Goal: Task Accomplishment & Management: Manage account settings

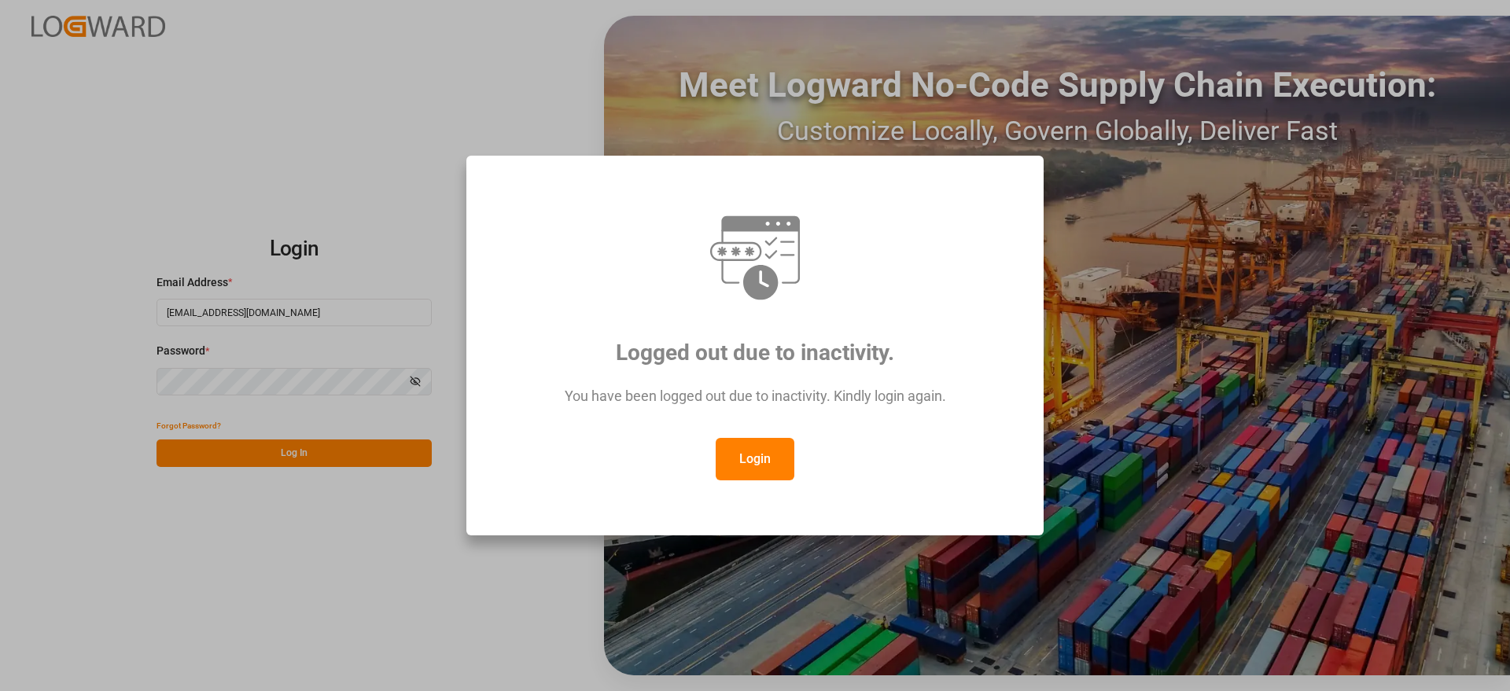
click at [754, 468] on button "Login" at bounding box center [754, 459] width 79 height 42
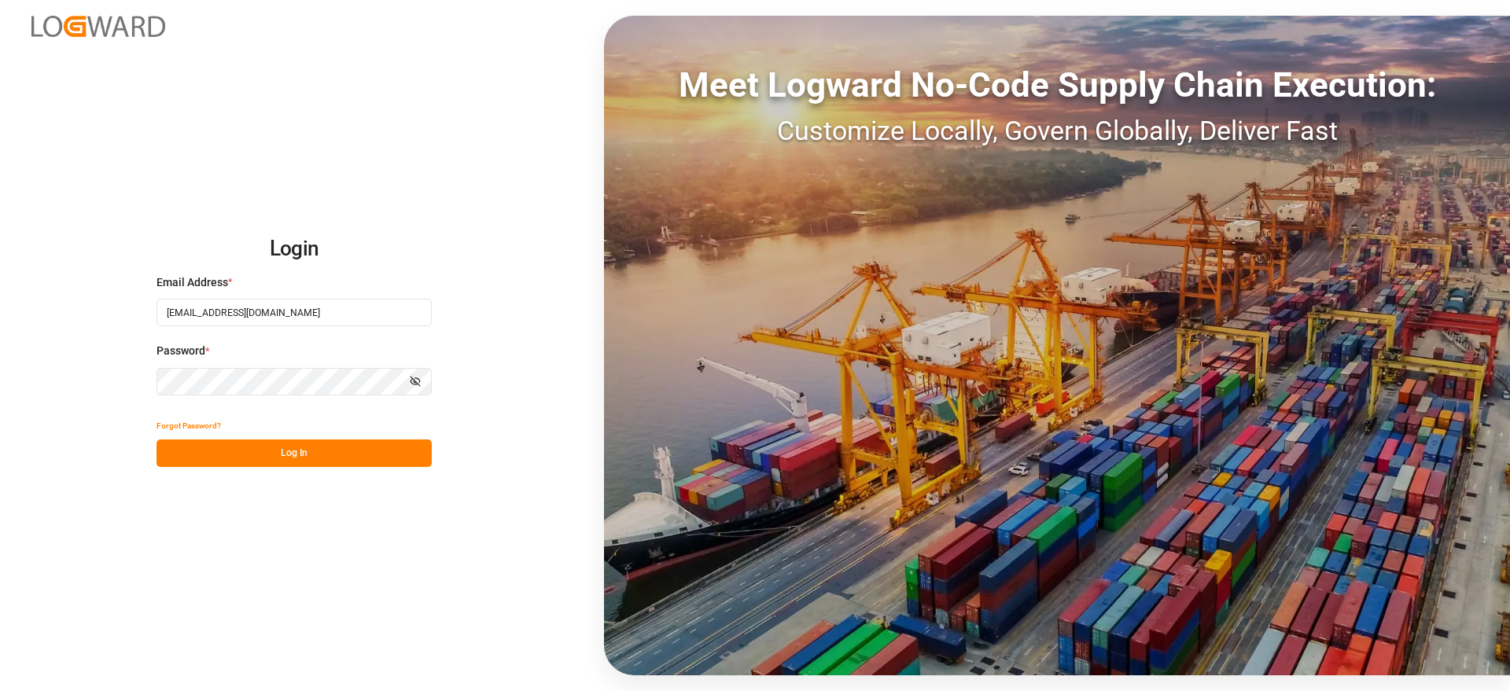
click at [355, 460] on button "Log In" at bounding box center [293, 453] width 275 height 28
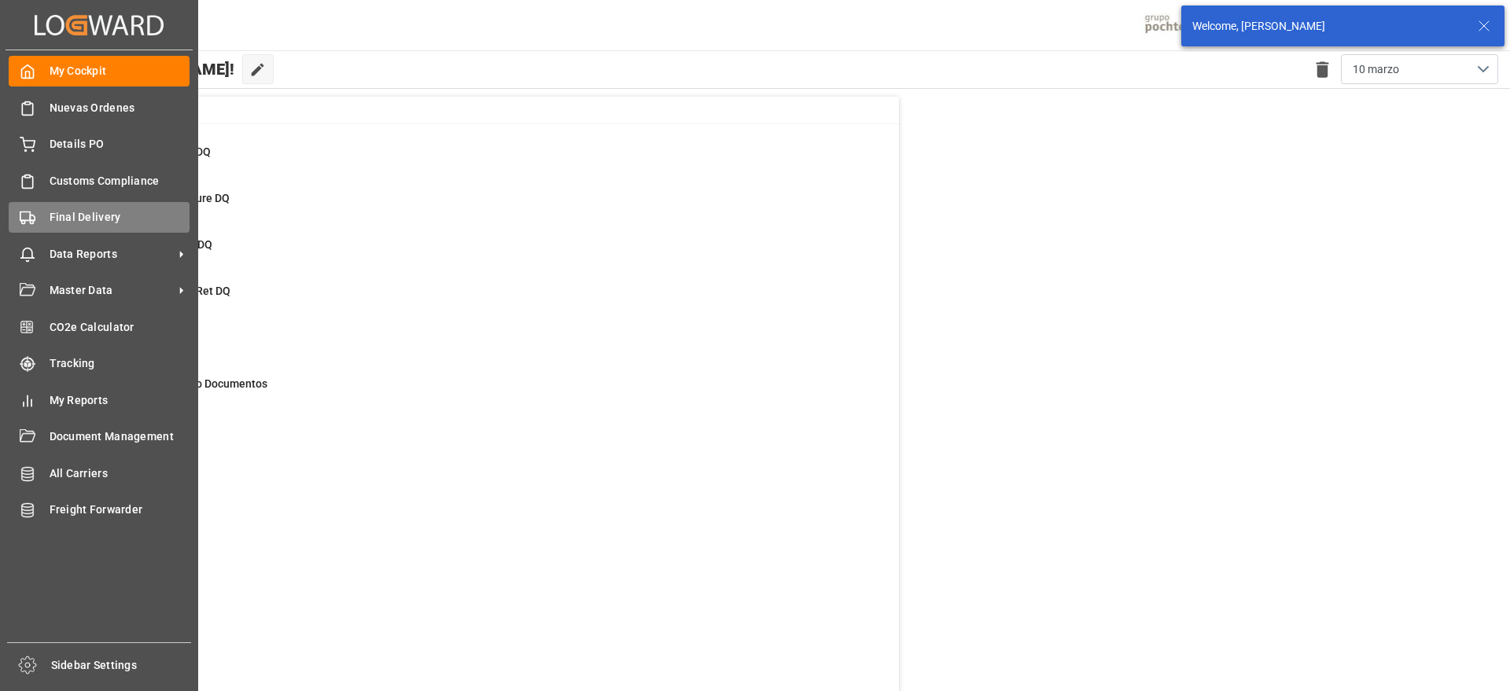
click at [97, 221] on span "Final Delivery" at bounding box center [120, 217] width 141 height 17
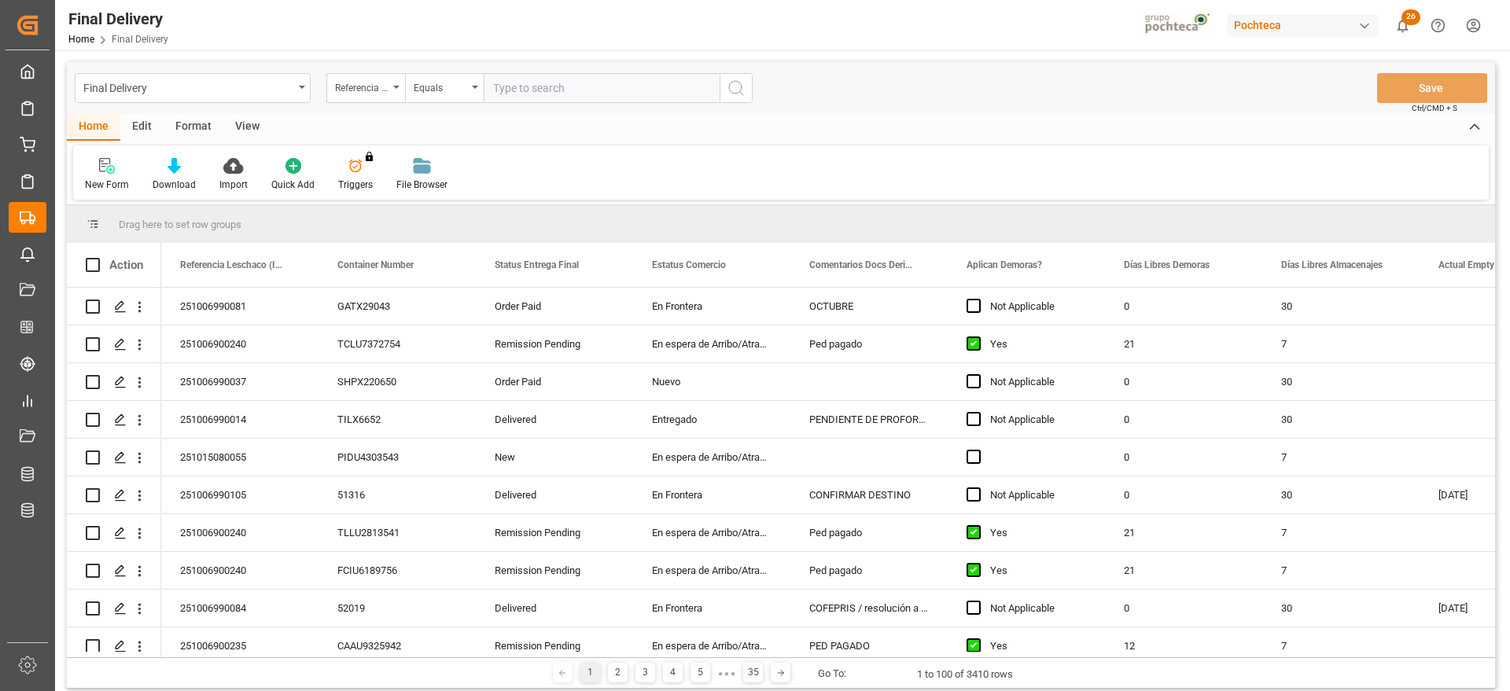
click at [528, 94] on input "text" at bounding box center [602, 88] width 236 height 30
type input "251006900593"
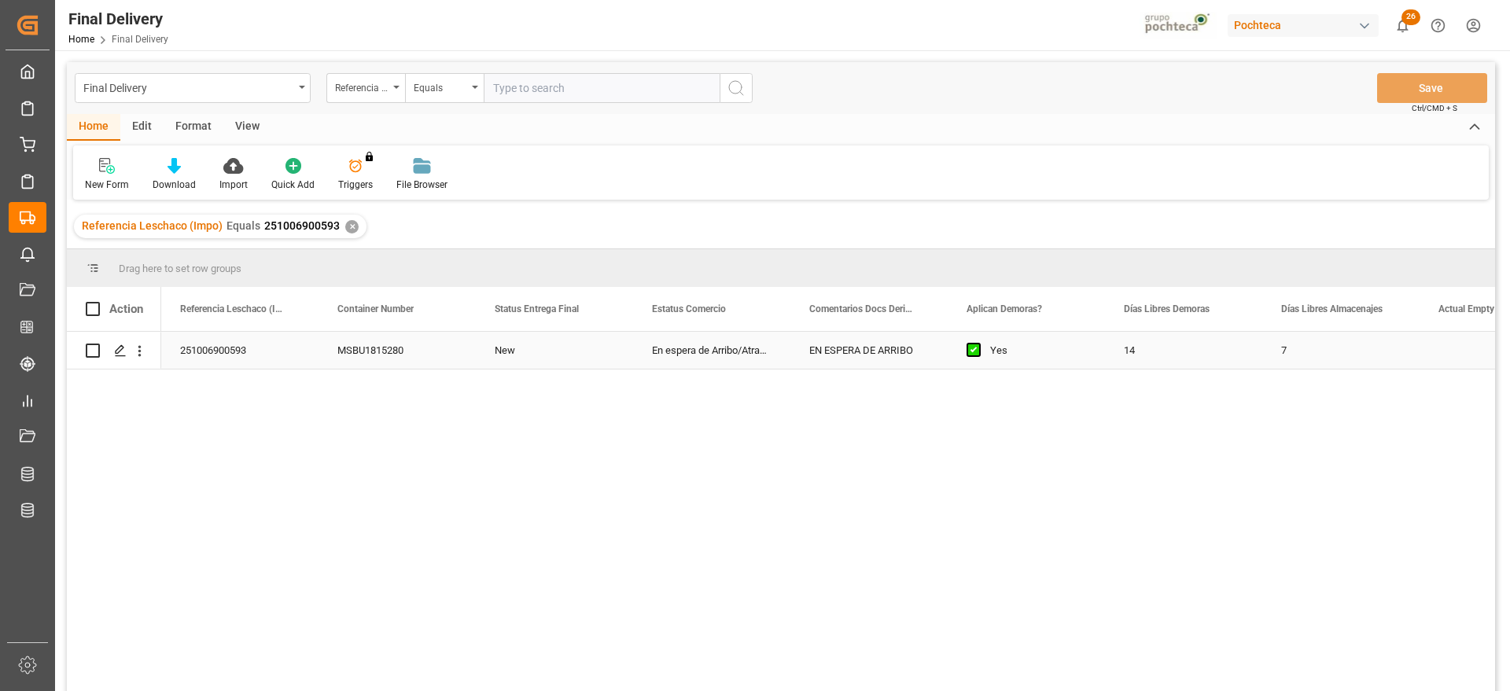
click at [1177, 355] on div "14" at bounding box center [1183, 350] width 157 height 37
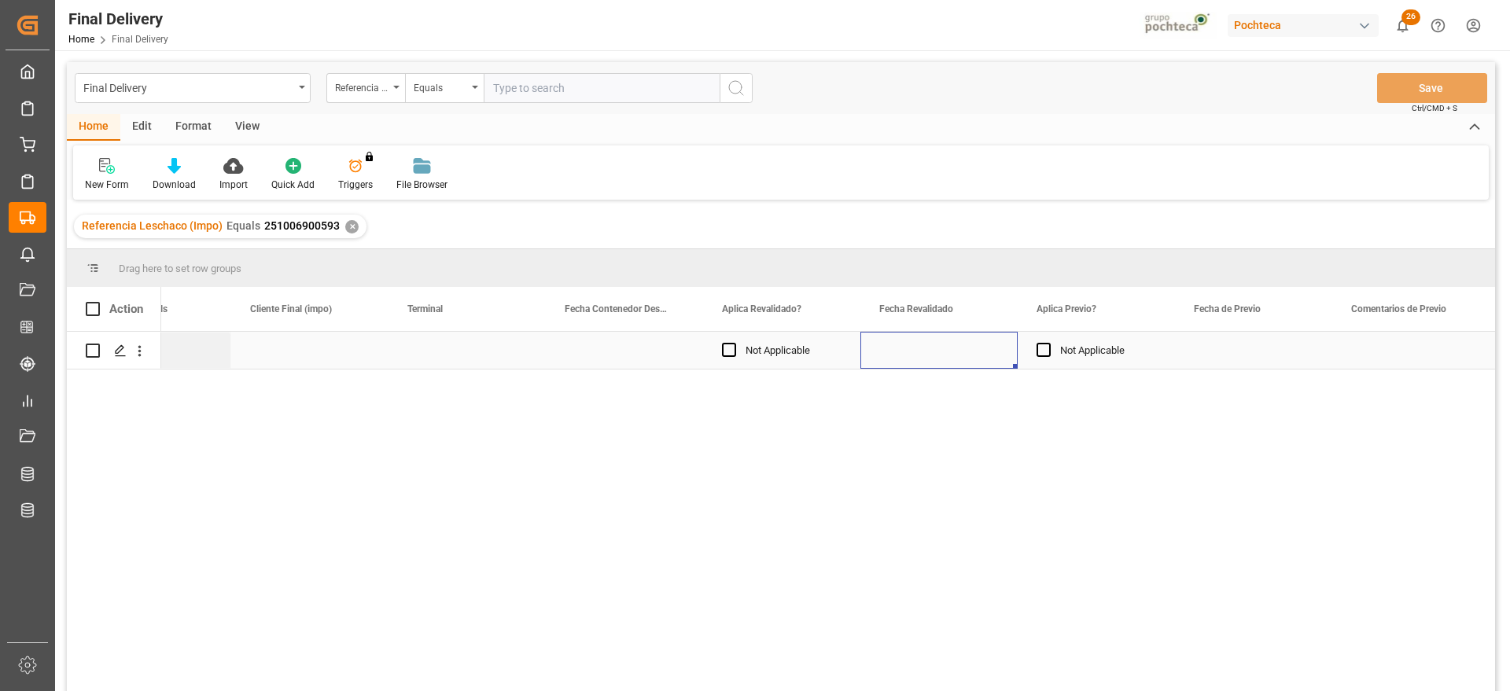
click at [967, 360] on div "Press SPACE to select this row." at bounding box center [938, 350] width 157 height 37
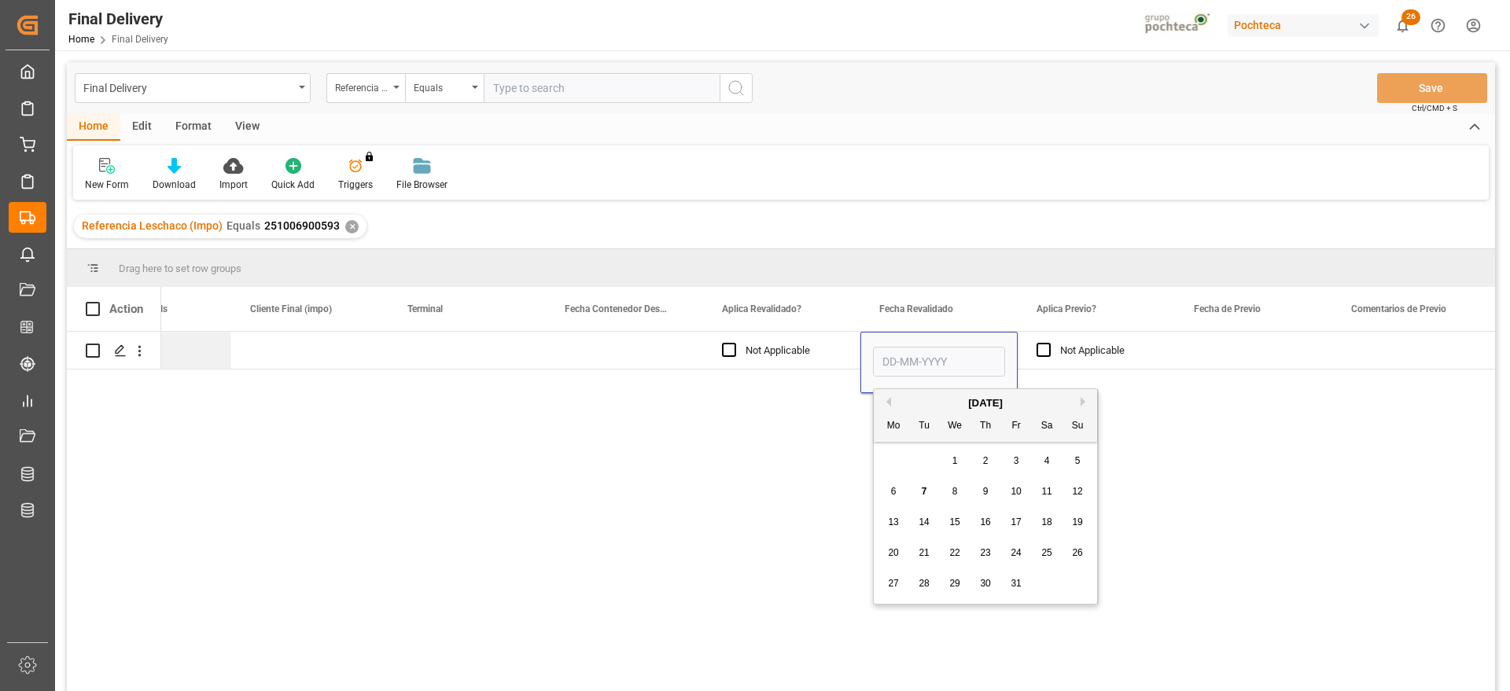
click at [923, 490] on span "7" at bounding box center [924, 491] width 6 height 11
type input "[DATE]"
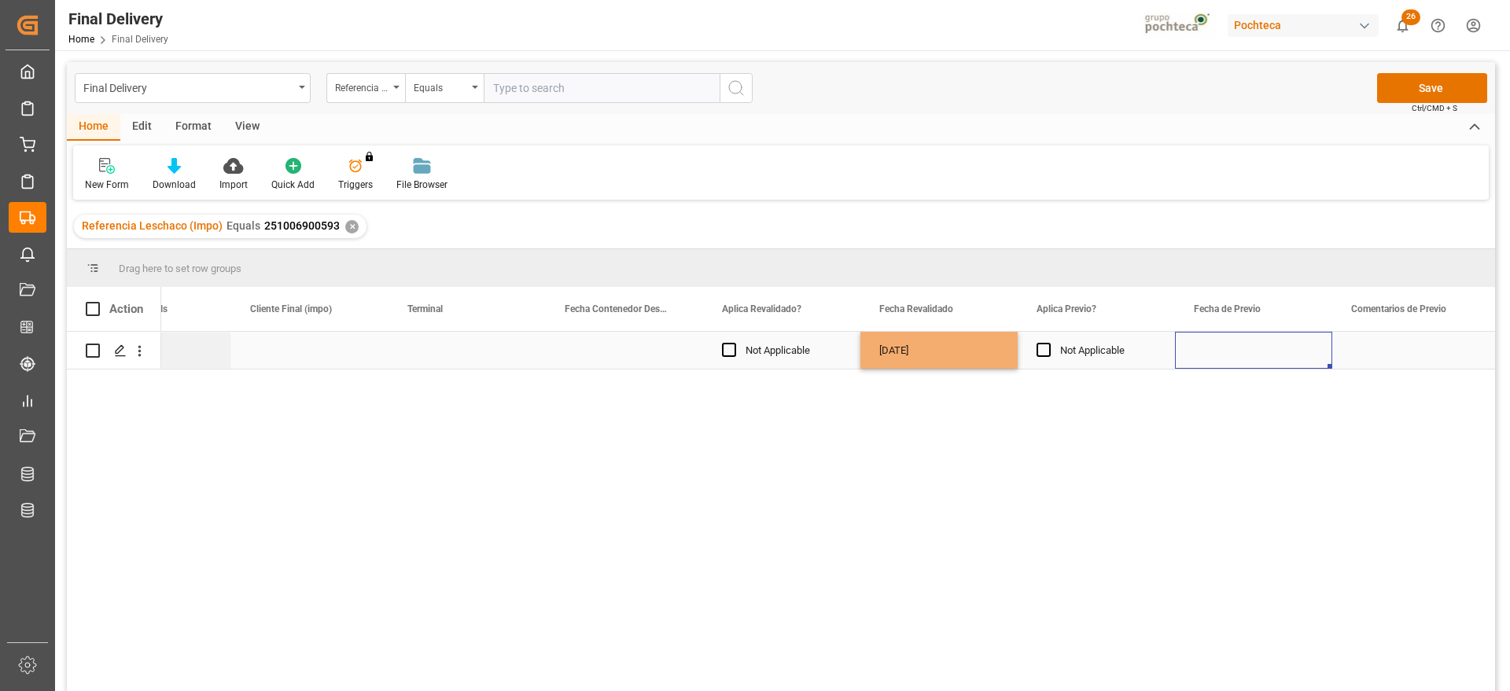
click at [1190, 355] on div "Press SPACE to select this row." at bounding box center [1253, 350] width 157 height 37
click at [1419, 83] on button "Save" at bounding box center [1432, 88] width 110 height 30
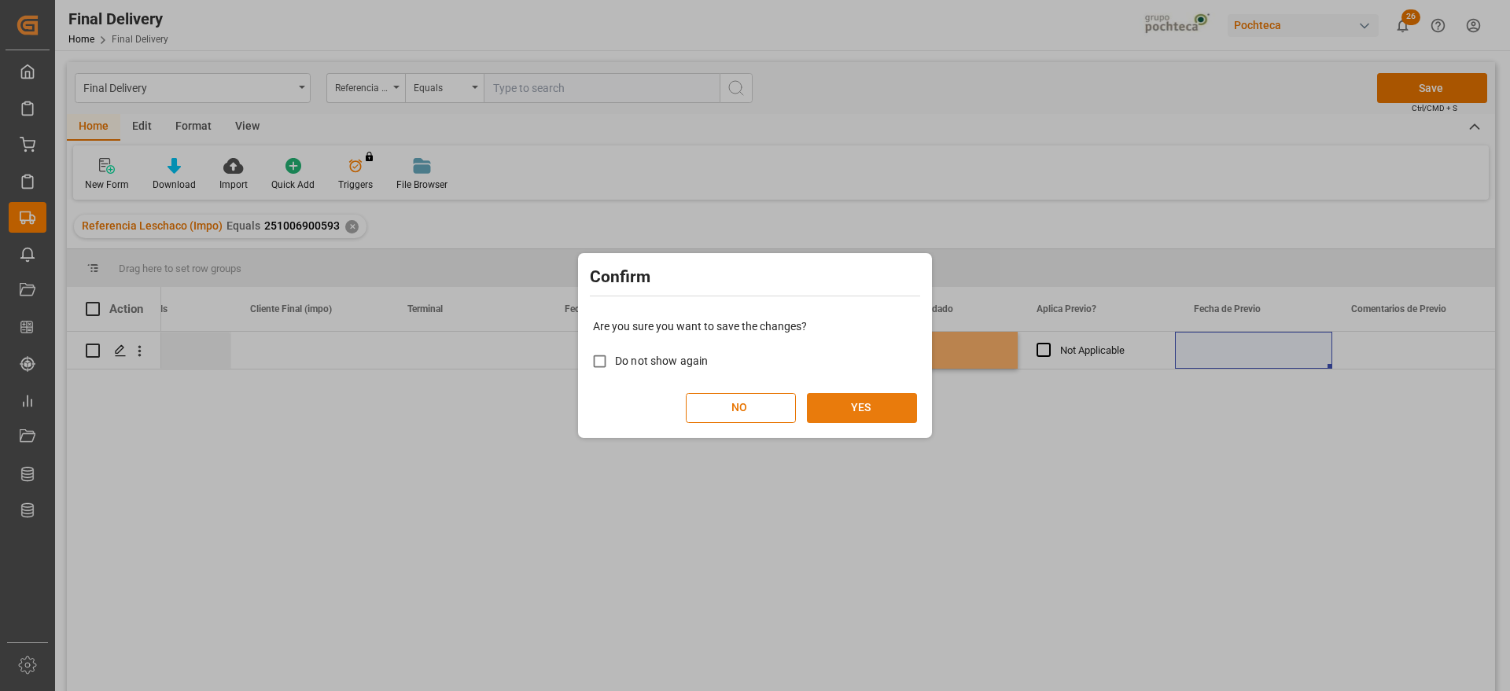
click at [844, 416] on button "YES" at bounding box center [862, 408] width 110 height 30
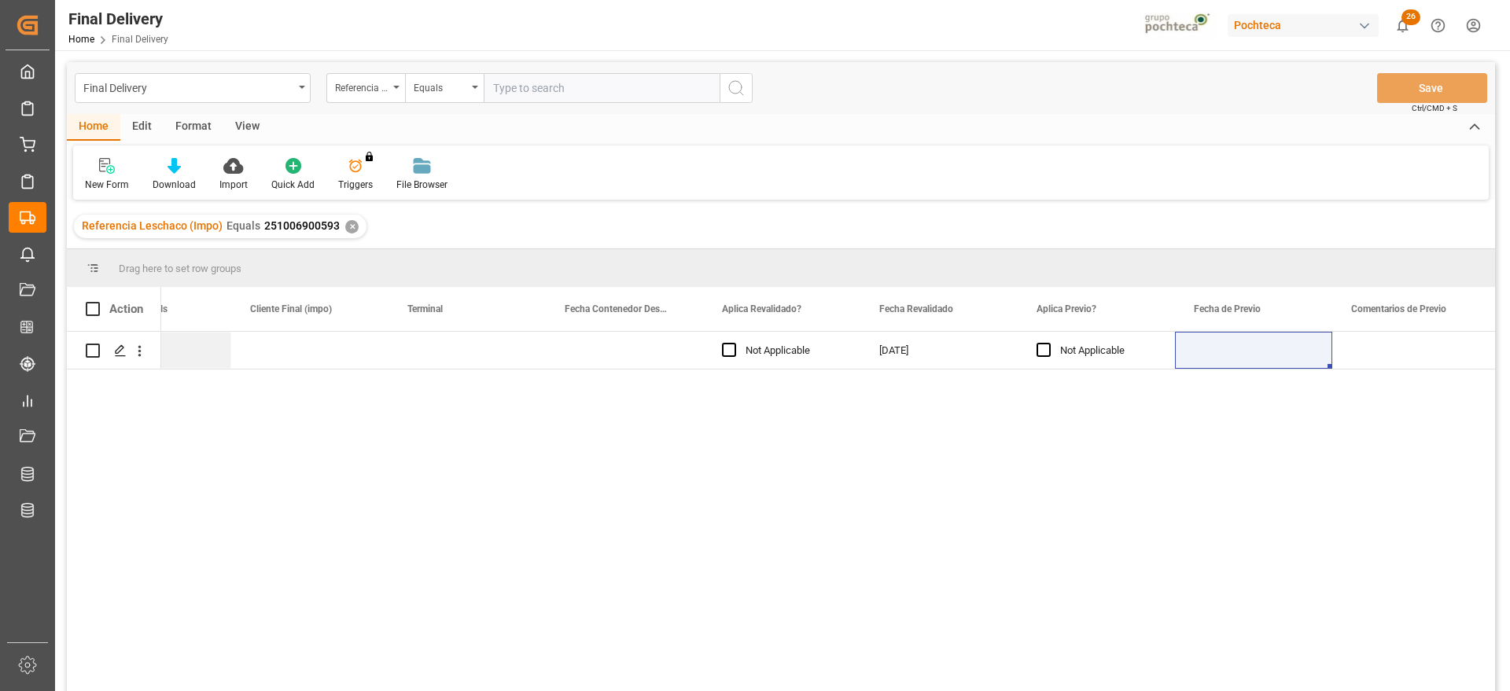
click at [347, 225] on div "✕" at bounding box center [351, 226] width 13 height 13
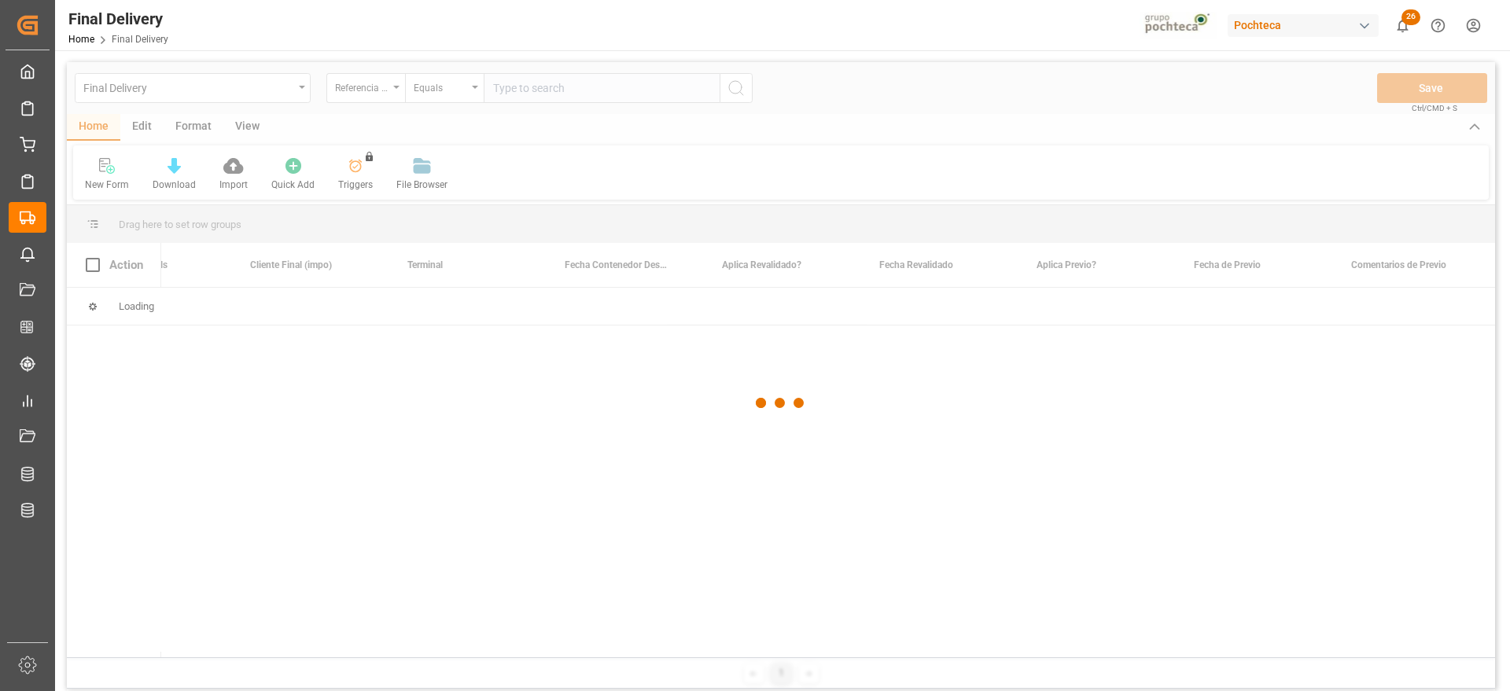
click at [547, 83] on div at bounding box center [781, 403] width 1428 height 682
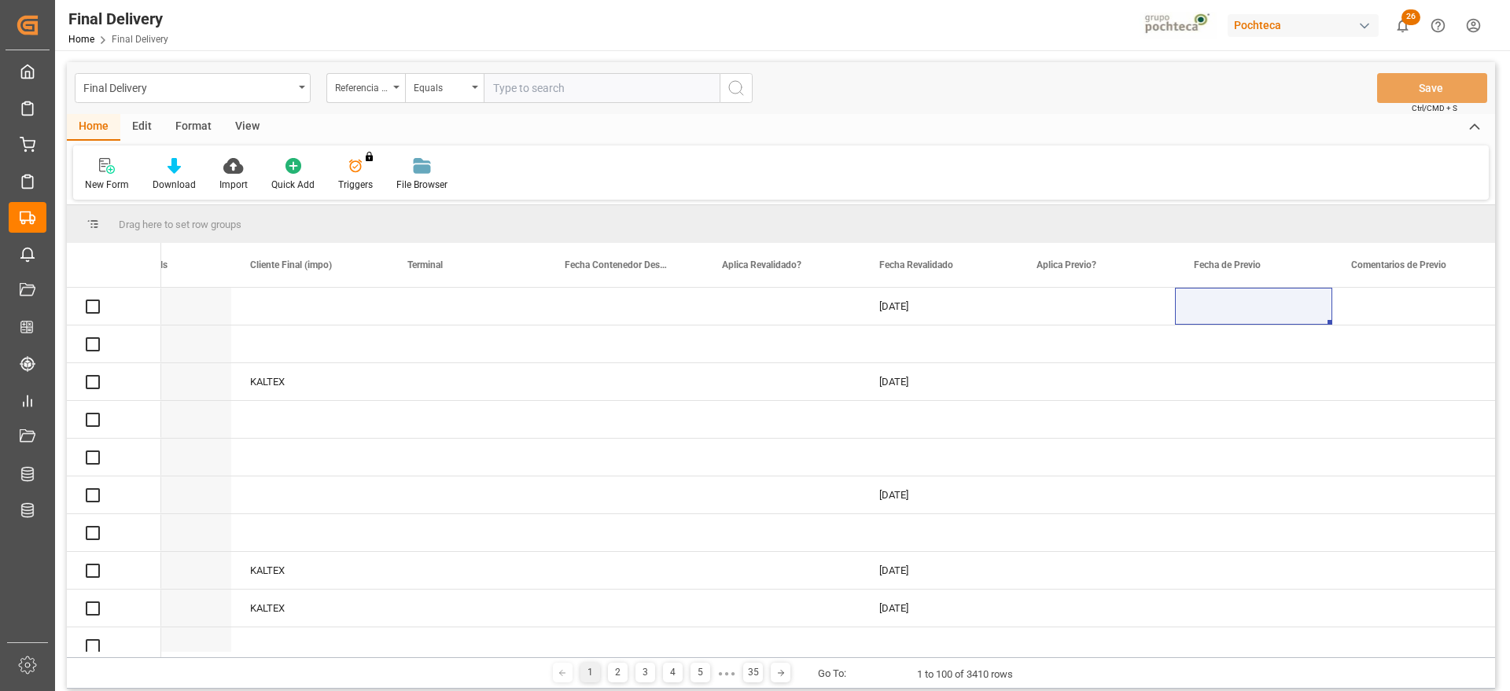
click at [544, 90] on input "text" at bounding box center [602, 88] width 236 height 30
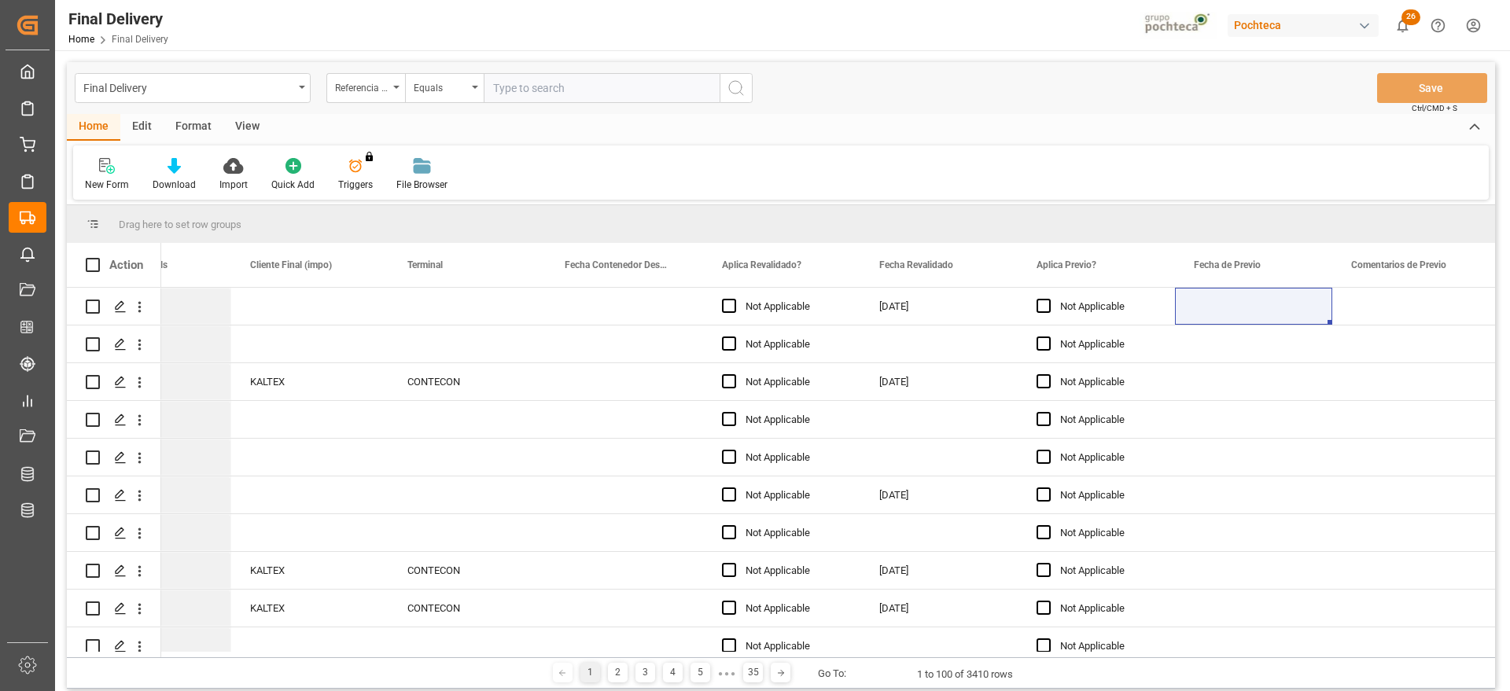
click at [544, 90] on input "text" at bounding box center [602, 88] width 236 height 30
paste input "251006900591"
type input "251006900591"
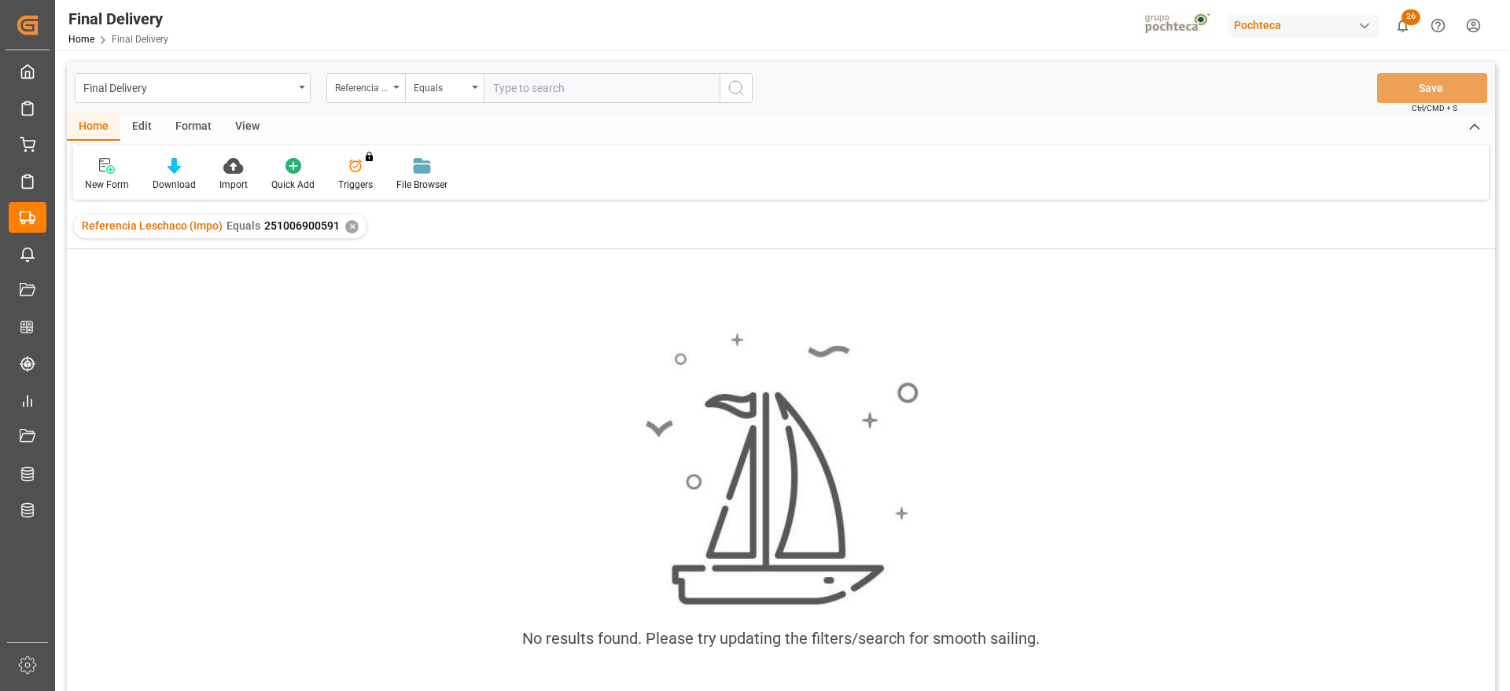
click at [345, 225] on div "✕" at bounding box center [351, 226] width 13 height 13
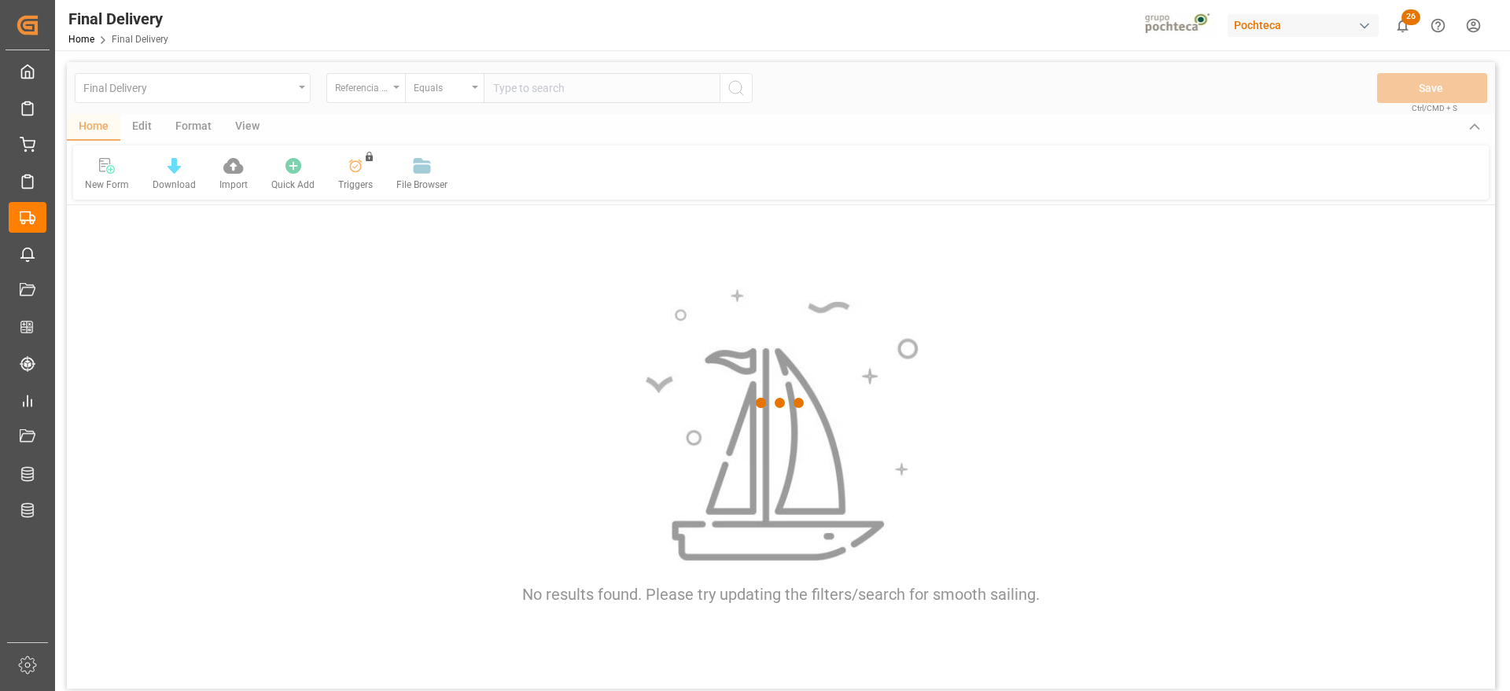
click at [508, 87] on div at bounding box center [781, 403] width 1428 height 682
click at [514, 87] on div at bounding box center [781, 403] width 1428 height 682
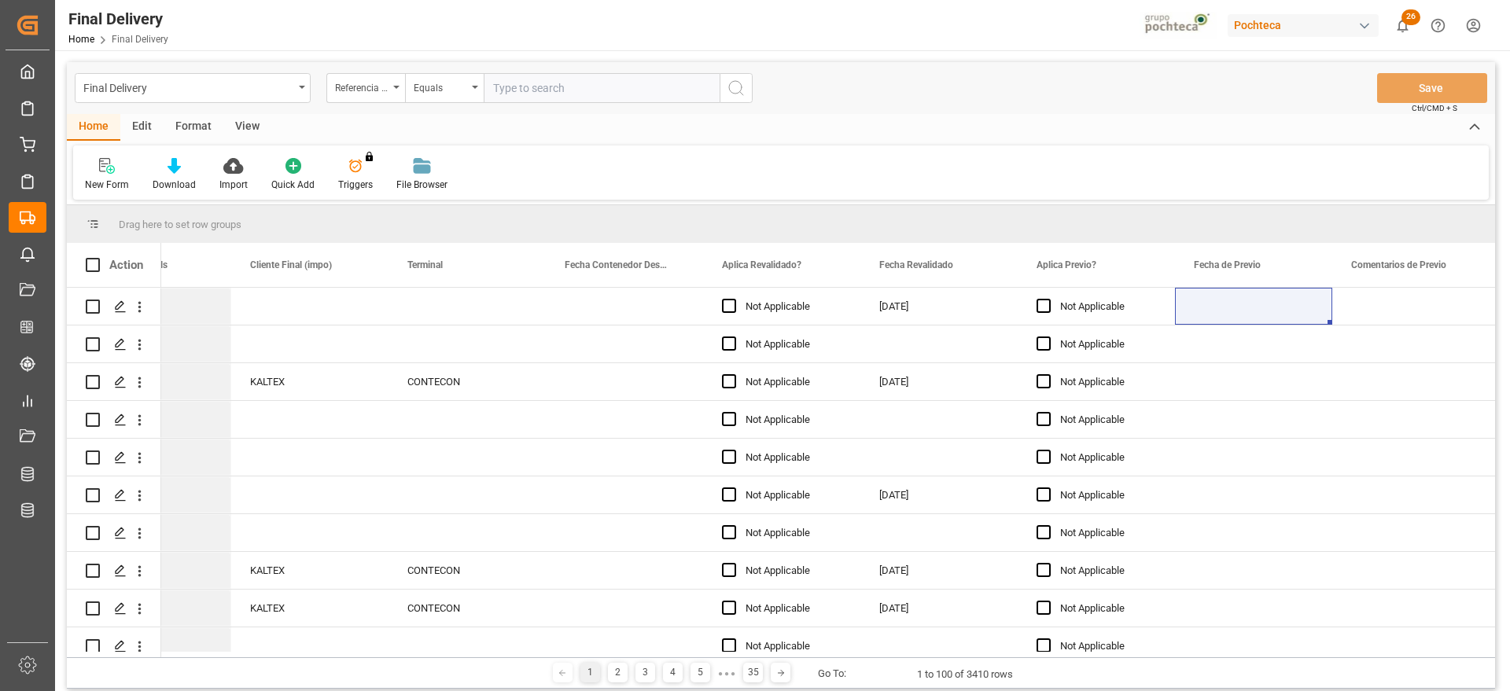
click at [514, 87] on input "text" at bounding box center [602, 88] width 236 height 30
paste input "251006900591"
type input "251006900591"
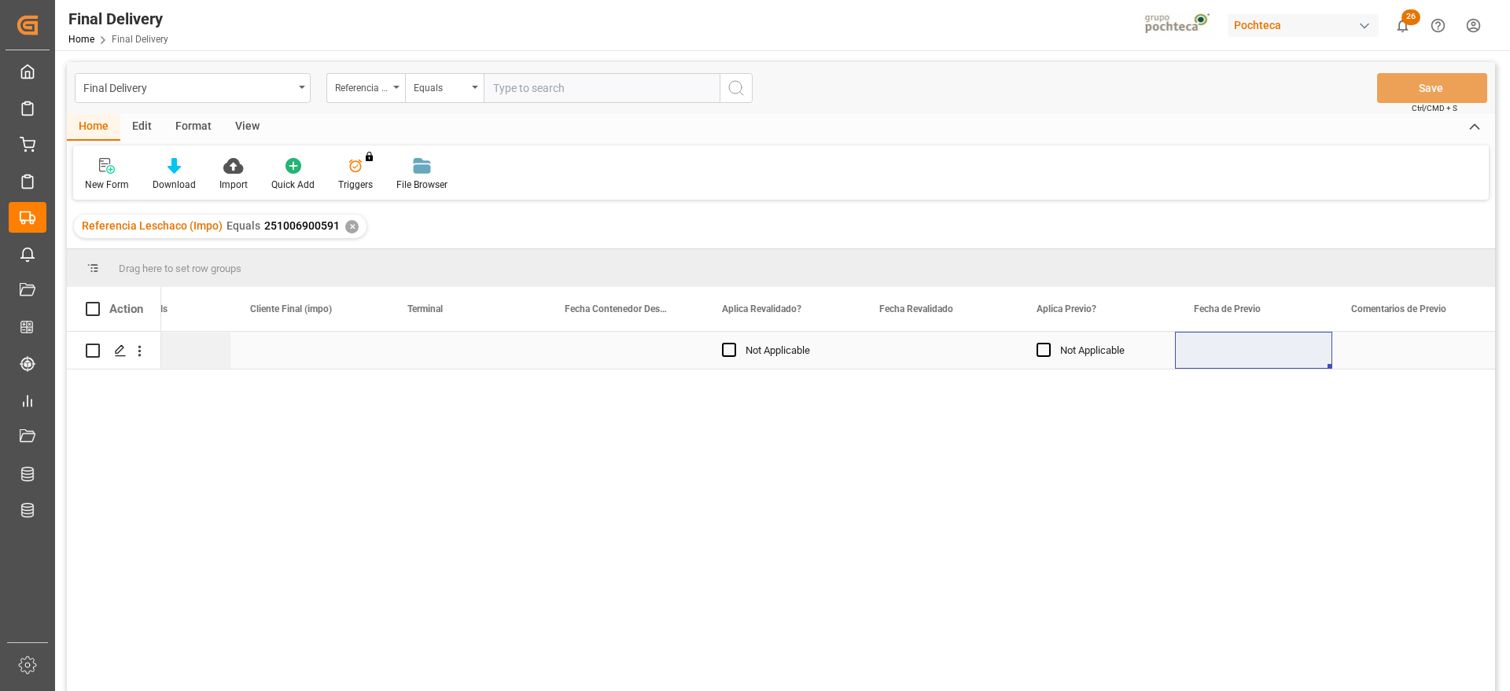
click at [954, 362] on div "Press SPACE to select this row." at bounding box center [938, 350] width 157 height 37
click at [953, 362] on div "Press SPACE to select this row." at bounding box center [938, 350] width 157 height 37
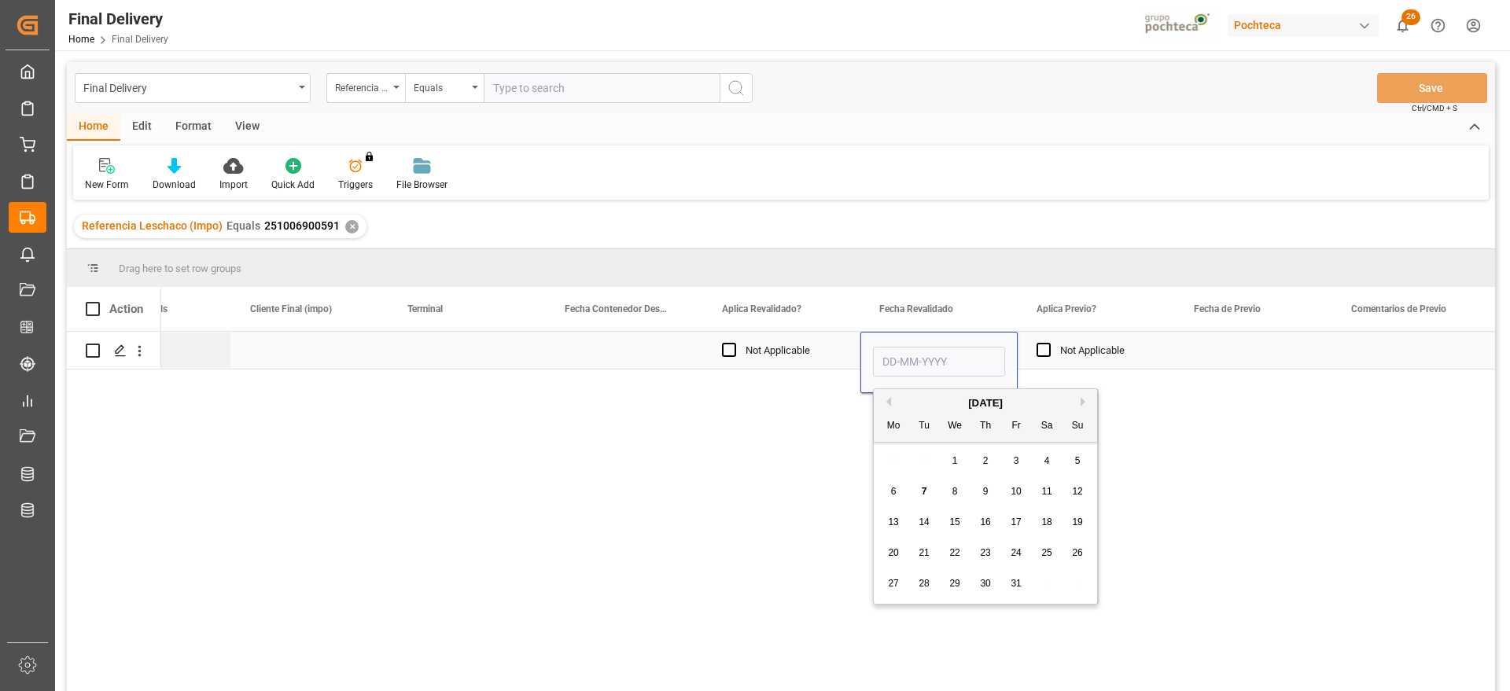
drag, startPoint x: 906, startPoint y: 342, endPoint x: 905, endPoint y: 350, distance: 7.9
click at [906, 342] on div "Press SPACE to select this row." at bounding box center [938, 362] width 157 height 61
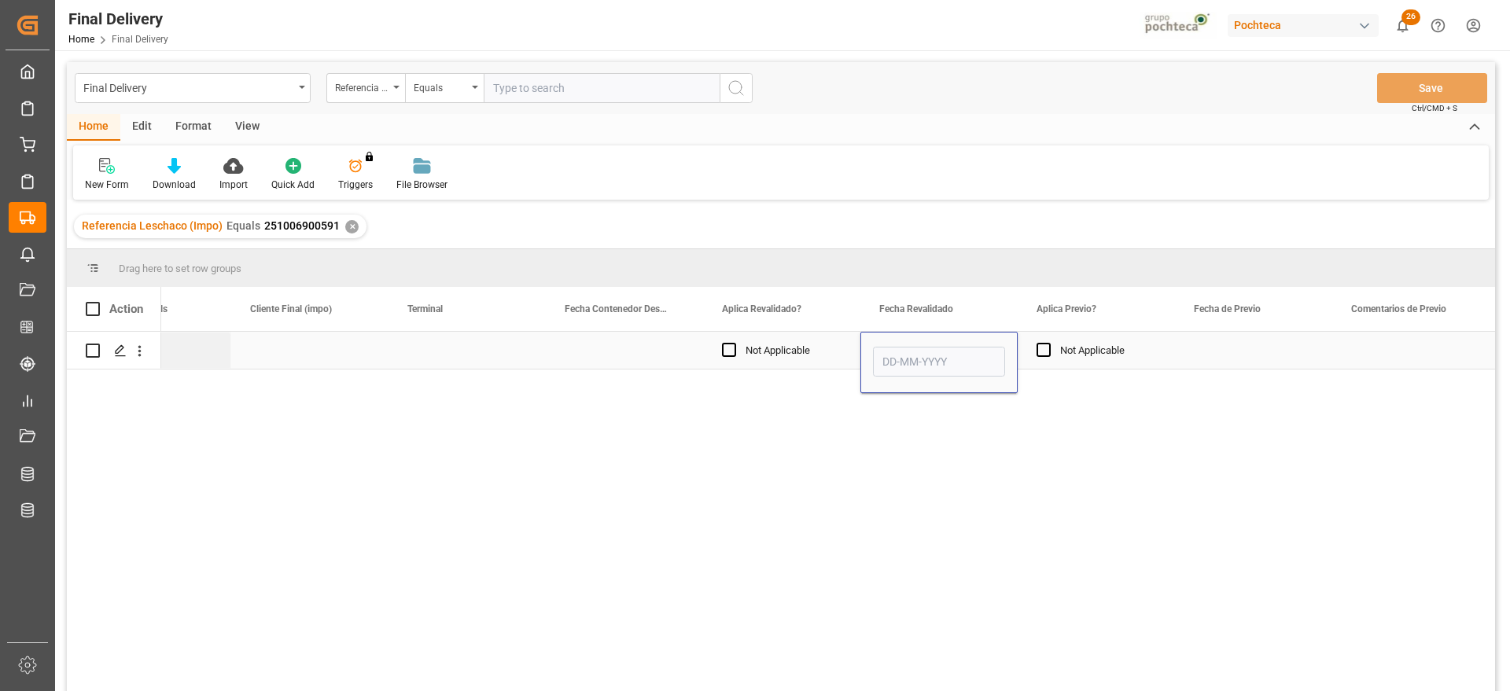
drag, startPoint x: 906, startPoint y: 351, endPoint x: 906, endPoint y: 366, distance: 14.9
click at [906, 351] on input "Press SPACE to select this row." at bounding box center [939, 362] width 132 height 30
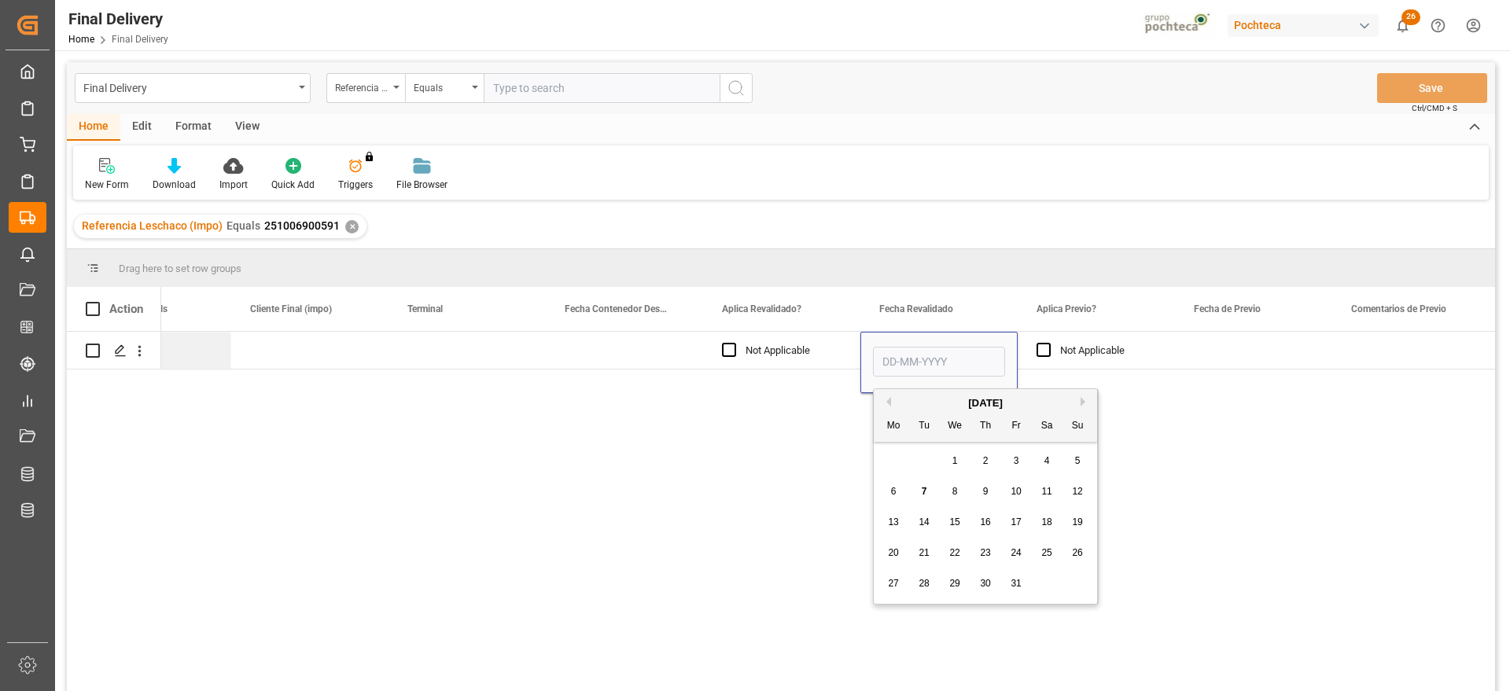
drag, startPoint x: 884, startPoint y: 530, endPoint x: 892, endPoint y: 513, distance: 18.3
click at [884, 529] on div "13" at bounding box center [894, 522] width 20 height 19
click at [949, 355] on input "13-10-2025" at bounding box center [939, 362] width 132 height 30
click at [929, 491] on div "7" at bounding box center [924, 492] width 20 height 19
type input "07-10-2025"
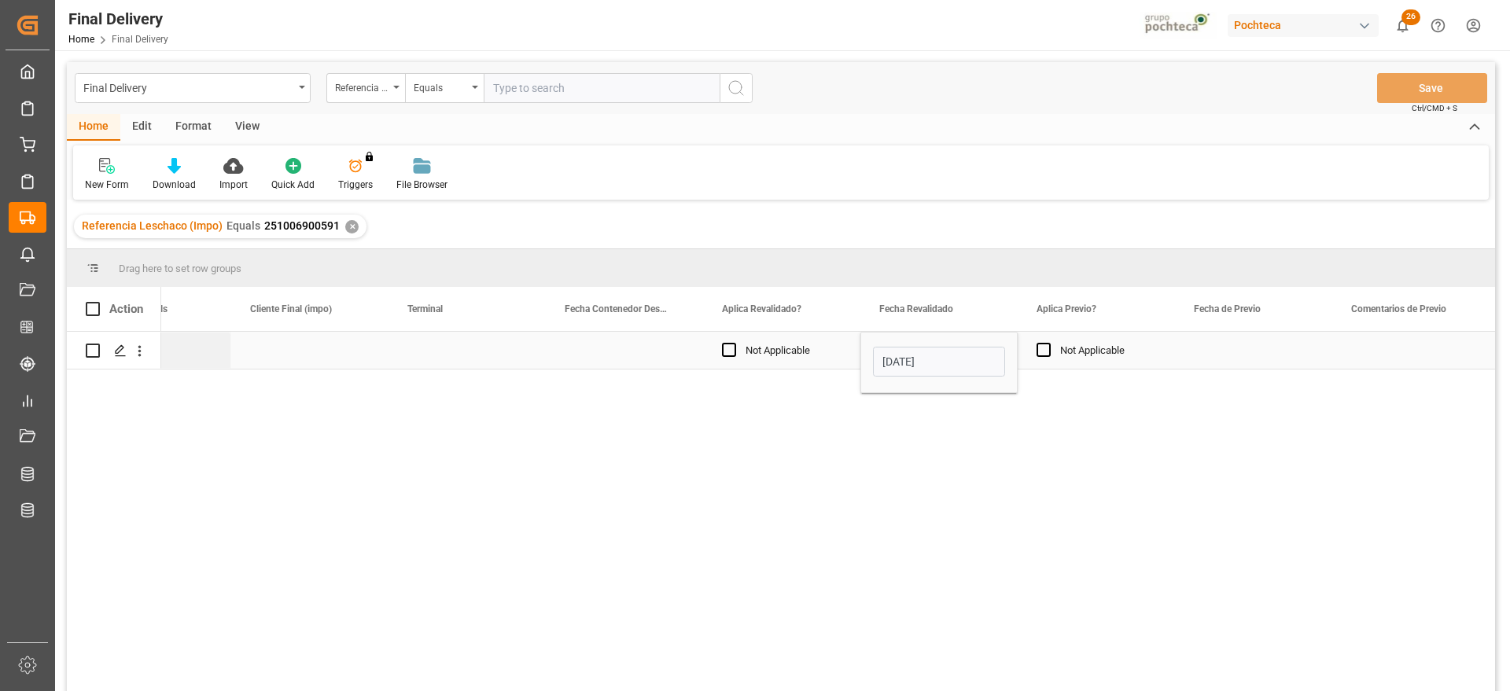
click at [1221, 353] on div "Press SPACE to select this row." at bounding box center [1253, 350] width 157 height 37
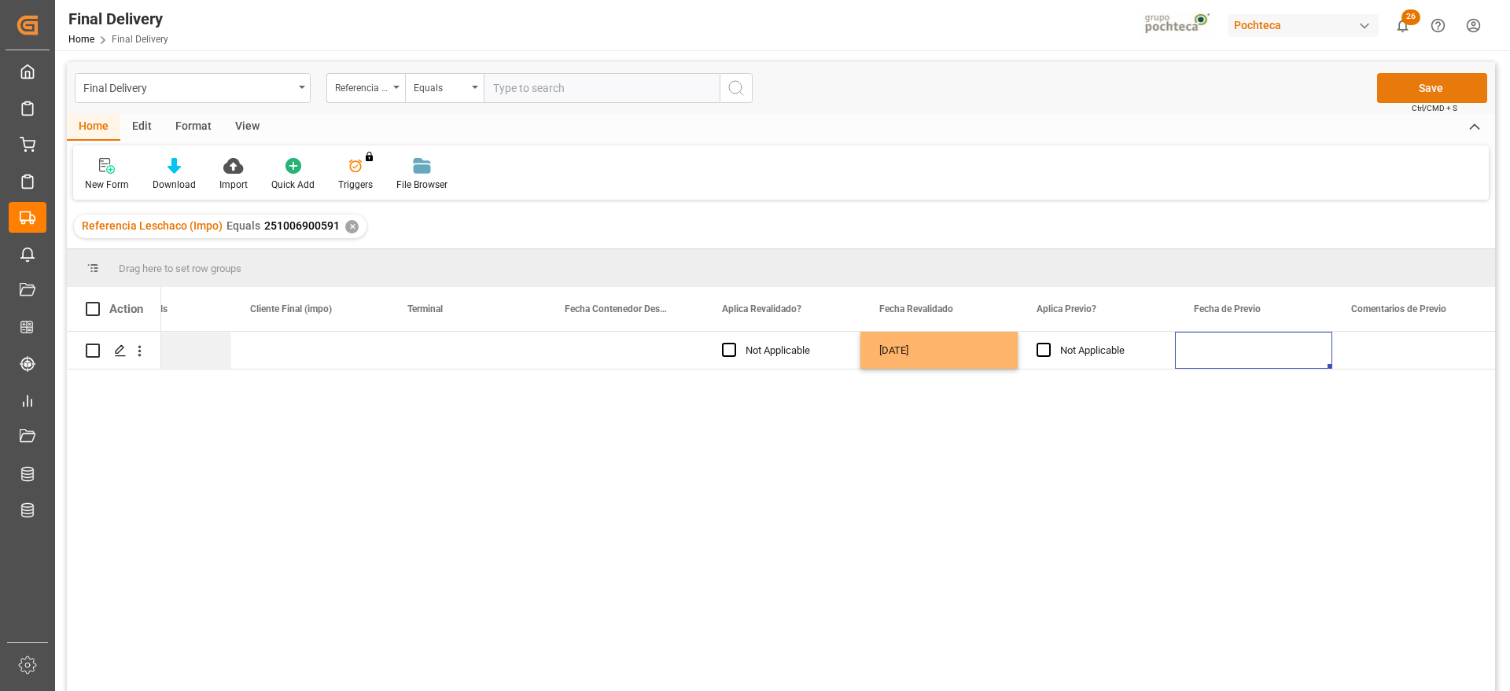
click at [1425, 75] on button "Save" at bounding box center [1432, 88] width 110 height 30
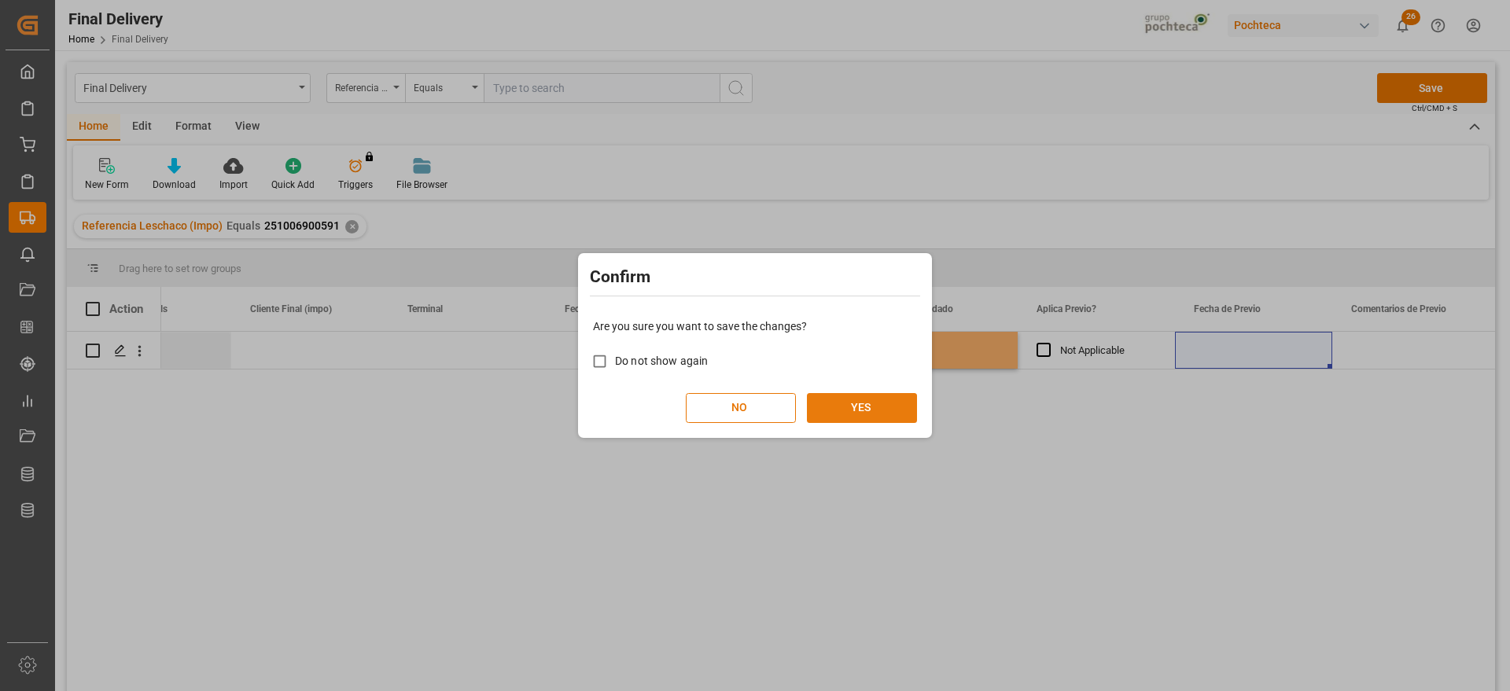
click at [882, 408] on button "YES" at bounding box center [862, 408] width 110 height 30
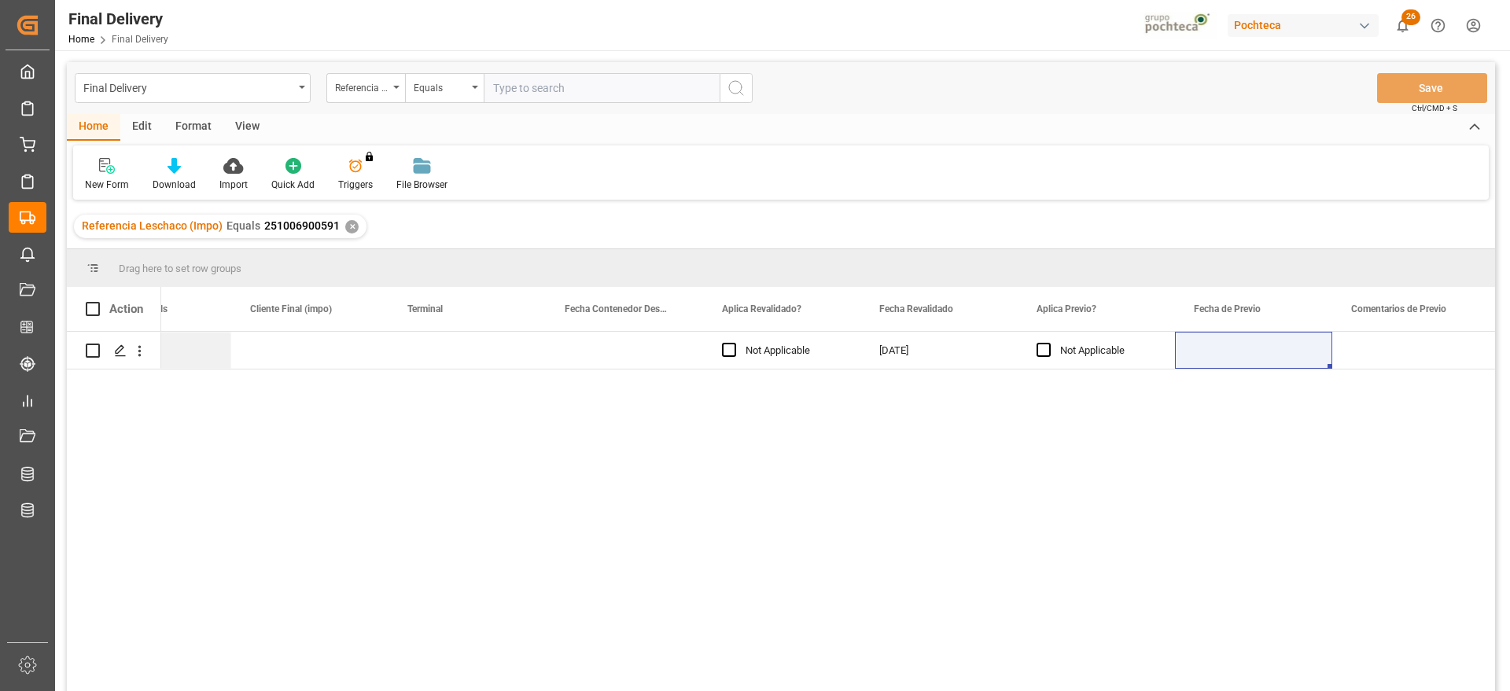
click at [345, 228] on div "✕" at bounding box center [351, 226] width 13 height 13
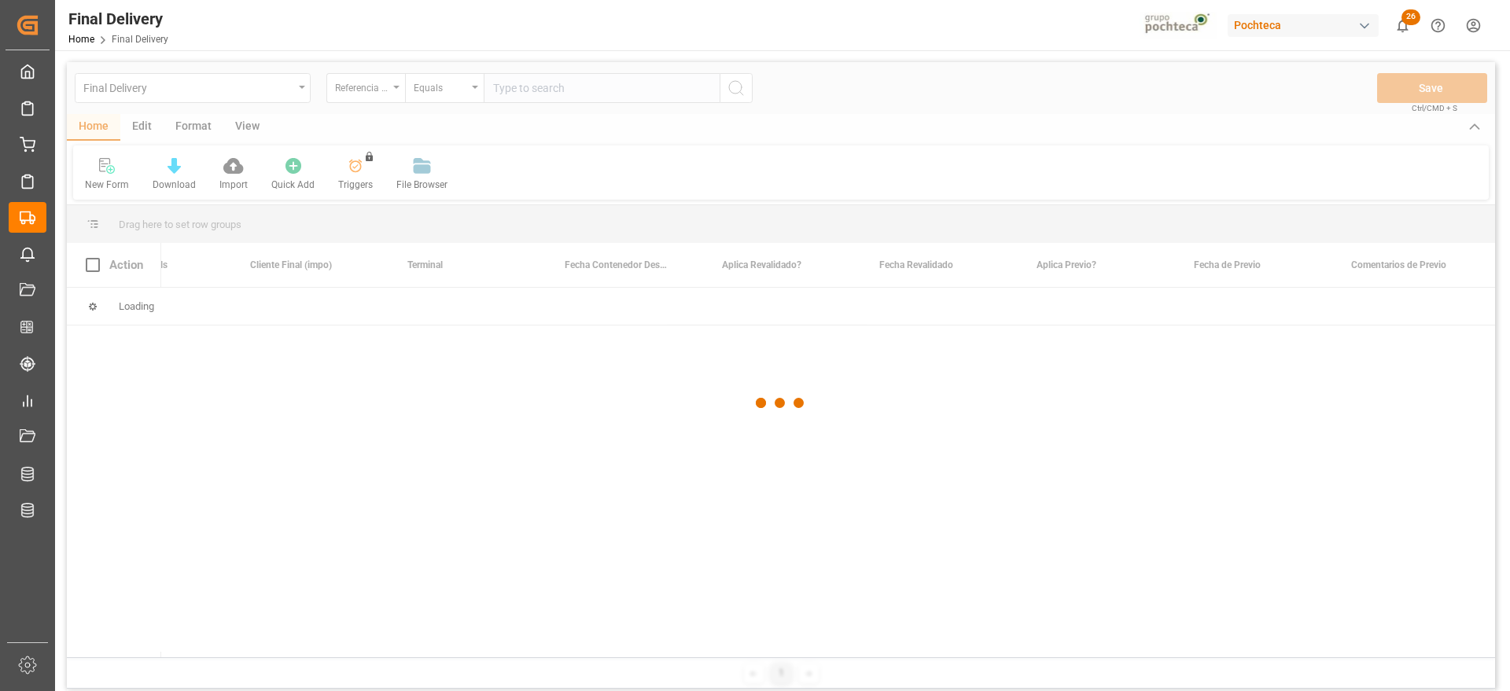
click at [552, 87] on div at bounding box center [781, 403] width 1428 height 682
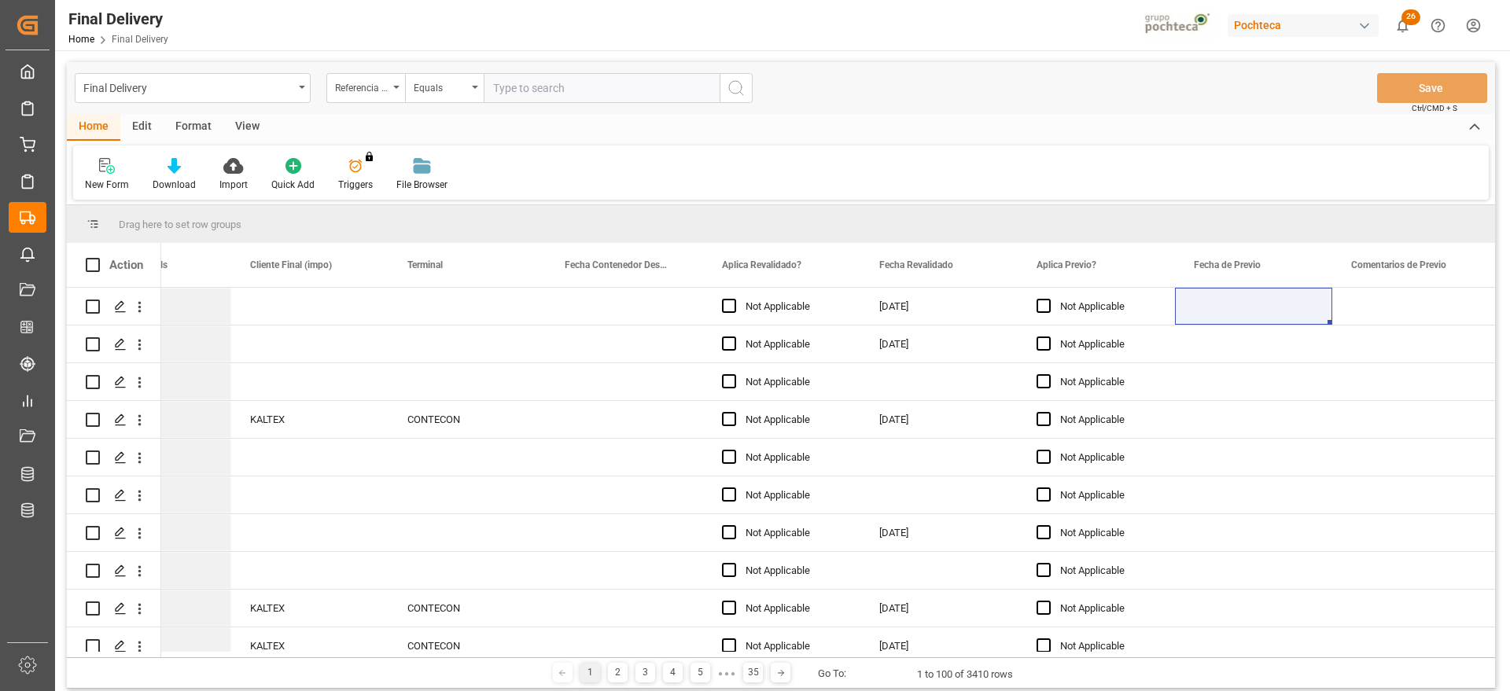
click at [544, 90] on input "text" at bounding box center [602, 88] width 236 height 30
paste input "251006900302"
type input "251006900302"
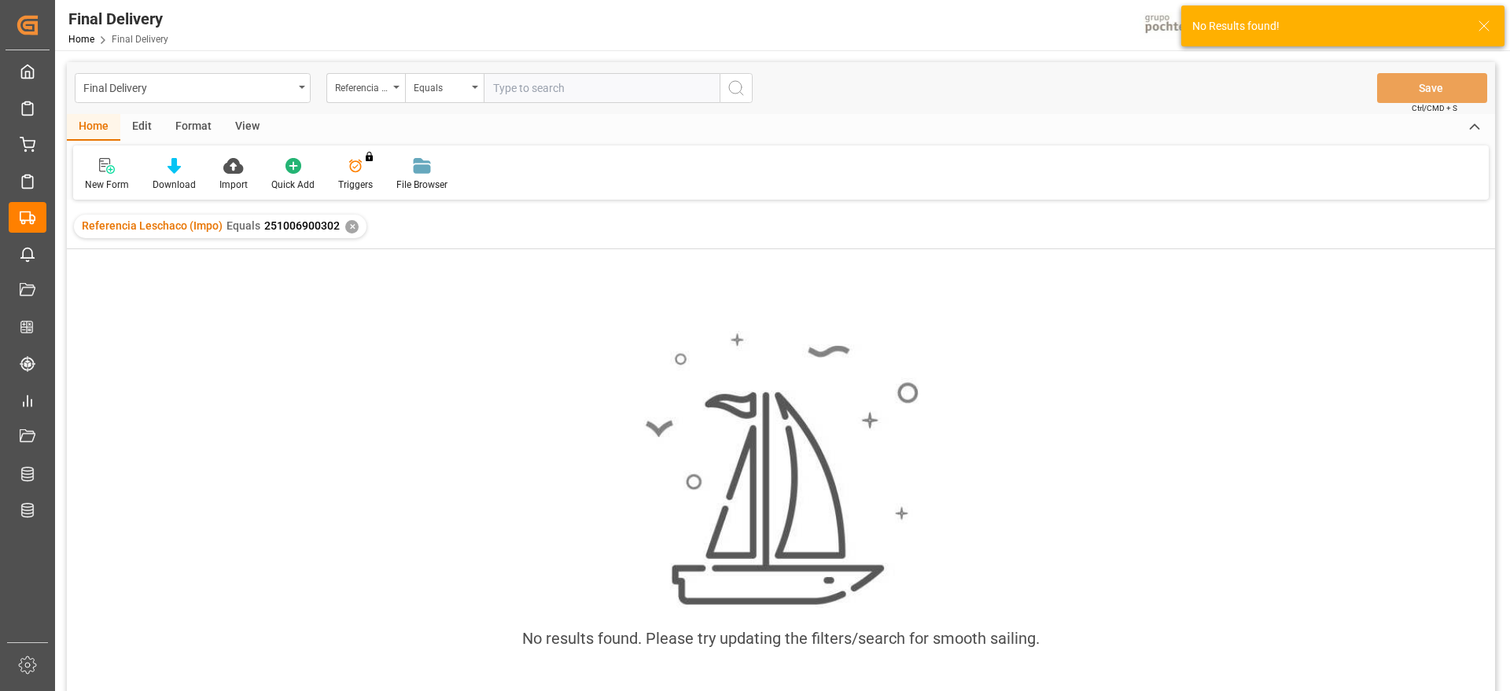
click at [345, 229] on div "✕" at bounding box center [351, 226] width 13 height 13
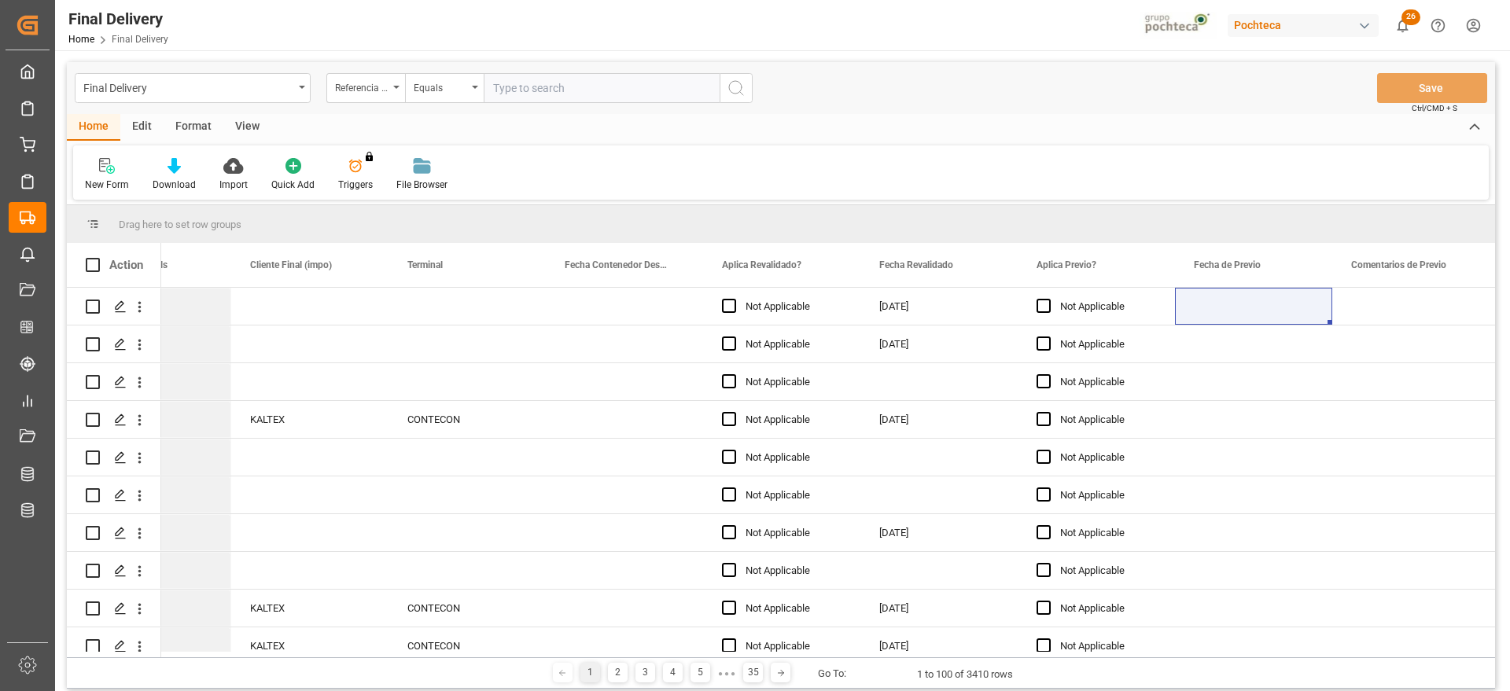
click at [535, 95] on input "text" at bounding box center [602, 88] width 236 height 30
paste input "251006900302"
type input "251006900302"
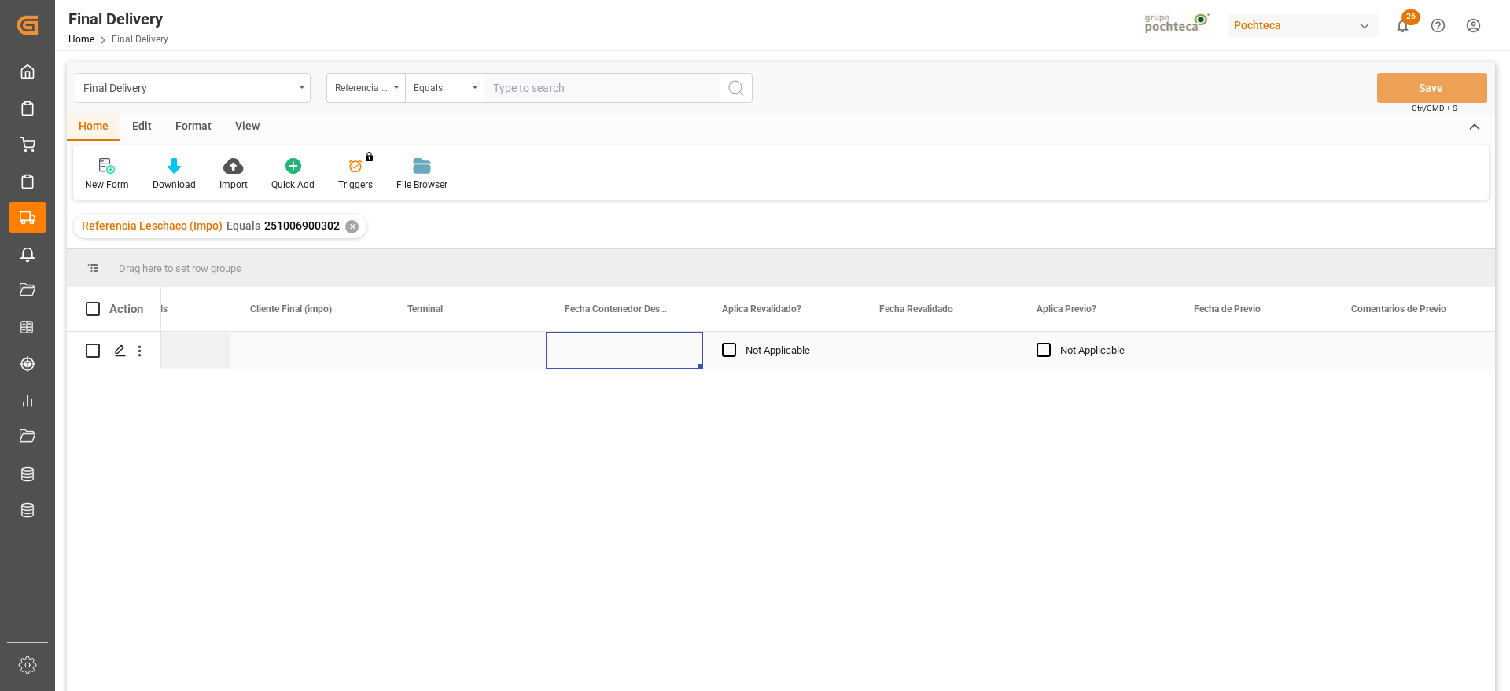
click at [577, 353] on div "Press SPACE to select this row." at bounding box center [624, 350] width 157 height 37
click at [945, 351] on div "Press SPACE to select this row." at bounding box center [938, 350] width 157 height 37
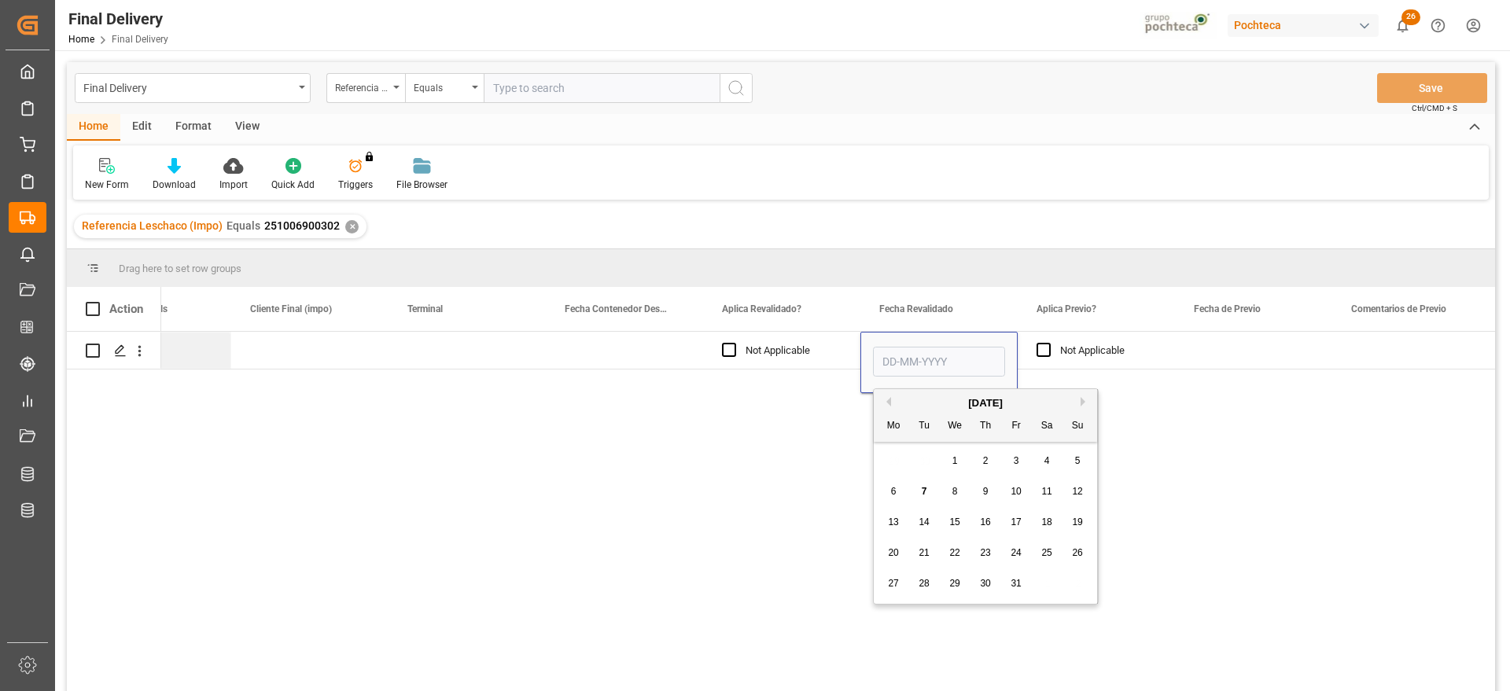
click at [921, 488] on span "7" at bounding box center [924, 491] width 6 height 11
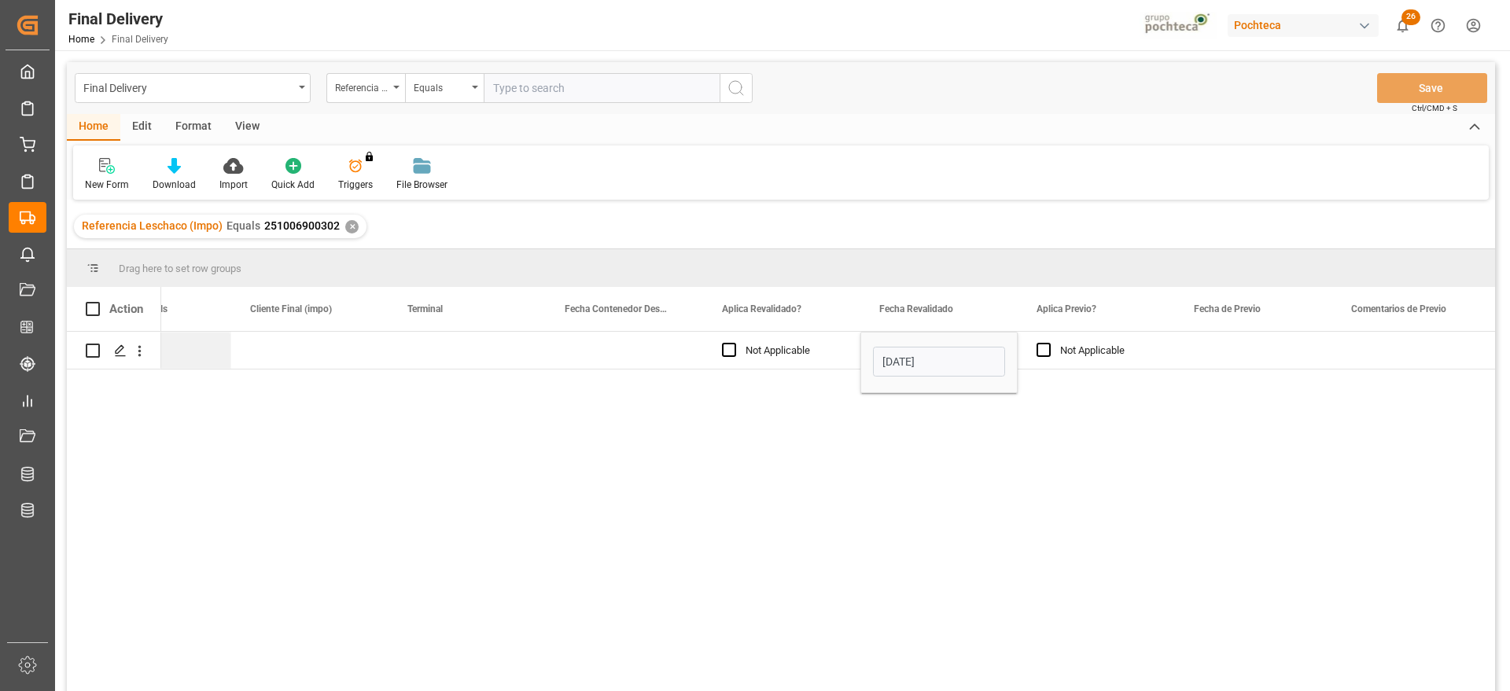
type input "07-10-2025"
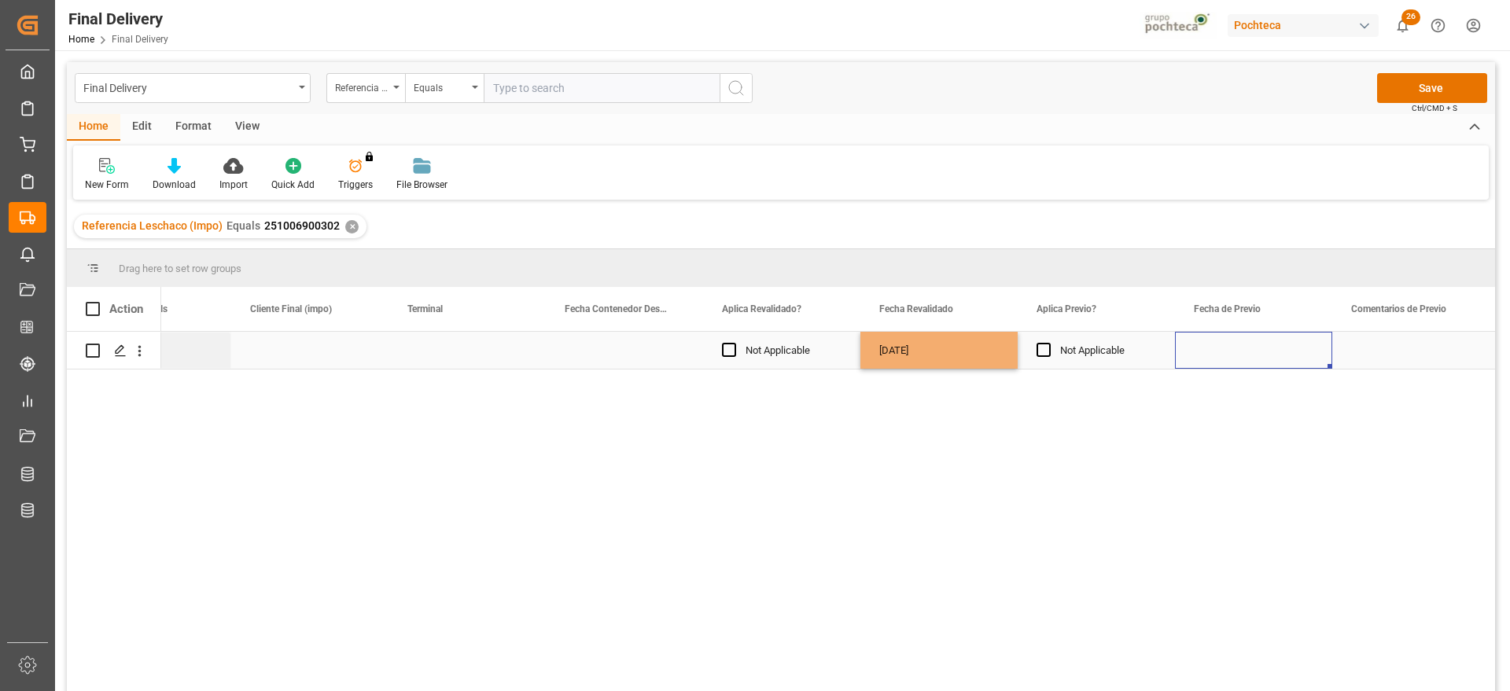
click at [1241, 356] on div "Press SPACE to select this row." at bounding box center [1253, 350] width 157 height 37
click at [1414, 89] on button "Save" at bounding box center [1432, 88] width 110 height 30
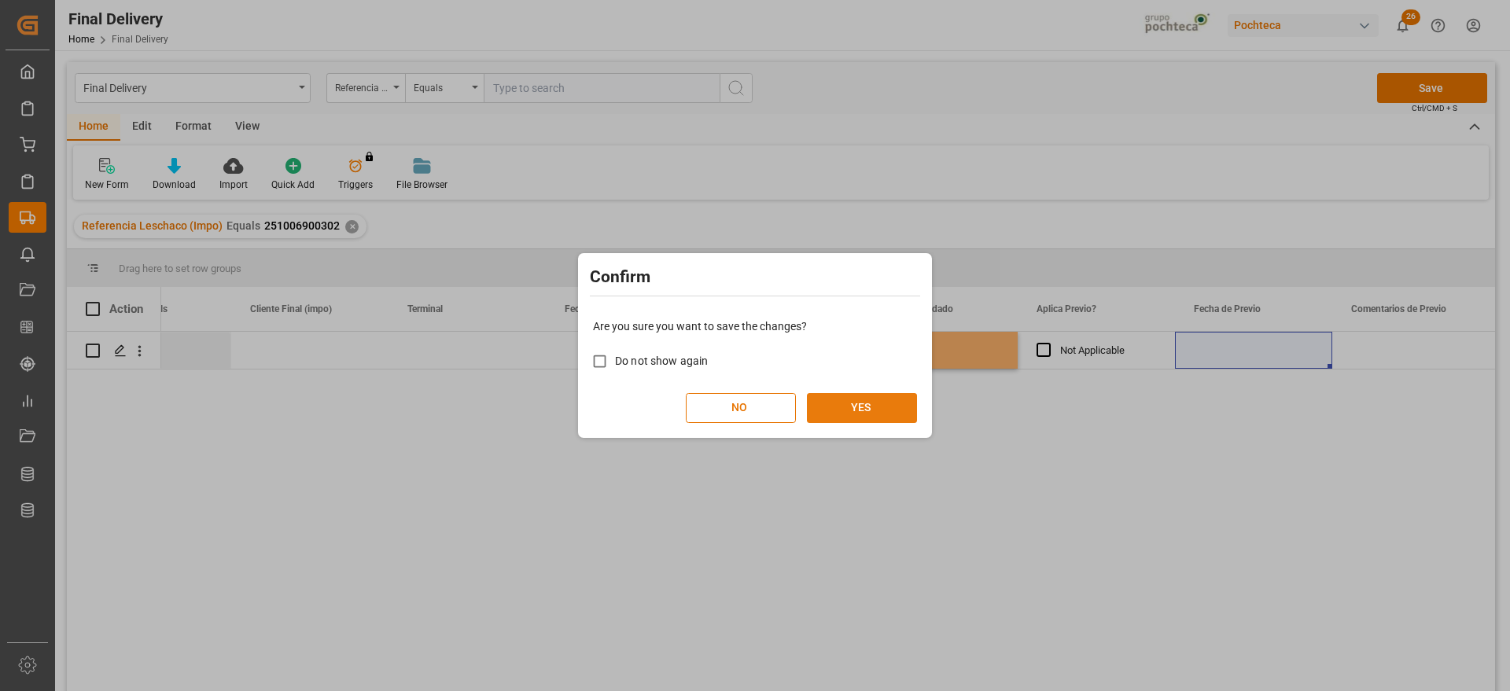
click at [895, 407] on button "YES" at bounding box center [862, 408] width 110 height 30
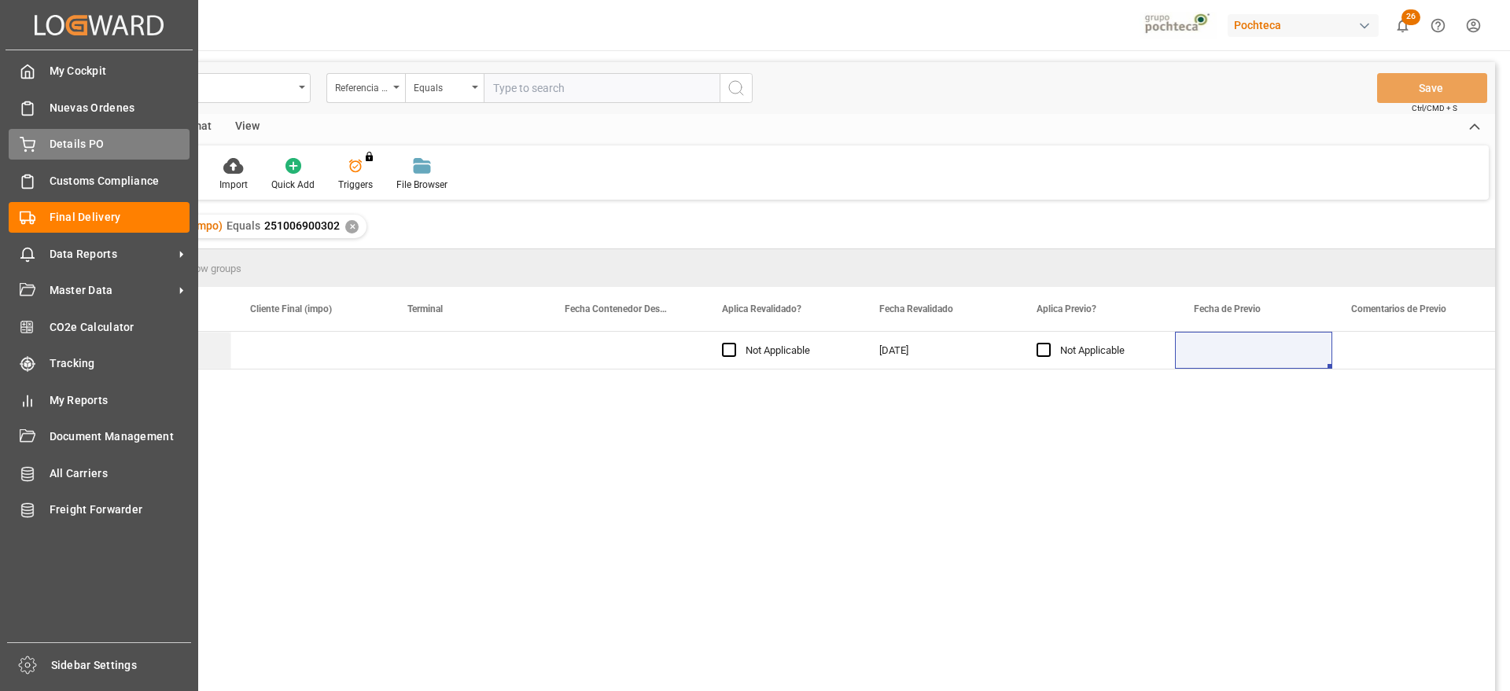
click at [47, 138] on div "Details PO Details PO" at bounding box center [99, 144] width 181 height 31
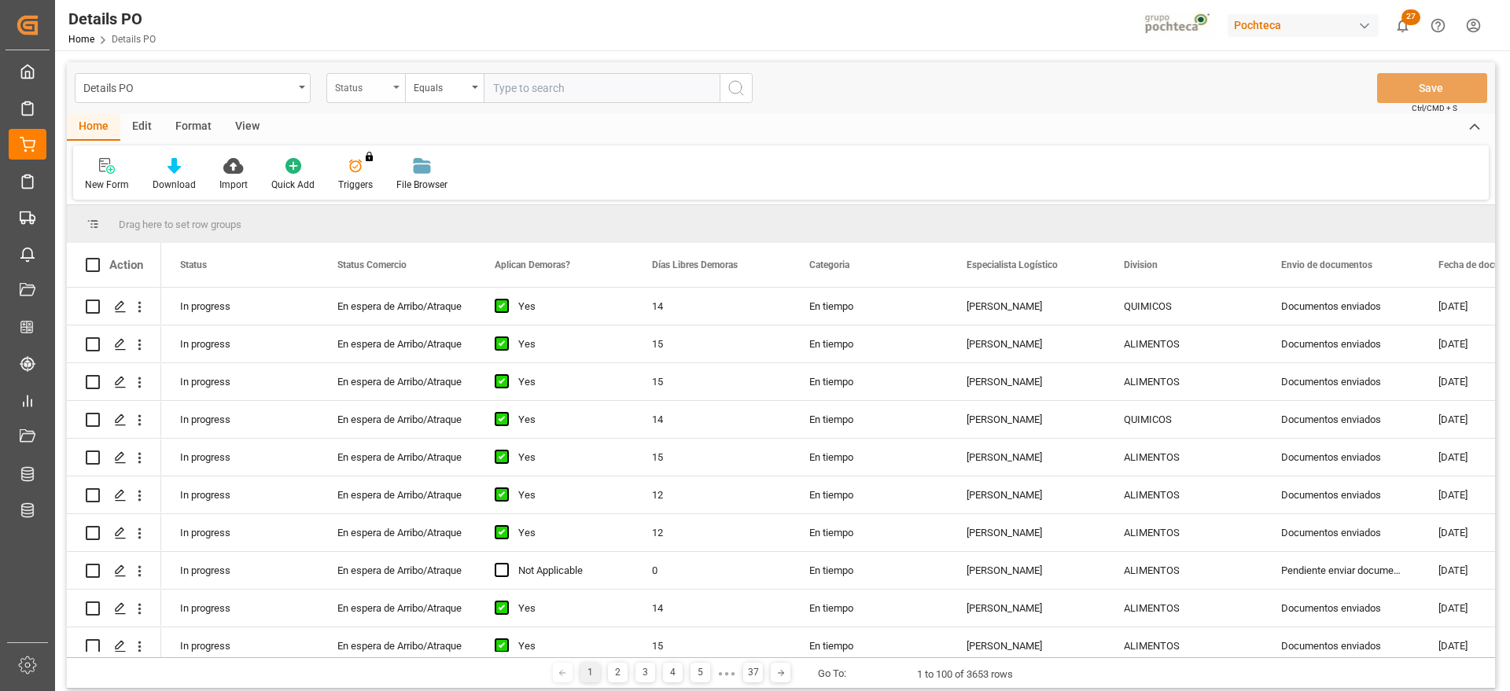
click at [372, 93] on div "Status" at bounding box center [361, 86] width 53 height 18
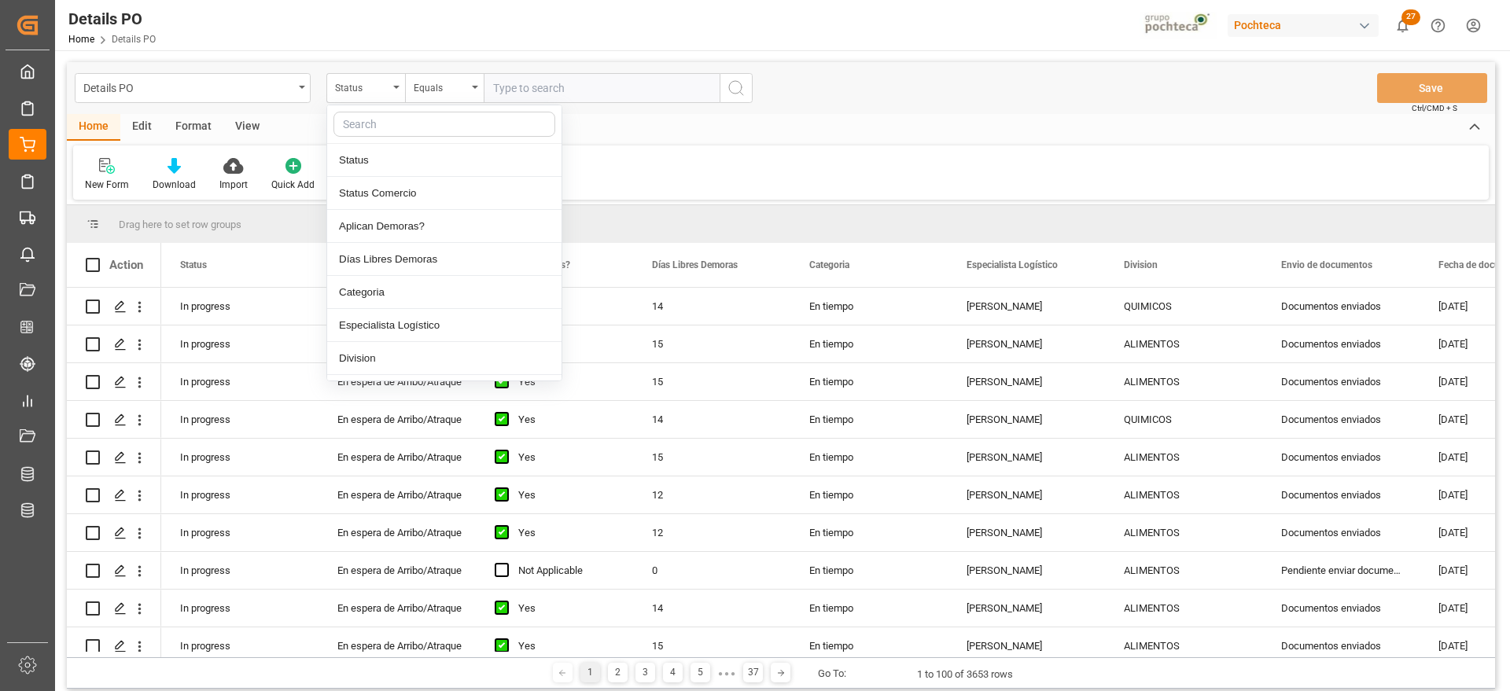
click at [381, 127] on input "text" at bounding box center [444, 124] width 222 height 25
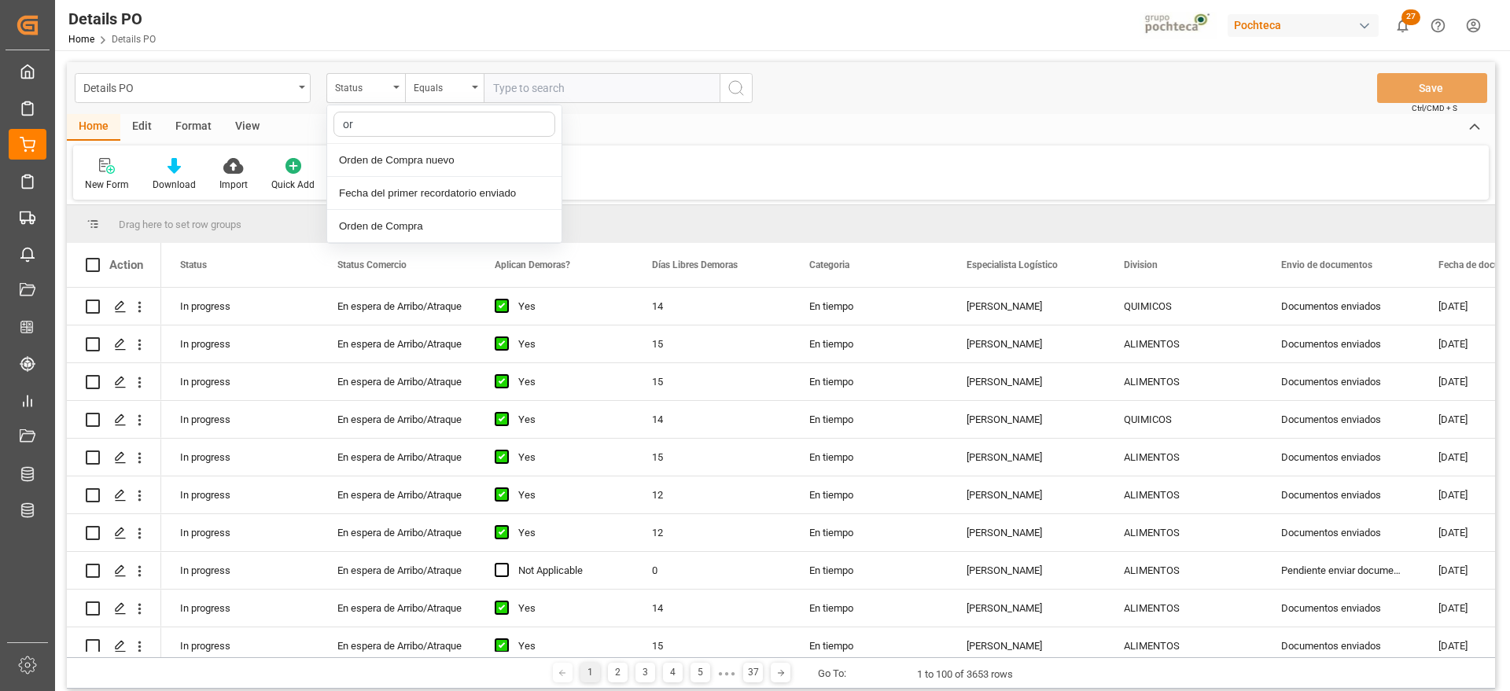
type input "o"
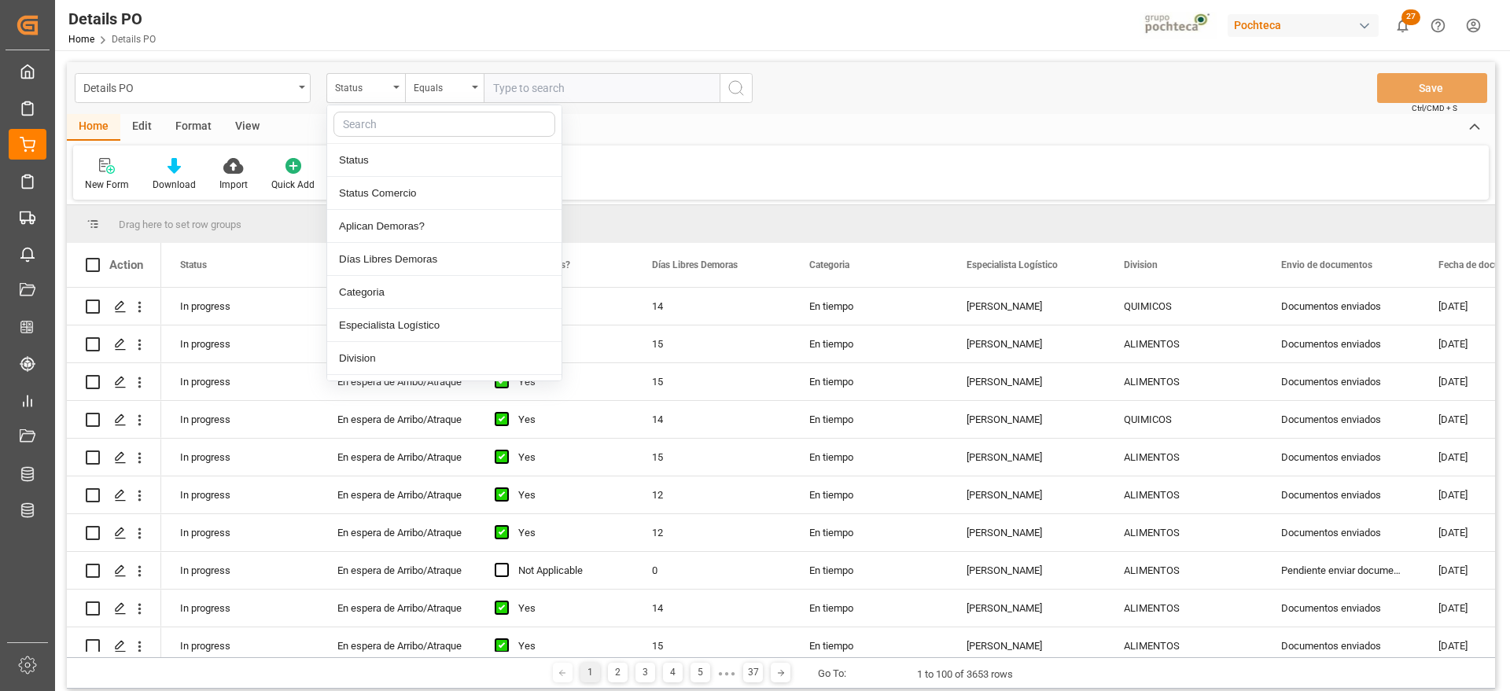
click at [239, 128] on div "View" at bounding box center [247, 127] width 48 height 27
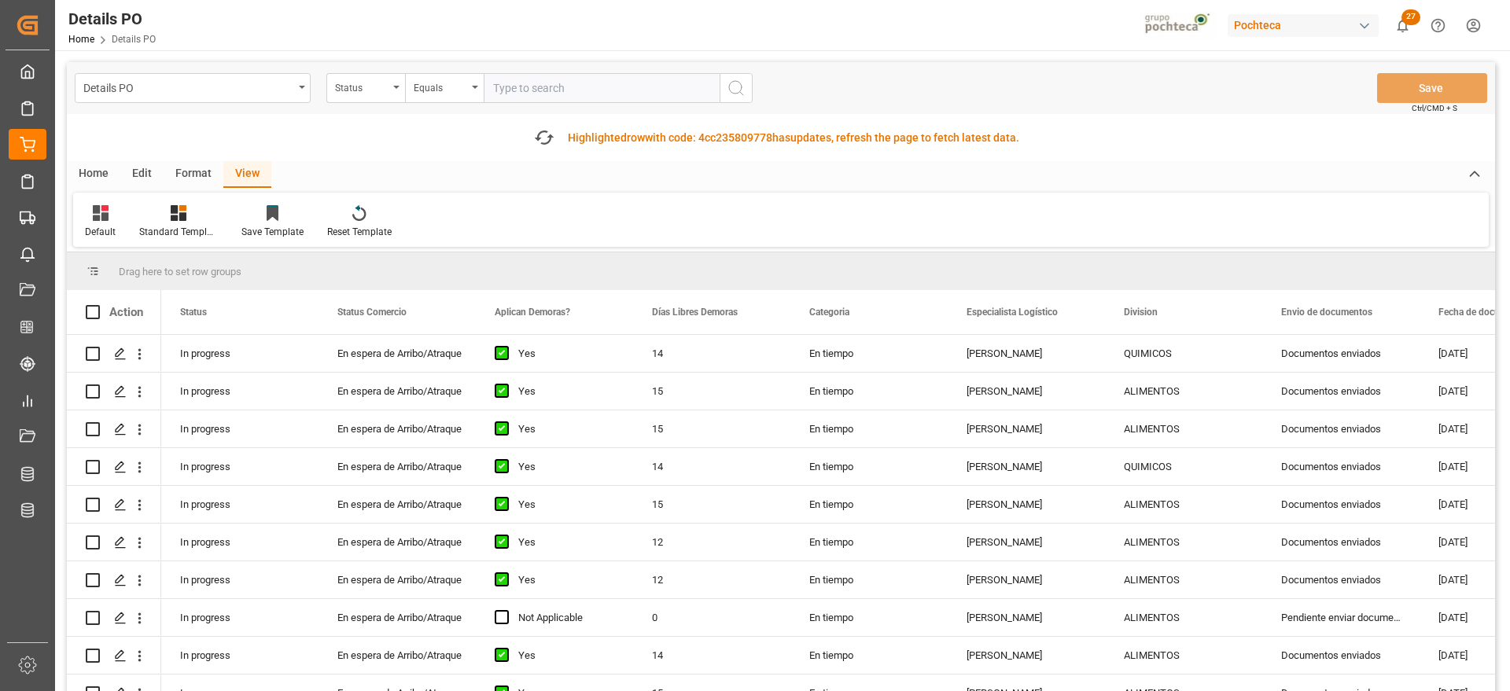
click at [171, 164] on div "Format" at bounding box center [194, 174] width 60 height 27
click at [96, 208] on div at bounding box center [108, 212] width 46 height 17
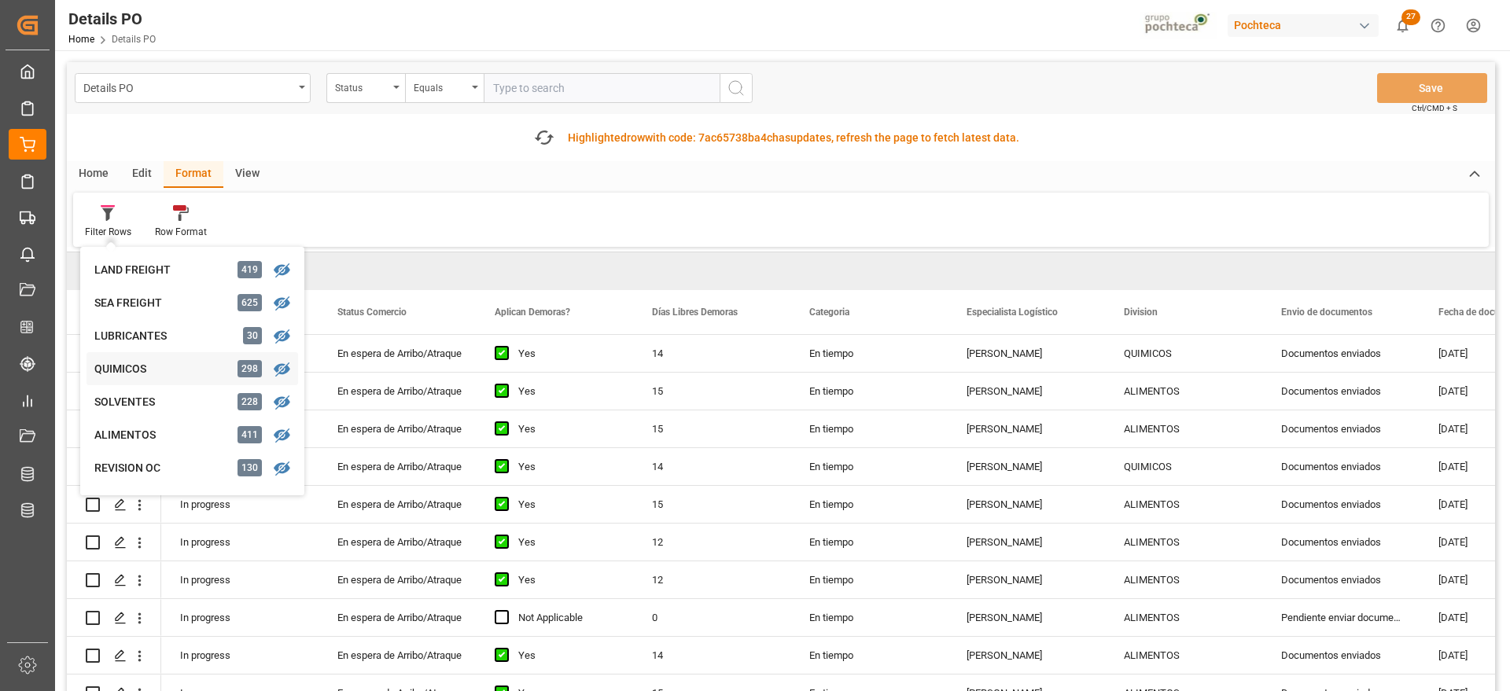
click at [148, 365] on div "QUIMICOS" at bounding box center [163, 369] width 138 height 17
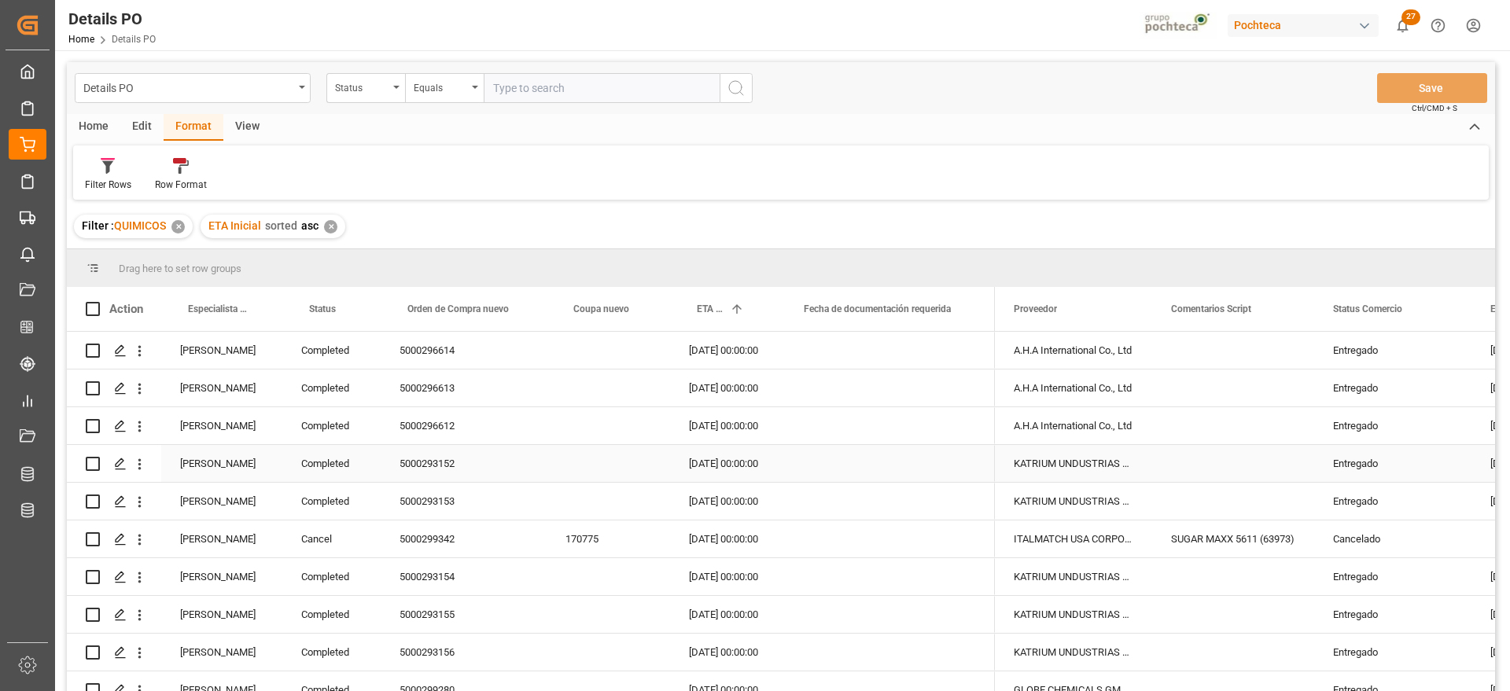
click at [720, 458] on div "[DATE] 00:00:00" at bounding box center [723, 463] width 107 height 37
click at [314, 416] on div "Completed" at bounding box center [331, 425] width 98 height 37
click at [222, 341] on div "[PERSON_NAME]" at bounding box center [221, 350] width 121 height 37
click at [254, 304] on span at bounding box center [256, 309] width 14 height 14
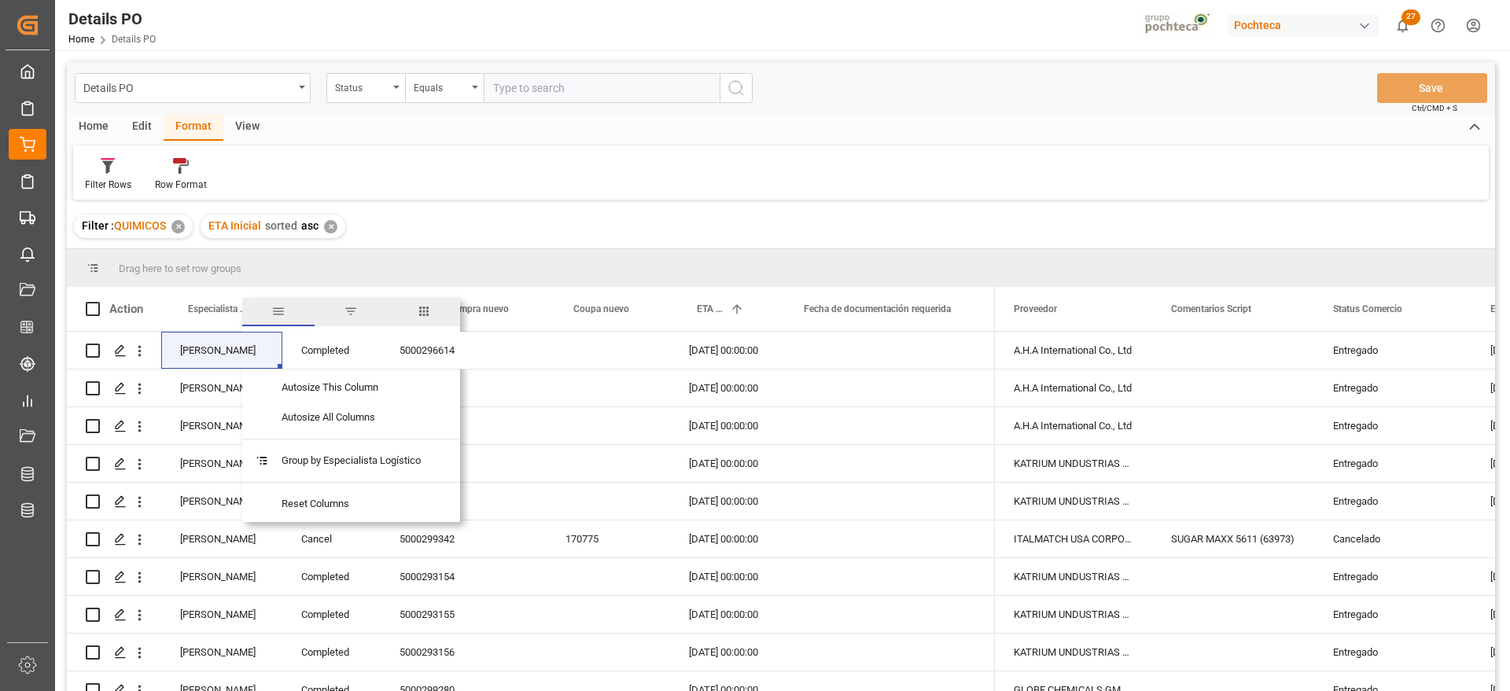
click at [352, 311] on span "filter" at bounding box center [351, 311] width 14 height 14
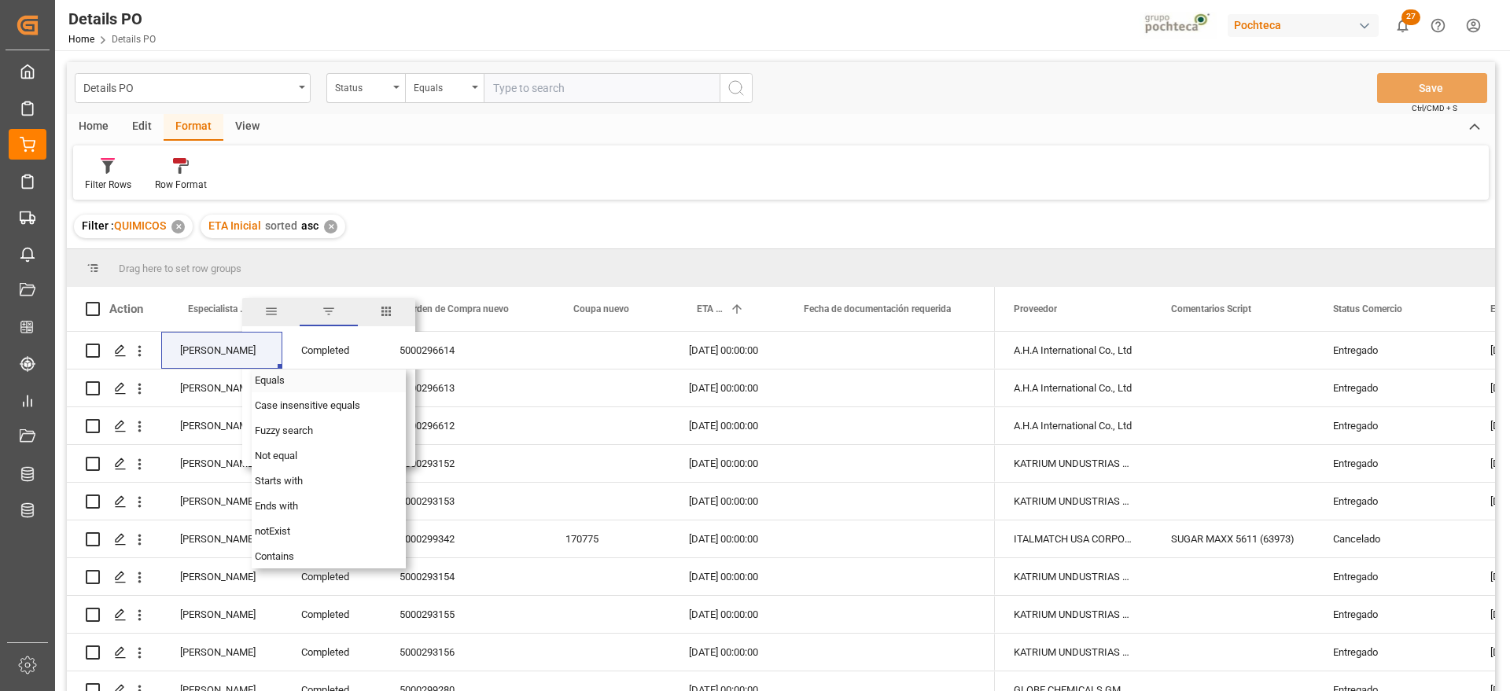
click at [301, 380] on div "Equals" at bounding box center [329, 379] width 154 height 25
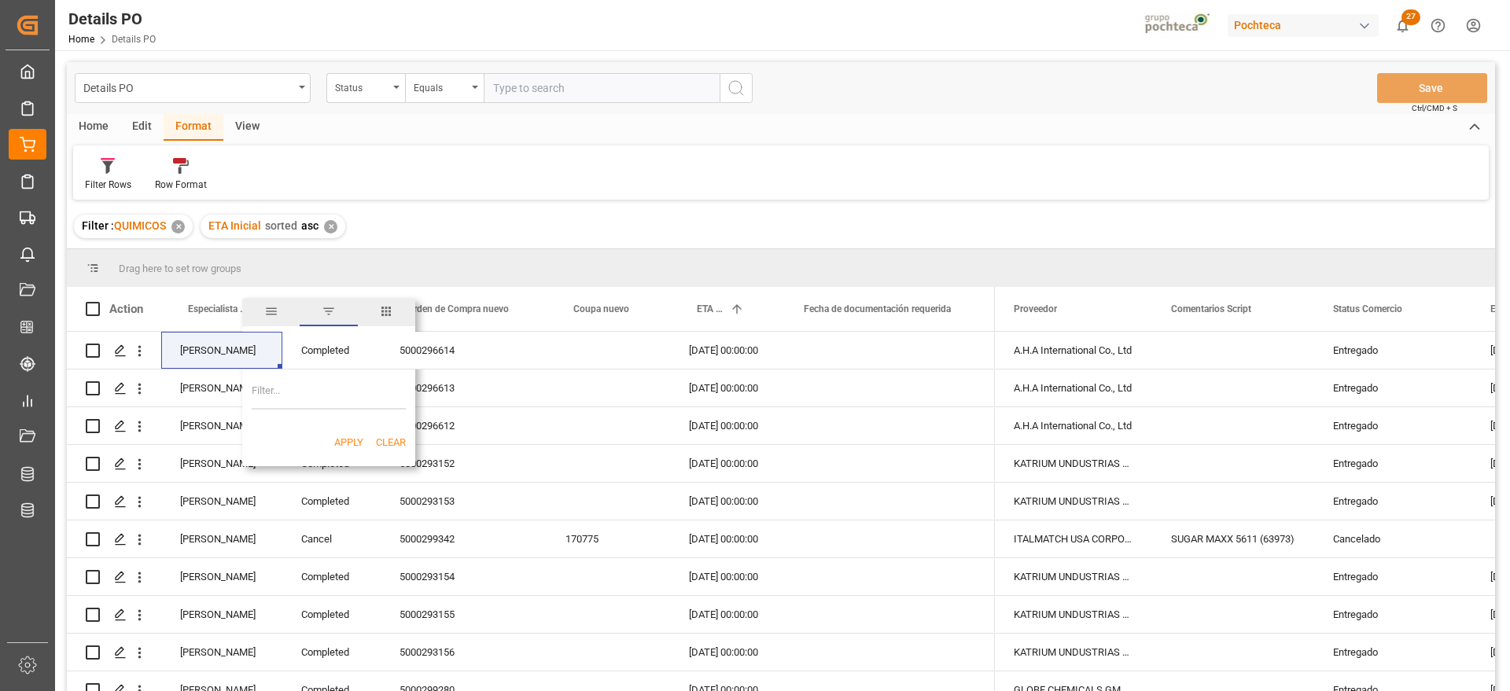
click at [289, 398] on input "Filter Value" at bounding box center [329, 393] width 154 height 31
paste input "[PERSON_NAME]"
type input "[PERSON_NAME]"
click at [338, 447] on button "Apply" at bounding box center [348, 443] width 29 height 16
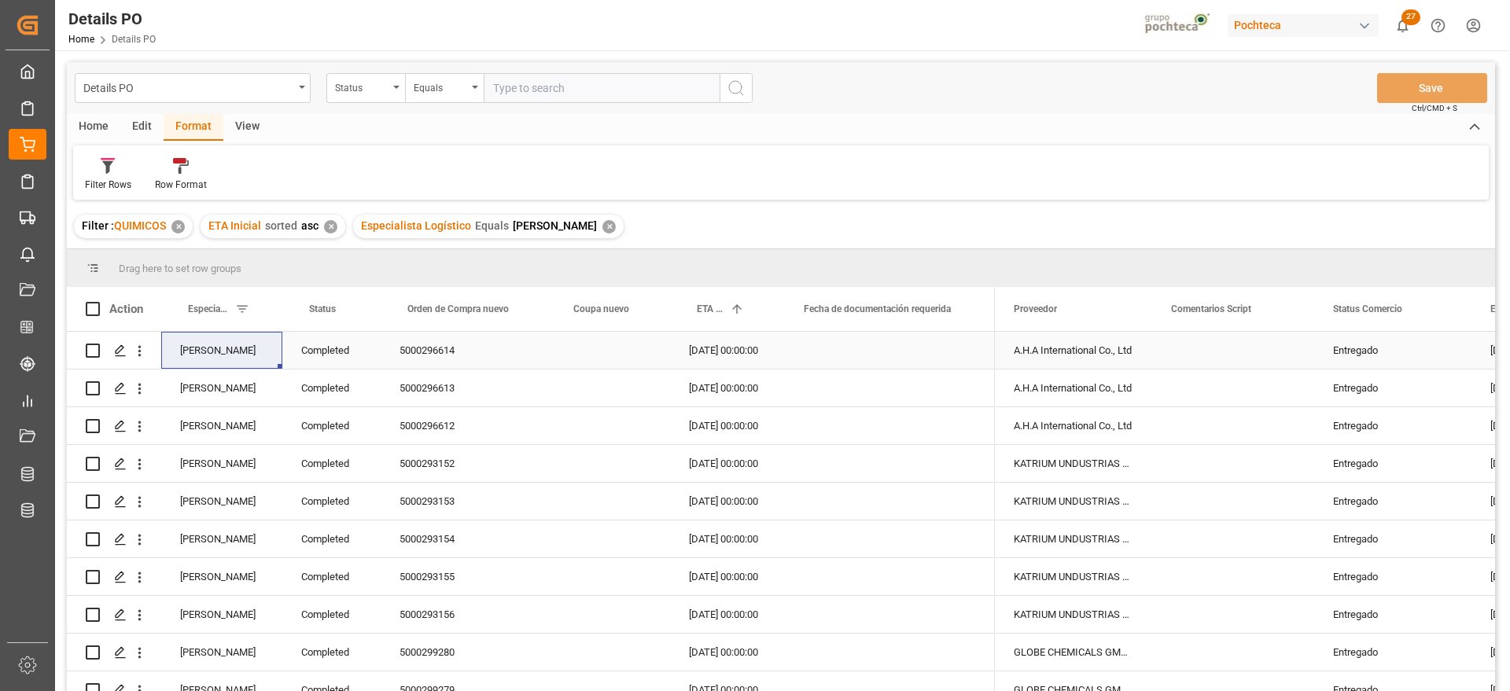
click at [331, 351] on div "Completed" at bounding box center [331, 350] width 98 height 37
click at [351, 307] on span at bounding box center [355, 309] width 14 height 14
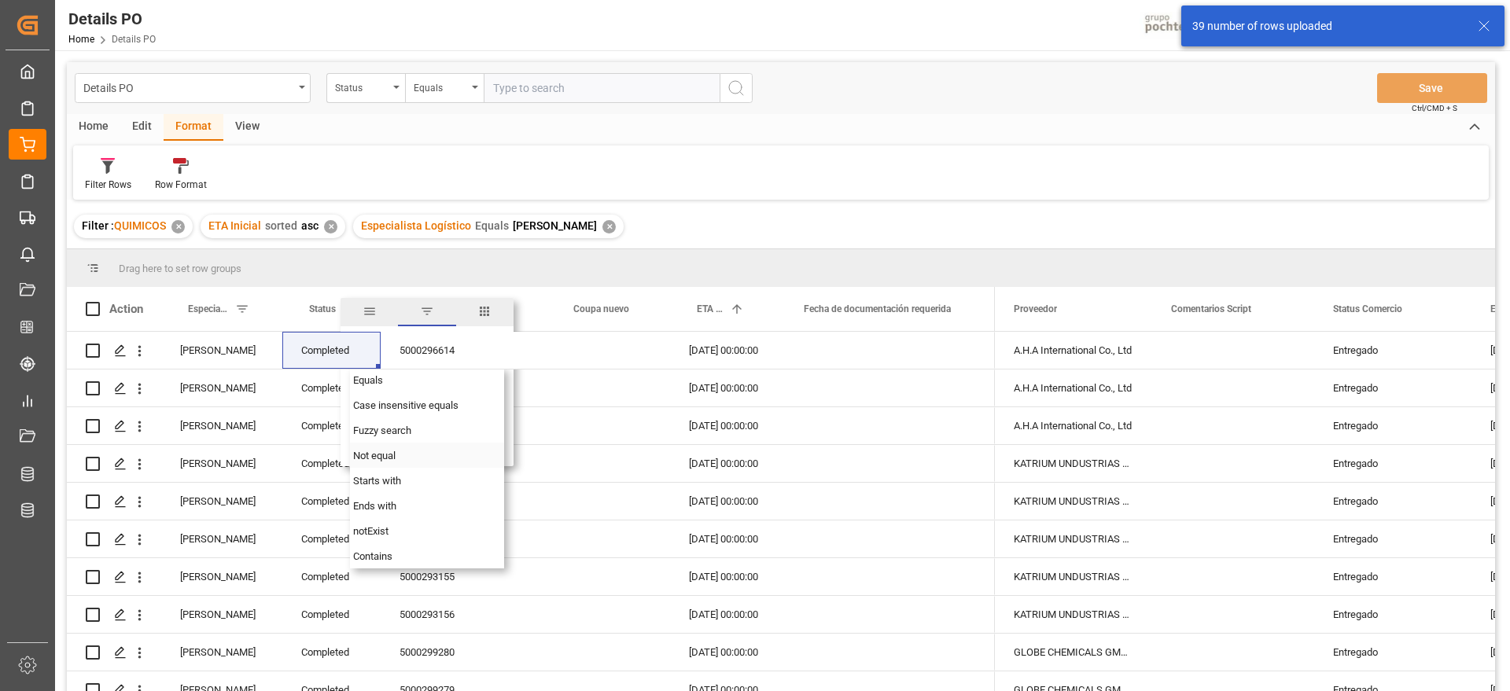
click at [392, 454] on span "Not equal" at bounding box center [374, 456] width 42 height 12
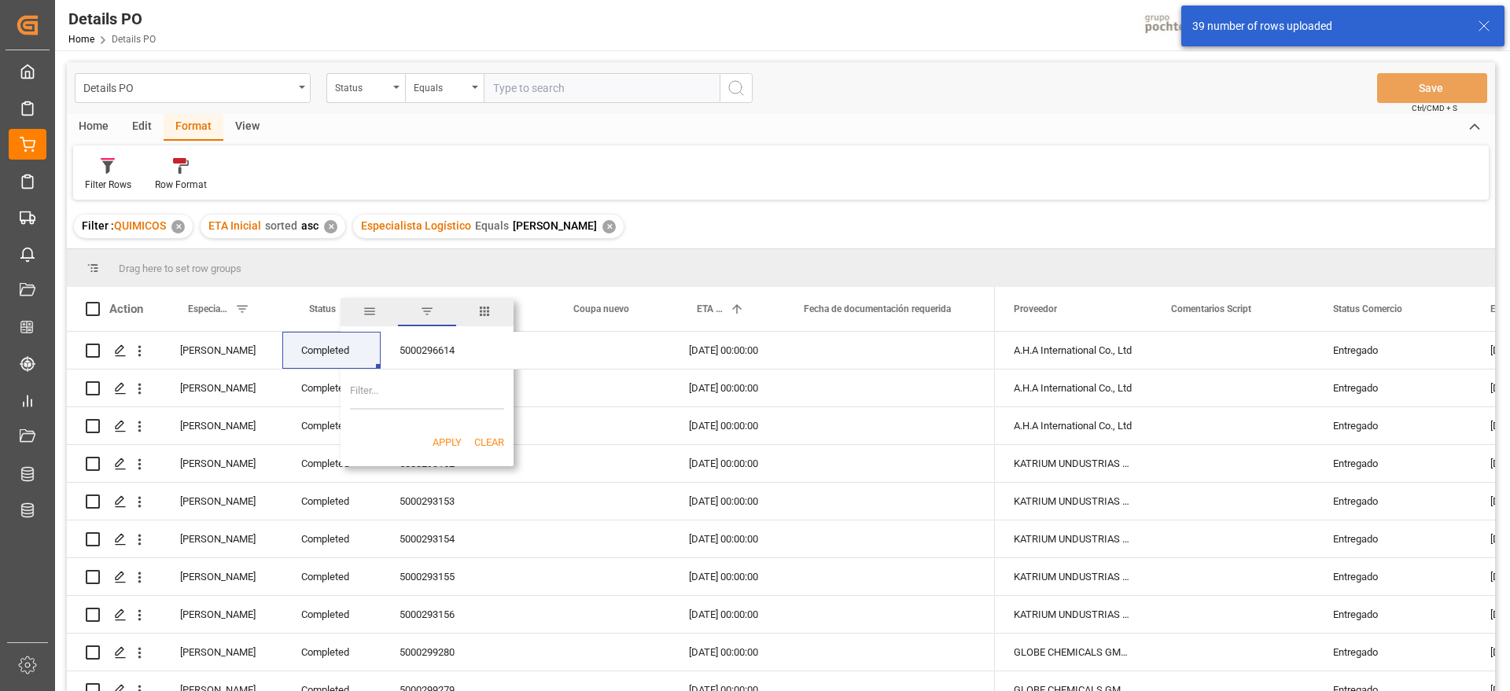
click at [402, 392] on input "Filter Value" at bounding box center [427, 393] width 154 height 31
paste input "Completed"
type input "Completed"
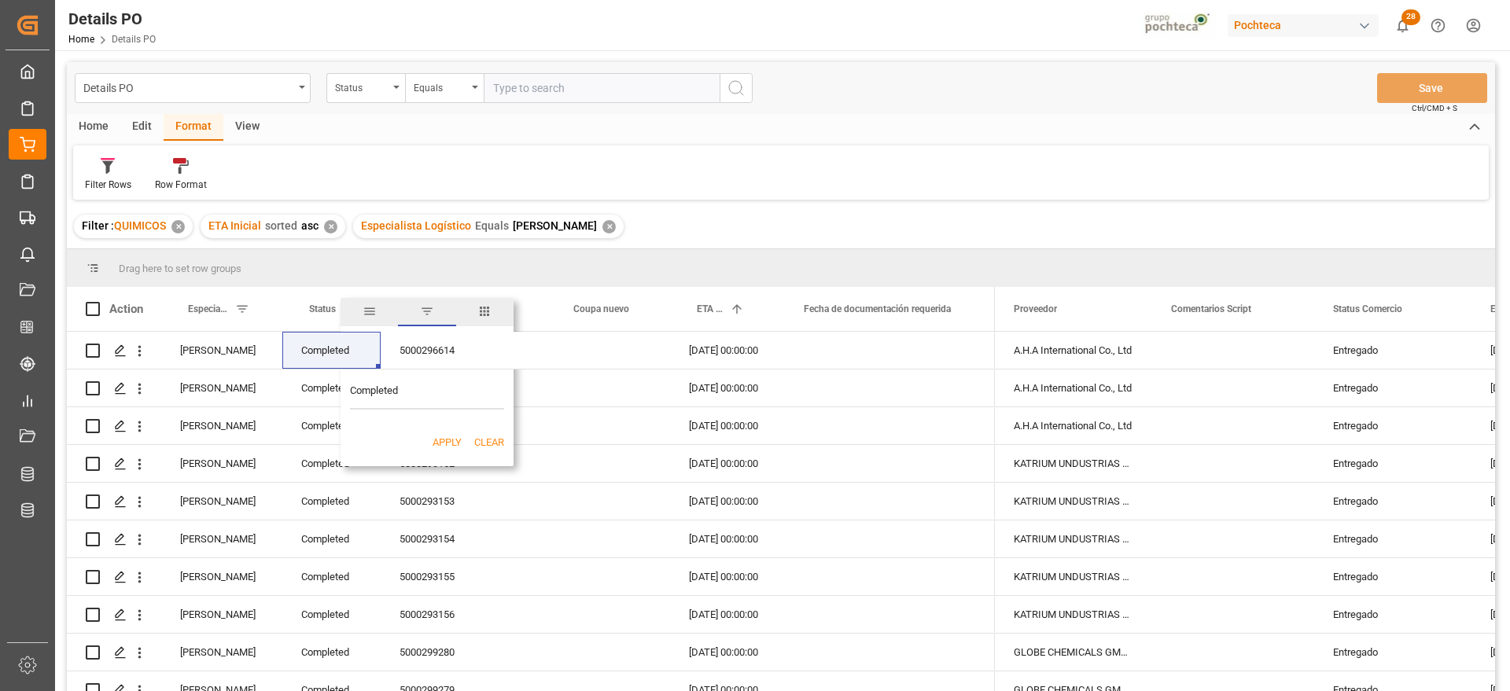
click at [443, 442] on button "Apply" at bounding box center [446, 443] width 29 height 16
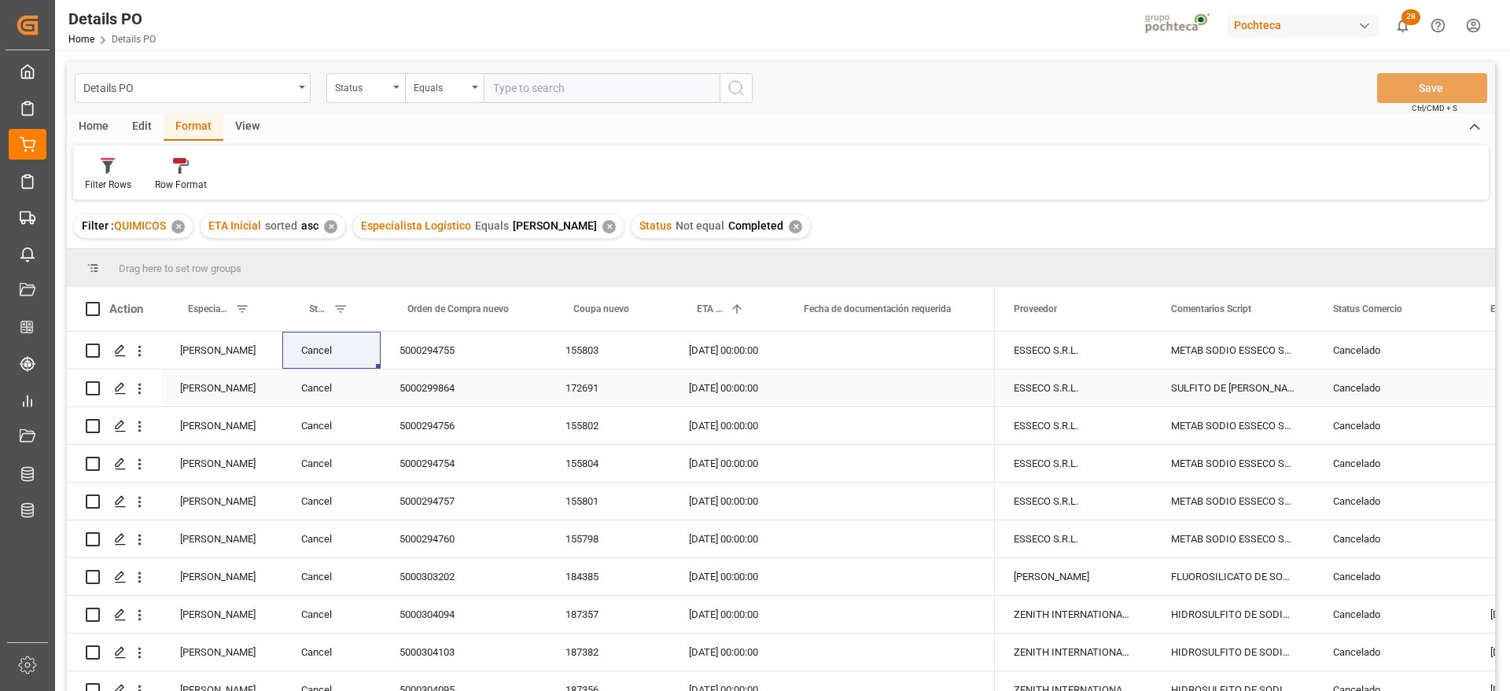
click at [414, 397] on div "5000299864" at bounding box center [464, 388] width 166 height 37
click at [1408, 355] on div "Cancelado" at bounding box center [1393, 351] width 120 height 36
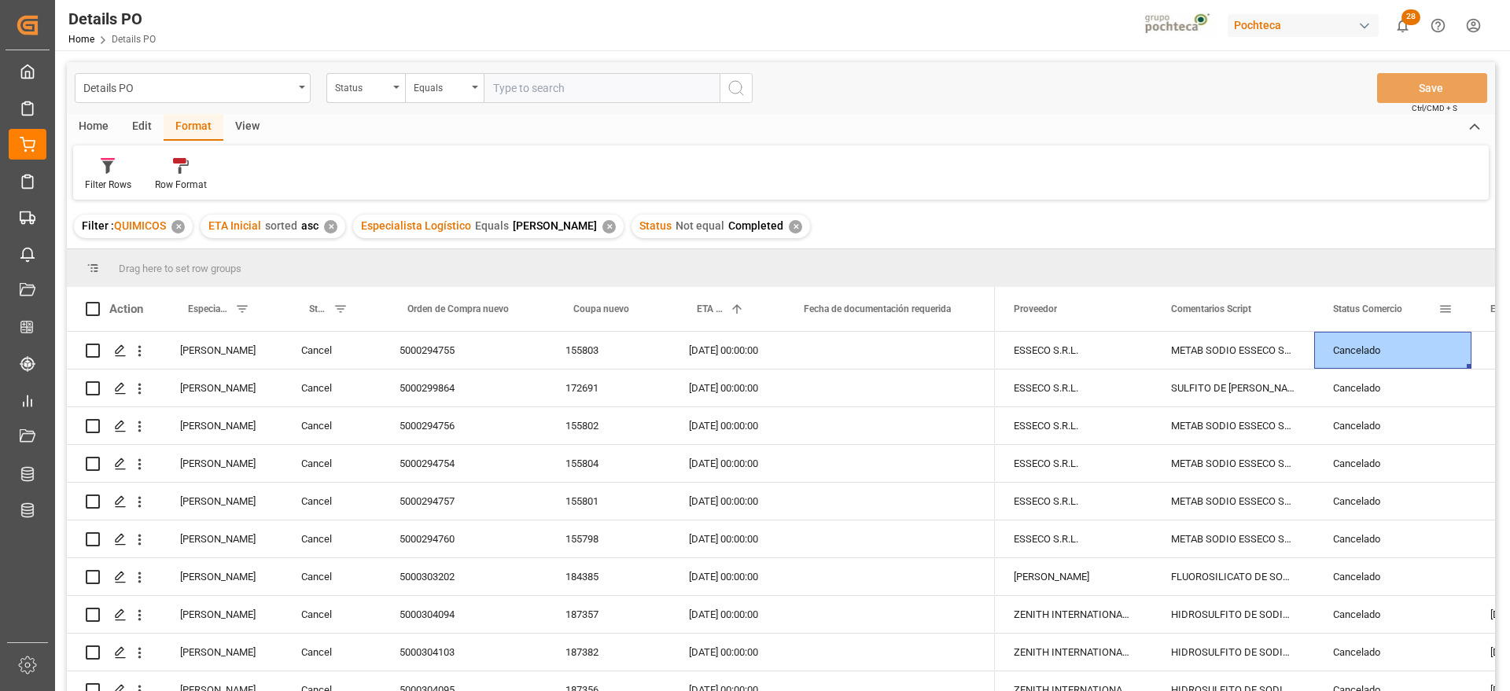
click at [1448, 302] on span at bounding box center [1445, 309] width 14 height 14
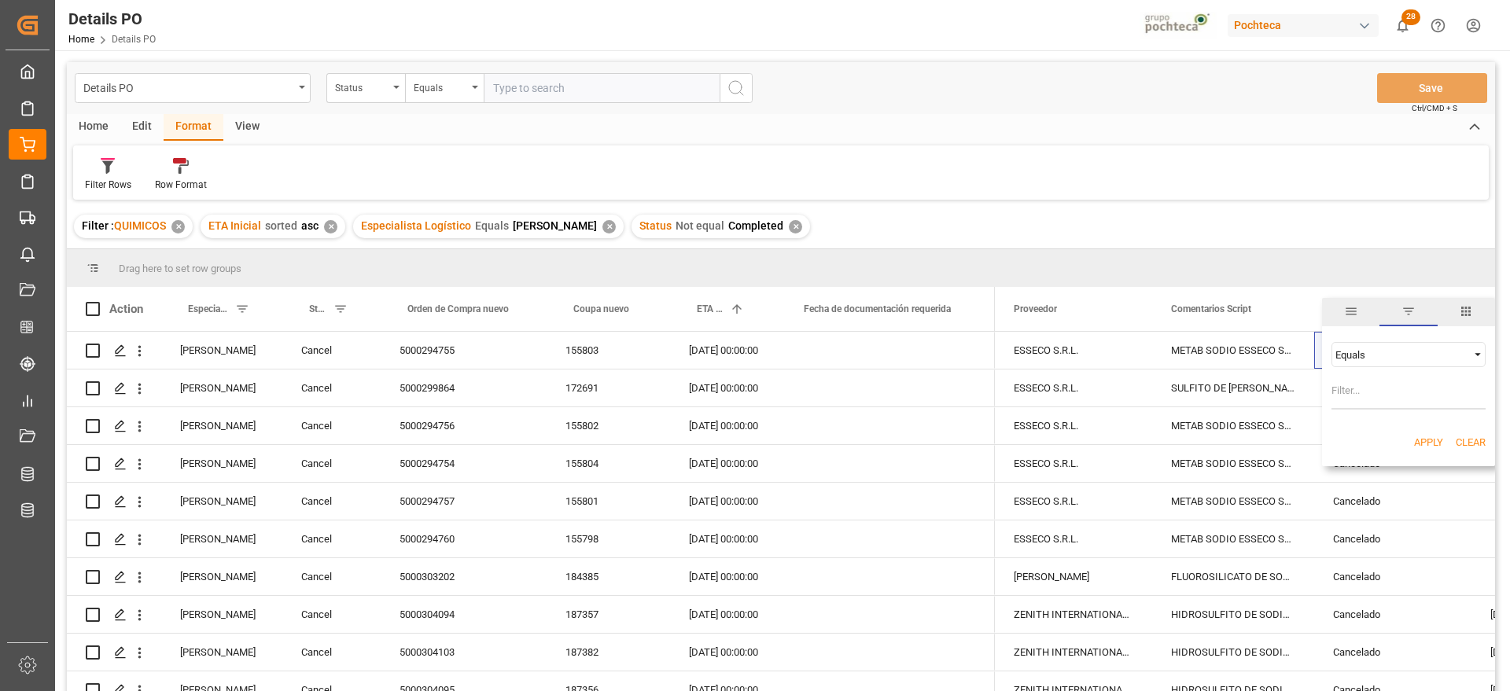
click at [1355, 352] on div "Equals" at bounding box center [1401, 355] width 132 height 12
click at [1385, 402] on div "Not equal" at bounding box center [1408, 404] width 154 height 25
click at [1356, 403] on input "Filter Value" at bounding box center [1408, 393] width 154 height 31
paste input "Cancelado"
type input "Cancelado"
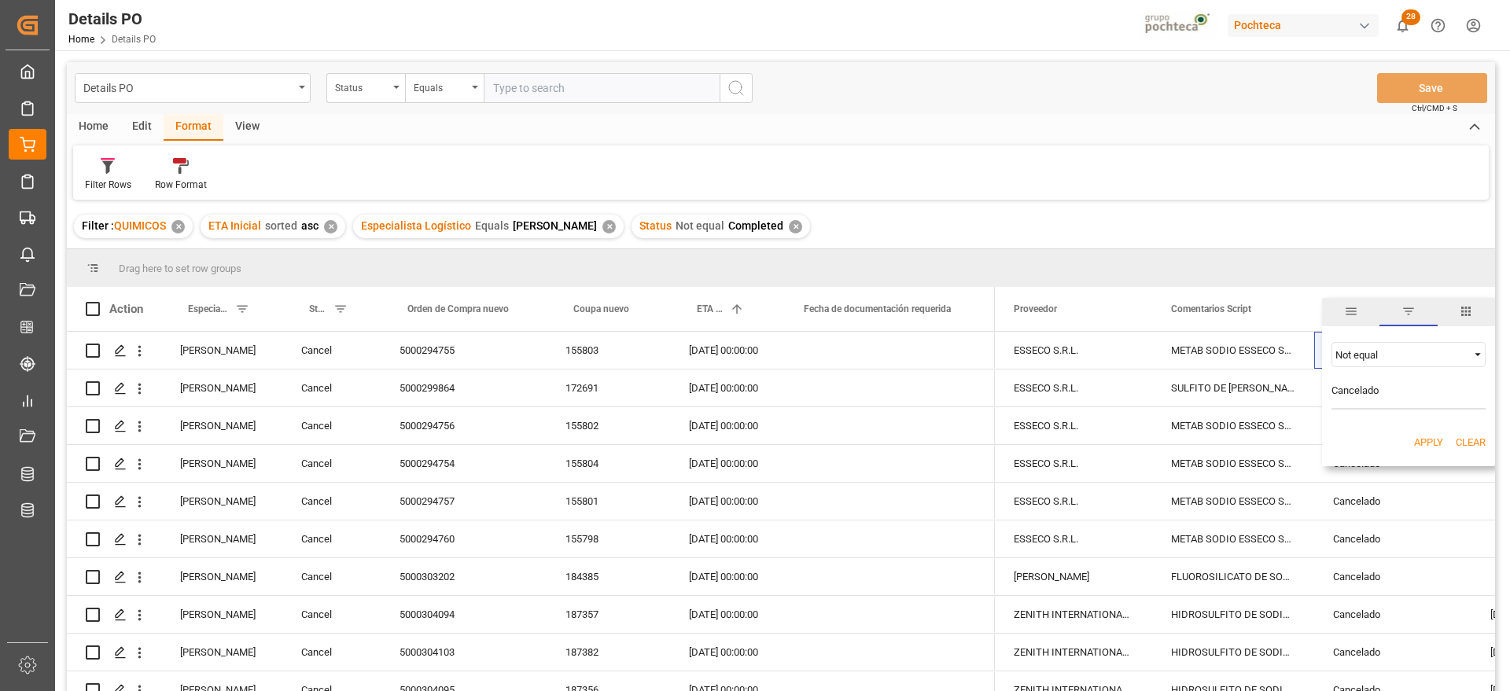
click at [1419, 435] on button "Apply" at bounding box center [1428, 443] width 29 height 16
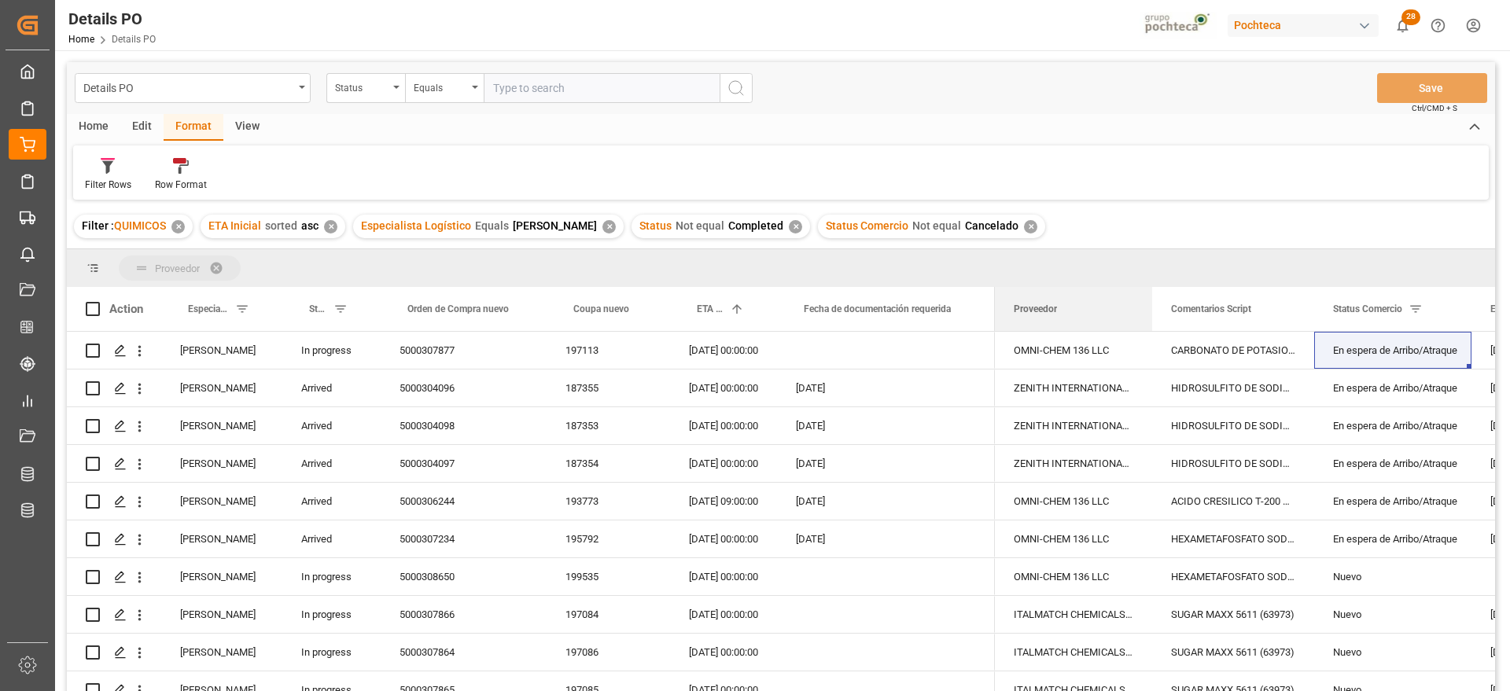
drag, startPoint x: 1066, startPoint y: 314, endPoint x: 1008, endPoint y: 266, distance: 75.9
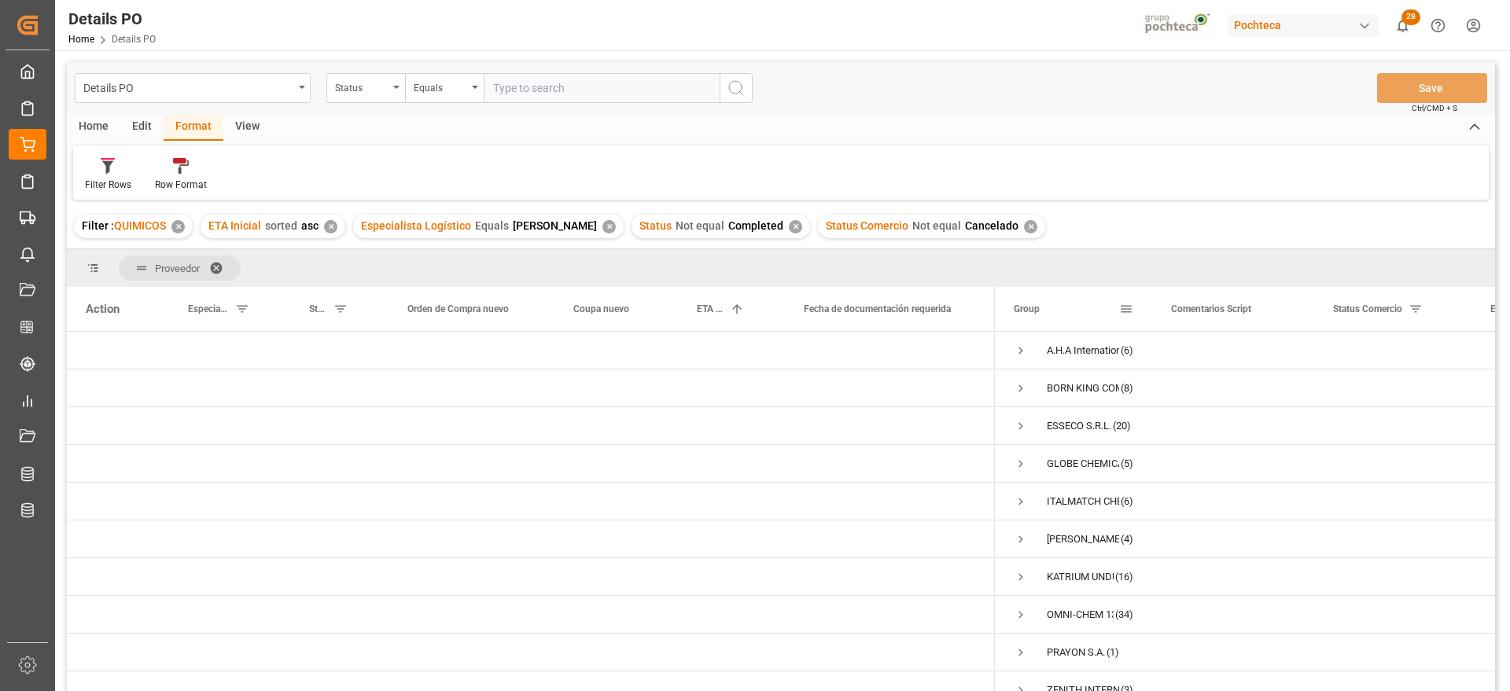
click at [995, 306] on div "Group" at bounding box center [1073, 309] width 157 height 44
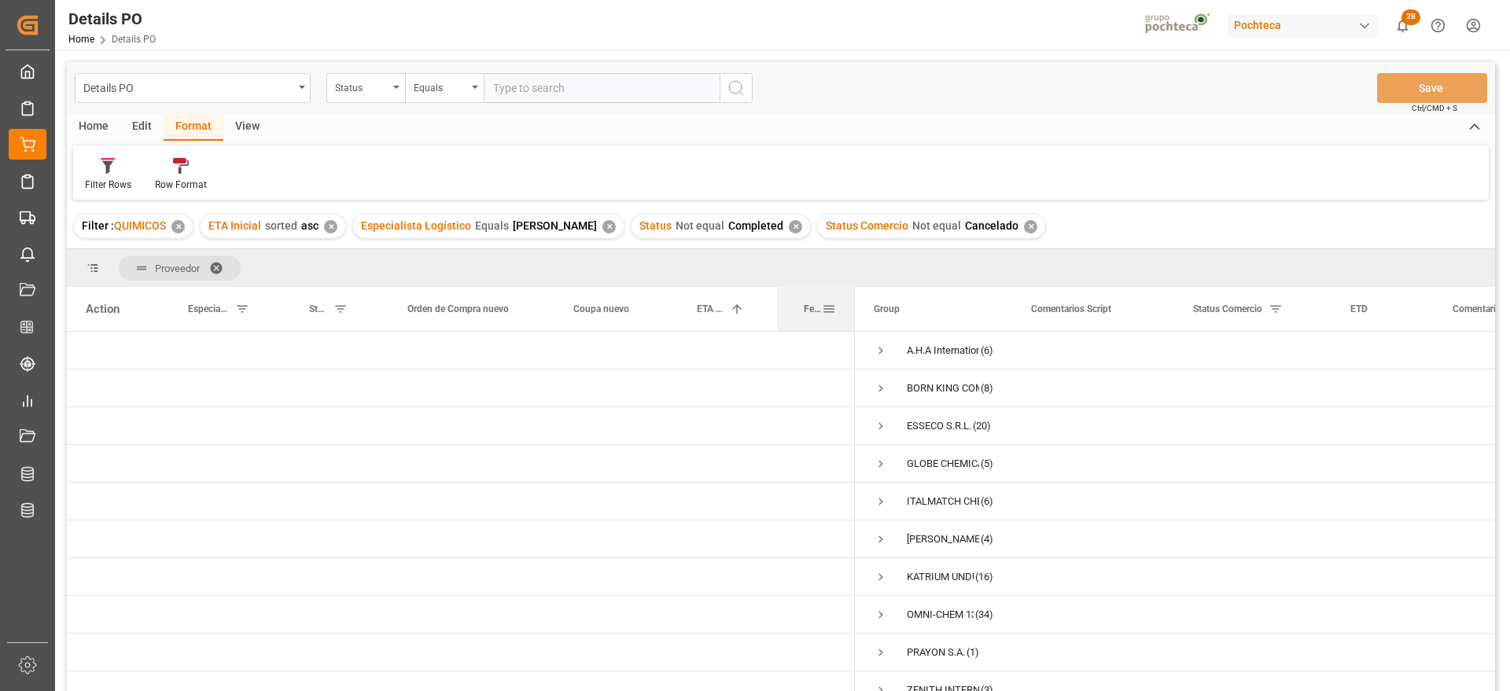
drag, startPoint x: 992, startPoint y: 306, endPoint x: 852, endPoint y: 310, distance: 140.0
click at [852, 310] on div at bounding box center [854, 309] width 6 height 44
click at [880, 537] on span "Press SPACE to select this row." at bounding box center [880, 539] width 14 height 14
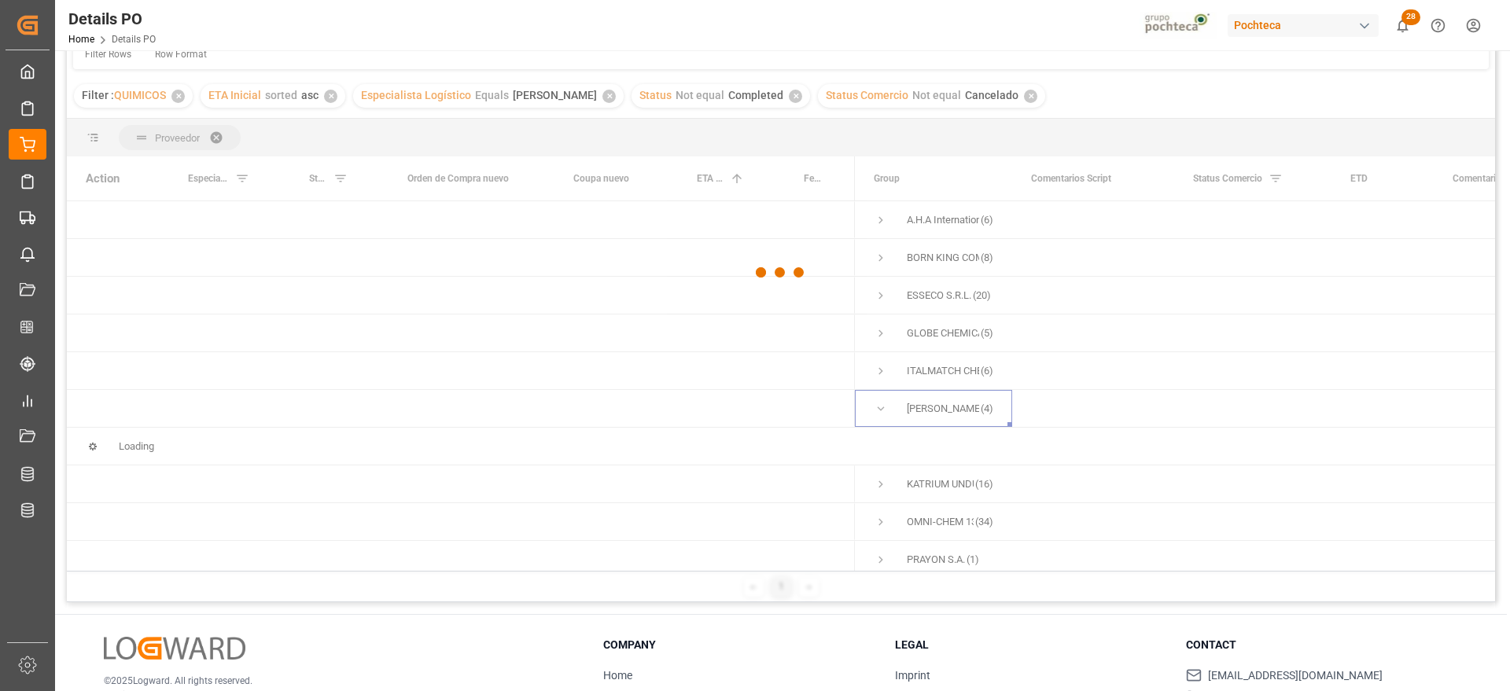
scroll to position [197, 0]
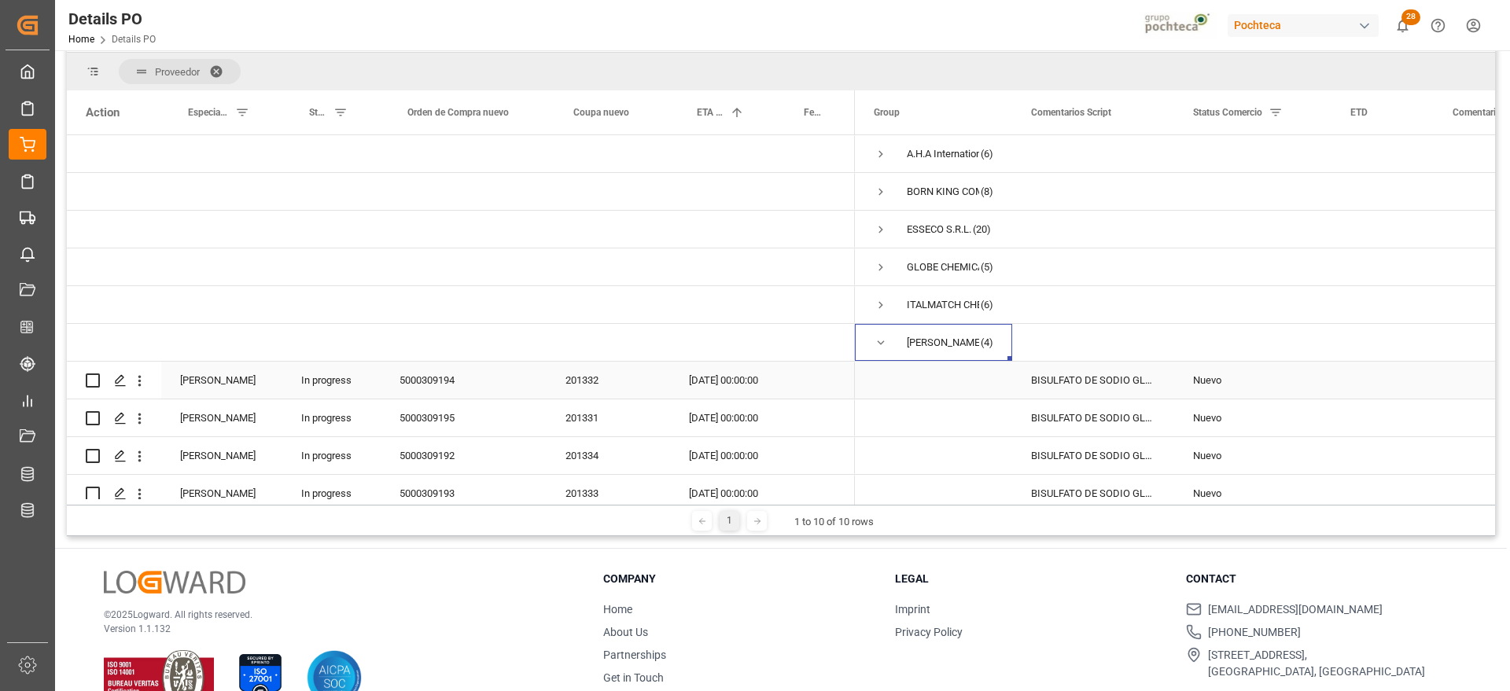
click at [230, 387] on div "[PERSON_NAME]" at bounding box center [221, 380] width 121 height 37
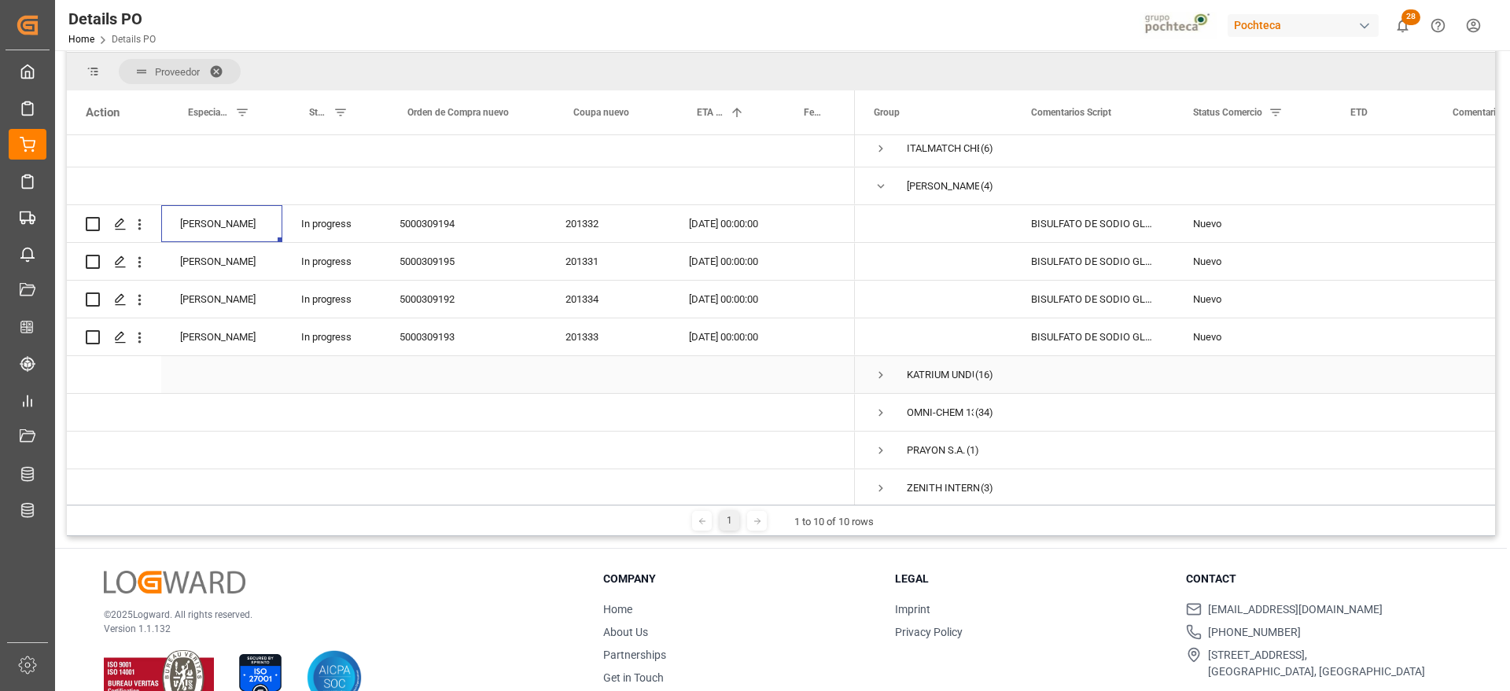
scroll to position [170, 0]
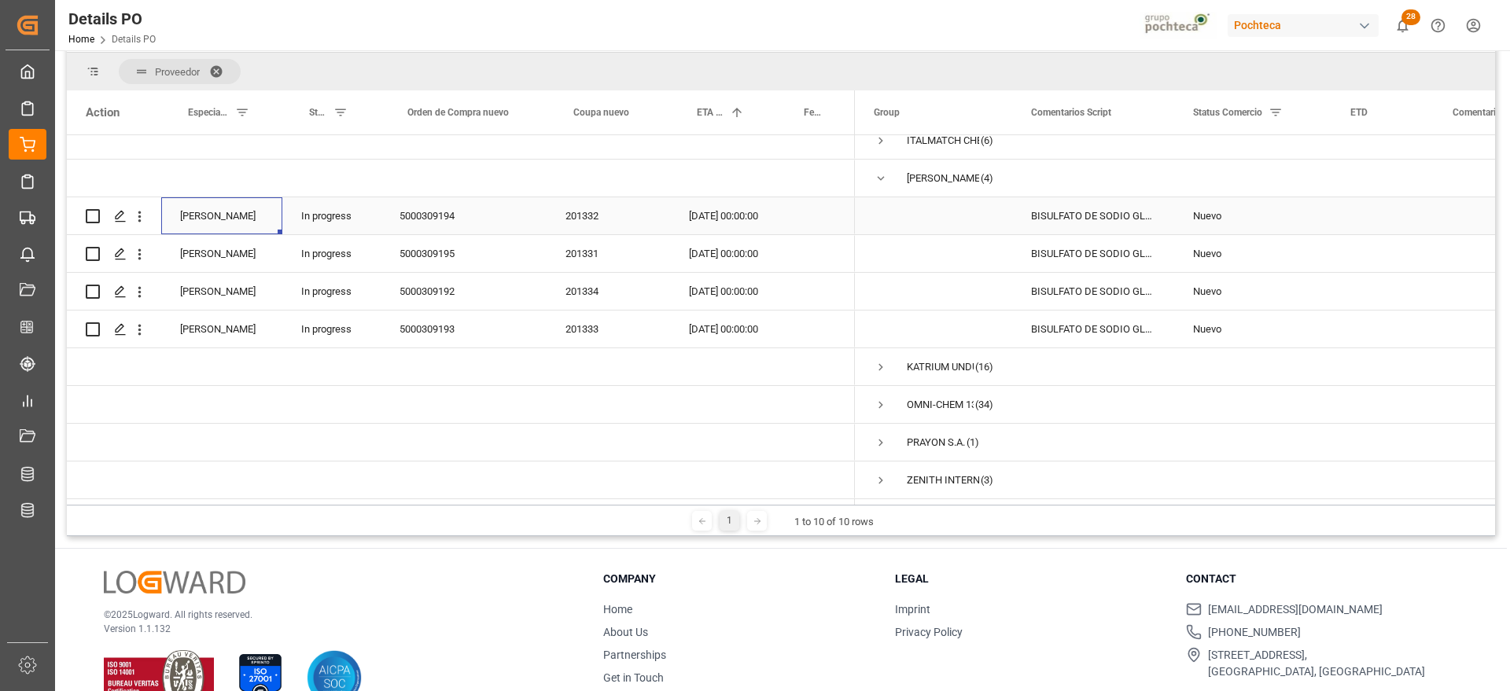
click at [253, 205] on div "[PERSON_NAME]" at bounding box center [221, 215] width 121 height 37
click at [256, 212] on button "[PERSON_NAME]" at bounding box center [222, 225] width 96 height 30
click at [233, 361] on div "[PERSON_NAME]" at bounding box center [222, 359] width 78 height 16
drag, startPoint x: 327, startPoint y: 204, endPoint x: 255, endPoint y: 205, distance: 72.3
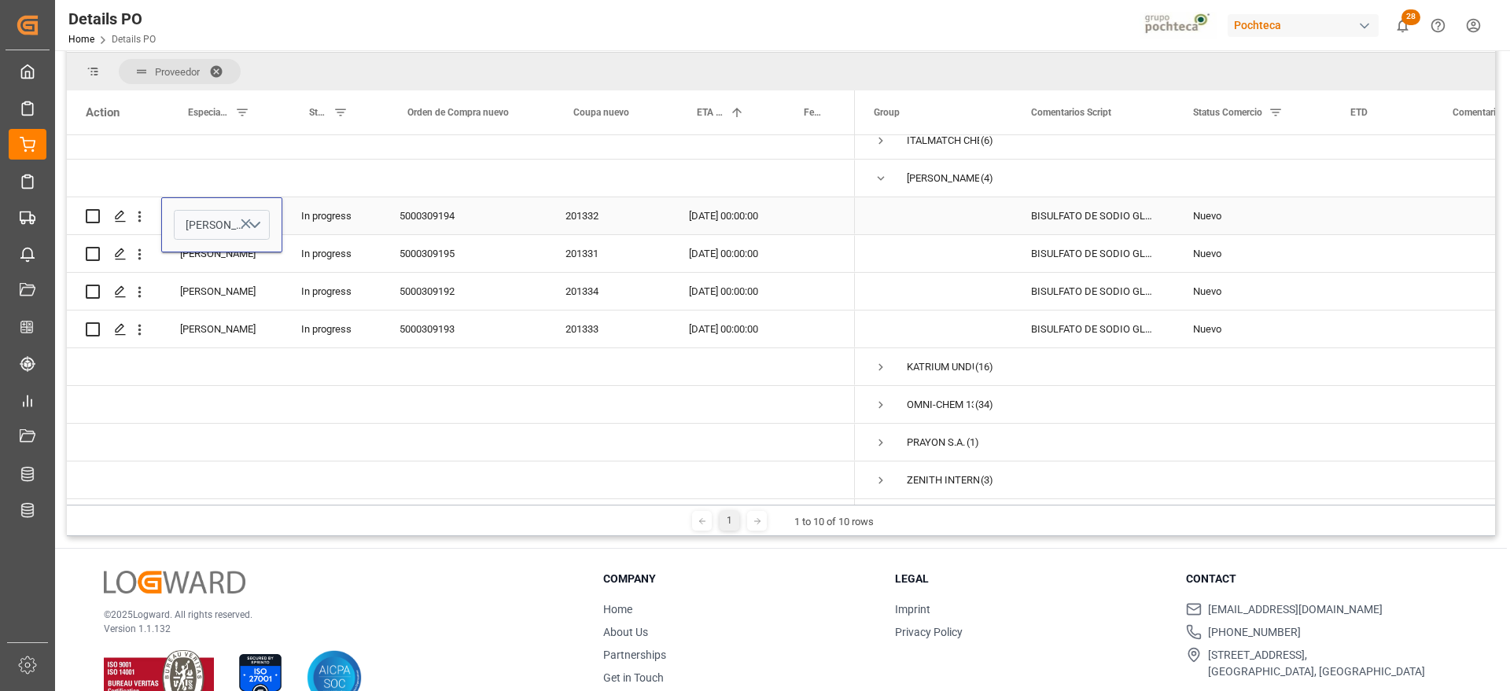
click at [325, 204] on div "In progress" at bounding box center [331, 215] width 98 height 37
click at [237, 205] on div "[PERSON_NAME]" at bounding box center [221, 215] width 121 height 37
click at [229, 243] on div "[PERSON_NAME]" at bounding box center [221, 253] width 121 height 37
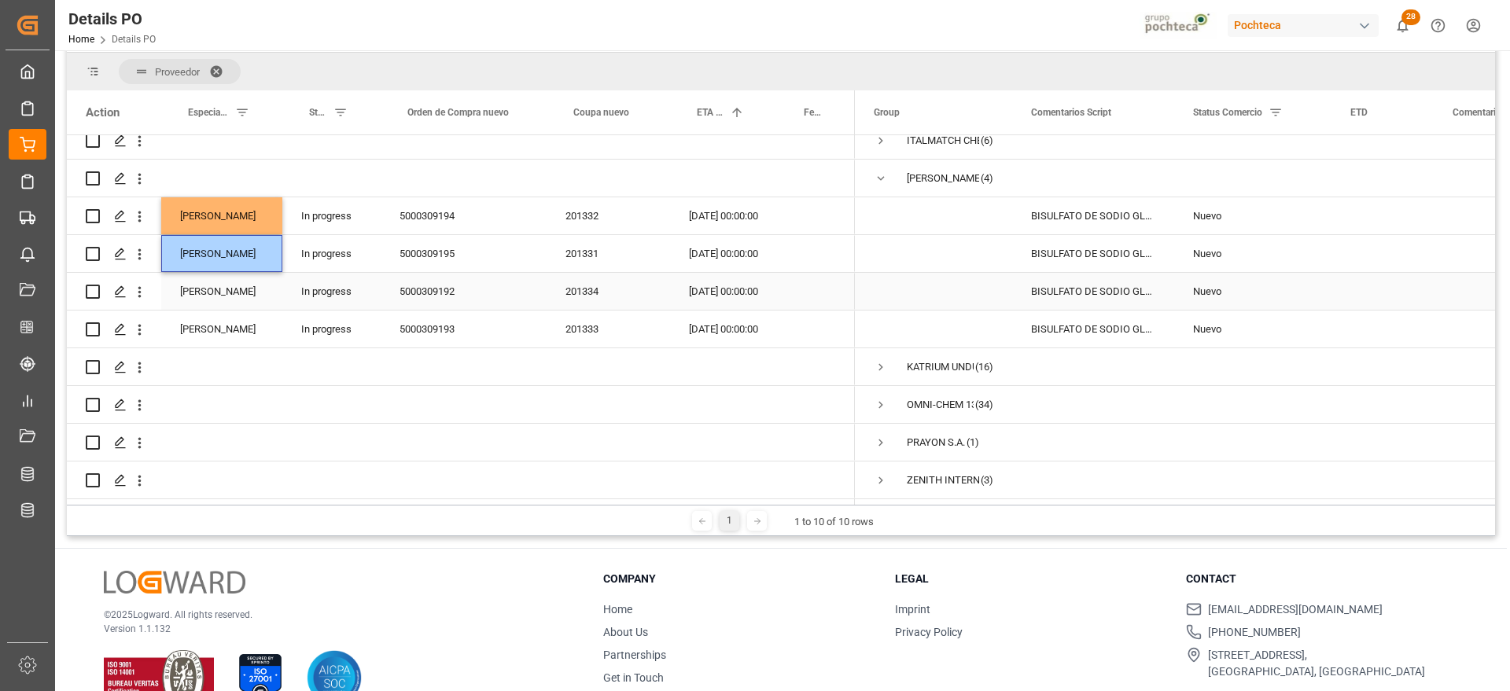
click at [237, 273] on div "[PERSON_NAME]" at bounding box center [221, 291] width 121 height 37
click at [234, 318] on div "[PERSON_NAME]" at bounding box center [221, 329] width 121 height 37
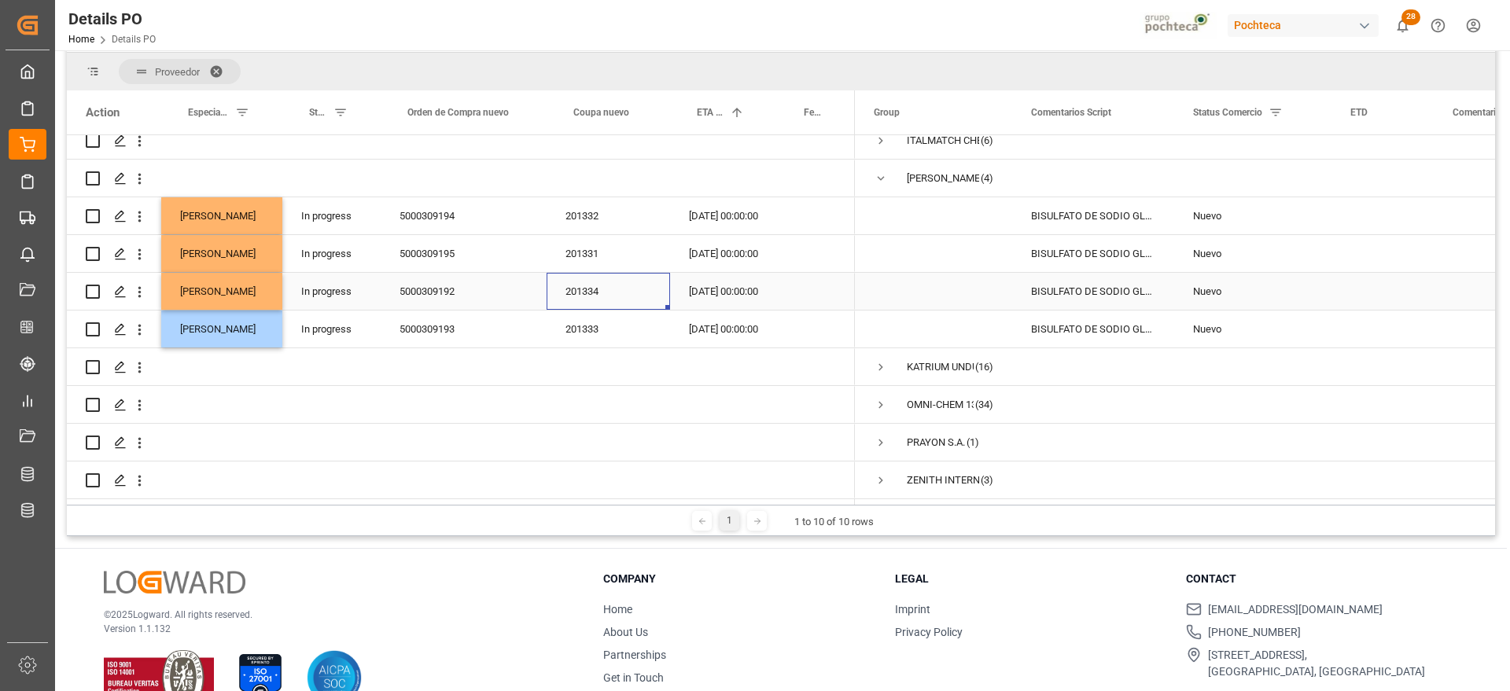
click at [557, 278] on div "201334" at bounding box center [607, 291] width 123 height 37
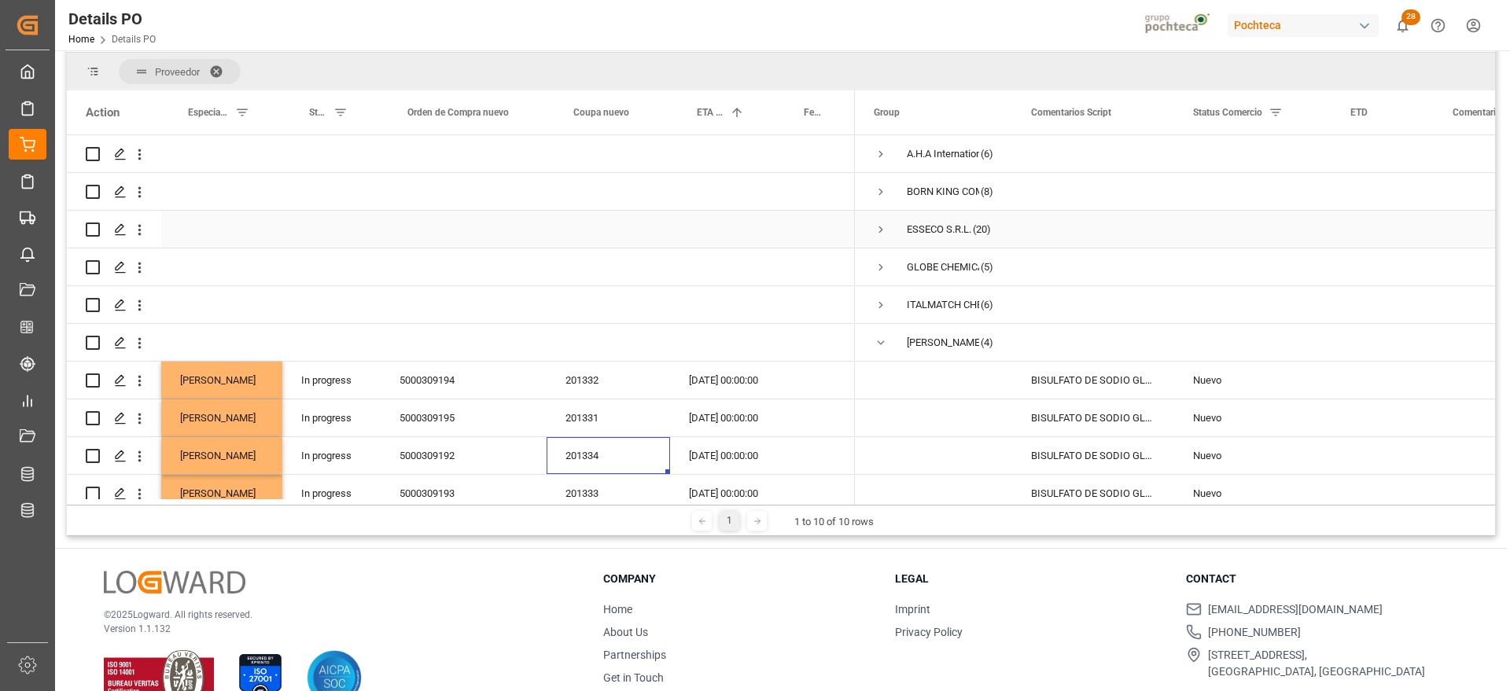
scroll to position [0, 0]
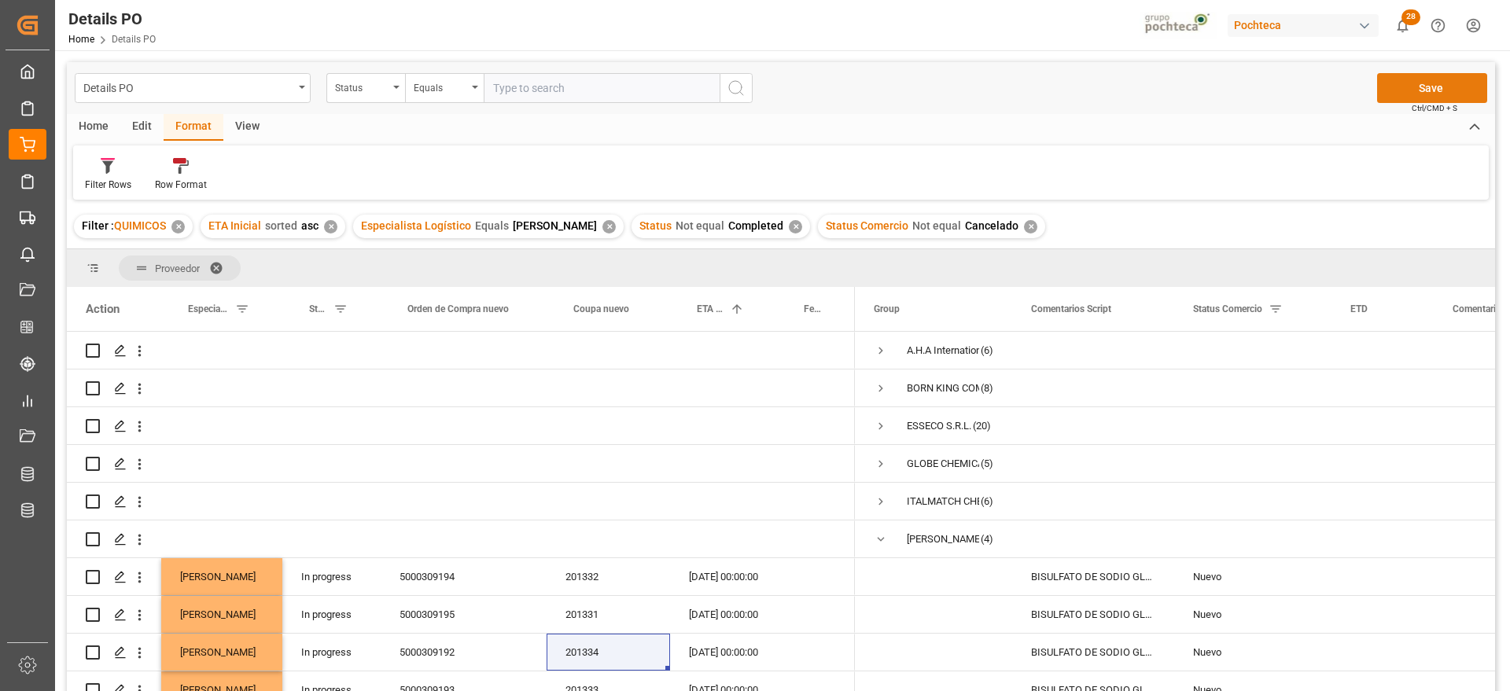
click at [1434, 81] on button "Save" at bounding box center [1432, 88] width 110 height 30
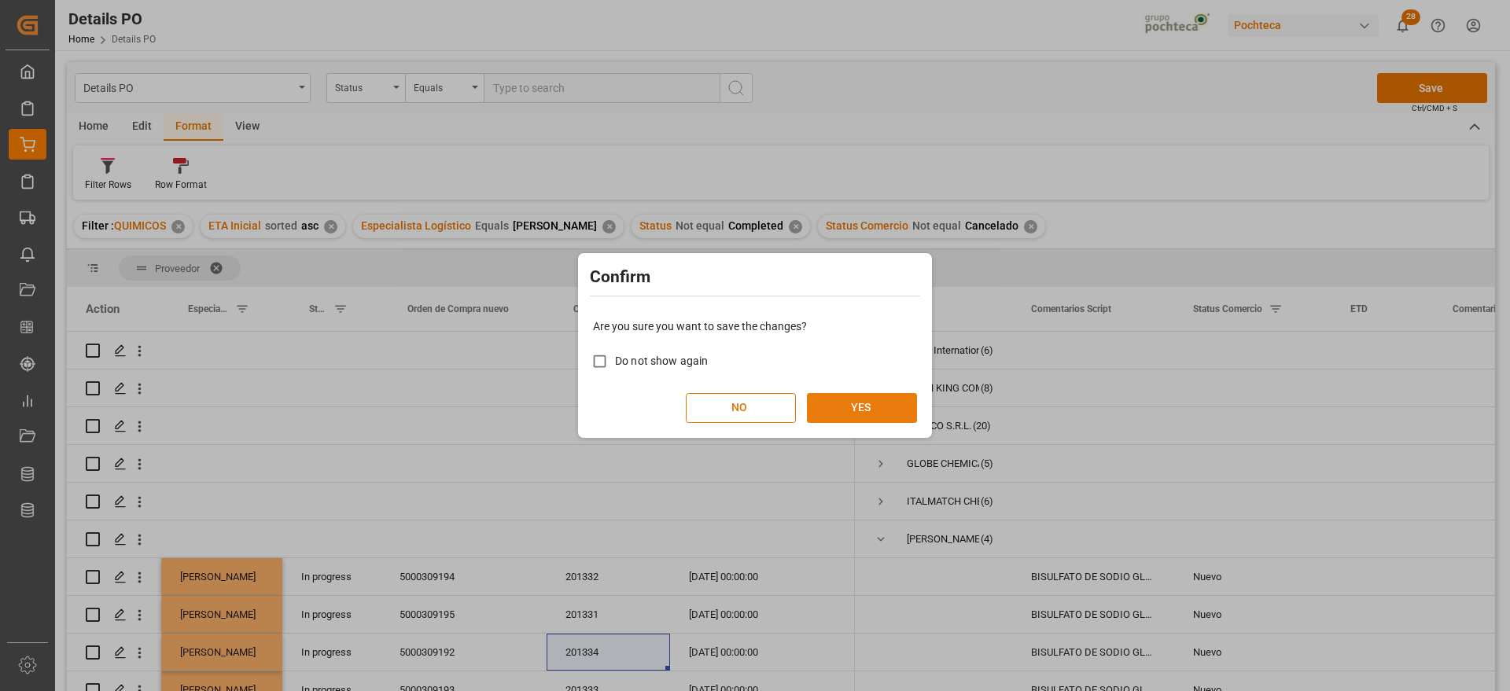
click at [845, 407] on button "YES" at bounding box center [862, 408] width 110 height 30
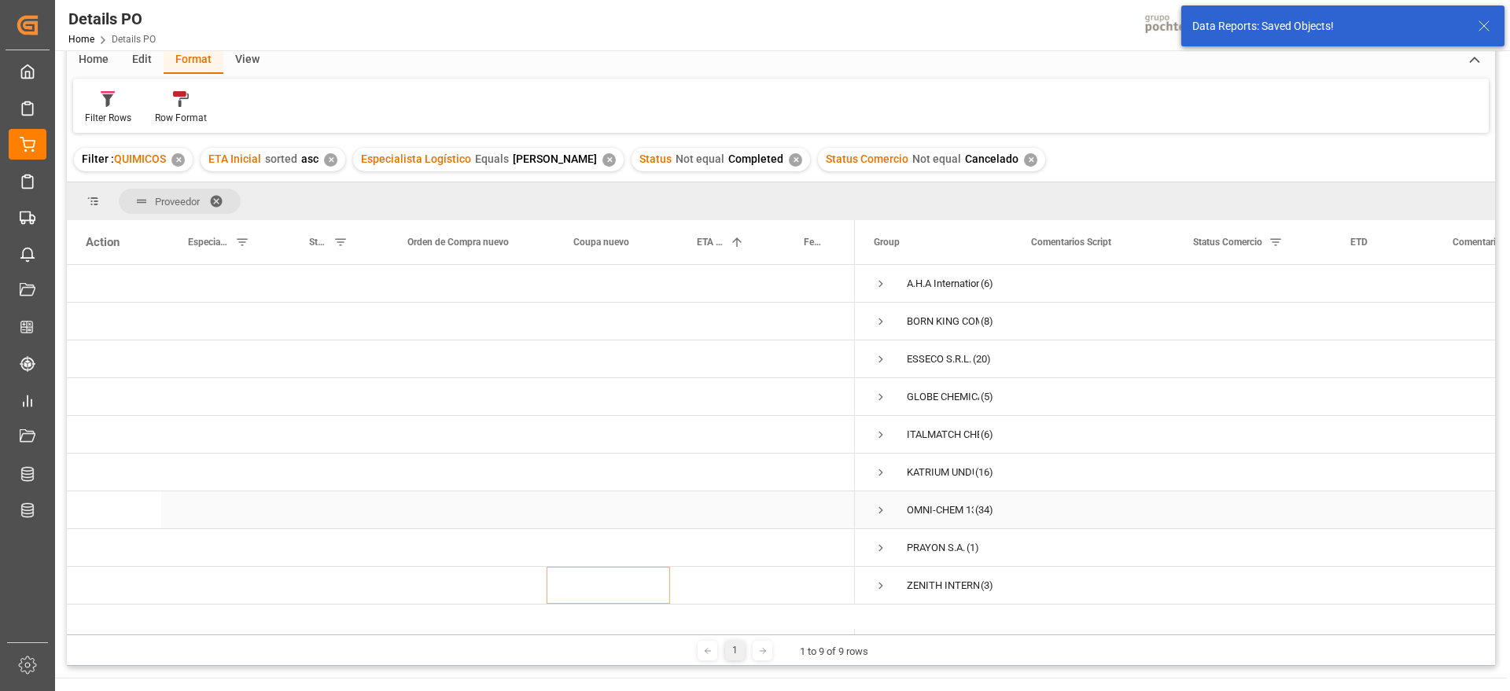
scroll to position [36, 0]
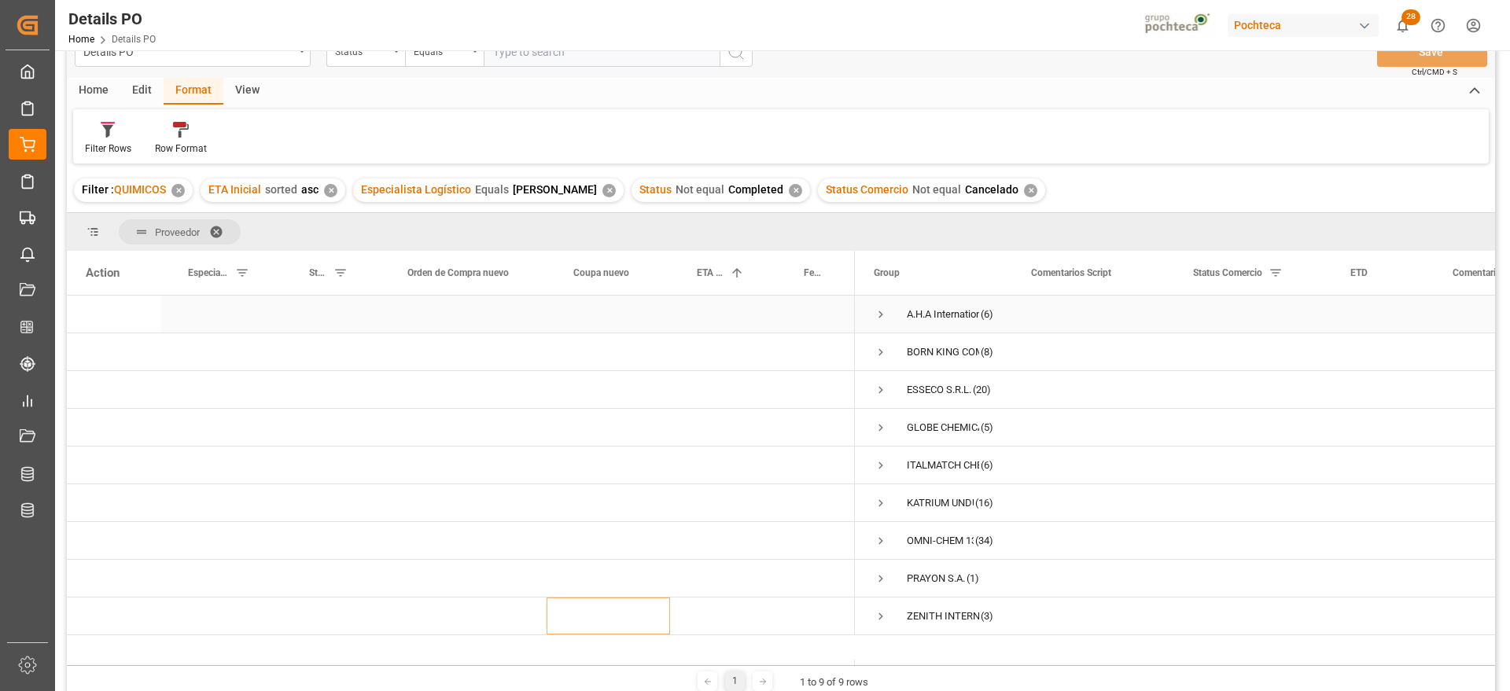
click at [882, 311] on span "Press SPACE to select this row." at bounding box center [880, 314] width 14 height 14
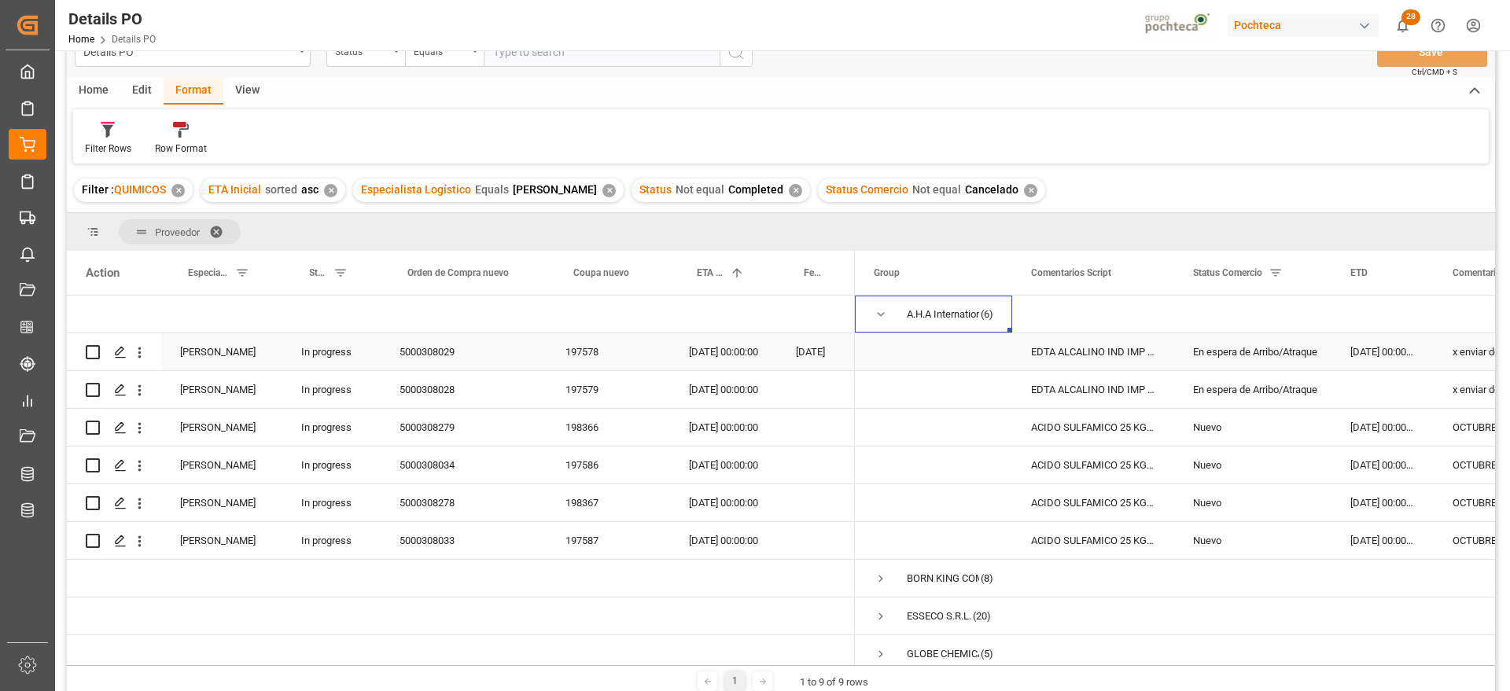
click at [1166, 355] on div "EDTA ALCALINO IND IMP SAC 25 KG (59620)" at bounding box center [1093, 351] width 162 height 37
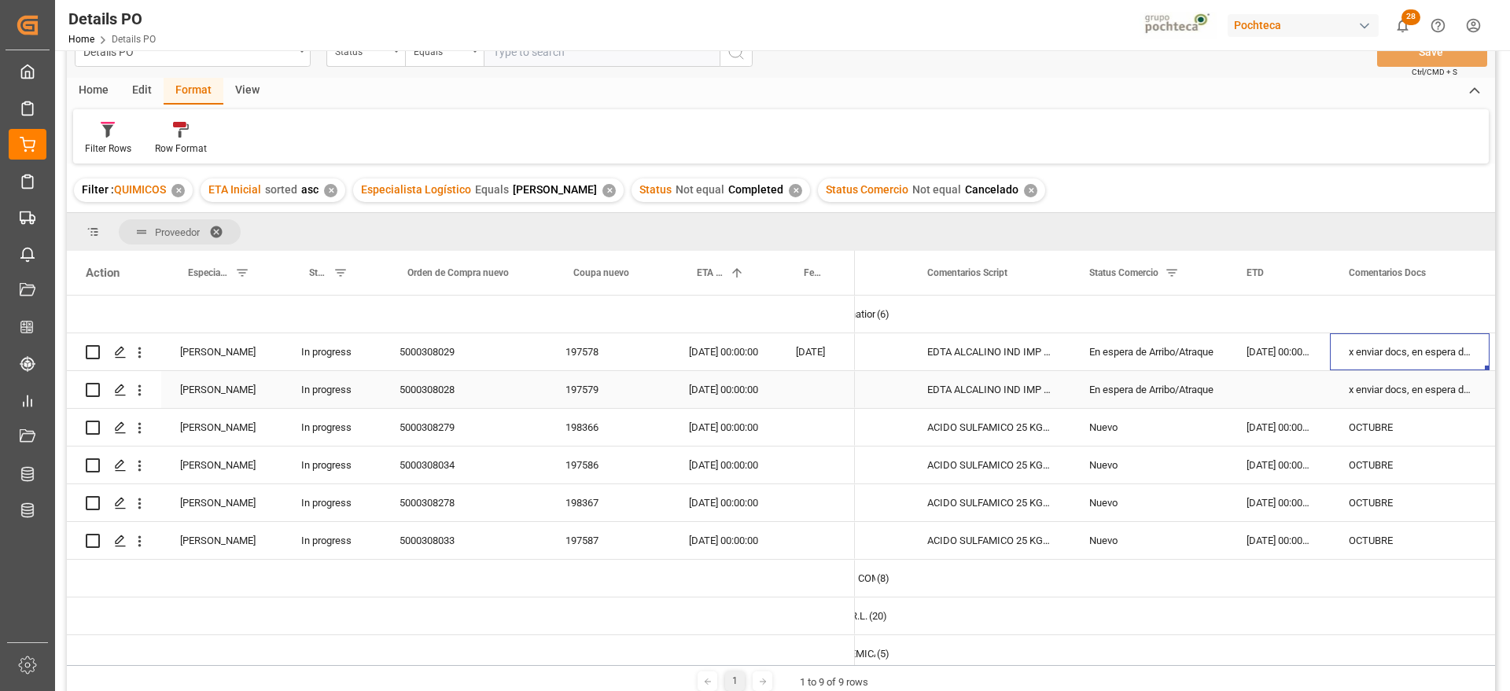
click at [1377, 388] on div "x enviar docs, en espera de arribo" at bounding box center [1409, 389] width 160 height 37
click at [578, 396] on div "197579" at bounding box center [607, 389] width 123 height 37
click at [1285, 394] on div "Press SPACE to select this row." at bounding box center [1278, 389] width 102 height 37
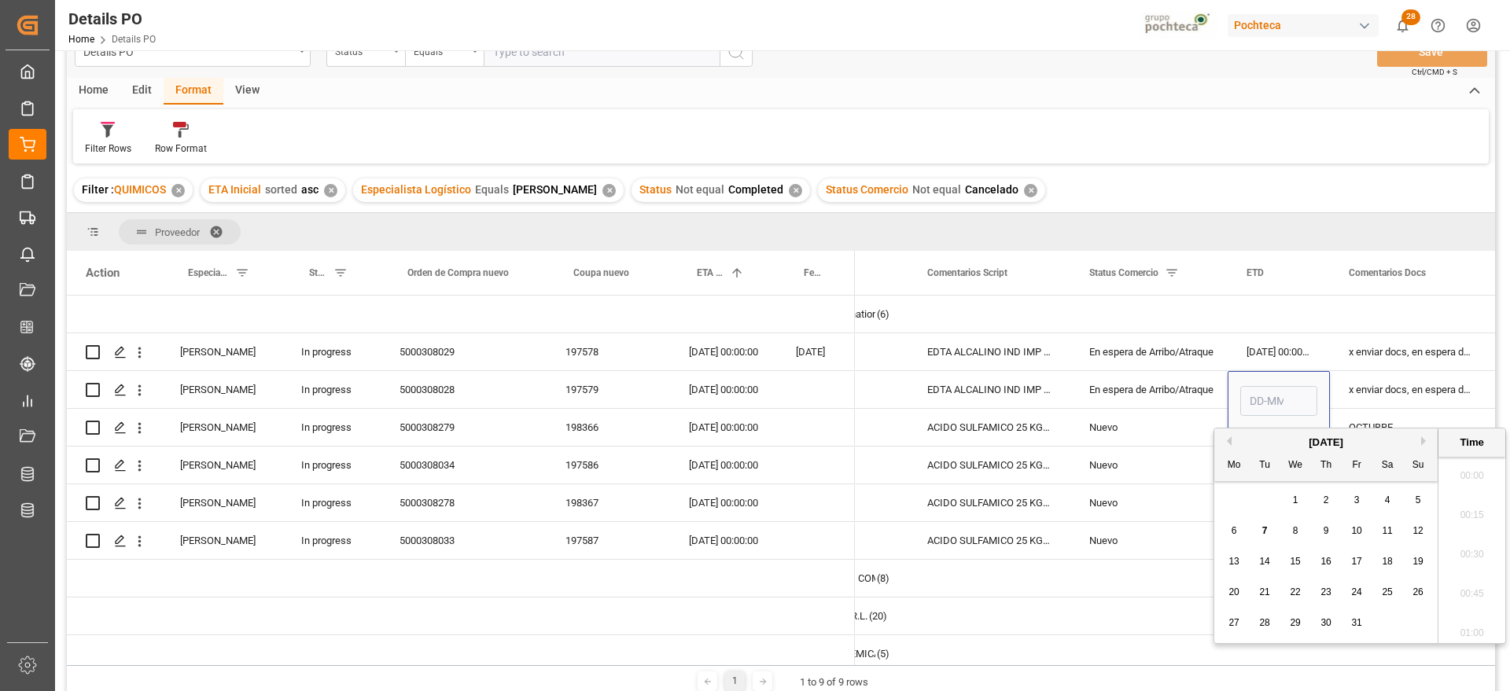
scroll to position [1657, 0]
click at [1293, 530] on span "8" at bounding box center [1296, 530] width 6 height 11
type input "08-10-2025 00:00"
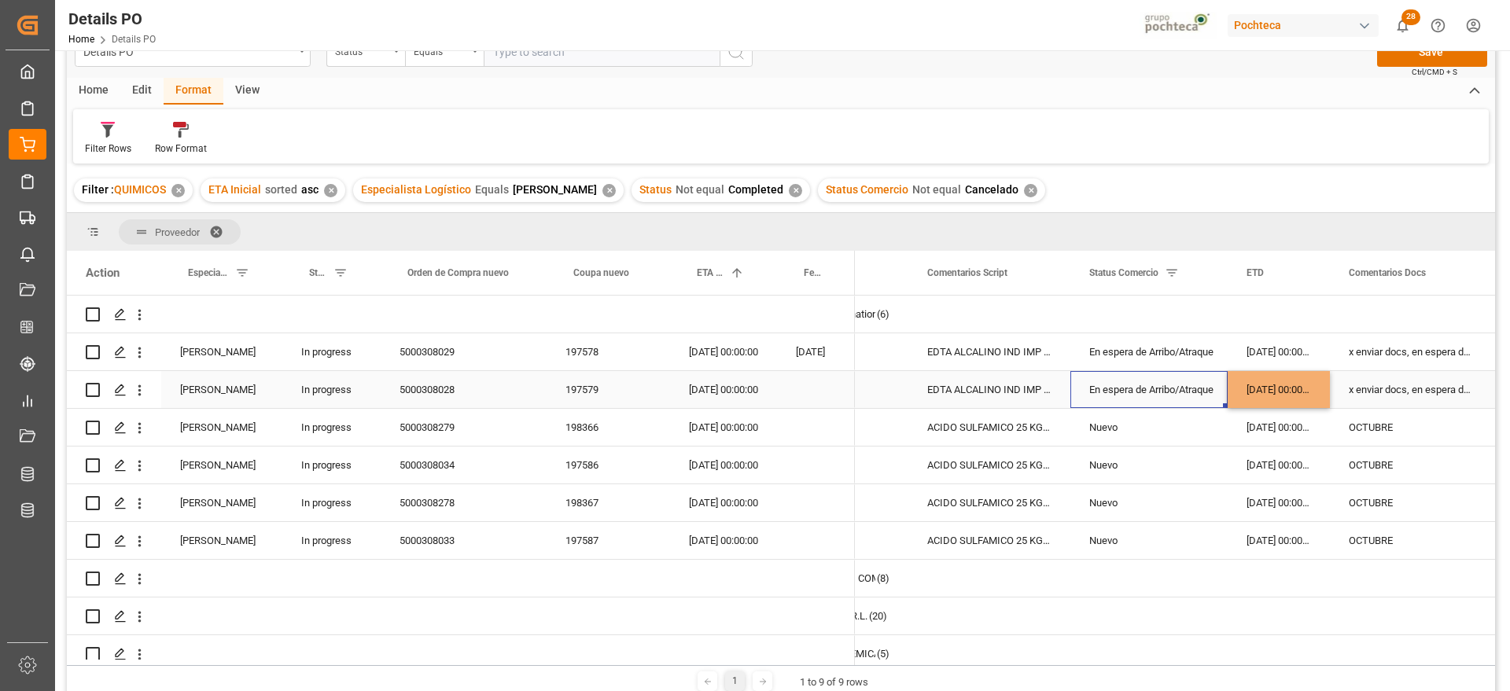
click at [1174, 388] on div "En espera de Arribo/Atraque" at bounding box center [1149, 390] width 120 height 36
click at [712, 383] on div "[DATE] 00:00:00" at bounding box center [723, 389] width 107 height 37
click at [742, 392] on div "[DATE] 00:00:00" at bounding box center [723, 389] width 107 height 37
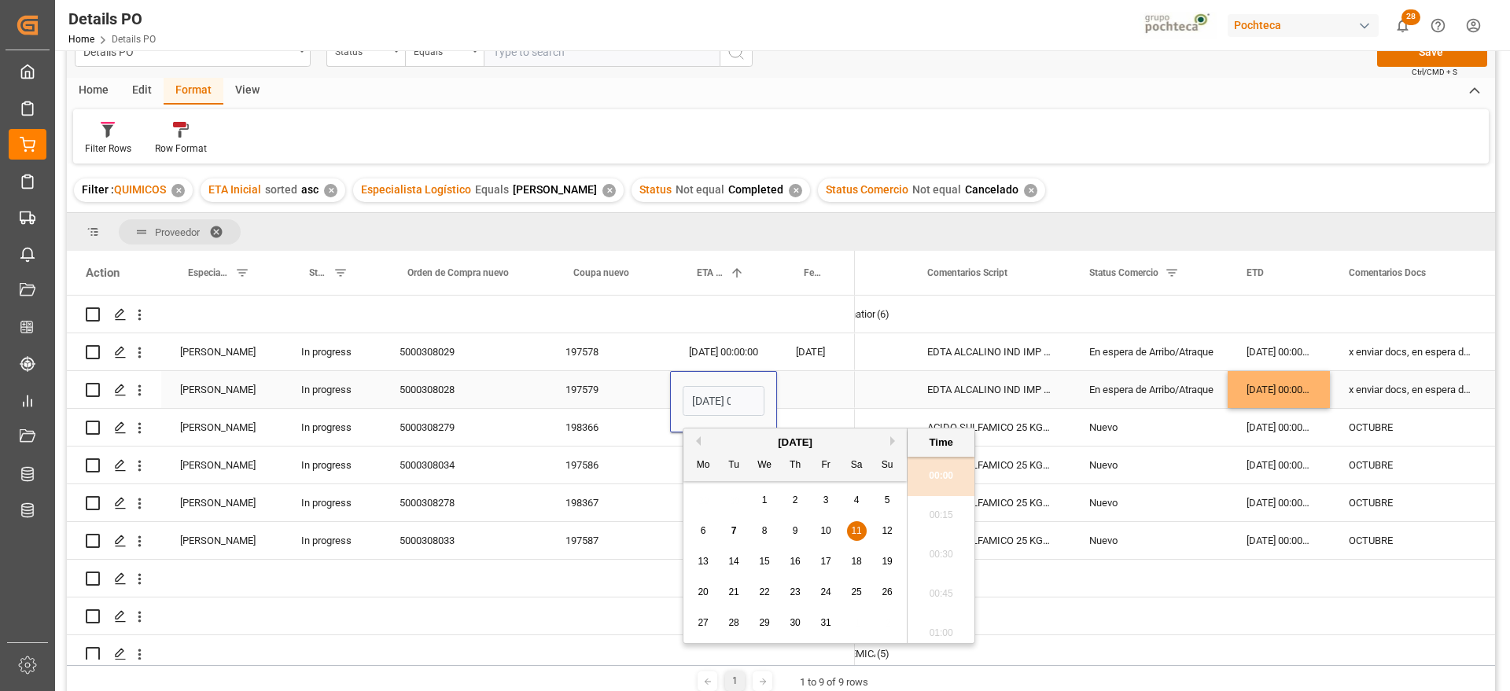
scroll to position [0, 46]
click at [770, 620] on div "29" at bounding box center [765, 623] width 20 height 19
type input "29-10-2025 00:00"
click at [1255, 395] on div "[DATE] 00:00:00" at bounding box center [1278, 389] width 102 height 37
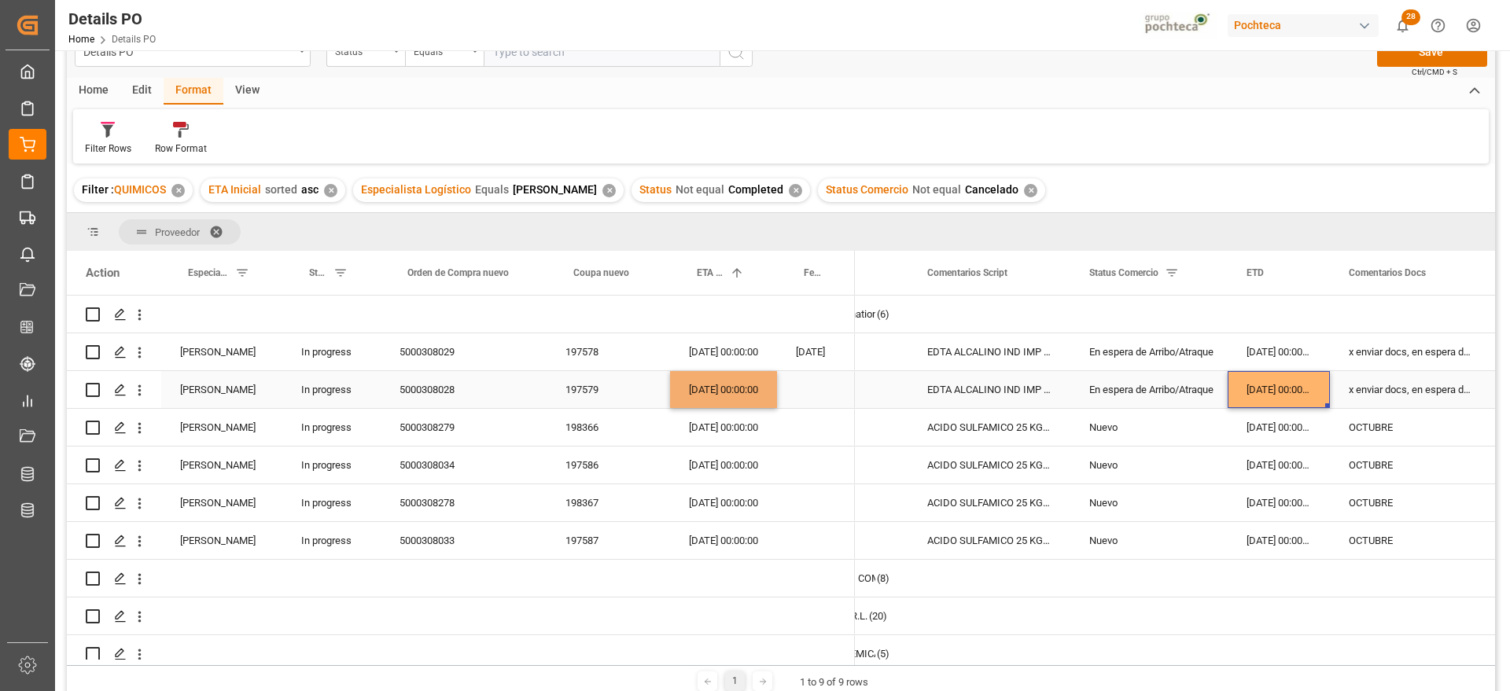
click at [1395, 392] on div "x enviar docs, en espera de arribo" at bounding box center [1409, 389] width 160 height 37
click at [1373, 390] on div "x enviar docs, en espera de arribo" at bounding box center [1409, 389] width 160 height 37
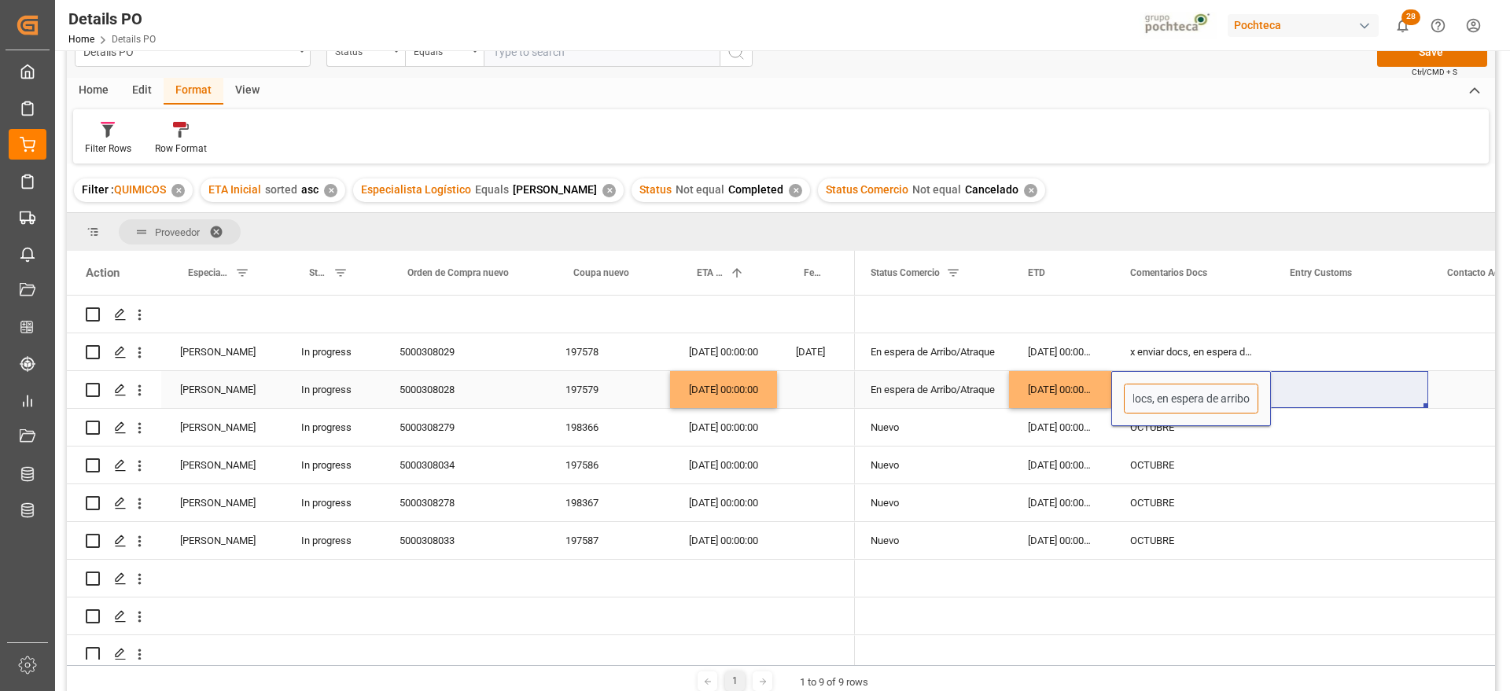
drag, startPoint x: 1373, startPoint y: 390, endPoint x: 1481, endPoint y: 393, distance: 108.5
type input "en espera de zarpe"
click at [1182, 355] on div "x enviar docs, en espera de arribo" at bounding box center [1191, 351] width 160 height 37
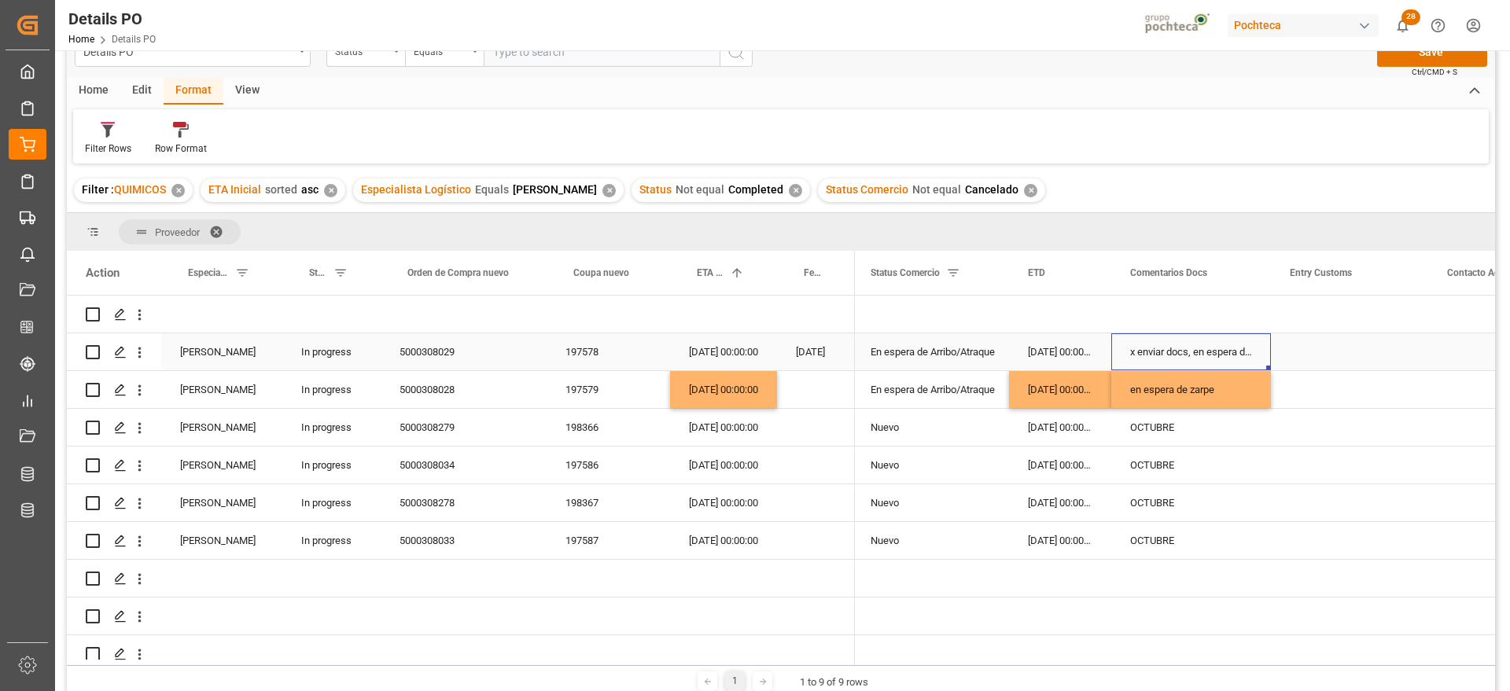
click at [1182, 355] on div "x enviar docs, en espera de arribo" at bounding box center [1191, 351] width 160 height 37
drag, startPoint x: 1122, startPoint y: 358, endPoint x: 1163, endPoint y: 358, distance: 40.9
click at [1163, 358] on div "x enviar docs, en espera de arribo" at bounding box center [1191, 360] width 160 height 55
drag, startPoint x: 1127, startPoint y: 361, endPoint x: 1288, endPoint y: 359, distance: 160.4
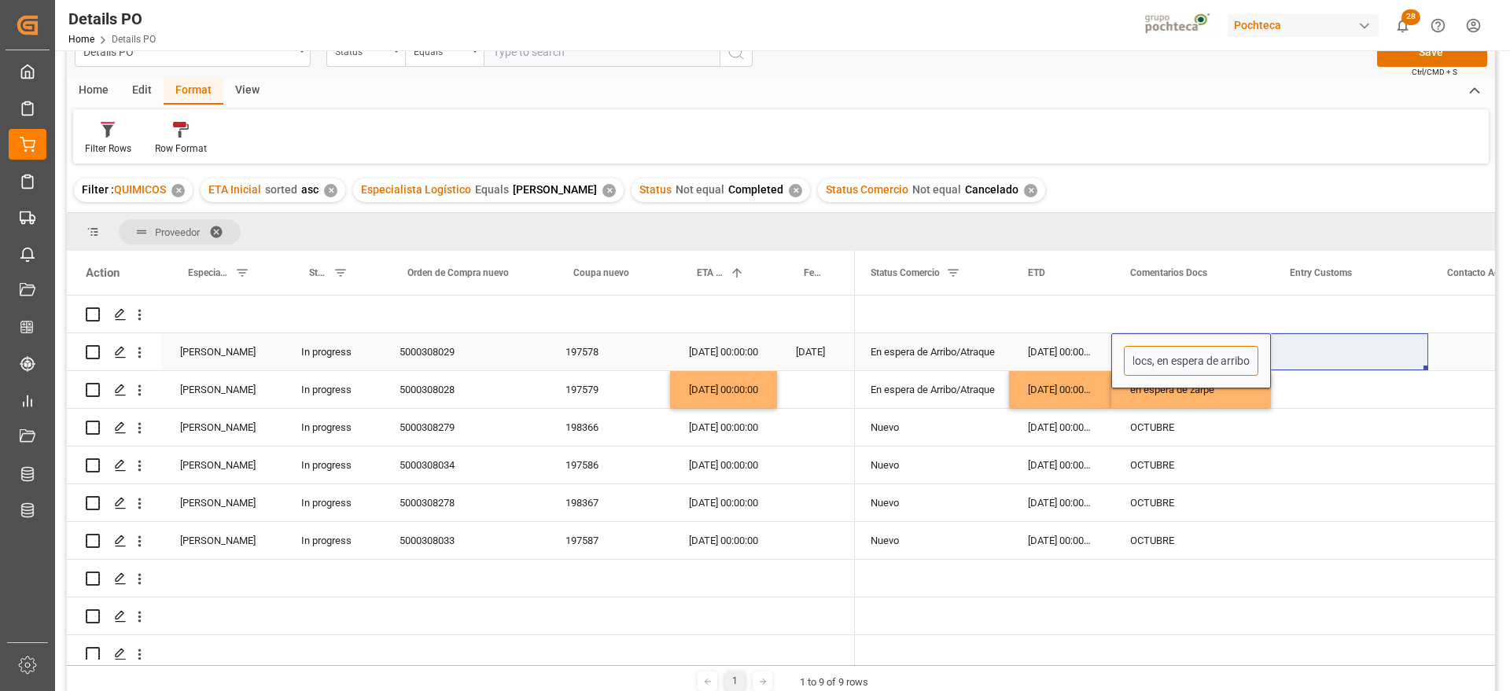
type input "d"
type input "en espera de arribo"
click at [1050, 429] on div "[DATE] 00:00:00" at bounding box center [1060, 427] width 102 height 37
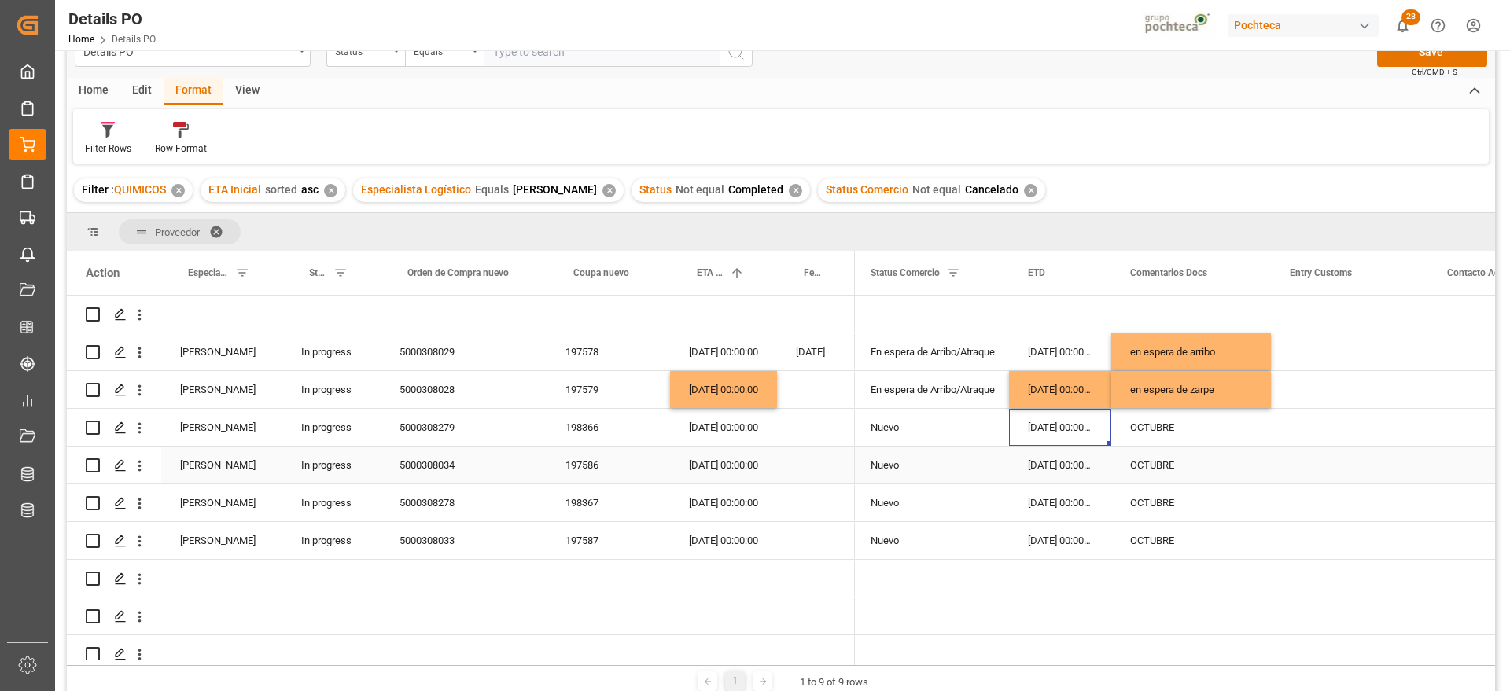
click at [721, 474] on div "[DATE] 00:00:00" at bounding box center [723, 465] width 107 height 37
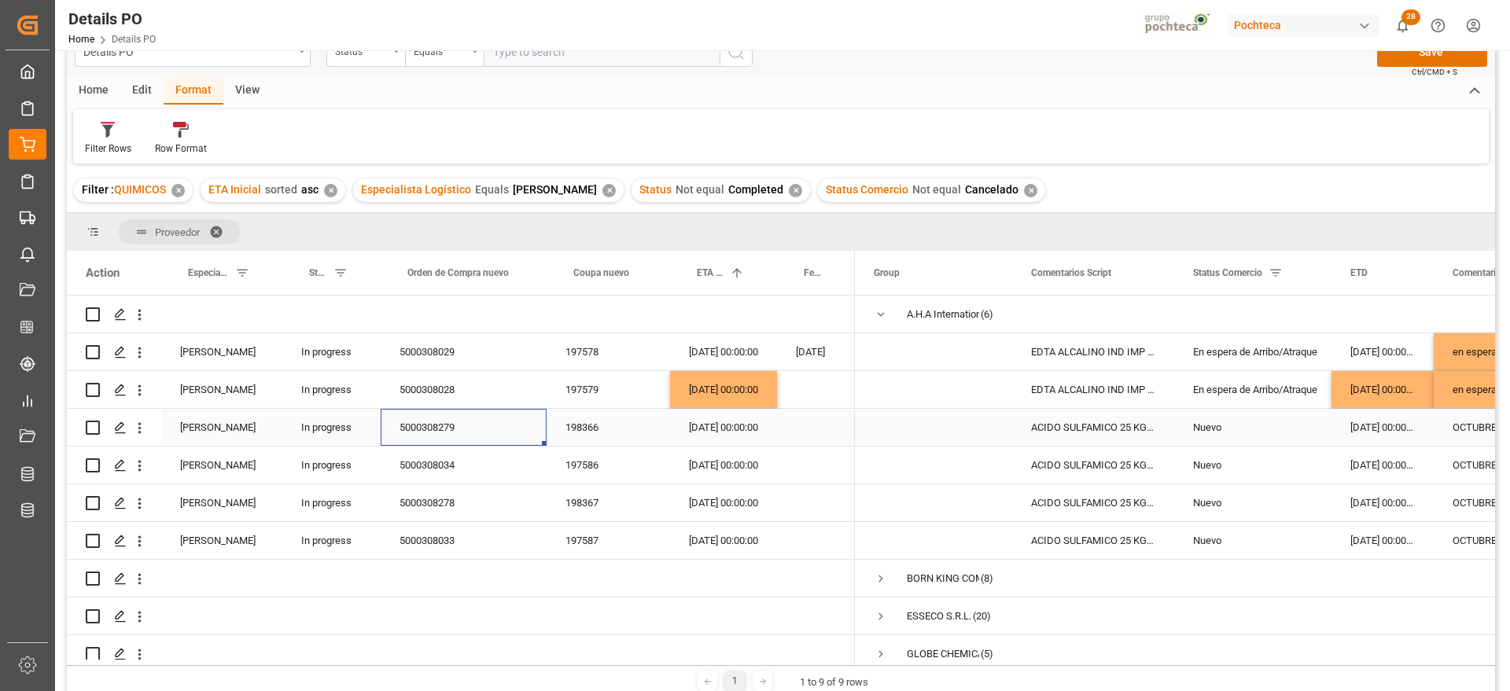
click at [422, 428] on div "5000308279" at bounding box center [464, 427] width 166 height 37
click at [554, 436] on div "198366" at bounding box center [607, 427] width 123 height 37
click at [730, 451] on div "[DATE] 00:00:00" at bounding box center [723, 465] width 107 height 37
click at [1315, 428] on div "Nuevo" at bounding box center [1252, 427] width 157 height 37
click at [1412, 431] on div "[DATE] 00:00:00" at bounding box center [1382, 427] width 102 height 37
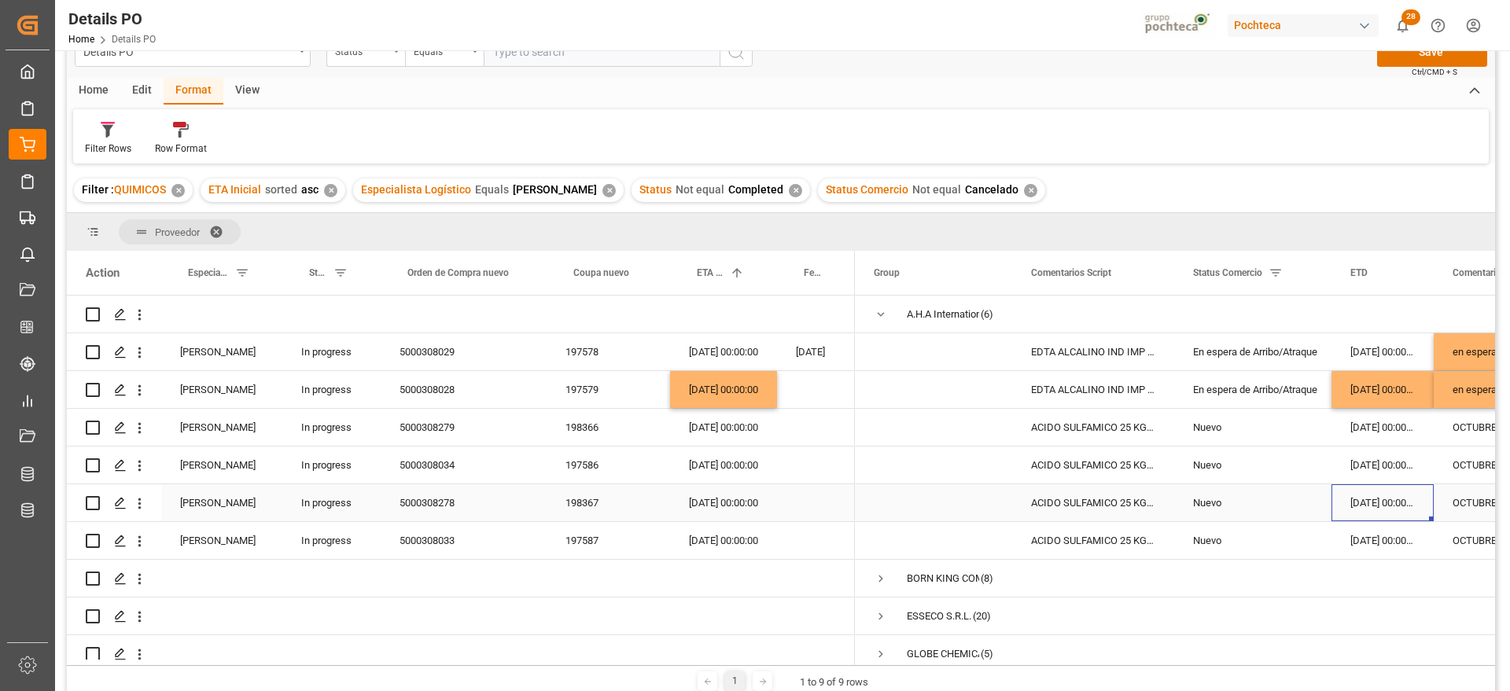
click at [1378, 520] on div "[DATE] 00:00:00" at bounding box center [1382, 502] width 102 height 37
click at [1423, 55] on button "Save" at bounding box center [1432, 52] width 110 height 30
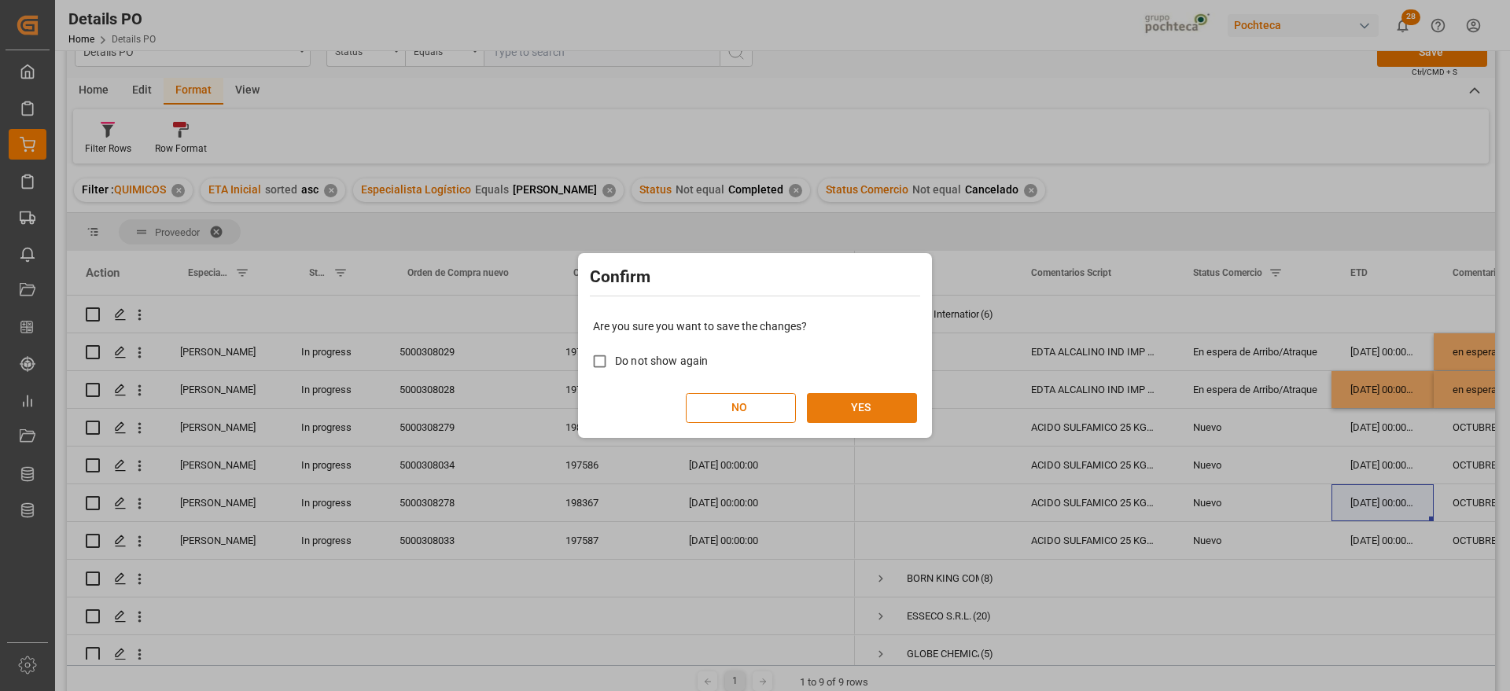
click at [835, 411] on button "YES" at bounding box center [862, 408] width 110 height 30
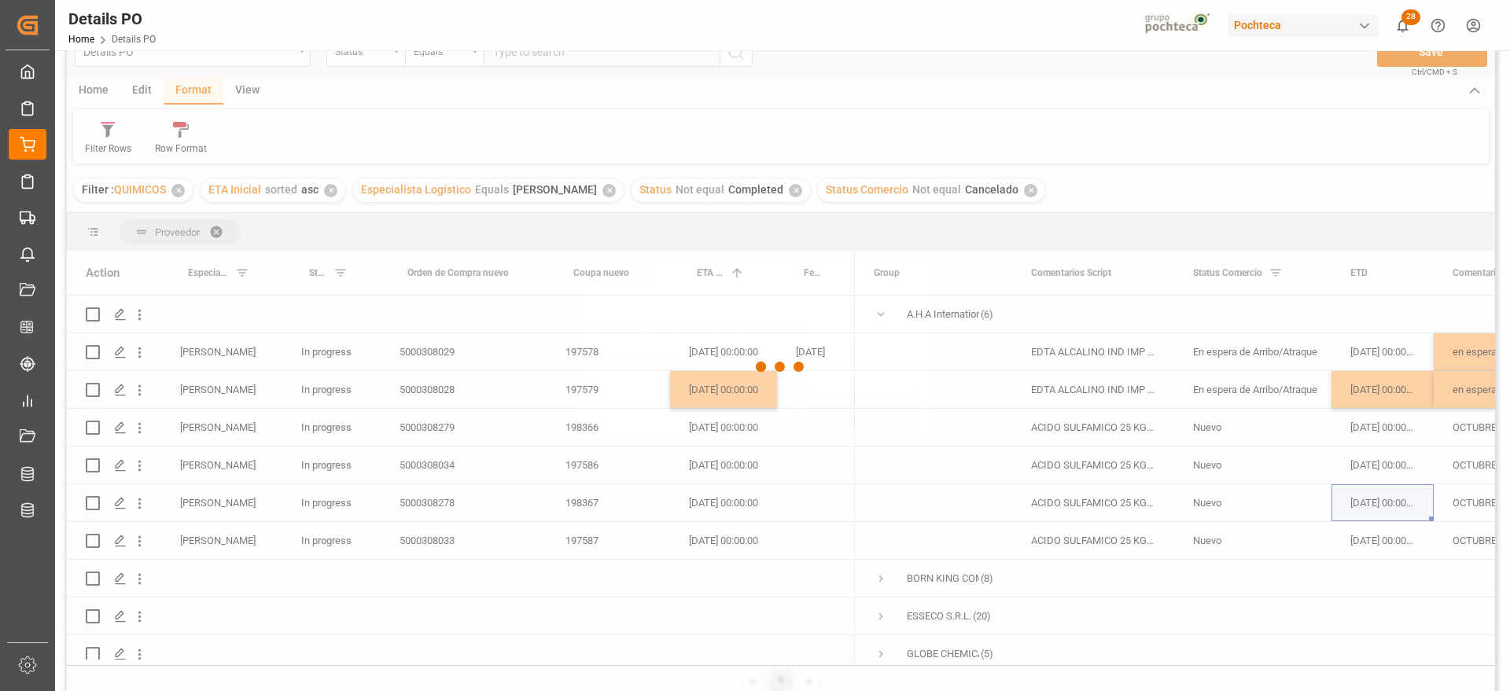
scroll to position [23, 0]
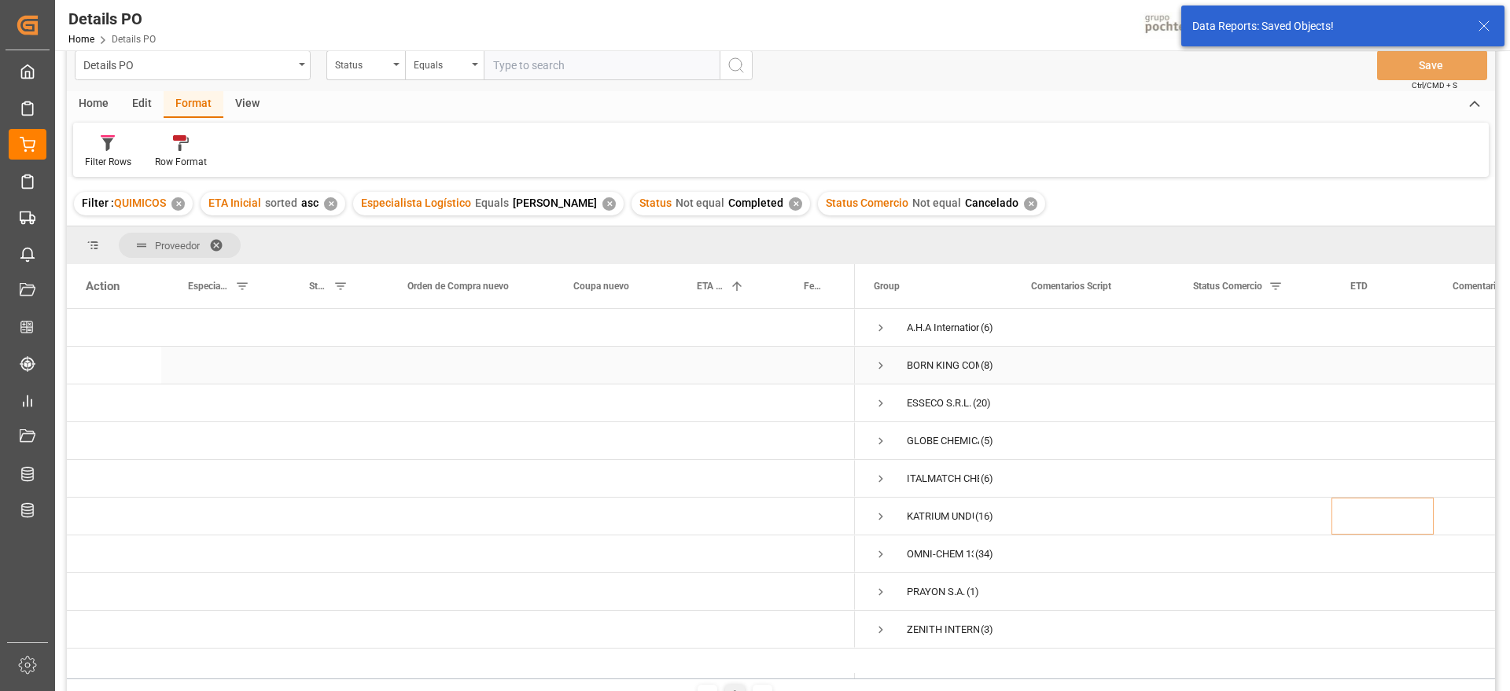
click at [883, 368] on span "Press SPACE to select this row." at bounding box center [880, 366] width 14 height 14
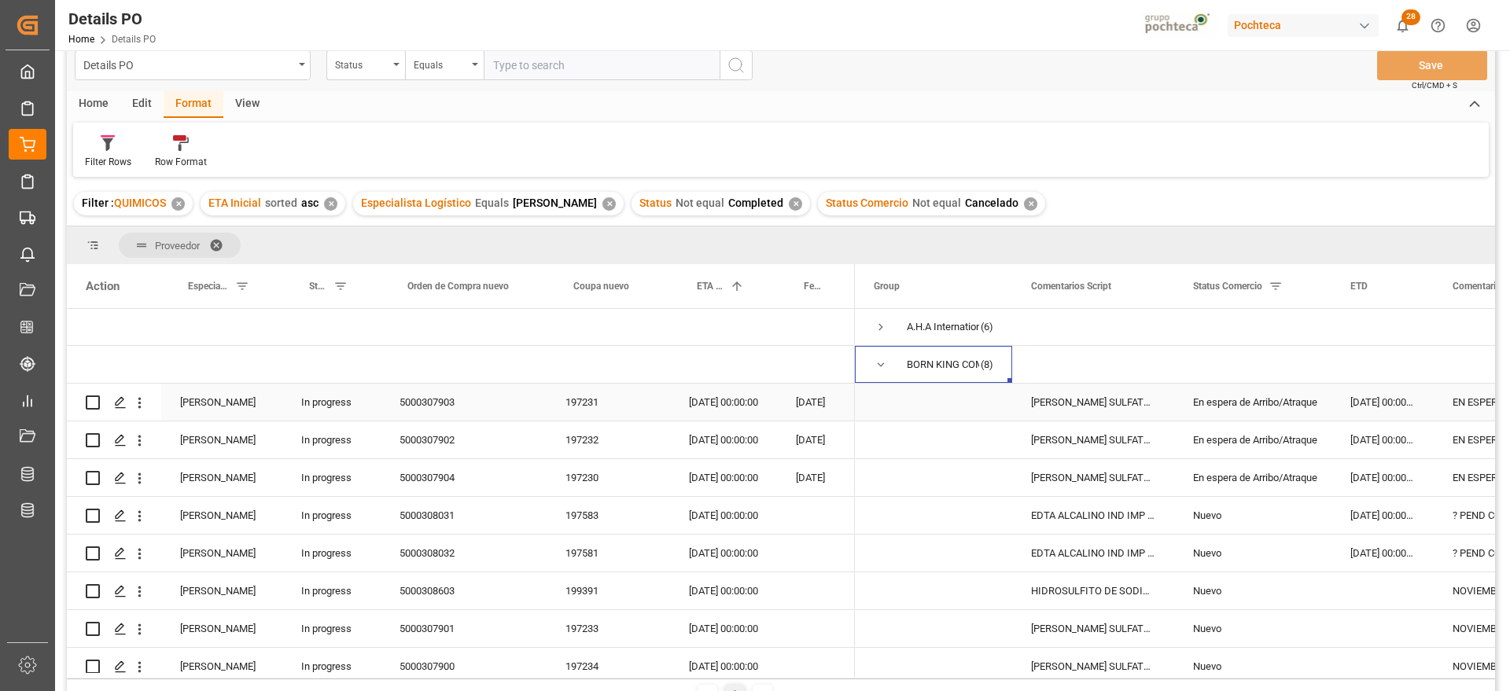
scroll to position [0, 0]
click at [1263, 404] on div "En espera de Arribo/Atraque" at bounding box center [1253, 403] width 120 height 36
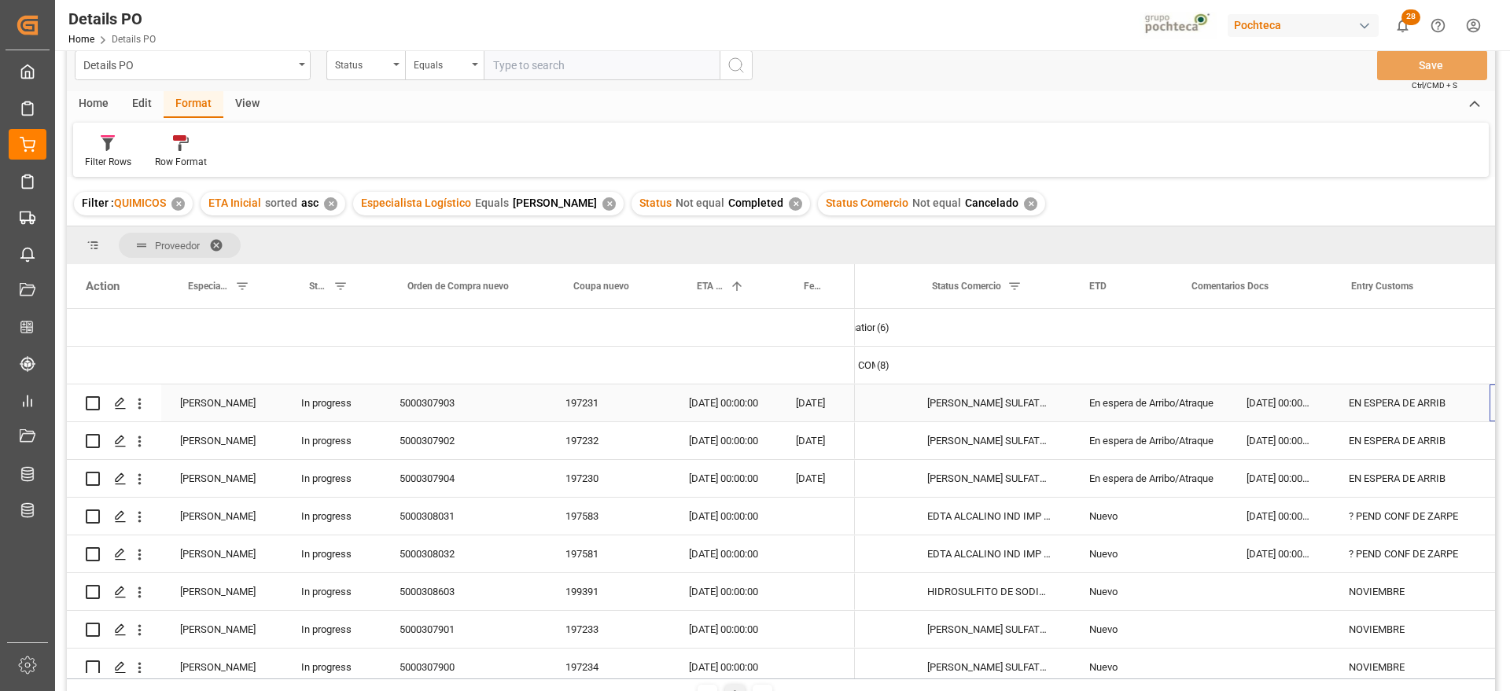
scroll to position [0, 261]
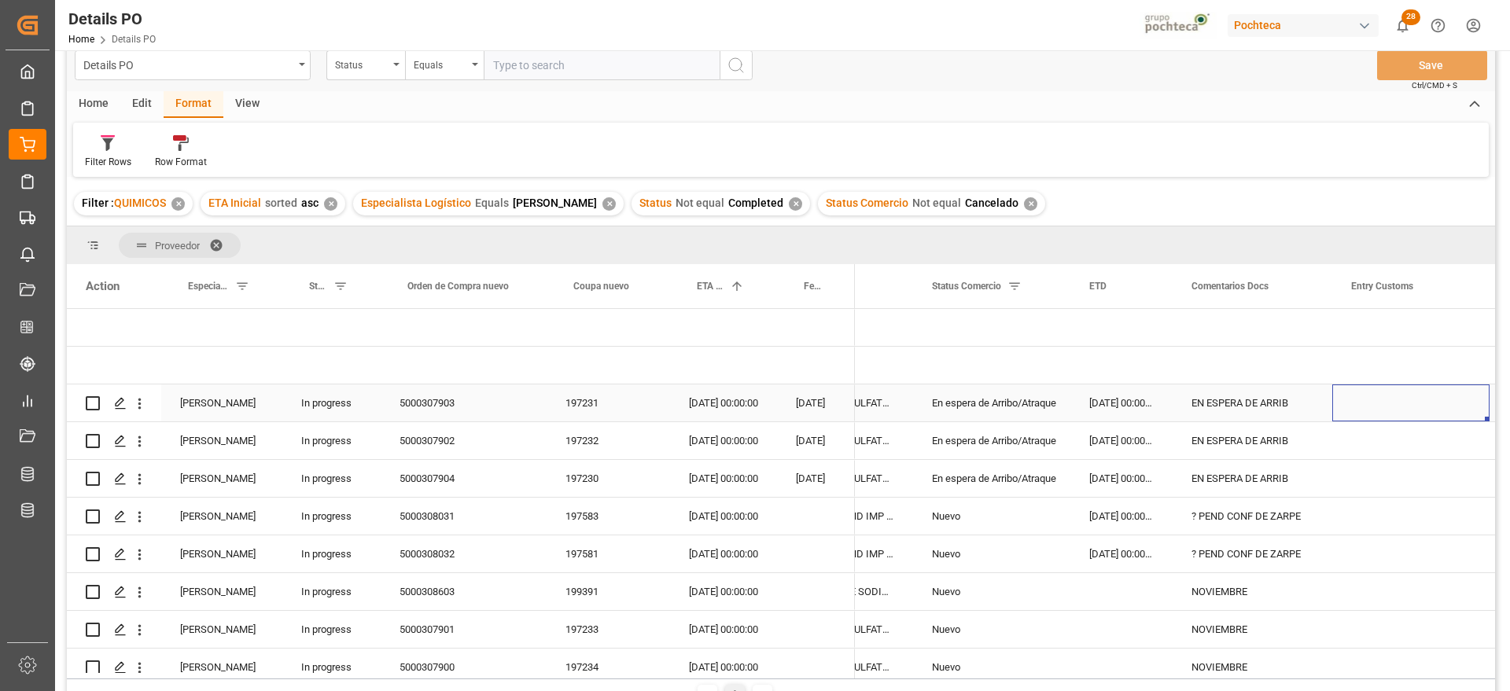
click at [567, 405] on div "197231" at bounding box center [607, 402] width 123 height 37
click at [1232, 513] on div "? PEND CONF DE ZARPE" at bounding box center [1252, 516] width 160 height 37
click at [602, 516] on div "197583" at bounding box center [607, 516] width 123 height 37
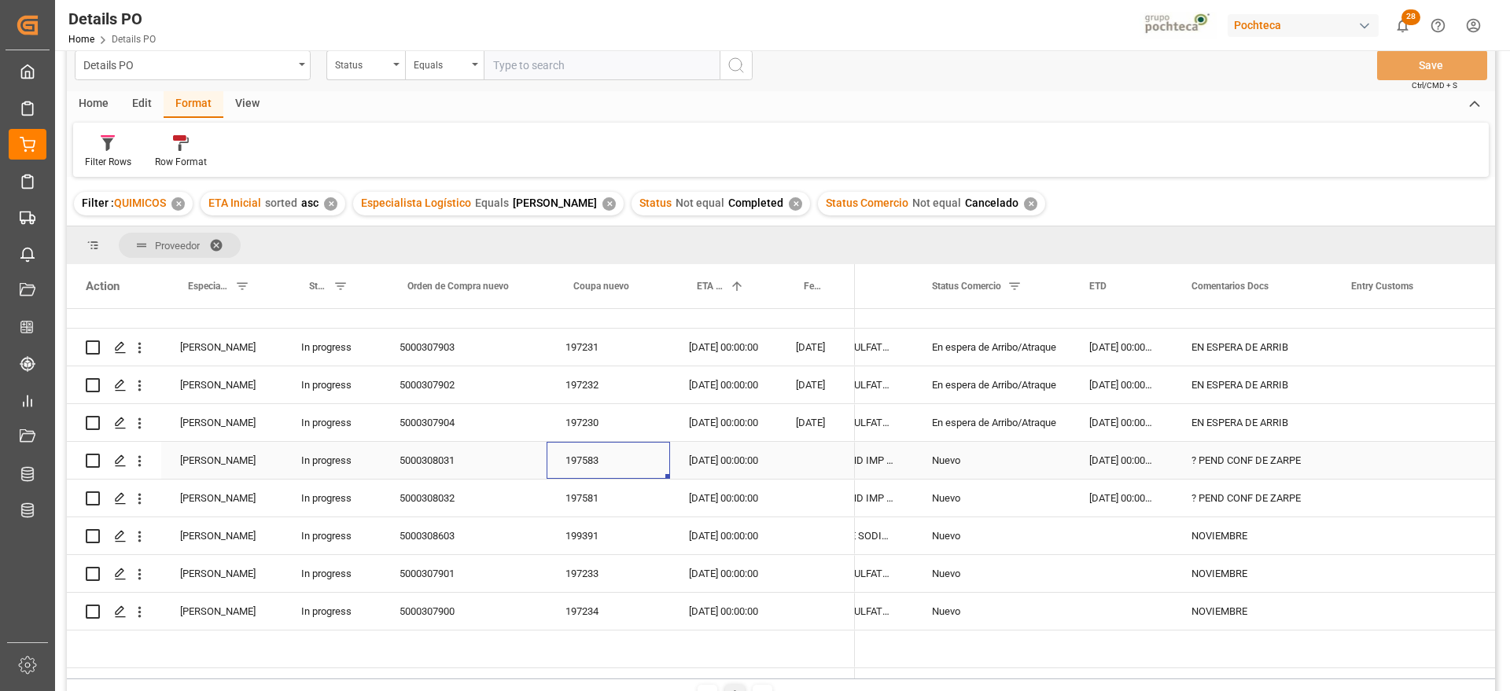
scroll to position [98, 0]
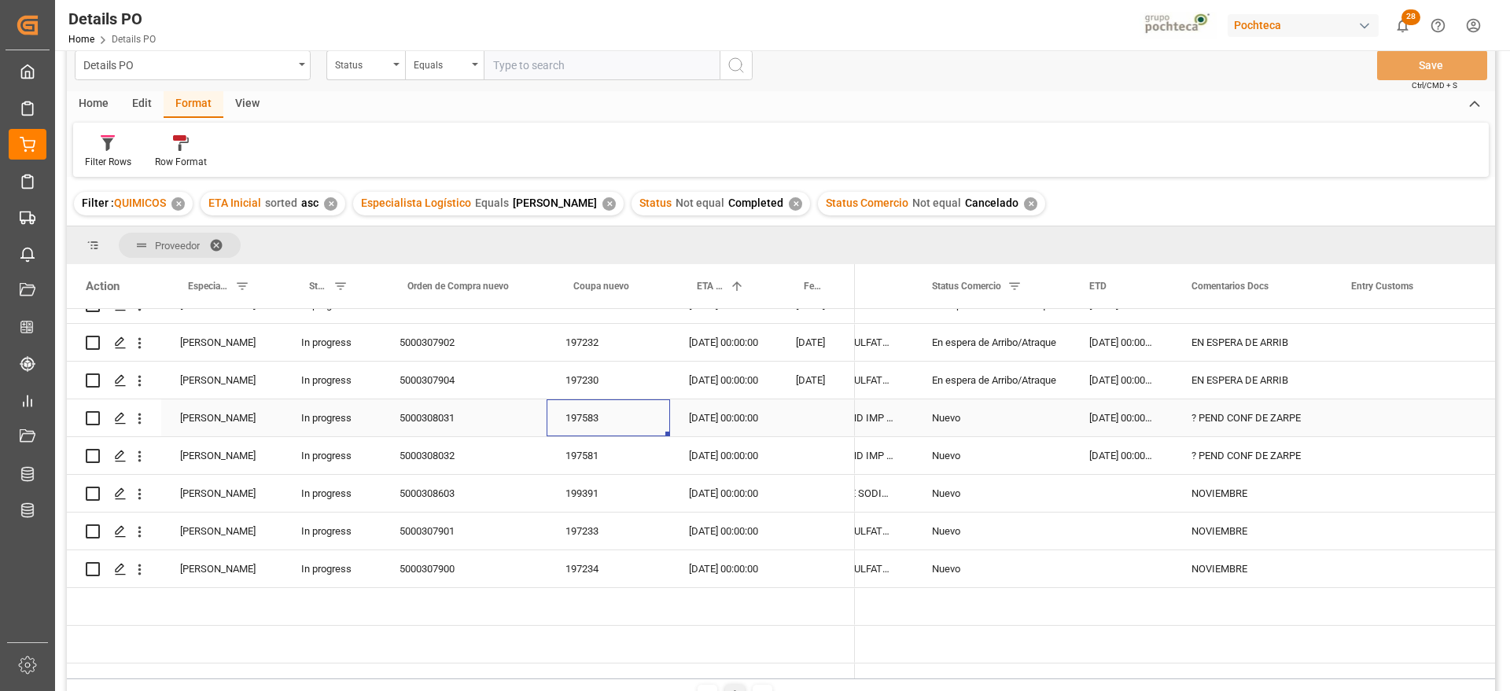
click at [1129, 418] on div "[DATE] 00:00:00" at bounding box center [1121, 417] width 102 height 37
click at [1277, 462] on div "? PEND CONF DE ZARPE" at bounding box center [1252, 455] width 160 height 37
click at [1210, 502] on div "NOVIEMBRE" at bounding box center [1252, 493] width 160 height 37
click at [687, 516] on div "[DATE] 00:00:00" at bounding box center [723, 531] width 107 height 37
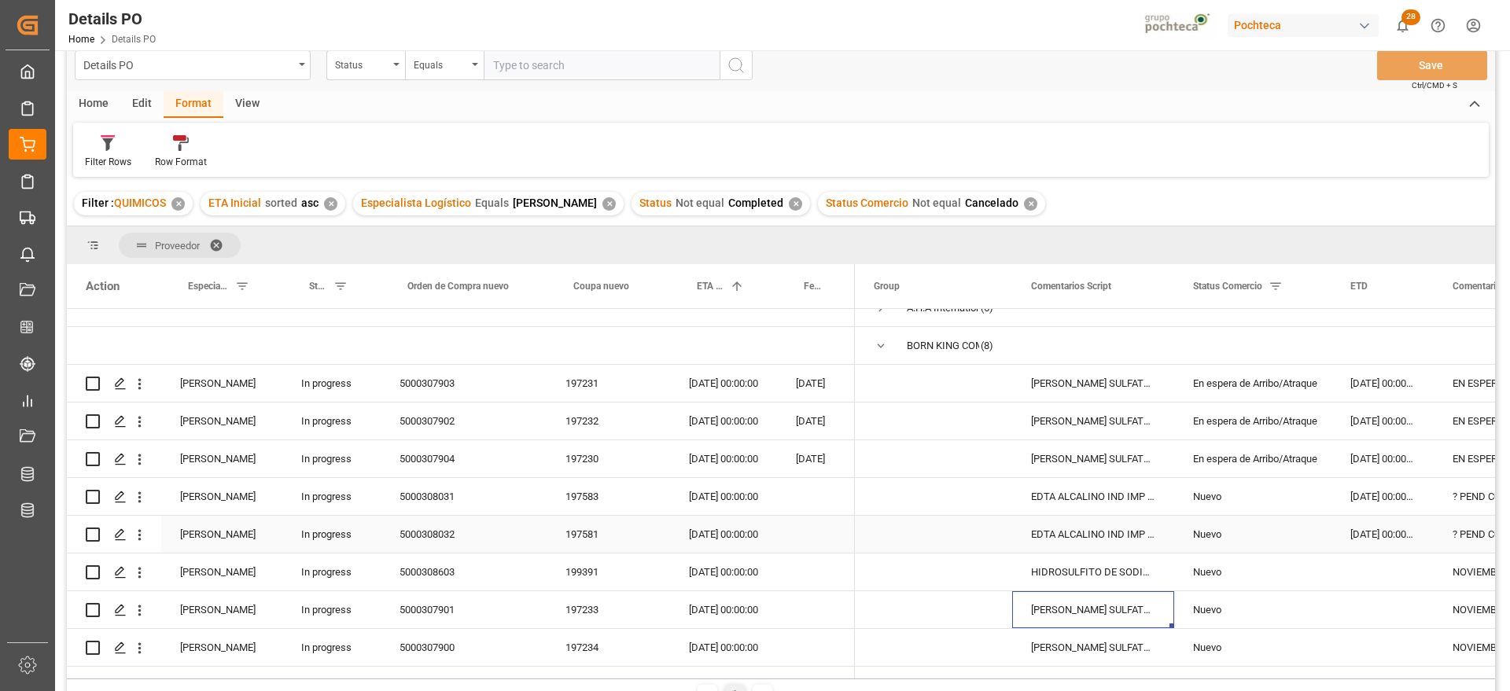
scroll to position [0, 0]
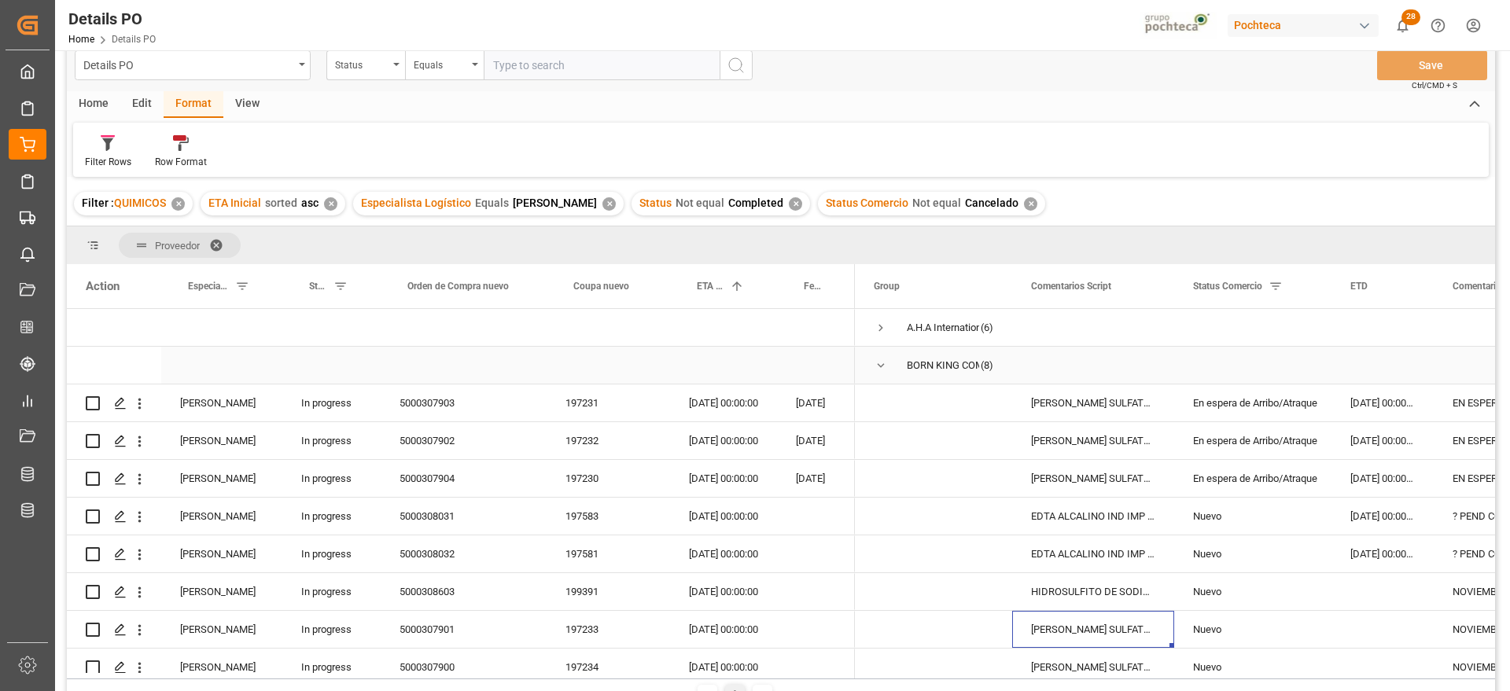
click at [885, 362] on span "Press SPACE to select this row." at bounding box center [880, 366] width 14 height 14
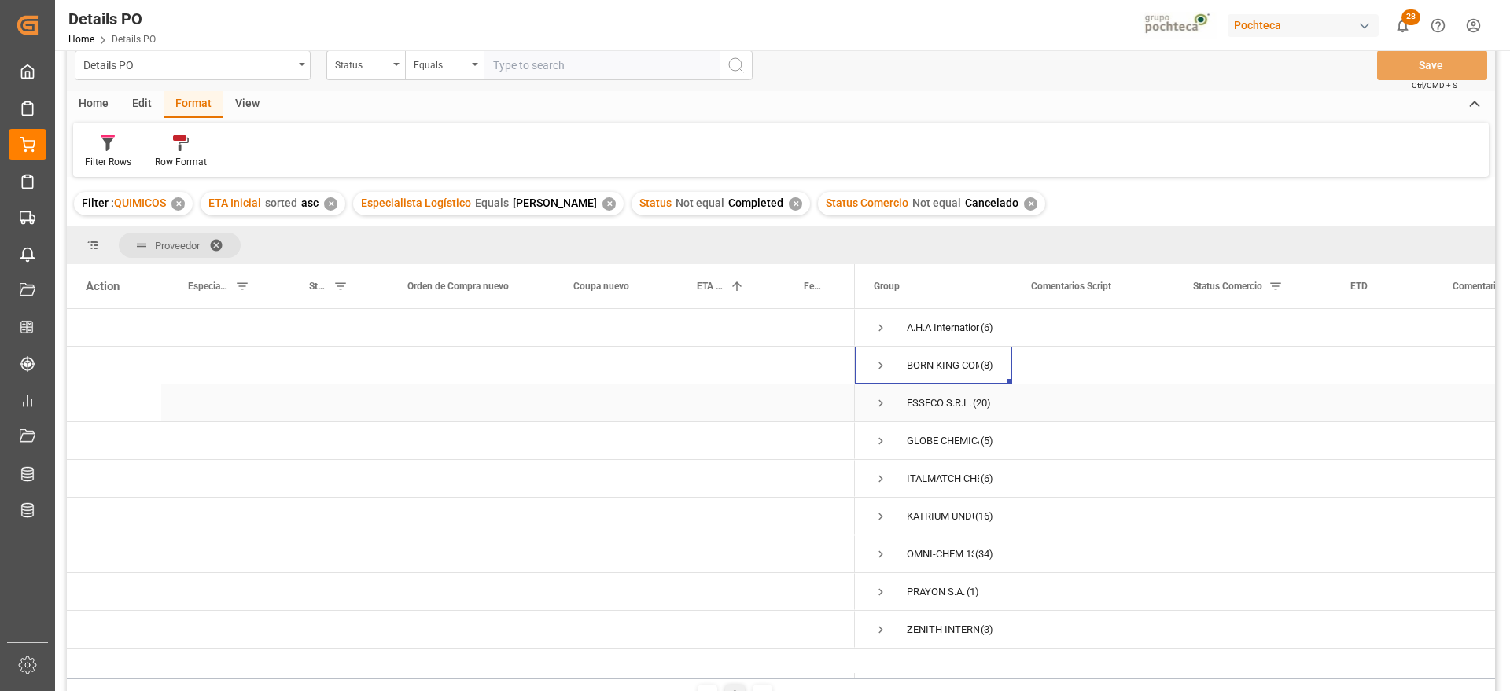
click at [881, 409] on span "Press SPACE to select this row." at bounding box center [880, 403] width 14 height 14
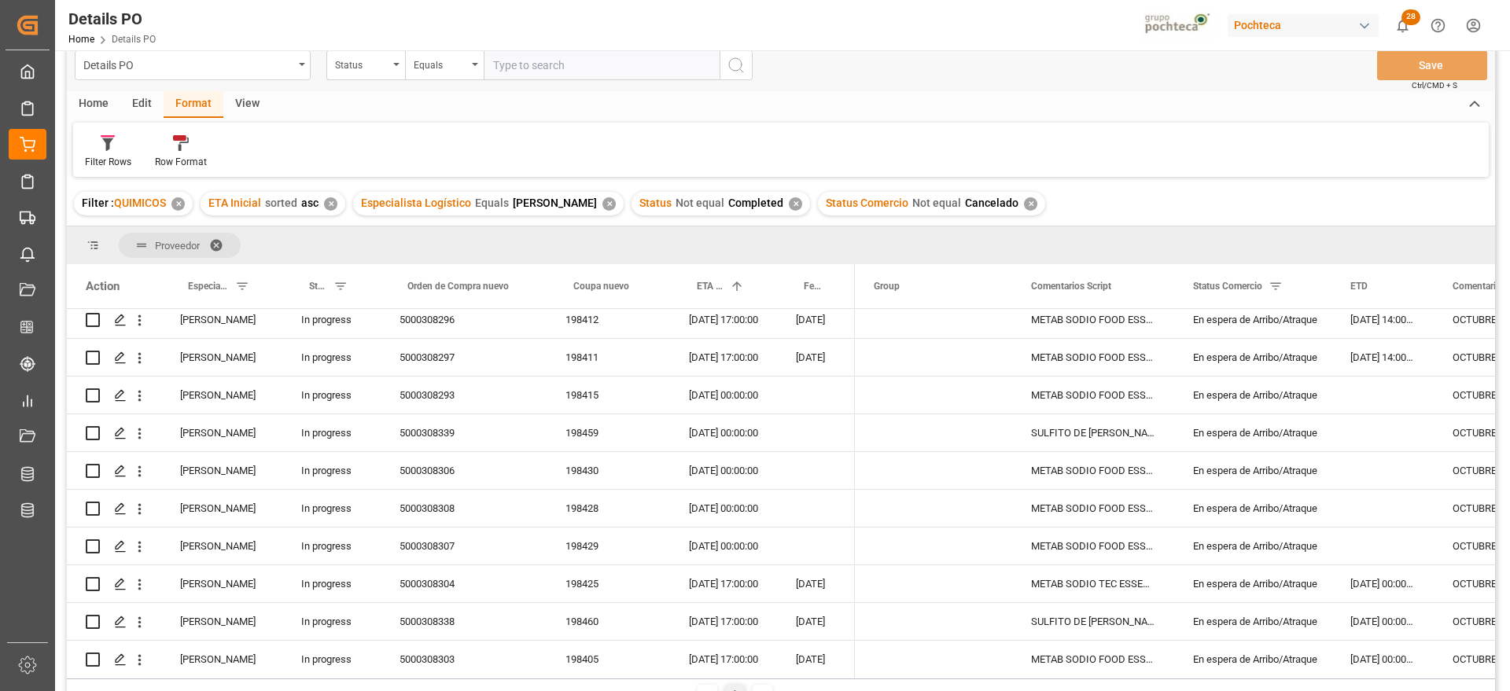
scroll to position [98, 0]
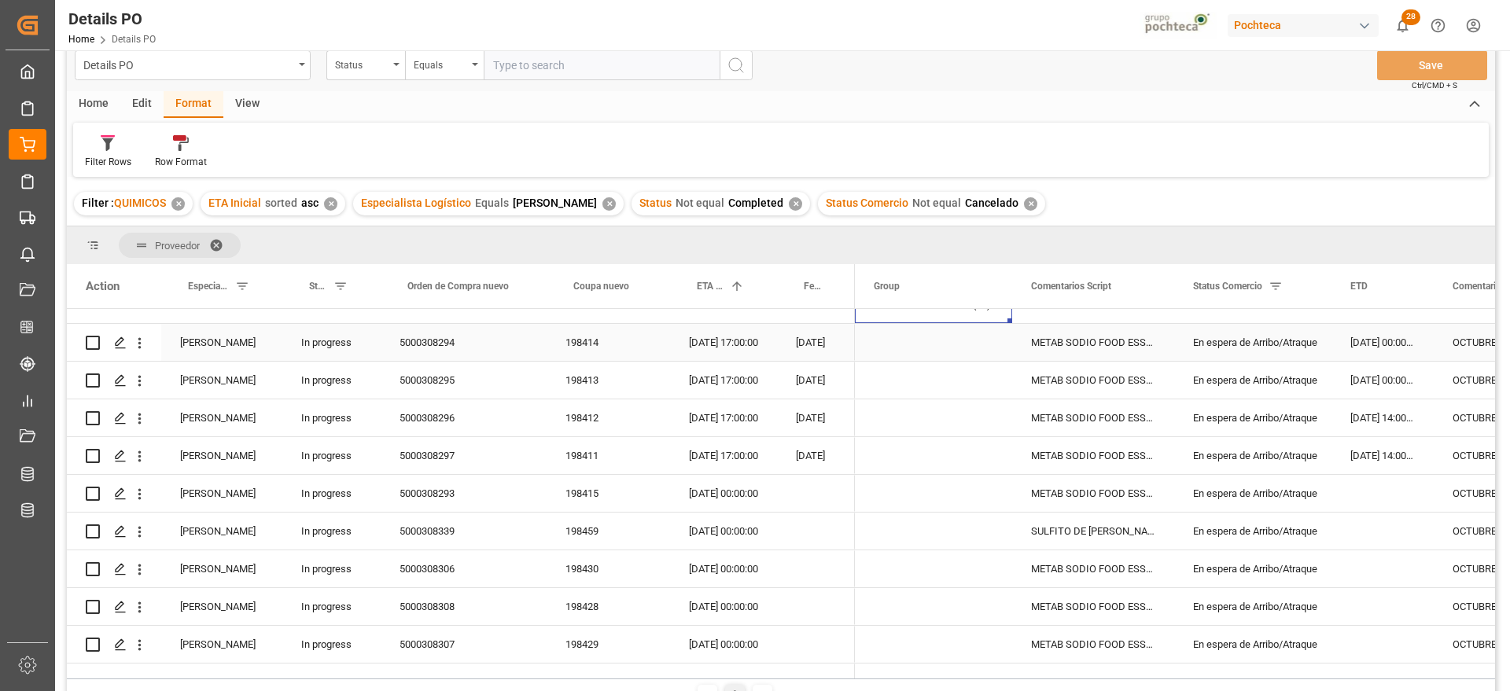
click at [1089, 345] on div "METAB SODIO FOOD ESSECO 25 KG SAC (22893" at bounding box center [1093, 342] width 162 height 37
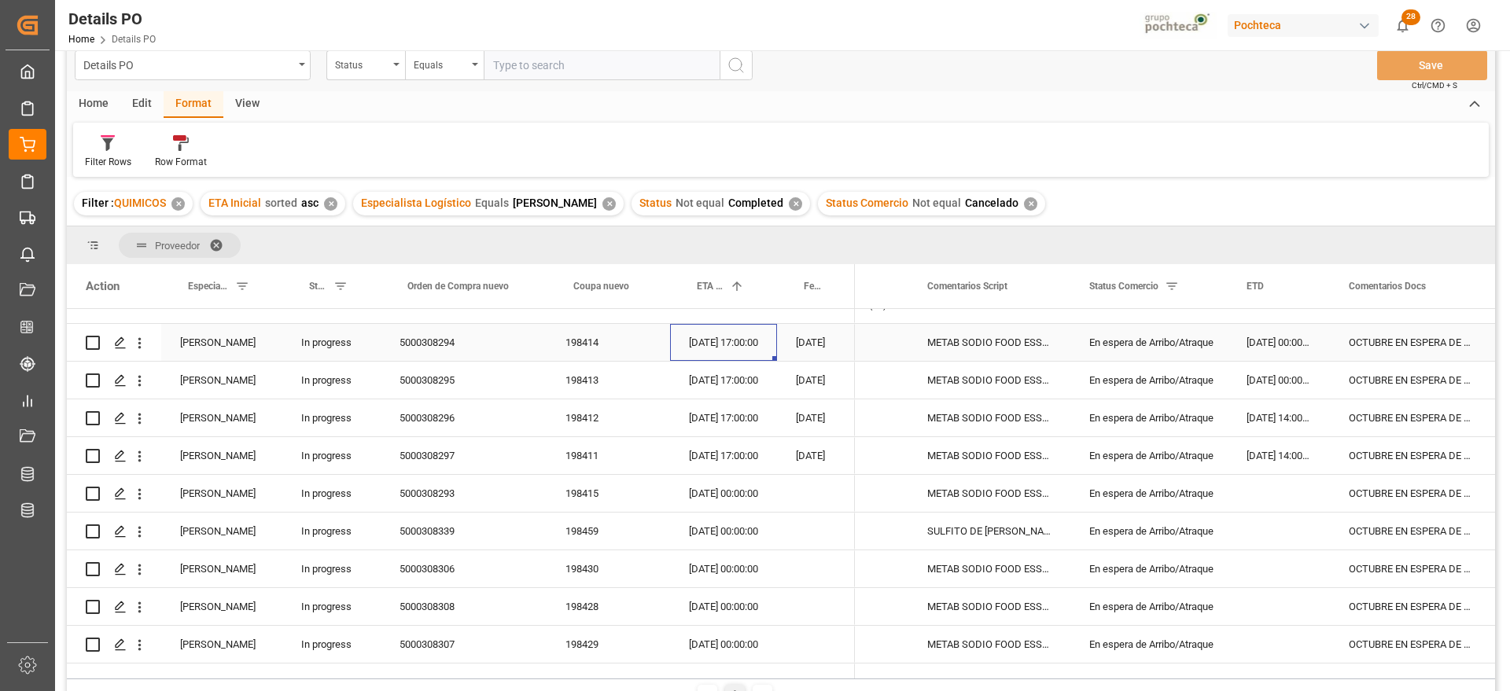
click at [705, 344] on div "[DATE] 17:00:00" at bounding box center [723, 342] width 107 height 37
click at [569, 355] on div "198414" at bounding box center [607, 342] width 123 height 37
click at [730, 351] on div "[DATE] 17:00:00" at bounding box center [723, 342] width 107 height 37
click at [1280, 394] on div "[DATE] 00:00:00" at bounding box center [1278, 380] width 102 height 37
click at [1277, 433] on div "[DATE] 14:00:00" at bounding box center [1278, 417] width 102 height 37
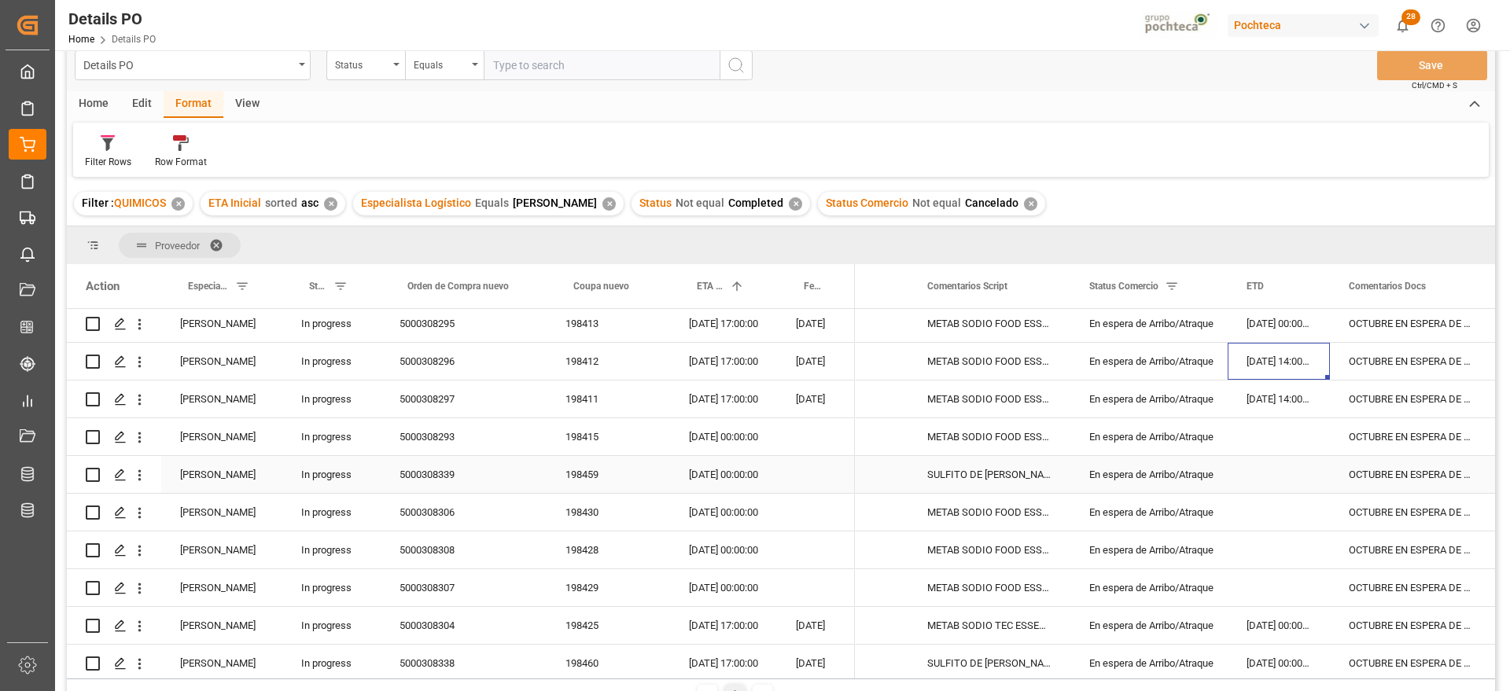
scroll to position [197, 0]
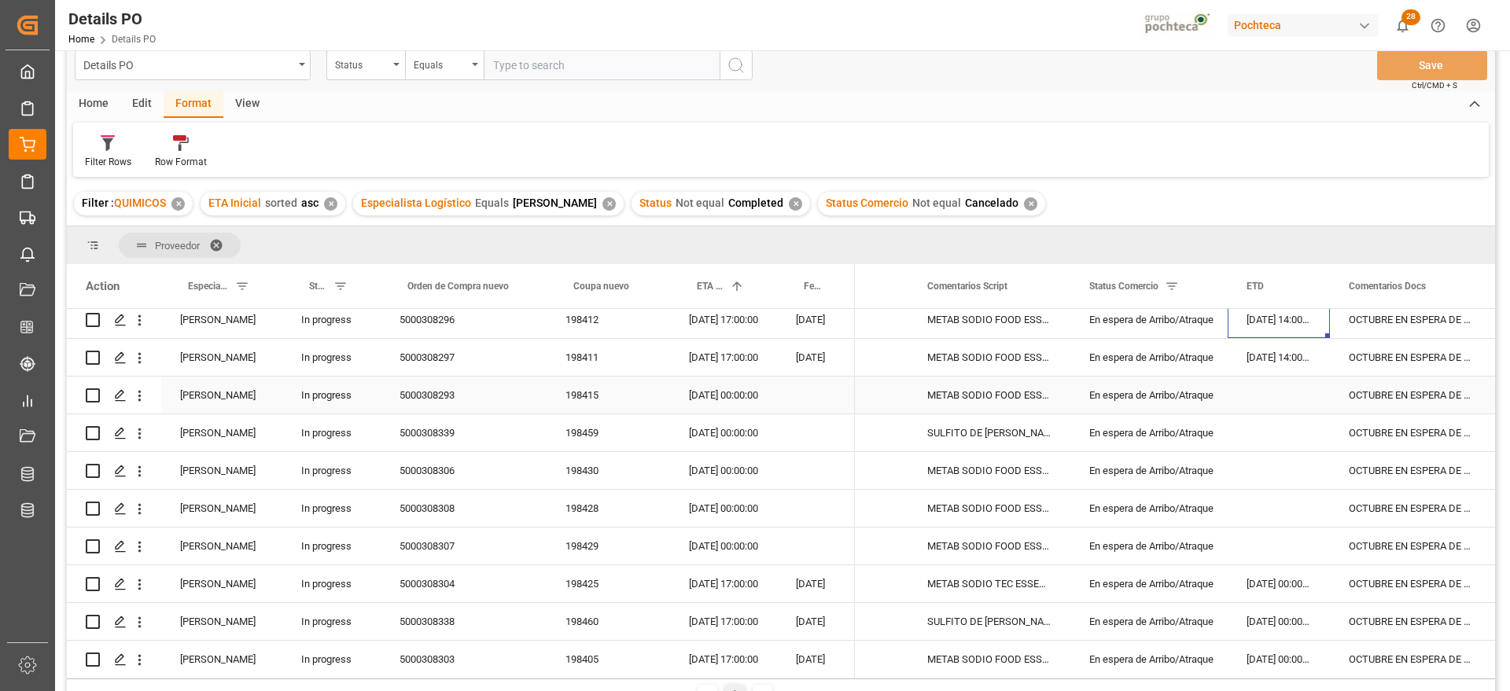
click at [720, 392] on div "[DATE] 00:00:00" at bounding box center [723, 395] width 107 height 37
click at [737, 564] on div "[DATE] 00:00:00" at bounding box center [723, 546] width 107 height 37
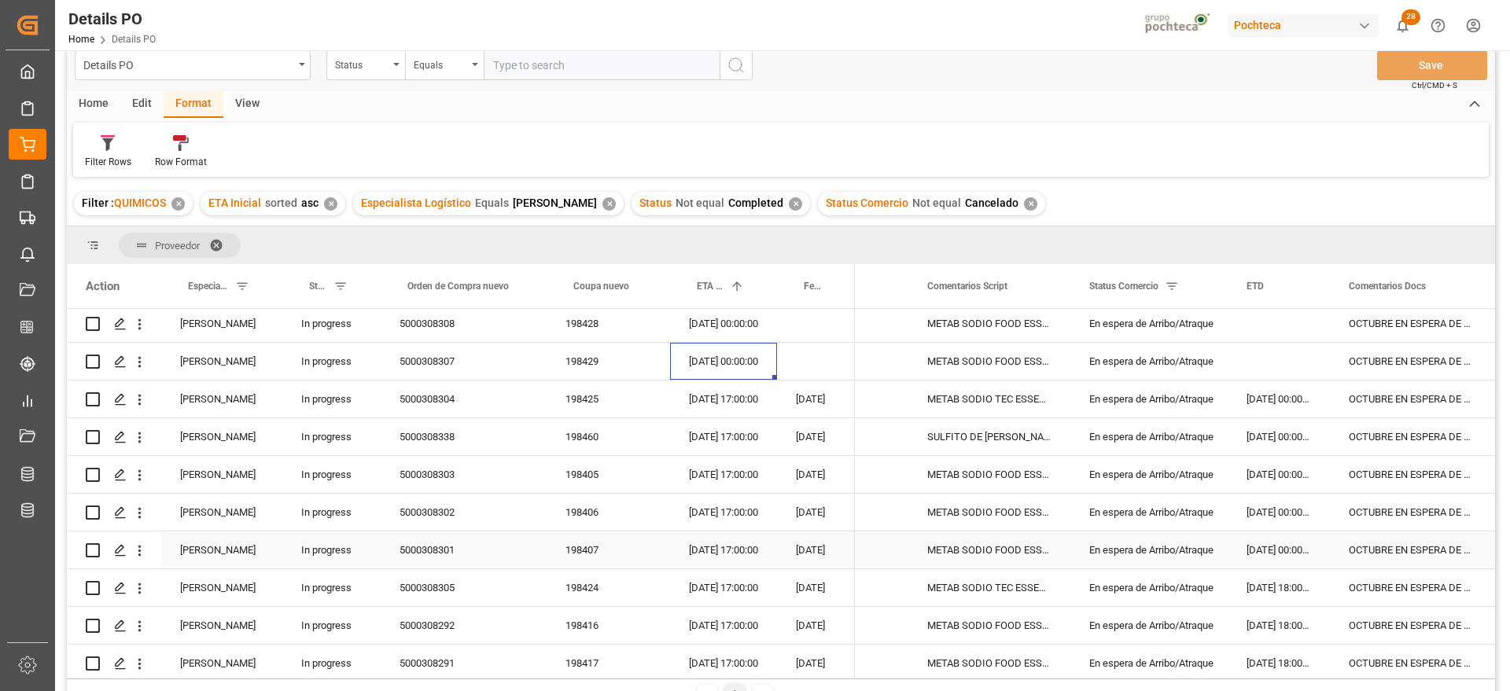
scroll to position [393, 0]
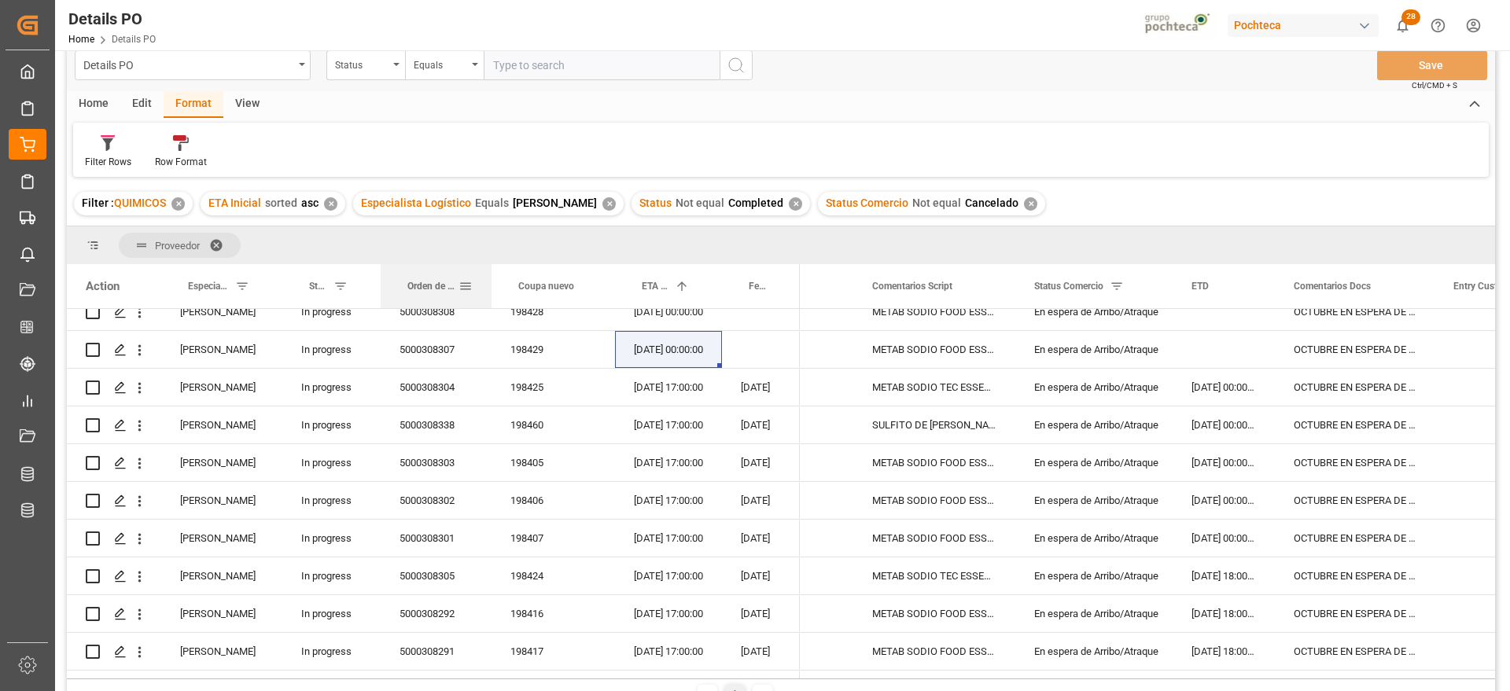
drag, startPoint x: 545, startPoint y: 277, endPoint x: 490, endPoint y: 282, distance: 55.3
click at [490, 282] on div at bounding box center [491, 286] width 6 height 44
click at [615, 275] on div "ETA Inicial 1" at bounding box center [668, 286] width 107 height 44
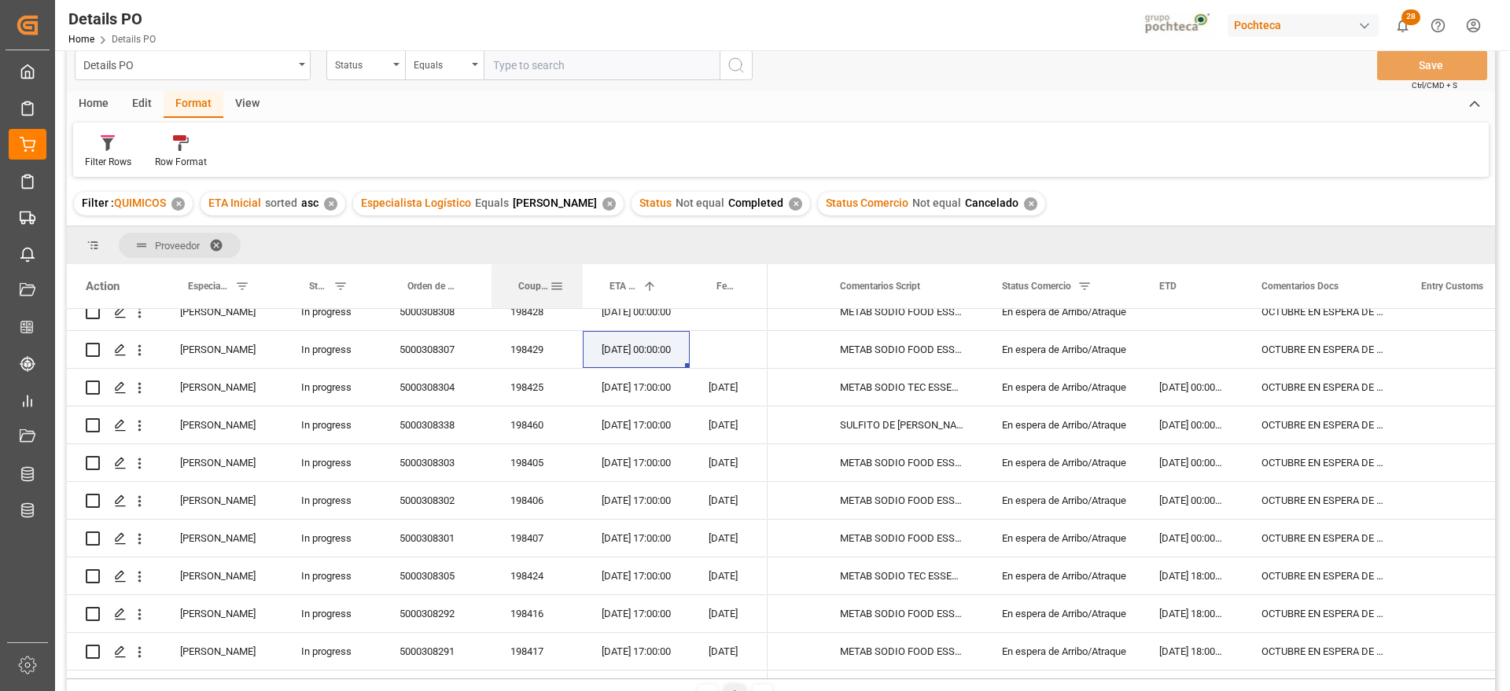
drag, startPoint x: 612, startPoint y: 280, endPoint x: 579, endPoint y: 280, distance: 32.2
click at [579, 280] on div at bounding box center [582, 286] width 6 height 44
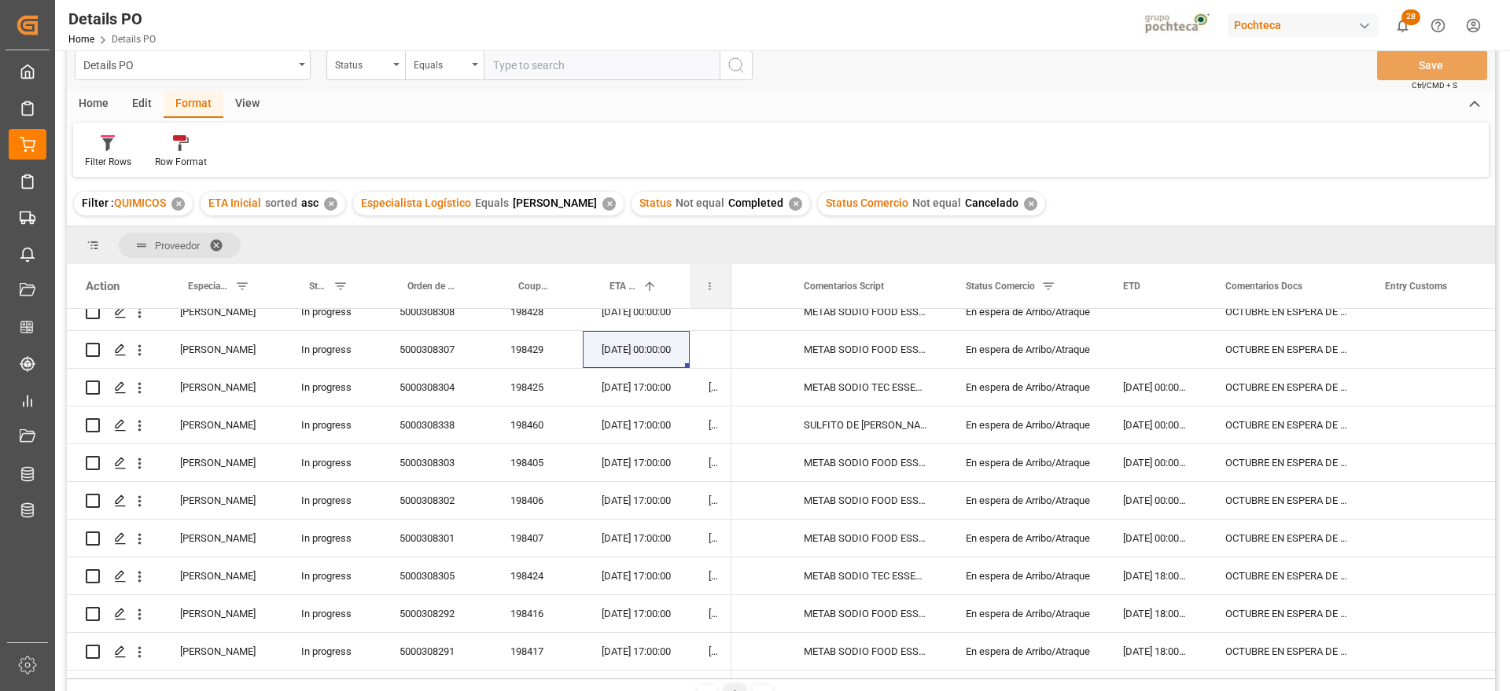
drag, startPoint x: 765, startPoint y: 289, endPoint x: 704, endPoint y: 289, distance: 61.3
click at [704, 289] on div "Fecha de documentación requerida" at bounding box center [711, 286] width 42 height 44
click at [1272, 458] on div "OCTUBRE EN ESPERA DE ARRIBO" at bounding box center [1286, 462] width 160 height 37
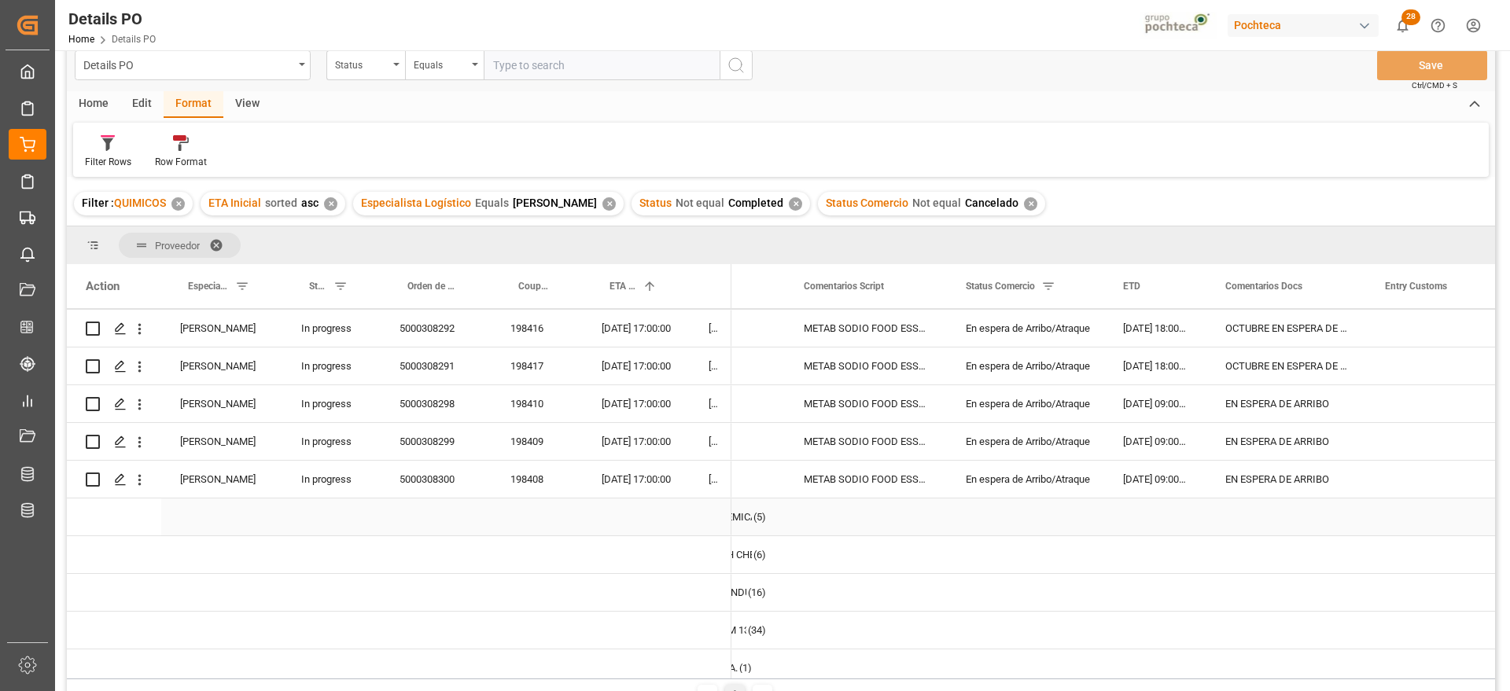
scroll to position [688, 0]
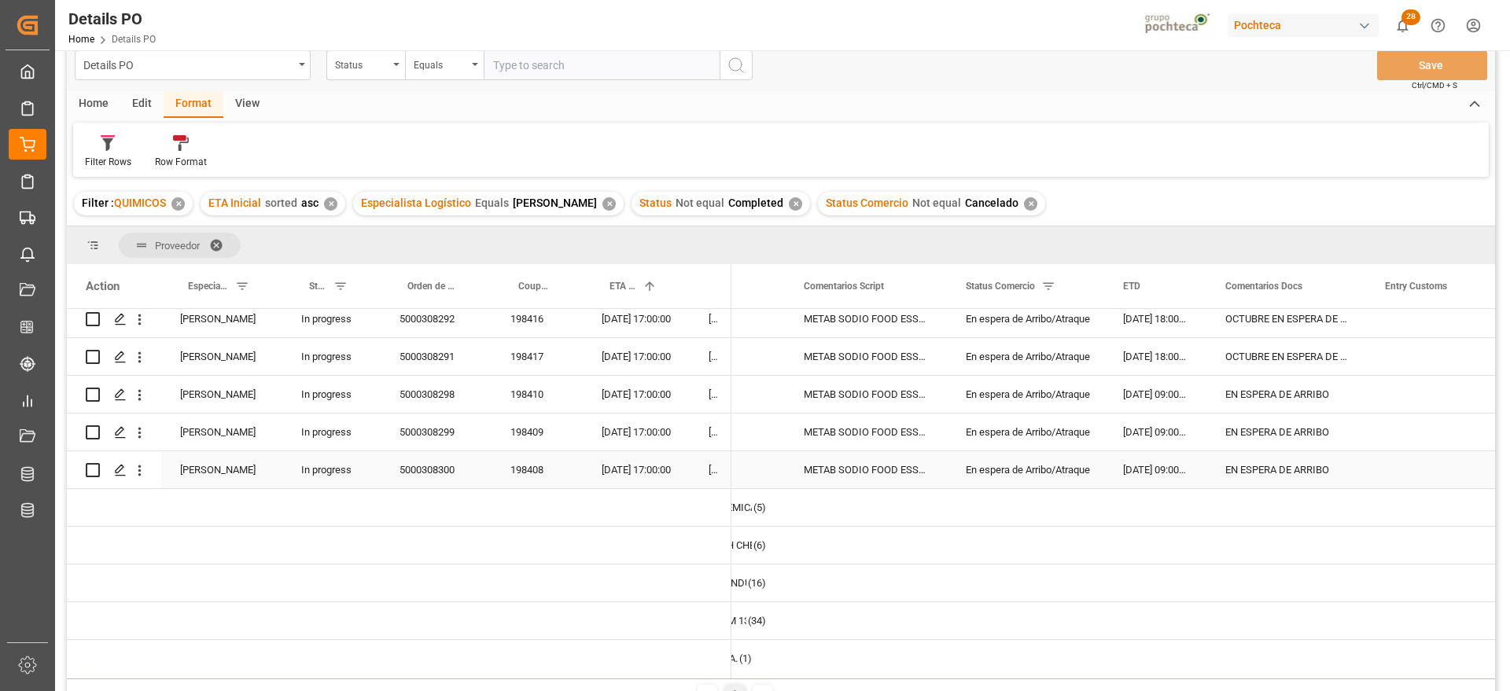
click at [597, 474] on div "[DATE] 17:00:00" at bounding box center [636, 469] width 107 height 37
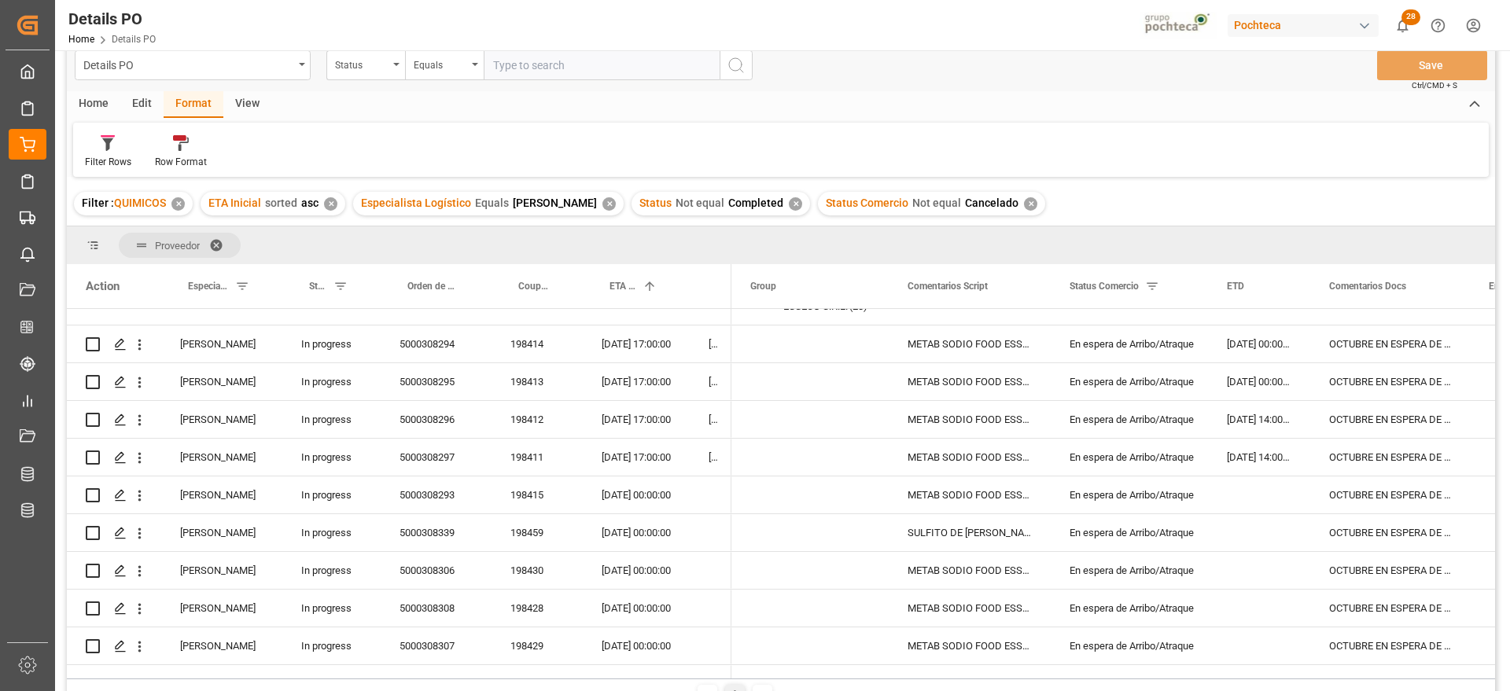
scroll to position [0, 0]
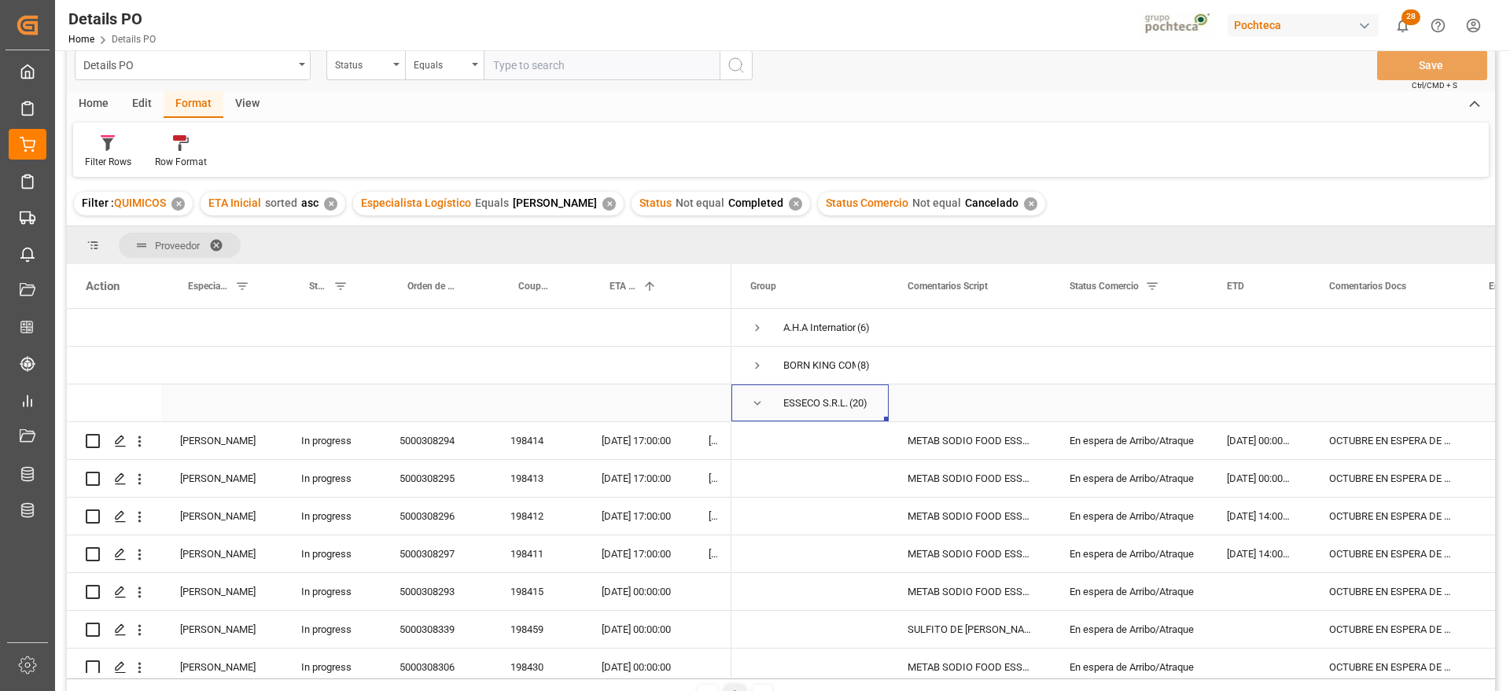
click at [754, 399] on span "Press SPACE to select this row." at bounding box center [757, 403] width 14 height 14
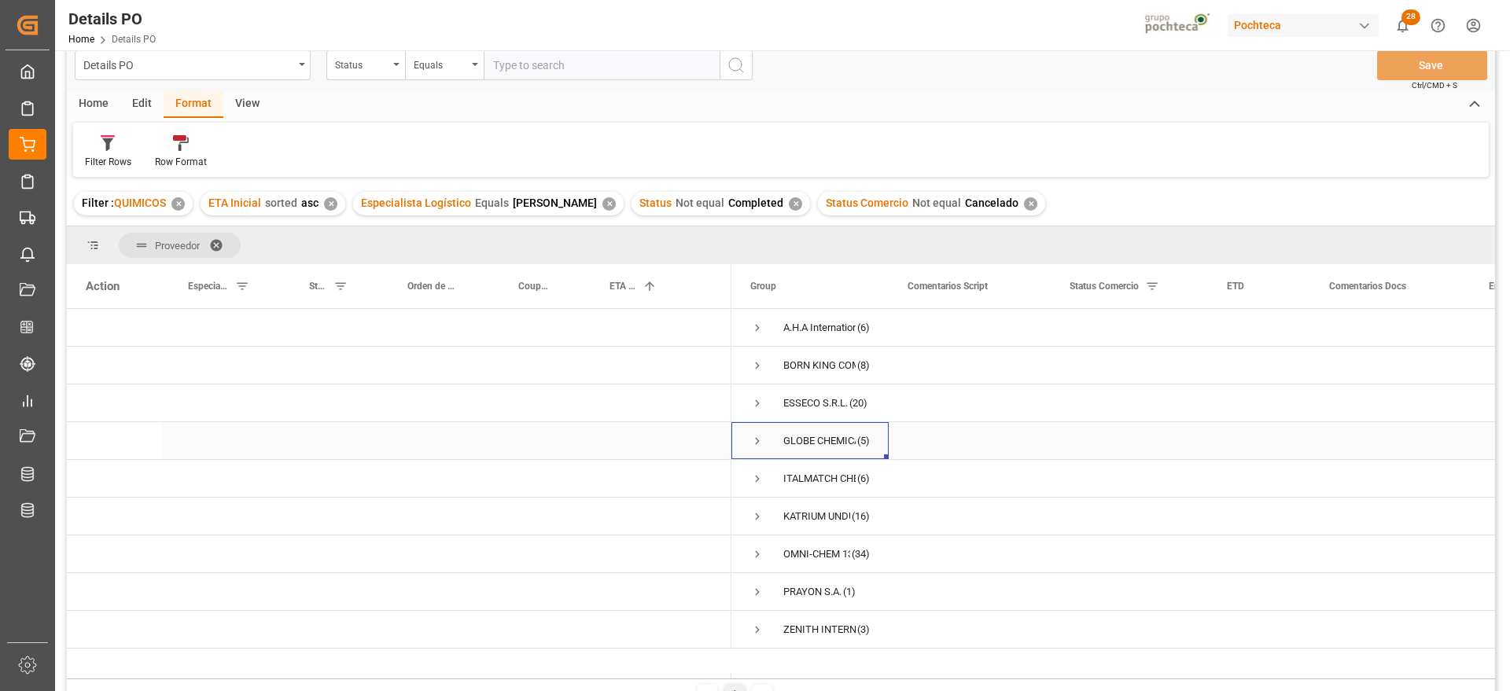
click at [752, 440] on span "Press SPACE to select this row." at bounding box center [757, 441] width 14 height 14
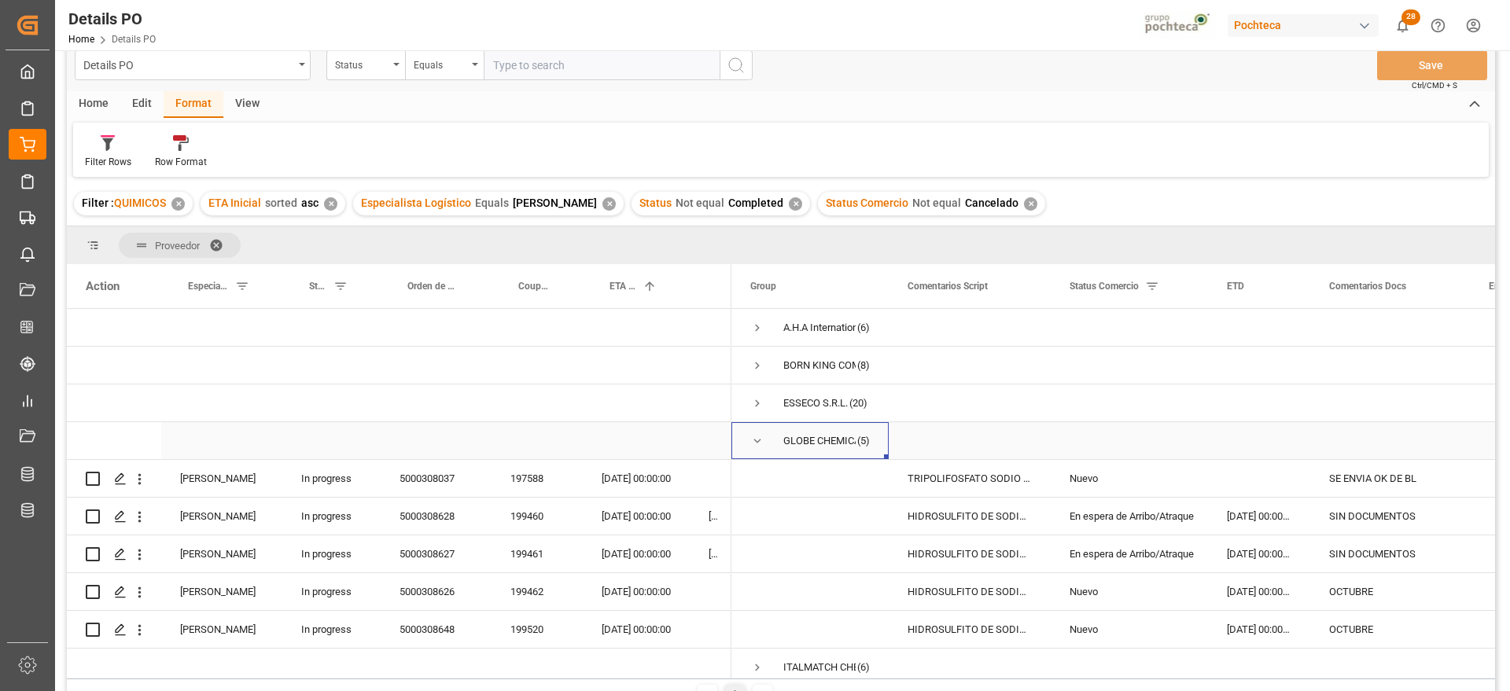
scroll to position [98, 0]
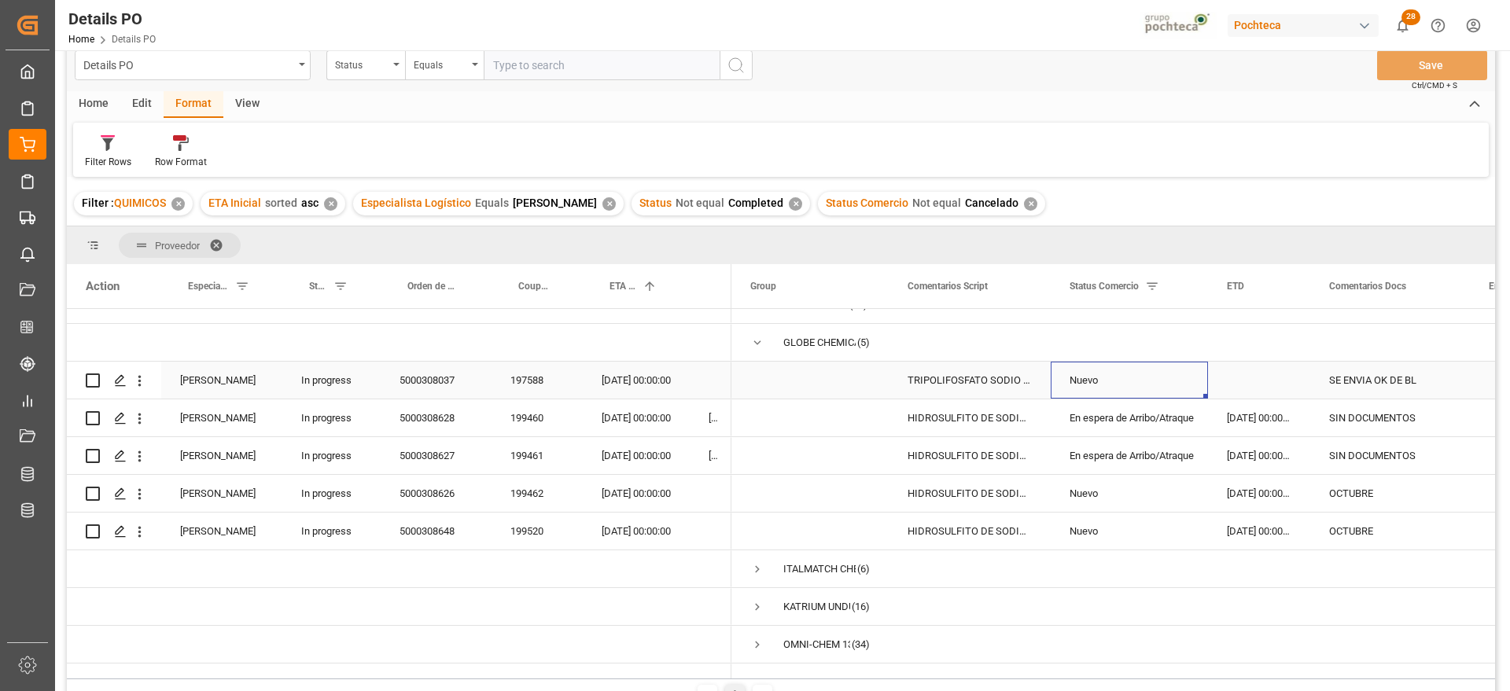
click at [1185, 392] on div "Nuevo" at bounding box center [1129, 380] width 120 height 36
click at [538, 384] on div "197588" at bounding box center [536, 380] width 91 height 37
click at [1247, 372] on div "Press SPACE to select this row." at bounding box center [1259, 380] width 102 height 37
click at [1259, 427] on div "[DATE] 00:00:00" at bounding box center [1259, 417] width 102 height 37
click at [1105, 417] on div "En espera de Arribo/Atraque" at bounding box center [1129, 418] width 120 height 36
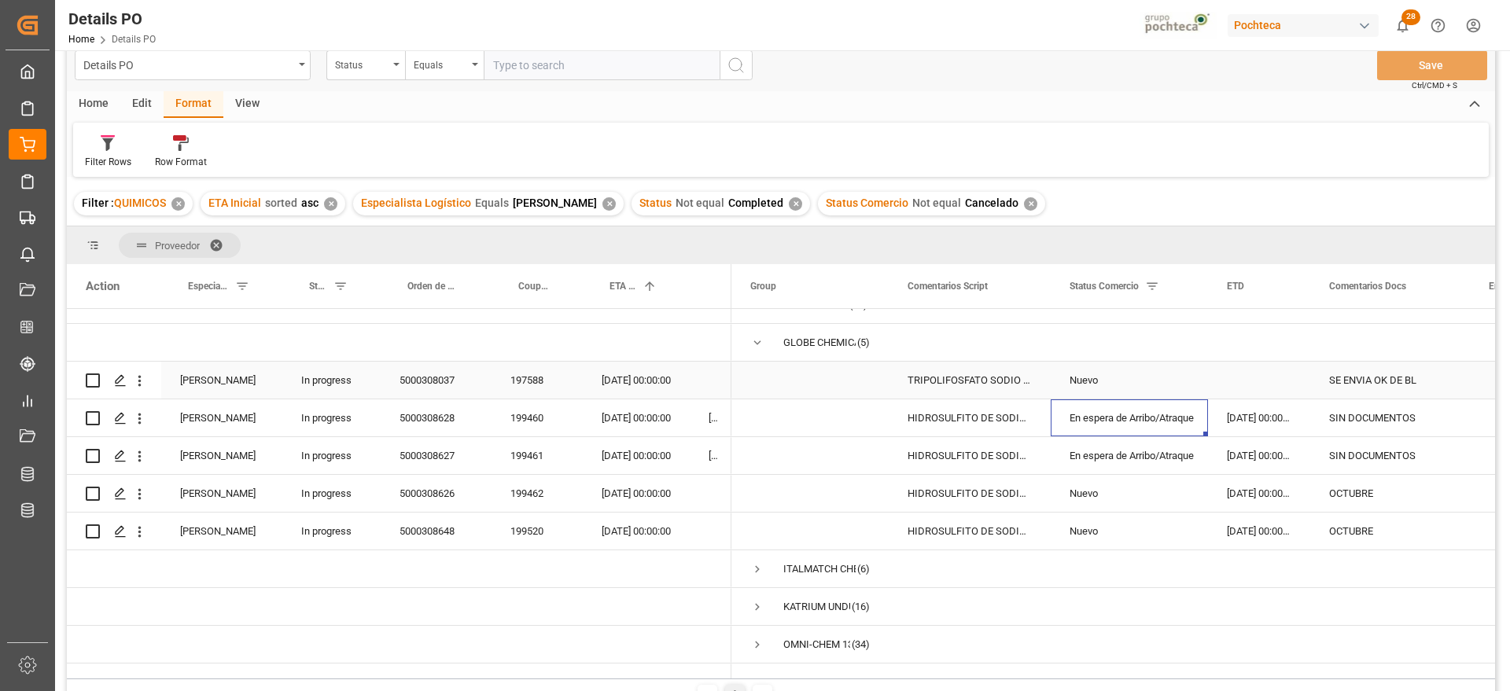
click at [1221, 387] on div "Press SPACE to select this row." at bounding box center [1259, 380] width 102 height 37
click at [1262, 421] on div "[DATE] 00:00:00" at bounding box center [1259, 417] width 102 height 37
click at [1378, 407] on div "SIN DOCUMENTOS" at bounding box center [1390, 417] width 160 height 37
click at [524, 415] on div "199460" at bounding box center [536, 417] width 91 height 37
click at [1169, 421] on div "En espera de Arribo/Atraque" at bounding box center [1129, 418] width 120 height 36
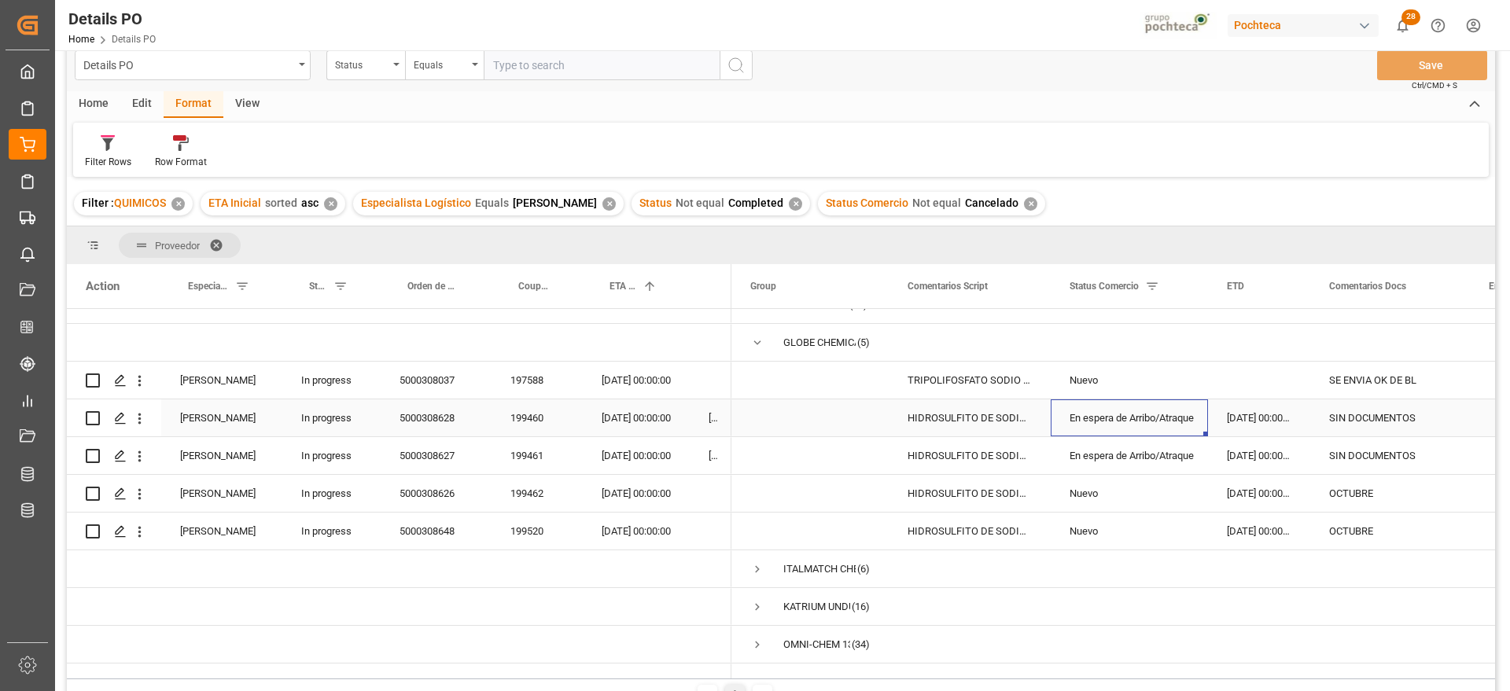
click at [1376, 417] on div "SIN DOCUMENTOS" at bounding box center [1390, 417] width 160 height 37
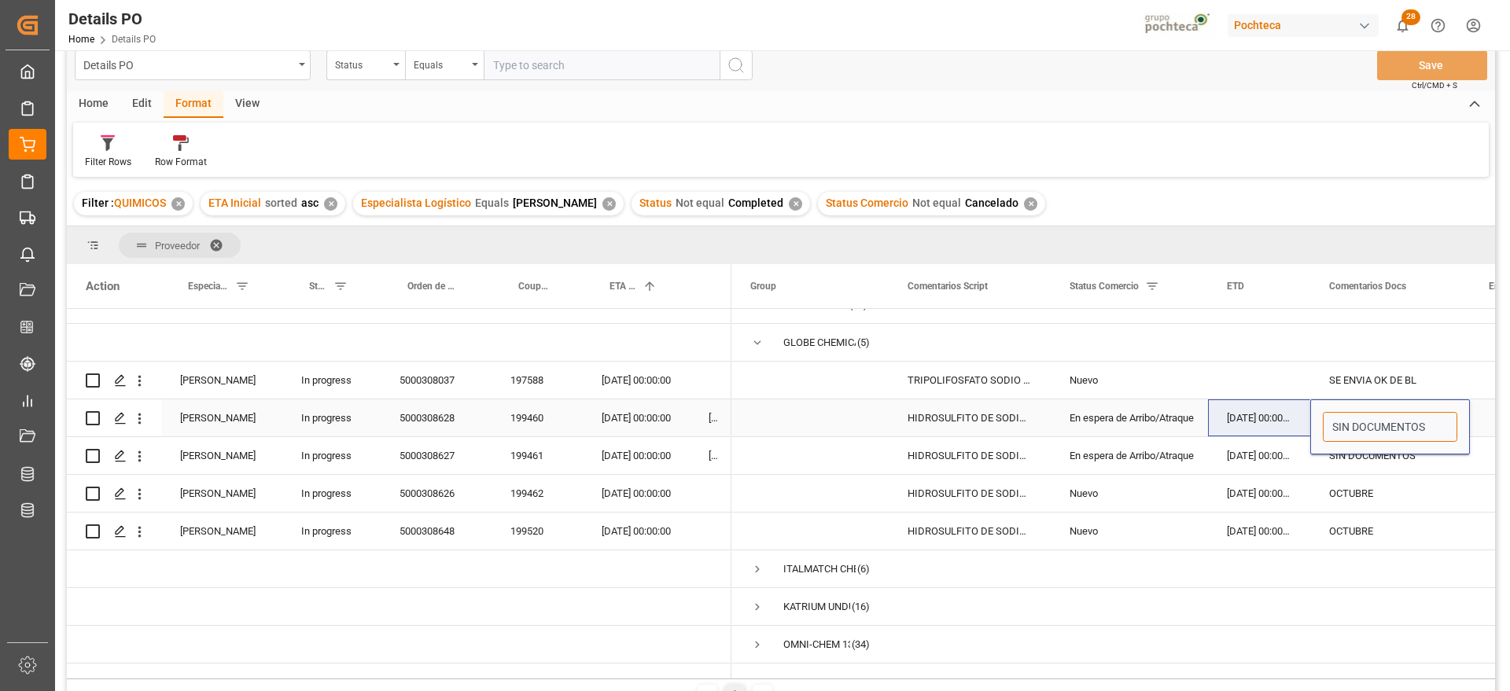
drag, startPoint x: 1429, startPoint y: 420, endPoint x: 1292, endPoint y: 425, distance: 137.7
type input "N"
type input "VS BL ORIGINAL"
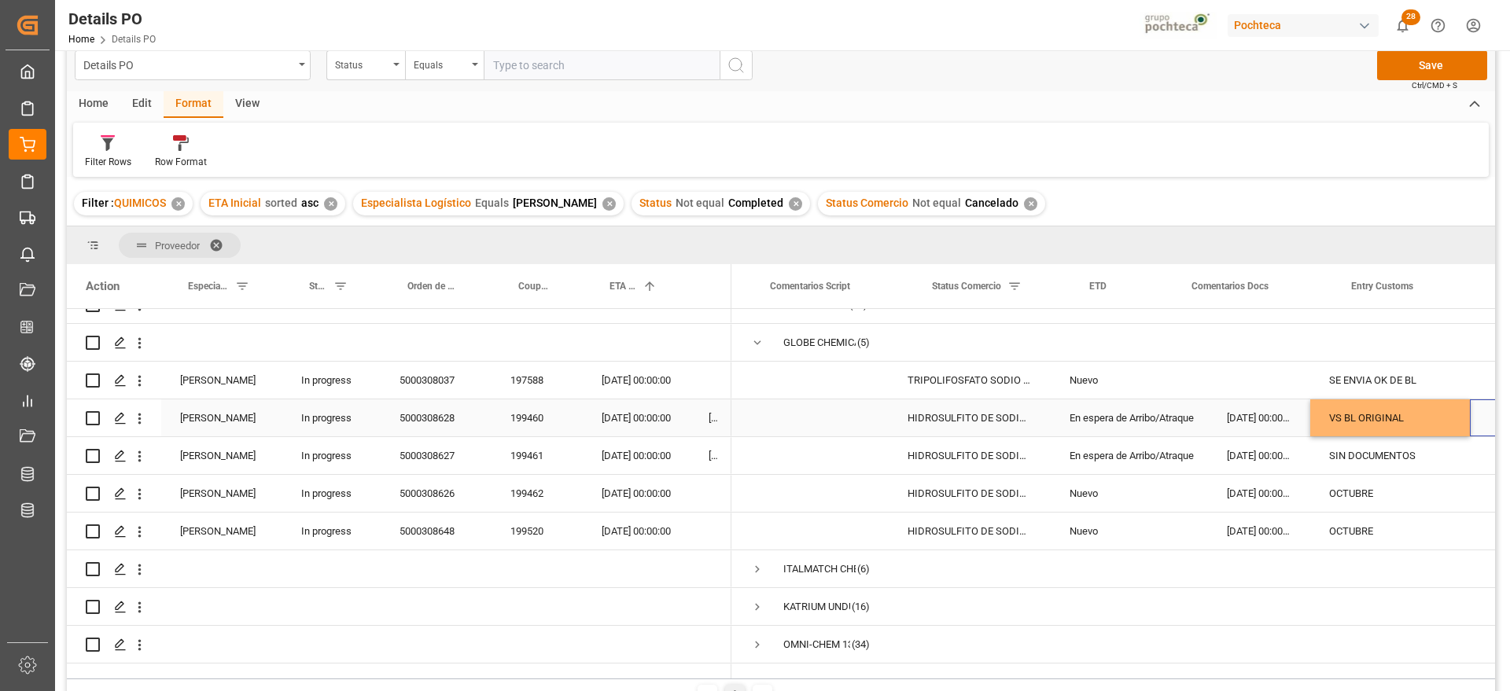
scroll to position [0, 138]
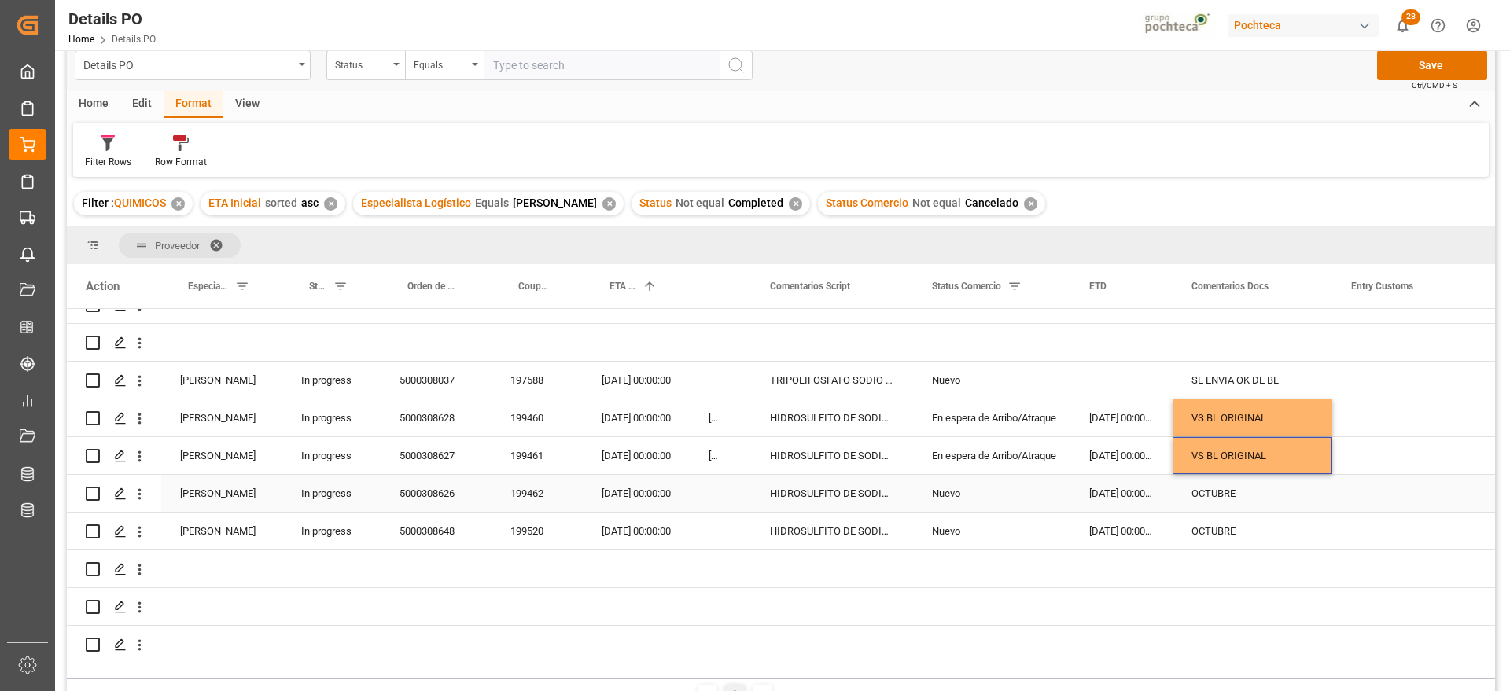
click at [930, 502] on div "Nuevo" at bounding box center [991, 493] width 157 height 37
click at [537, 495] on div "199462" at bounding box center [536, 493] width 91 height 37
click at [955, 488] on div "Nuevo" at bounding box center [992, 494] width 120 height 36
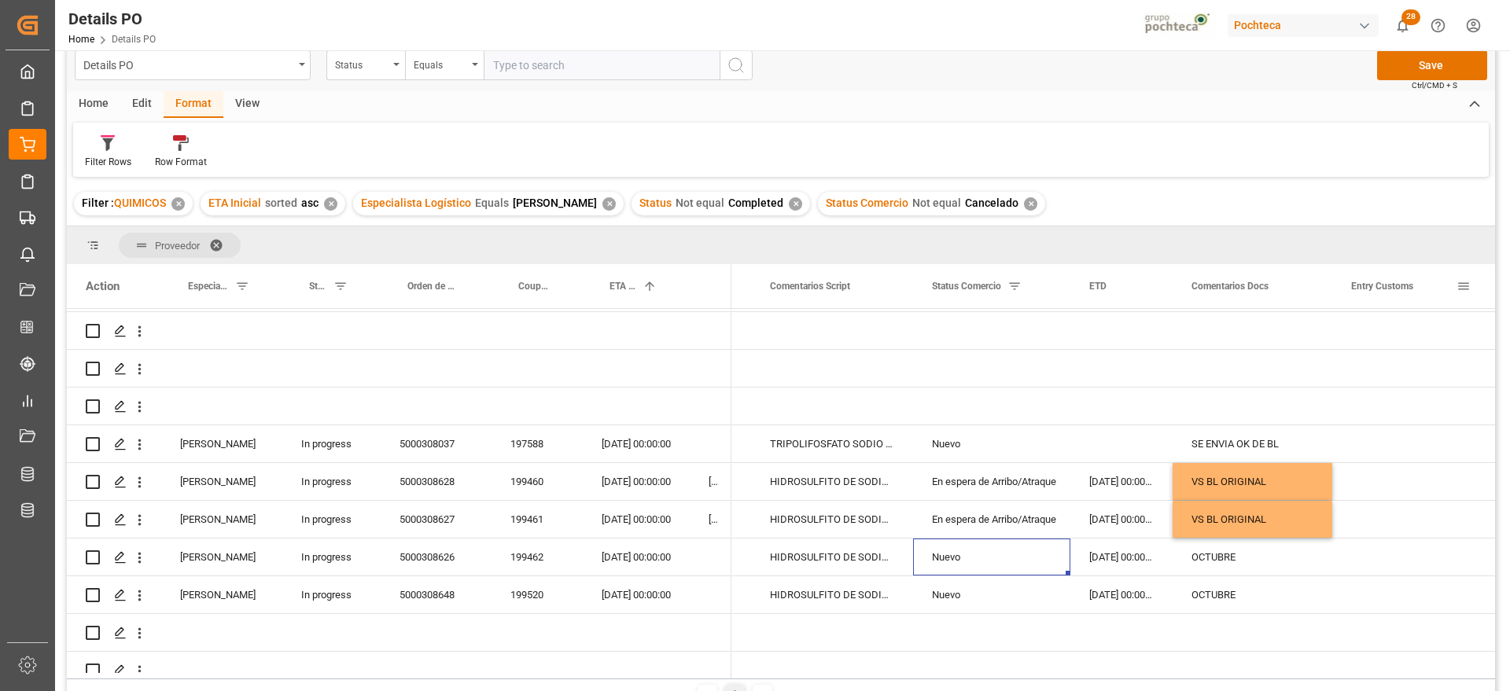
scroll to position [0, 0]
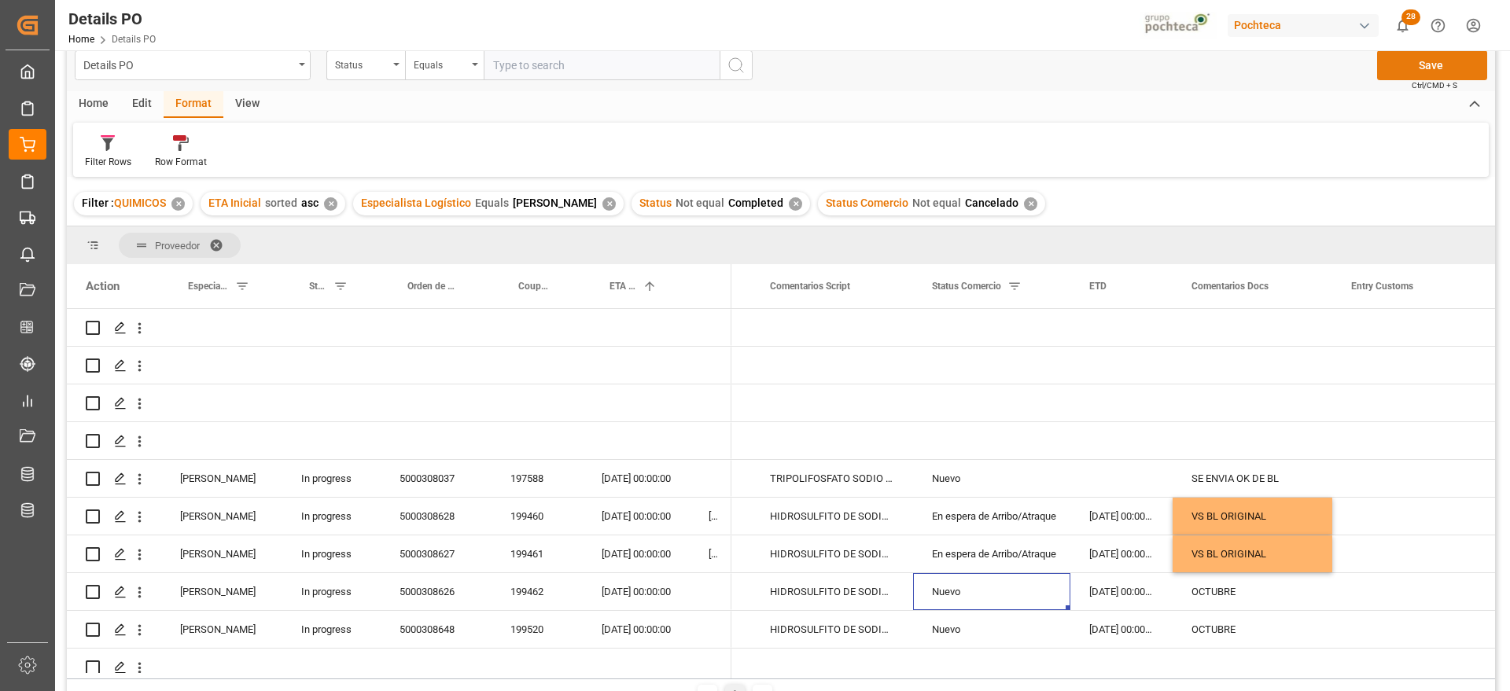
click at [1436, 64] on button "Save" at bounding box center [1432, 65] width 110 height 30
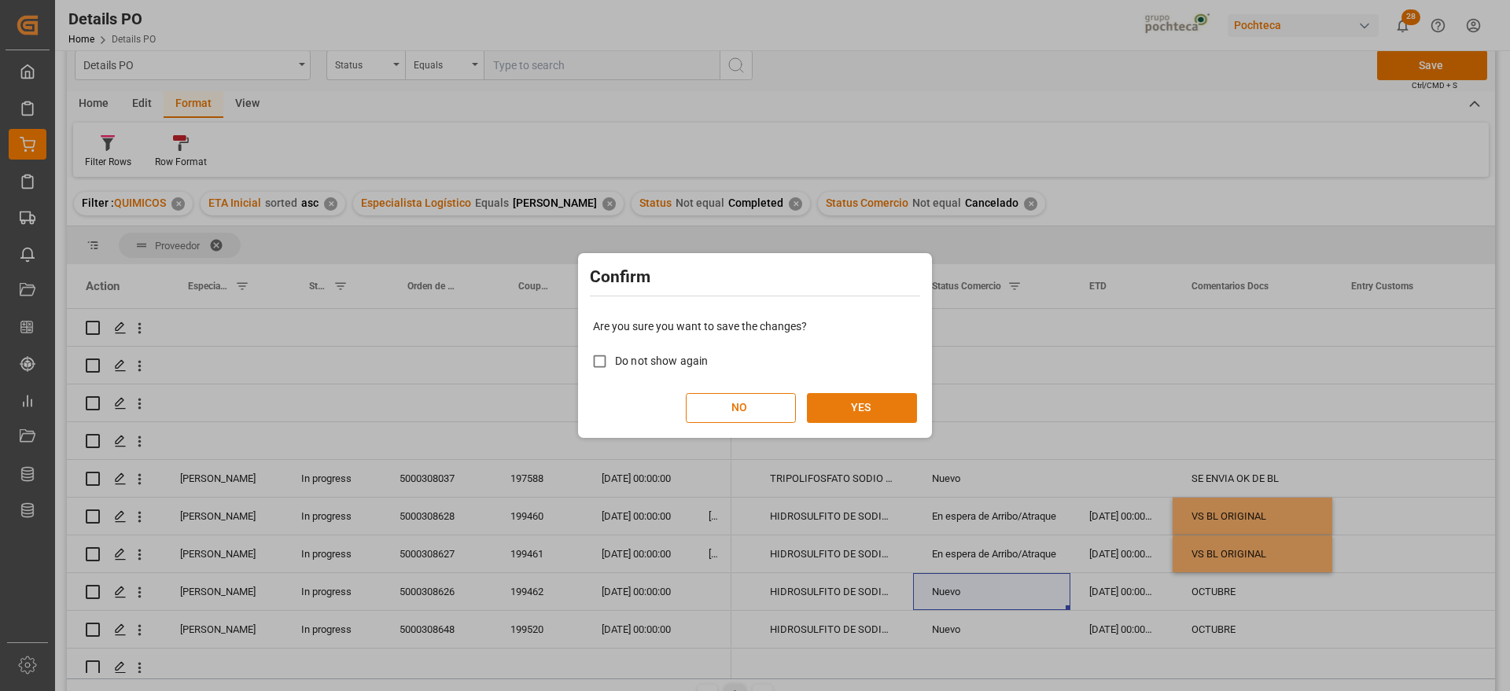
click at [867, 406] on button "YES" at bounding box center [862, 408] width 110 height 30
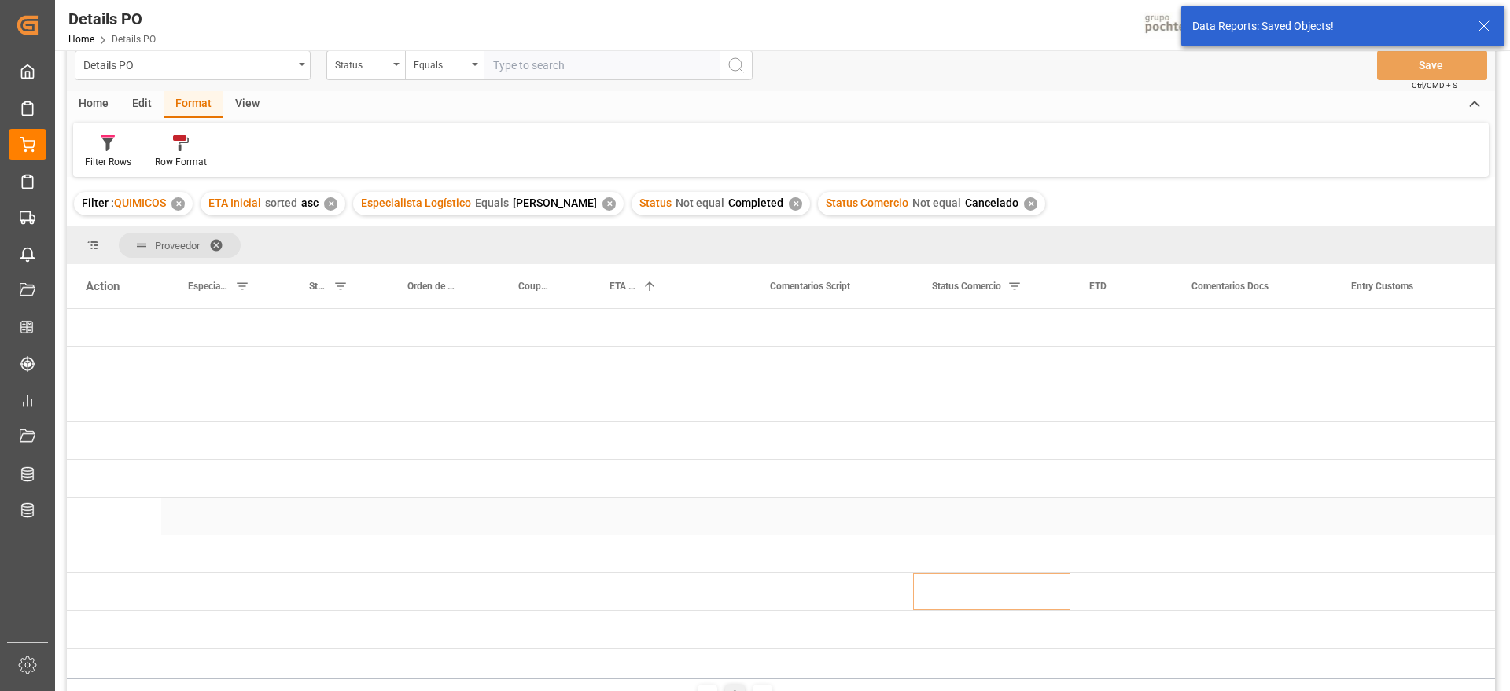
click at [639, 506] on div "Press SPACE to select this row." at bounding box center [636, 516] width 107 height 37
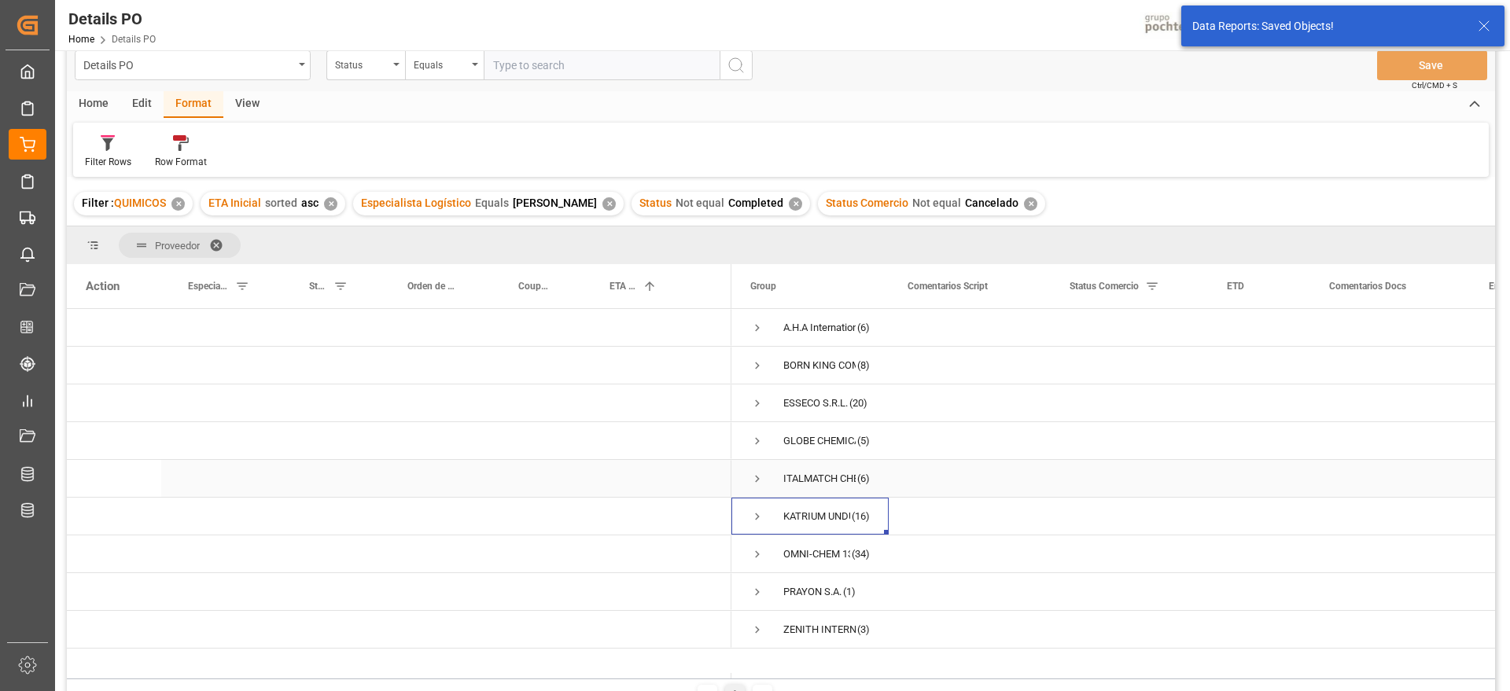
click at [758, 476] on span "Press SPACE to select this row." at bounding box center [757, 479] width 14 height 14
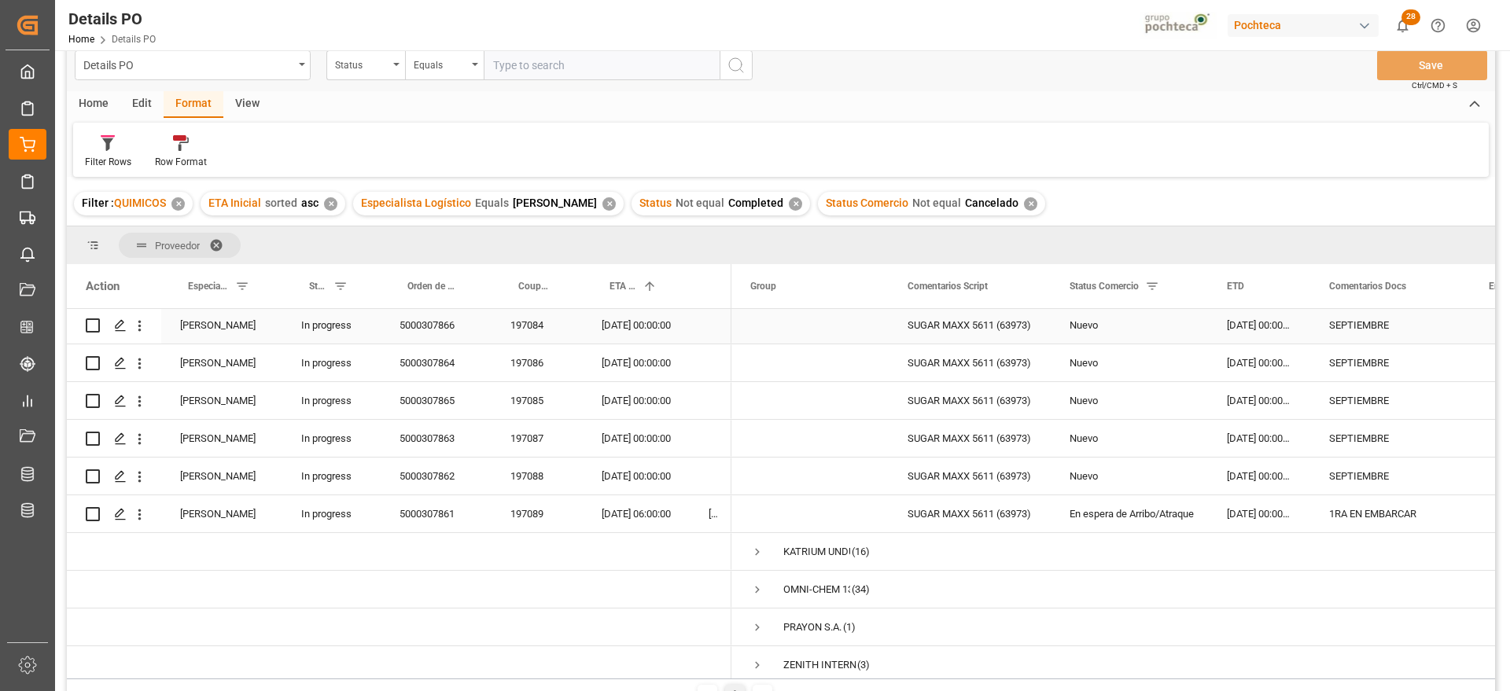
scroll to position [197, 0]
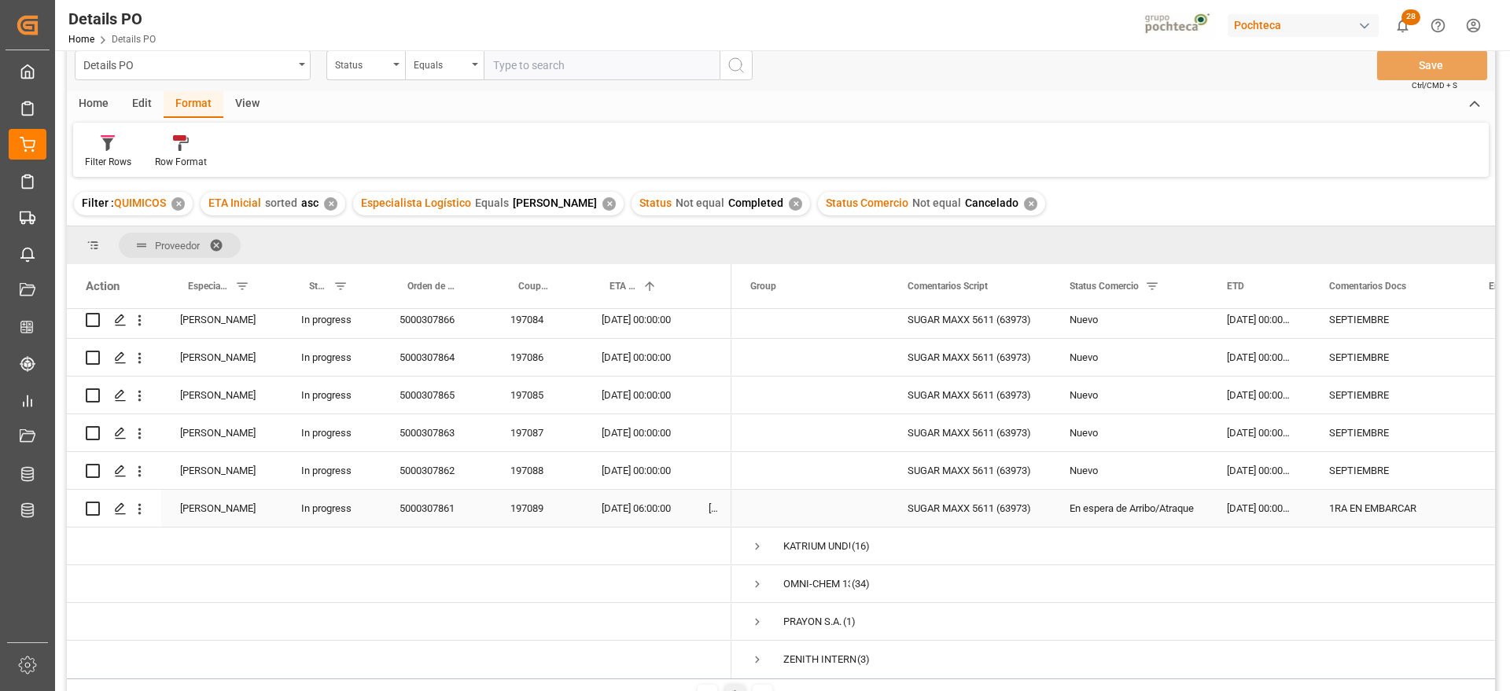
click at [540, 514] on div "197089" at bounding box center [536, 508] width 91 height 37
click at [650, 505] on div "[DATE] 06:00:00" at bounding box center [636, 508] width 107 height 37
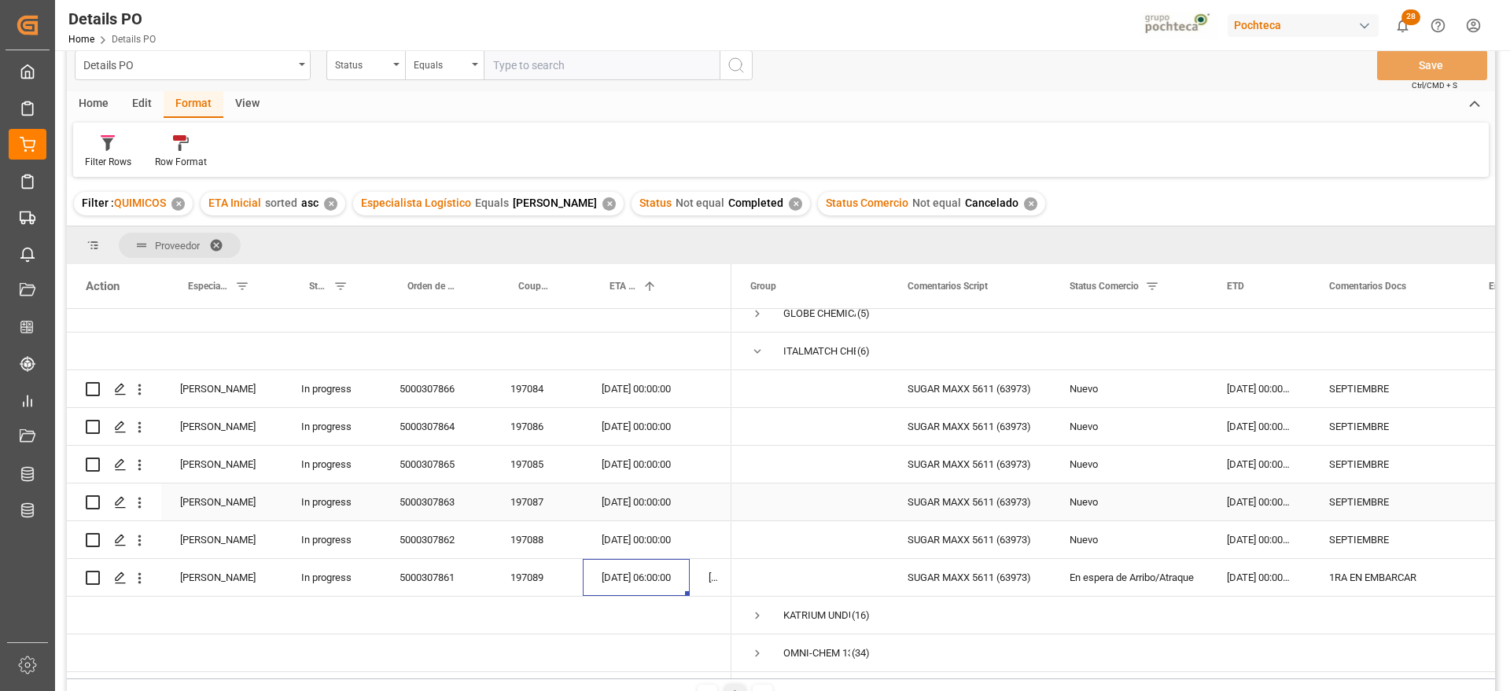
scroll to position [98, 0]
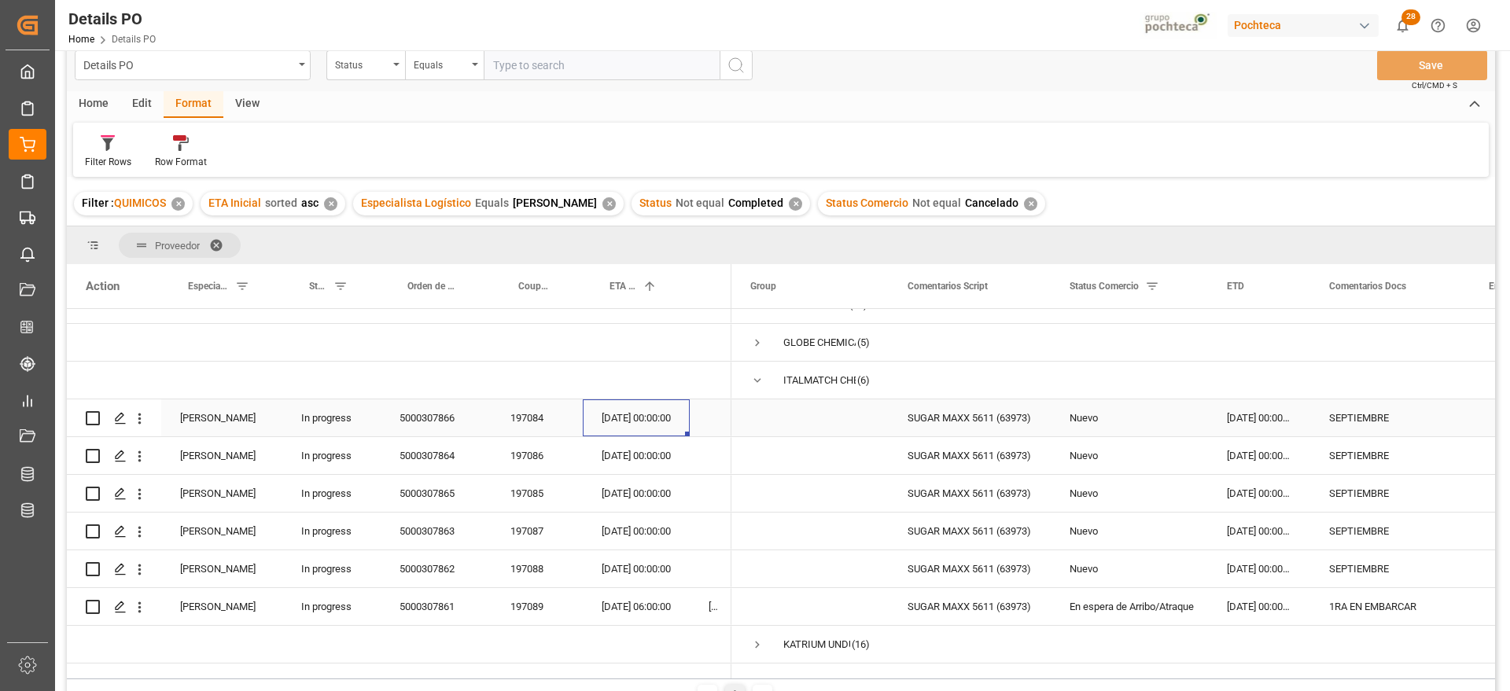
click at [633, 417] on div "[DATE] 00:00:00" at bounding box center [636, 417] width 107 height 37
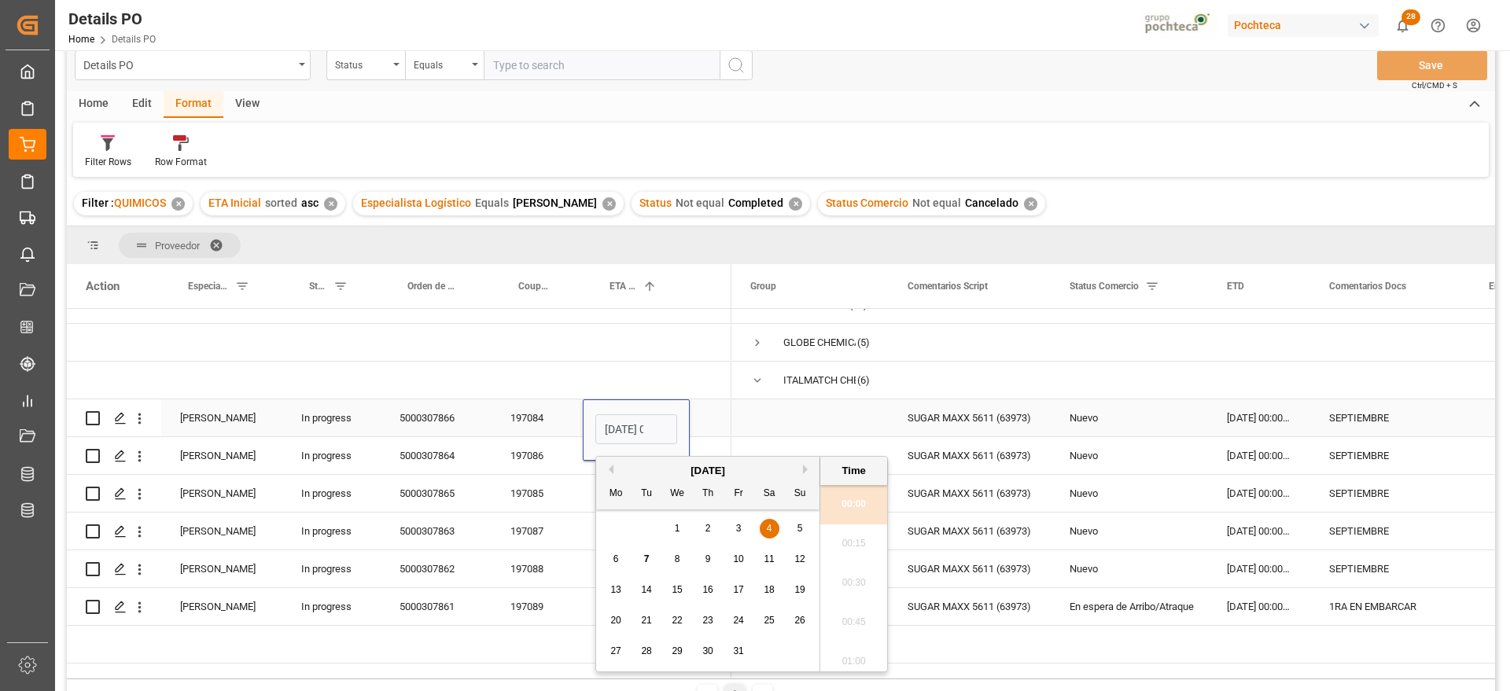
scroll to position [0, 46]
click at [737, 650] on span "31" at bounding box center [738, 650] width 10 height 11
type input "31-10-2025 00:00"
click at [833, 413] on span "Press SPACE to select this row." at bounding box center [810, 417] width 120 height 35
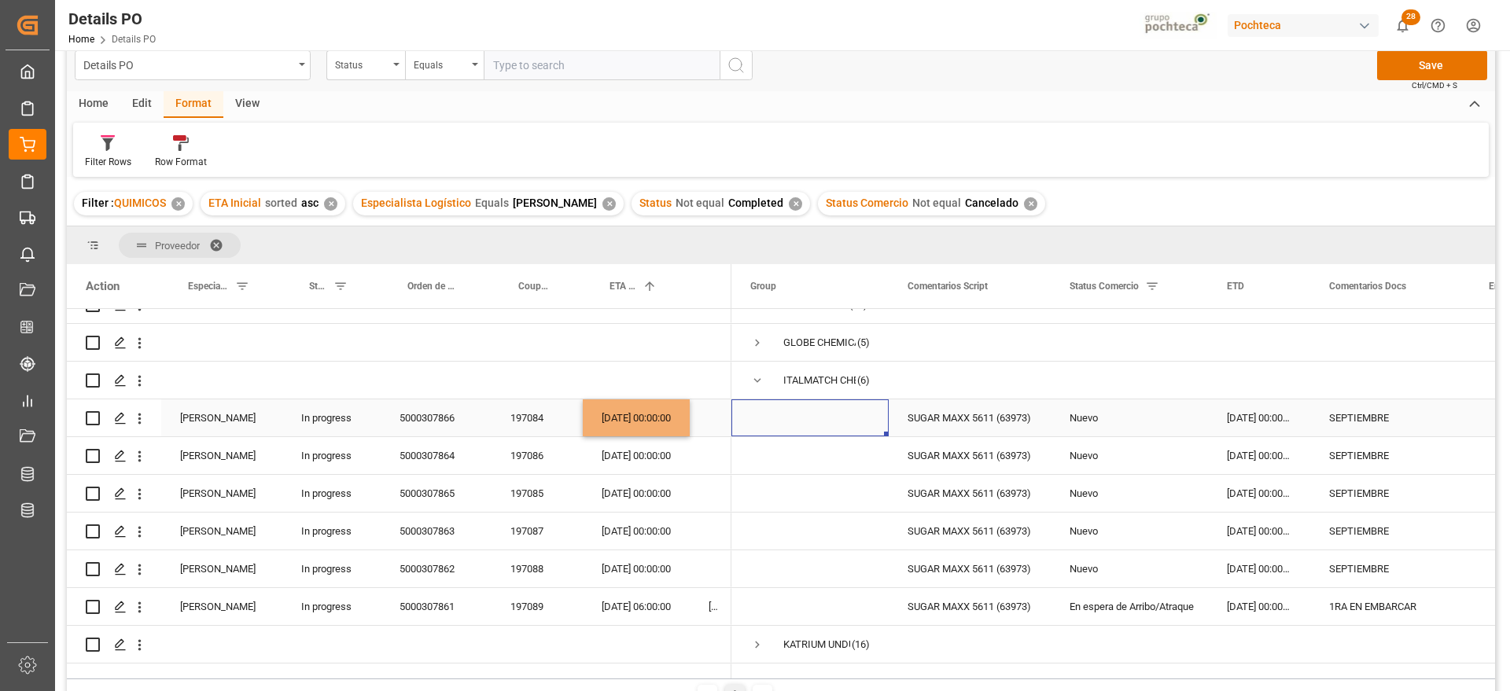
click at [675, 406] on div "[DATE] 00:00:00" at bounding box center [636, 417] width 107 height 37
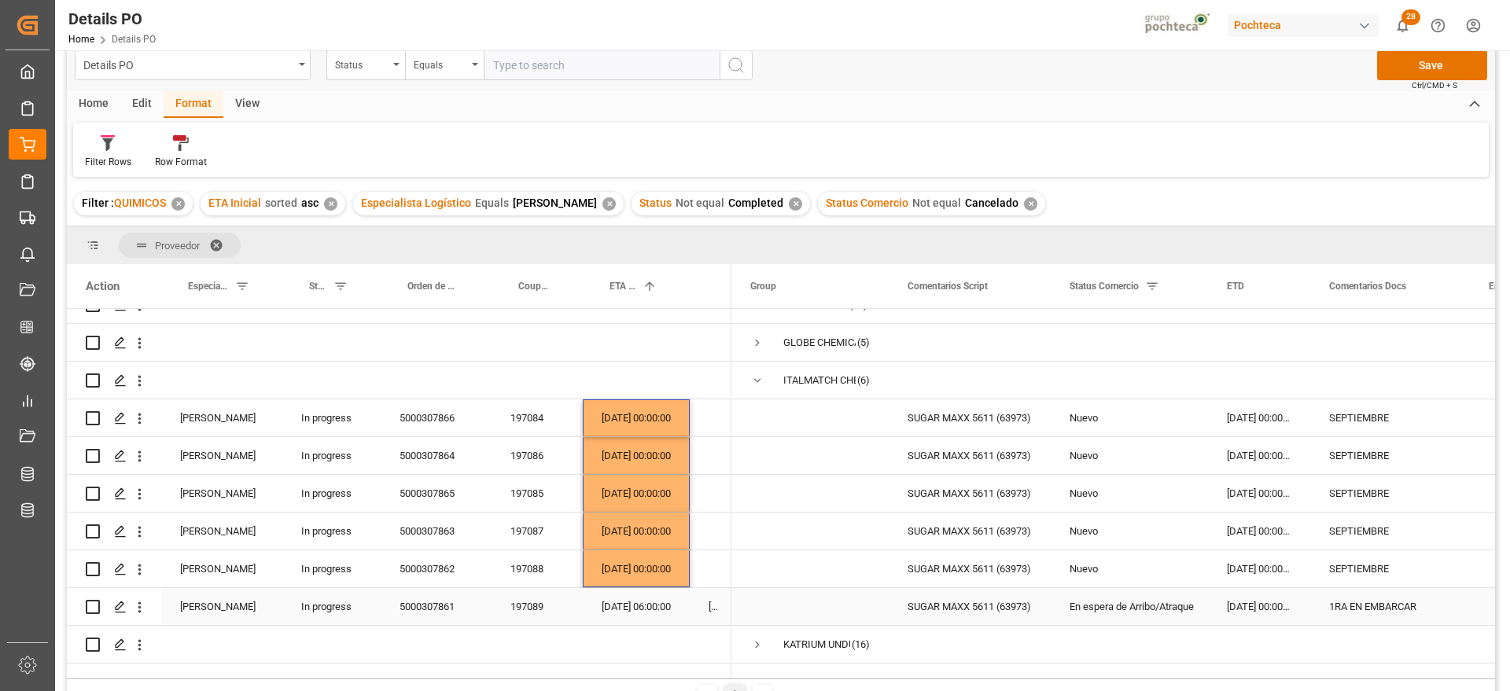
click at [531, 606] on div "197089" at bounding box center [536, 606] width 91 height 37
click at [1098, 483] on div "Nuevo" at bounding box center [1129, 494] width 120 height 36
click at [1439, 61] on button "Save" at bounding box center [1432, 65] width 110 height 30
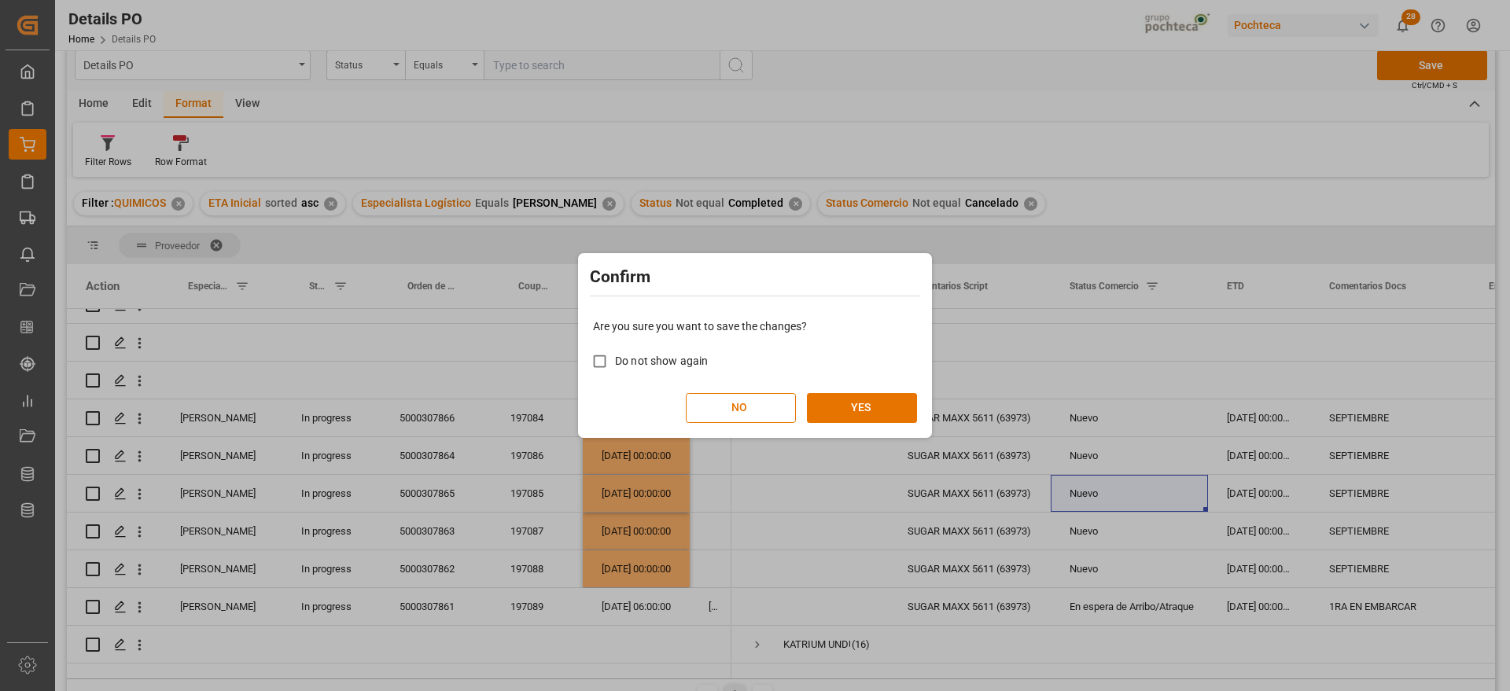
click at [855, 392] on div "Are you sure you want to save the changes? Do not show again NO YES" at bounding box center [755, 370] width 346 height 127
click at [854, 404] on button "YES" at bounding box center [862, 408] width 110 height 30
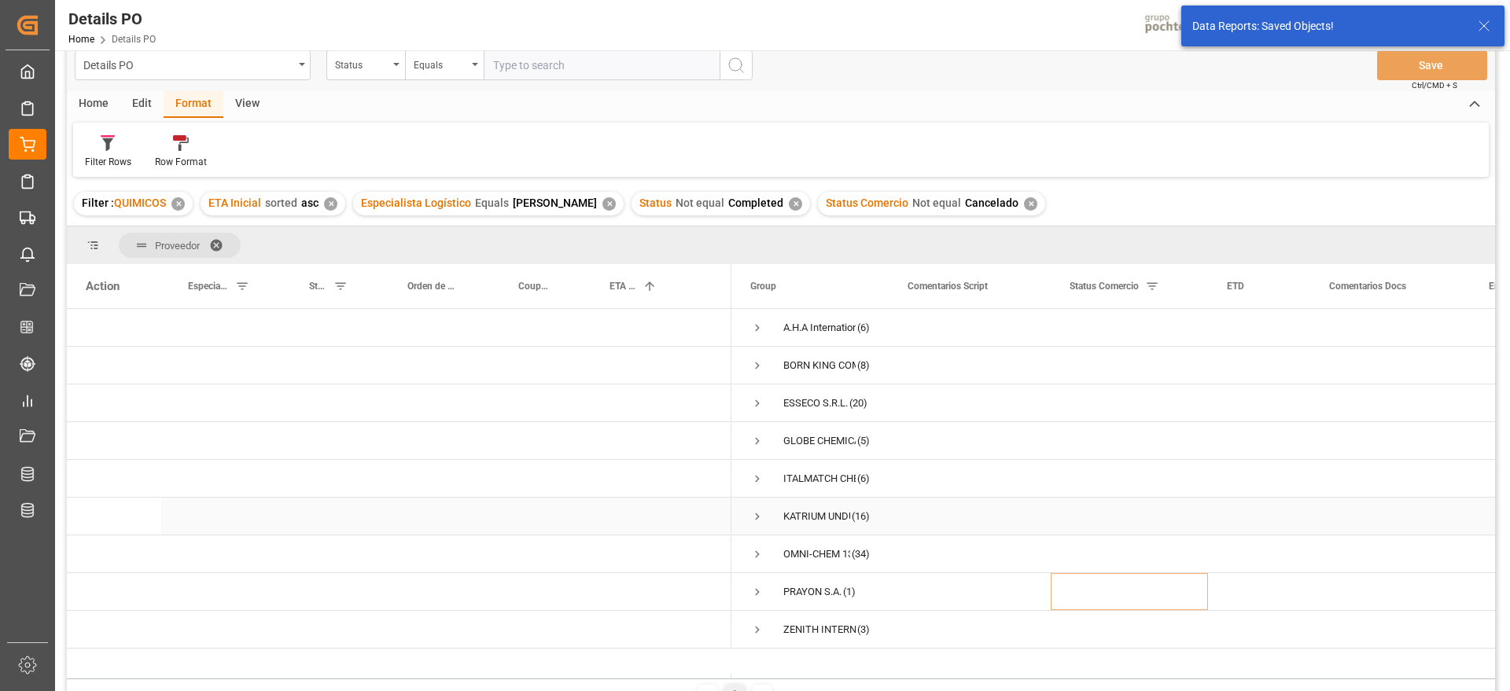
click at [758, 510] on span "Press SPACE to select this row." at bounding box center [757, 516] width 14 height 14
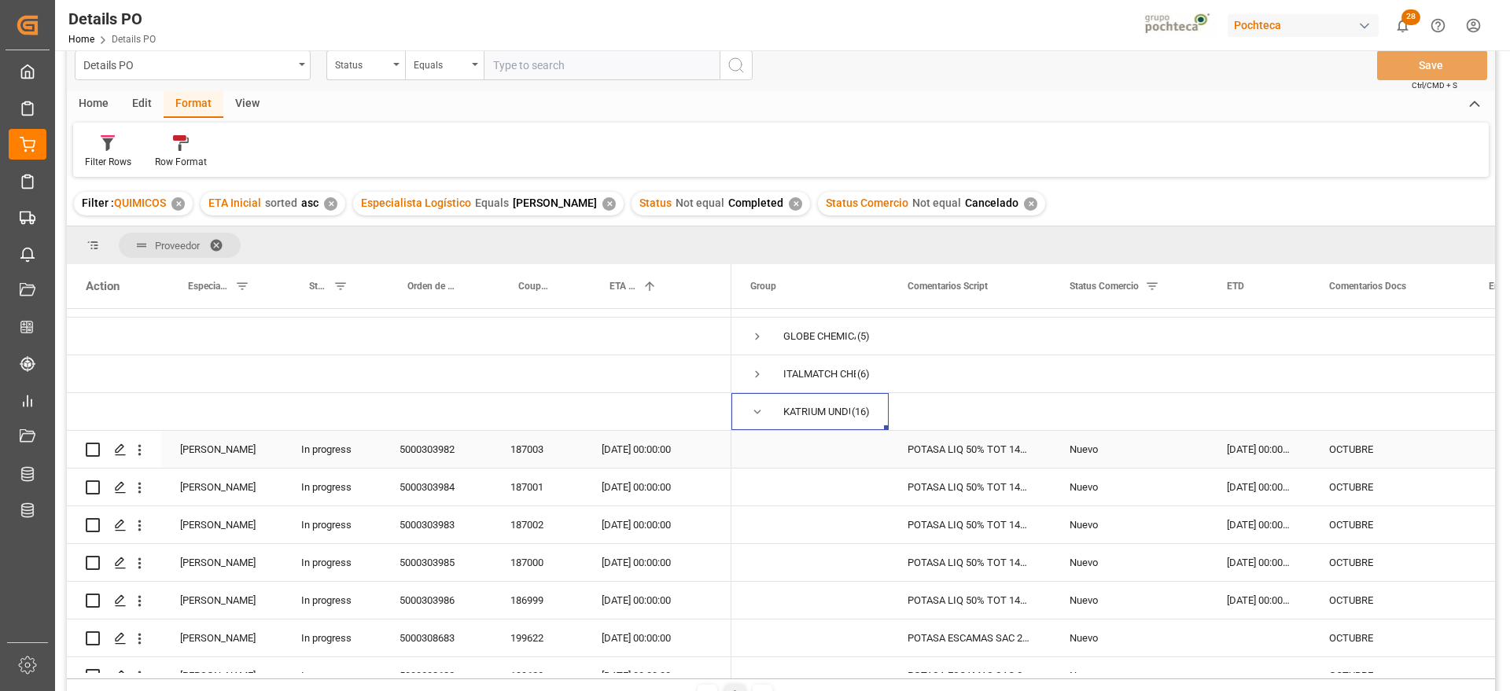
scroll to position [197, 0]
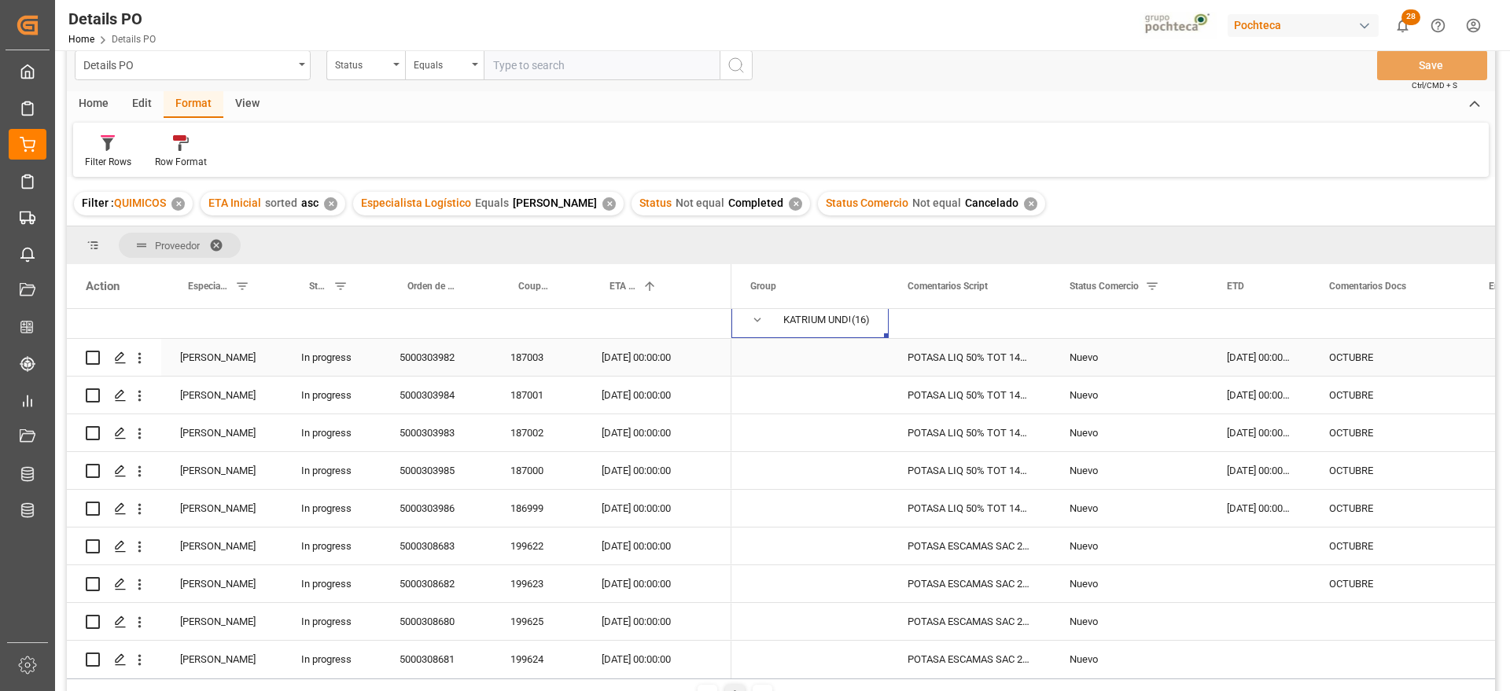
click at [512, 359] on div "187003" at bounding box center [536, 357] width 91 height 37
click at [1146, 370] on div "Nuevo" at bounding box center [1129, 358] width 120 height 36
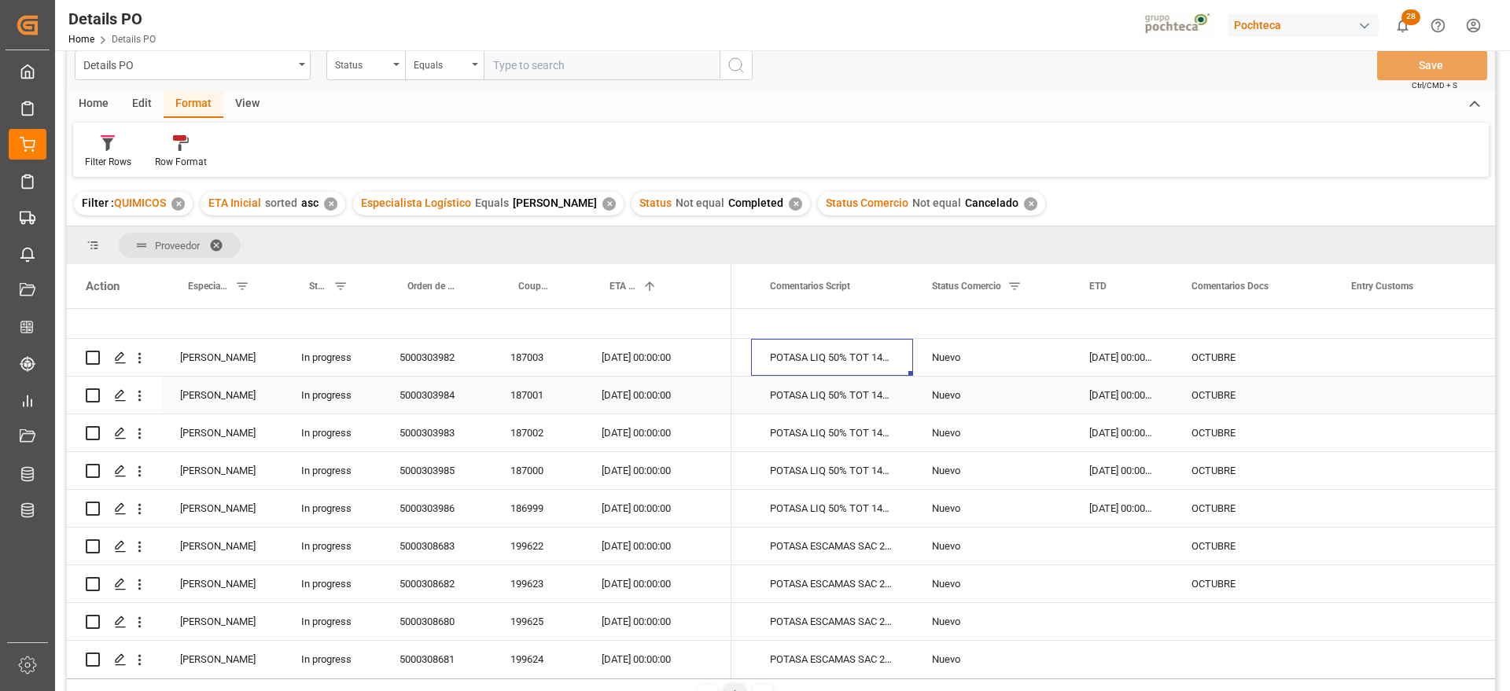
scroll to position [0, 0]
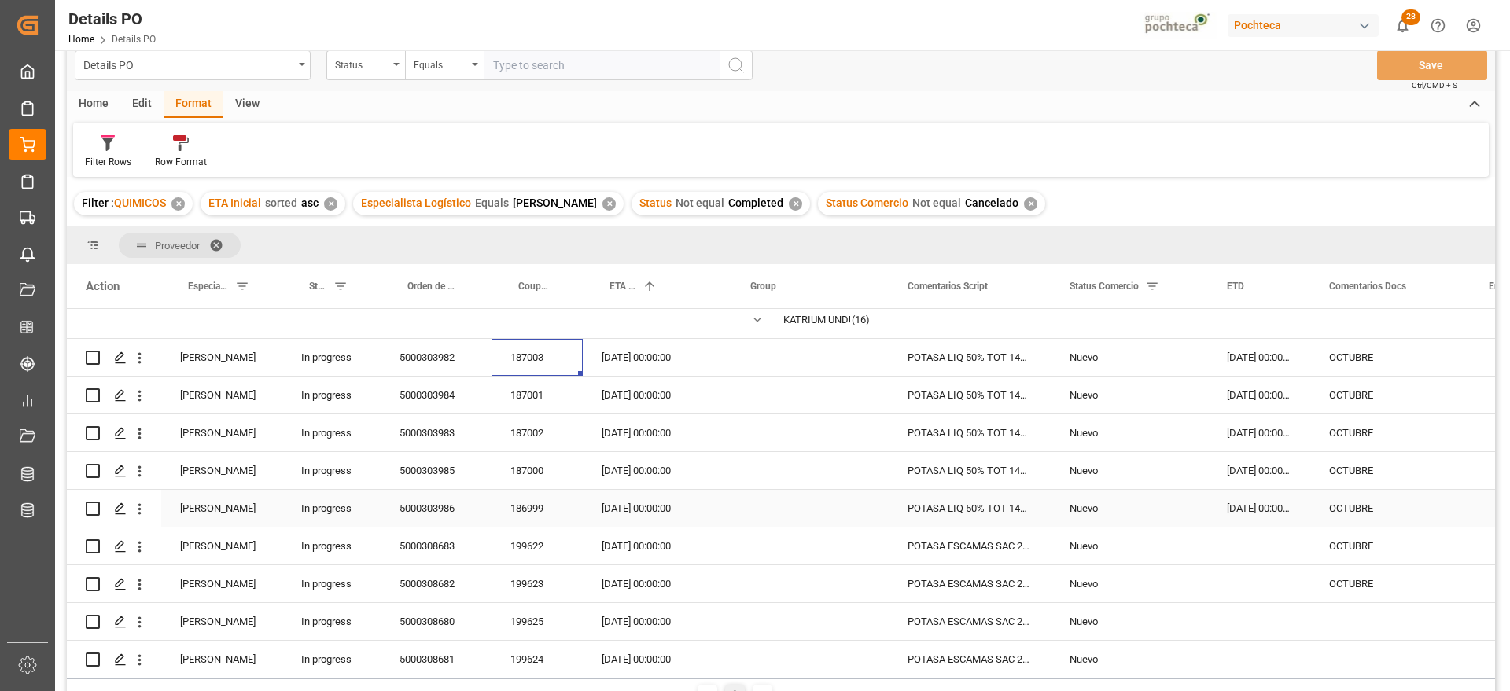
click at [535, 510] on div "186999" at bounding box center [536, 508] width 91 height 37
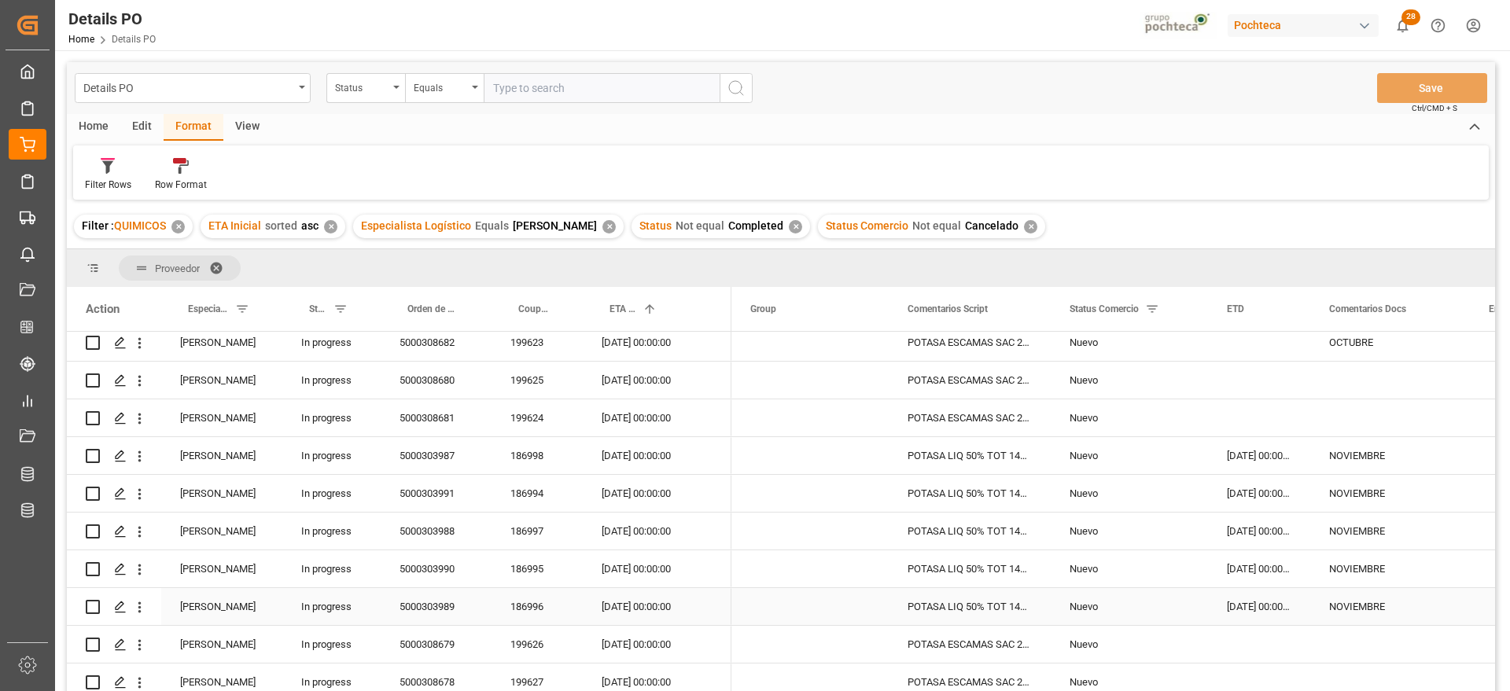
scroll to position [491, 0]
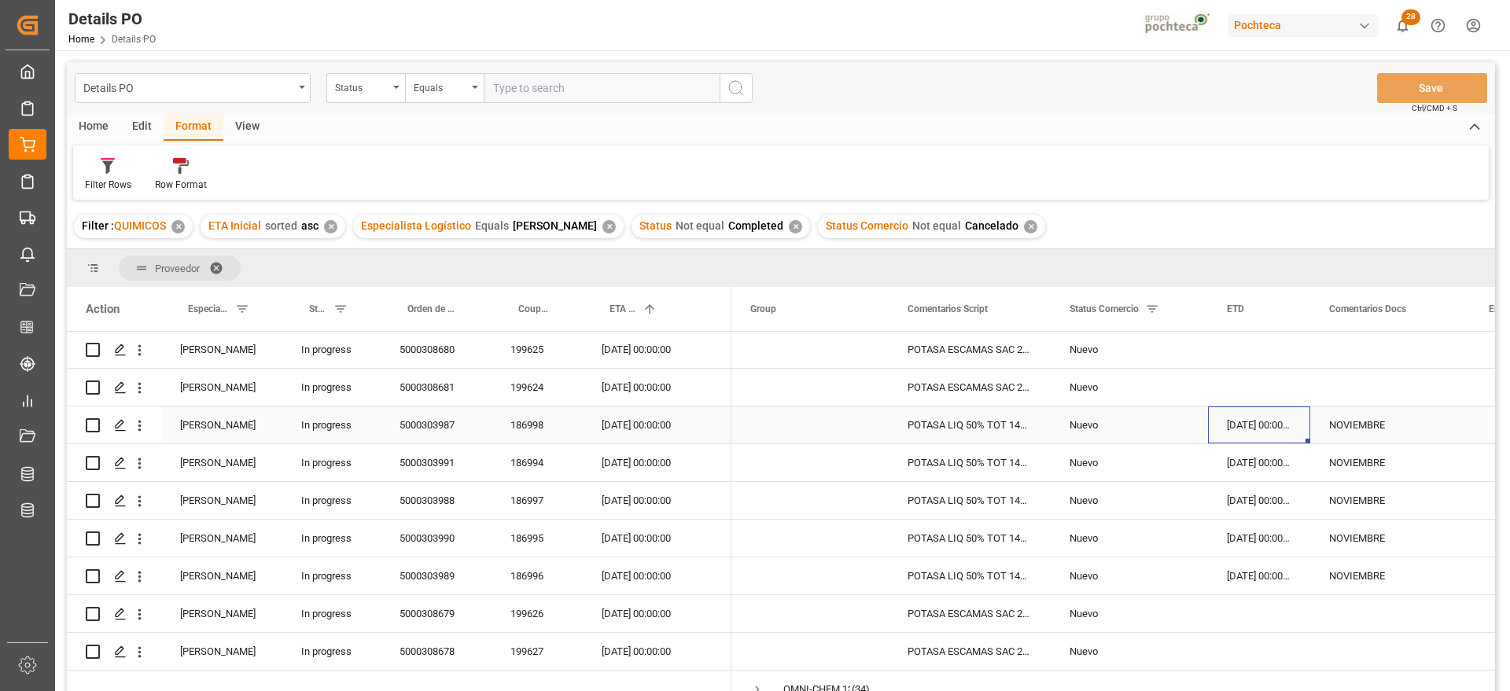
click at [1241, 429] on div "[DATE] 00:00:00" at bounding box center [1259, 424] width 102 height 37
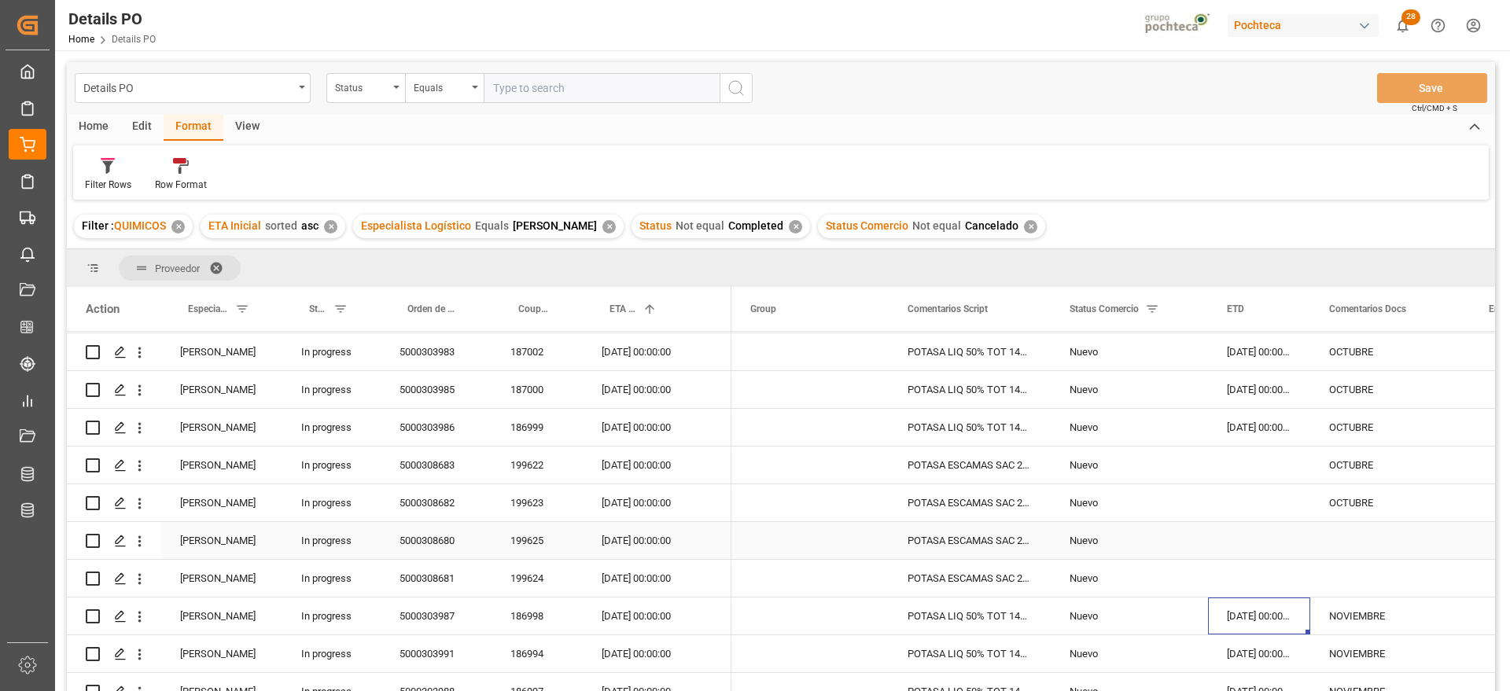
scroll to position [295, 0]
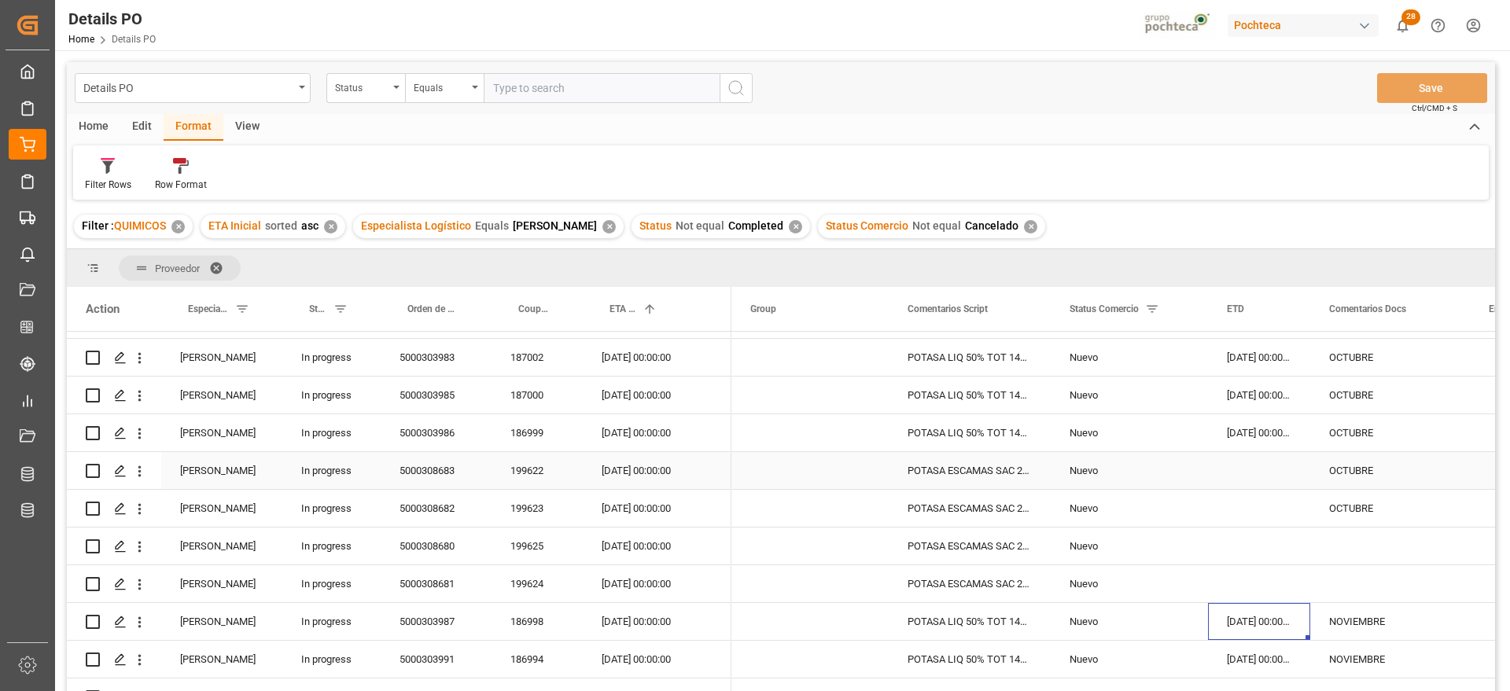
click at [997, 469] on div "POTASA ESCAMAS SAC 25 KG BR (93127)" at bounding box center [969, 470] width 162 height 37
click at [537, 476] on div "199622" at bounding box center [536, 470] width 91 height 37
click at [1509, 468] on div at bounding box center [755, 345] width 1510 height 691
click at [1375, 495] on div "OCTUBRE" at bounding box center [1390, 508] width 160 height 37
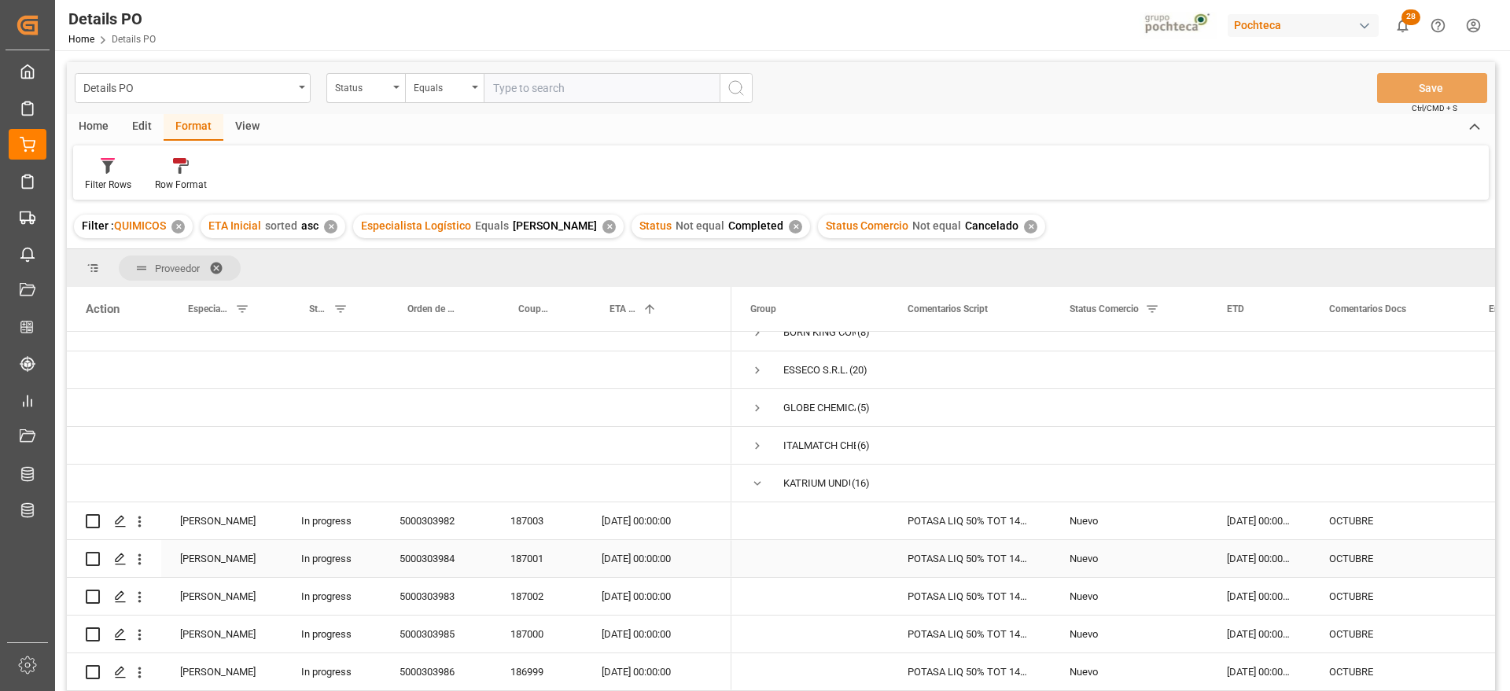
scroll to position [0, 0]
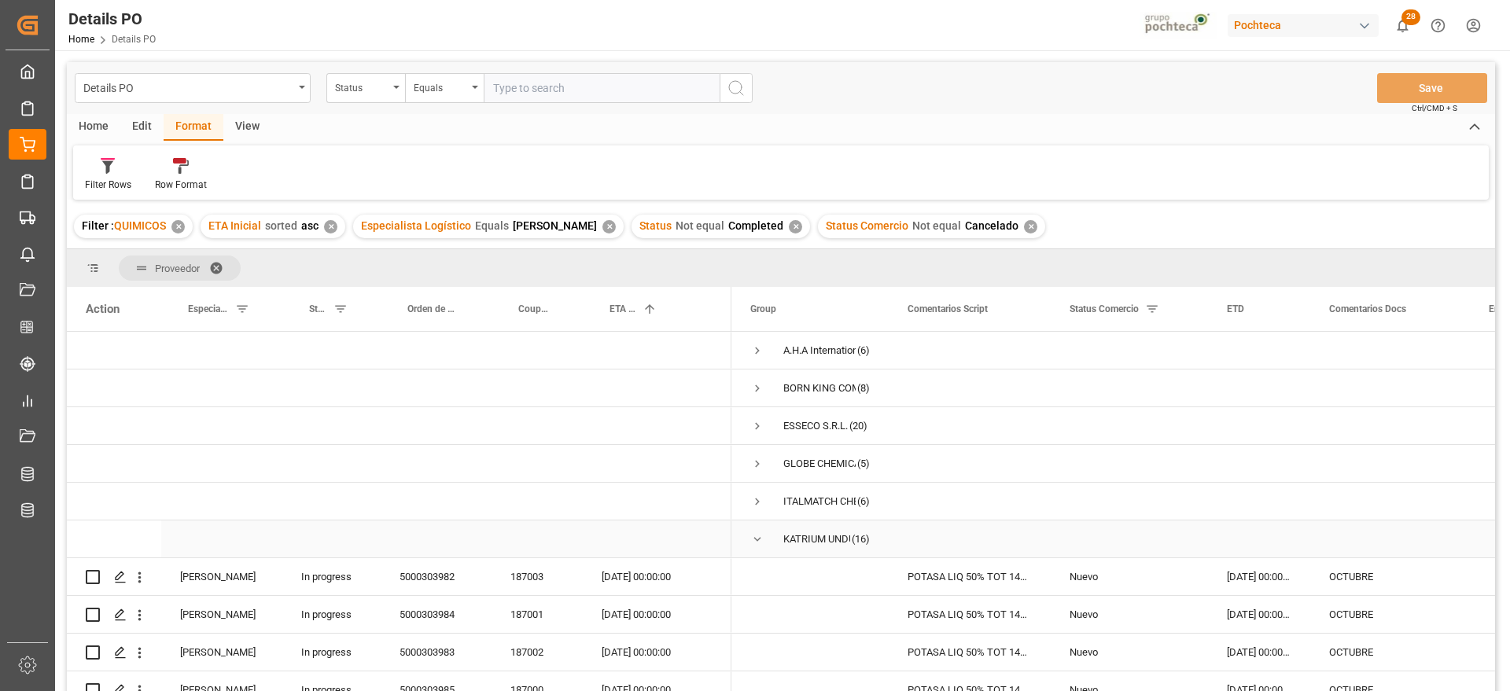
click at [752, 542] on span "Press SPACE to select this row." at bounding box center [757, 539] width 14 height 14
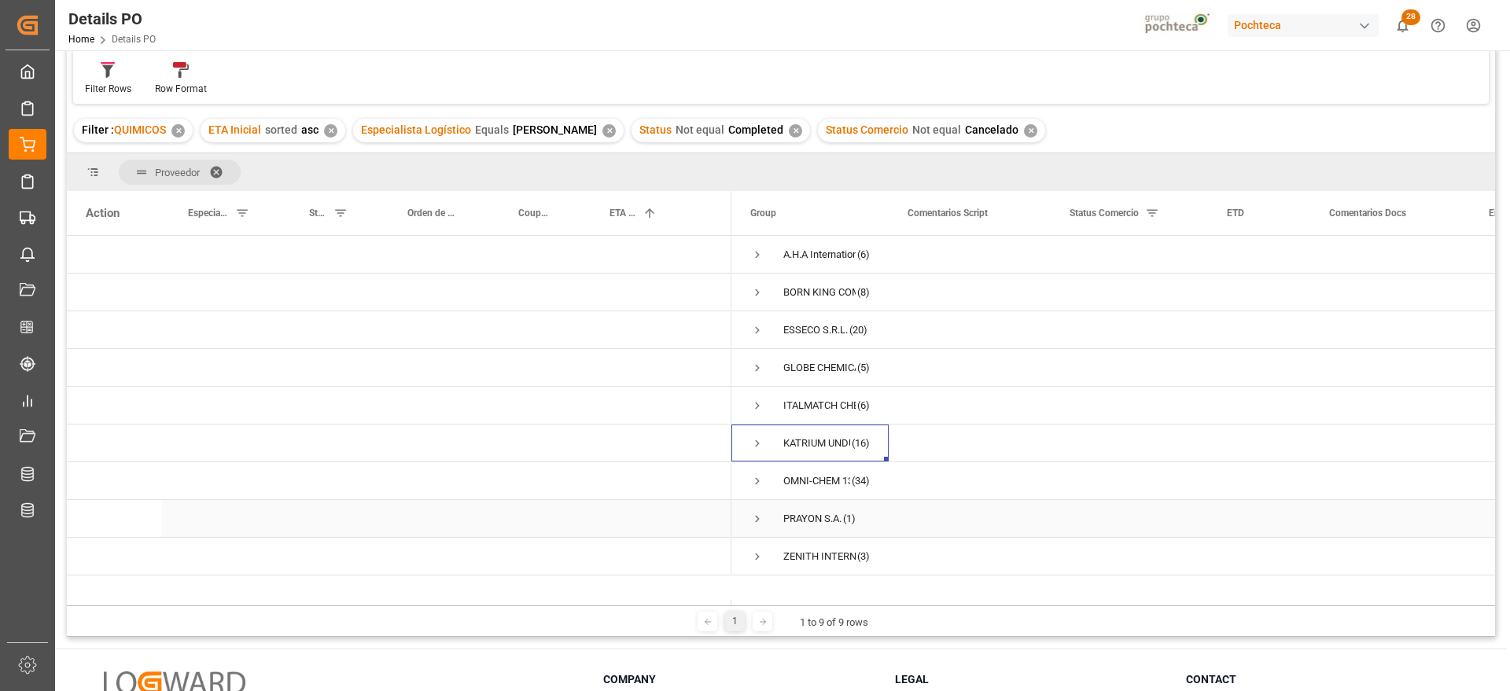
scroll to position [233, 0]
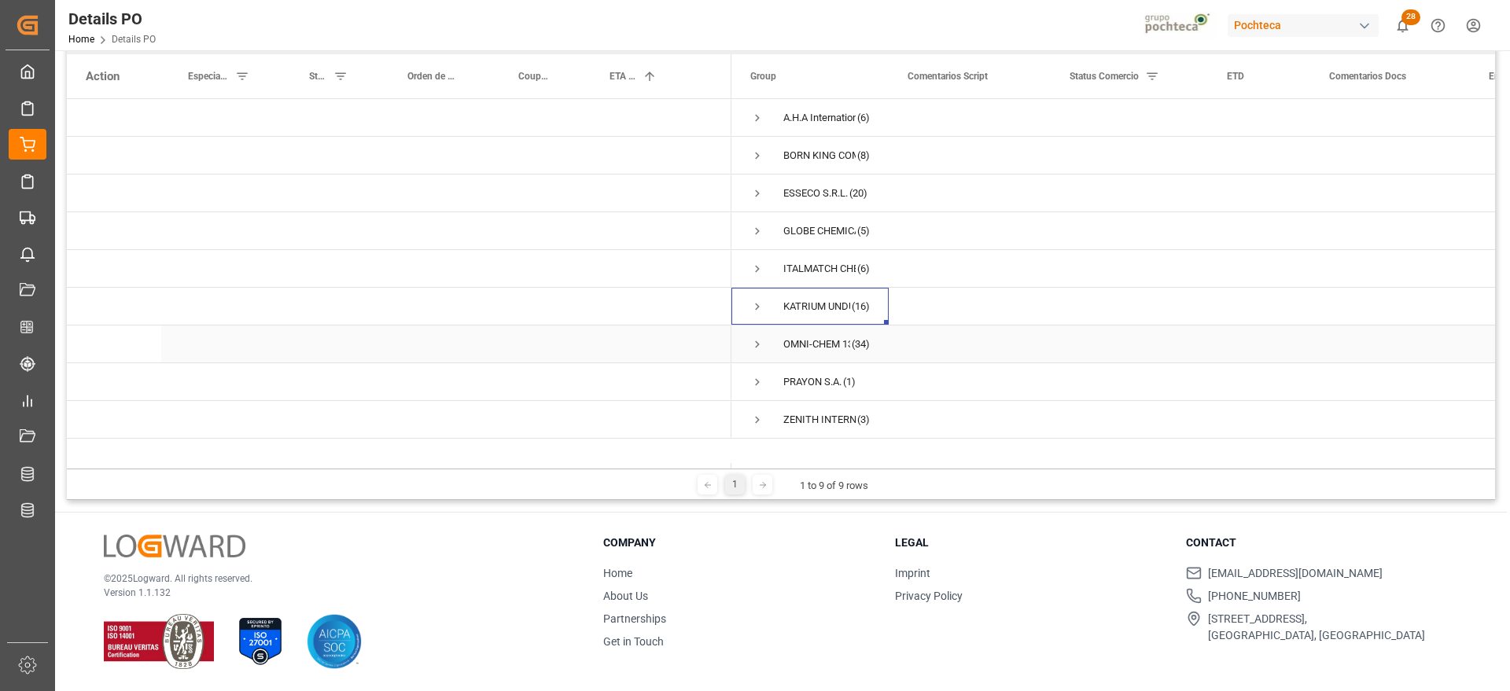
click at [752, 338] on span "Press SPACE to select this row." at bounding box center [757, 344] width 14 height 14
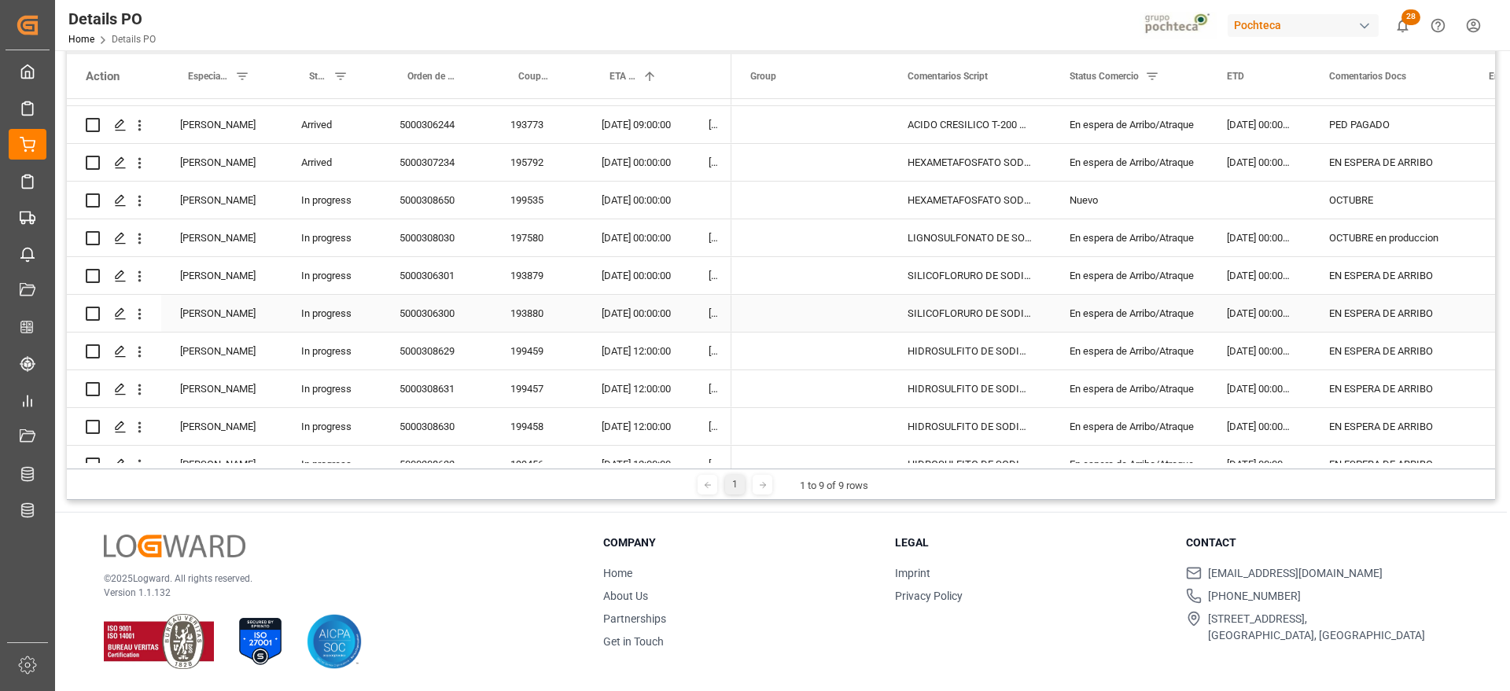
scroll to position [197, 0]
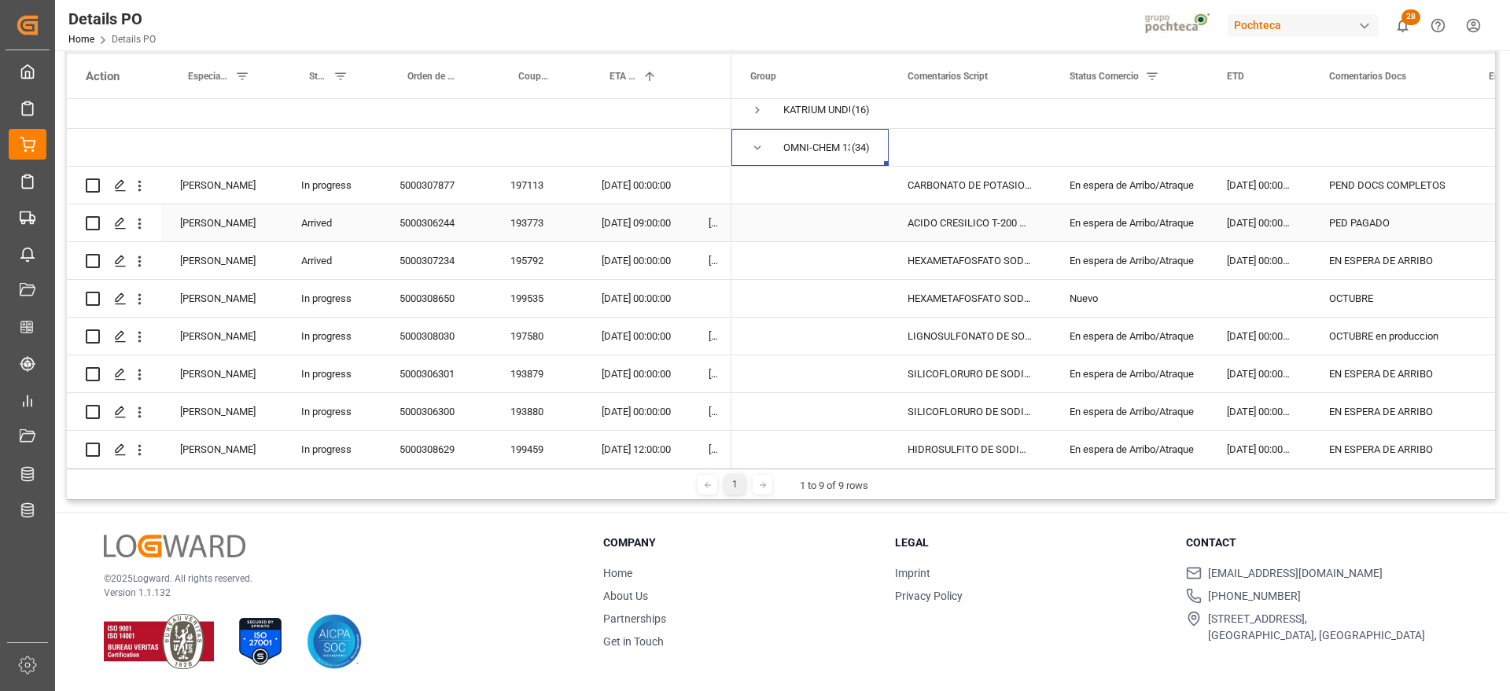
click at [1212, 211] on div "01-09-2025 00:00:00" at bounding box center [1259, 222] width 102 height 37
click at [1131, 182] on div "En espera de Arribo/Atraque" at bounding box center [1129, 185] width 120 height 36
click at [597, 184] on div "[DATE] 00:00:00" at bounding box center [636, 185] width 107 height 37
click at [515, 185] on div "197113" at bounding box center [536, 185] width 91 height 37
click at [1363, 186] on div "PEND DOCS COMPLETOS" at bounding box center [1390, 185] width 160 height 37
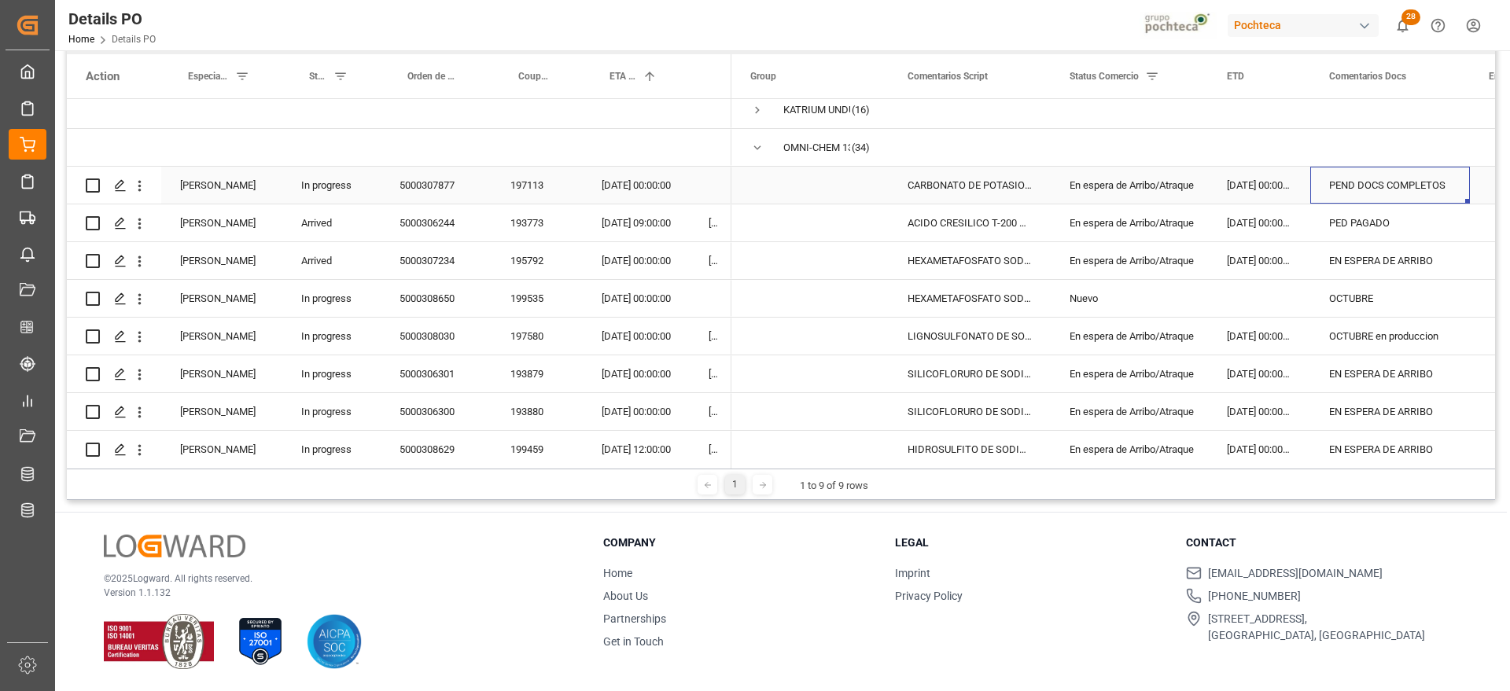
click at [1363, 186] on div "PEND DOCS COMPLETOS" at bounding box center [1390, 185] width 160 height 37
drag, startPoint x: 1336, startPoint y: 190, endPoint x: 1448, endPoint y: 187, distance: 112.5
click at [1448, 187] on input "PEND DOCS COMPLETOS" at bounding box center [1389, 194] width 134 height 30
type input "P"
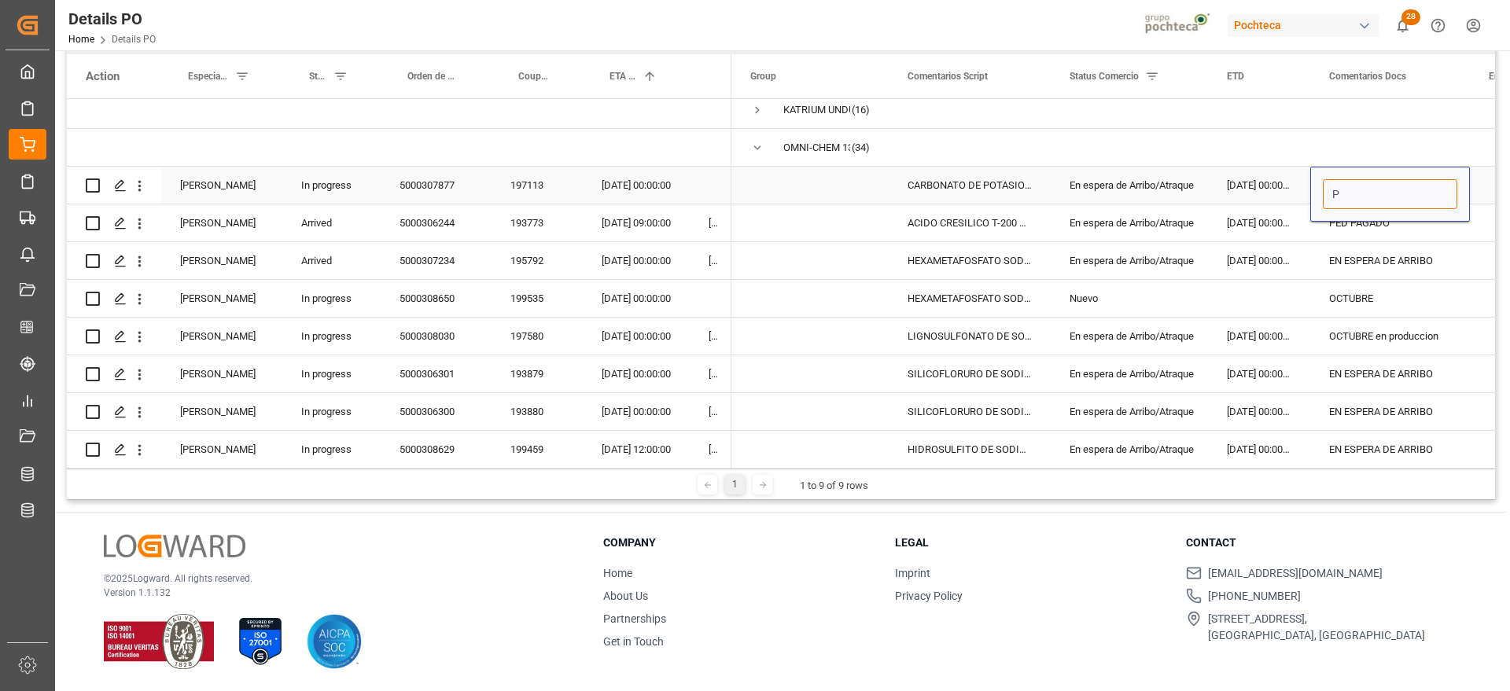
scroll to position [0, 0]
type input "PEND BL"
click at [1372, 188] on div "PEND BL" at bounding box center [1390, 185] width 160 height 37
click at [1379, 188] on input "PEND BL" at bounding box center [1389, 194] width 134 height 30
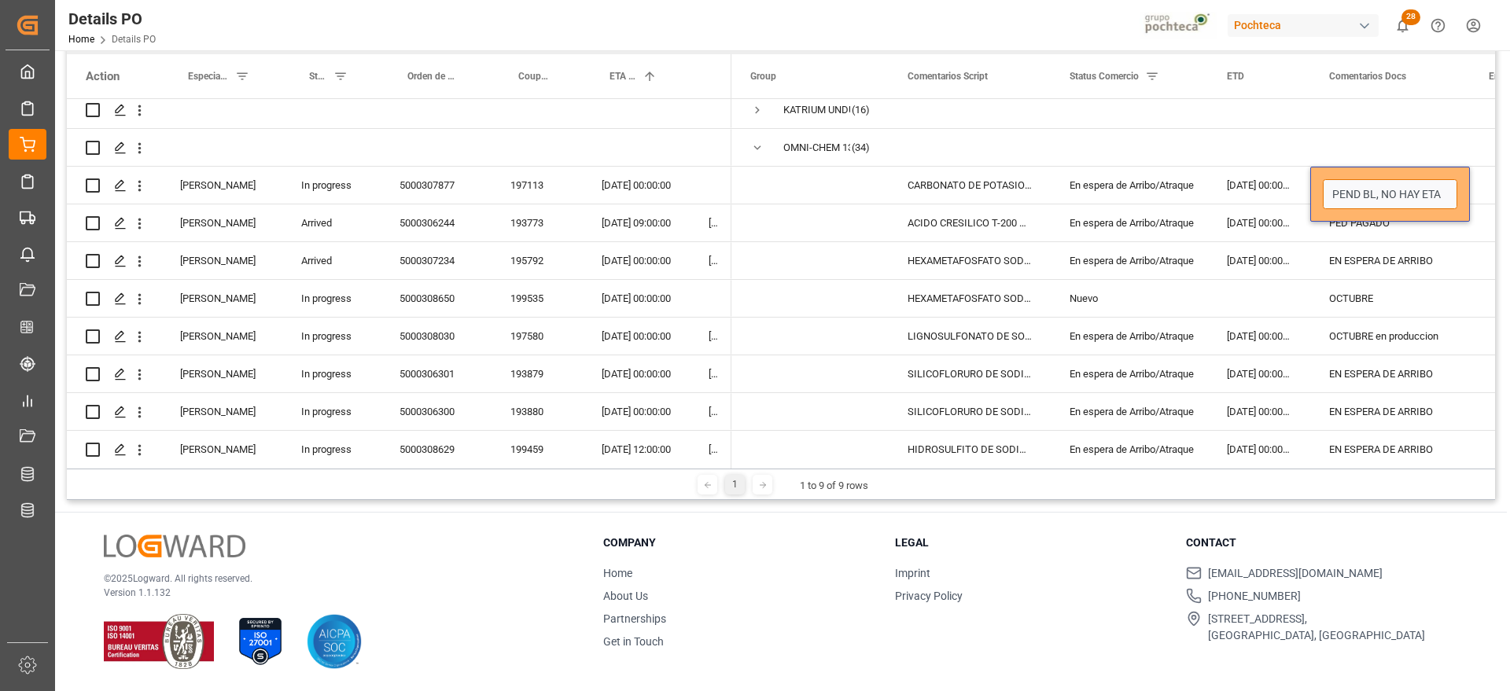
type input "PEND BL, NO HAY ETA"
click at [1358, 216] on div "PED PAGADO" at bounding box center [1390, 222] width 160 height 37
click at [543, 222] on div "193773" at bounding box center [536, 222] width 91 height 37
click at [1359, 225] on div "PED PAGADO" at bounding box center [1390, 222] width 160 height 37
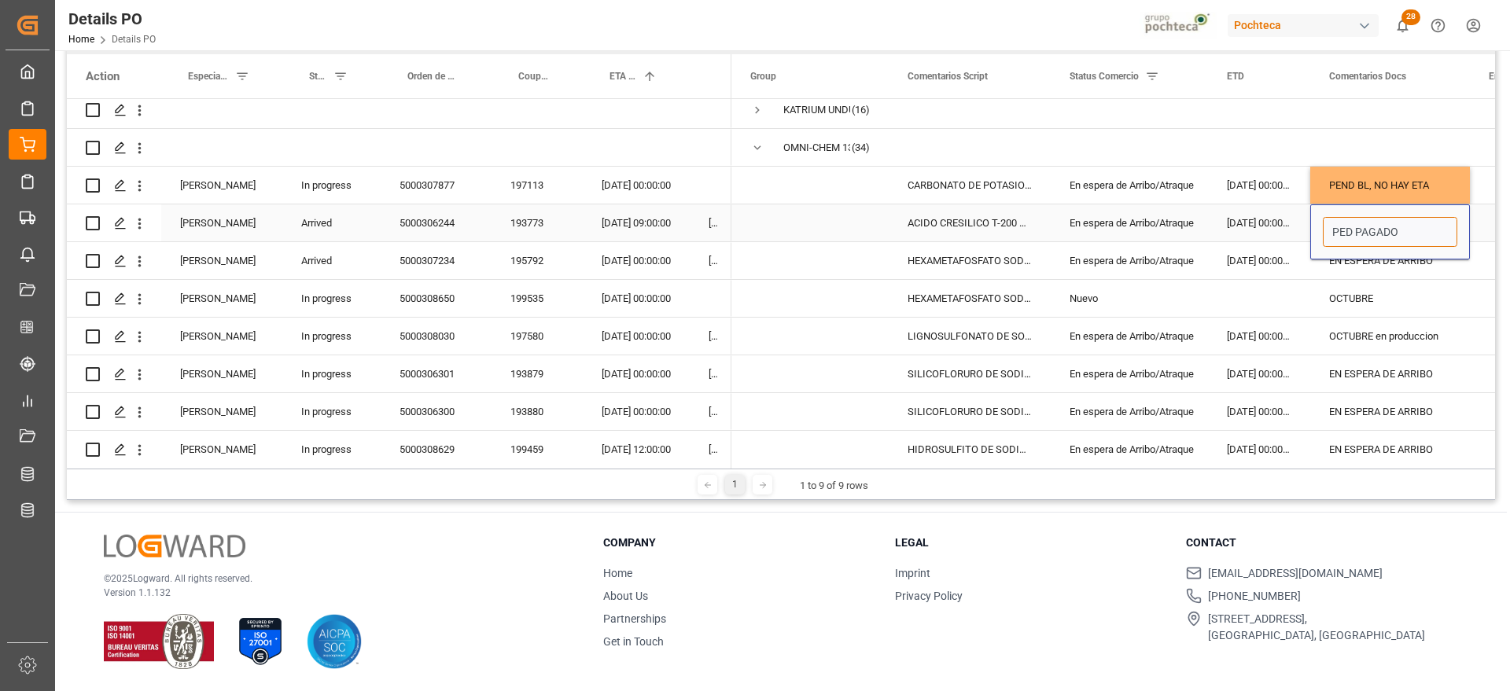
drag, startPoint x: 1417, startPoint y: 224, endPoint x: 1315, endPoint y: 228, distance: 102.3
click at [1315, 228] on div "PED PAGADO" at bounding box center [1390, 231] width 160 height 55
type input "e"
click at [1165, 229] on div "En espera de Arribo/Atraque" at bounding box center [1129, 223] width 120 height 36
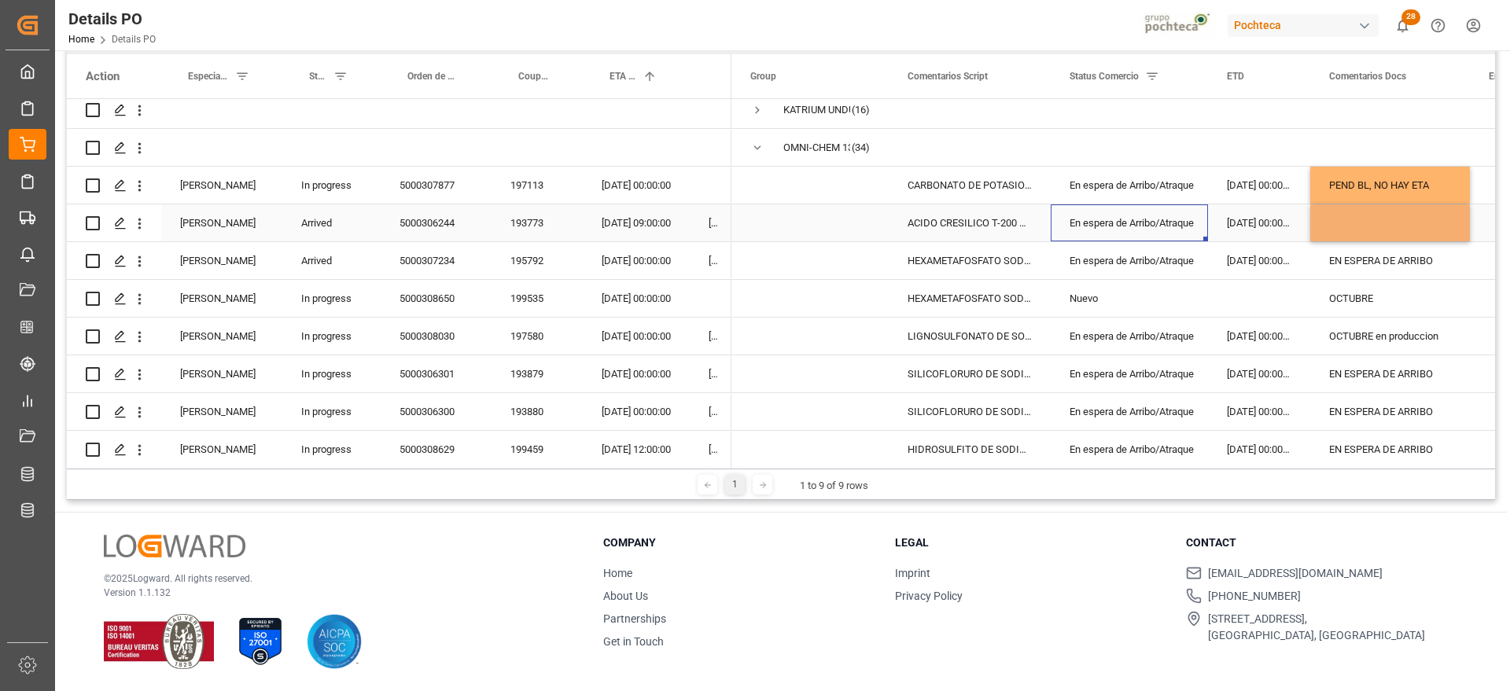
click at [1164, 229] on div "En espera de Arribo/Atraque" at bounding box center [1129, 223] width 120 height 36
click at [1179, 235] on icon "open menu" at bounding box center [1178, 232] width 19 height 19
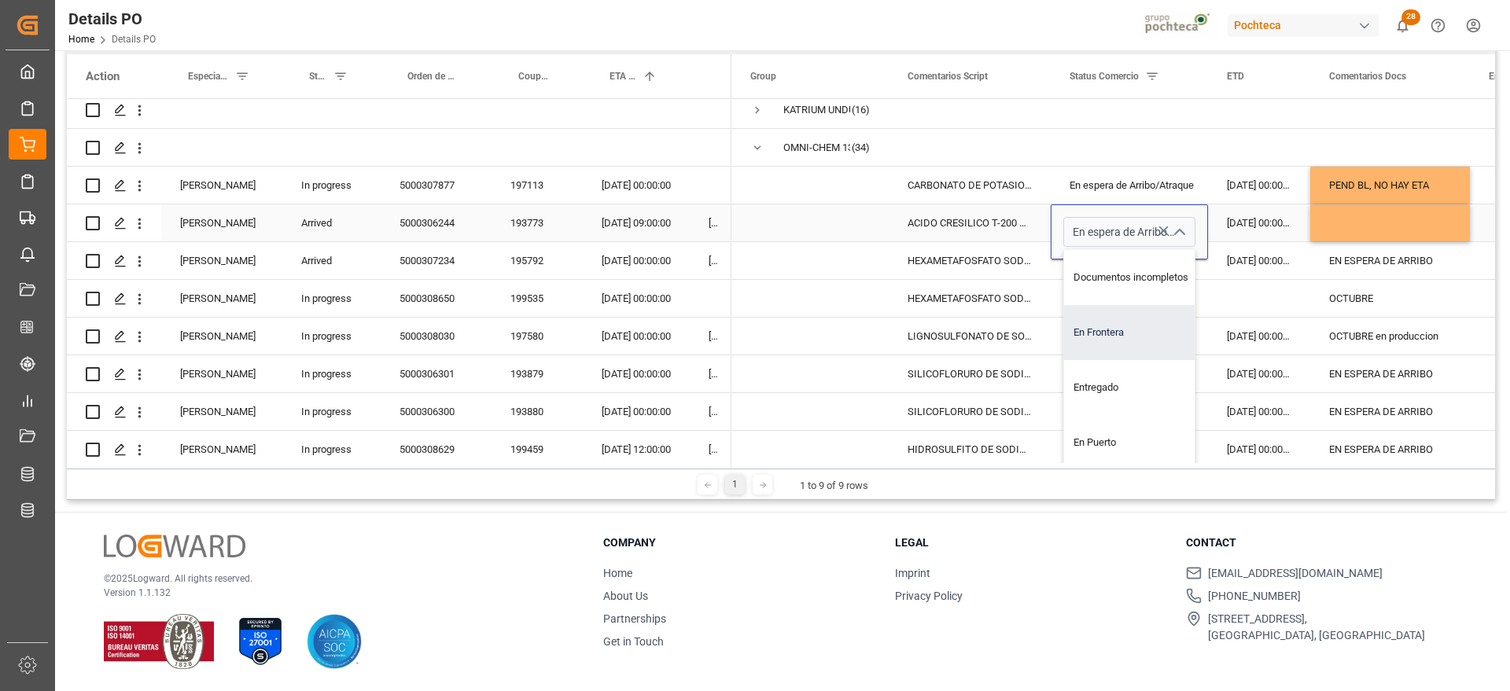
scroll to position [197, 0]
click at [1108, 363] on div "Entregado" at bounding box center [1138, 355] width 149 height 55
type input "Entregado"
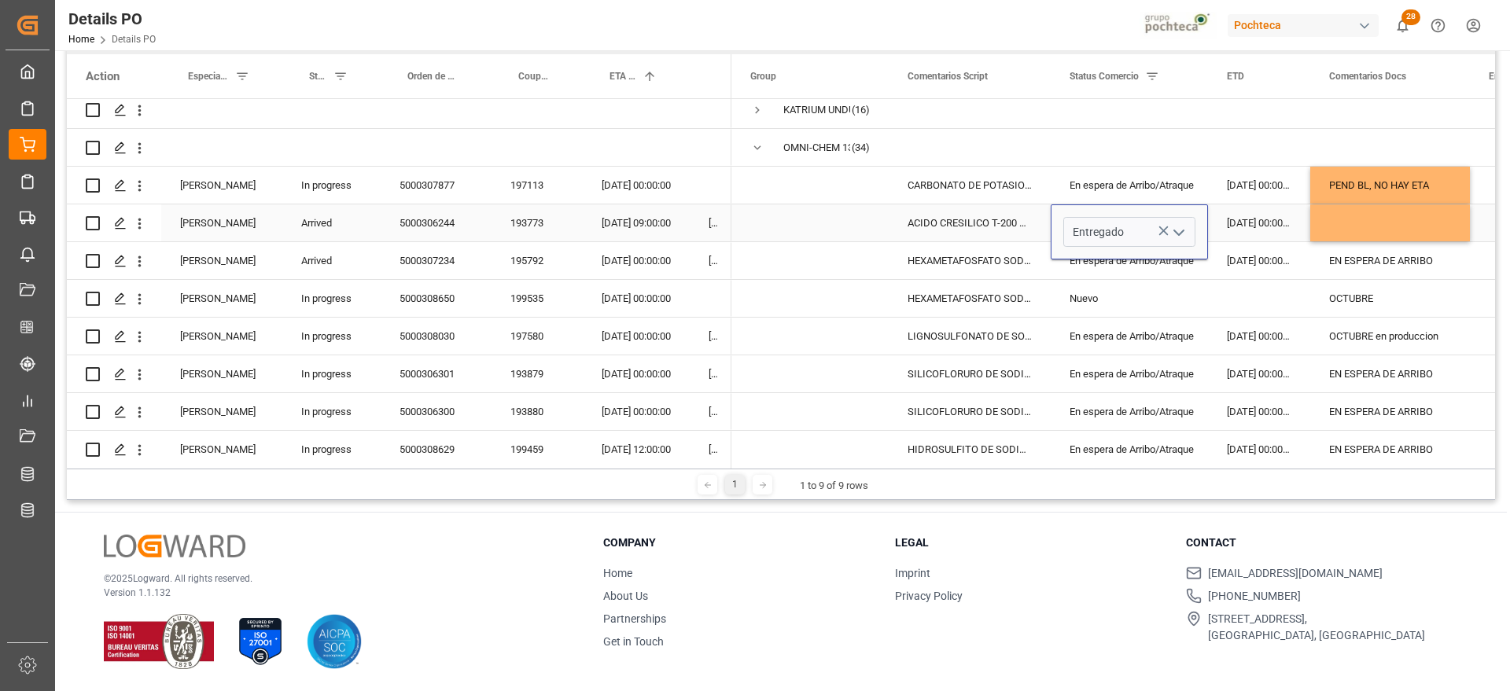
click at [1282, 222] on div "01-09-2025 00:00:00" at bounding box center [1259, 222] width 102 height 37
click at [341, 220] on div "Arrived" at bounding box center [331, 222] width 98 height 37
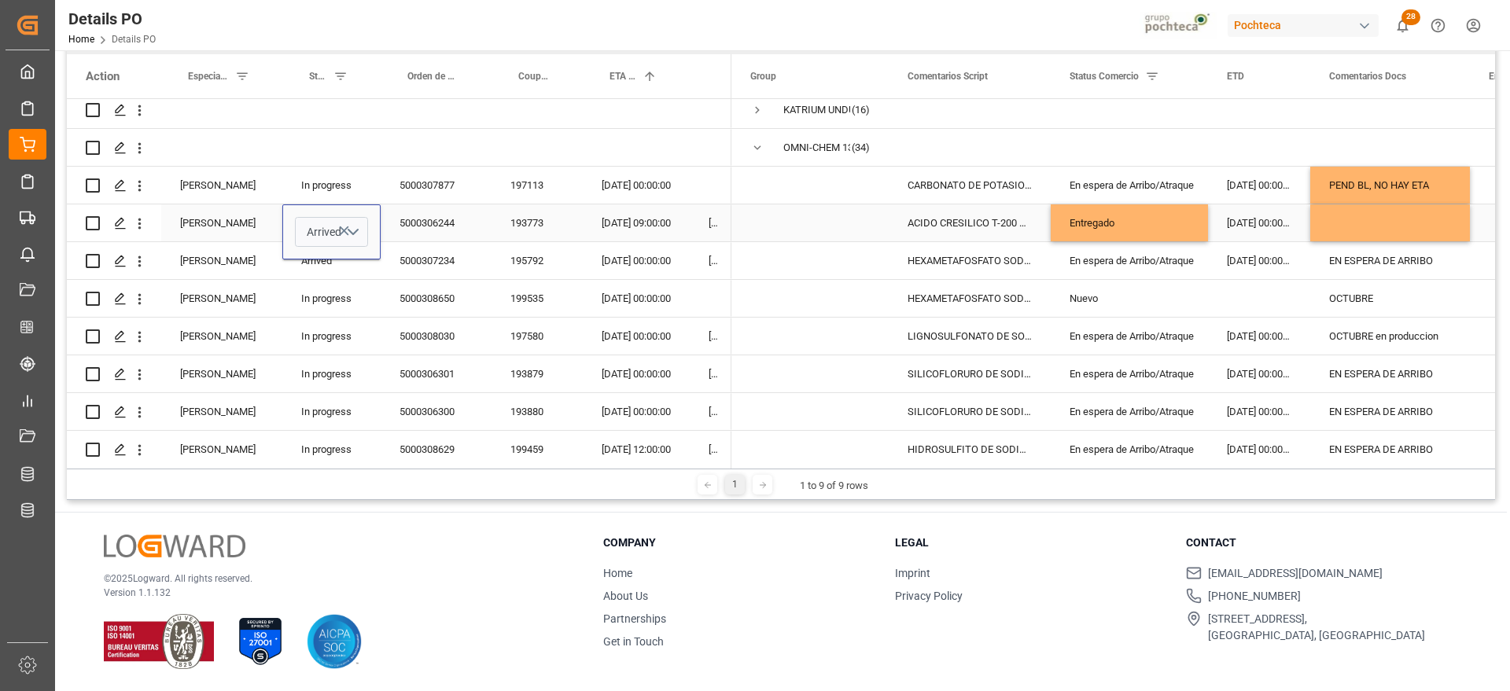
click at [351, 230] on icon "Press SPACE to select this row." at bounding box center [344, 230] width 17 height 17
click at [351, 228] on button "Select" at bounding box center [331, 232] width 73 height 30
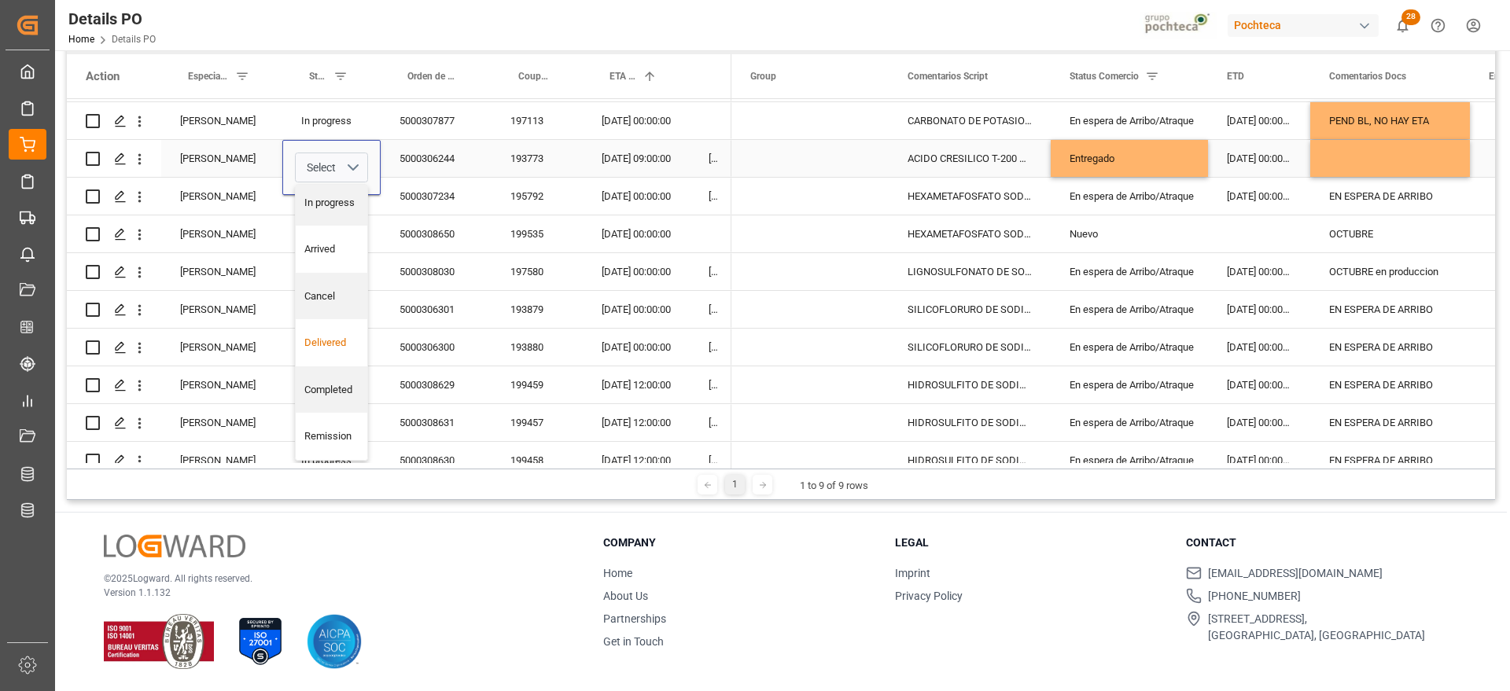
scroll to position [295, 0]
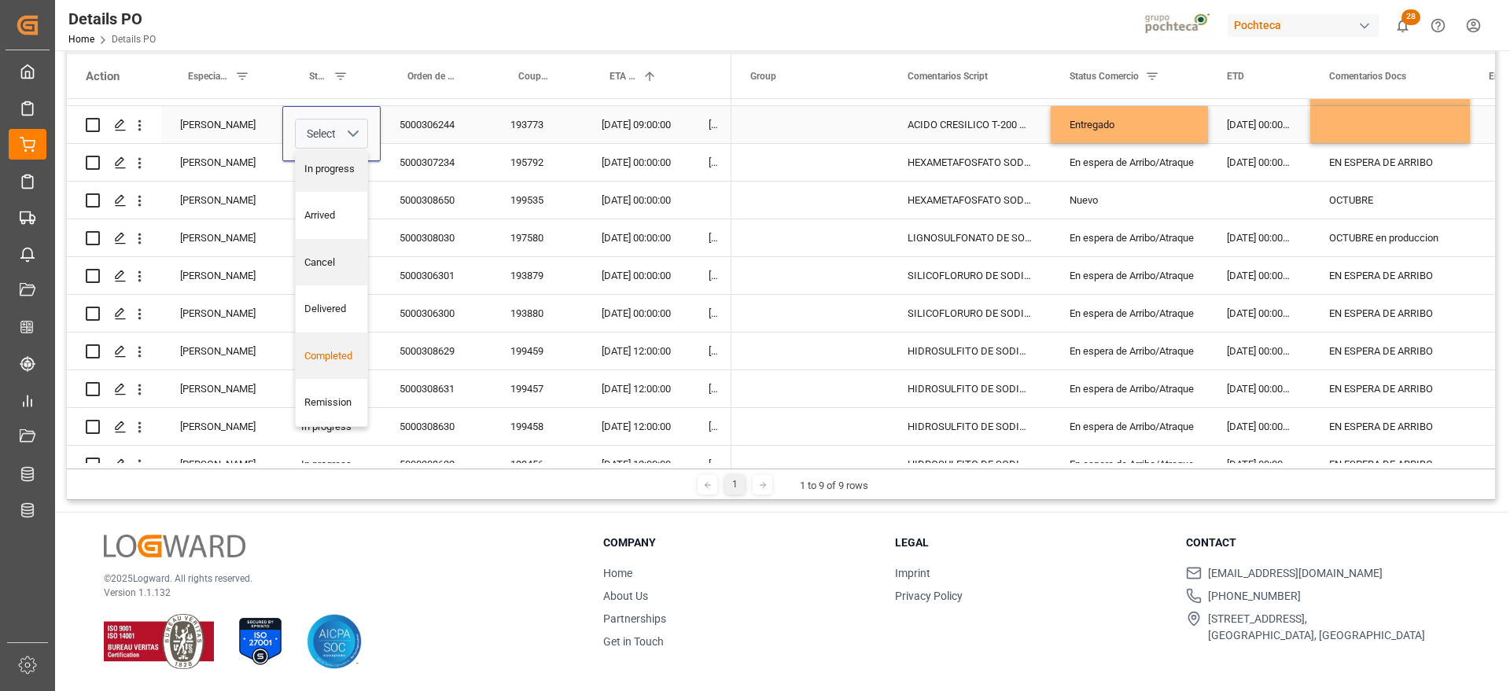
click at [328, 369] on div "Completed" at bounding box center [332, 356] width 72 height 47
click at [450, 134] on div "5000306244" at bounding box center [436, 124] width 111 height 37
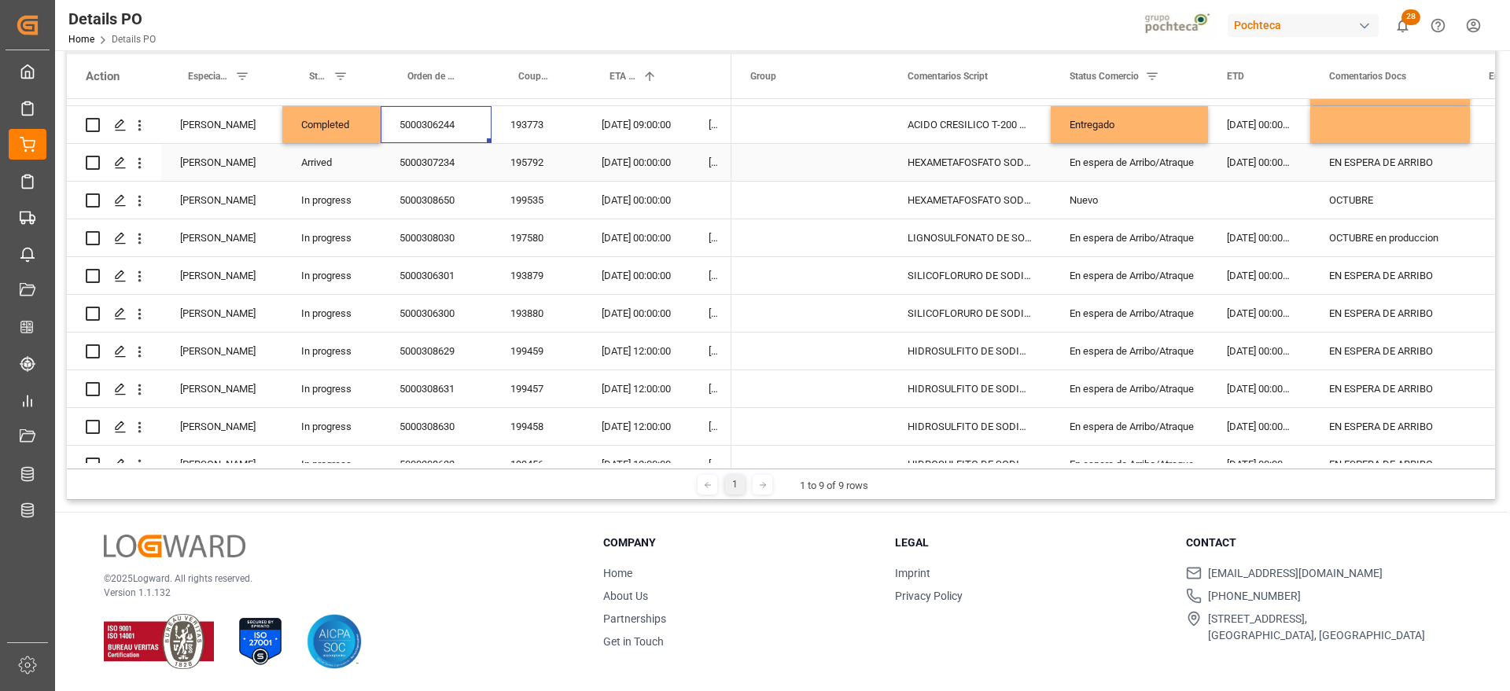
click at [1271, 157] on div "10-09-2025 00:00:00" at bounding box center [1259, 162] width 102 height 37
click at [469, 159] on div "5000307234" at bounding box center [436, 162] width 111 height 37
click at [552, 160] on div "195792" at bounding box center [536, 162] width 91 height 37
click at [363, 124] on div "Completed" at bounding box center [331, 124] width 98 height 37
click at [350, 164] on div "Arrived" at bounding box center [331, 162] width 98 height 37
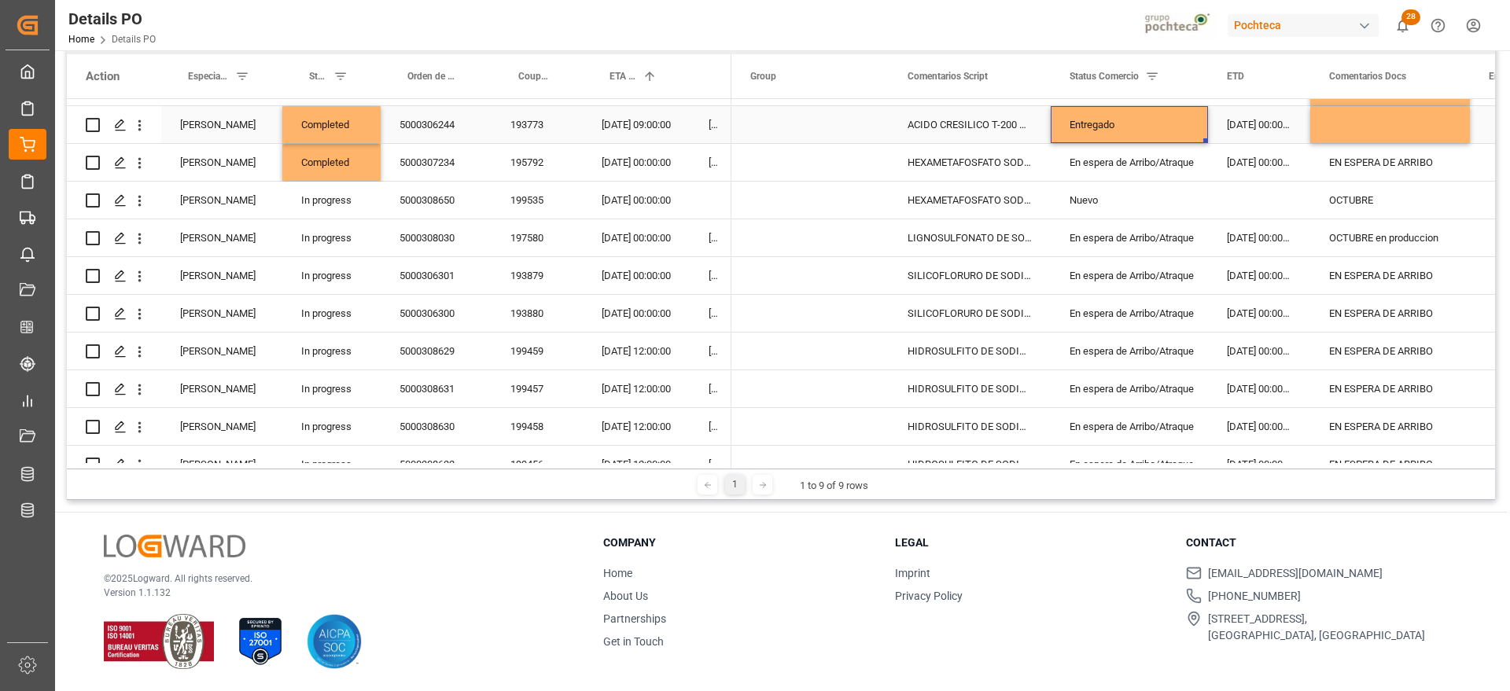
click at [1113, 128] on div "Entregado" at bounding box center [1129, 125] width 120 height 36
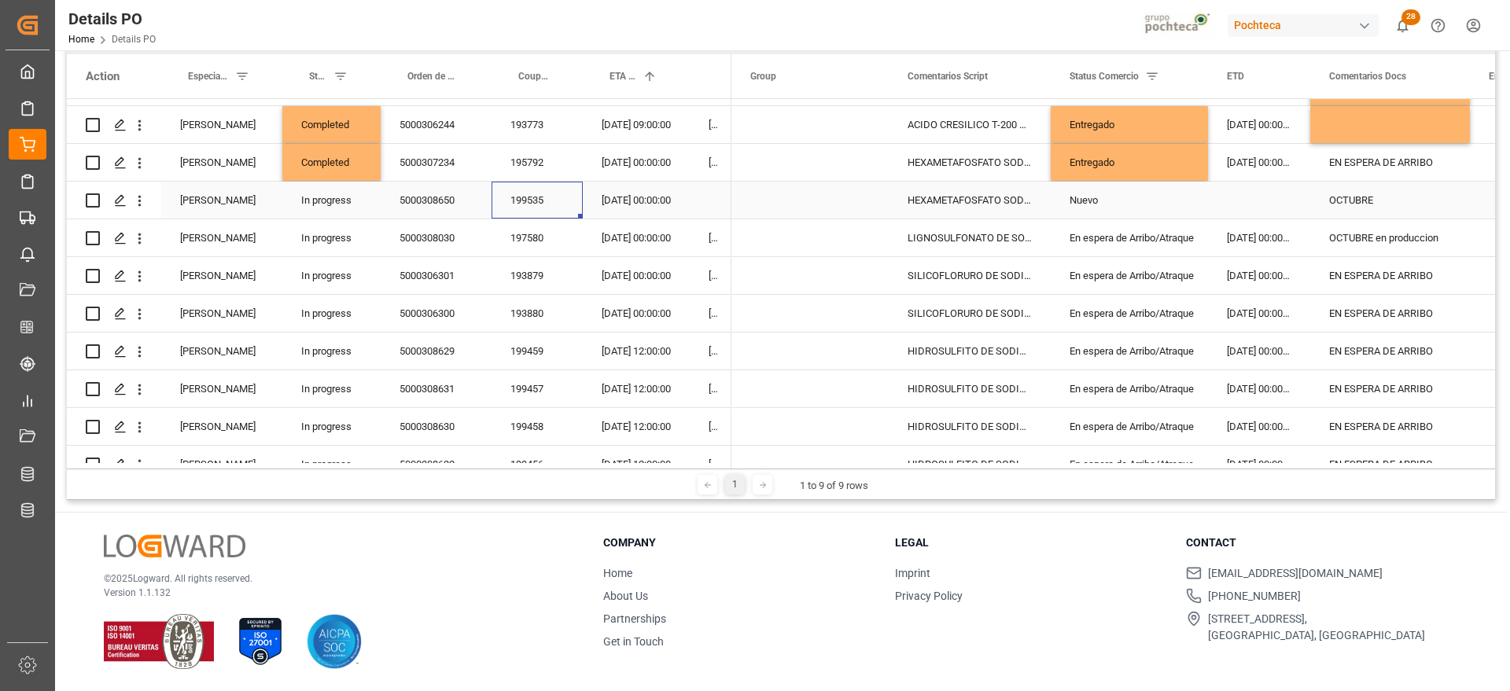
click at [535, 195] on div "199535" at bounding box center [536, 200] width 91 height 37
click at [531, 197] on div "199535" at bounding box center [536, 200] width 91 height 37
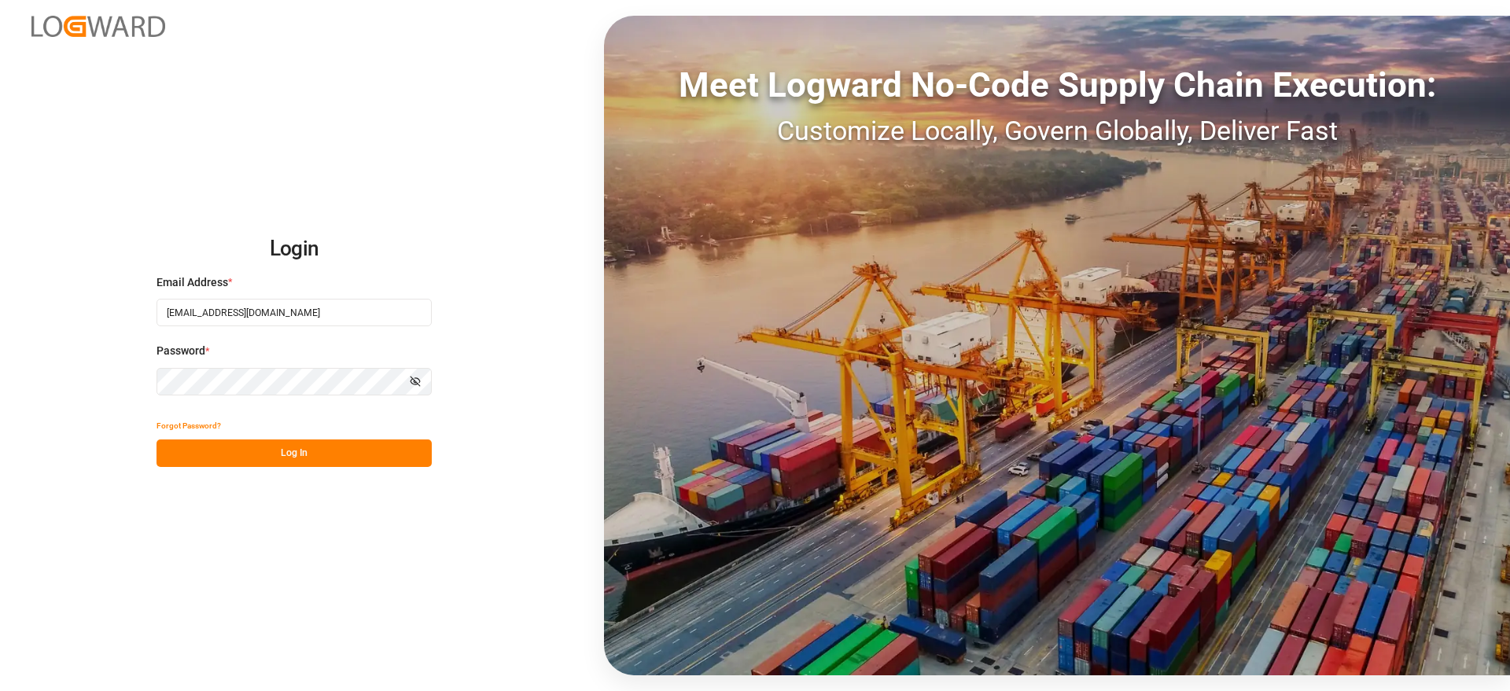
click at [322, 457] on button "Log In" at bounding box center [293, 453] width 275 height 28
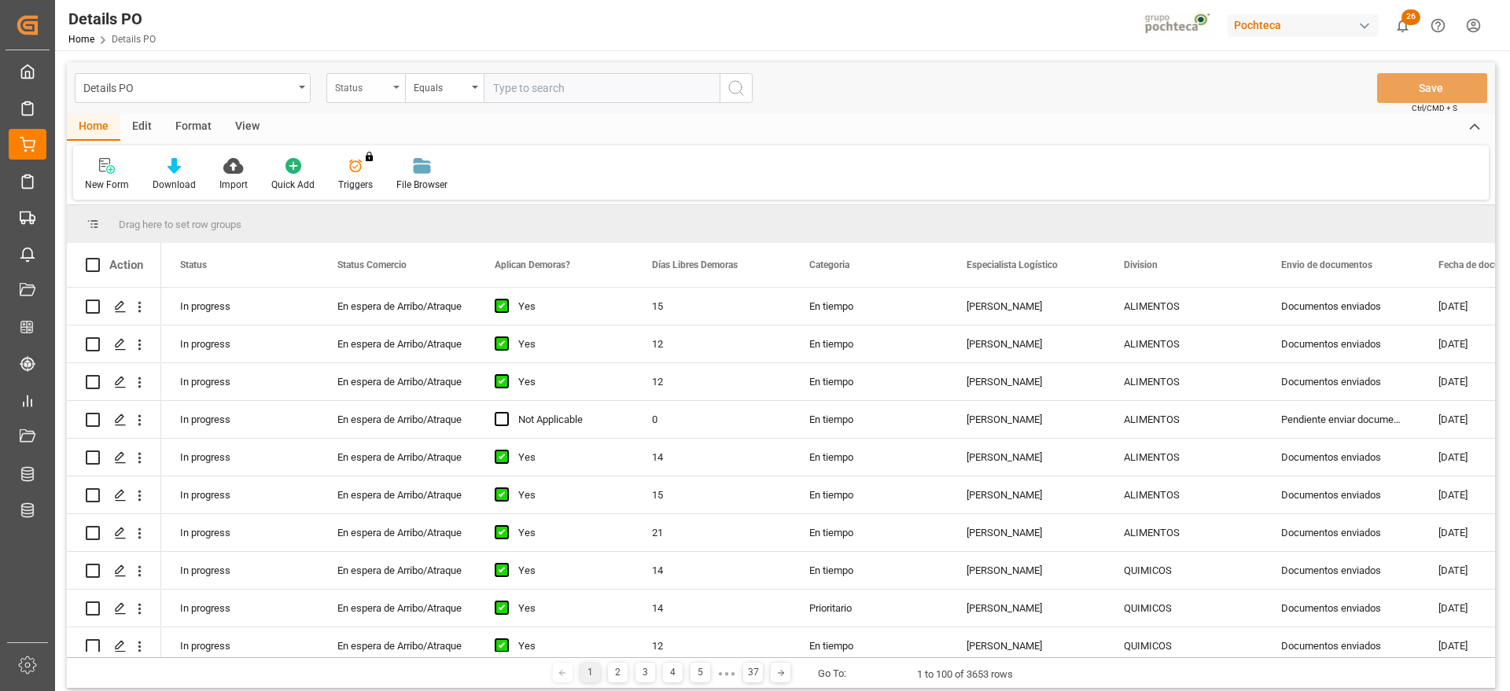
click at [366, 91] on div "Status" at bounding box center [361, 86] width 53 height 18
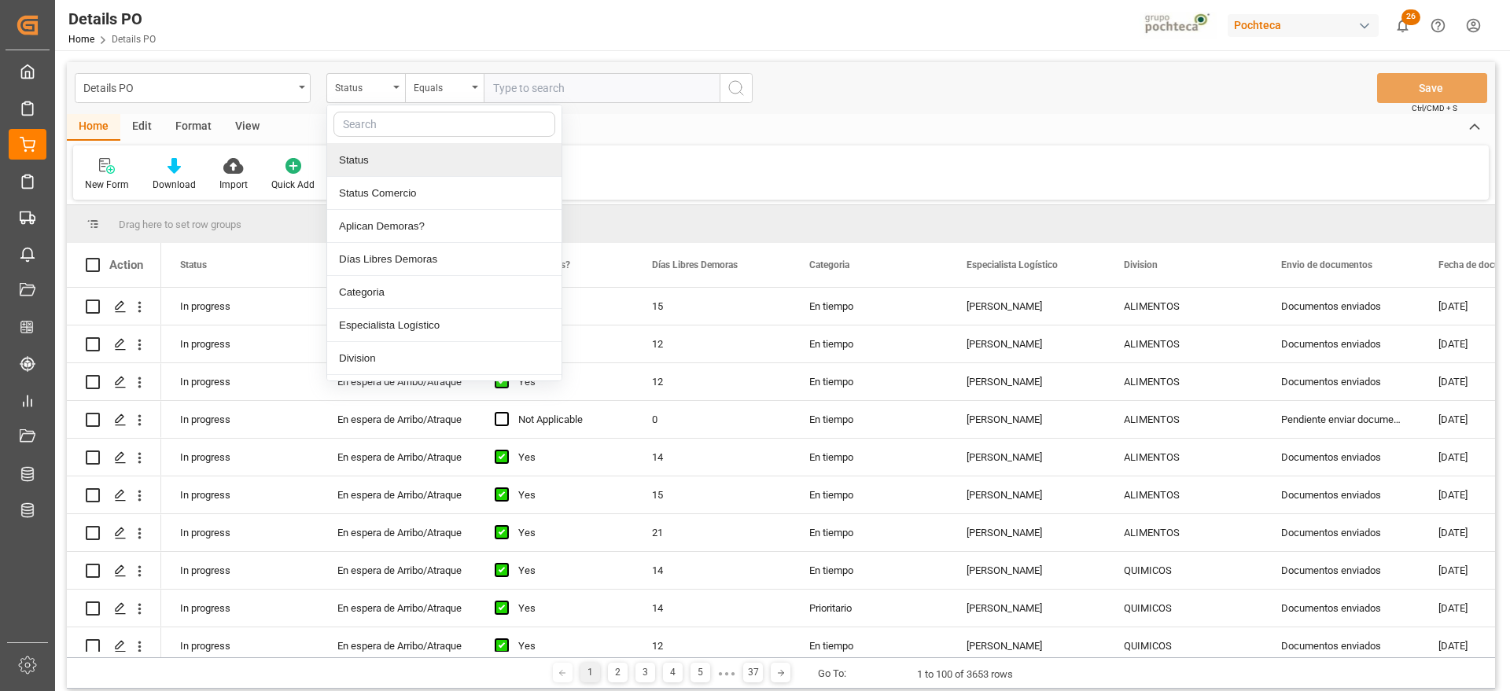
click at [381, 123] on input "text" at bounding box center [444, 124] width 222 height 25
type input "ord"
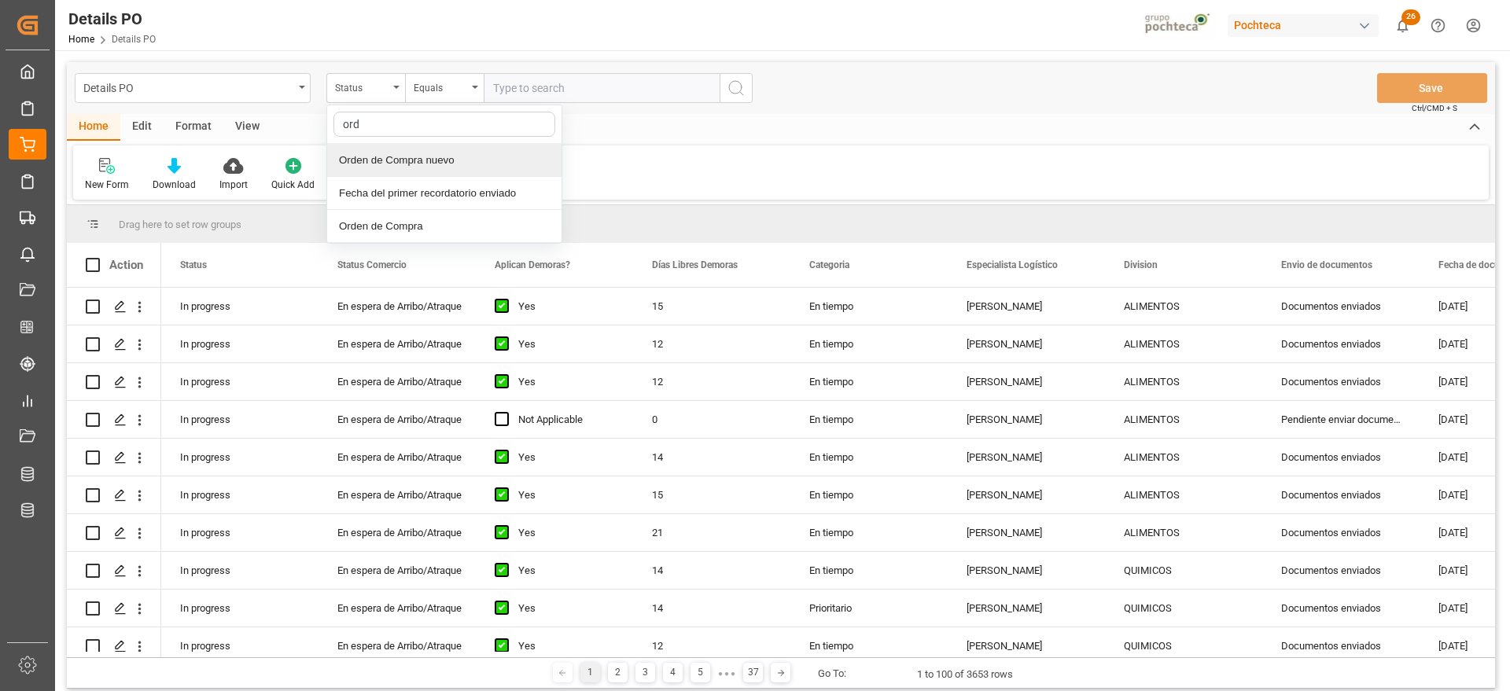
click at [419, 154] on div "Orden de Compra nuevo" at bounding box center [444, 160] width 234 height 33
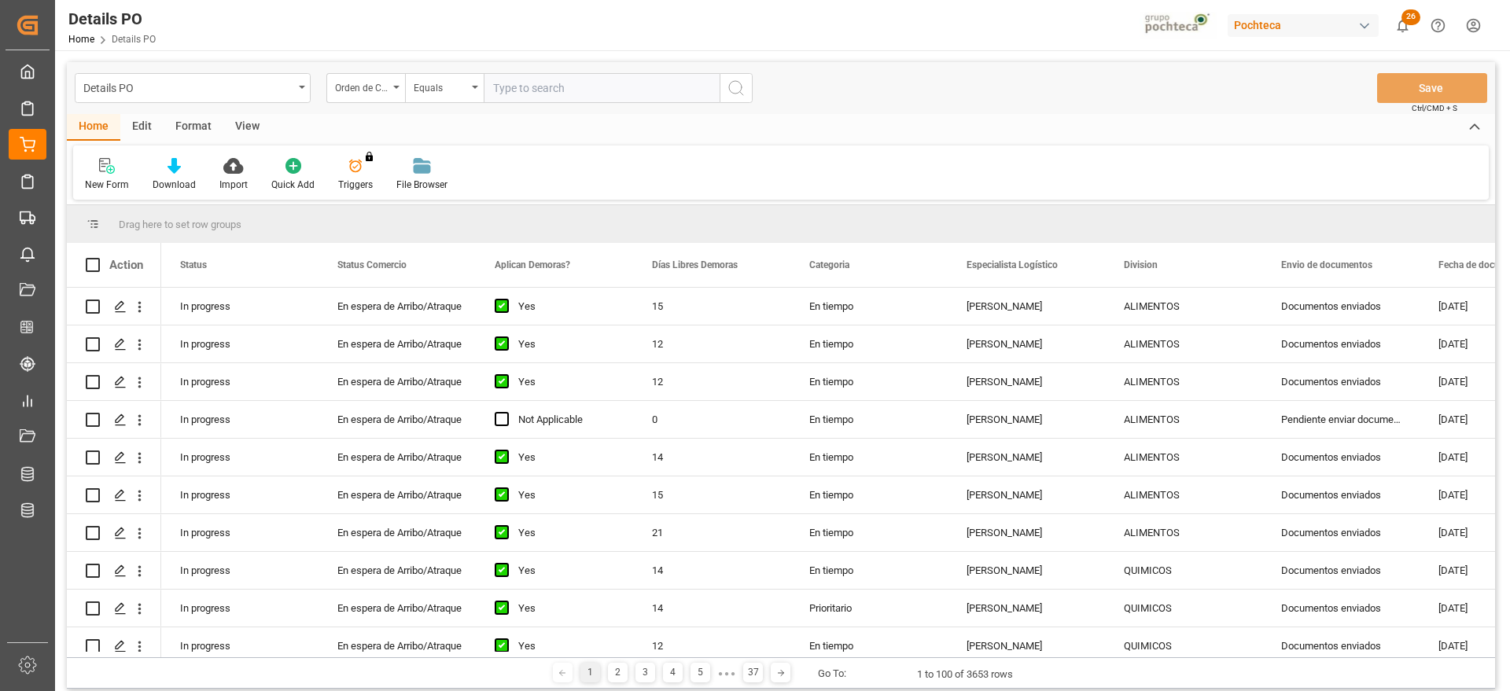
click at [530, 82] on input "text" at bounding box center [602, 88] width 236 height 30
paste input "5000308295"
type input "5000308295"
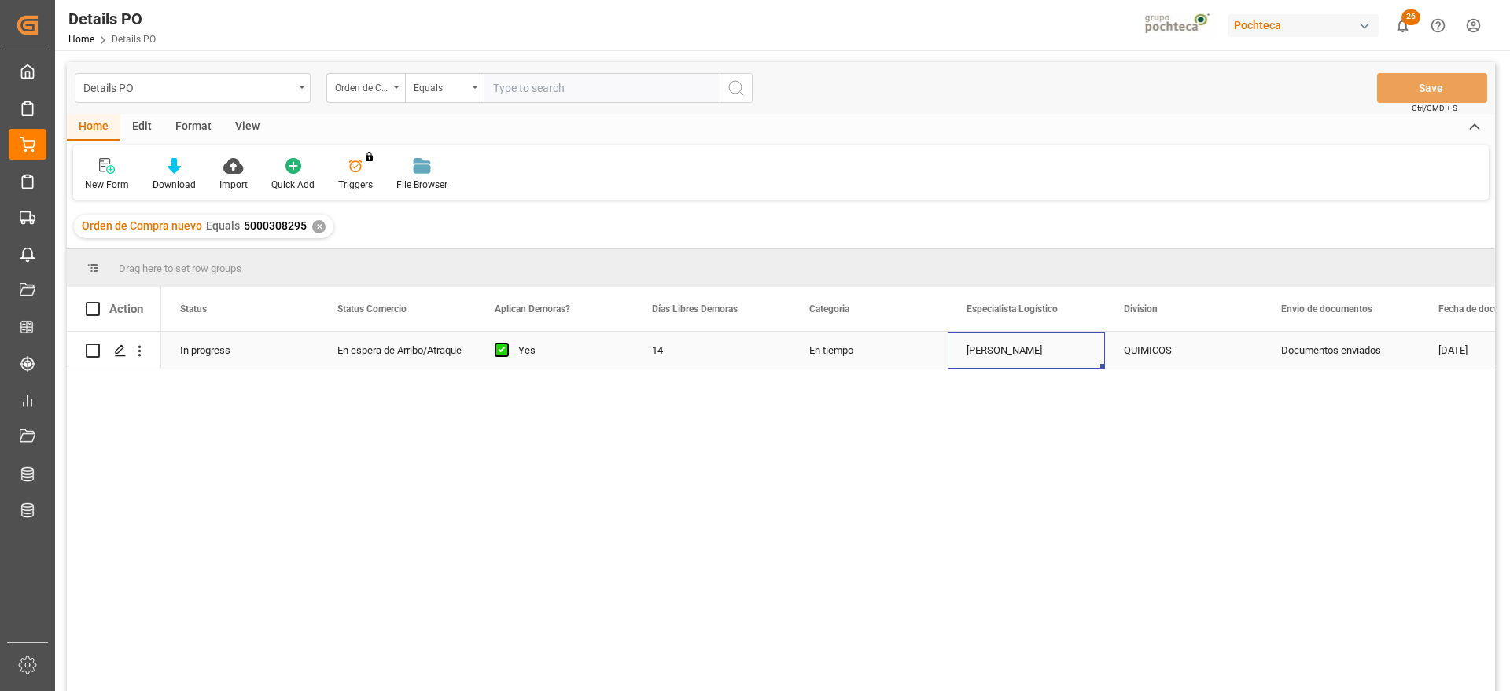
click at [1046, 354] on div "[PERSON_NAME]" at bounding box center [1025, 350] width 157 height 37
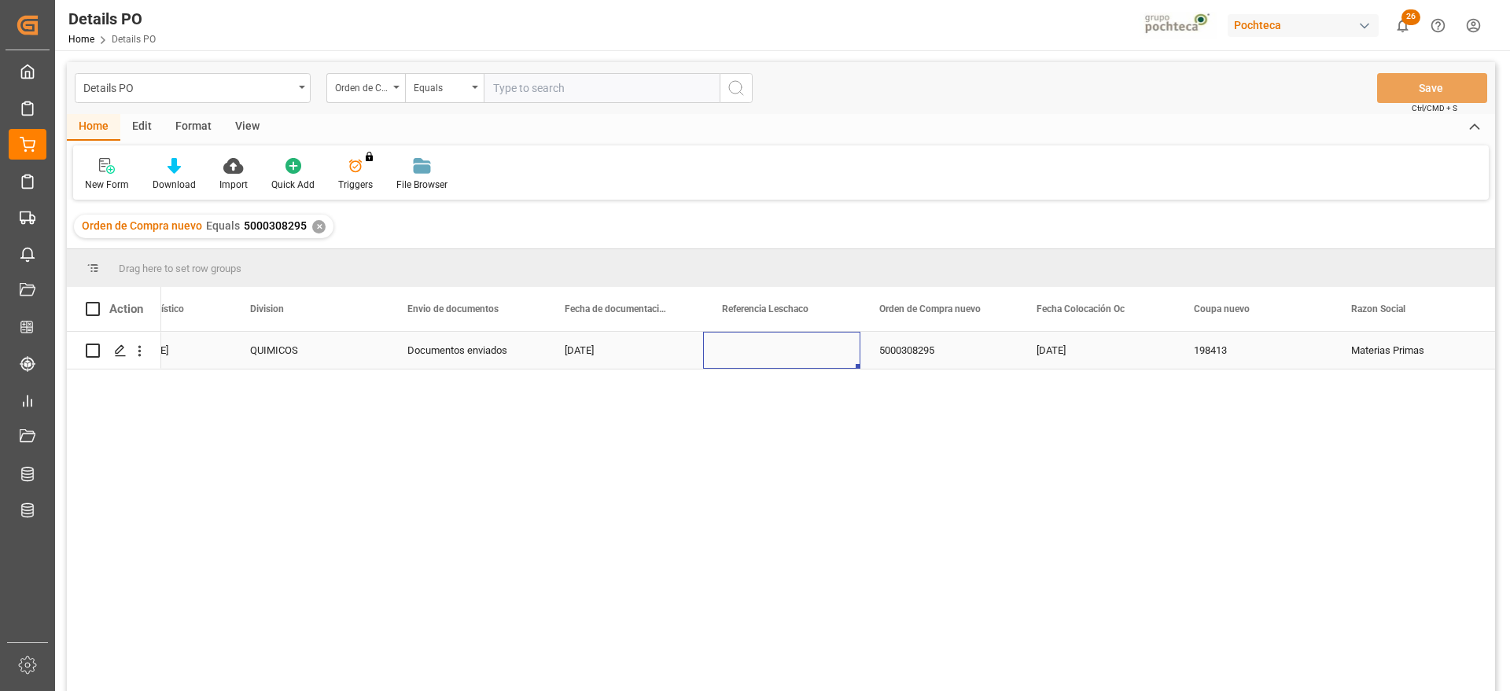
click at [774, 349] on div "Press SPACE to select this row." at bounding box center [781, 350] width 157 height 37
click at [771, 349] on input "Press SPACE to select this row." at bounding box center [781, 359] width 132 height 30
paste input "251006900302"
type input "251006900302"
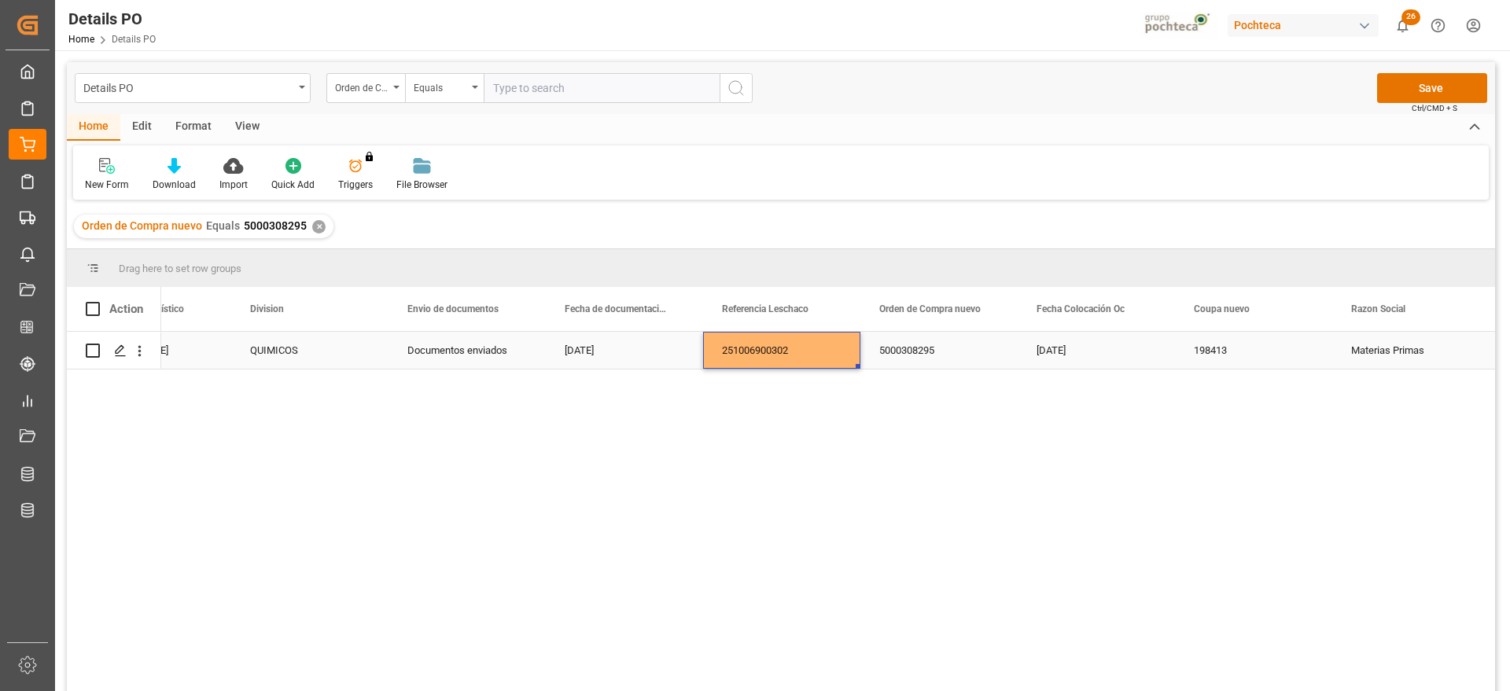
click at [944, 352] on div "5000308295" at bounding box center [938, 350] width 157 height 37
click at [1422, 79] on button "Save" at bounding box center [1432, 88] width 110 height 30
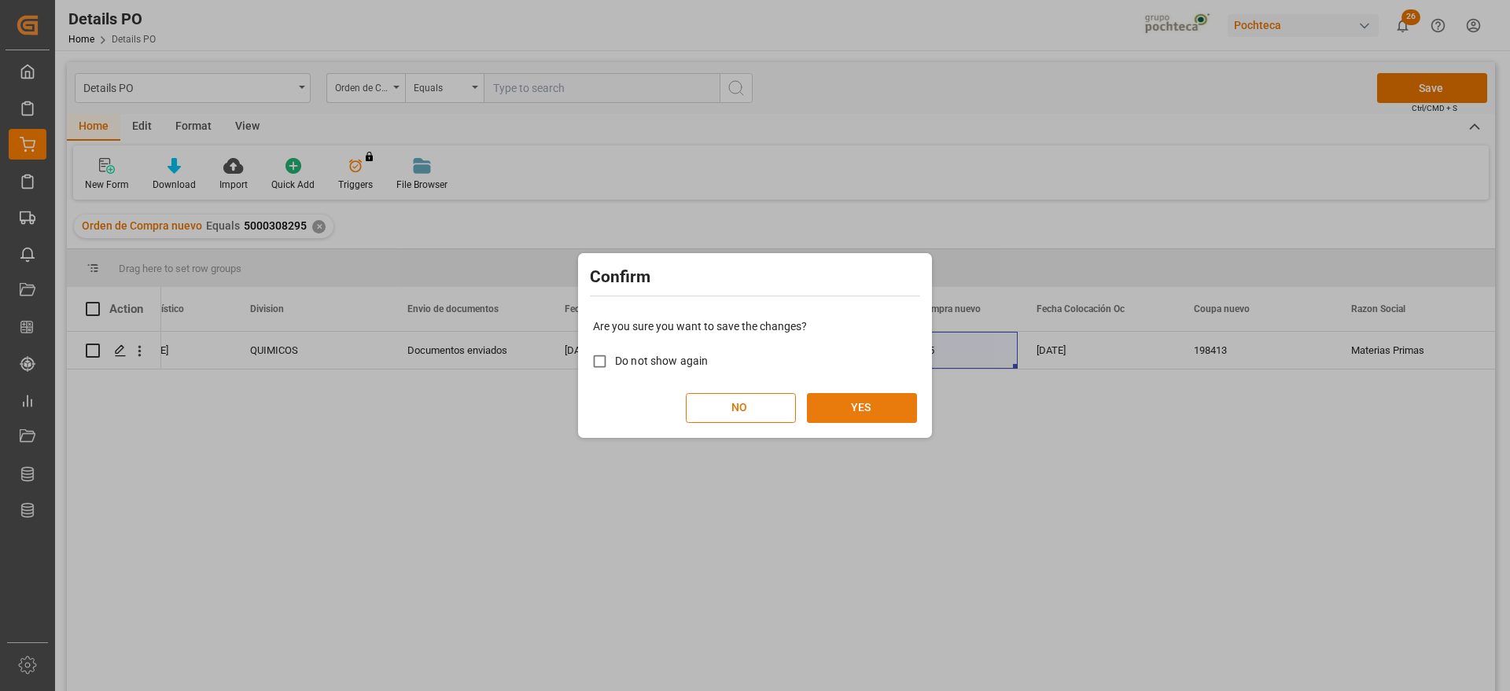
click at [879, 403] on button "YES" at bounding box center [862, 408] width 110 height 30
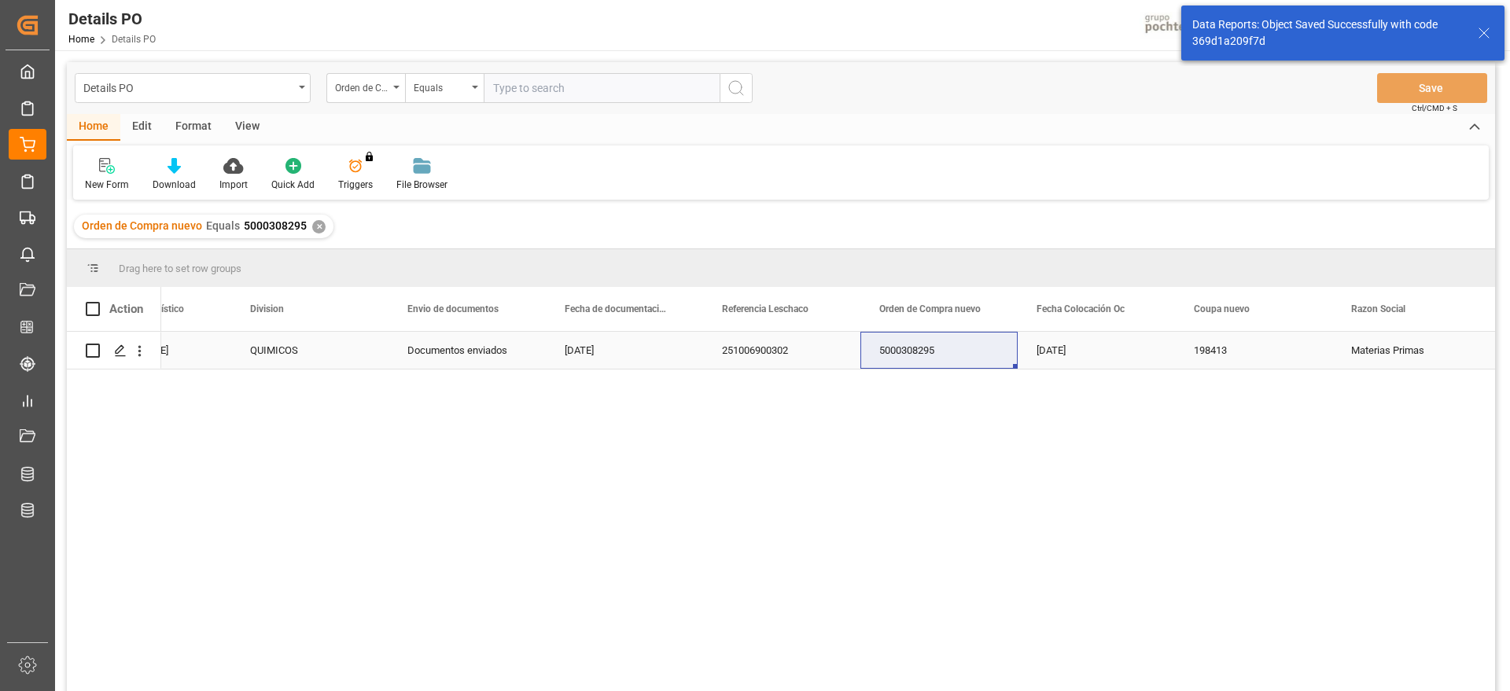
click at [120, 358] on div "Press SPACE to select this row." at bounding box center [120, 351] width 24 height 29
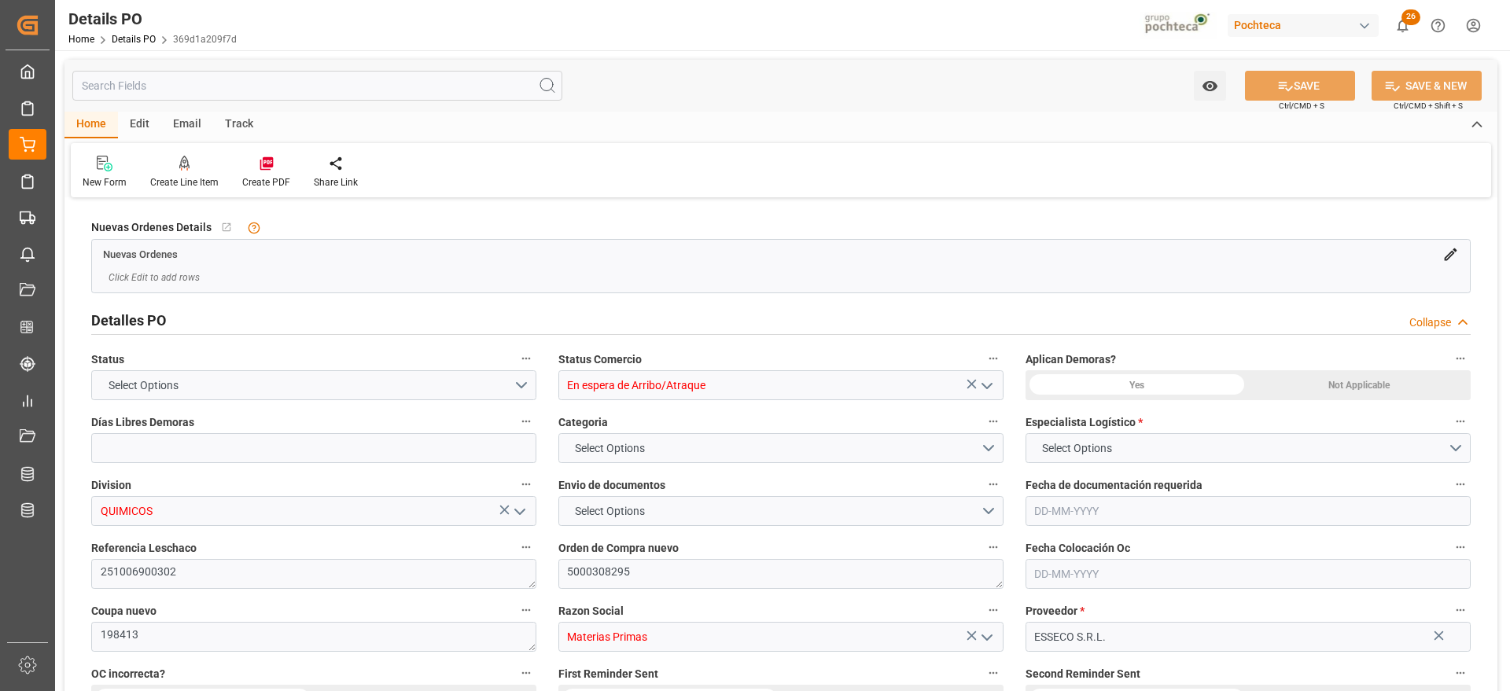
type input "14"
type input "[DATE]"
type input "28-08-2025"
type input "[DATE]"
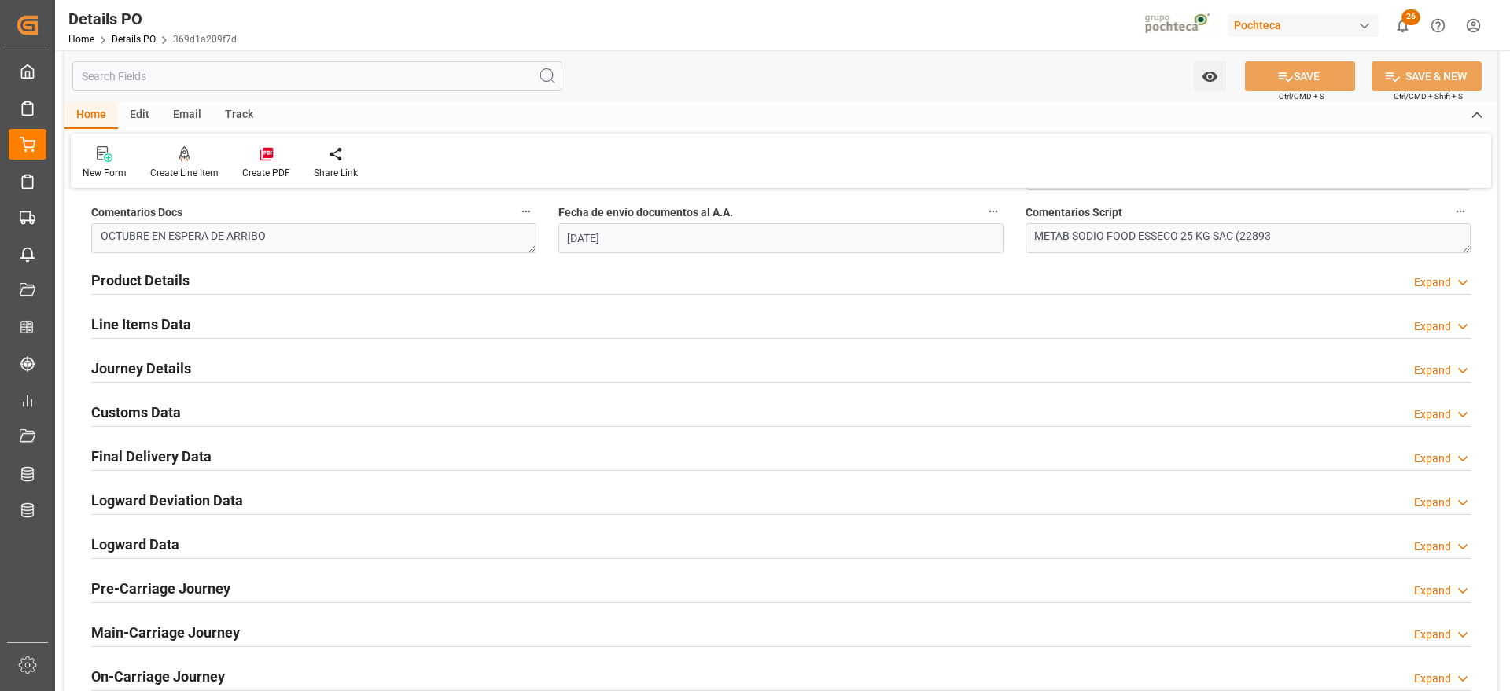
scroll to position [983, 0]
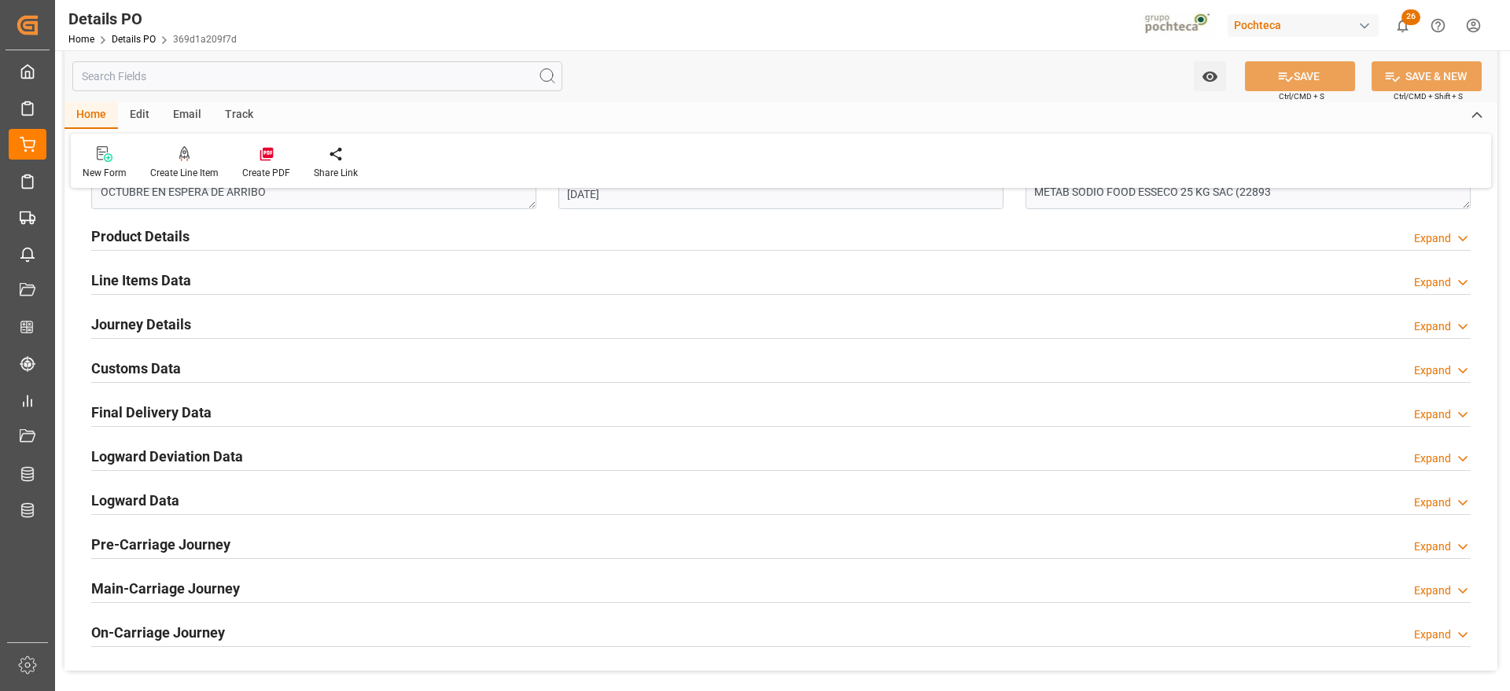
click at [131, 365] on h2 "Customs Data" at bounding box center [136, 368] width 90 height 21
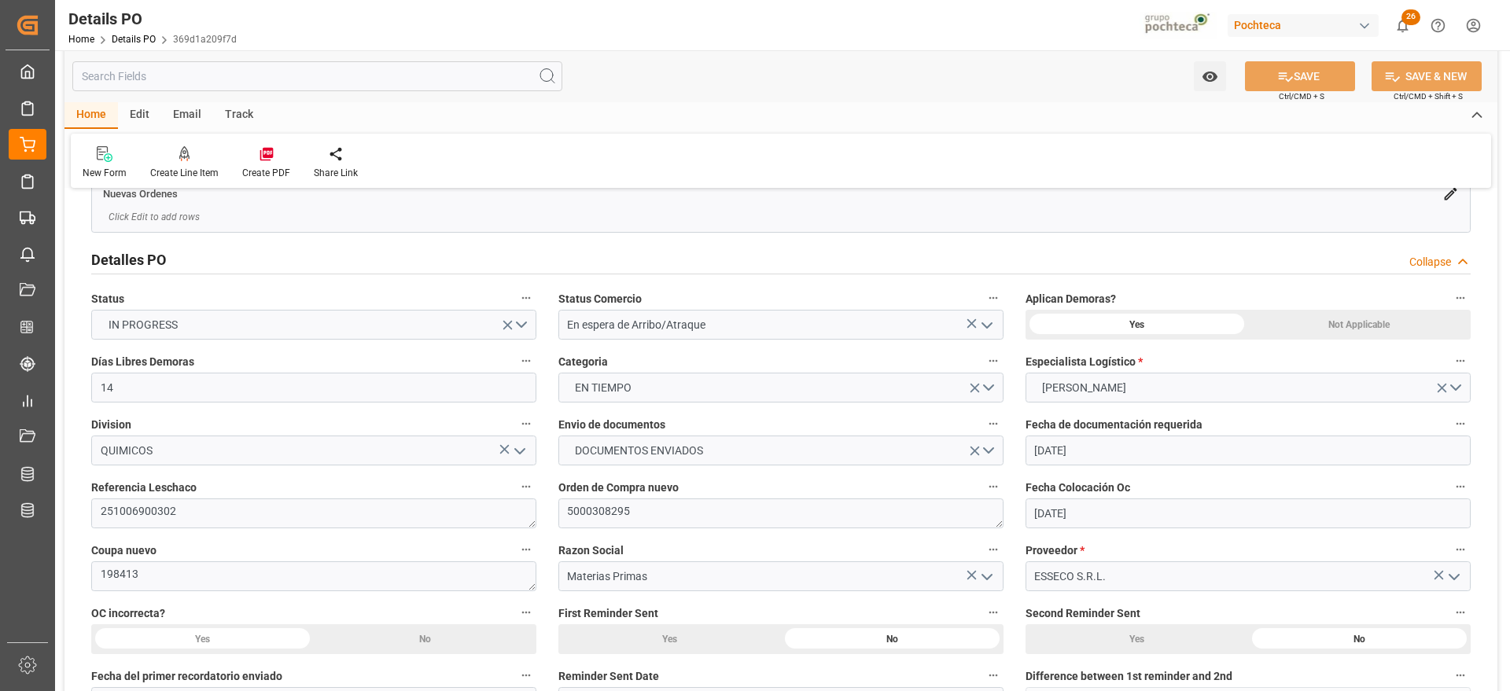
scroll to position [0, 0]
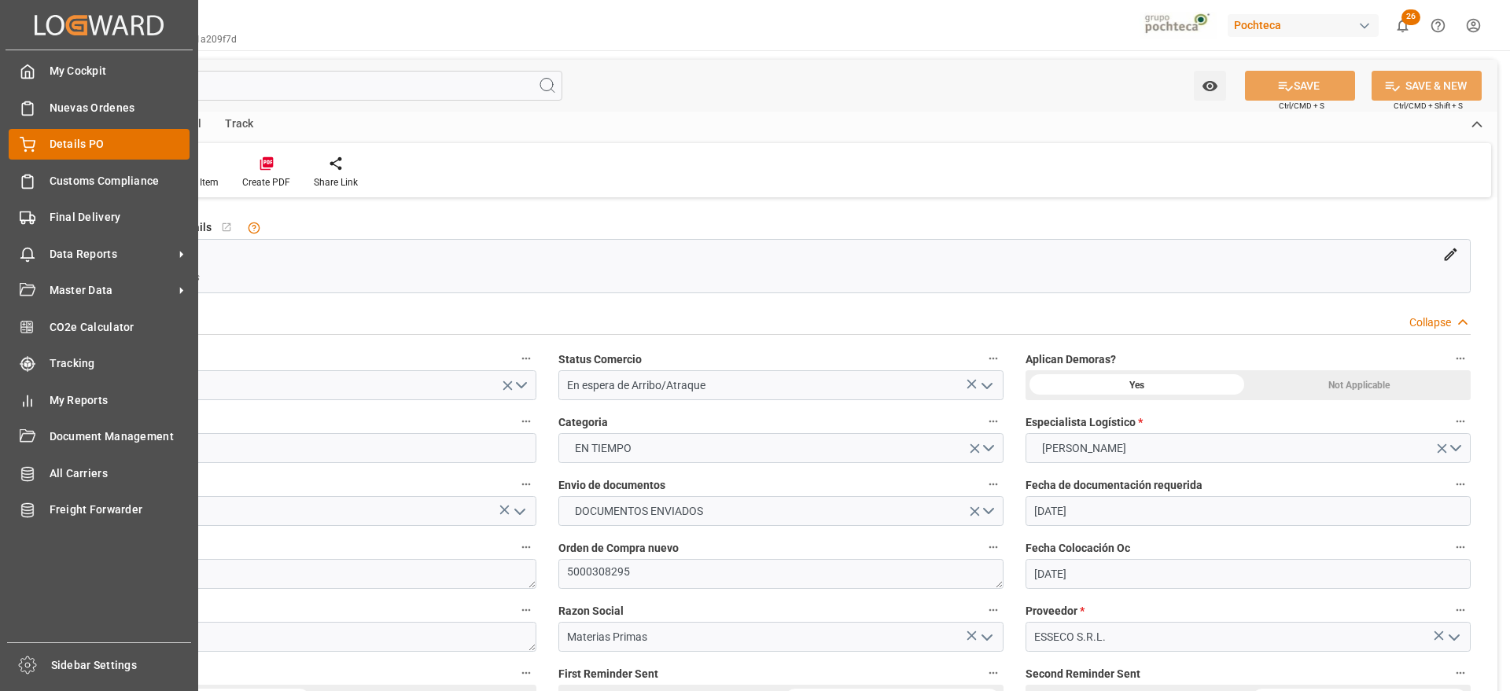
click at [46, 129] on div "Details PO Details PO" at bounding box center [99, 144] width 181 height 31
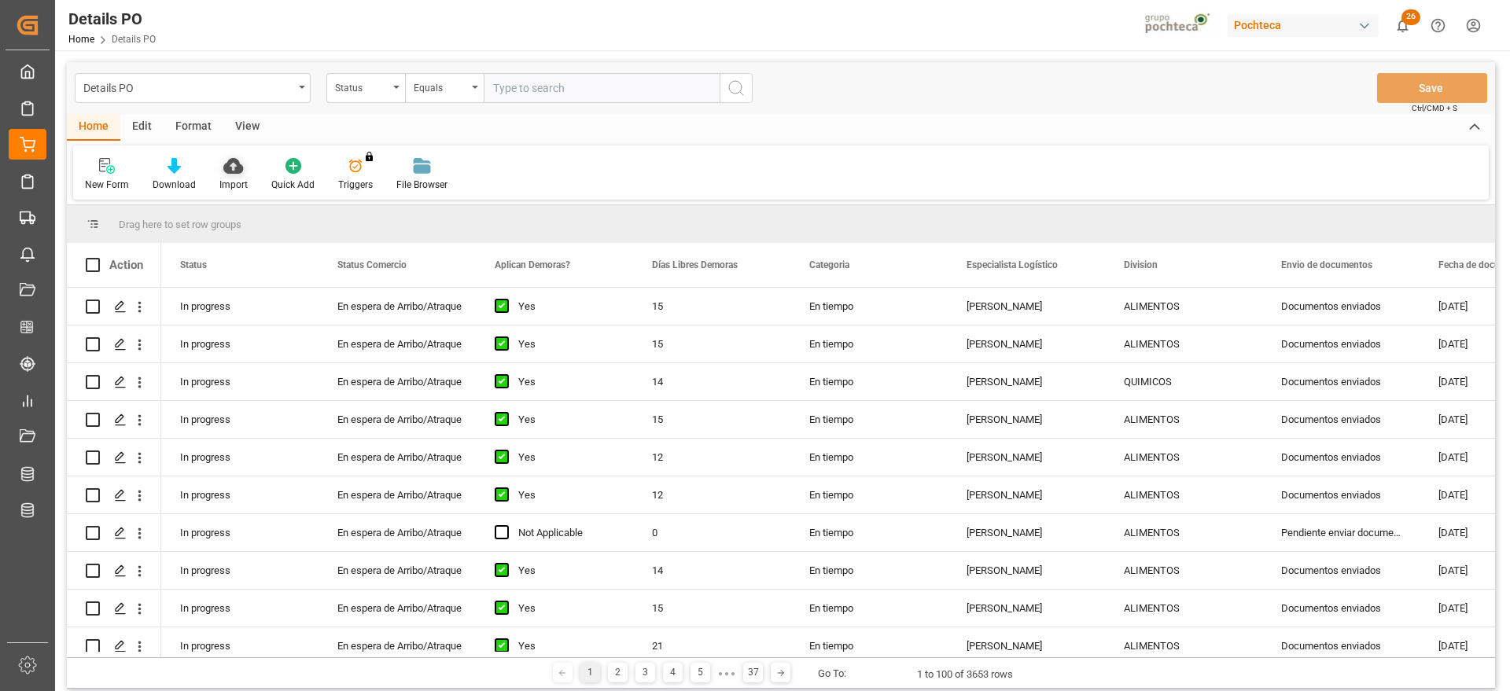
click at [230, 175] on div "Import" at bounding box center [234, 174] width 52 height 35
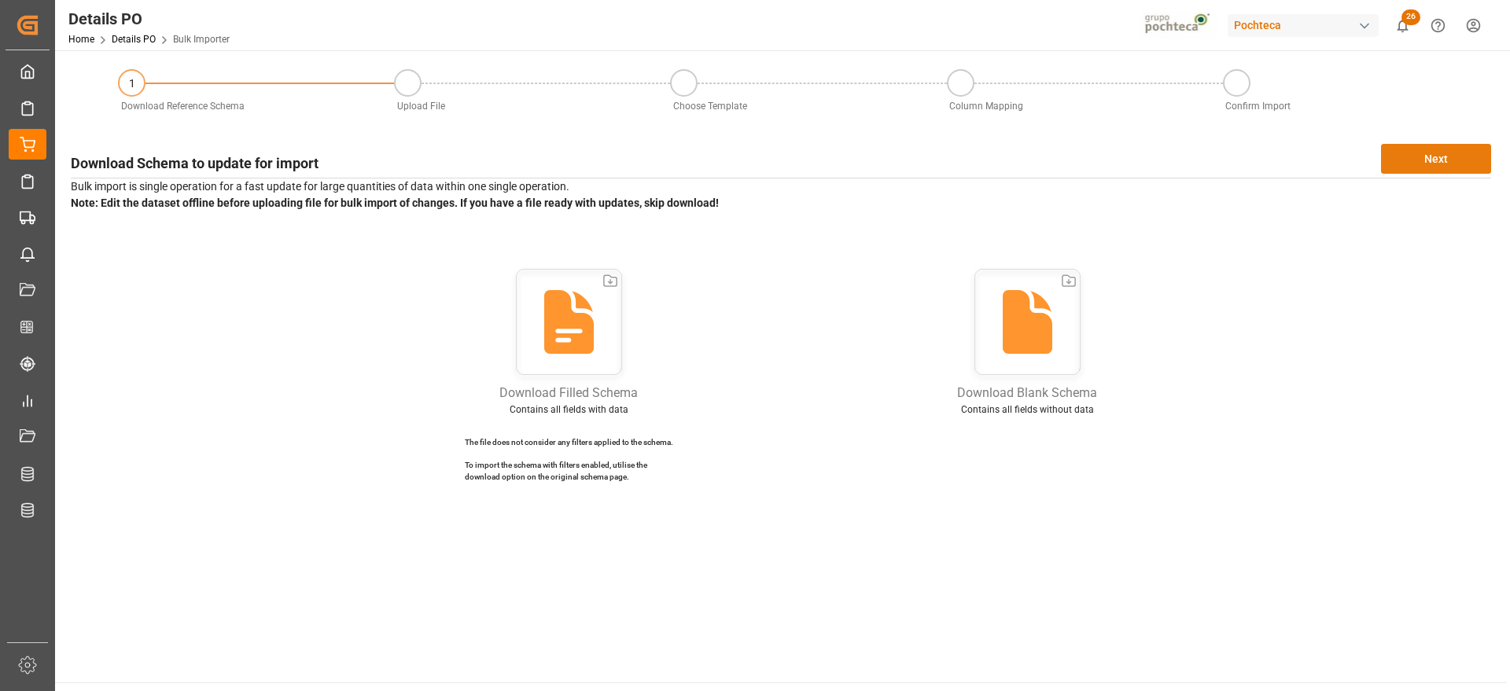
click at [1444, 150] on button "Next" at bounding box center [1436, 159] width 110 height 30
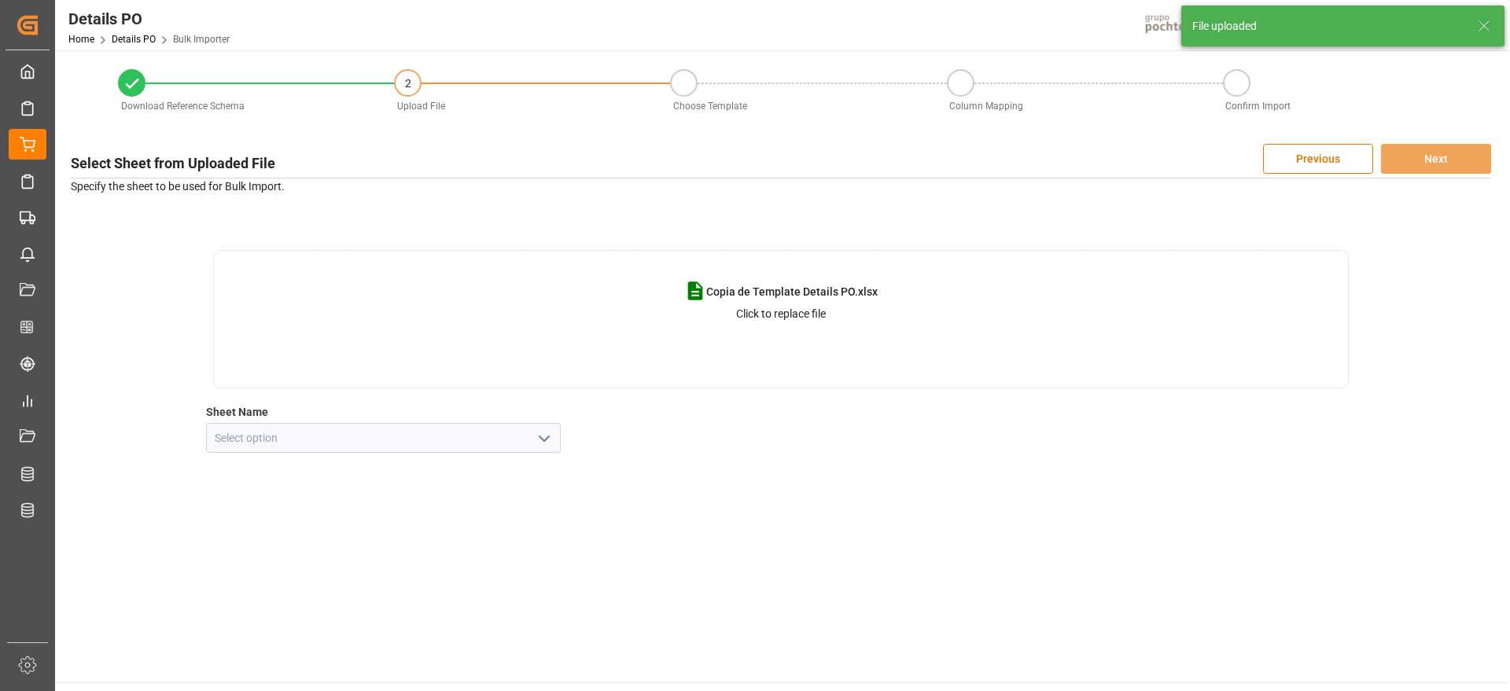
click at [537, 439] on icon "open menu" at bounding box center [544, 438] width 19 height 19
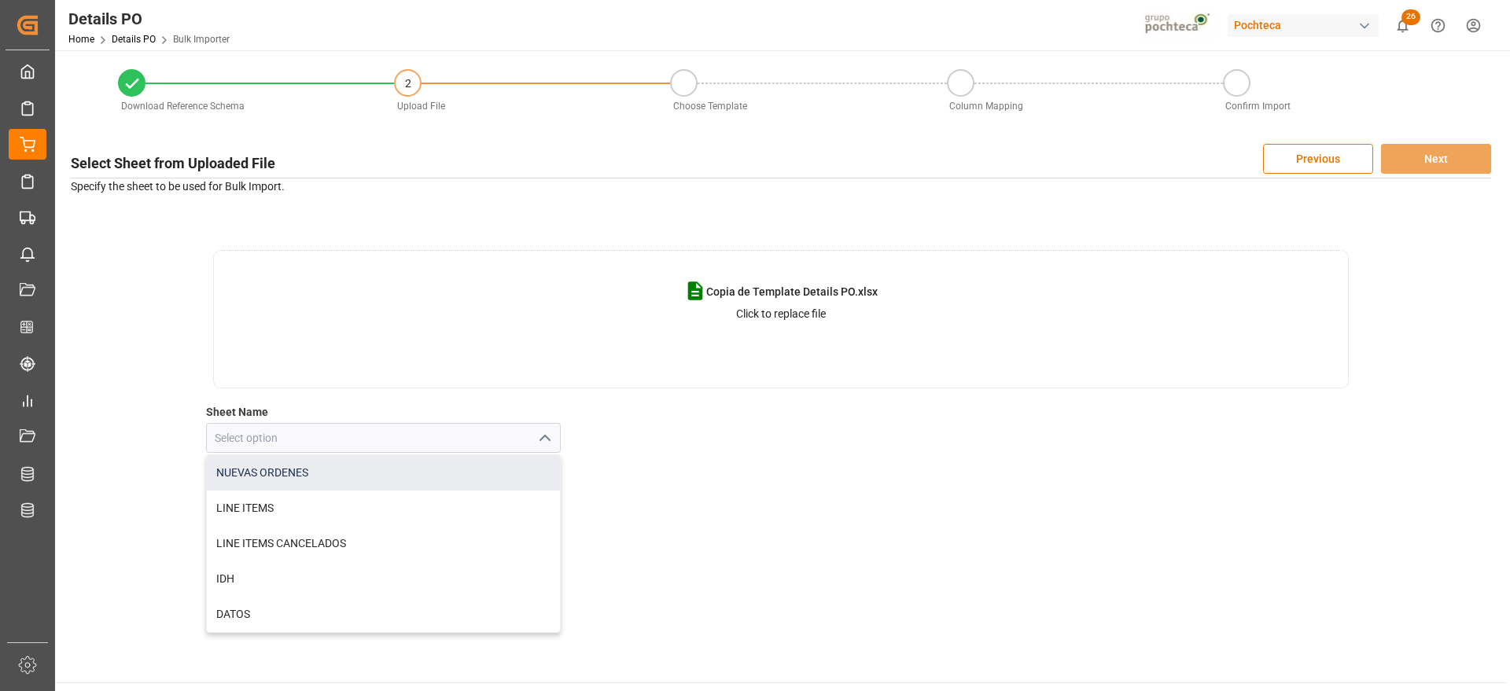
click at [304, 473] on div "NUEVAS ORDENES" at bounding box center [384, 472] width 354 height 35
type input "NUEVAS ORDENES"
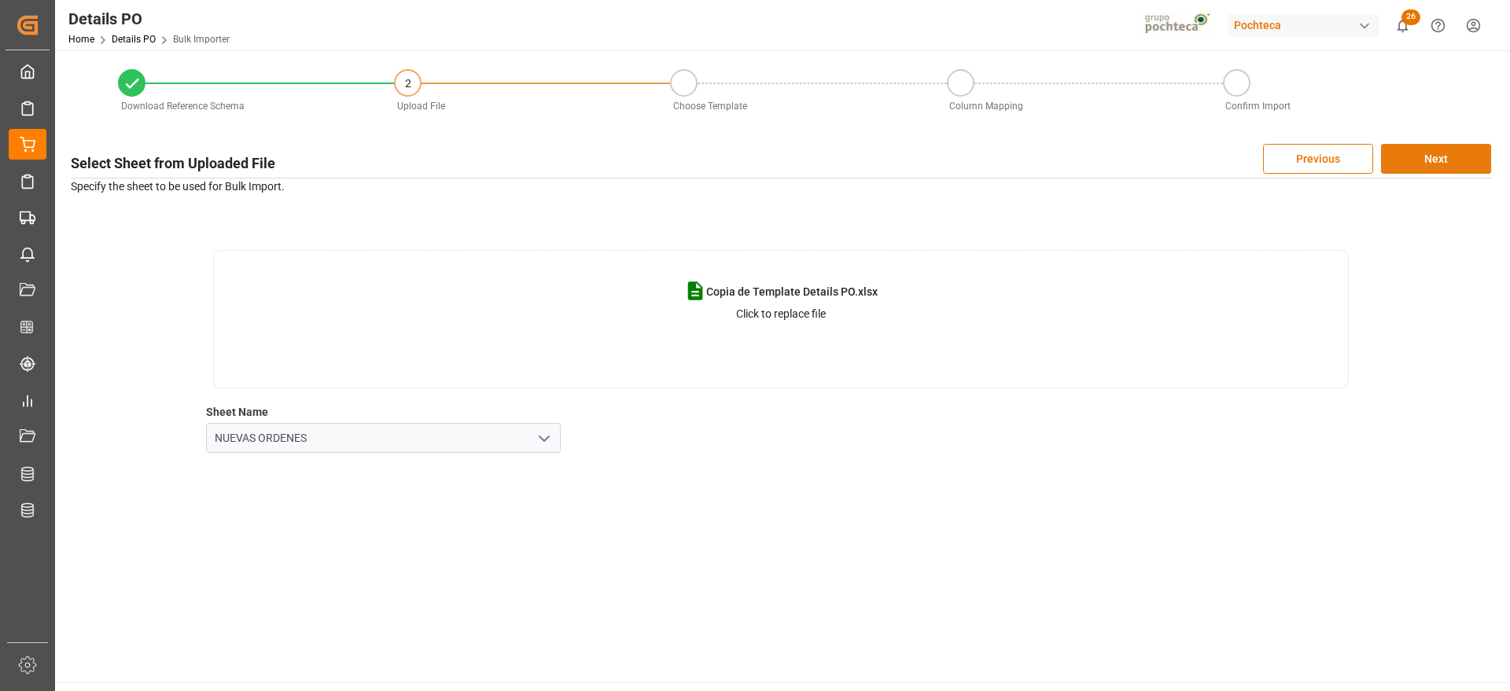
click at [1440, 162] on button "Next" at bounding box center [1436, 159] width 110 height 30
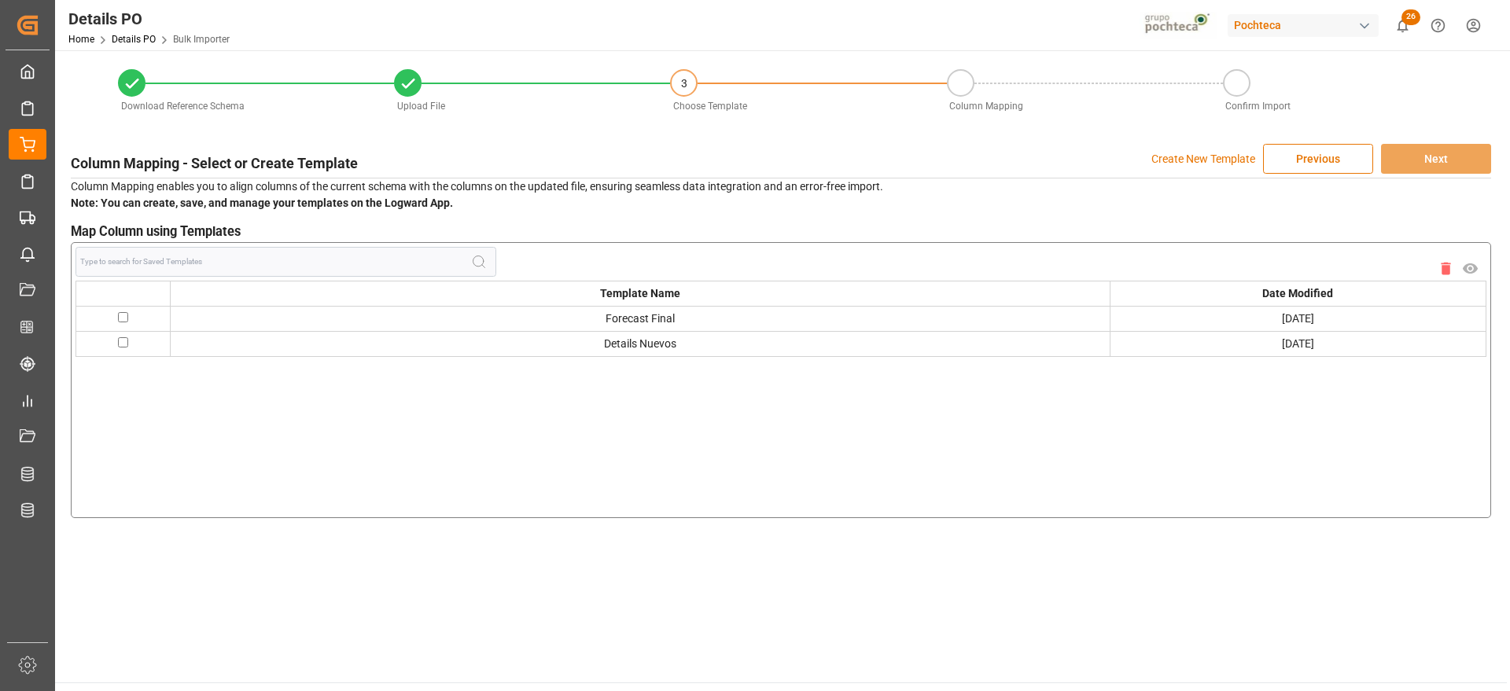
click at [120, 314] on input "checkbox" at bounding box center [123, 317] width 10 height 10
checkbox input "true"
click at [1436, 160] on button "Next" at bounding box center [1436, 159] width 110 height 30
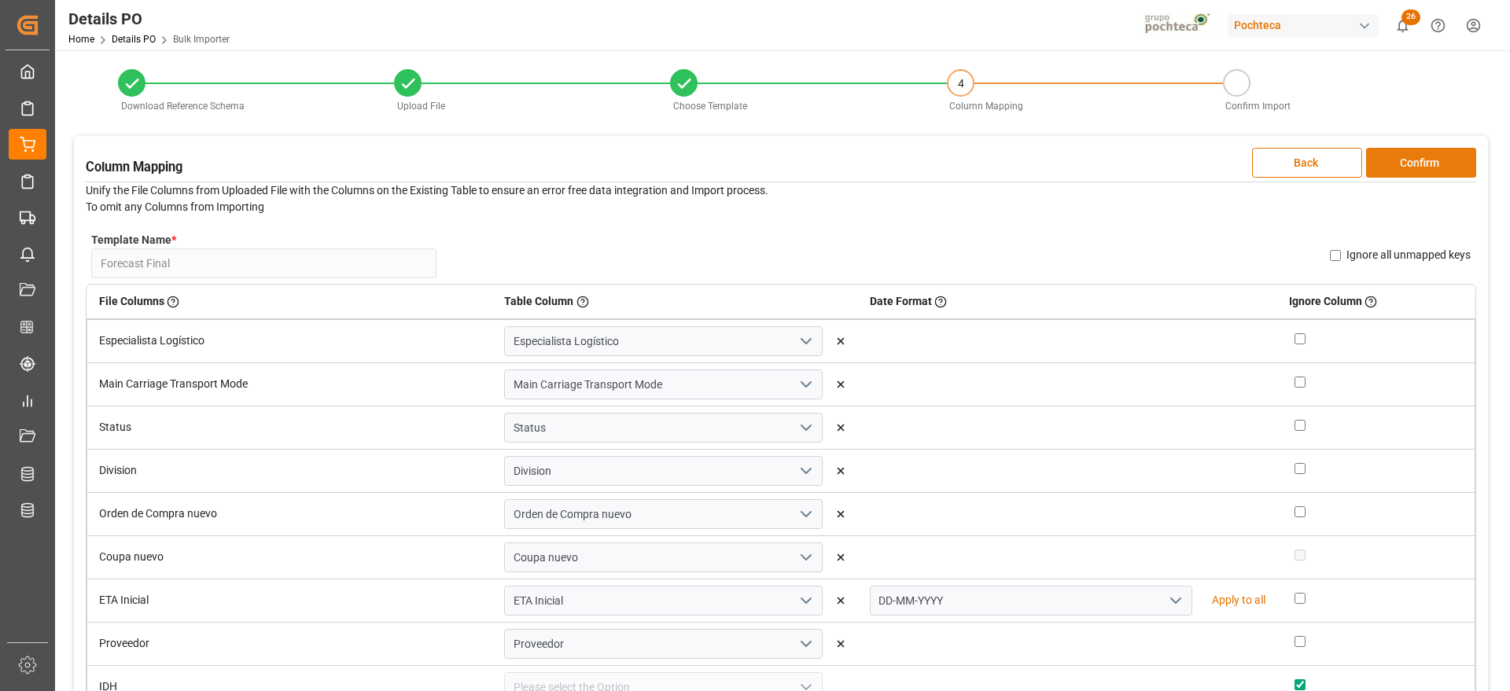
click at [1429, 157] on button "Confirm" at bounding box center [1421, 163] width 110 height 30
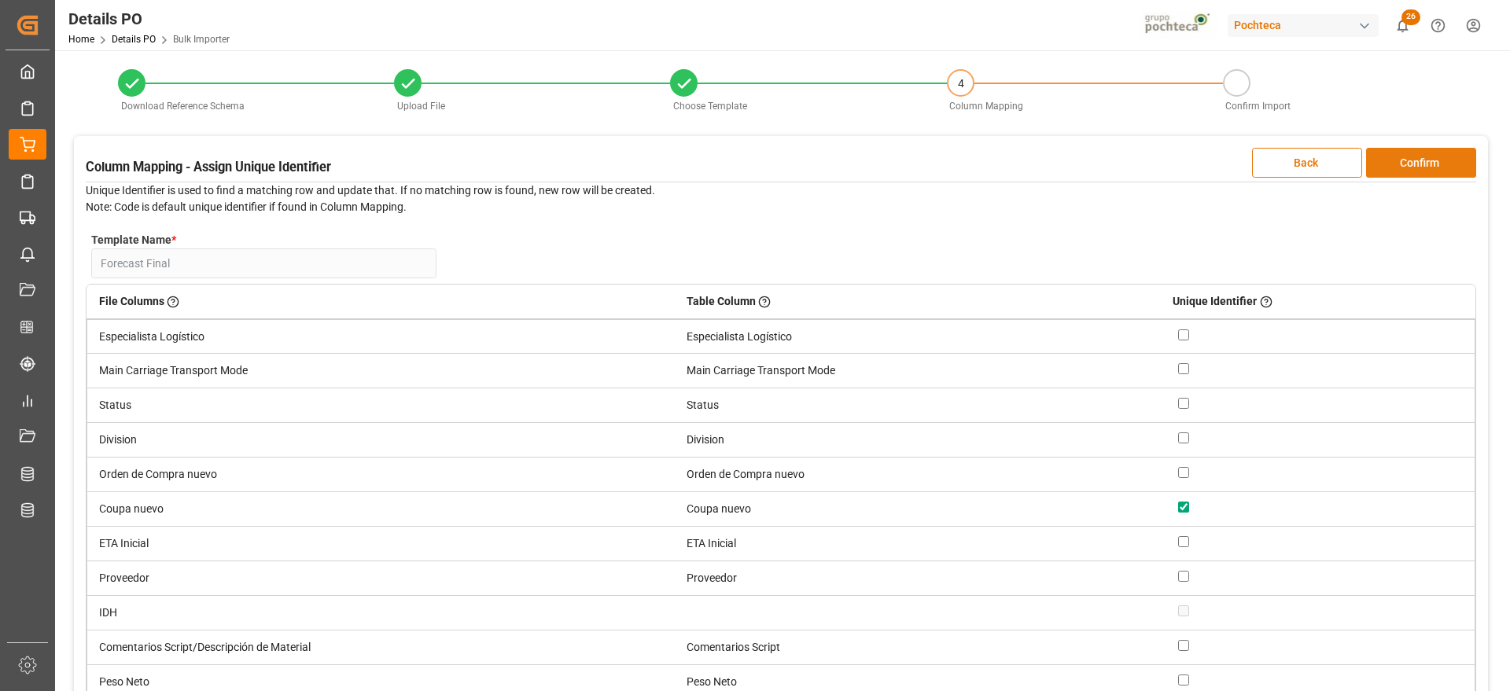
click at [1450, 159] on button "Confirm" at bounding box center [1421, 163] width 110 height 30
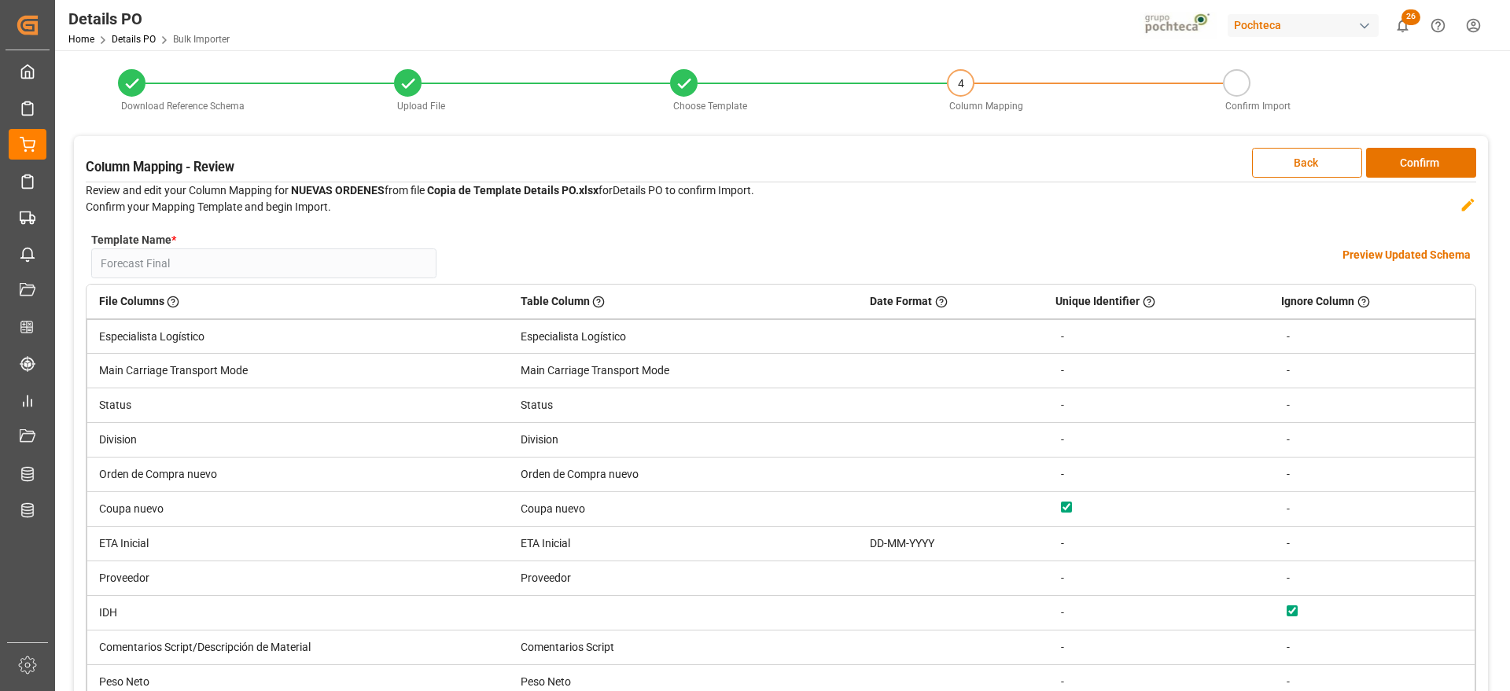
click at [1387, 256] on h4 "Preview Updated Schema" at bounding box center [1406, 255] width 128 height 17
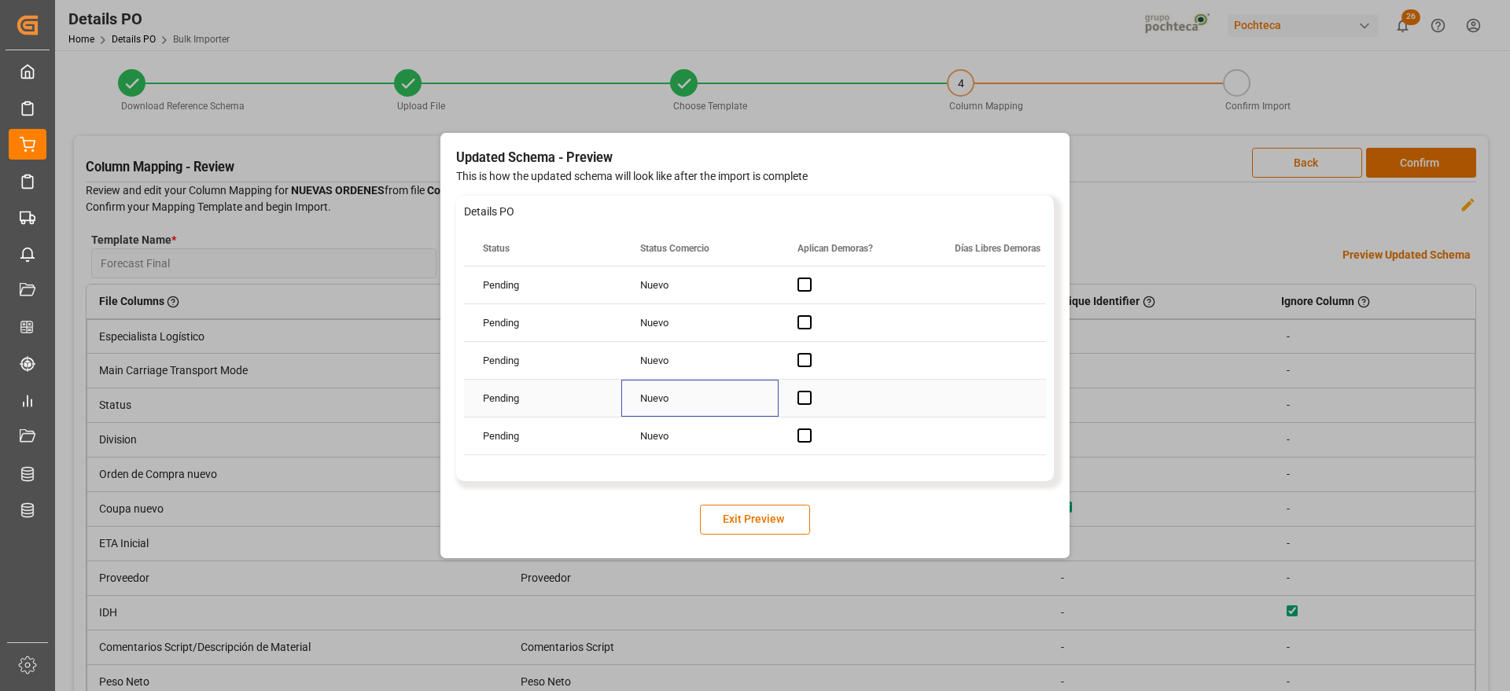
click at [661, 380] on div "Nuevo" at bounding box center [699, 398] width 157 height 37
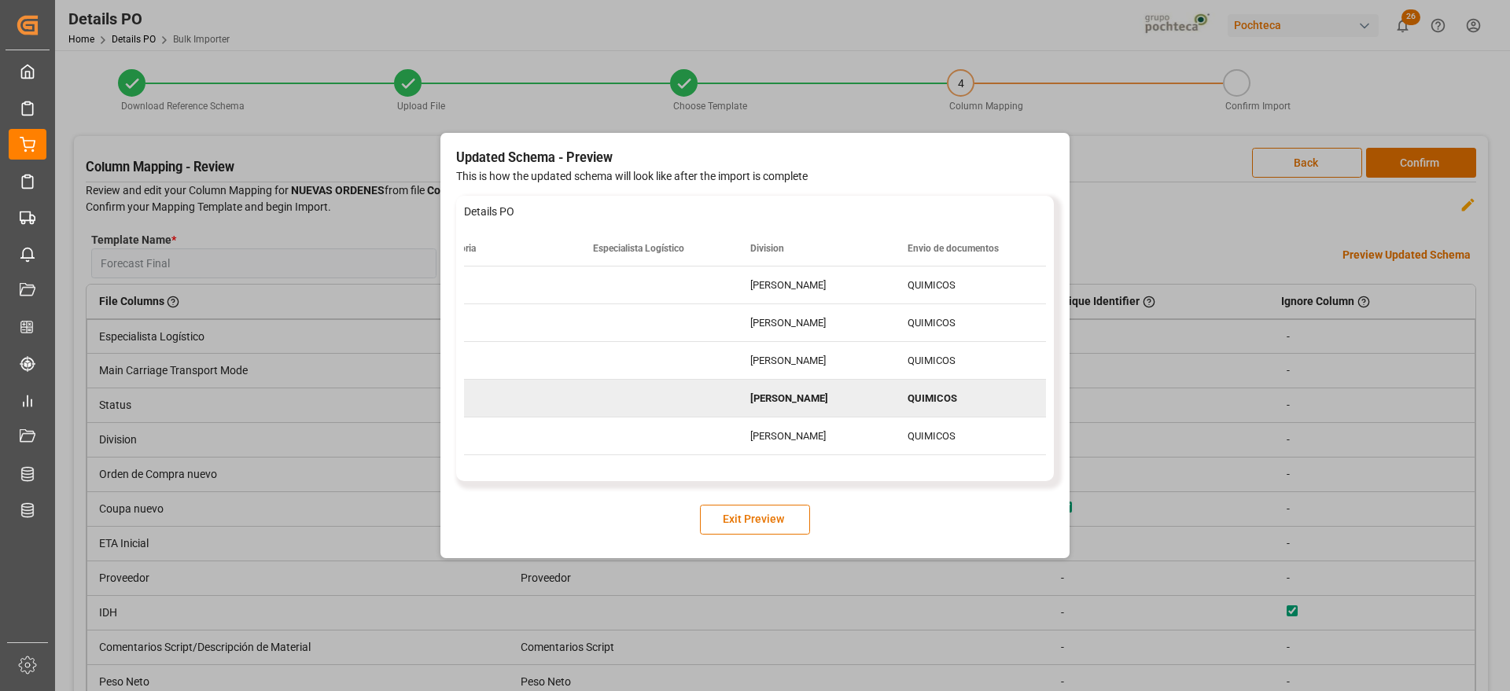
scroll to position [0, 676]
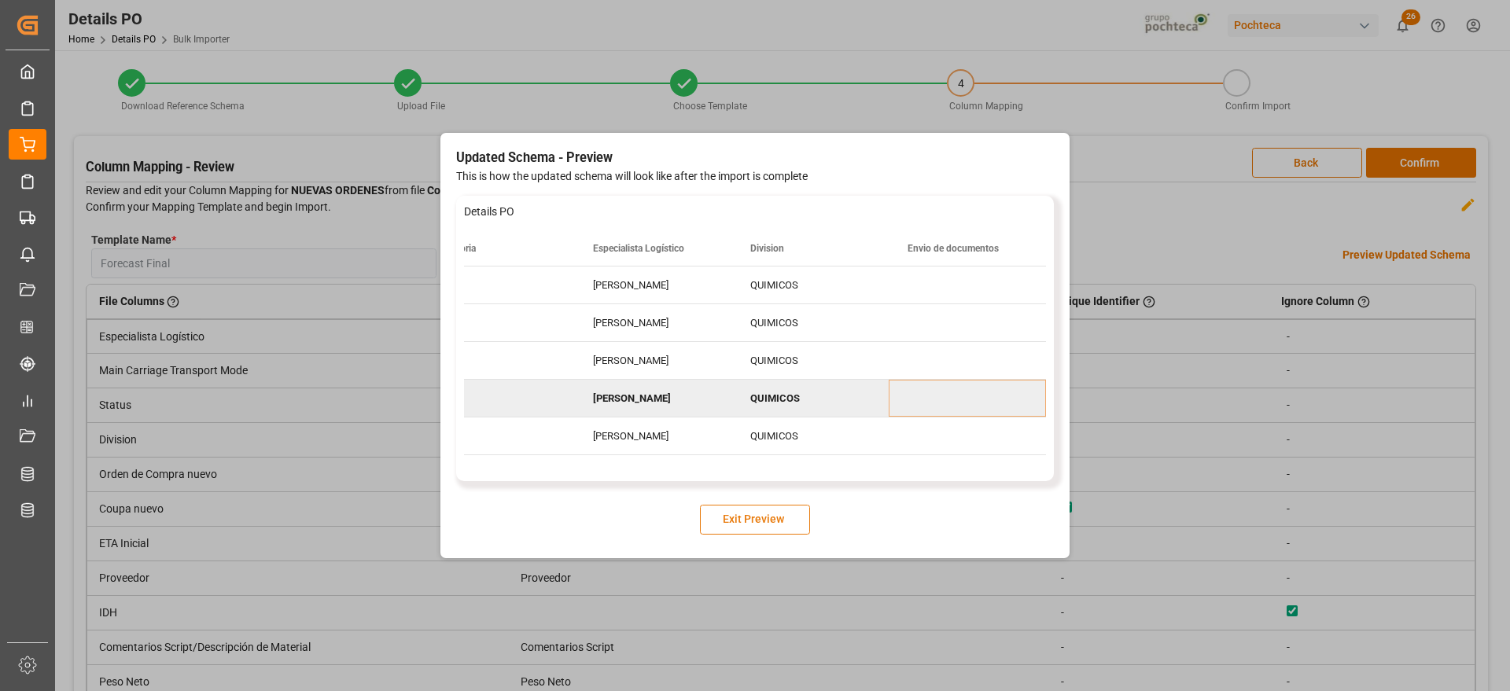
click at [737, 521] on button "Exit Preview" at bounding box center [755, 520] width 110 height 30
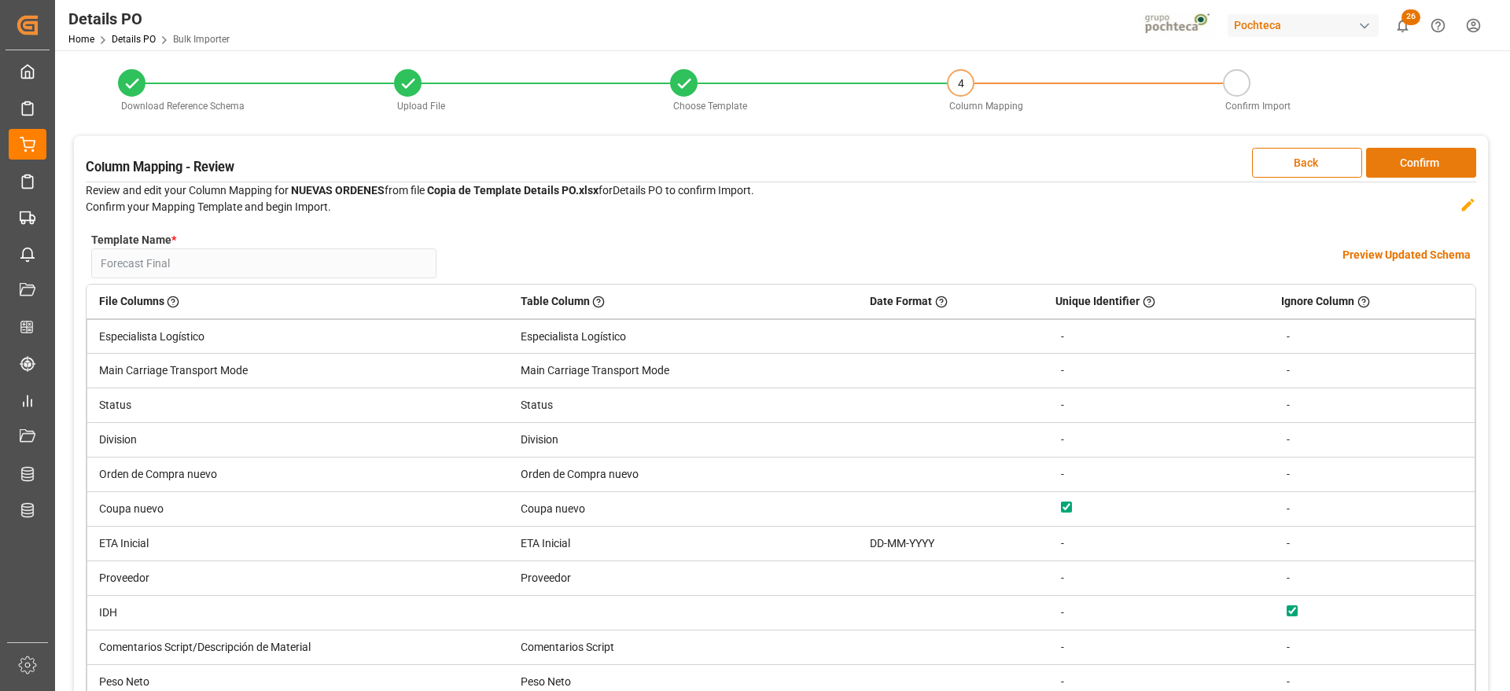
click at [1400, 150] on button "Confirm" at bounding box center [1421, 163] width 110 height 30
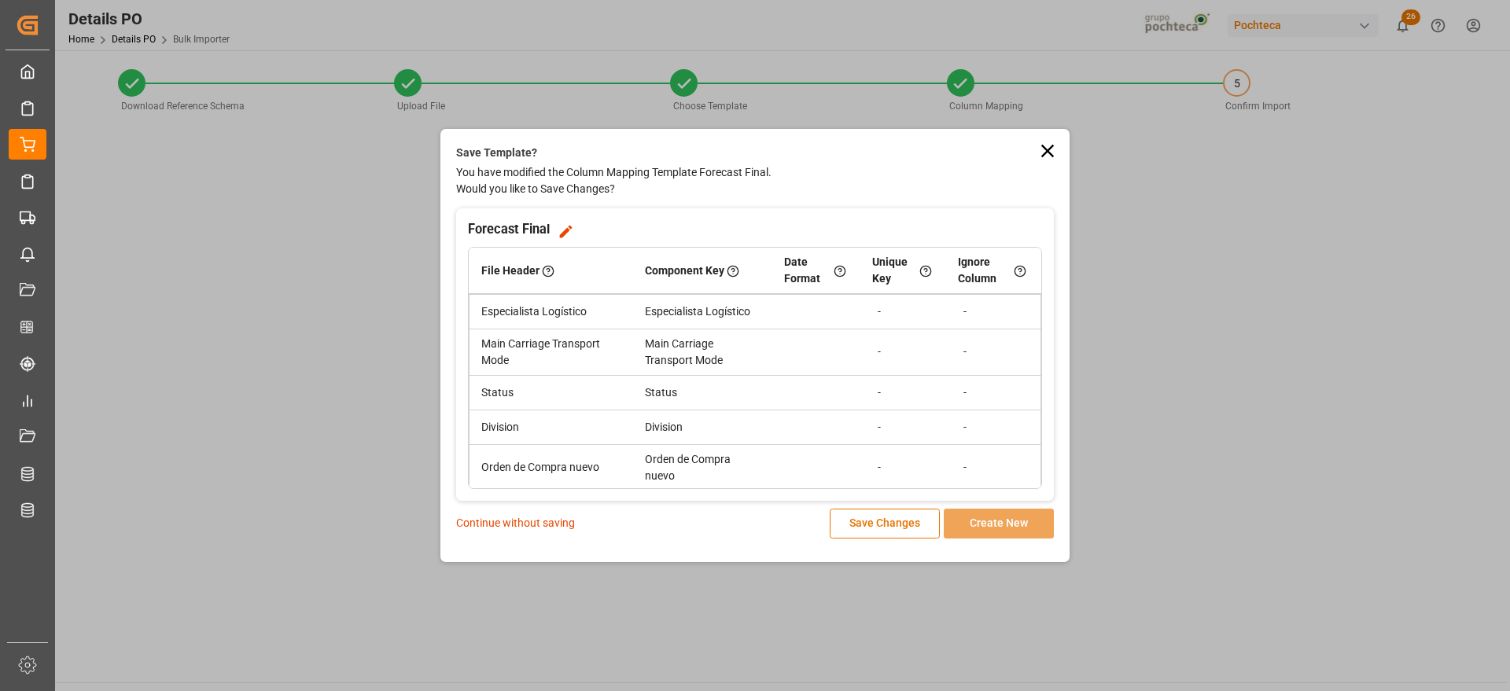
click at [518, 516] on p "Continue without saving" at bounding box center [515, 523] width 119 height 17
click at [551, 523] on p "Continue without saving" at bounding box center [515, 523] width 119 height 17
click at [549, 517] on p "Continue without saving" at bounding box center [515, 523] width 119 height 17
click at [531, 522] on p "Continue without saving" at bounding box center [515, 523] width 119 height 17
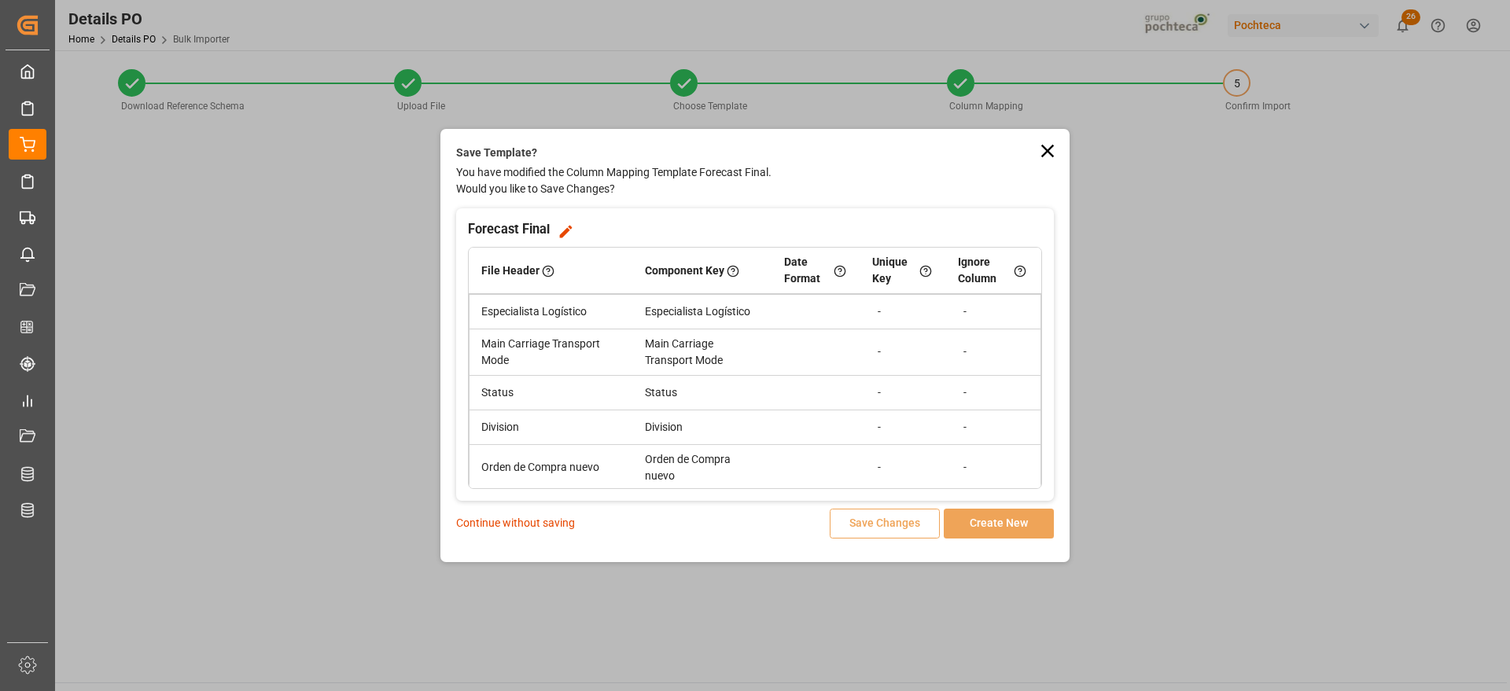
click at [537, 527] on p "Continue without saving" at bounding box center [515, 523] width 119 height 17
click at [566, 527] on p "Continue without saving" at bounding box center [515, 523] width 119 height 17
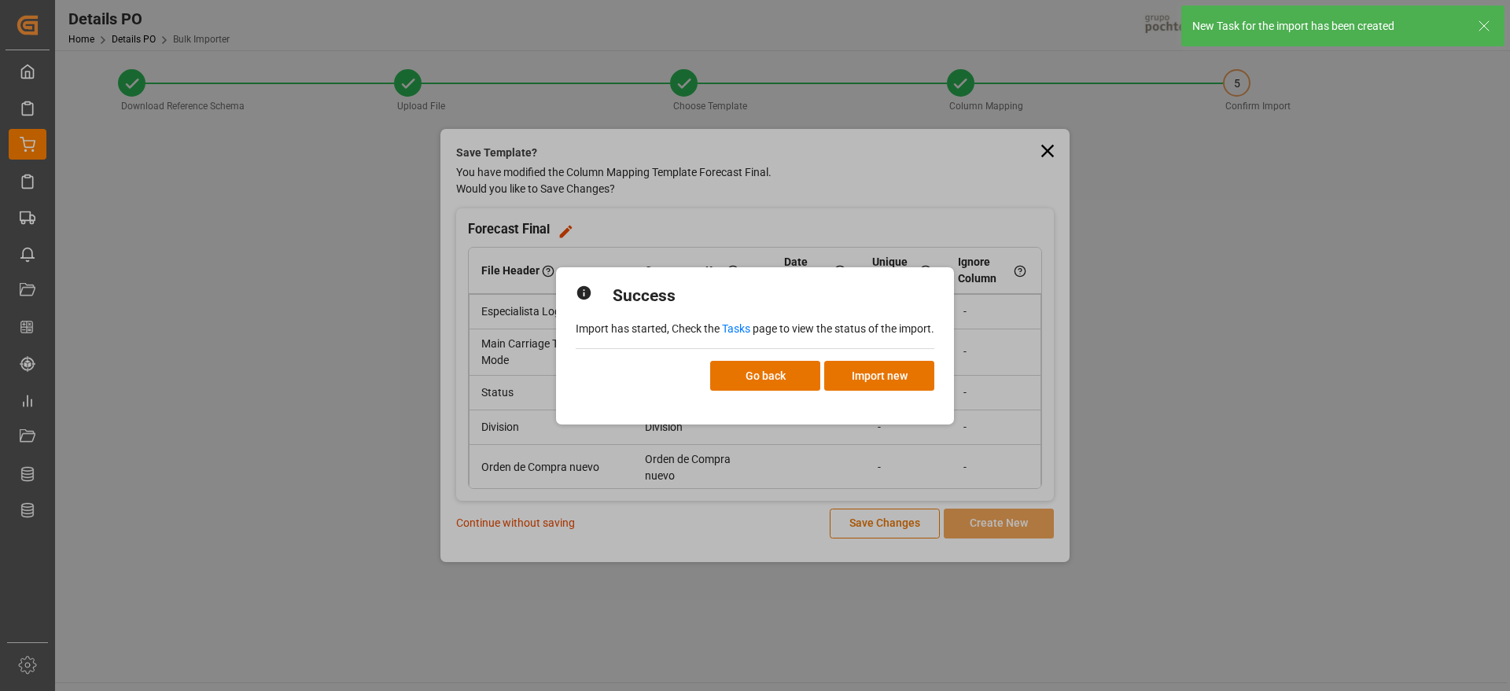
click at [733, 332] on link "Tasks" at bounding box center [736, 328] width 28 height 13
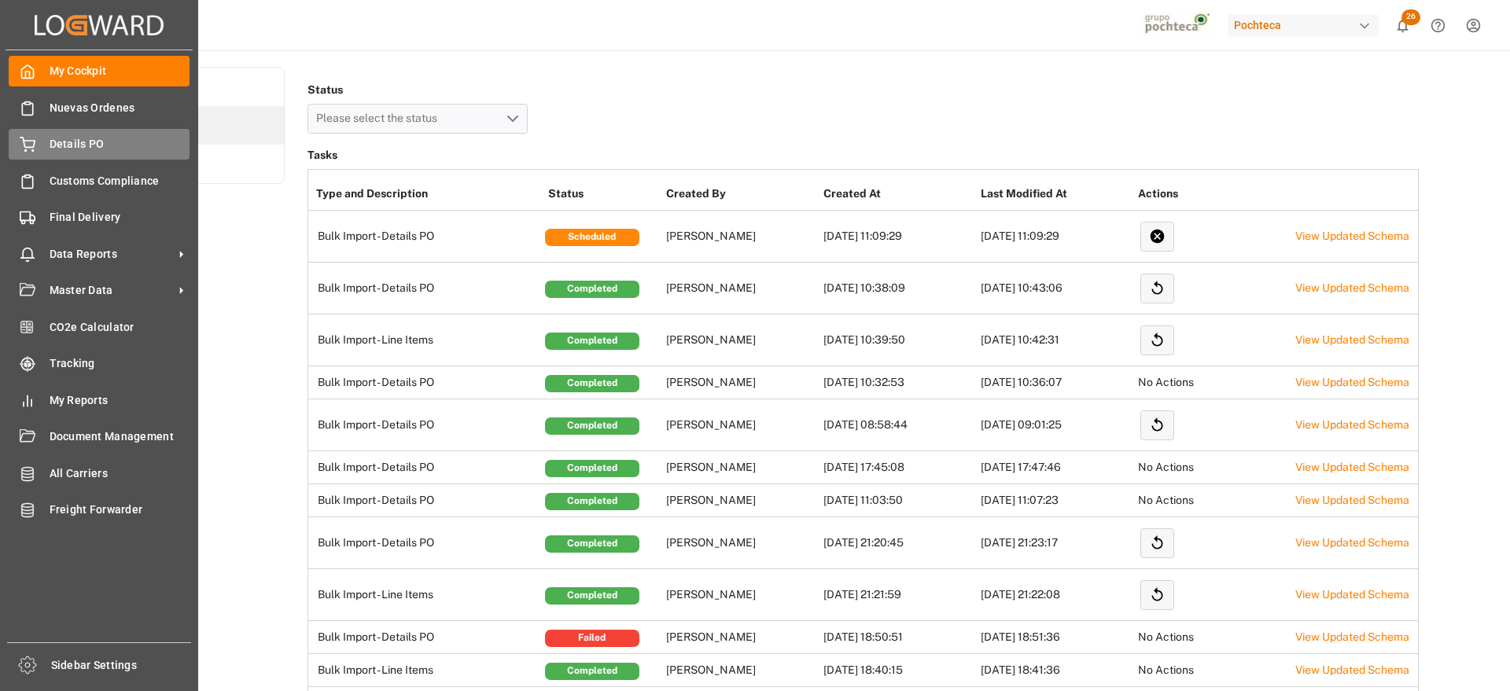
click at [94, 149] on span "Details PO" at bounding box center [120, 144] width 141 height 17
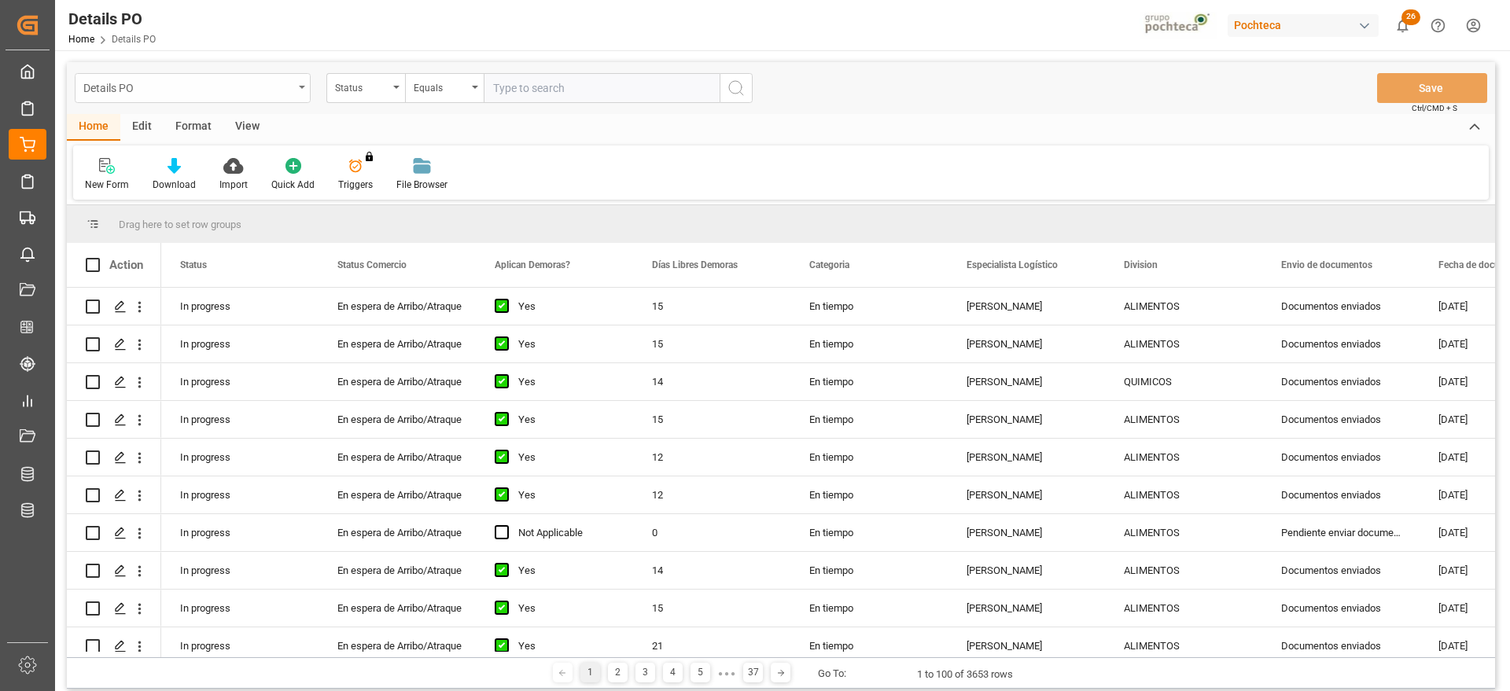
click at [298, 78] on div "Details PO" at bounding box center [193, 88] width 236 height 30
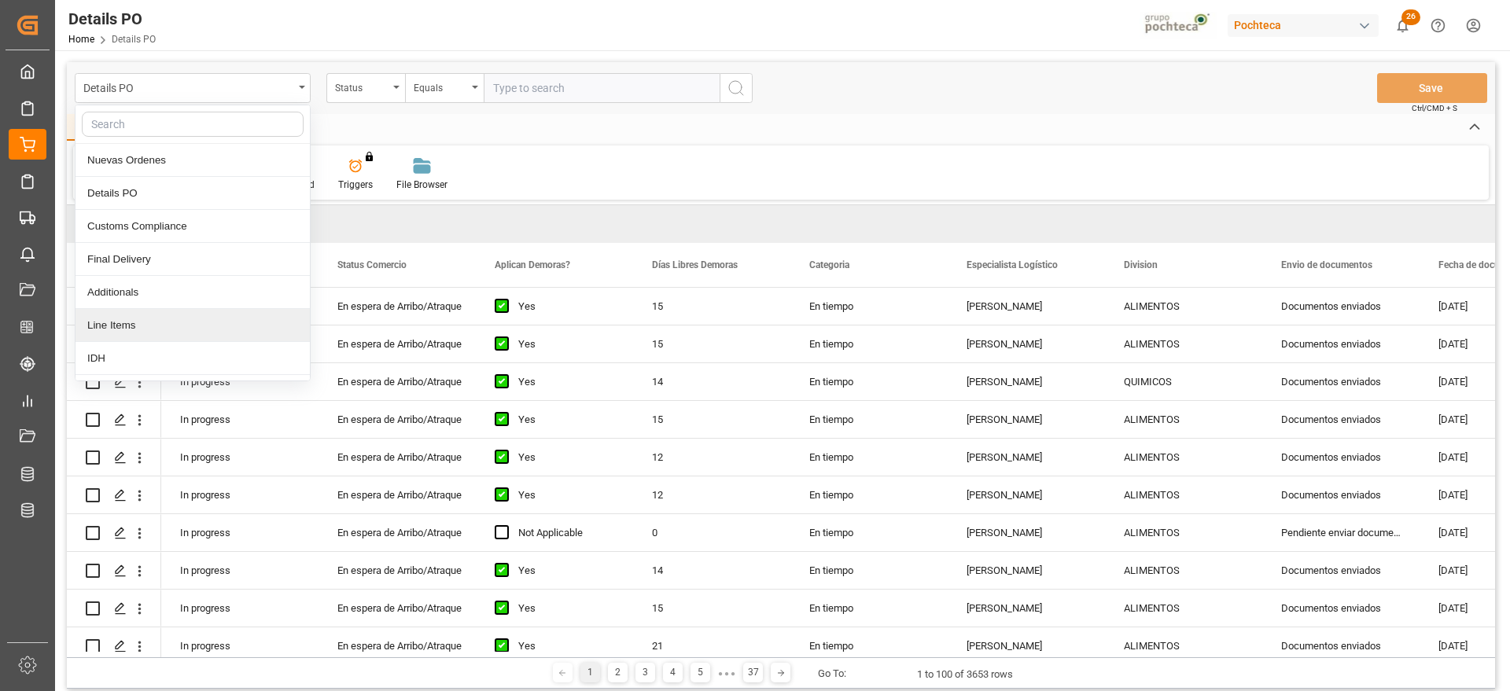
click at [152, 331] on div "Line Items" at bounding box center [192, 325] width 234 height 33
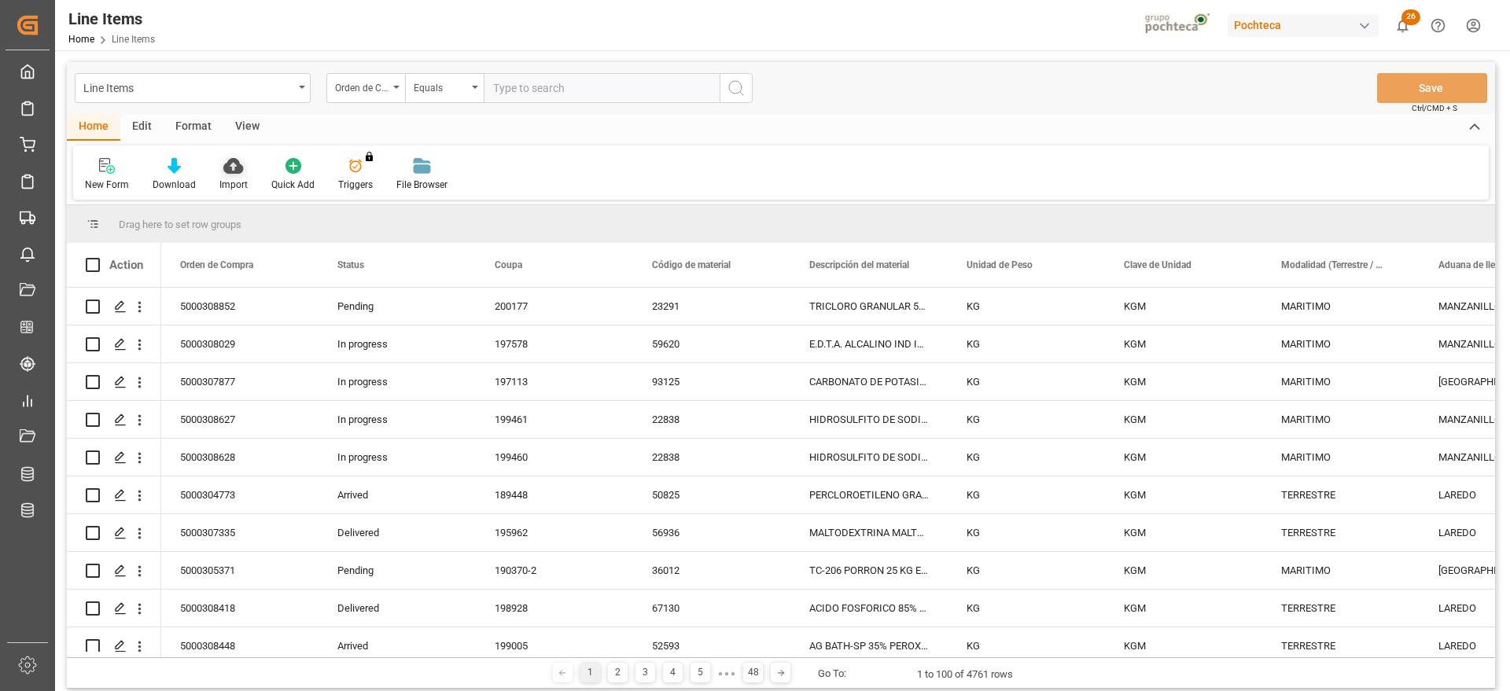
click at [233, 165] on icon at bounding box center [233, 166] width 20 height 16
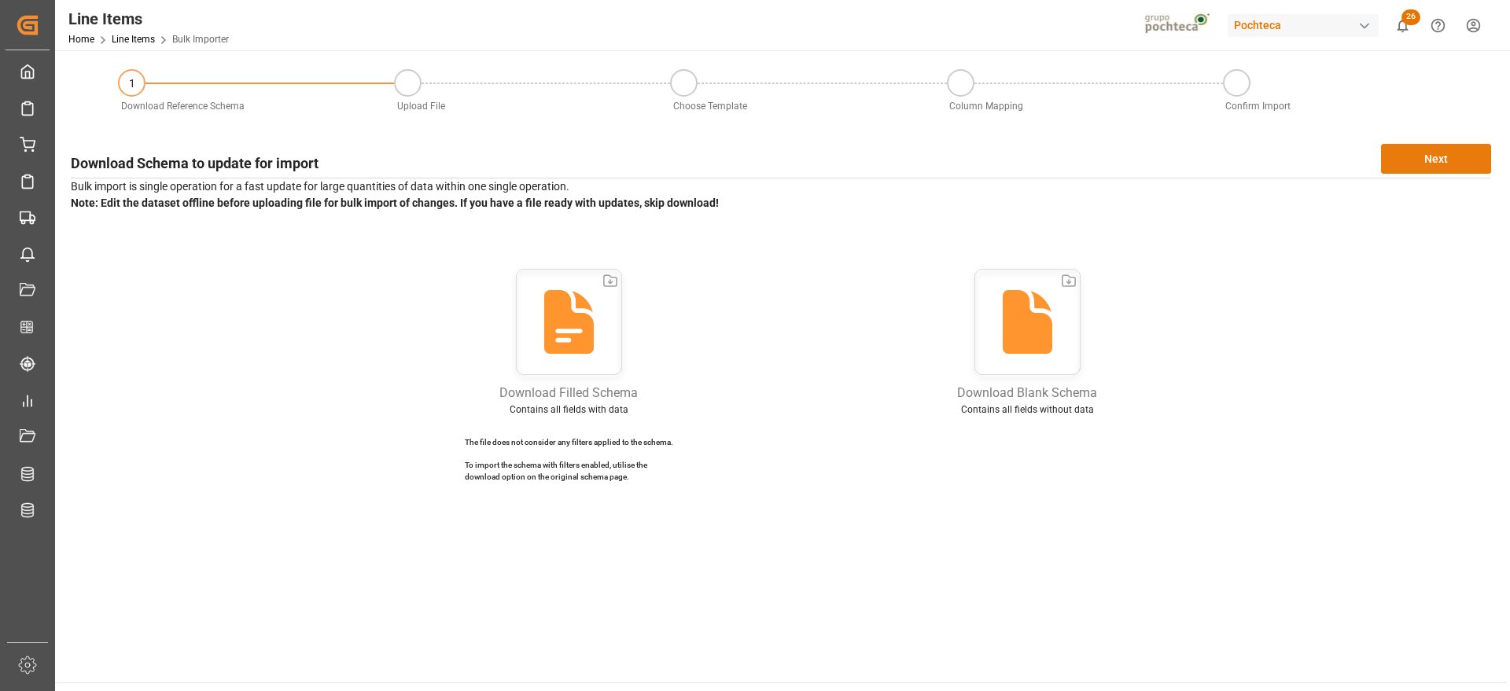
click at [1455, 145] on button "Next" at bounding box center [1436, 159] width 110 height 30
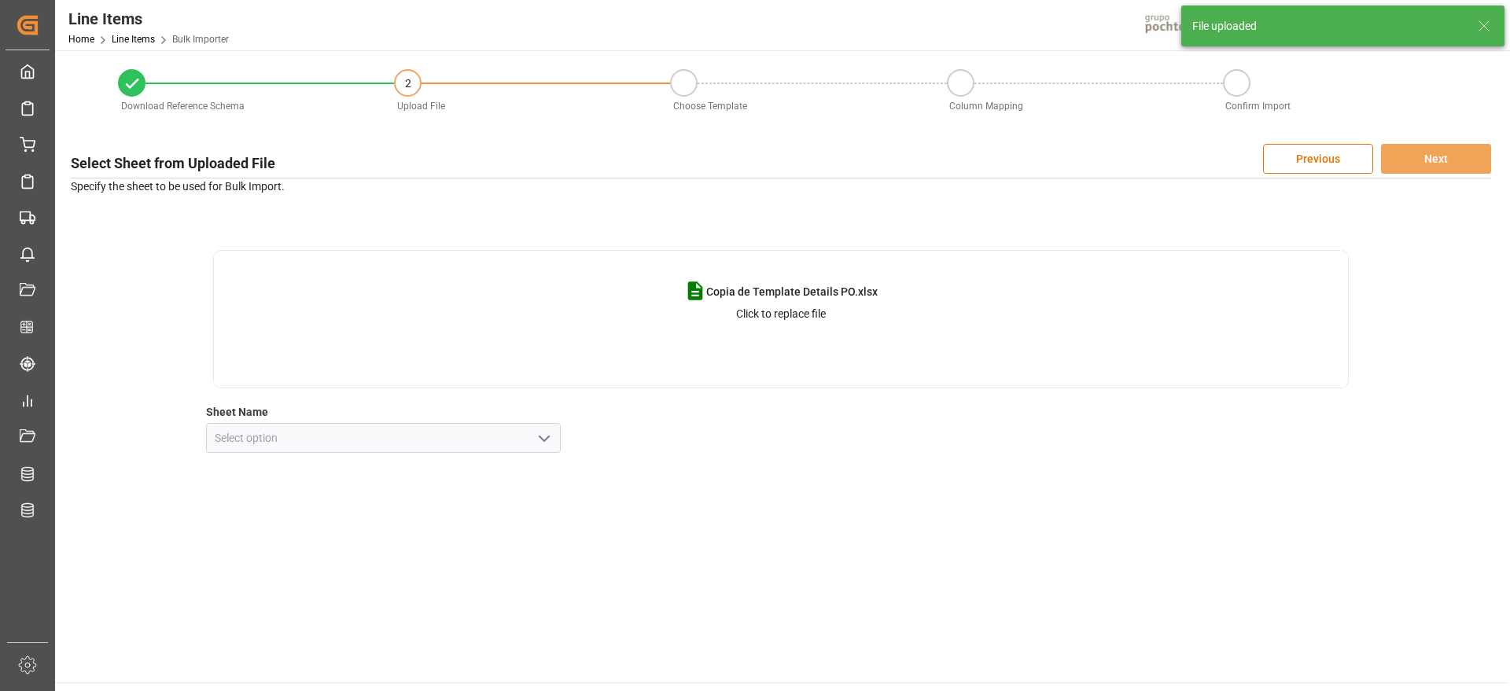
click at [542, 441] on icon "open menu" at bounding box center [544, 438] width 19 height 19
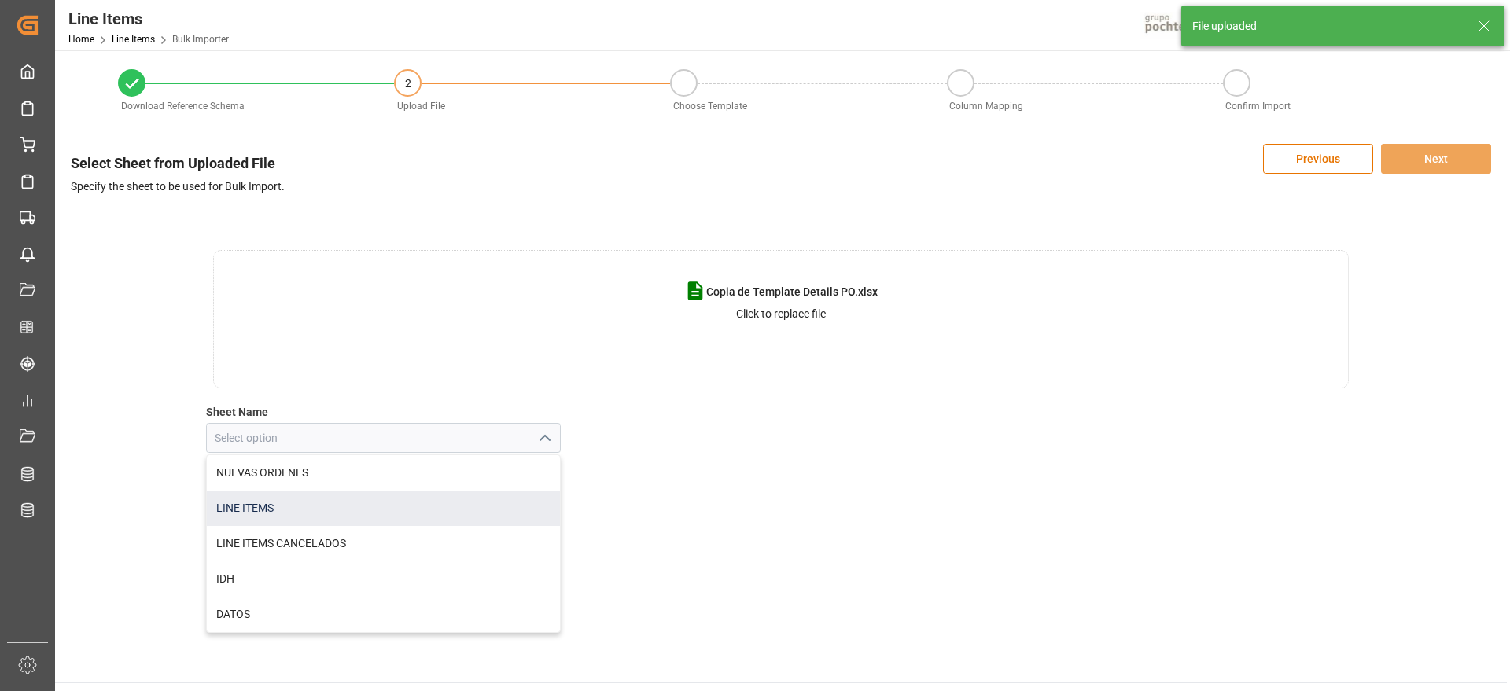
click at [384, 506] on div "LINE ITEMS" at bounding box center [384, 508] width 354 height 35
type input "LINE ITEMS"
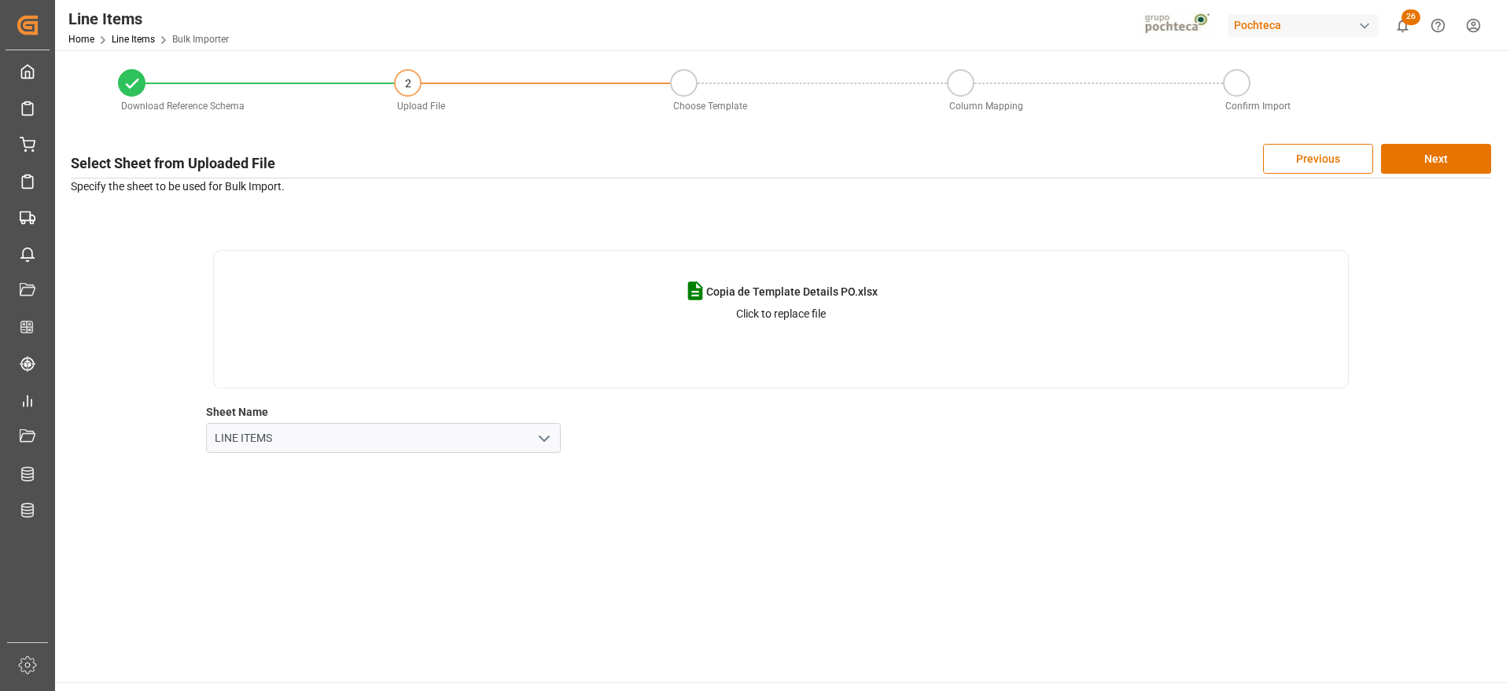
click at [859, 449] on div "Copia de Template Details PO.xlsx Click to replace file Sheet Name LINE ITEMS" at bounding box center [781, 351] width 1420 height 203
click at [546, 438] on polyline "open menu" at bounding box center [543, 438] width 9 height 5
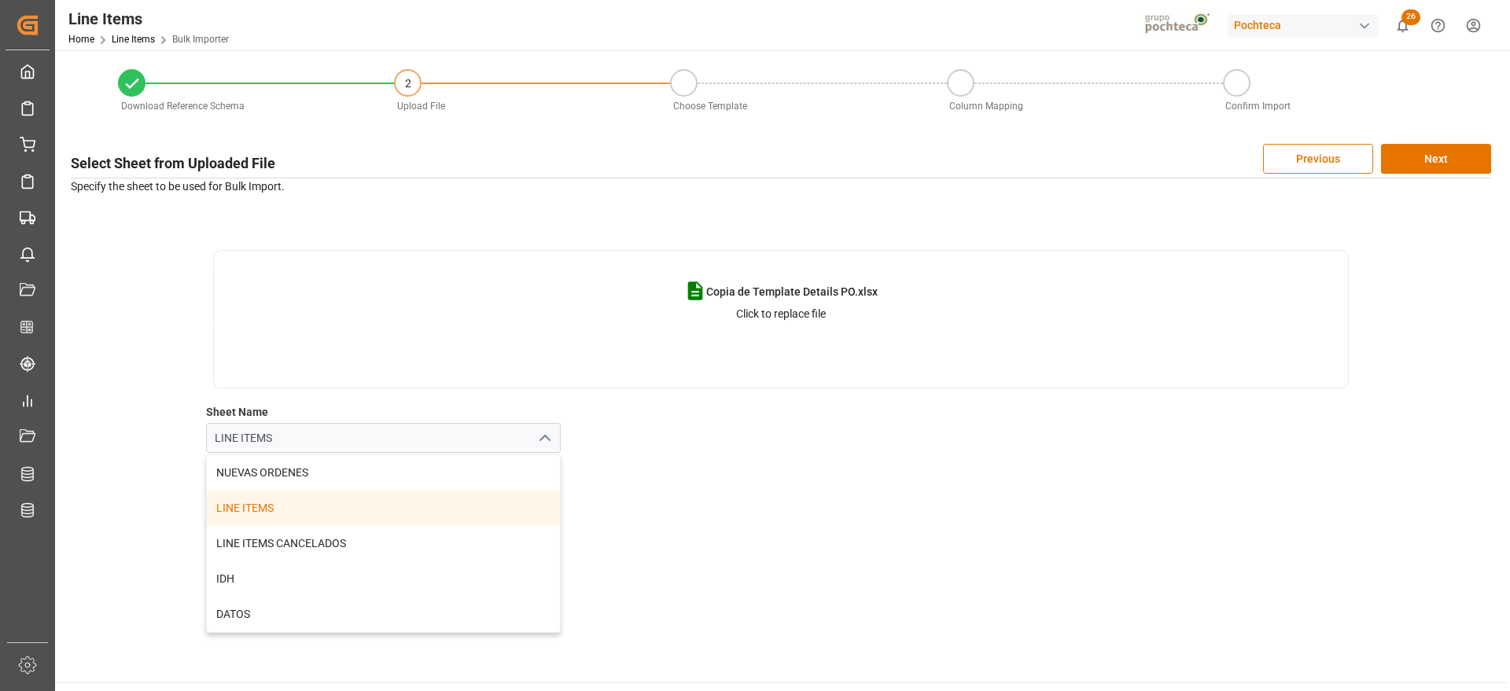
click at [546, 437] on polyline "close menu" at bounding box center [543, 438] width 9 height 5
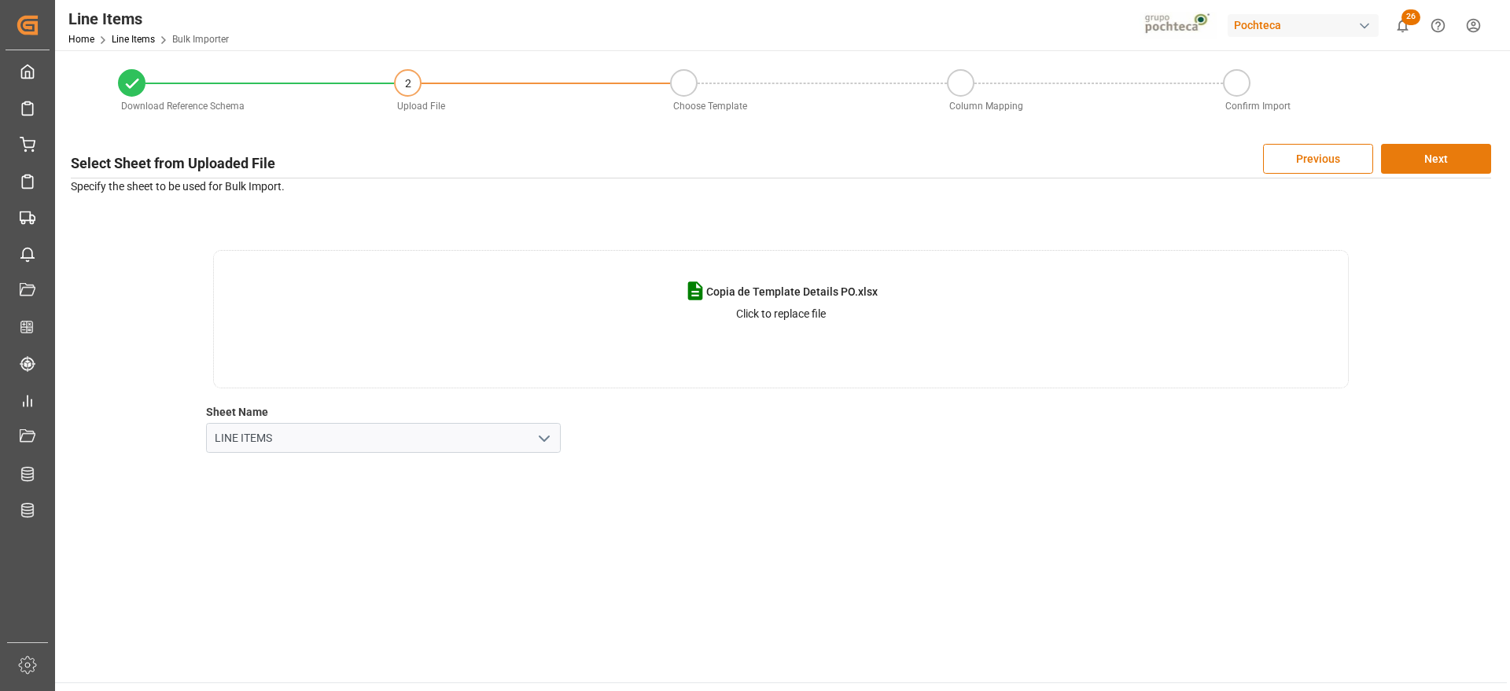
click at [1411, 147] on button "Next" at bounding box center [1436, 159] width 110 height 30
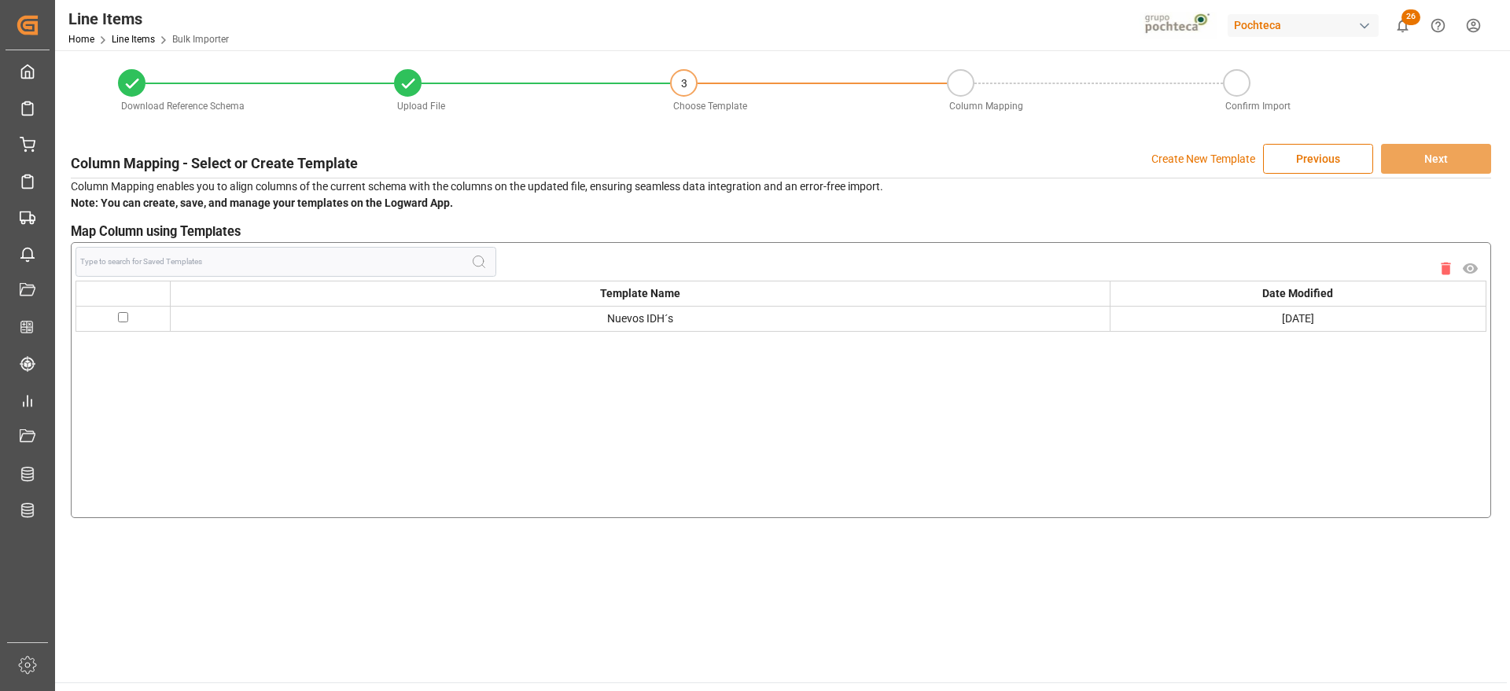
click at [120, 316] on input "checkbox" at bounding box center [123, 317] width 10 height 10
checkbox input "true"
click at [1425, 147] on button "Next" at bounding box center [1436, 159] width 110 height 30
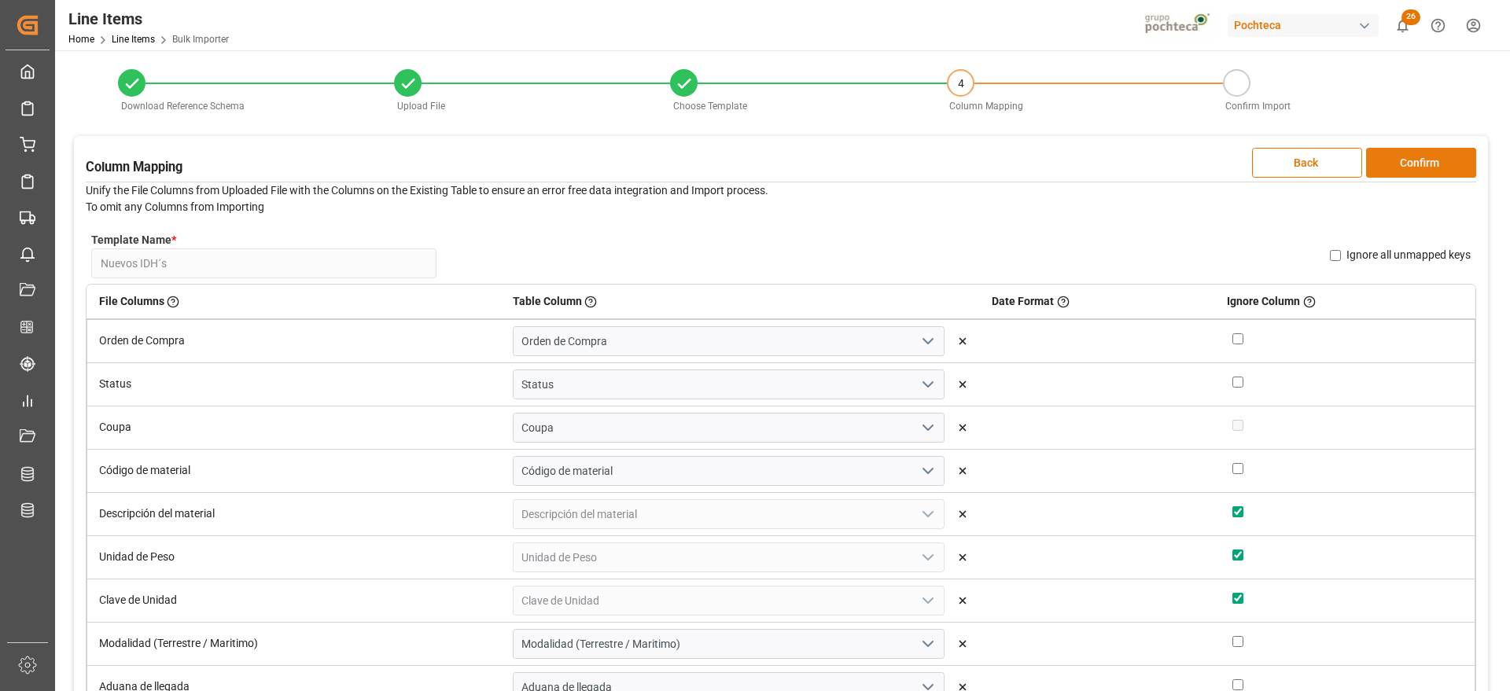
click at [1415, 165] on button "Confirm" at bounding box center [1421, 163] width 110 height 30
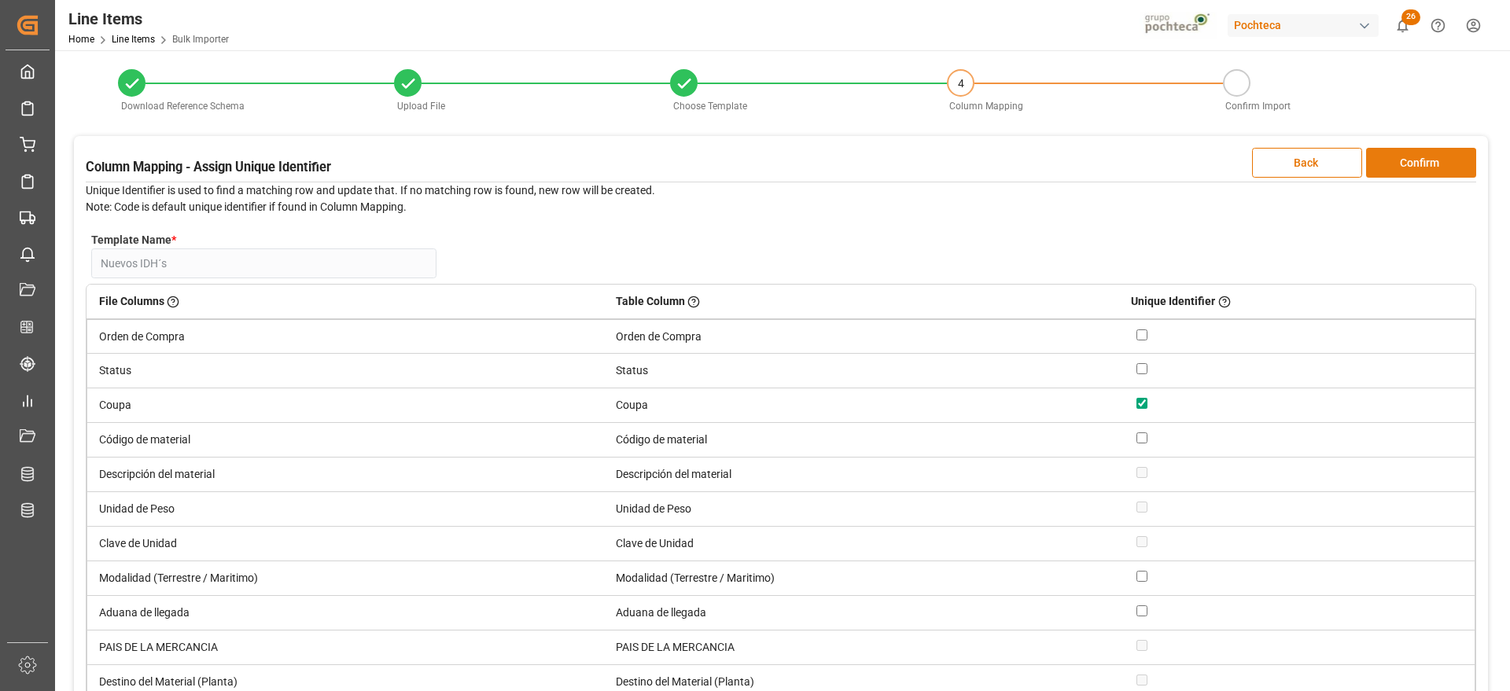
click at [1447, 161] on button "Confirm" at bounding box center [1421, 163] width 110 height 30
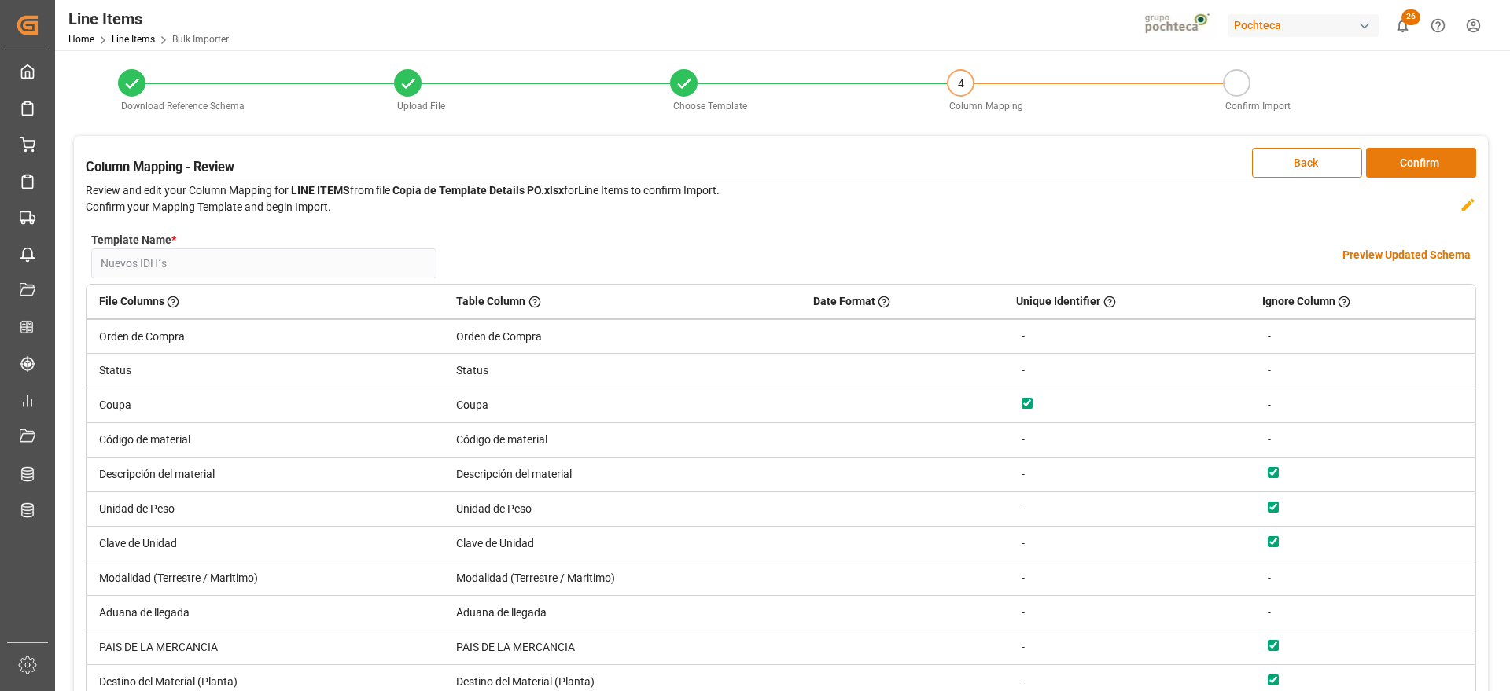
click at [1446, 162] on button "Confirm" at bounding box center [1421, 163] width 110 height 30
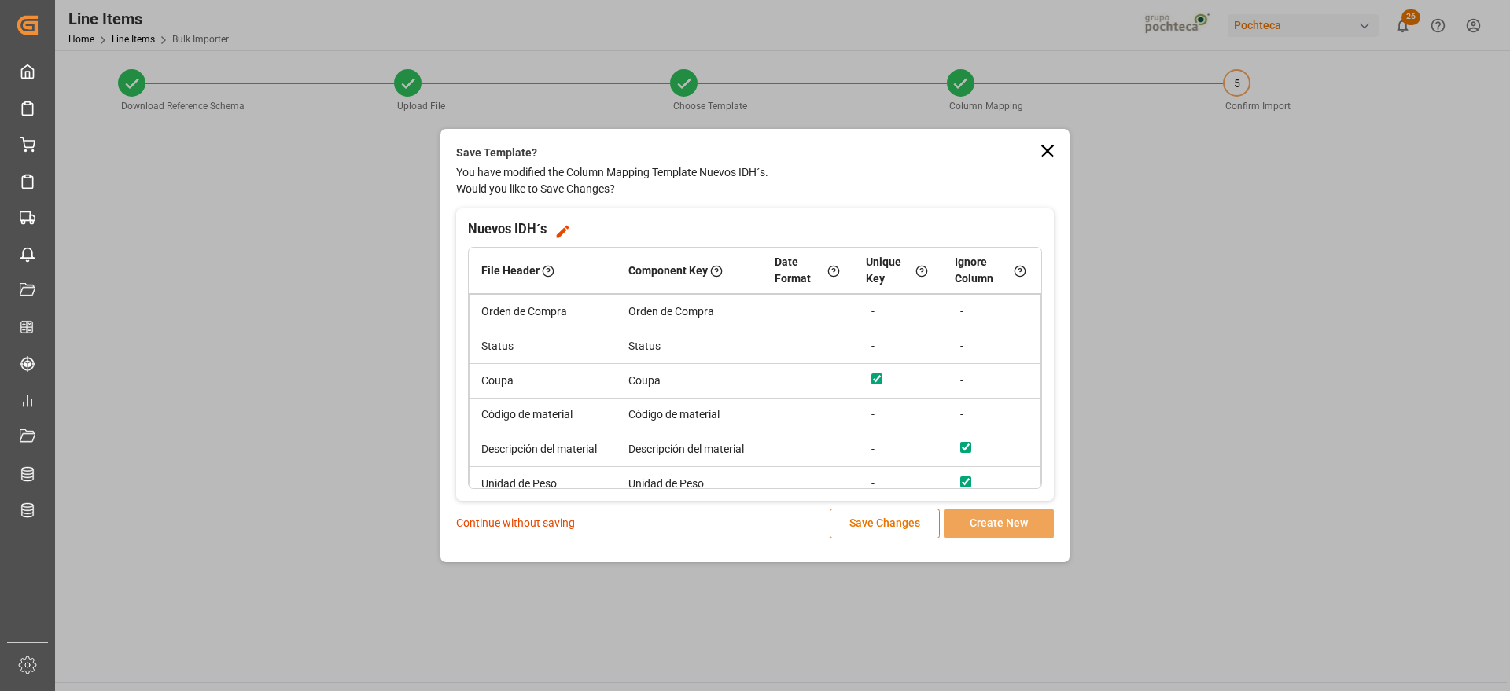
click at [531, 524] on p "Continue without saving" at bounding box center [515, 523] width 119 height 17
click at [509, 522] on p "Continue without saving" at bounding box center [515, 523] width 119 height 17
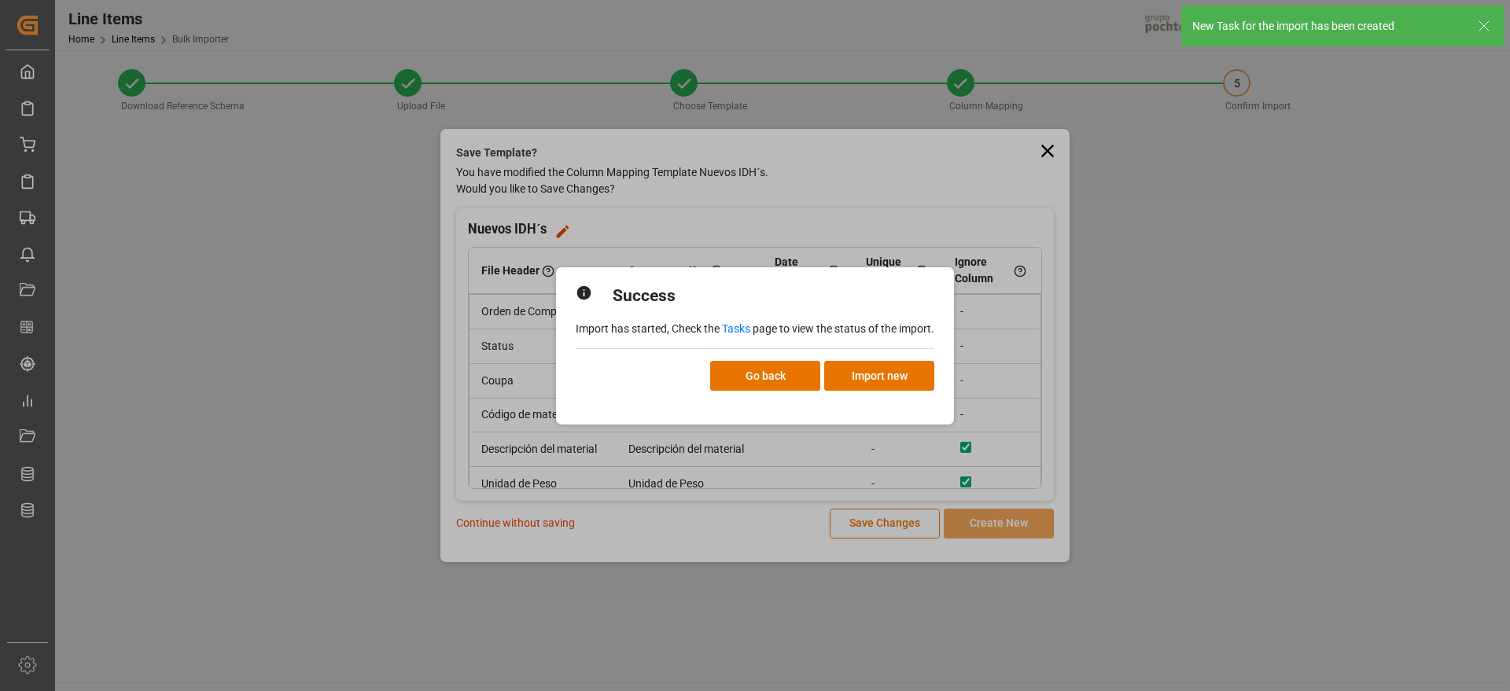
click at [514, 524] on div "Success Import has started, Check the Tasks page to view the status of the impo…" at bounding box center [755, 345] width 1510 height 691
click at [734, 333] on link "Tasks" at bounding box center [736, 328] width 28 height 13
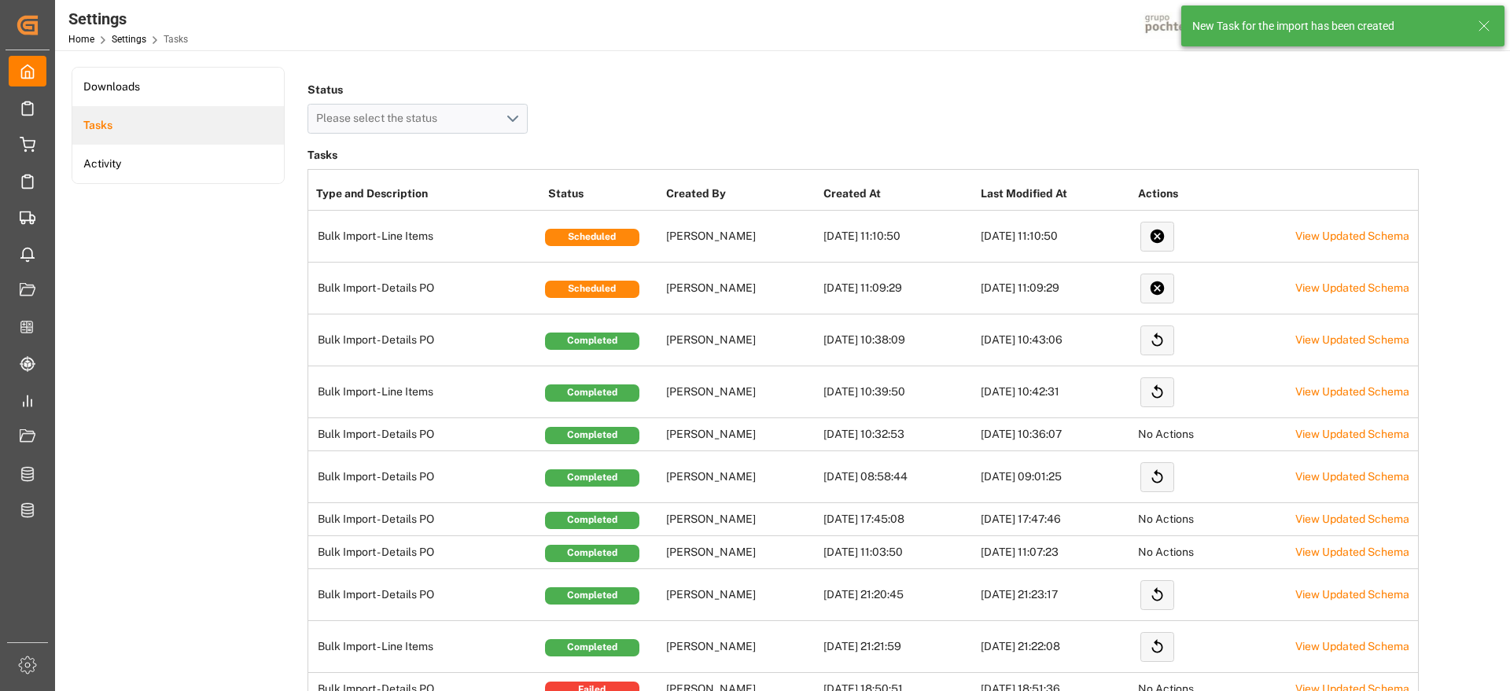
click at [1486, 26] on icon at bounding box center [1483, 26] width 19 height 19
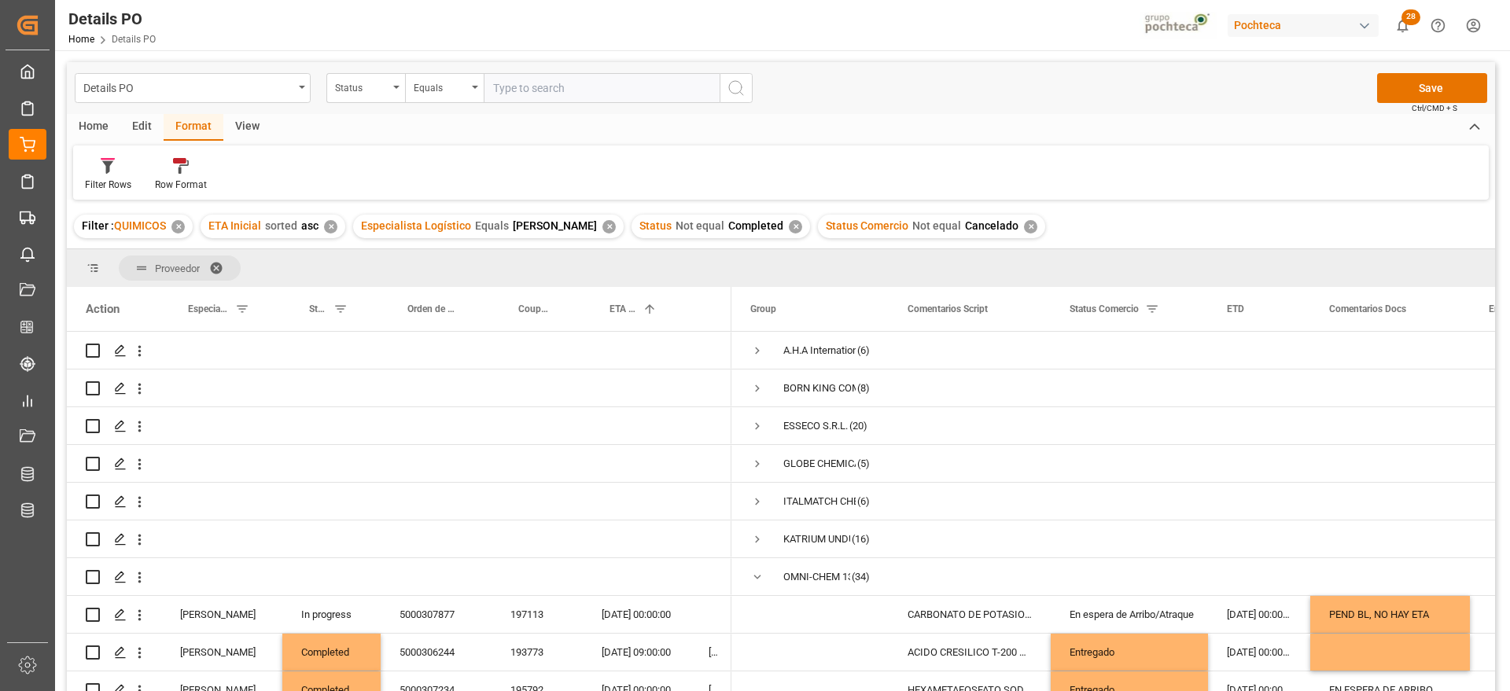
scroll to position [295, 0]
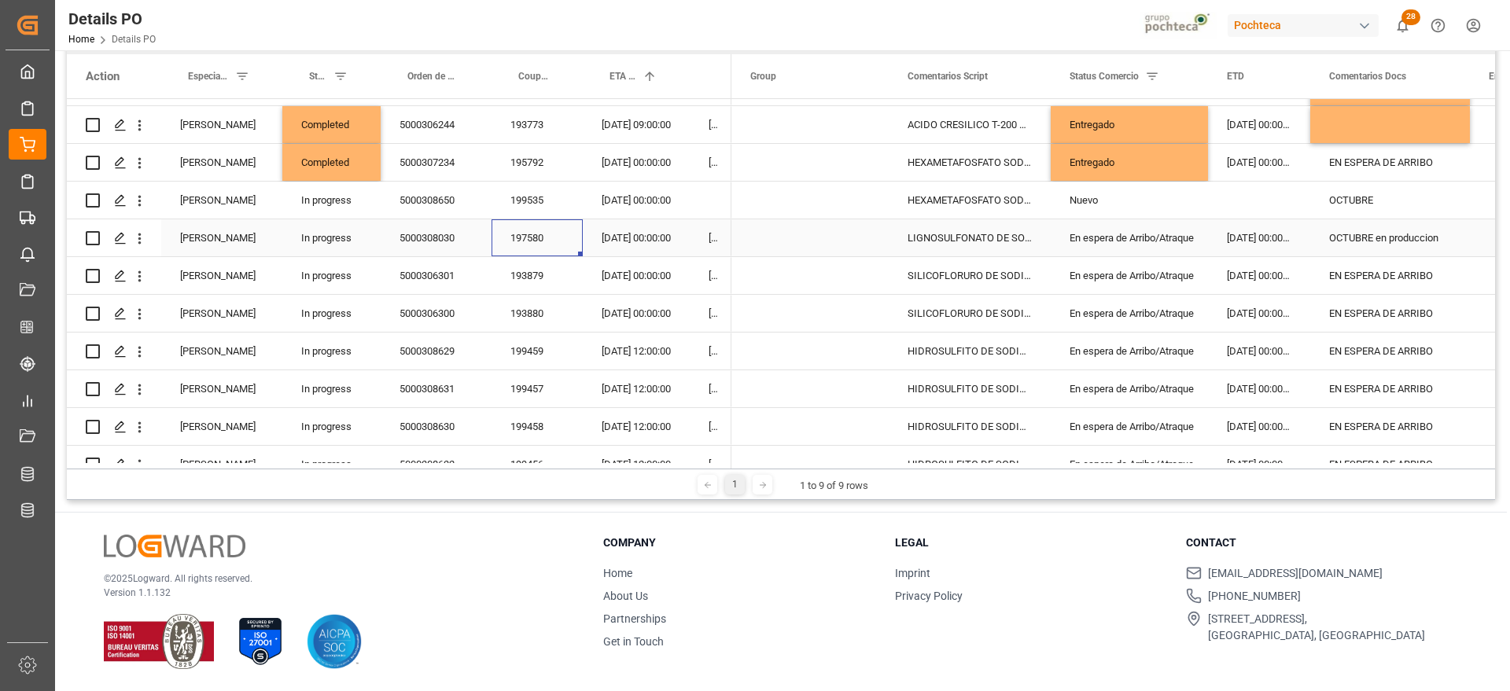
click at [531, 240] on div "197580" at bounding box center [536, 237] width 91 height 37
click at [1394, 230] on div "OCTUBRE en produccion" at bounding box center [1390, 237] width 160 height 37
drag, startPoint x: 1333, startPoint y: 245, endPoint x: 1451, endPoint y: 245, distance: 117.9
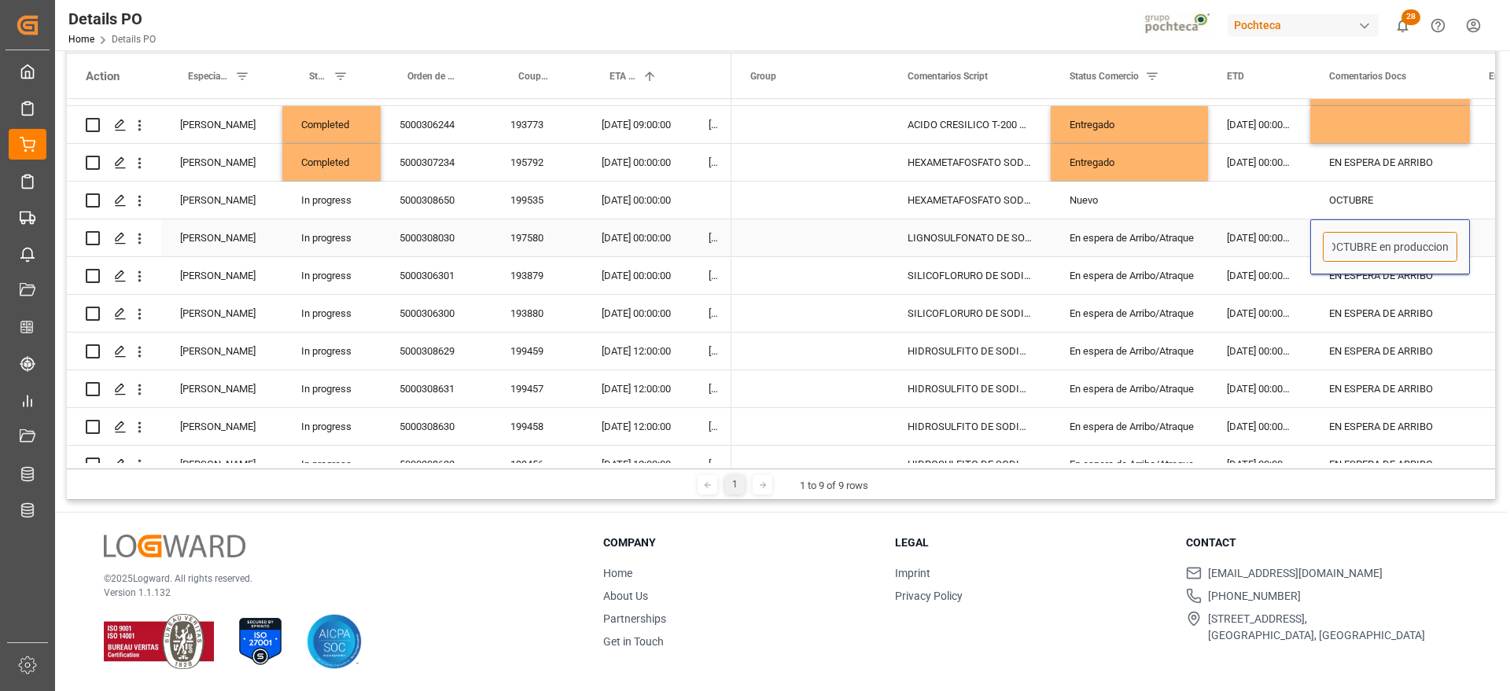
click at [1451, 245] on input "OCTUBRE en produccion" at bounding box center [1389, 247] width 134 height 30
type input "e"
type input "PEND REV"
click at [1357, 270] on div "EN ESPERA DE ARRIBO" at bounding box center [1390, 275] width 160 height 37
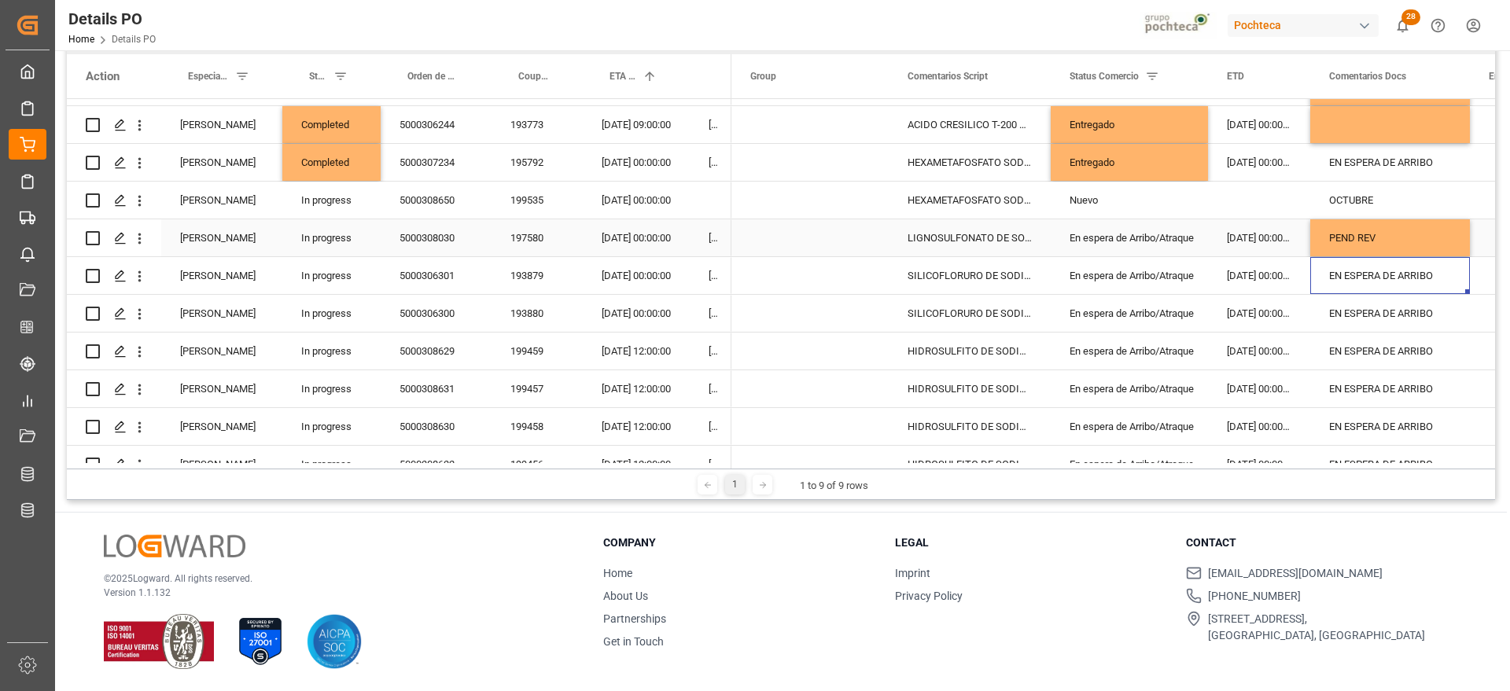
click at [1131, 242] on div "En espera de Arribo/Atraque" at bounding box center [1129, 238] width 120 height 36
click at [1178, 241] on icon "open menu" at bounding box center [1178, 247] width 19 height 19
click at [1111, 332] on div "En Puerto" at bounding box center [1138, 327] width 149 height 55
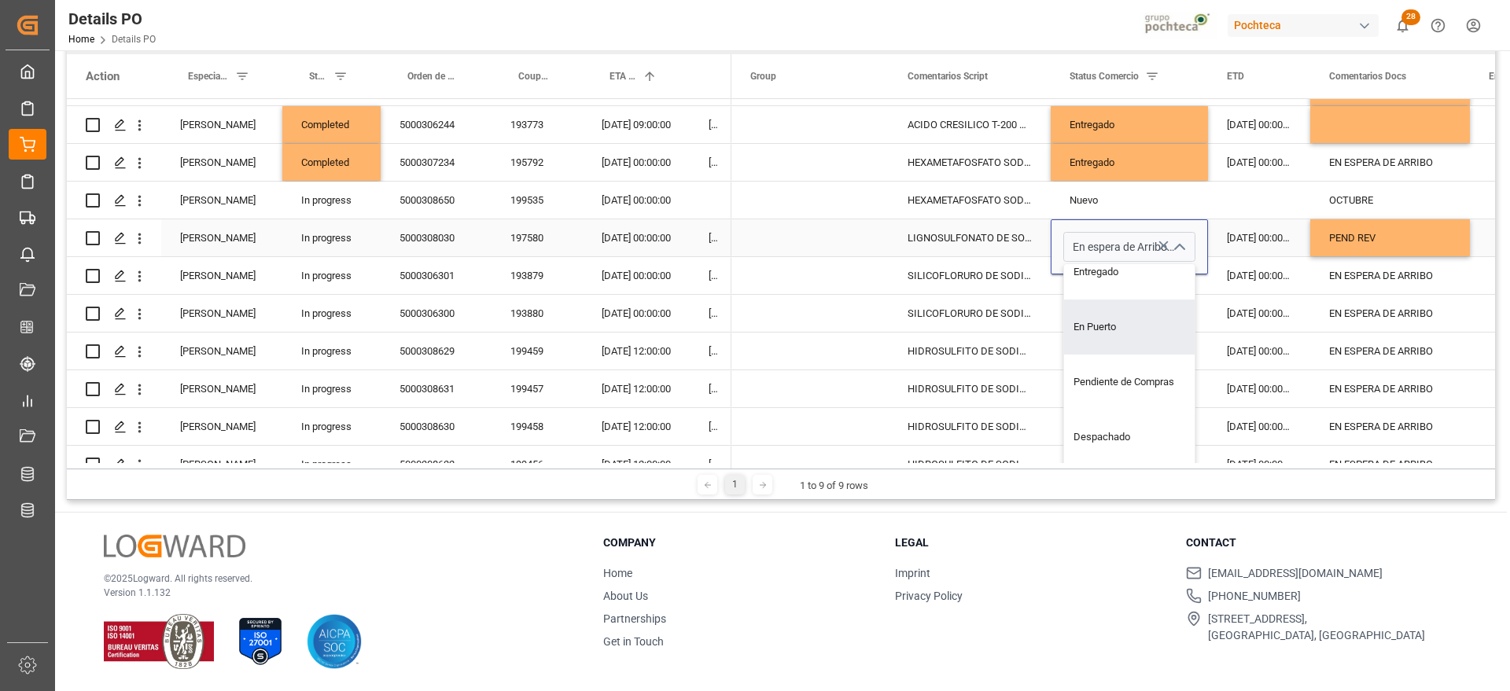
type input "En Puerto"
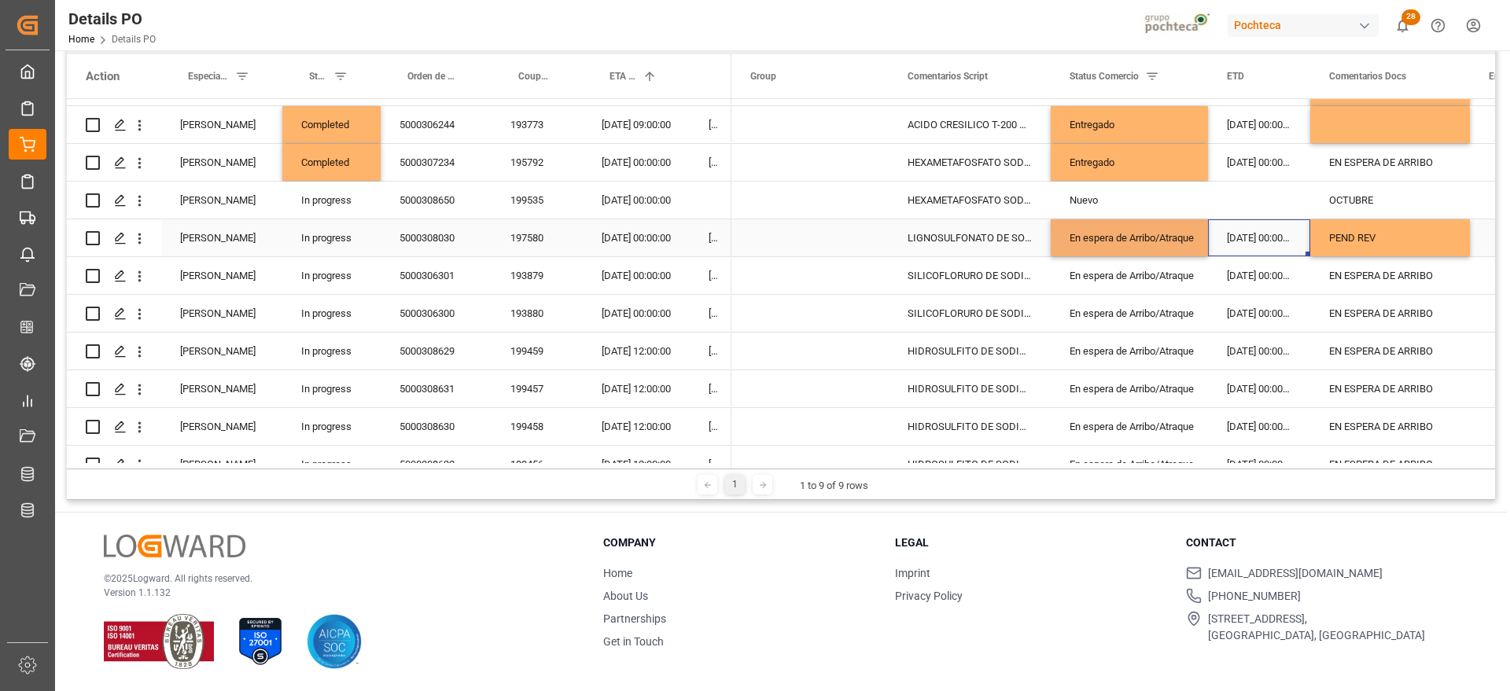
click at [1269, 227] on div "[DATE] 00:00:00" at bounding box center [1259, 237] width 102 height 37
drag, startPoint x: 1389, startPoint y: 291, endPoint x: 1349, endPoint y: 280, distance: 41.6
click at [1385, 290] on div "EN ESPERA DE ARRIBO" at bounding box center [1390, 275] width 160 height 37
click at [538, 284] on div "193879" at bounding box center [536, 275] width 91 height 37
click at [446, 279] on div "5000306301" at bounding box center [436, 275] width 111 height 37
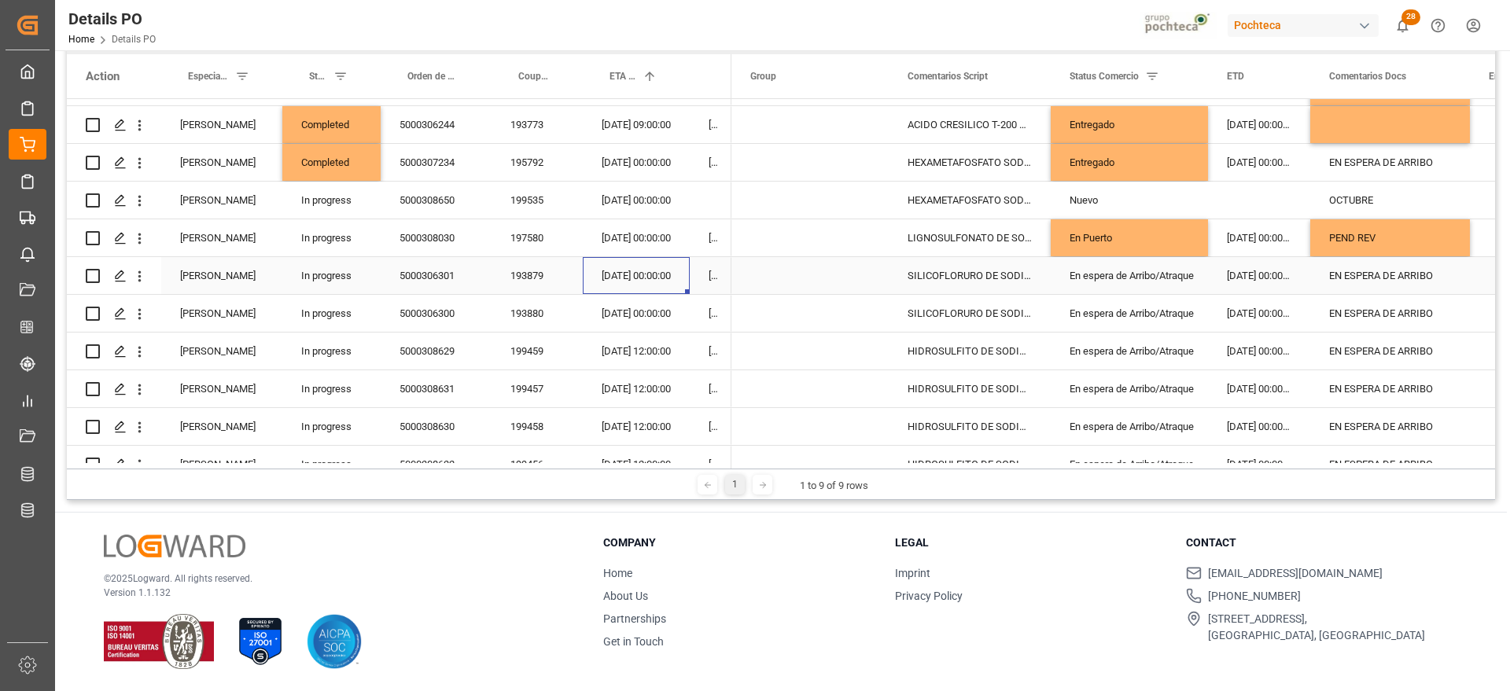
click at [639, 281] on div "[DATE] 00:00:00" at bounding box center [636, 275] width 107 height 37
click at [1430, 273] on div "EN ESPERA DE ARRIBO" at bounding box center [1390, 275] width 160 height 37
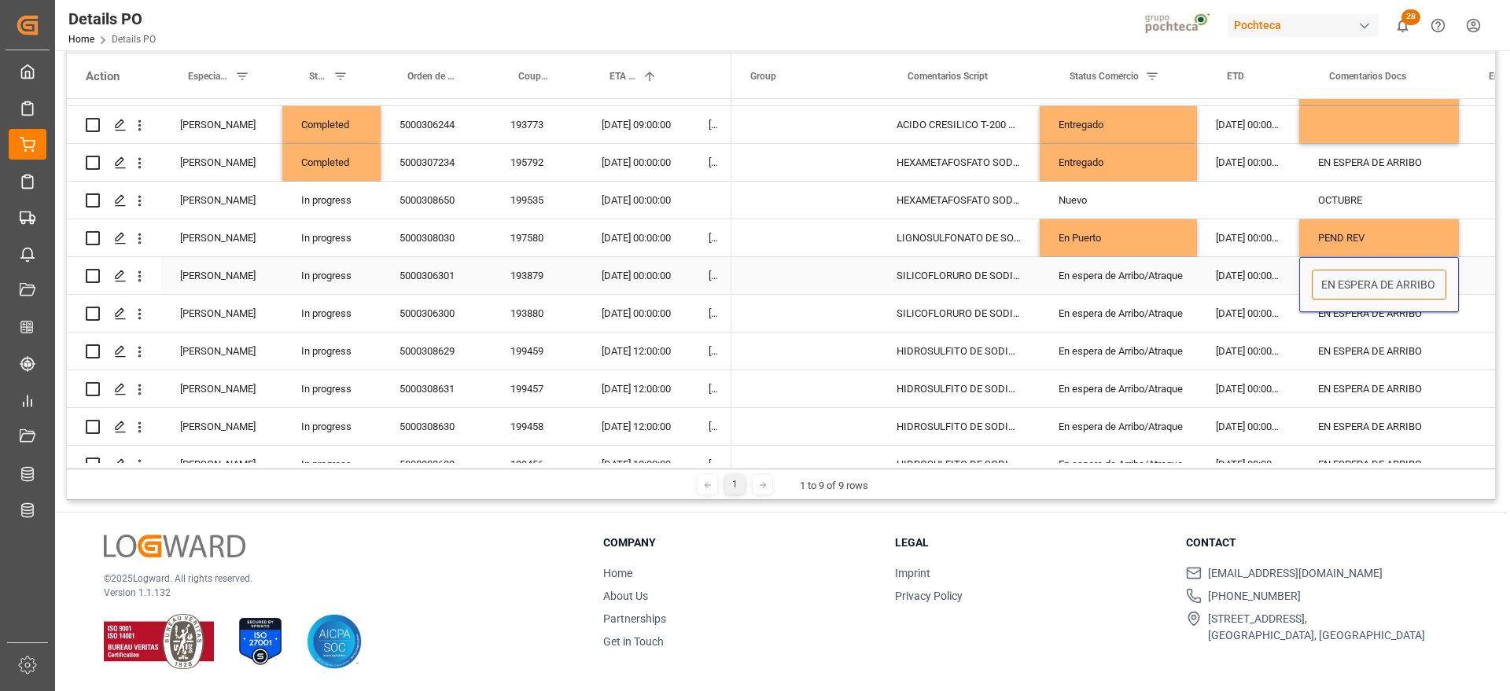
drag, startPoint x: 1332, startPoint y: 279, endPoint x: 1469, endPoint y: 279, distance: 136.8
type input "RV"
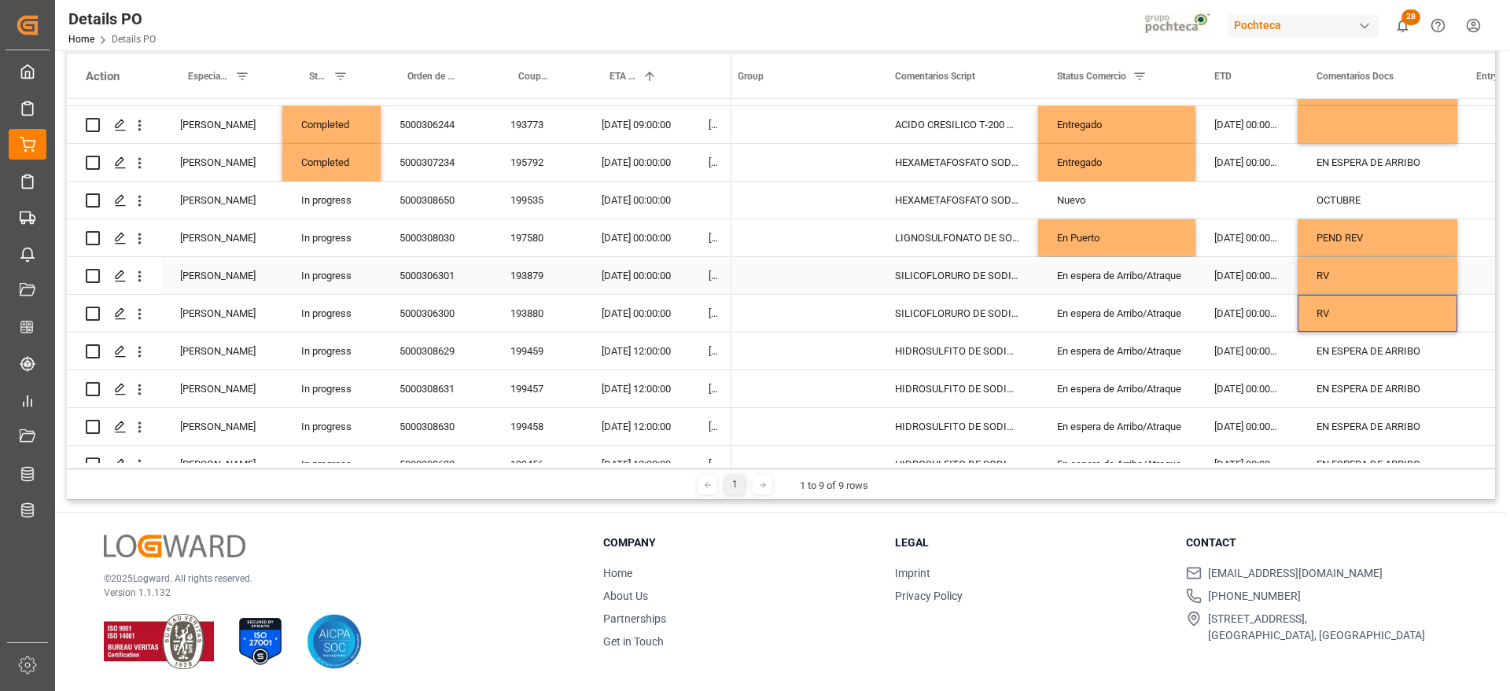
click at [1126, 275] on div "En espera de Arribo/Atraque" at bounding box center [1117, 276] width 120 height 36
click at [441, 265] on div "5000306301" at bounding box center [436, 275] width 111 height 37
click at [1379, 346] on div "EN ESPERA DE ARRIBO" at bounding box center [1377, 351] width 160 height 37
click at [512, 351] on div "199459" at bounding box center [536, 351] width 91 height 37
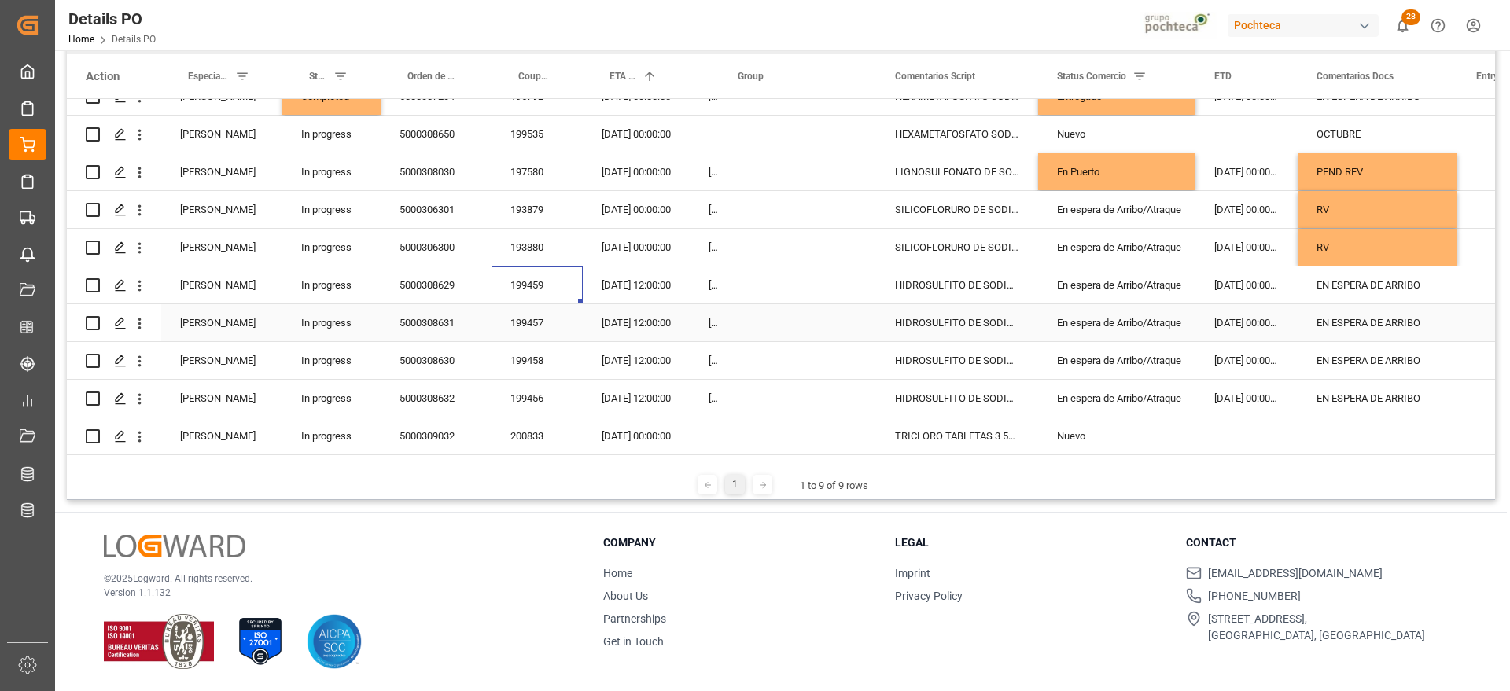
scroll to position [393, 0]
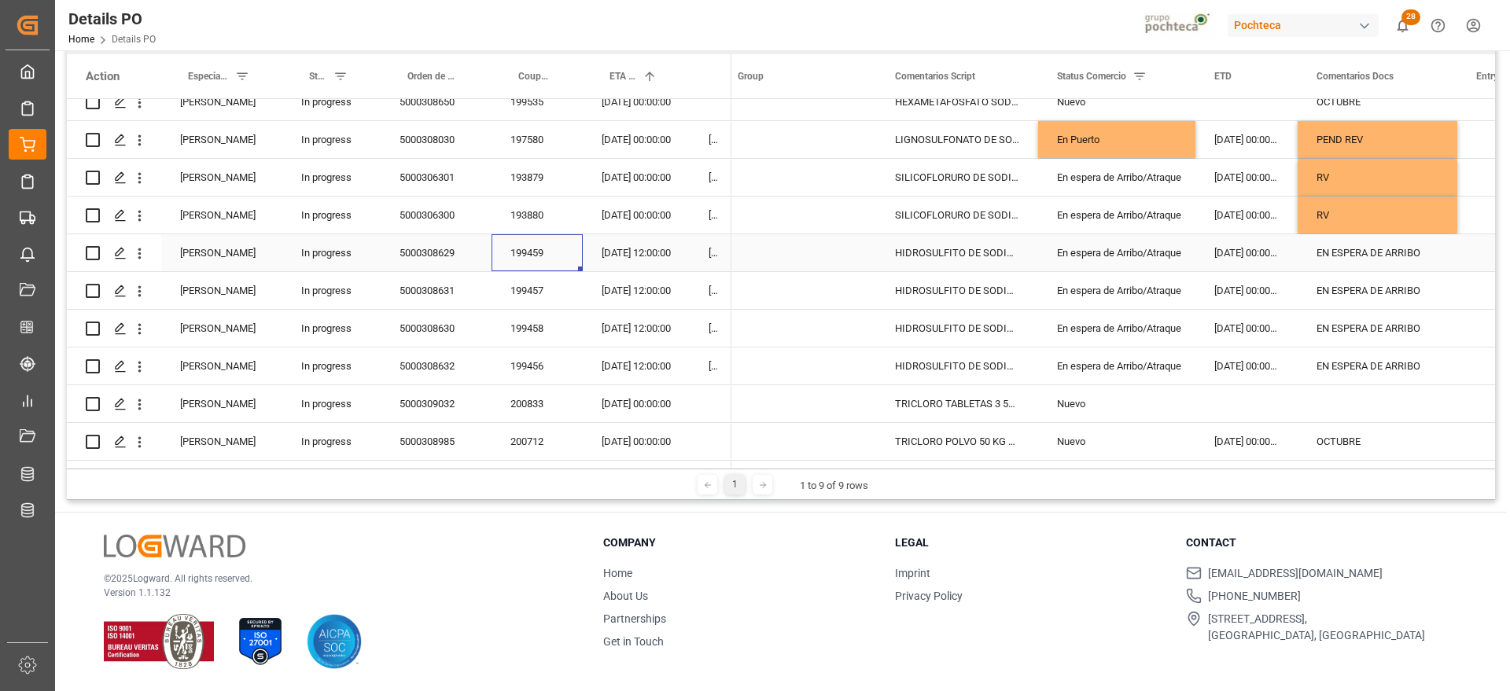
click at [1368, 243] on div "EN ESPERA DE ARRIBO" at bounding box center [1377, 252] width 160 height 37
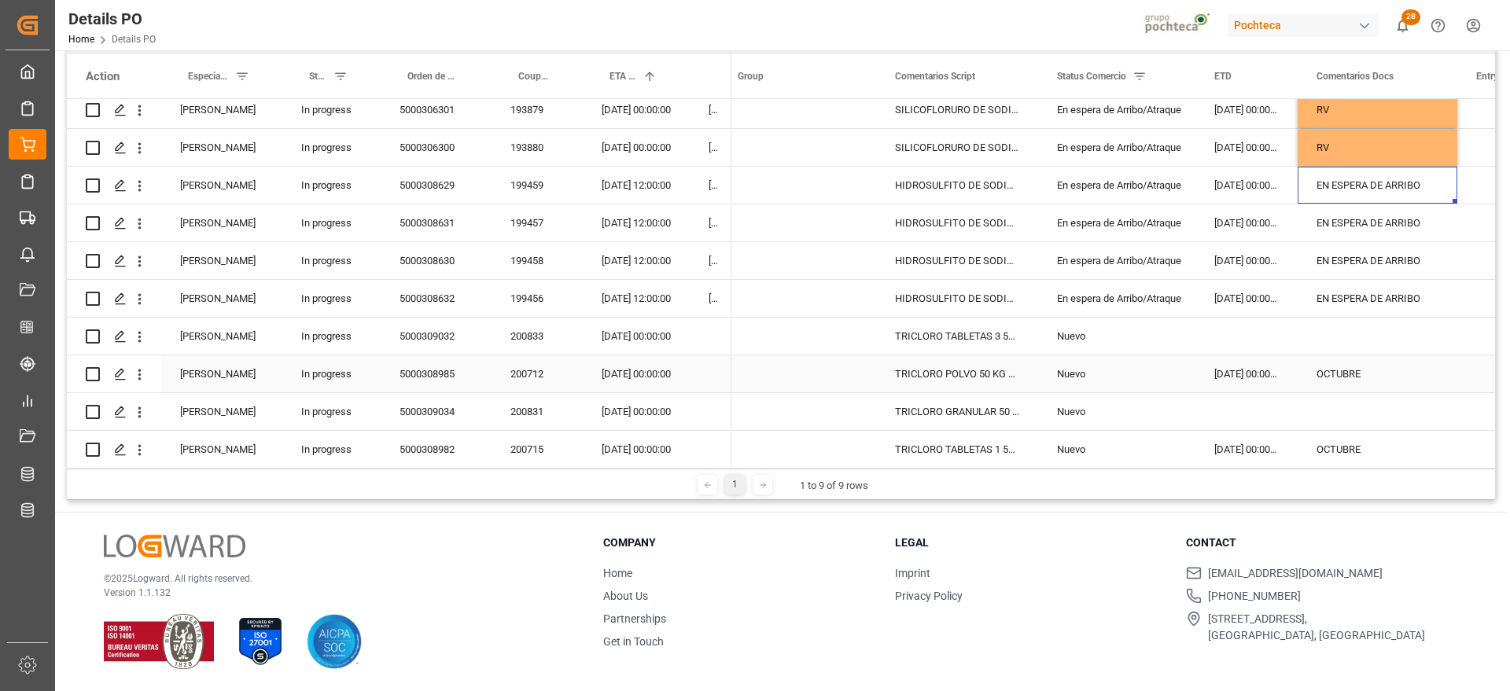
scroll to position [491, 0]
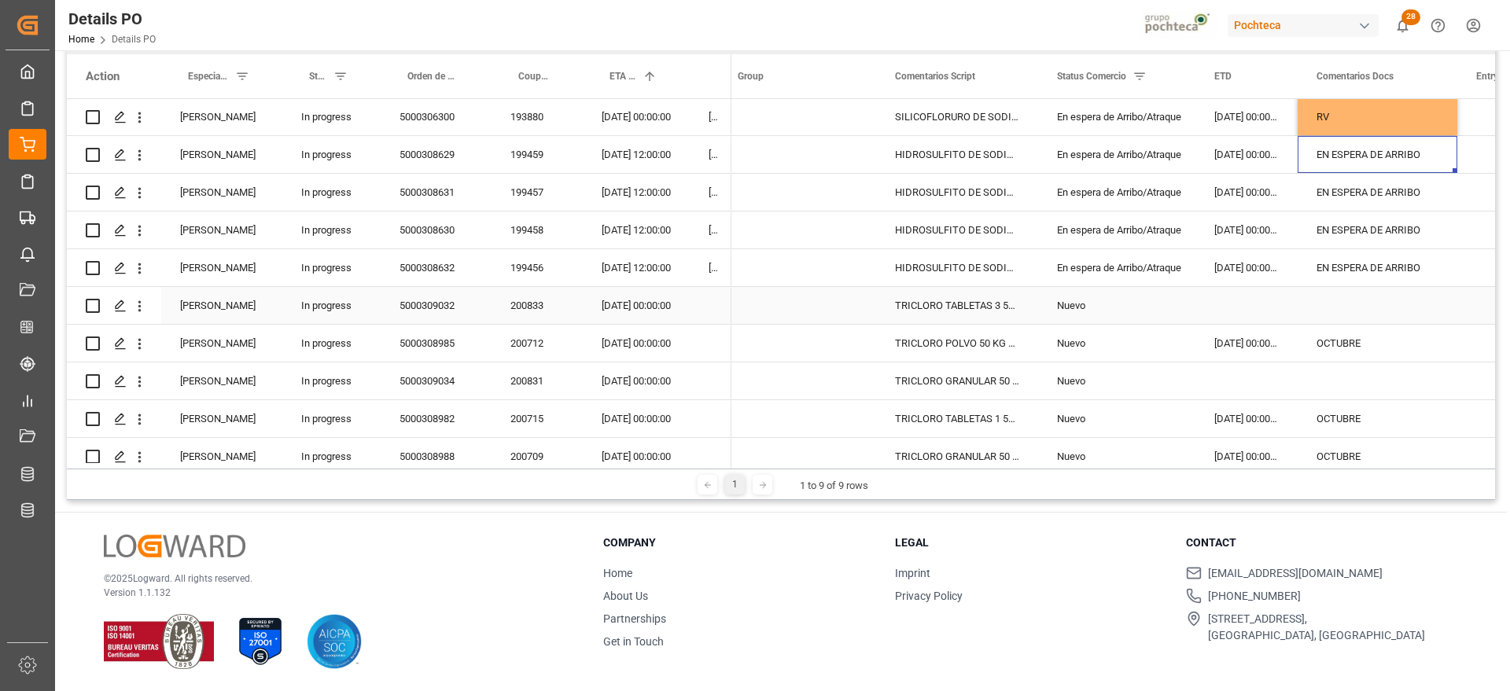
click at [1341, 311] on div "Press SPACE to select this row." at bounding box center [1377, 305] width 160 height 37
click at [1077, 296] on div "Nuevo" at bounding box center [1117, 306] width 120 height 36
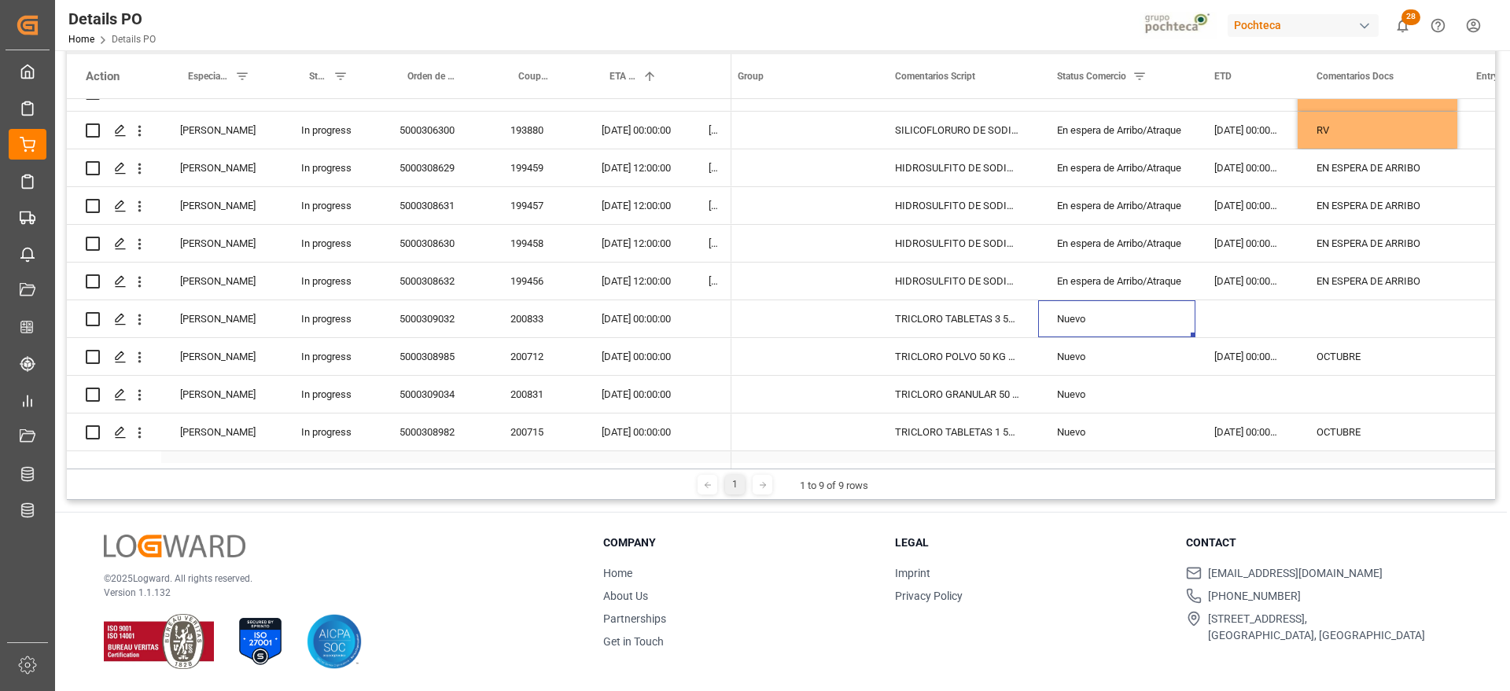
scroll to position [576, 0]
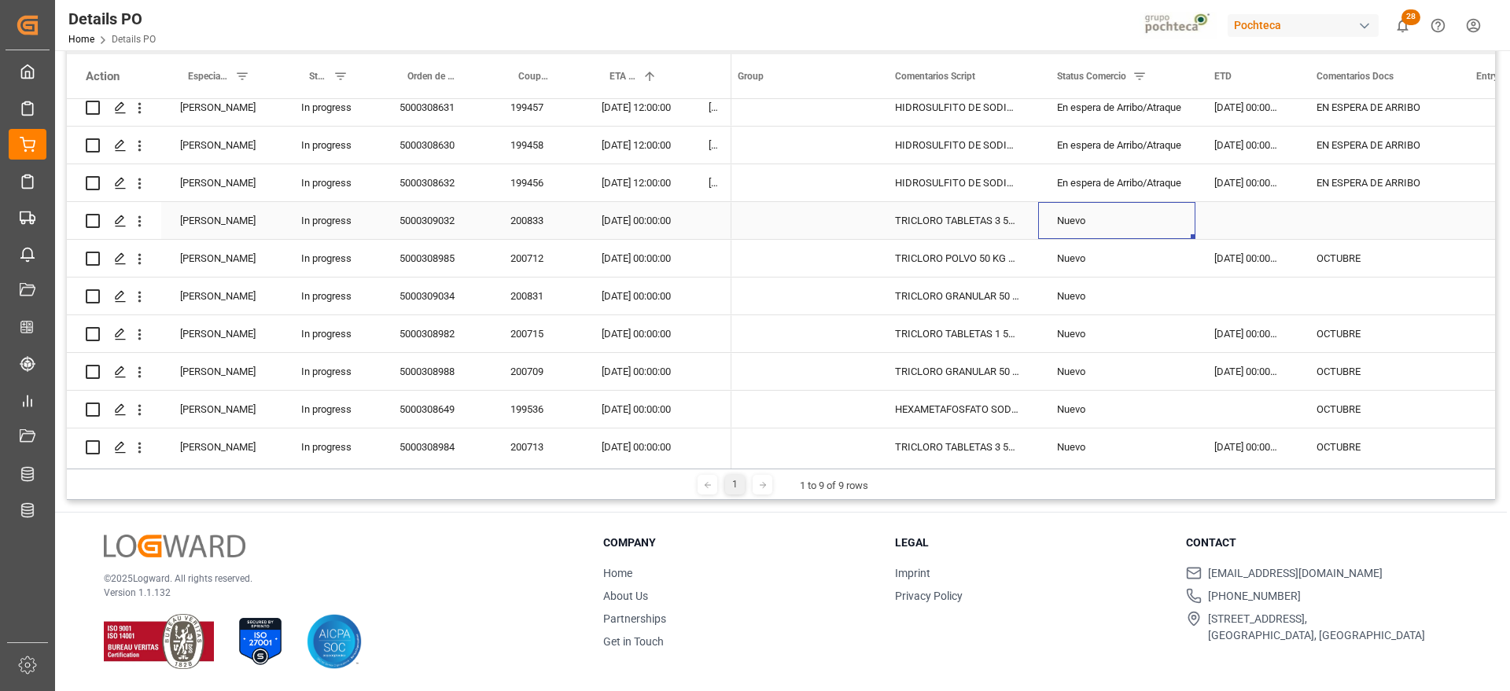
click at [536, 222] on div "200833" at bounding box center [536, 220] width 91 height 37
click at [550, 296] on div "200831" at bounding box center [536, 296] width 91 height 37
click at [545, 232] on div "200833" at bounding box center [536, 220] width 91 height 37
click at [517, 300] on div "200831" at bounding box center [536, 296] width 91 height 37
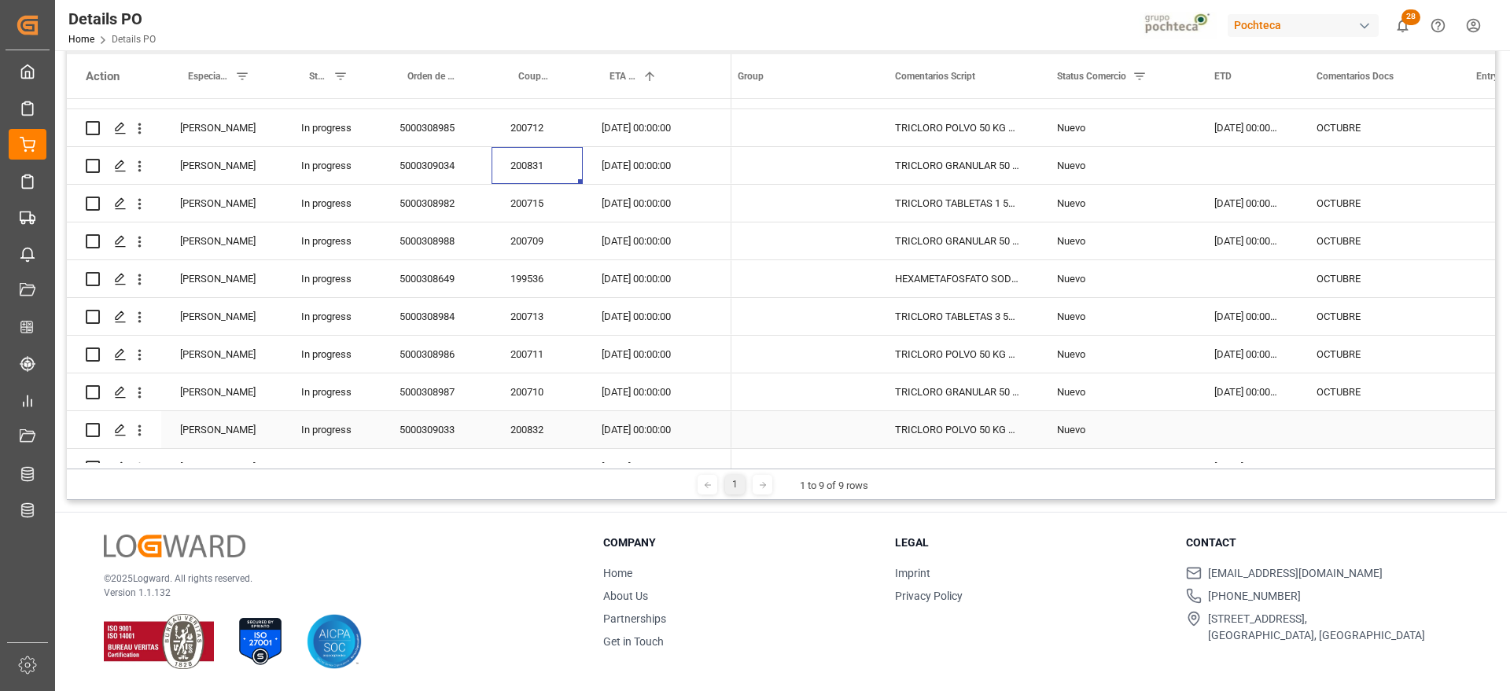
scroll to position [675, 0]
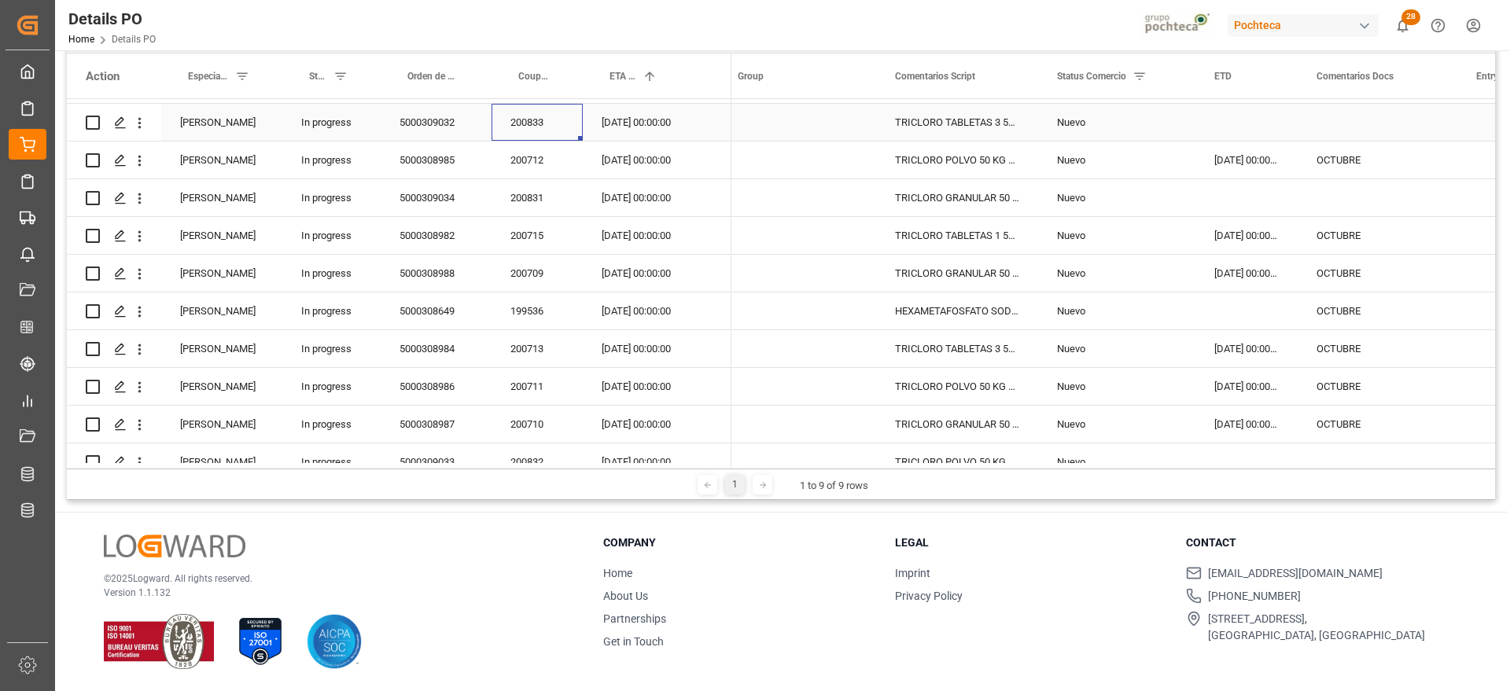
click at [548, 119] on div "200833" at bounding box center [536, 122] width 91 height 37
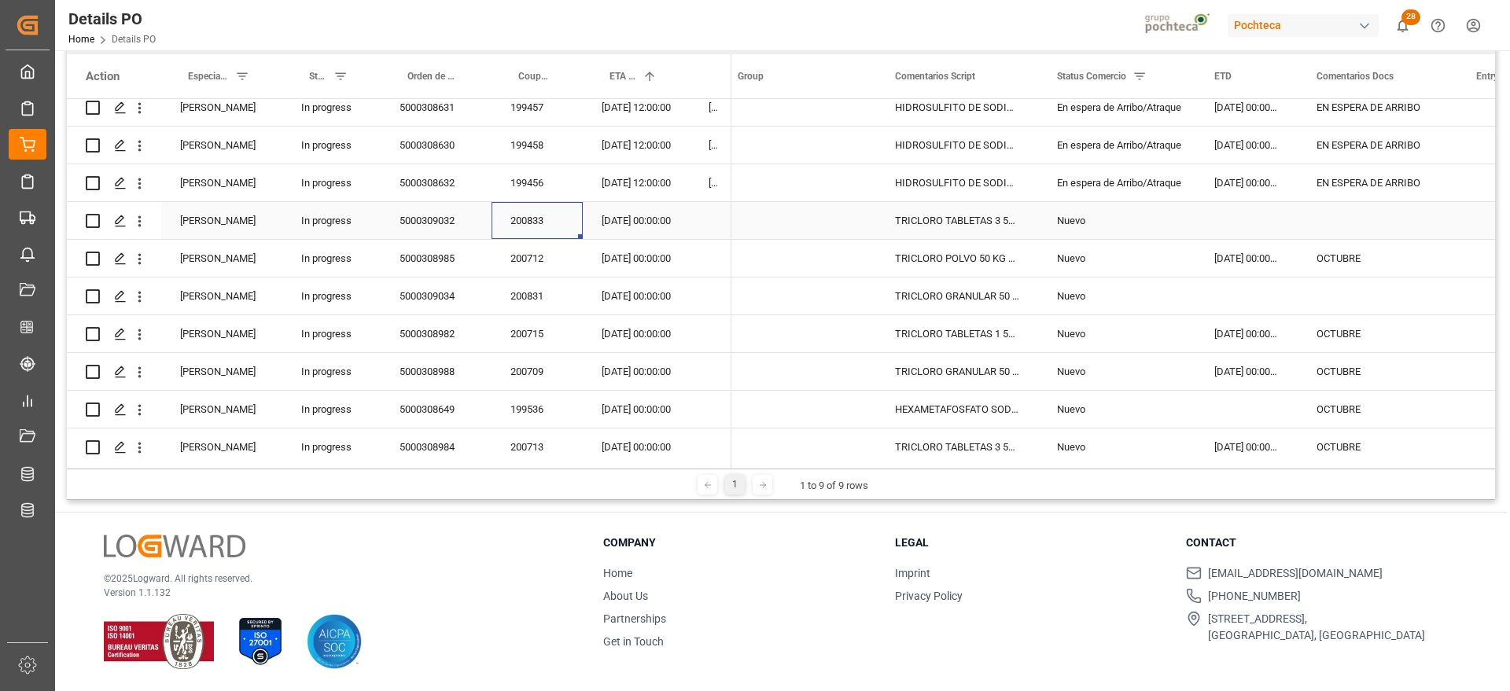
click at [1252, 208] on div "Press SPACE to select this row." at bounding box center [1246, 220] width 102 height 37
click at [1359, 218] on div "Press SPACE to select this row." at bounding box center [1377, 220] width 160 height 37
click at [1359, 218] on input "Press SPACE to select this row." at bounding box center [1377, 230] width 134 height 30
type input "p"
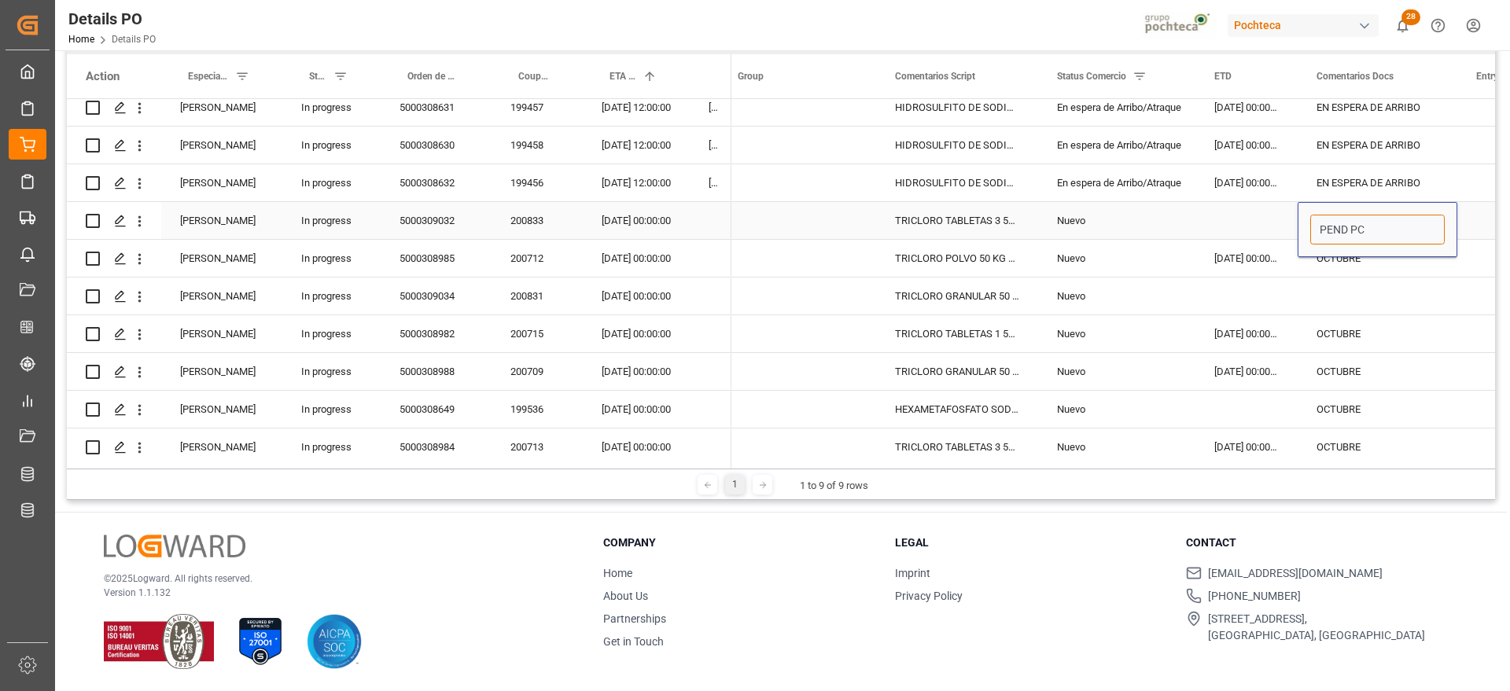
type input "PEND PCT"
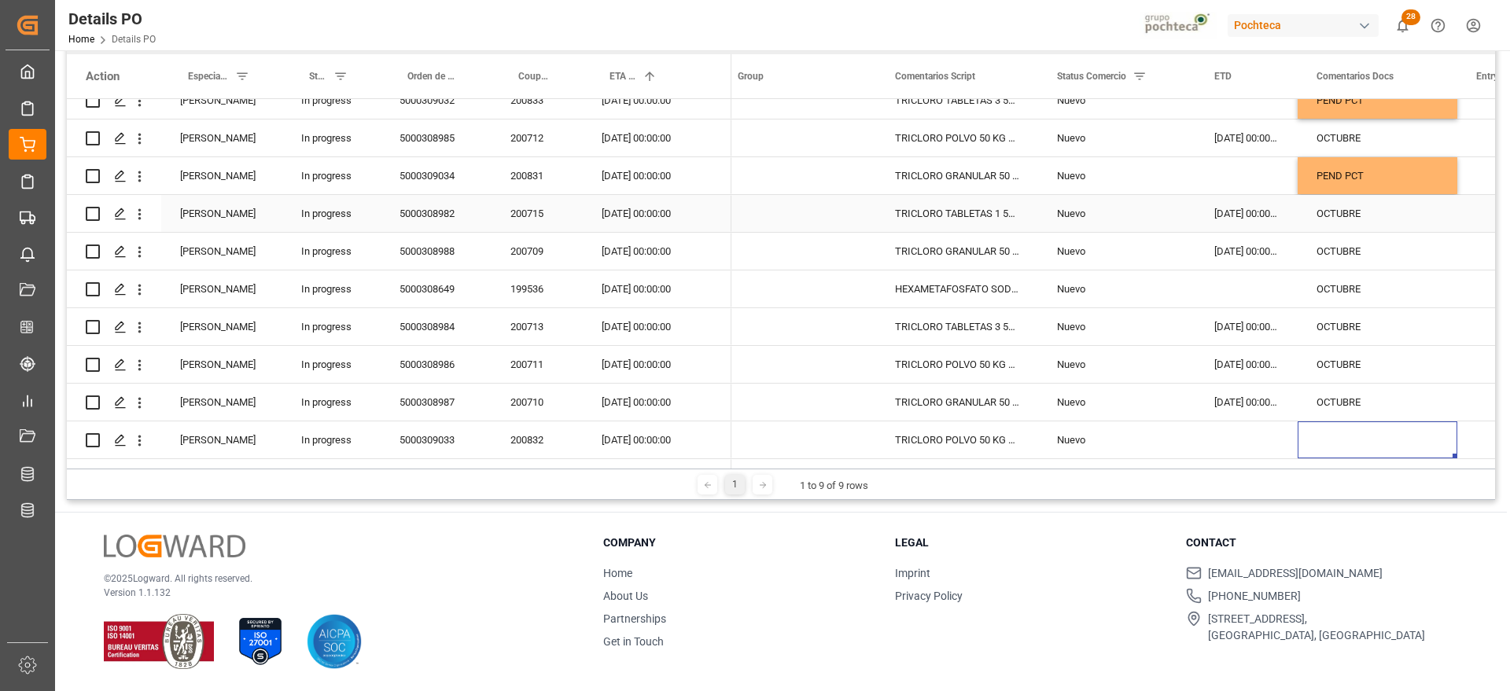
scroll to position [734, 0]
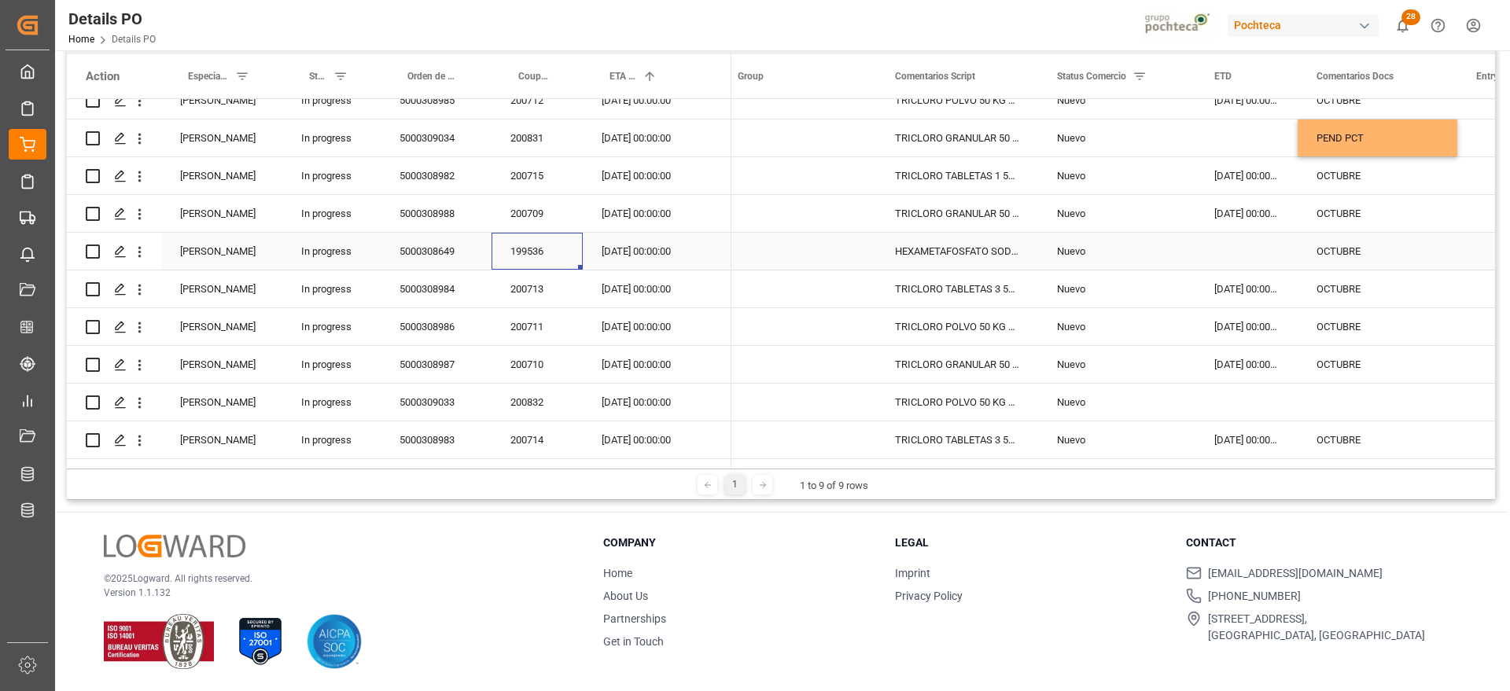
click at [541, 243] on div "199536" at bounding box center [536, 251] width 91 height 37
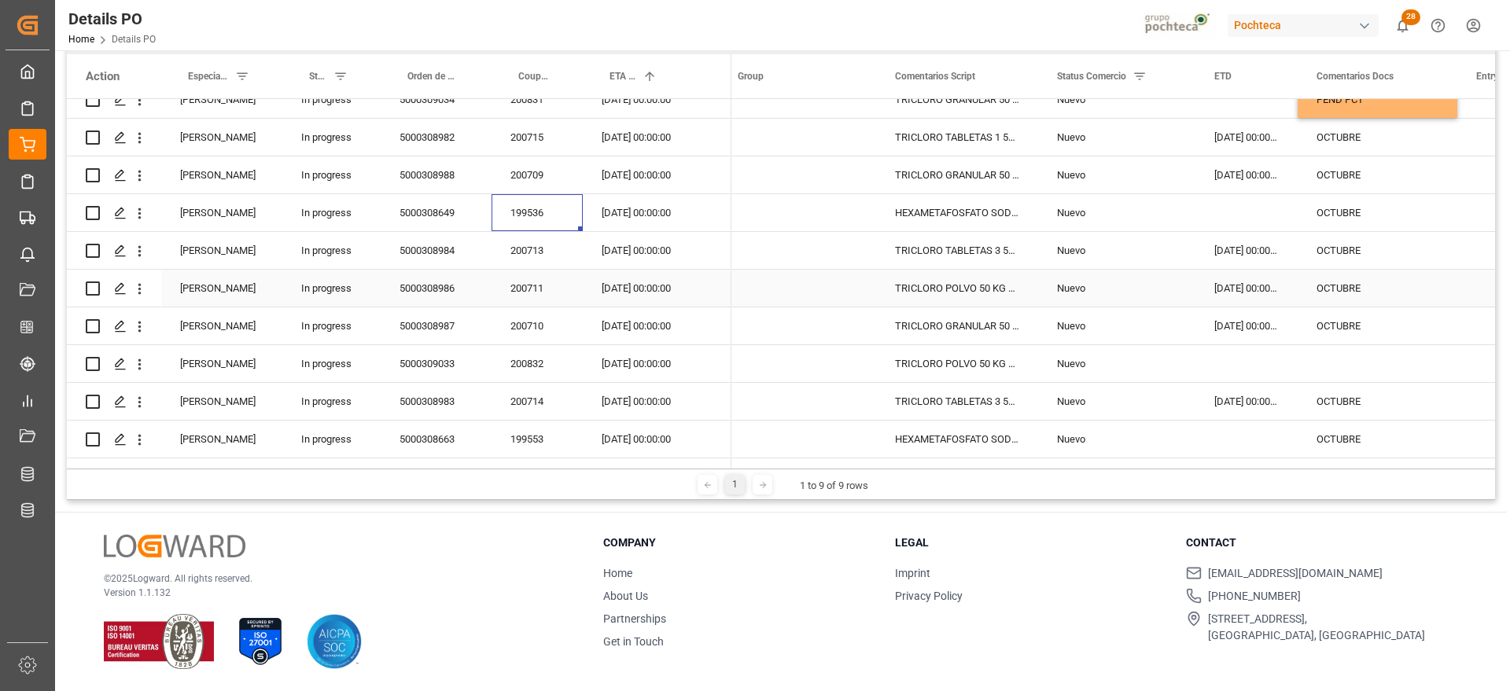
scroll to position [871, 0]
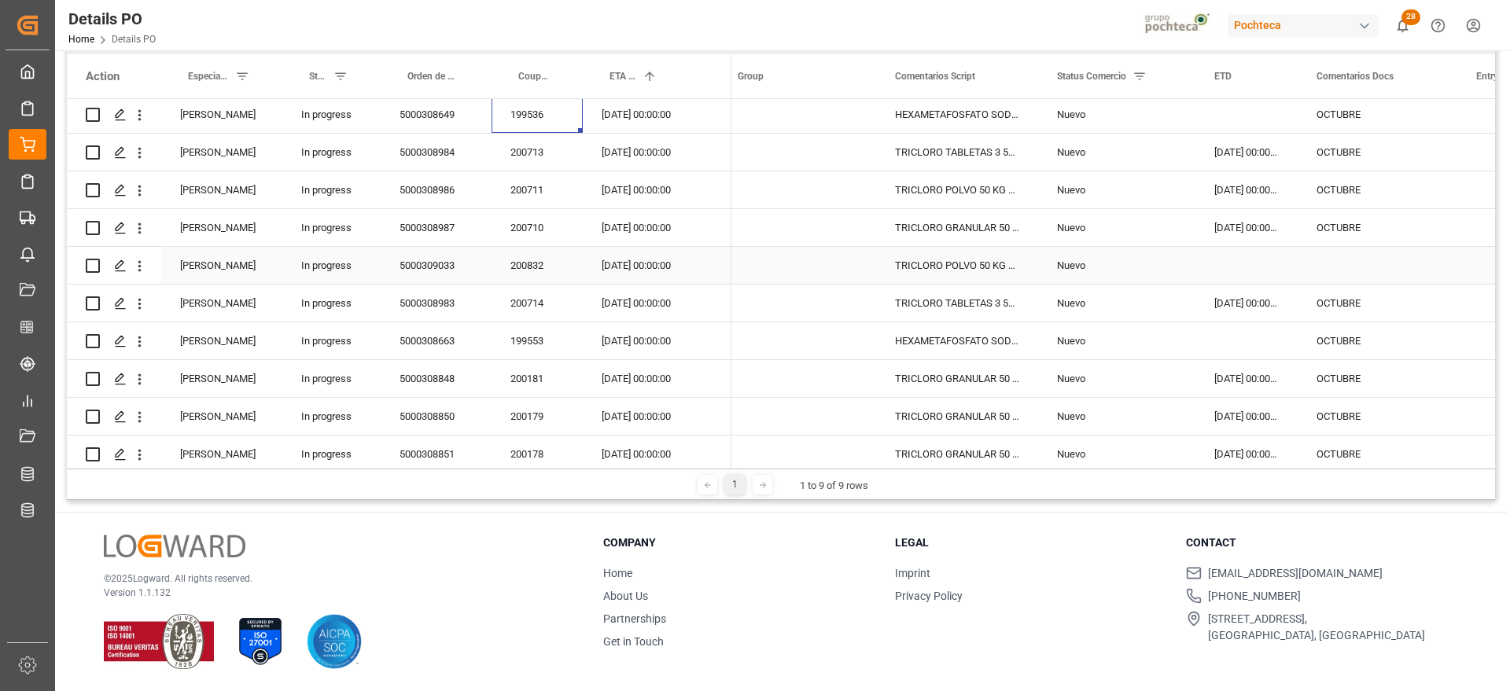
click at [1332, 267] on div "Press SPACE to select this row." at bounding box center [1377, 265] width 160 height 37
click at [514, 264] on div "200832" at bounding box center [536, 265] width 91 height 37
click at [1348, 274] on div "Press SPACE to select this row." at bounding box center [1377, 265] width 160 height 37
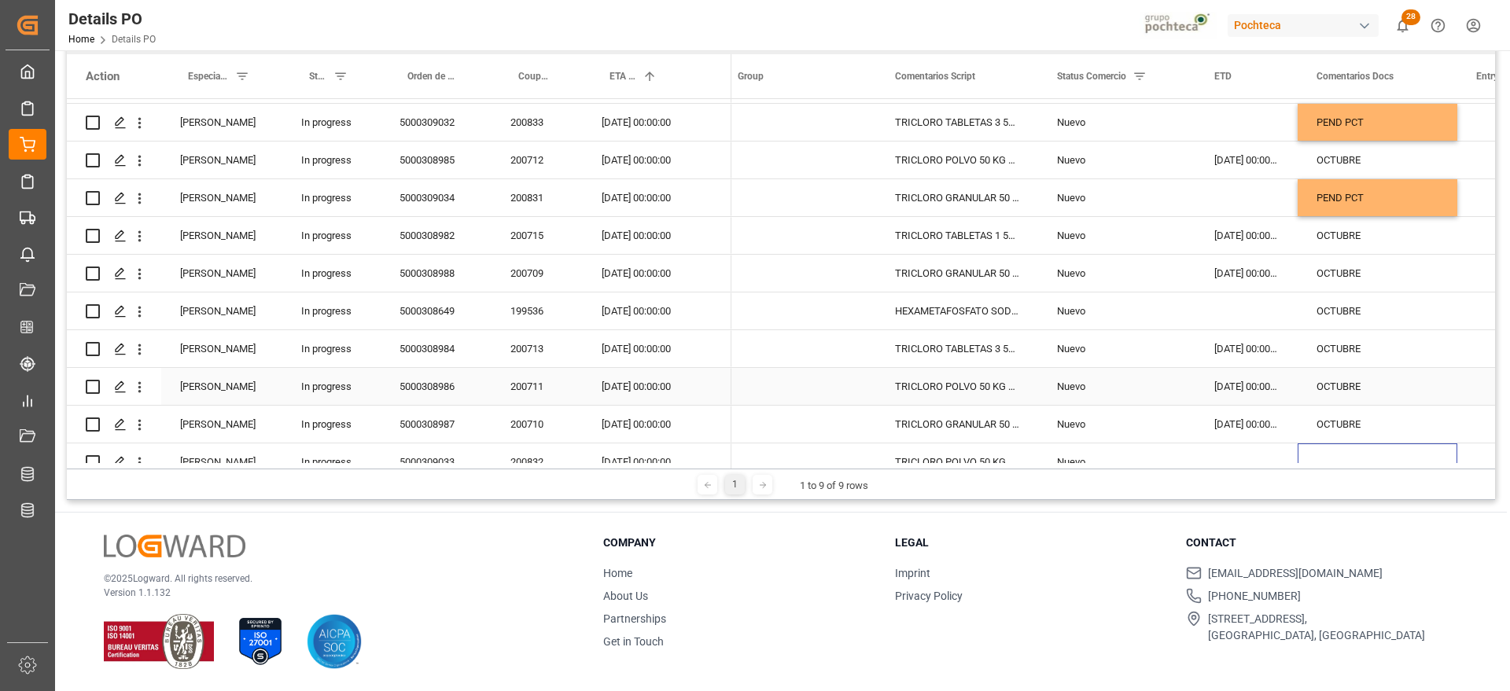
scroll to position [773, 0]
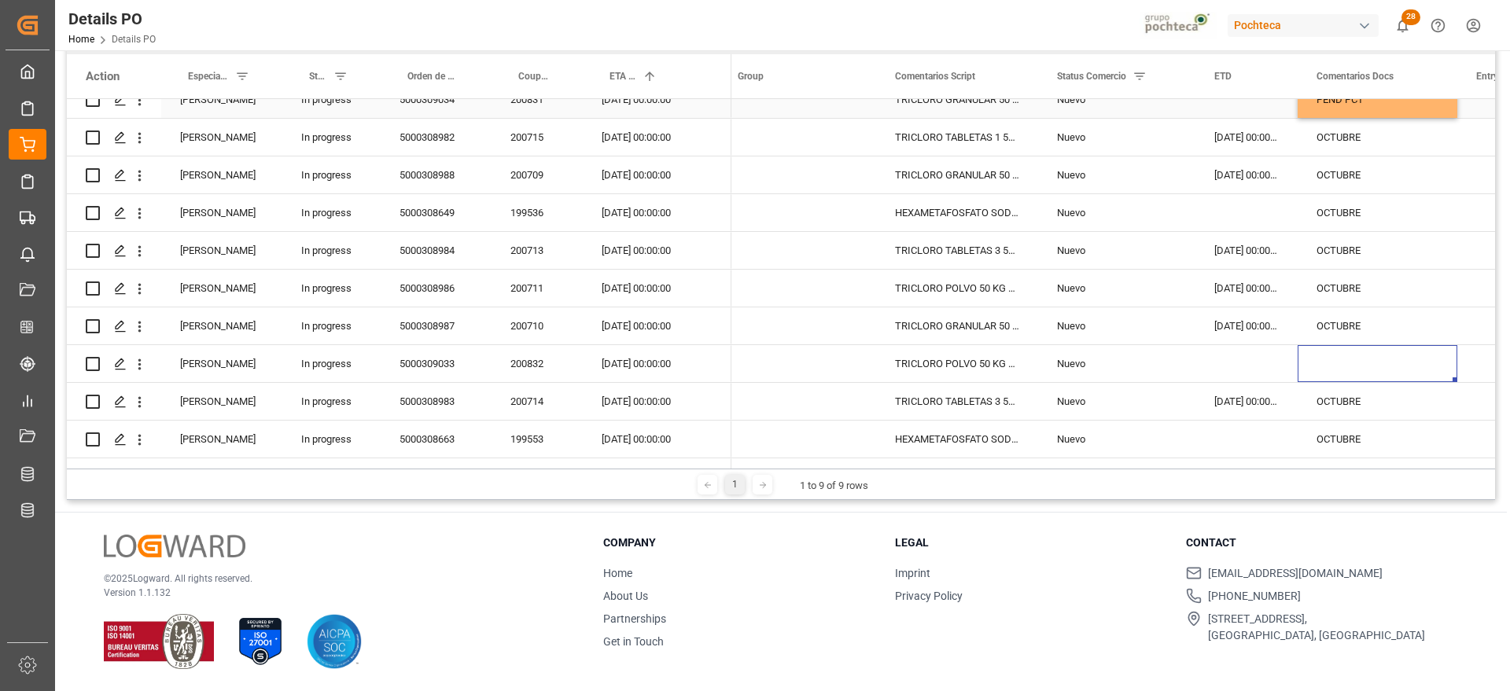
click at [1391, 107] on div "PEND PCT" at bounding box center [1377, 99] width 160 height 37
click at [1359, 353] on div "Press SPACE to select this row." at bounding box center [1377, 363] width 160 height 37
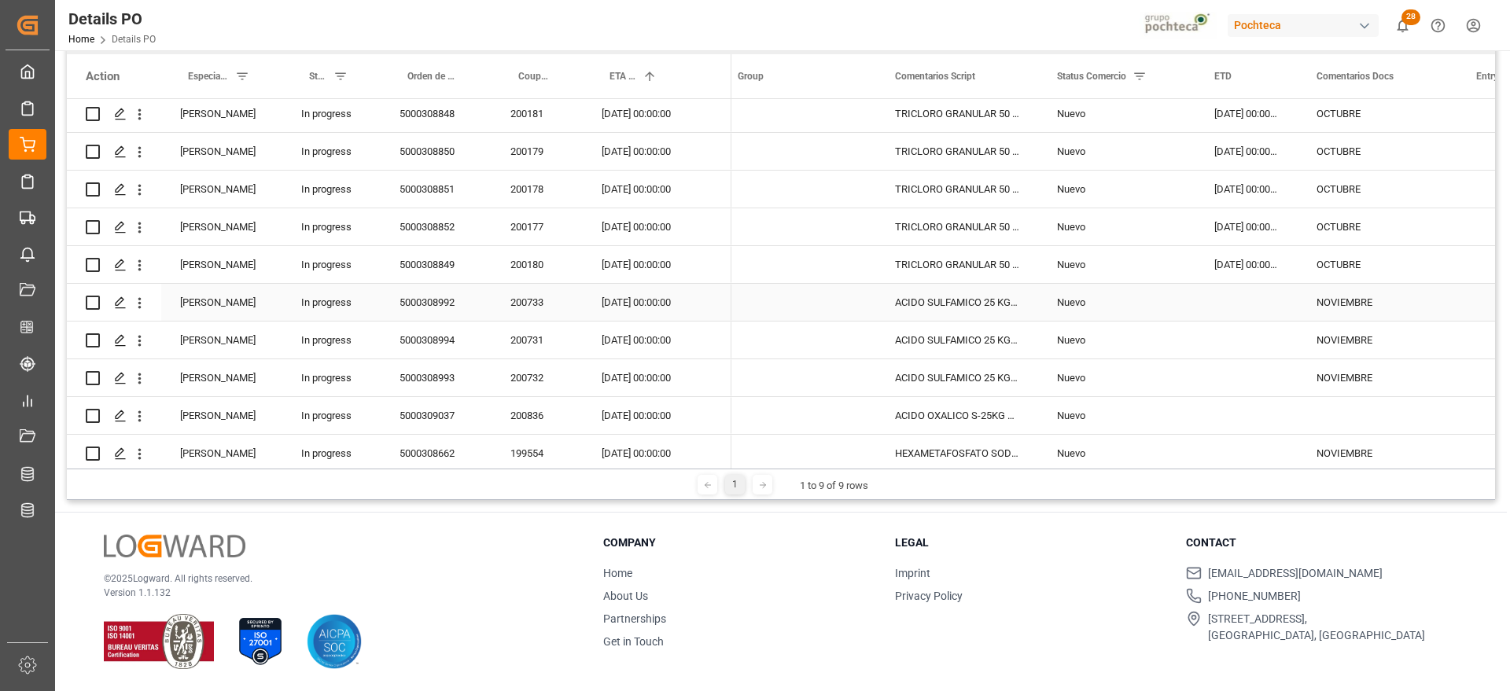
scroll to position [1166, 0]
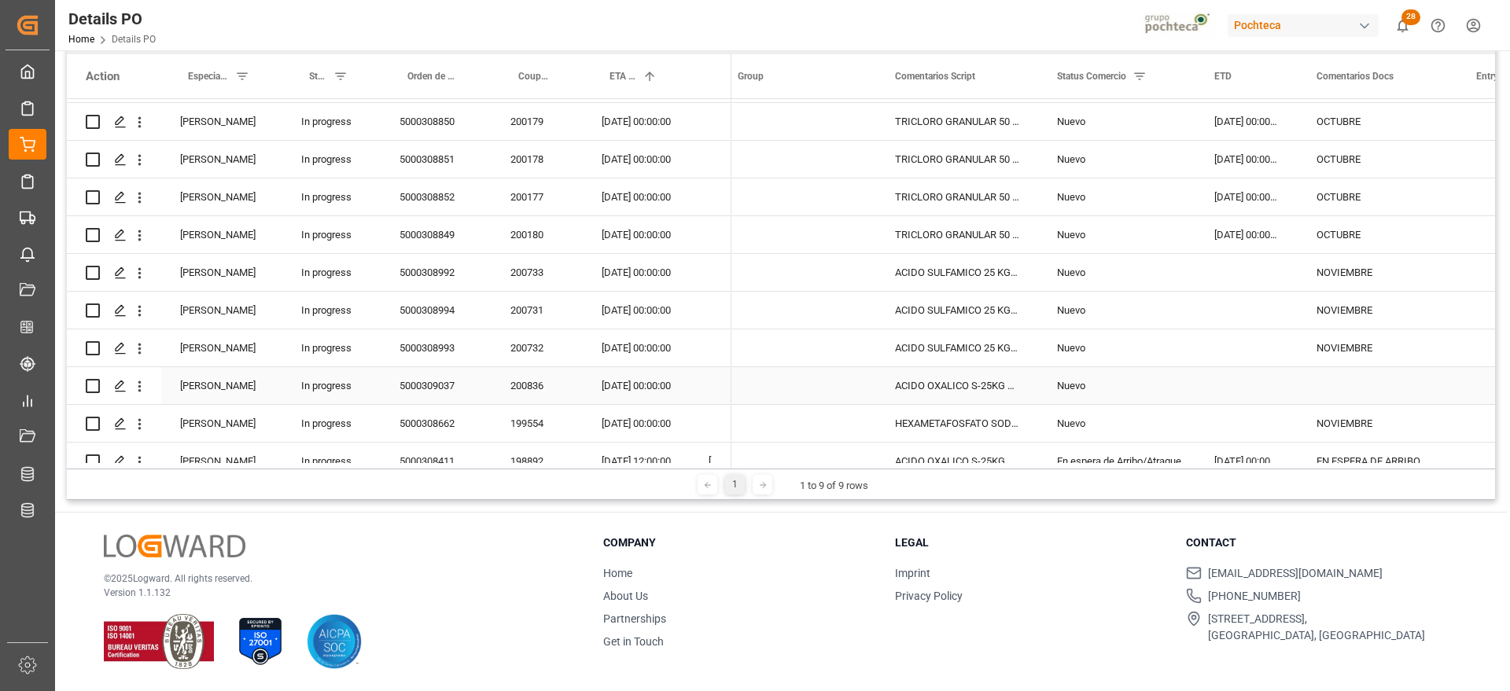
click at [1364, 381] on div "Press SPACE to select this row." at bounding box center [1377, 385] width 160 height 37
click at [1364, 349] on div "NOVIEMBRE" at bounding box center [1377, 347] width 160 height 37
click at [1360, 385] on div "Press SPACE to select this row." at bounding box center [1377, 385] width 160 height 37
click at [1195, 380] on div "Press SPACE to select this row." at bounding box center [1246, 385] width 102 height 37
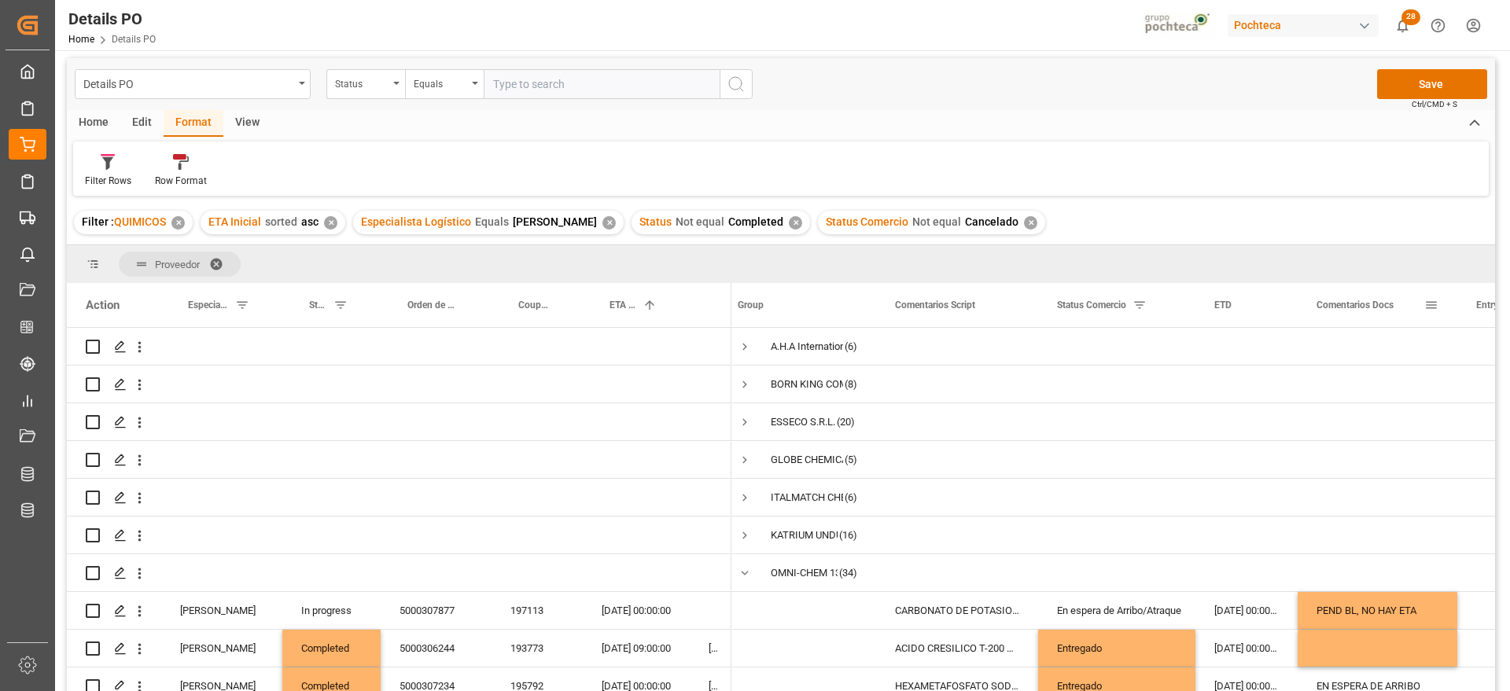
scroll to position [0, 0]
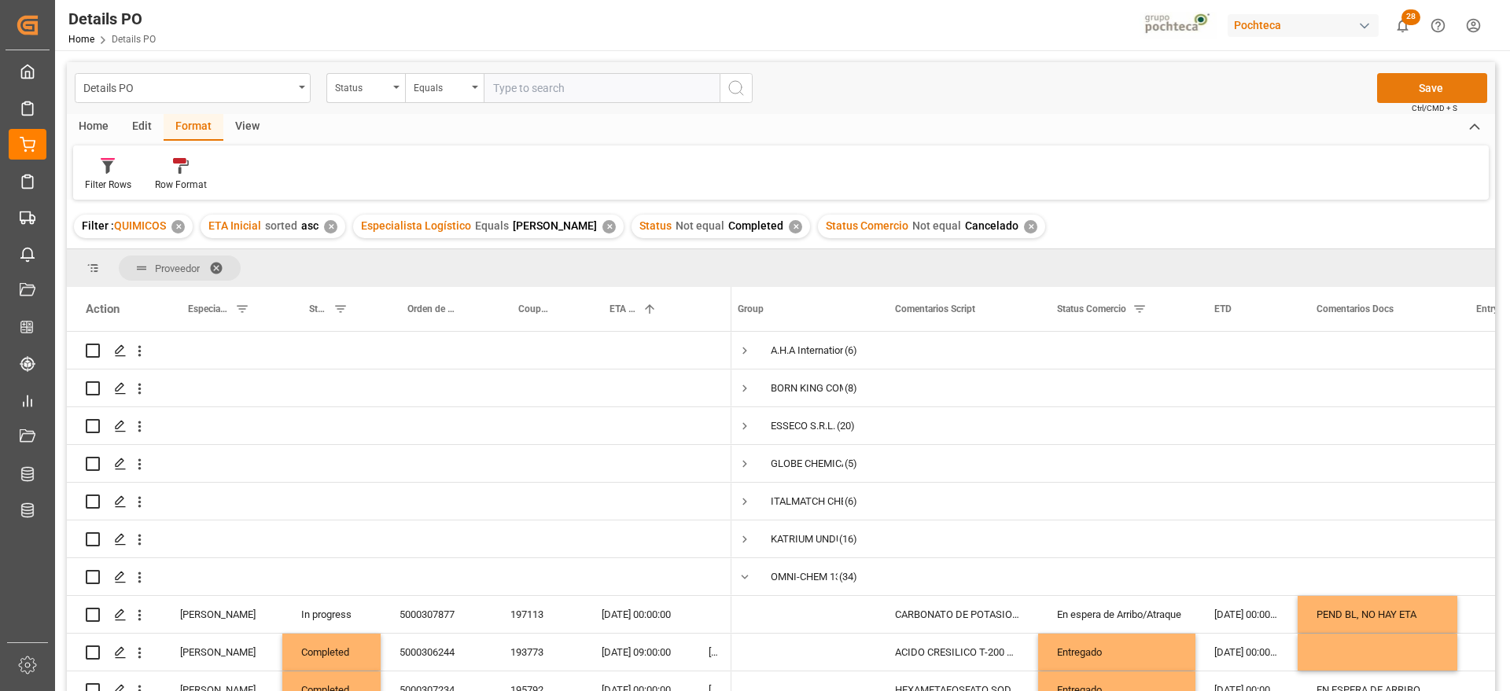
click at [1429, 94] on button "Save" at bounding box center [1432, 88] width 110 height 30
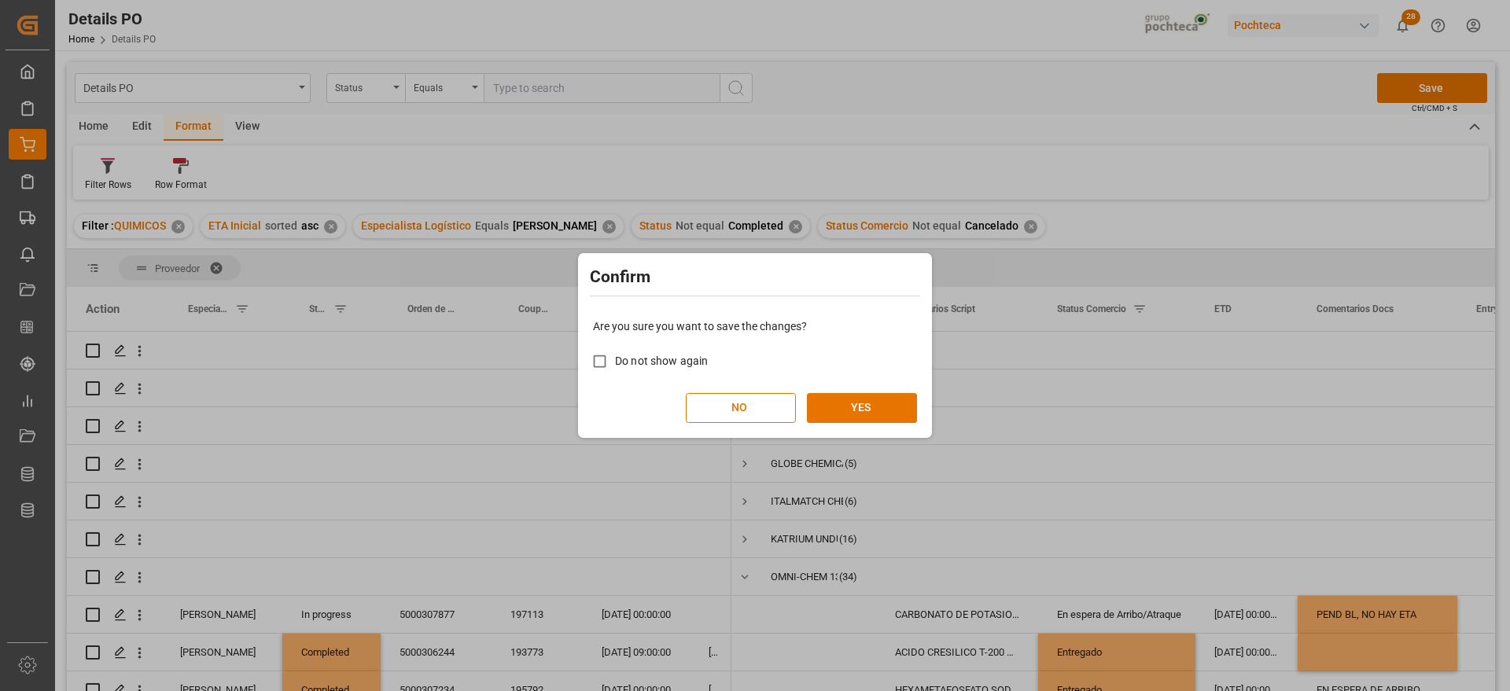
click at [884, 389] on div "Are you sure you want to save the changes? Do not show again NO YES" at bounding box center [755, 370] width 346 height 127
click at [884, 403] on button "YES" at bounding box center [862, 408] width 110 height 30
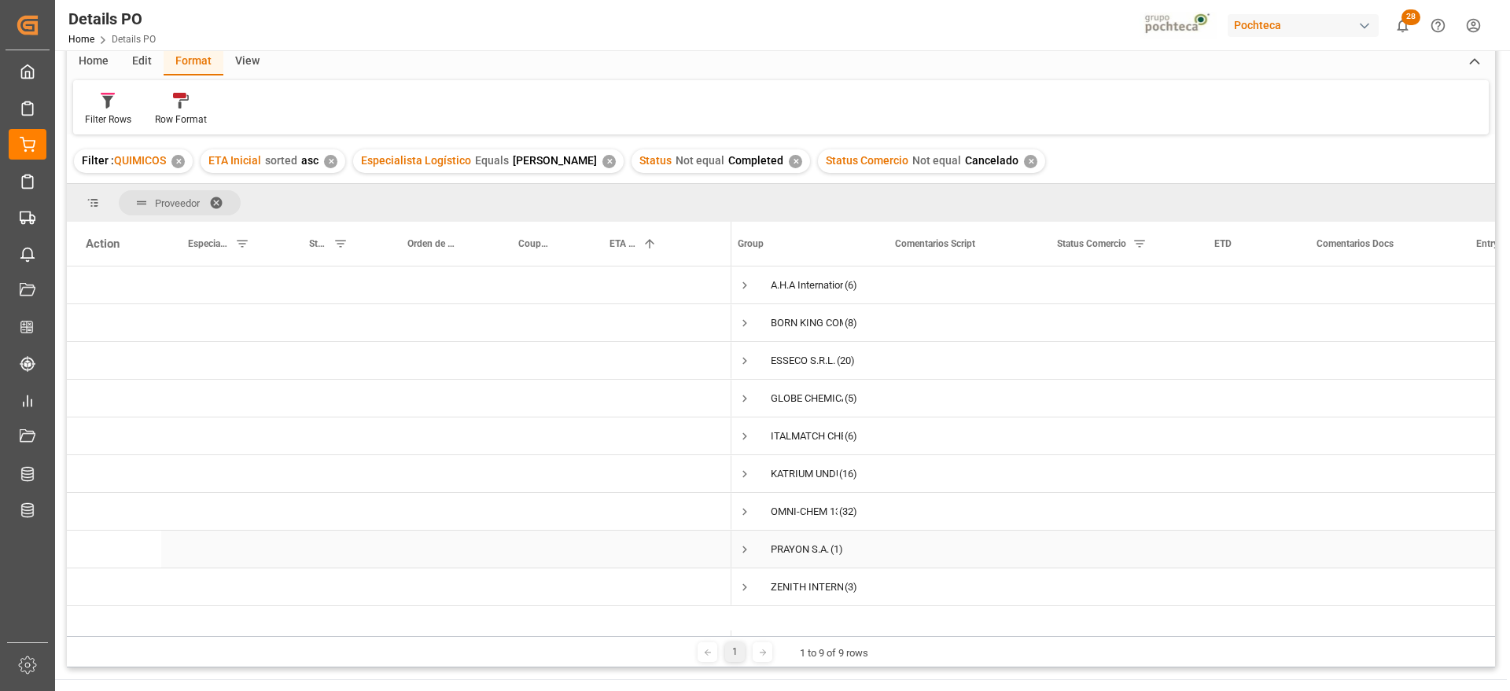
scroll to position [98, 0]
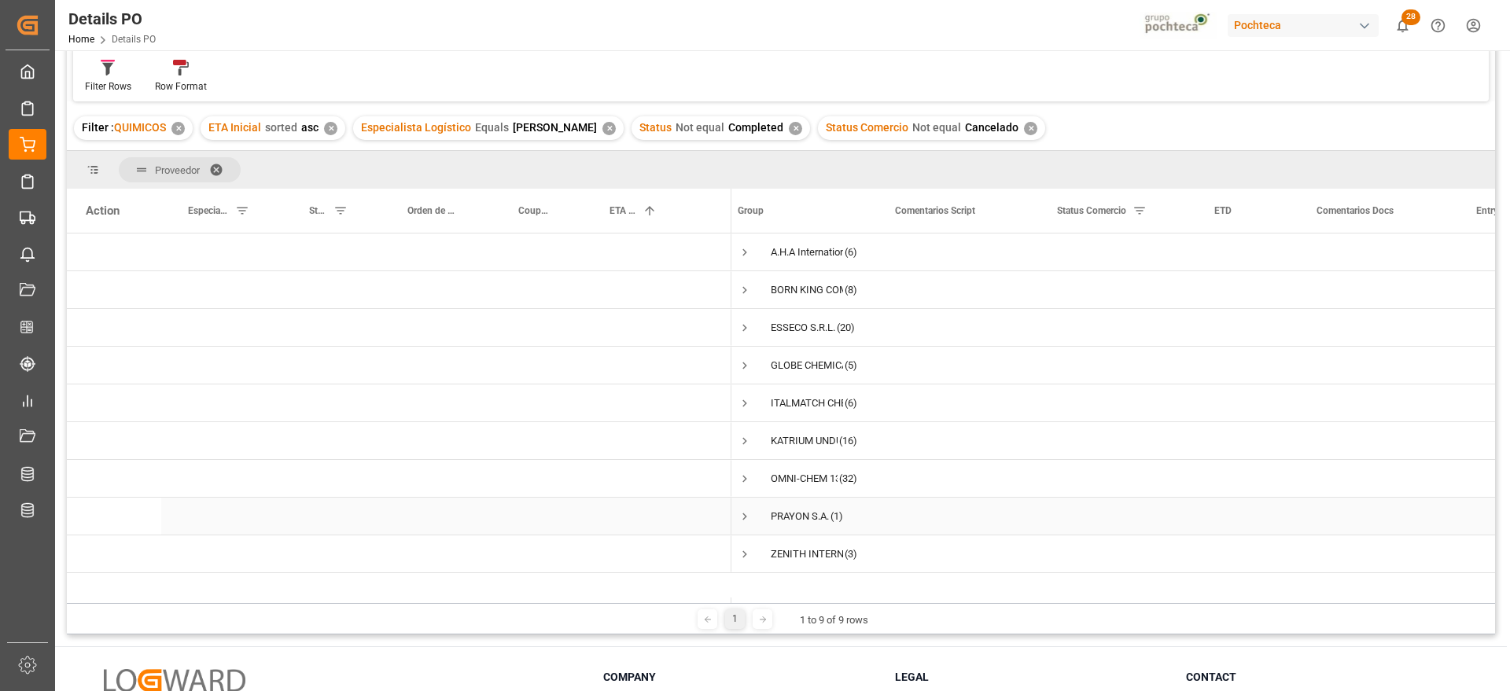
click at [749, 519] on span "Press SPACE to select this row." at bounding box center [744, 516] width 14 height 14
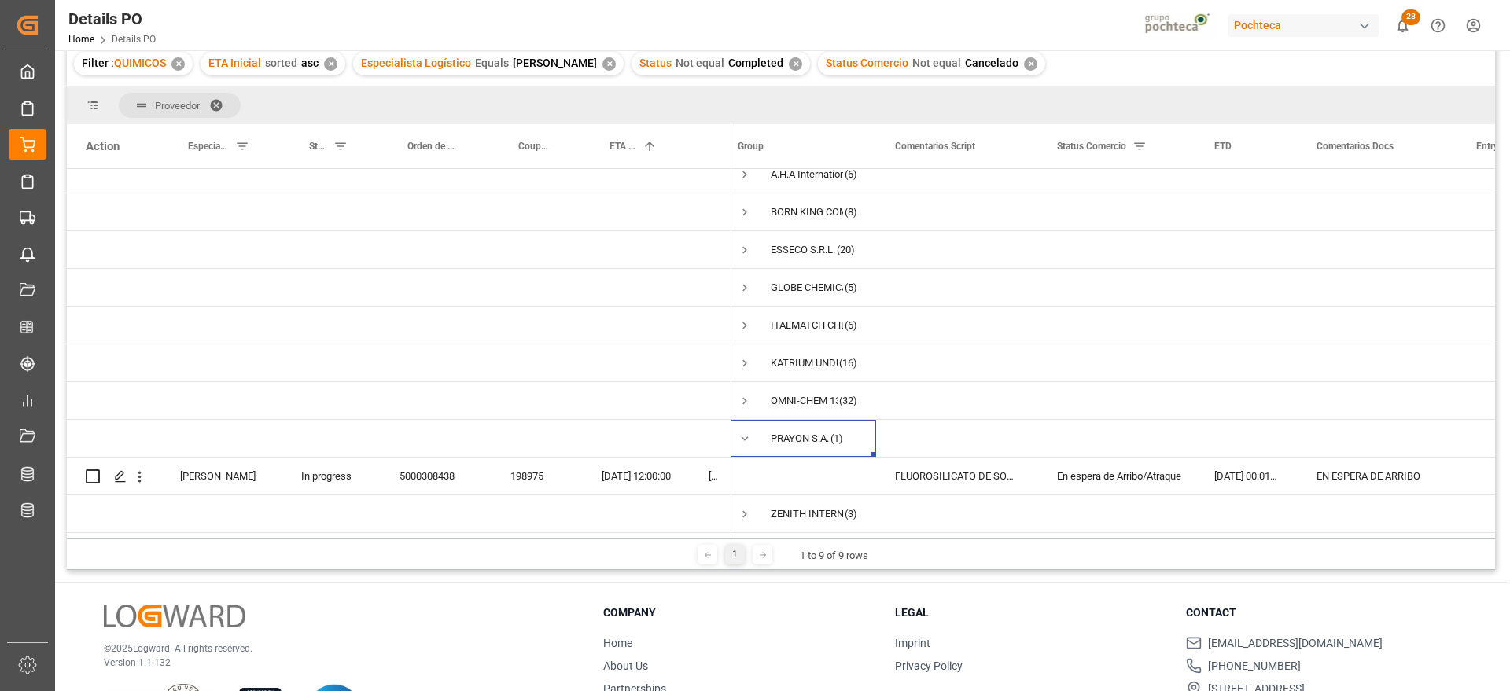
scroll to position [197, 0]
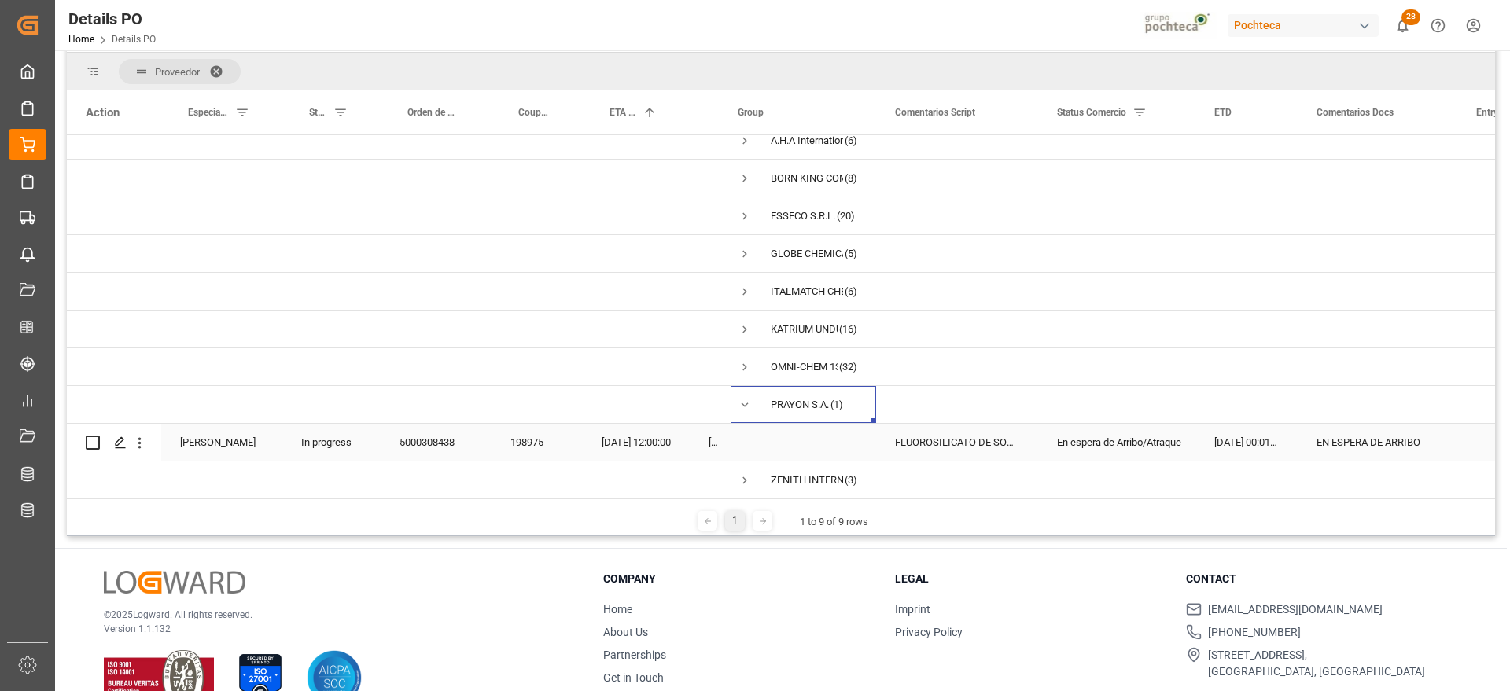
click at [423, 433] on div "5000308438" at bounding box center [436, 442] width 111 height 37
click at [1414, 429] on div "EN ESPERA DE ARRIBO" at bounding box center [1377, 442] width 160 height 37
drag, startPoint x: 1438, startPoint y: 446, endPoint x: 1308, endPoint y: 446, distance: 129.7
click at [1308, 446] on div "EN ESPERA DE ARRIBO" at bounding box center [1377, 451] width 160 height 55
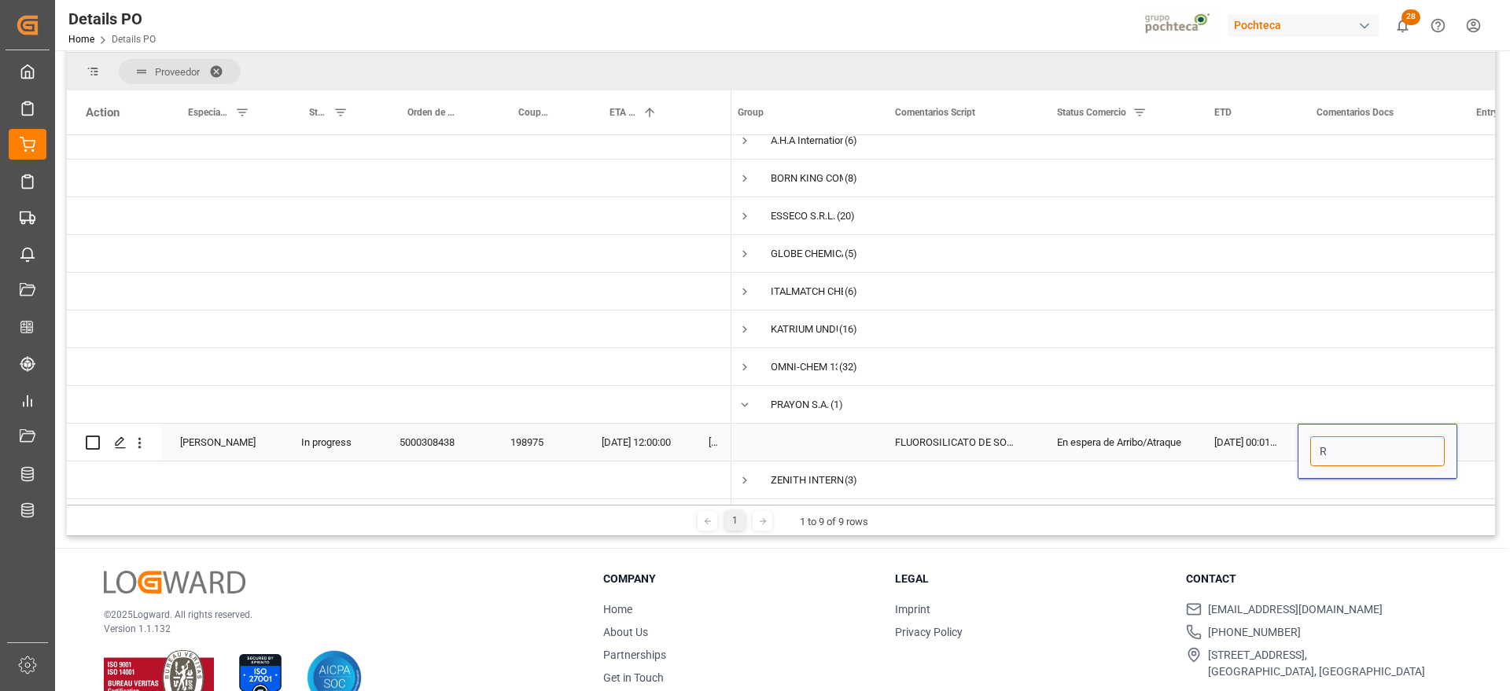
type input "RV"
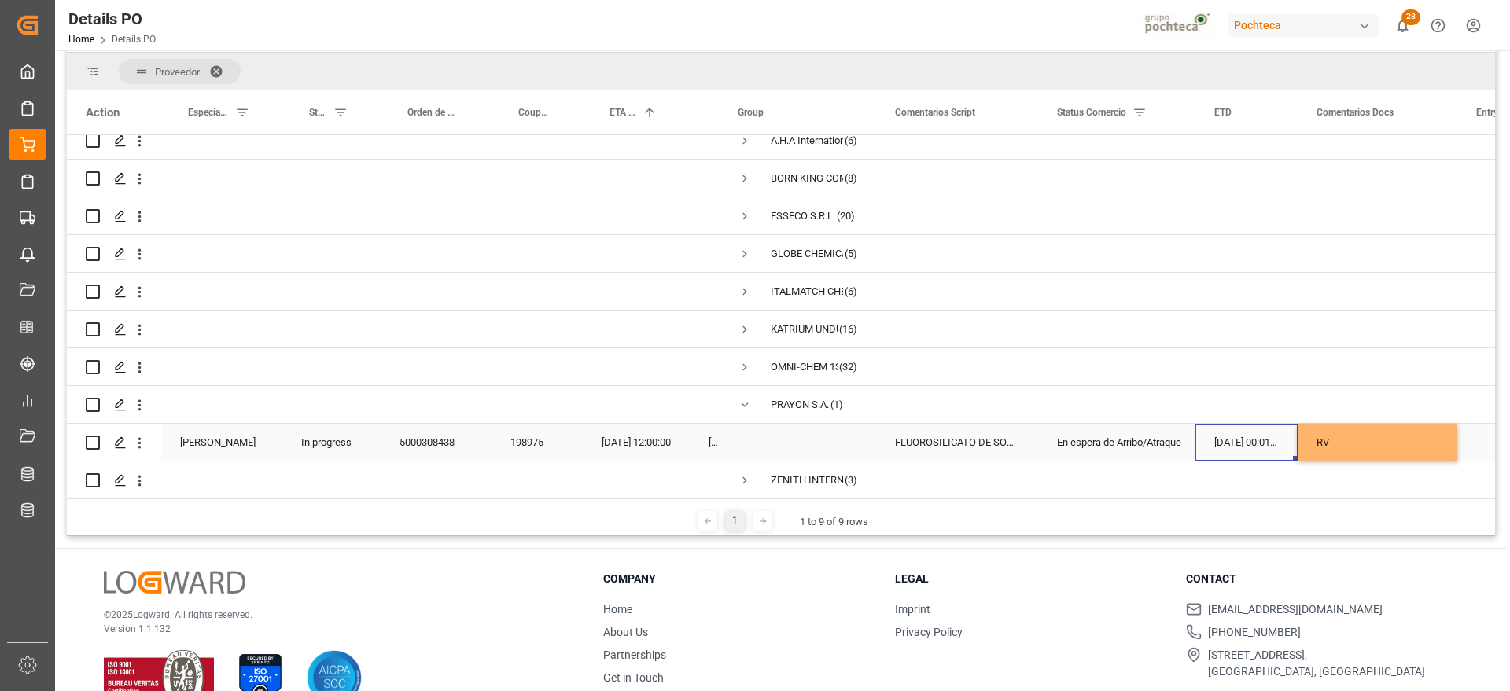
click at [1201, 452] on div "[DATE] 00:01:00" at bounding box center [1246, 442] width 102 height 37
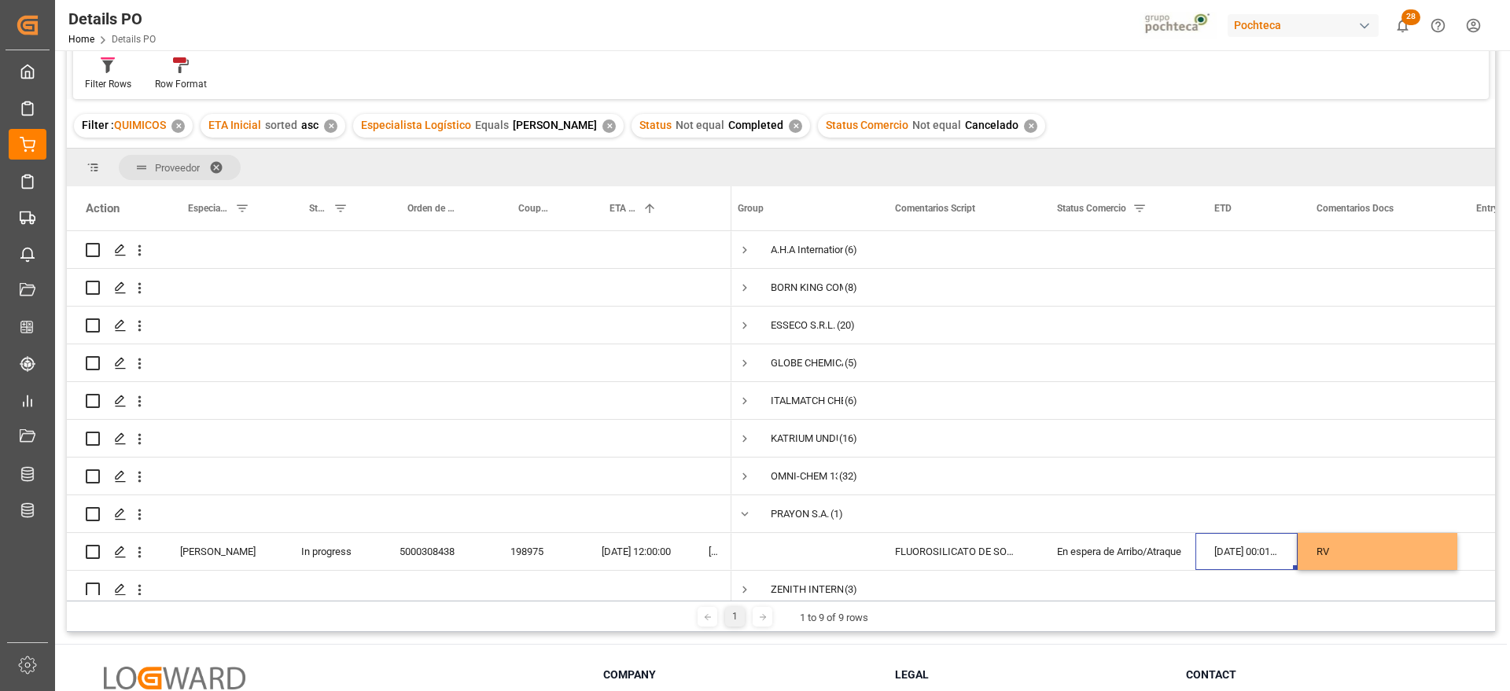
scroll to position [0, 0]
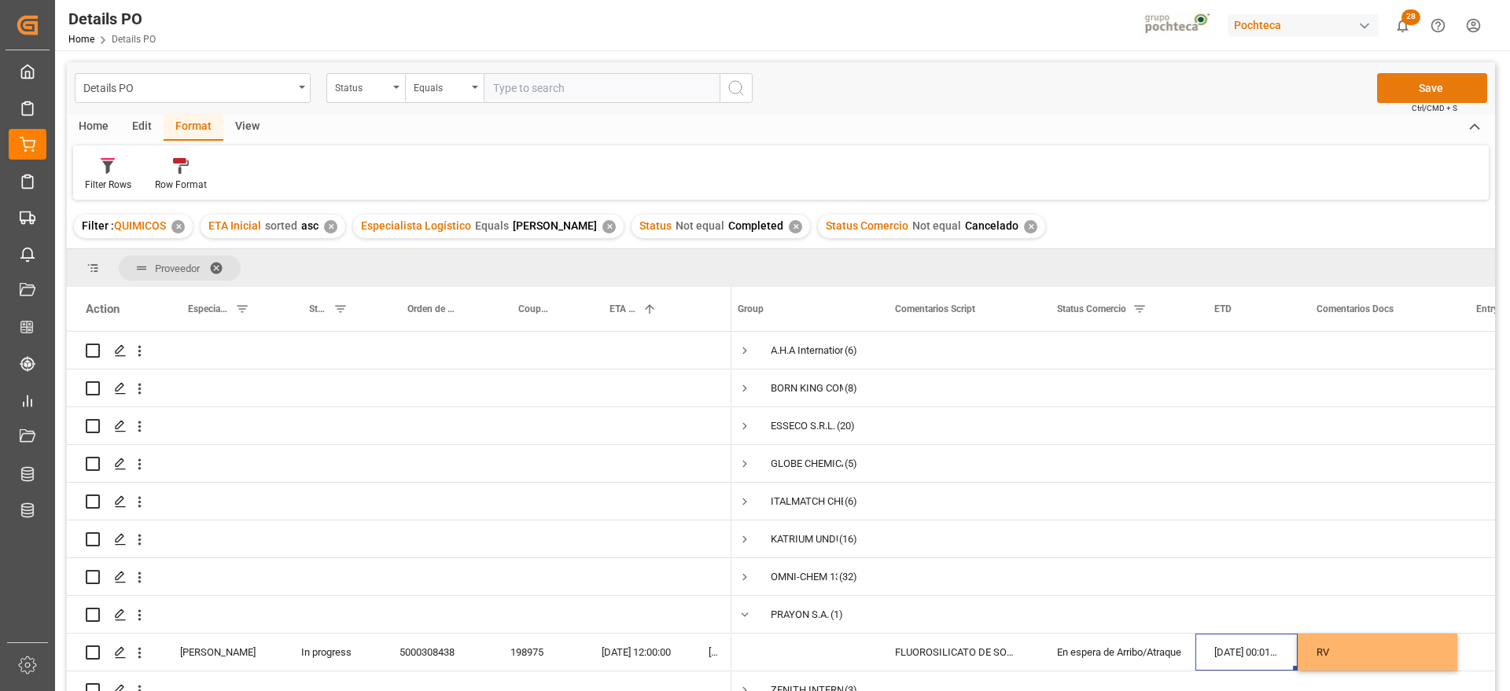
click at [1425, 92] on button "Save" at bounding box center [1432, 88] width 110 height 30
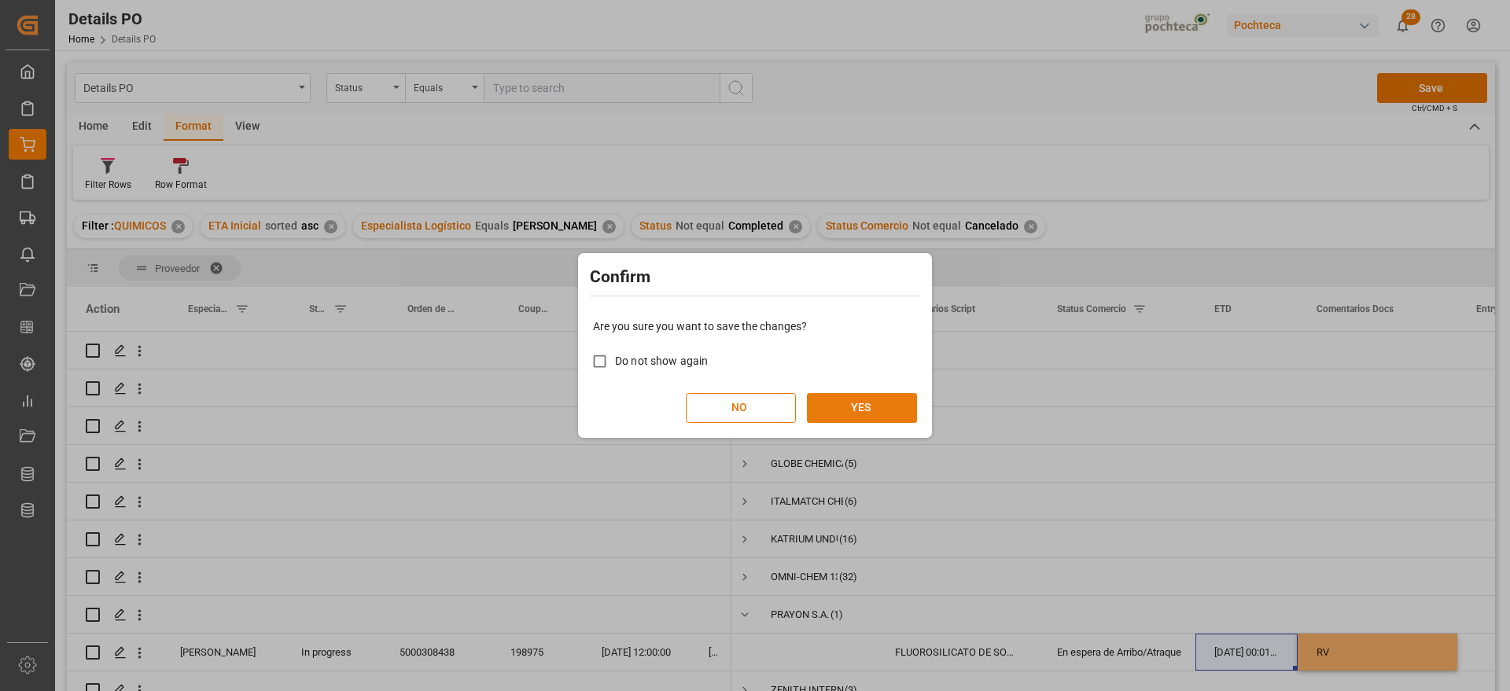
click at [872, 402] on button "YES" at bounding box center [862, 408] width 110 height 30
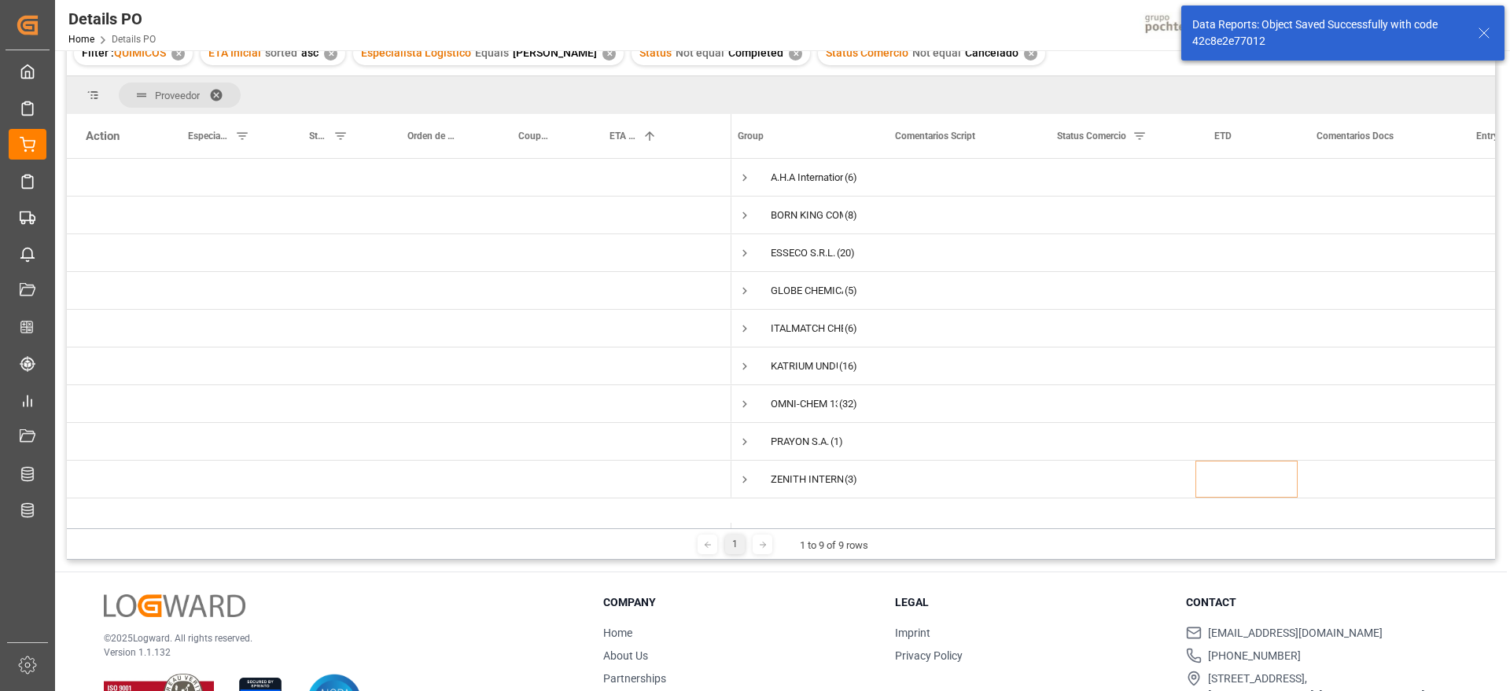
scroll to position [197, 0]
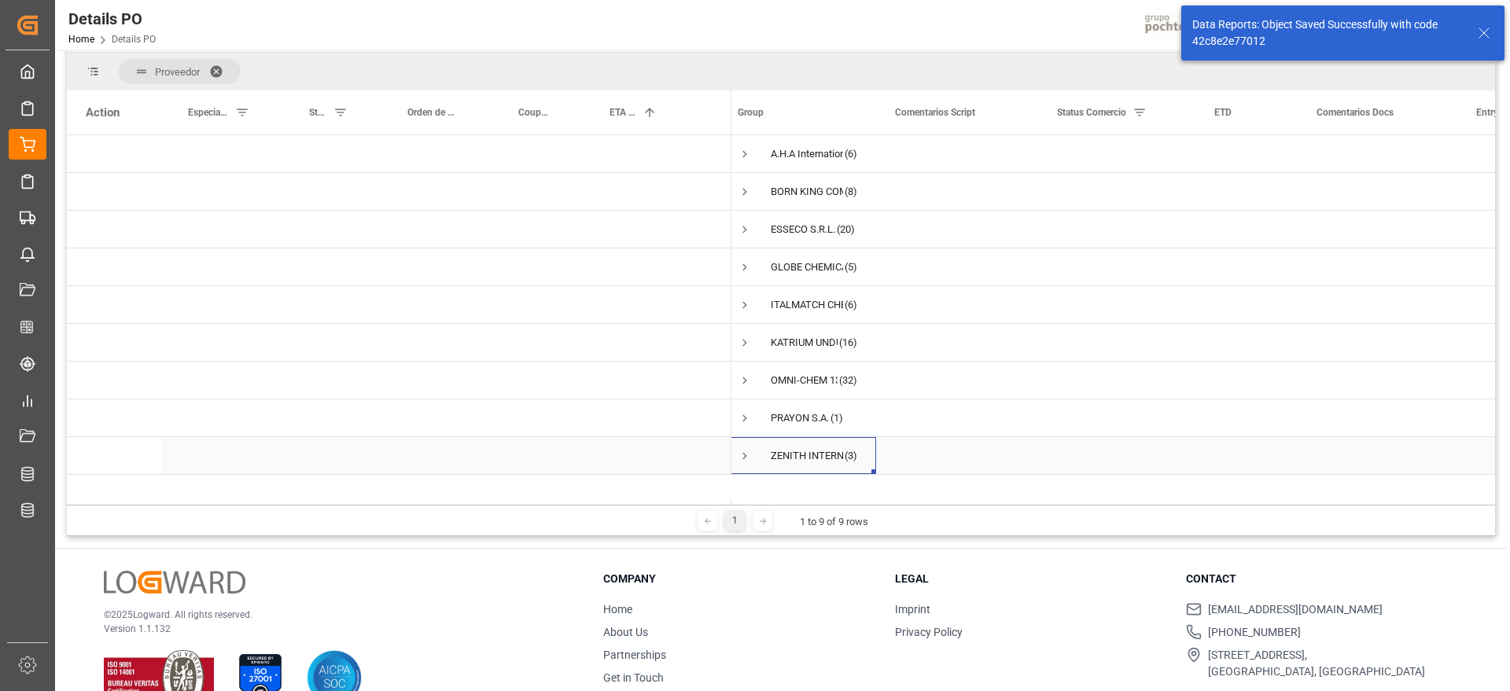
click at [743, 451] on span "Press SPACE to select this row." at bounding box center [744, 456] width 14 height 14
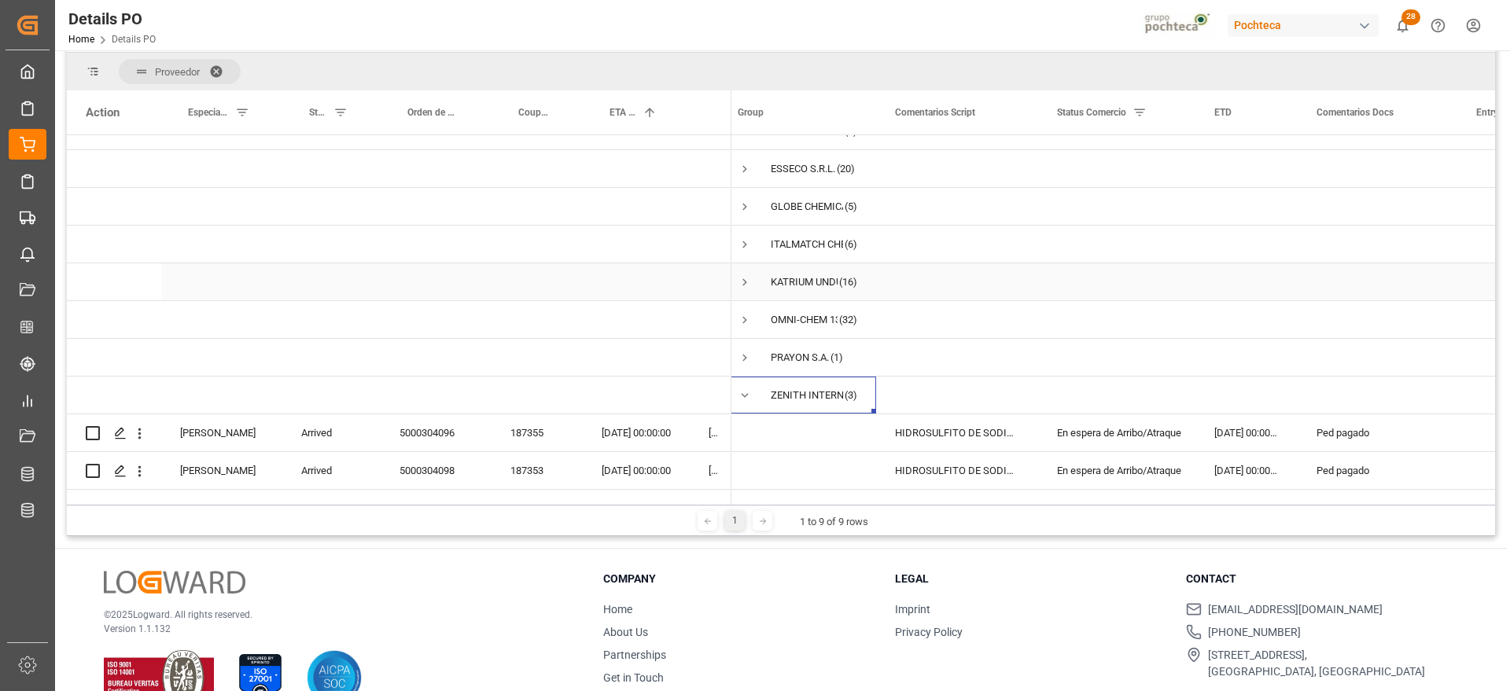
scroll to position [94, 0]
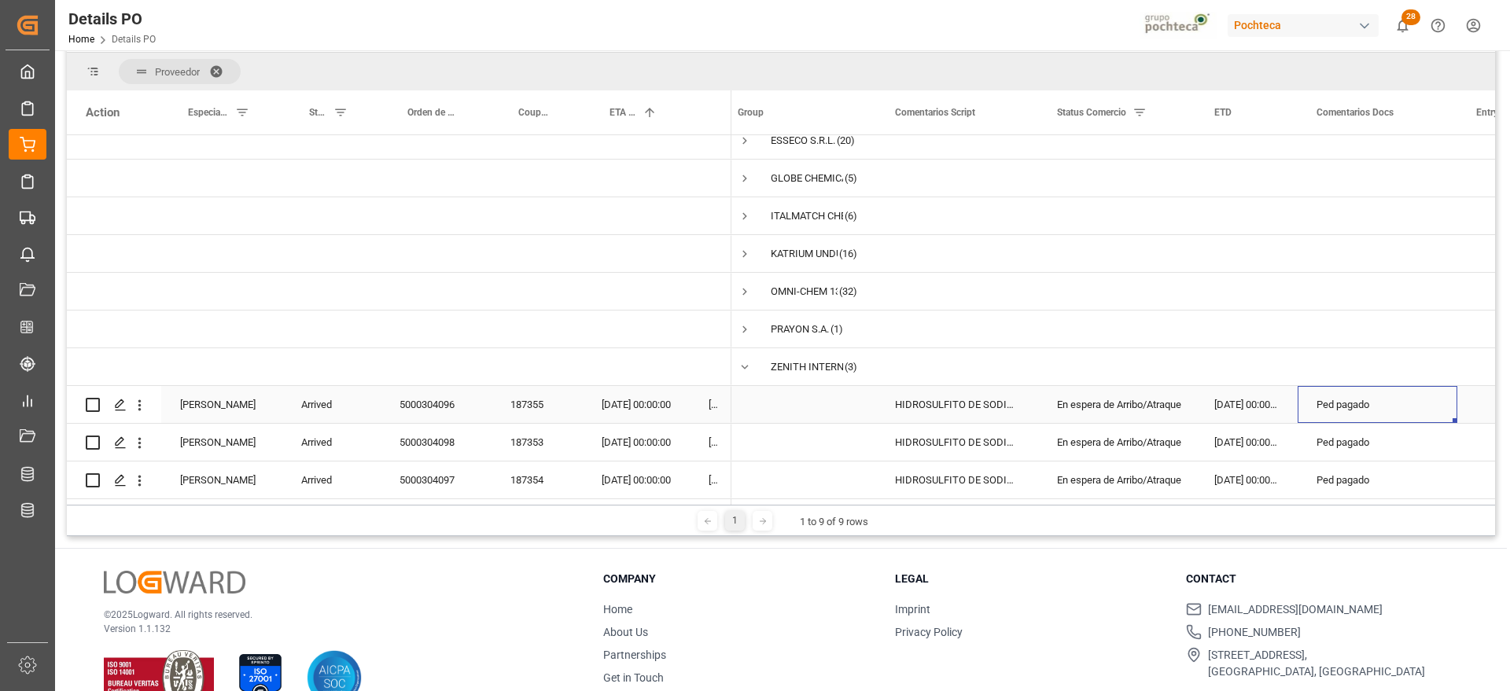
click at [1347, 408] on div "Ped pagado" at bounding box center [1377, 404] width 160 height 37
click at [542, 407] on div "187355" at bounding box center [536, 404] width 91 height 37
click at [1161, 443] on div "En espera de Arribo/Atraque" at bounding box center [1117, 443] width 120 height 36
click at [1146, 440] on div "En espera de Arribo/Atraque" at bounding box center [1117, 443] width 120 height 36
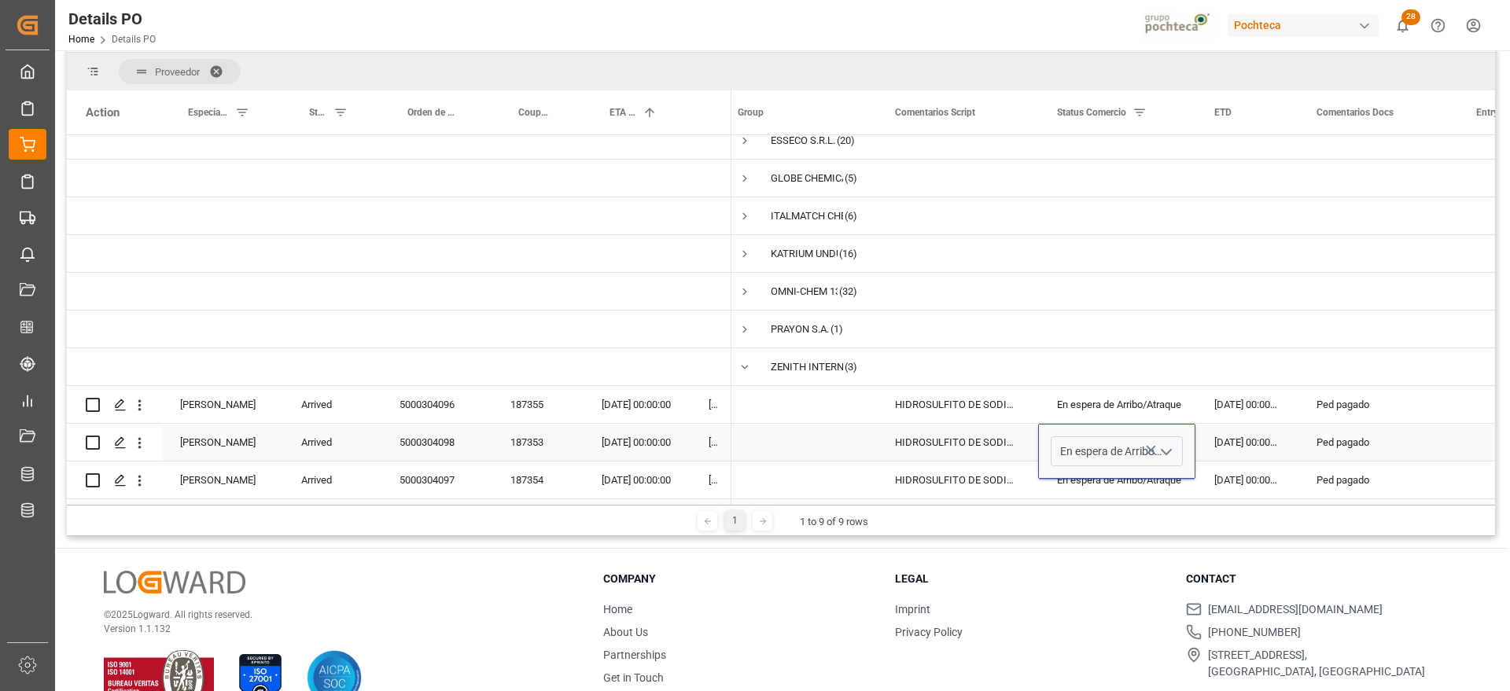
click at [1167, 443] on icon "open menu" at bounding box center [1166, 452] width 19 height 19
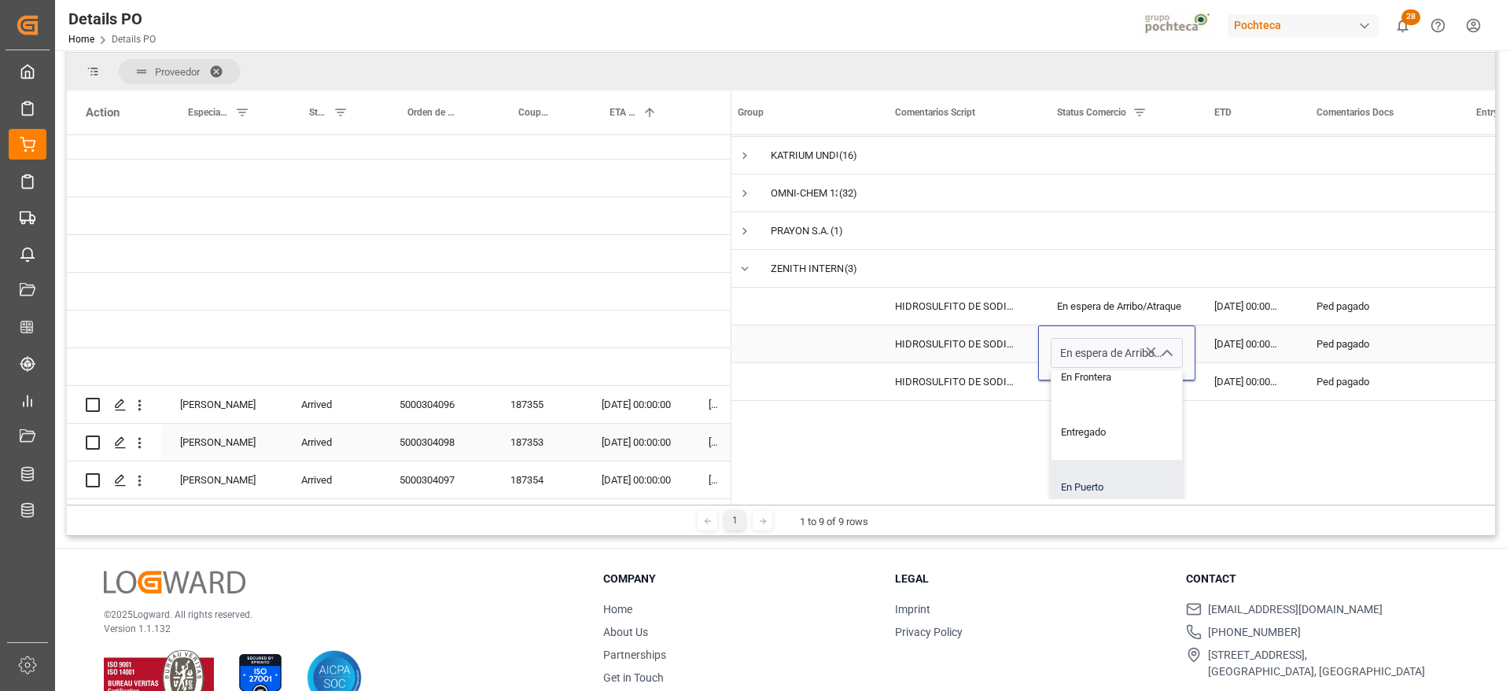
scroll to position [197, 0]
click at [1096, 462] on div "Entregado" at bounding box center [1125, 476] width 149 height 55
type input "Entregado"
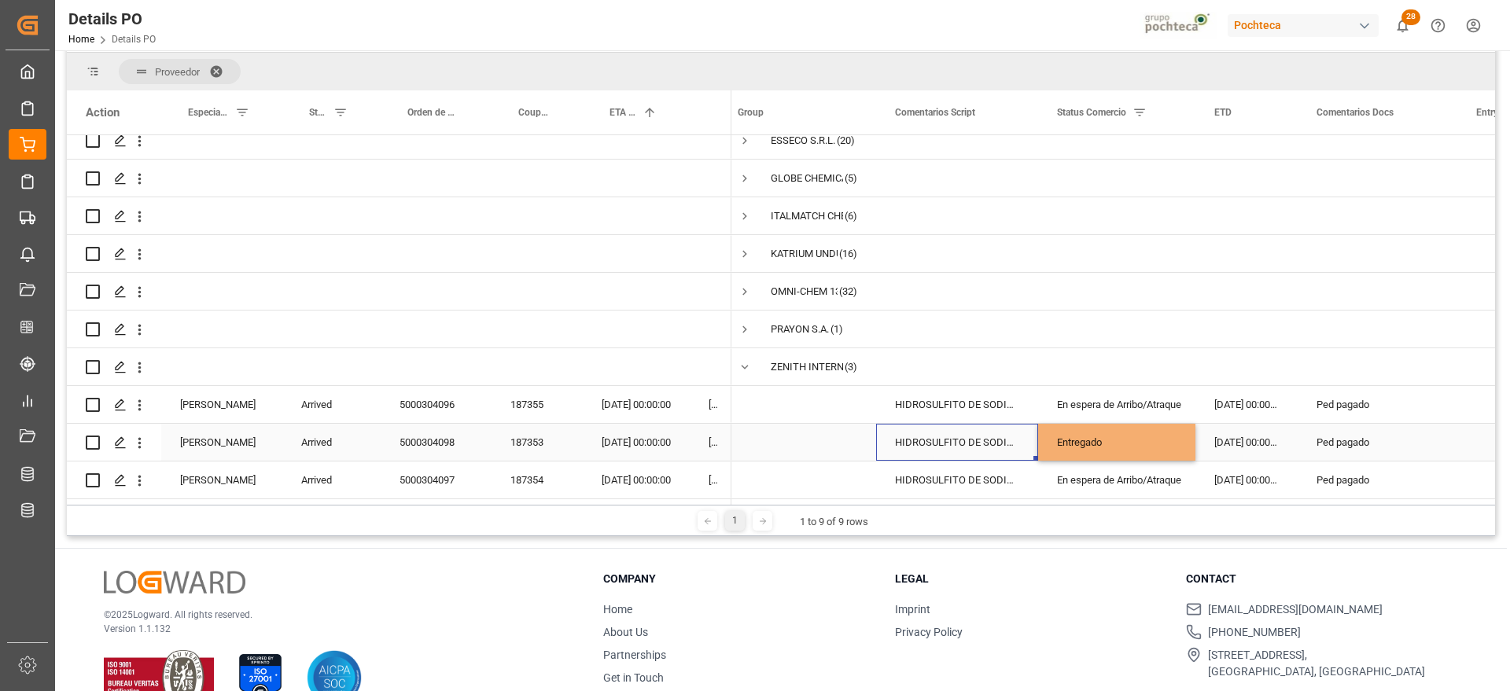
click at [934, 431] on div "HIDROSULFITO DE SODIO 50 KG CUNETE (2283" at bounding box center [957, 442] width 162 height 37
click at [325, 435] on div "Arrived" at bounding box center [331, 442] width 98 height 37
click at [355, 438] on button "Arrived" at bounding box center [331, 451] width 73 height 30
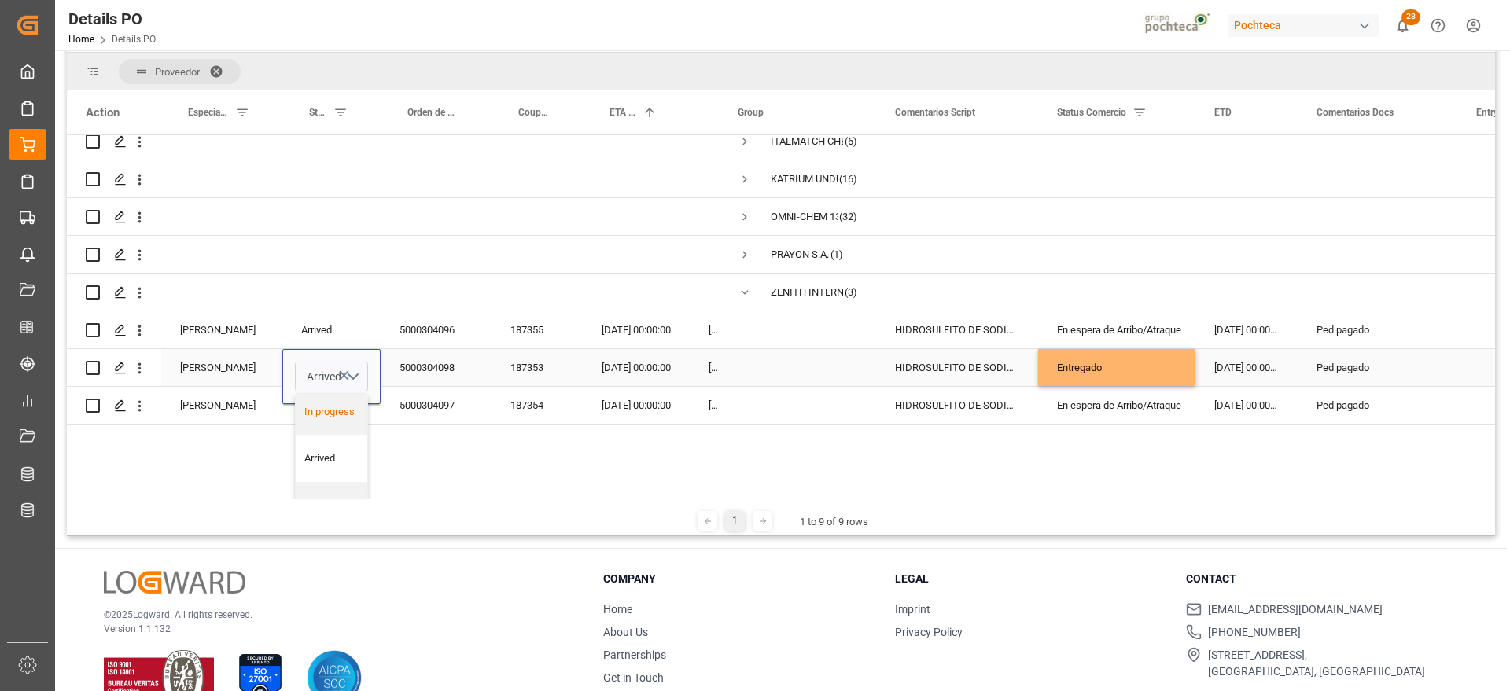
scroll to position [193, 0]
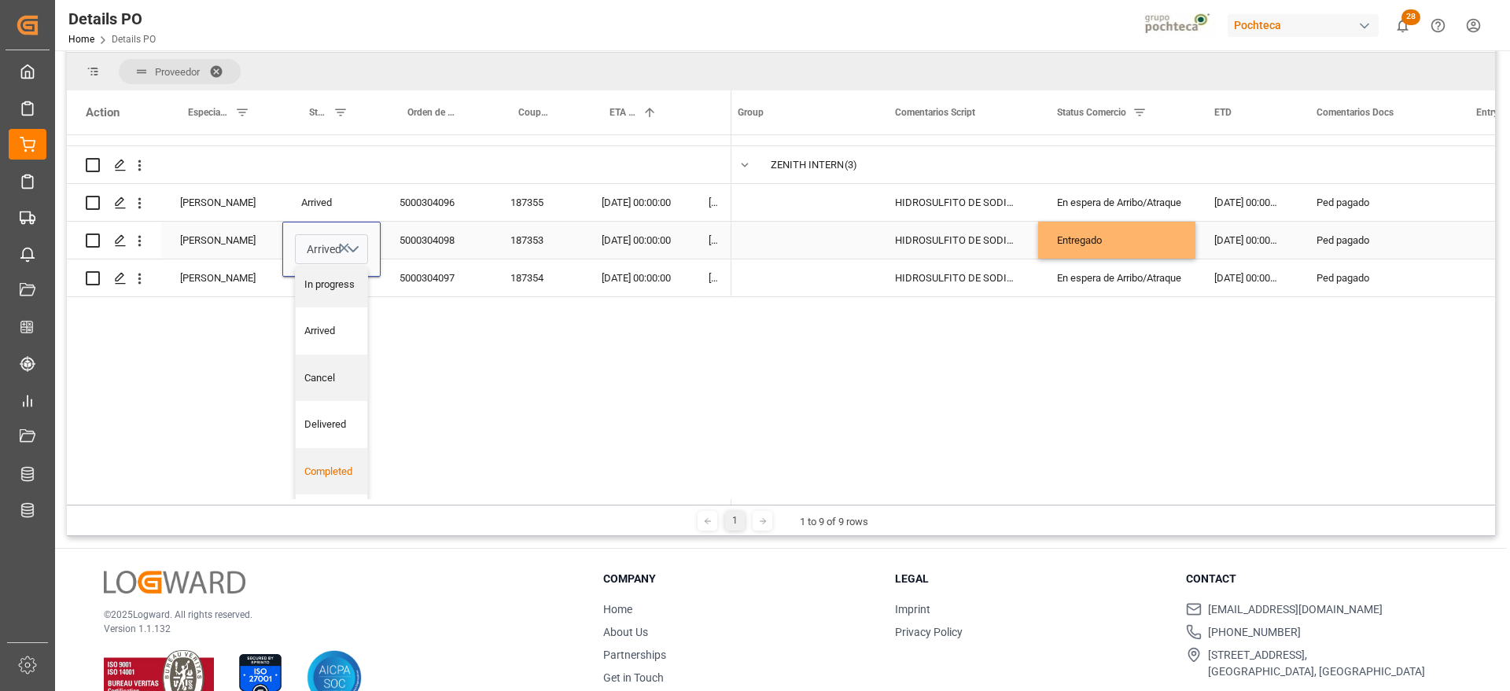
click at [343, 470] on div "Completed" at bounding box center [331, 472] width 55 height 16
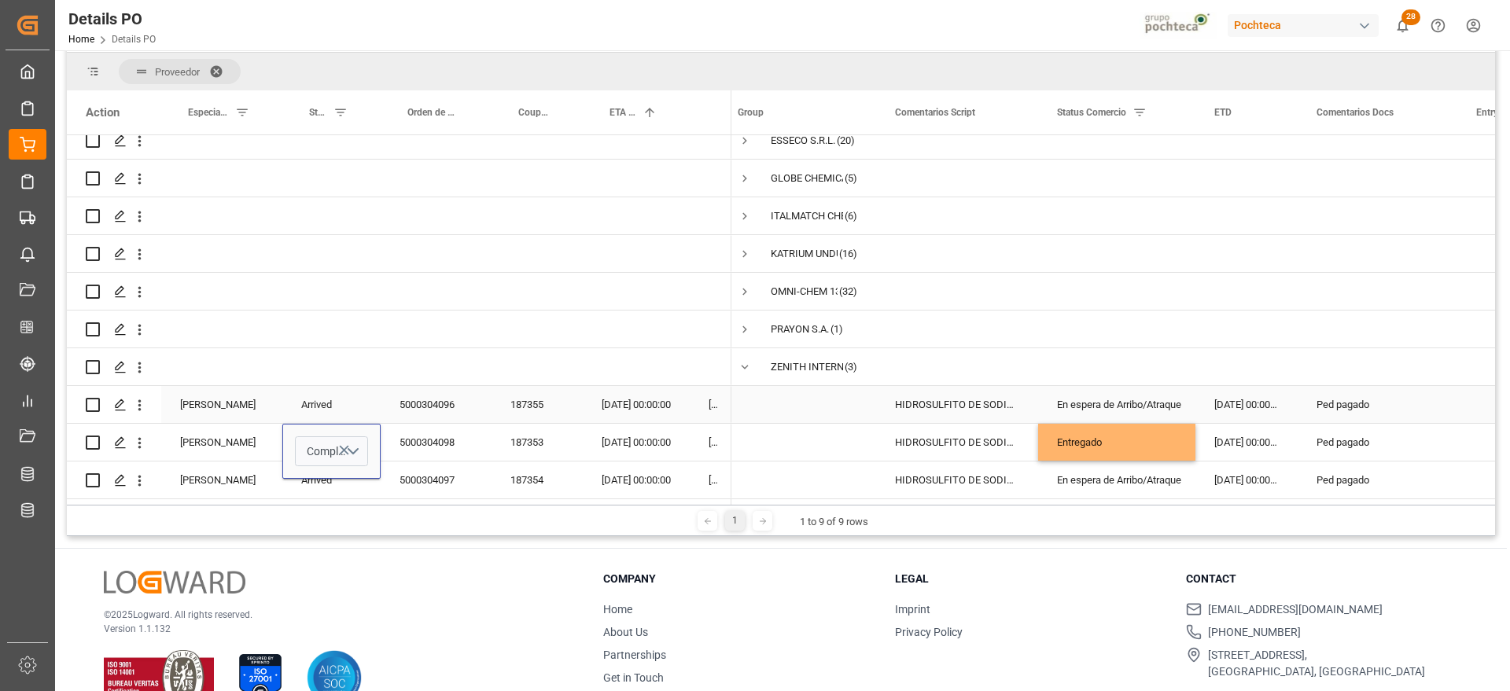
click at [1114, 399] on div "En espera de Arribo/Atraque" at bounding box center [1117, 405] width 120 height 36
click at [431, 474] on div "5000304097" at bounding box center [436, 480] width 111 height 37
click at [1176, 475] on div "En espera de Arribo/Atraque" at bounding box center [1117, 480] width 120 height 36
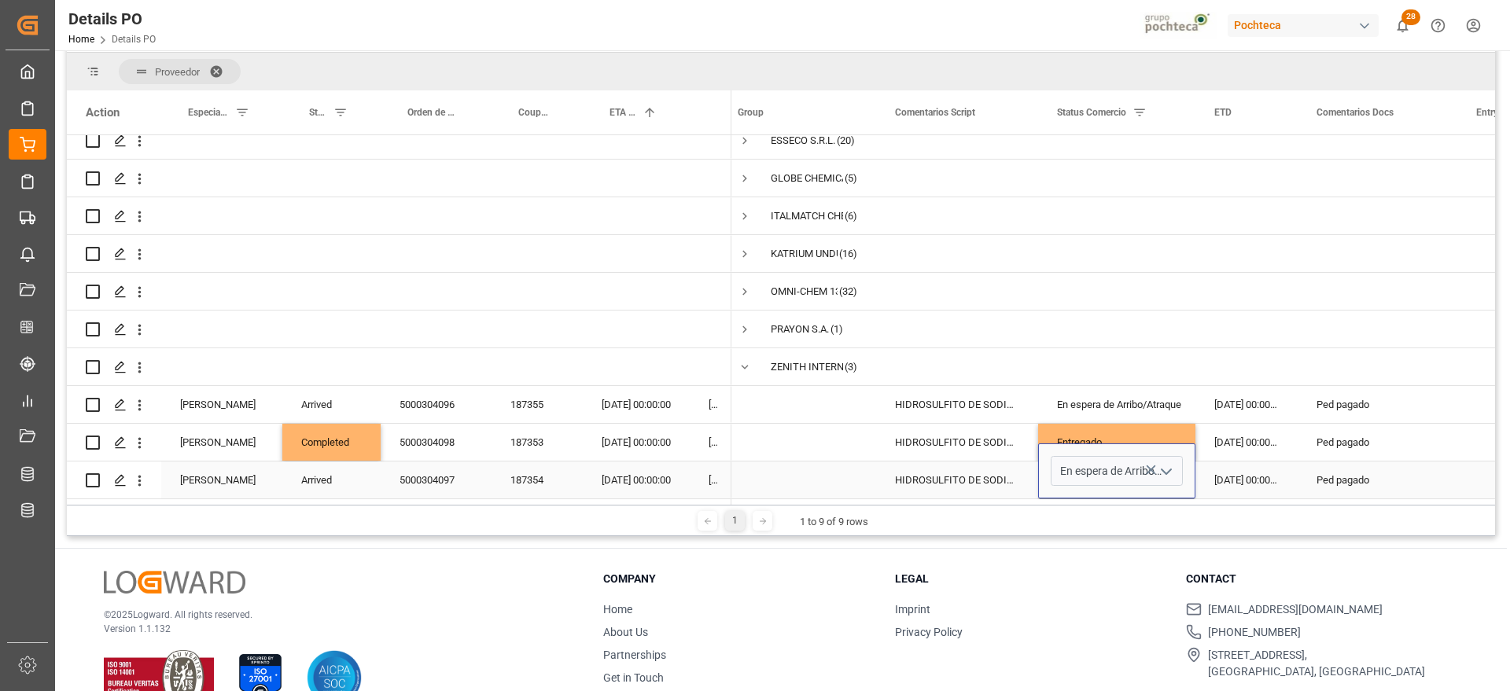
click at [1160, 462] on icon "open menu" at bounding box center [1166, 471] width 19 height 19
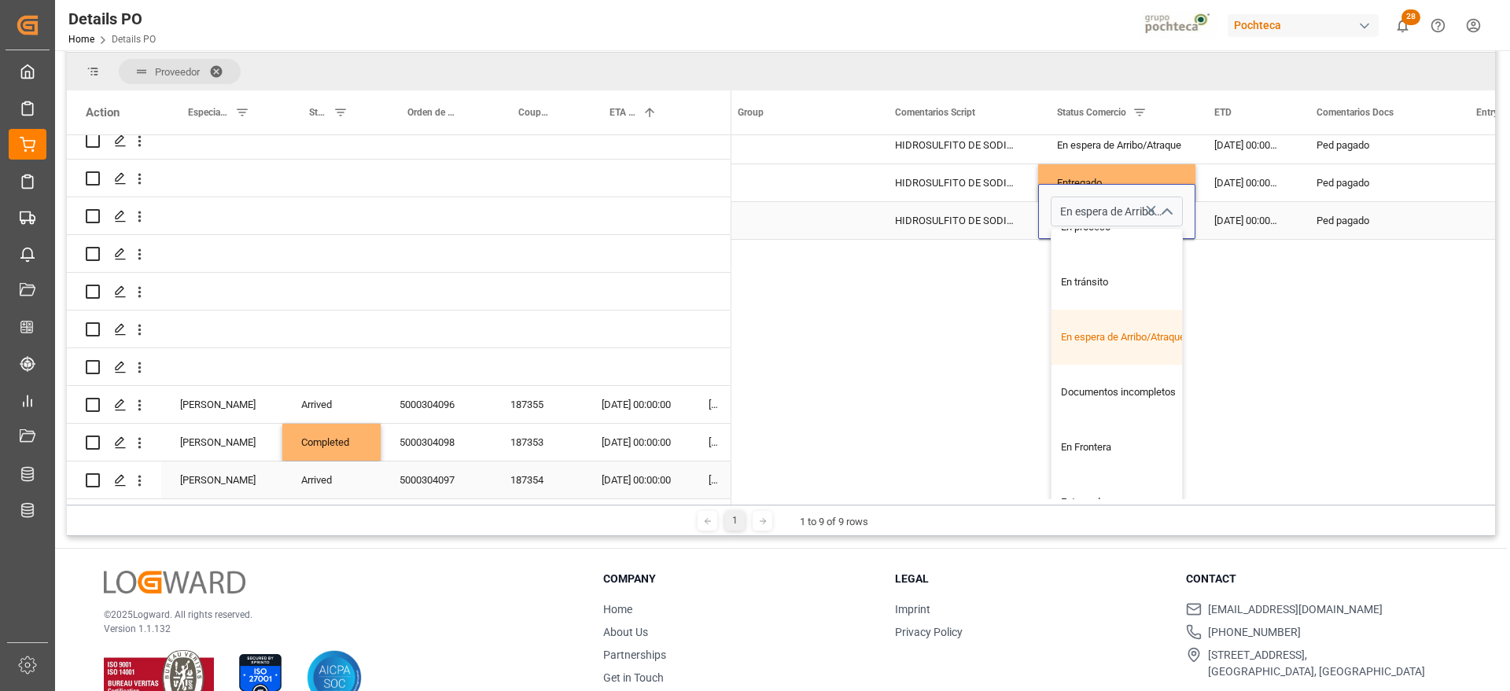
scroll to position [0, 0]
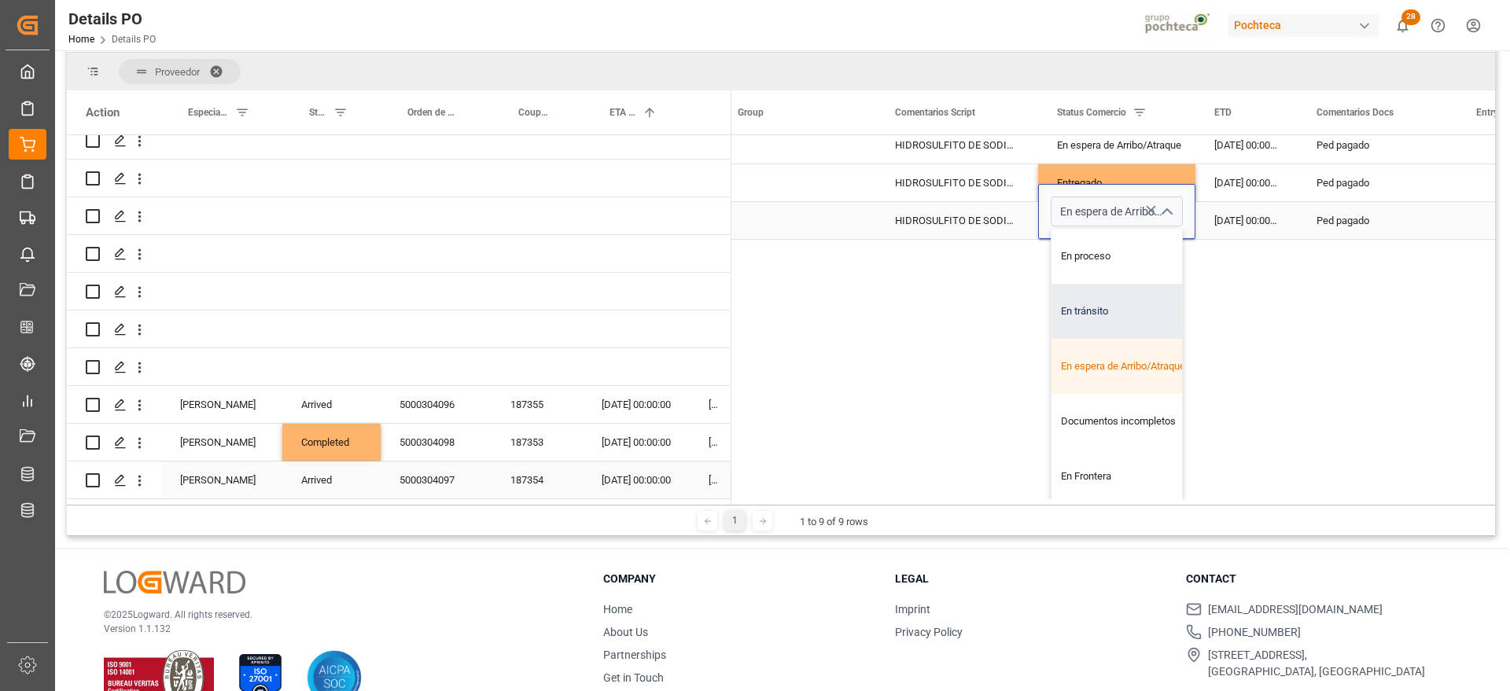
click at [1105, 307] on div "En tránsito" at bounding box center [1125, 311] width 149 height 55
type input "En tránsito"
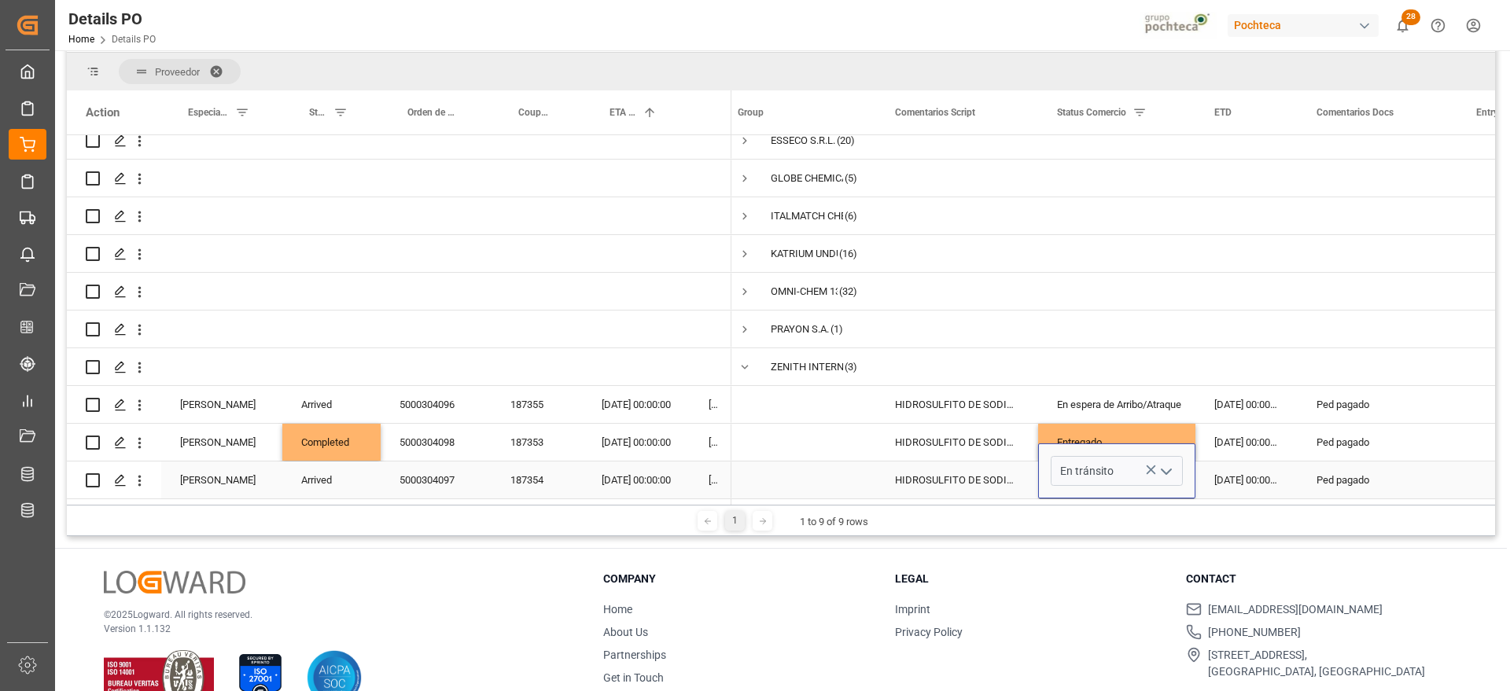
click at [1276, 462] on div "[DATE] 00:00:00" at bounding box center [1246, 480] width 102 height 37
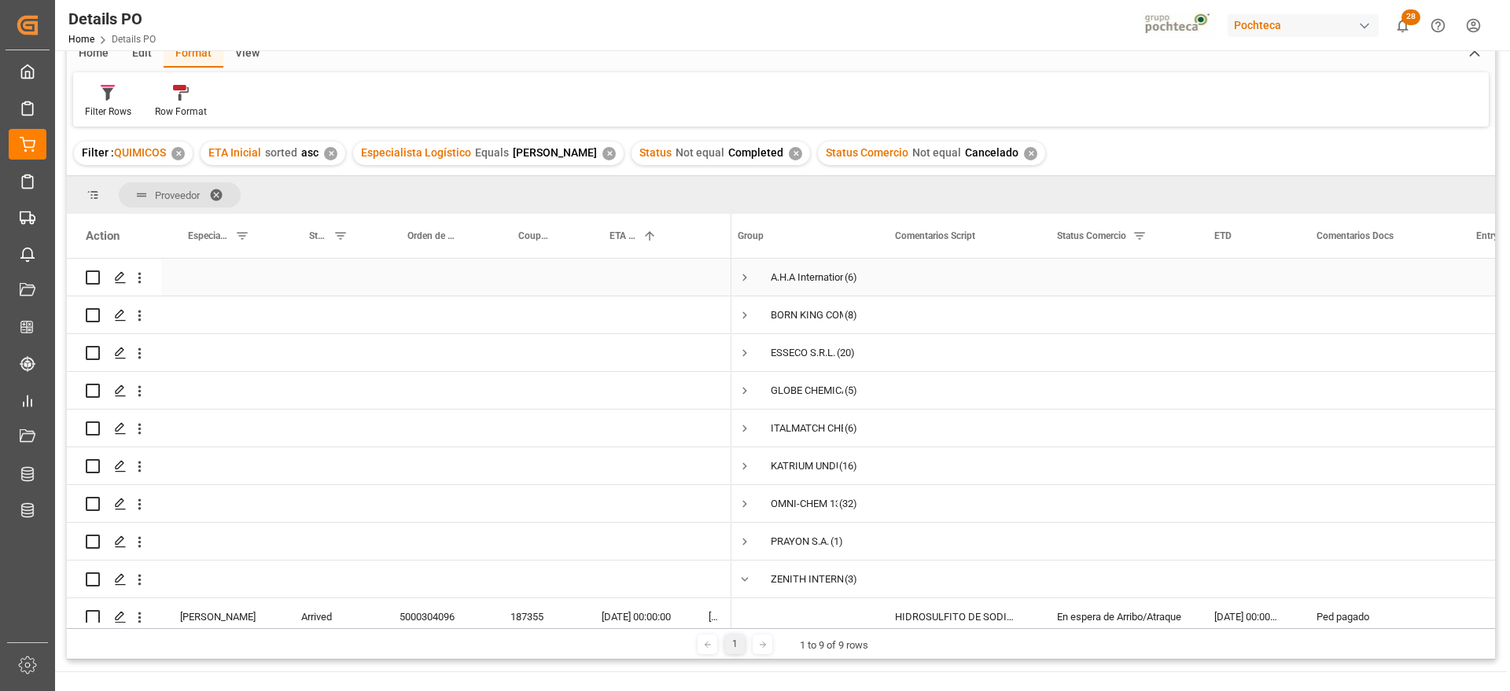
scroll to position [0, 0]
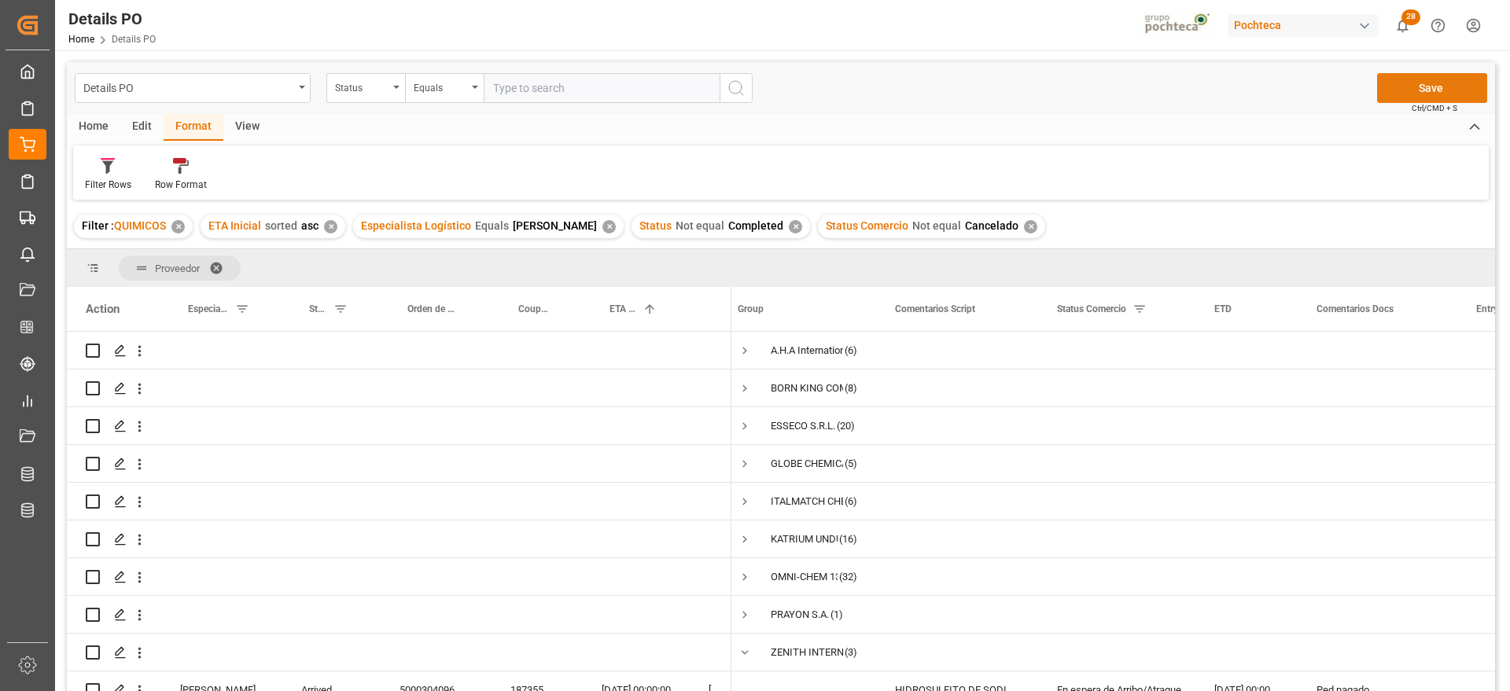
click at [1447, 75] on button "Save" at bounding box center [1432, 88] width 110 height 30
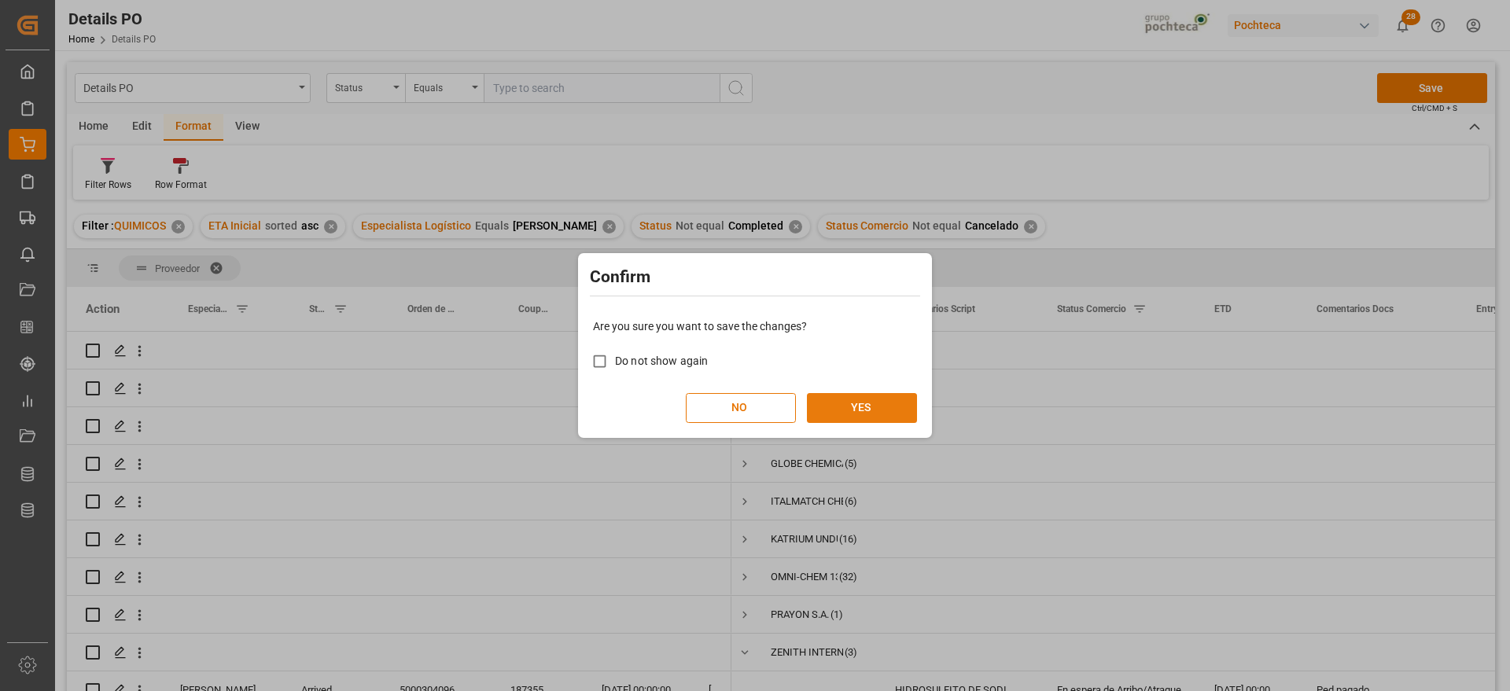
click at [842, 402] on button "YES" at bounding box center [862, 408] width 110 height 30
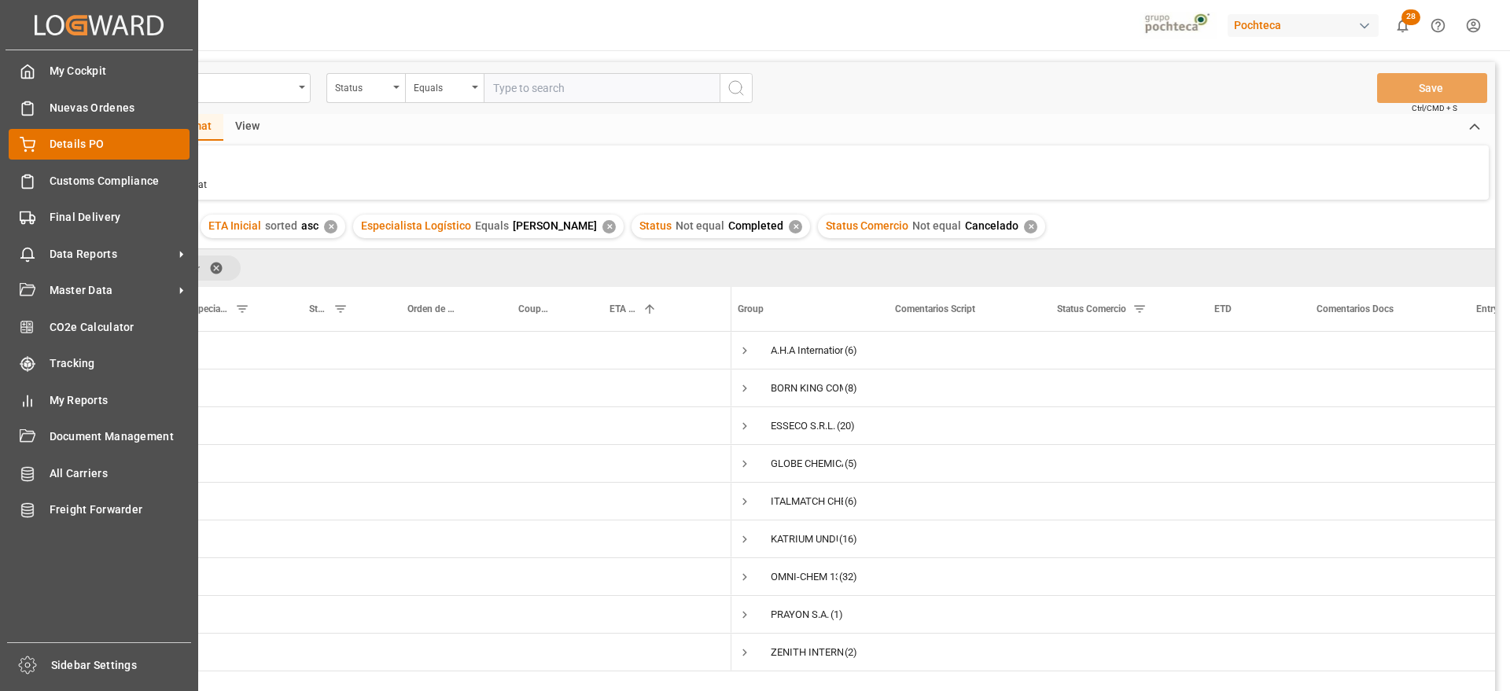
click at [20, 142] on icon at bounding box center [28, 145] width 16 height 16
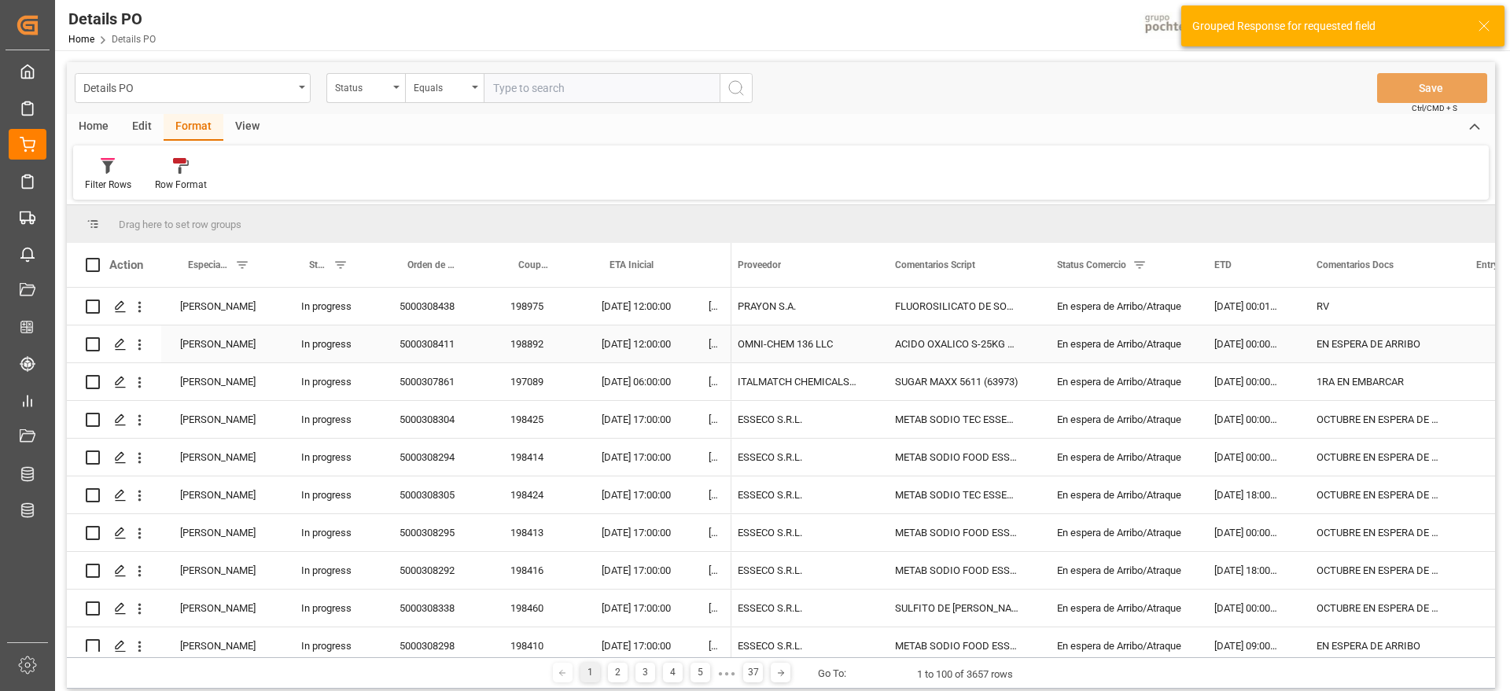
click at [598, 359] on div "[DATE] 12:00:00" at bounding box center [636, 343] width 107 height 37
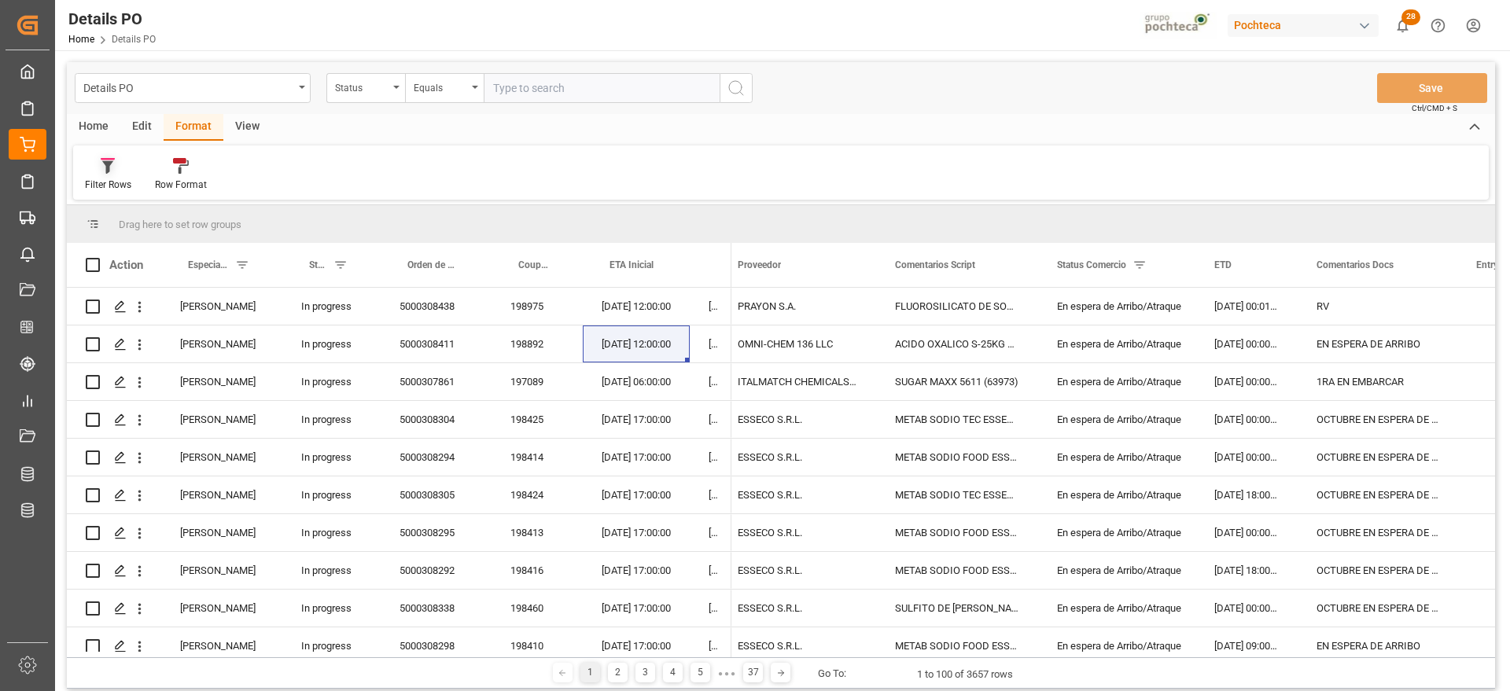
click at [91, 175] on div "Filter Rows" at bounding box center [108, 174] width 70 height 35
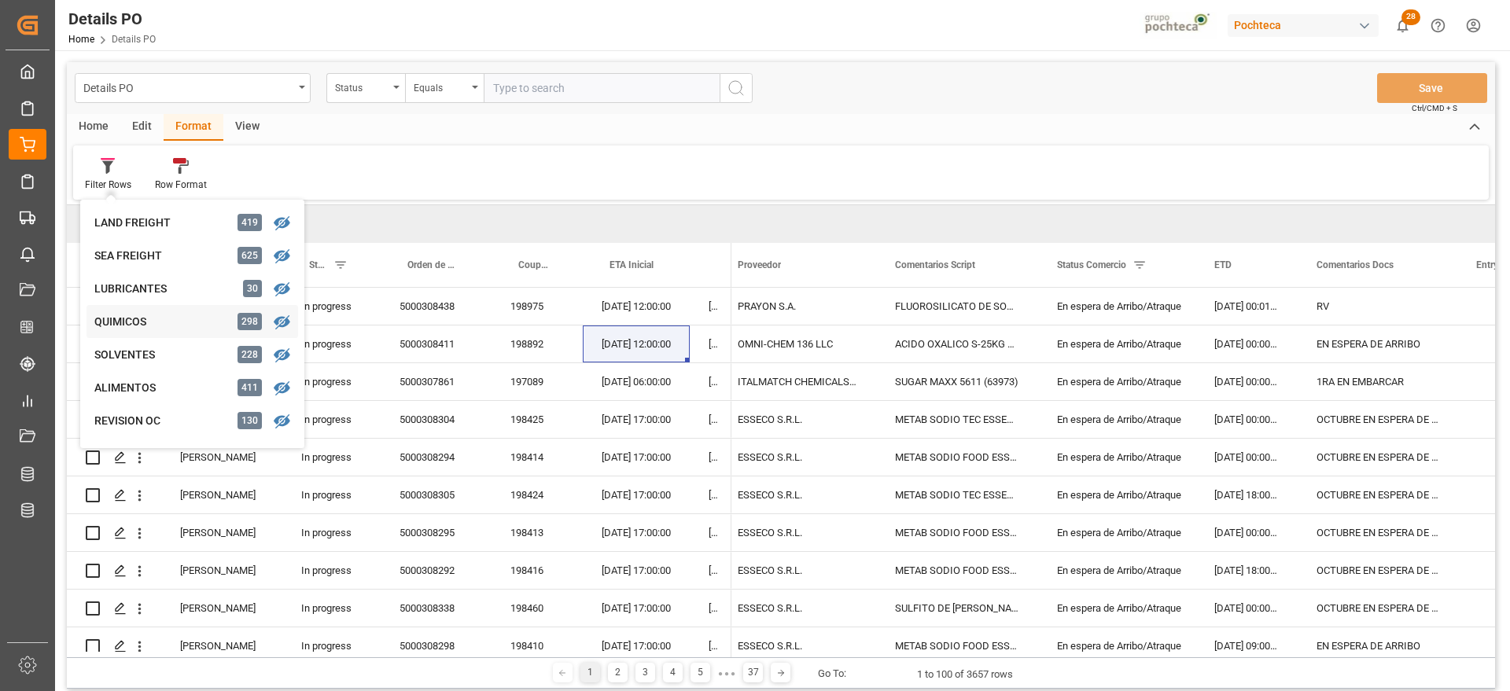
click at [141, 328] on div "QUIMICOS" at bounding box center [163, 322] width 138 height 17
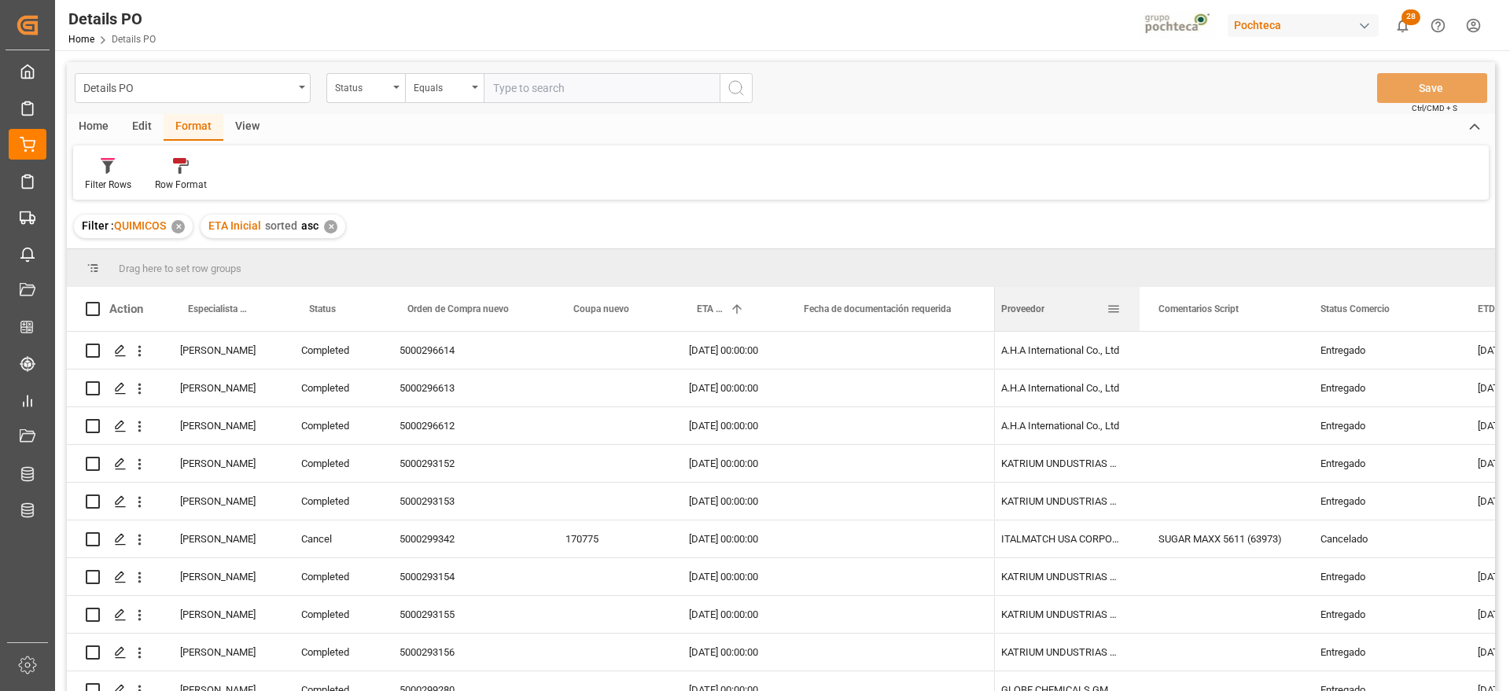
drag, startPoint x: 1048, startPoint y: 306, endPoint x: 1061, endPoint y: 311, distance: 14.5
click at [1061, 311] on div "Proveedor" at bounding box center [1053, 309] width 105 height 44
click at [1116, 365] on div "A.H.A International Co., Ltd" at bounding box center [1060, 350] width 157 height 37
click at [1065, 361] on div "A.H.A International Co., Ltd" at bounding box center [1060, 350] width 157 height 37
click at [1079, 487] on div "KATRIUM UNDUSTRIAS QUIMICAS S/A" at bounding box center [1060, 501] width 157 height 37
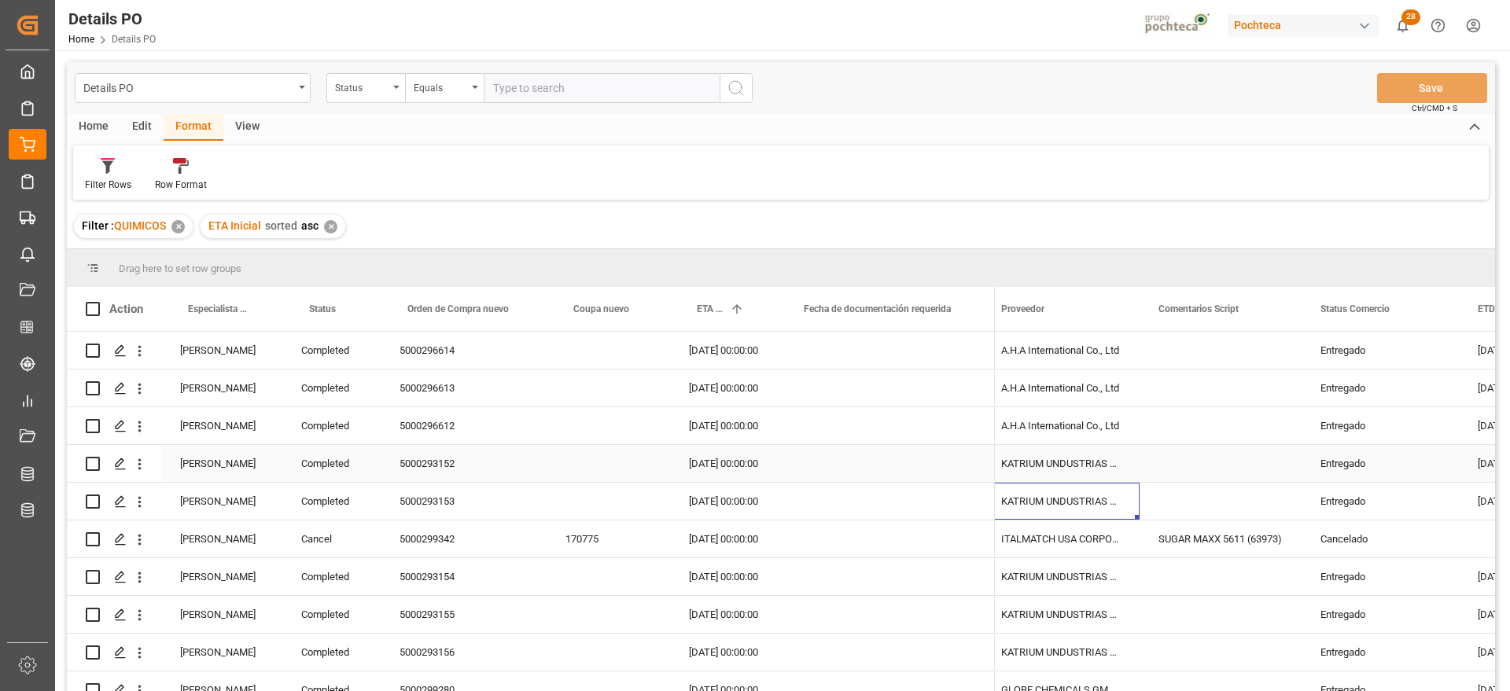
click at [638, 413] on div "Press SPACE to select this row." at bounding box center [607, 425] width 123 height 37
click at [899, 381] on div "Press SPACE to select this row." at bounding box center [886, 388] width 218 height 37
click at [930, 351] on div "Press SPACE to select this row." at bounding box center [886, 350] width 218 height 37
click at [337, 355] on div "Completed" at bounding box center [331, 350] width 98 height 37
click at [734, 413] on div "[DATE] 00:00:00" at bounding box center [723, 425] width 107 height 37
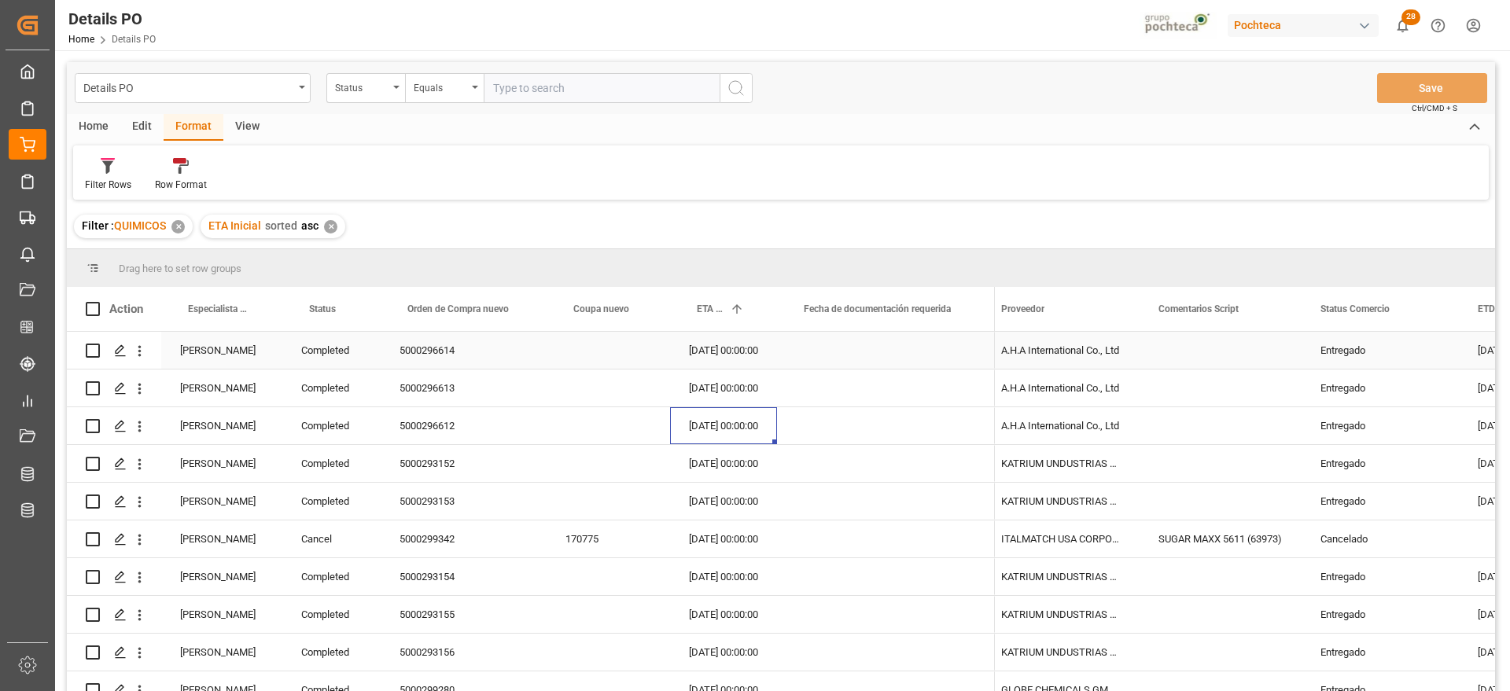
click at [756, 349] on div "[DATE] 00:00:00" at bounding box center [723, 350] width 107 height 37
click at [919, 490] on div "Press SPACE to select this row." at bounding box center [886, 501] width 218 height 37
click at [1322, 418] on div "Entregado" at bounding box center [1380, 426] width 120 height 36
click at [1288, 498] on div "Press SPACE to select this row." at bounding box center [1220, 501] width 162 height 37
click at [1250, 549] on div "SUGAR MAXX 5611 (63973)" at bounding box center [1220, 538] width 162 height 37
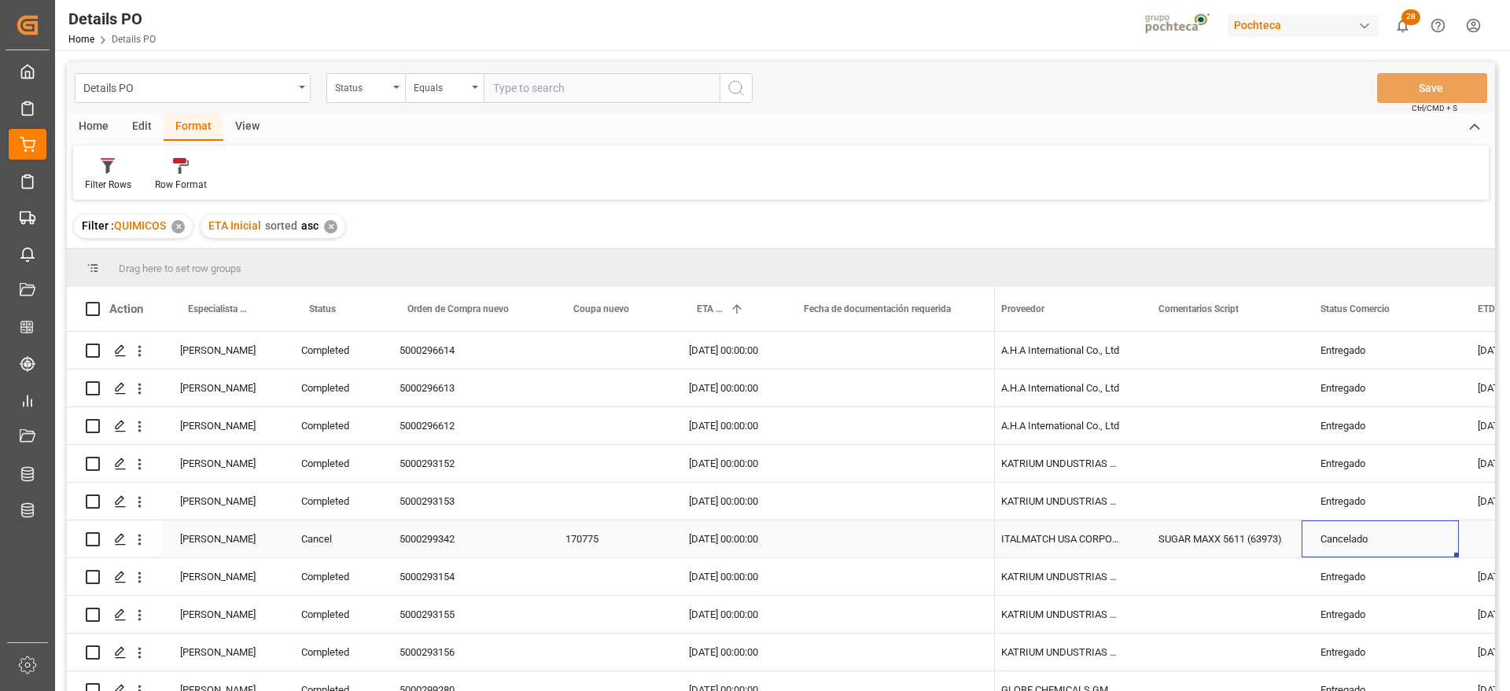
click at [1370, 540] on div "Cancelado" at bounding box center [1380, 539] width 120 height 36
click at [704, 355] on div "[DATE] 00:00:00" at bounding box center [723, 350] width 107 height 37
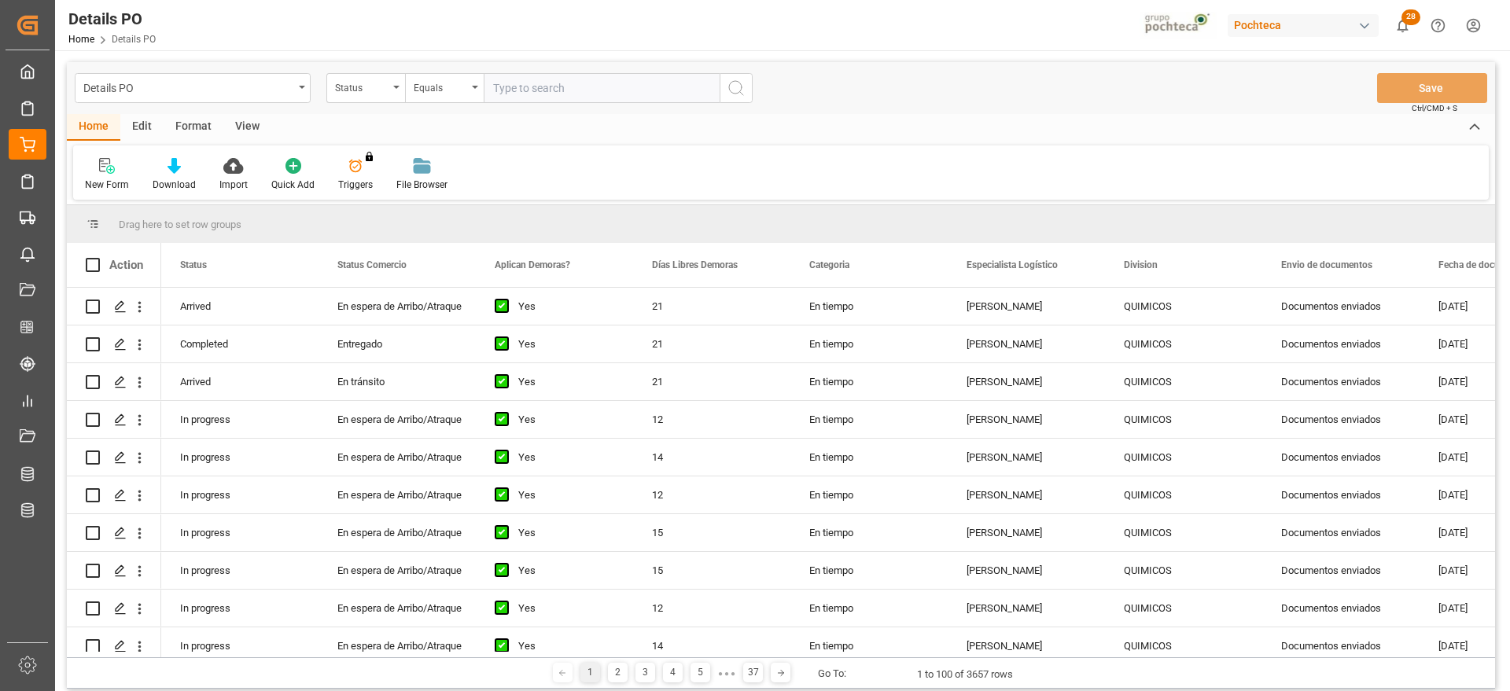
click at [191, 123] on div "Format" at bounding box center [194, 127] width 60 height 27
click at [100, 180] on div "Filter Rows" at bounding box center [108, 185] width 46 height 14
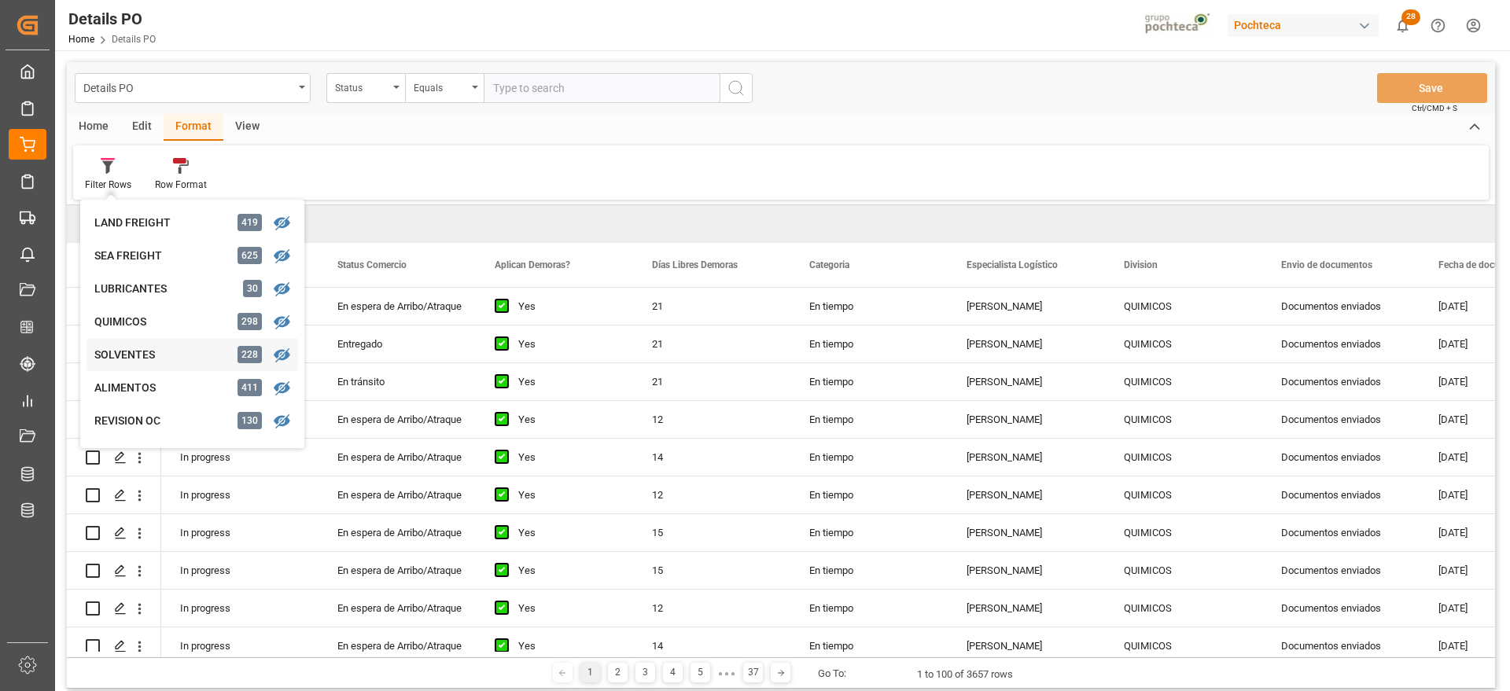
click at [149, 348] on div "SOLVENTES" at bounding box center [163, 355] width 138 height 17
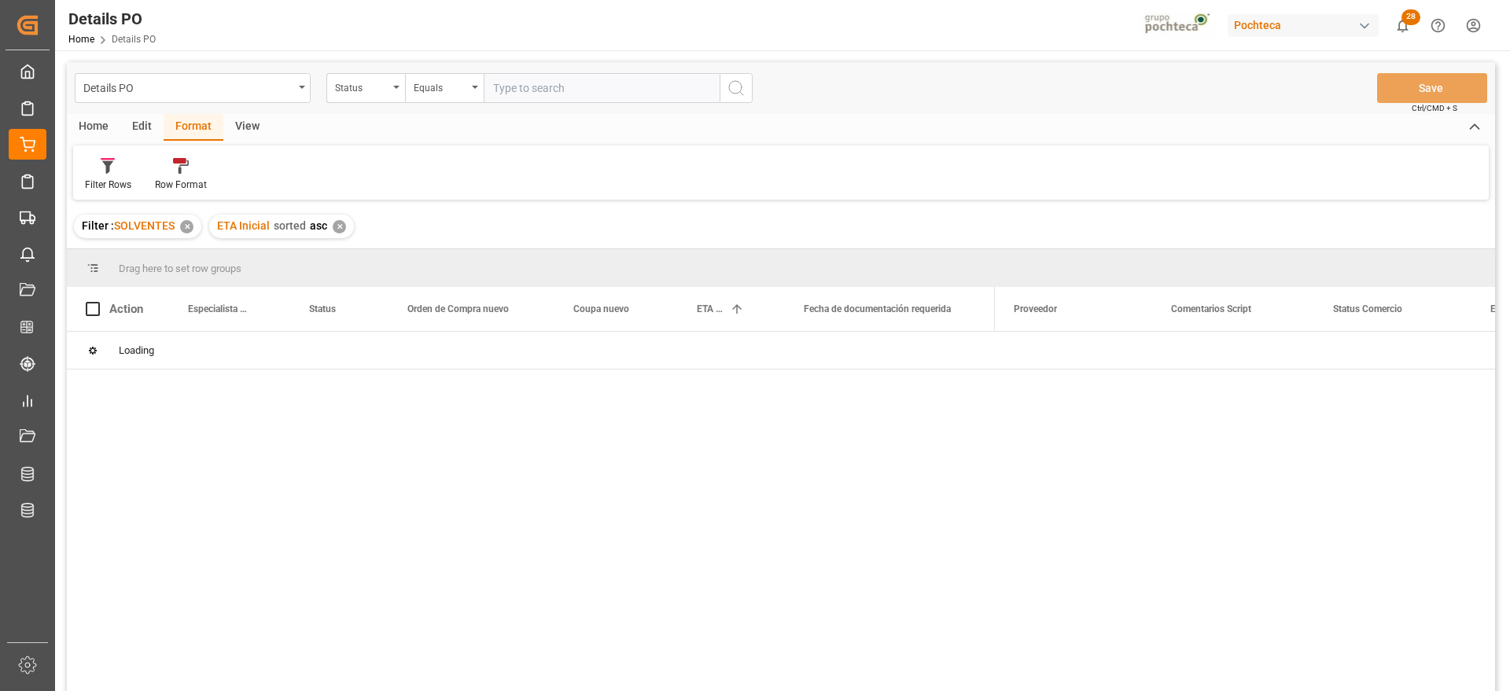
click at [103, 173] on icon at bounding box center [108, 166] width 14 height 16
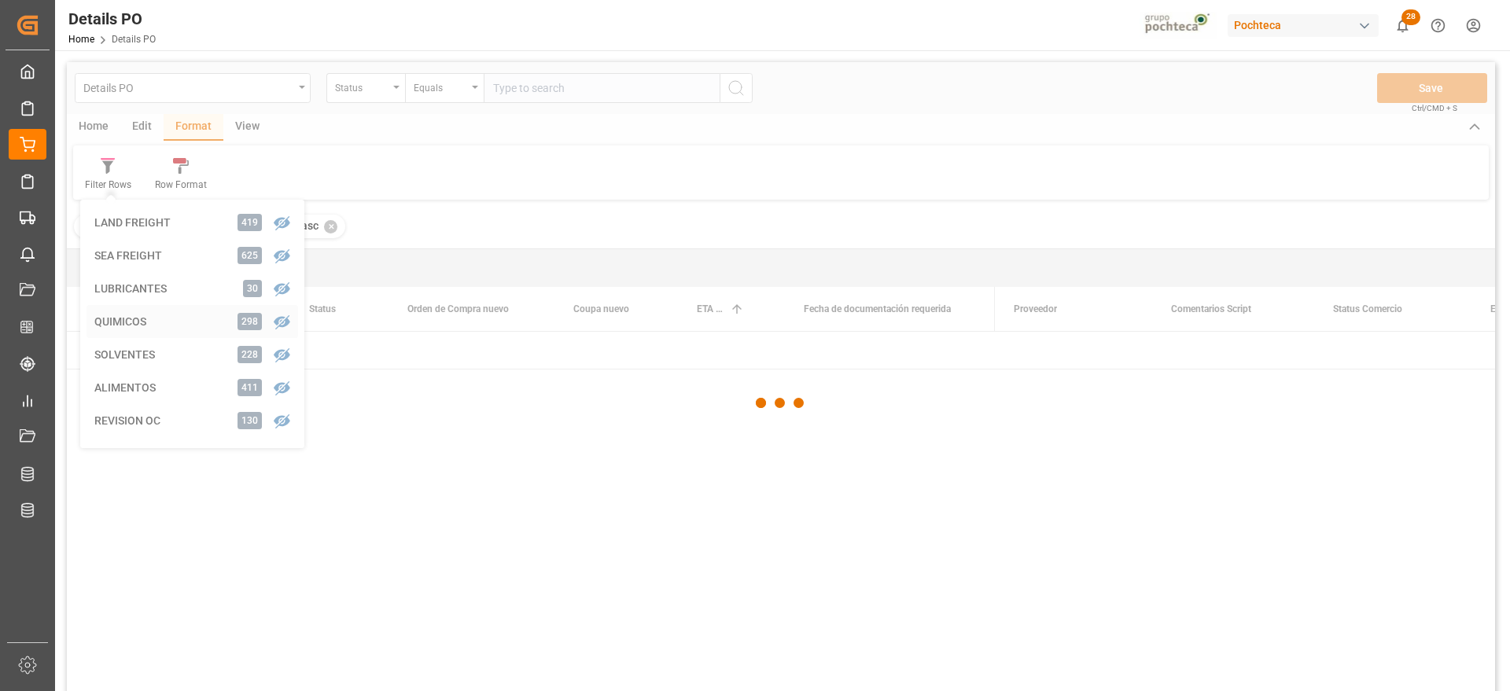
click at [136, 317] on div "Details PO Status Equals Save Ctrl/CMD + S Home Edit Format View Filter Rows LA…" at bounding box center [781, 397] width 1428 height 671
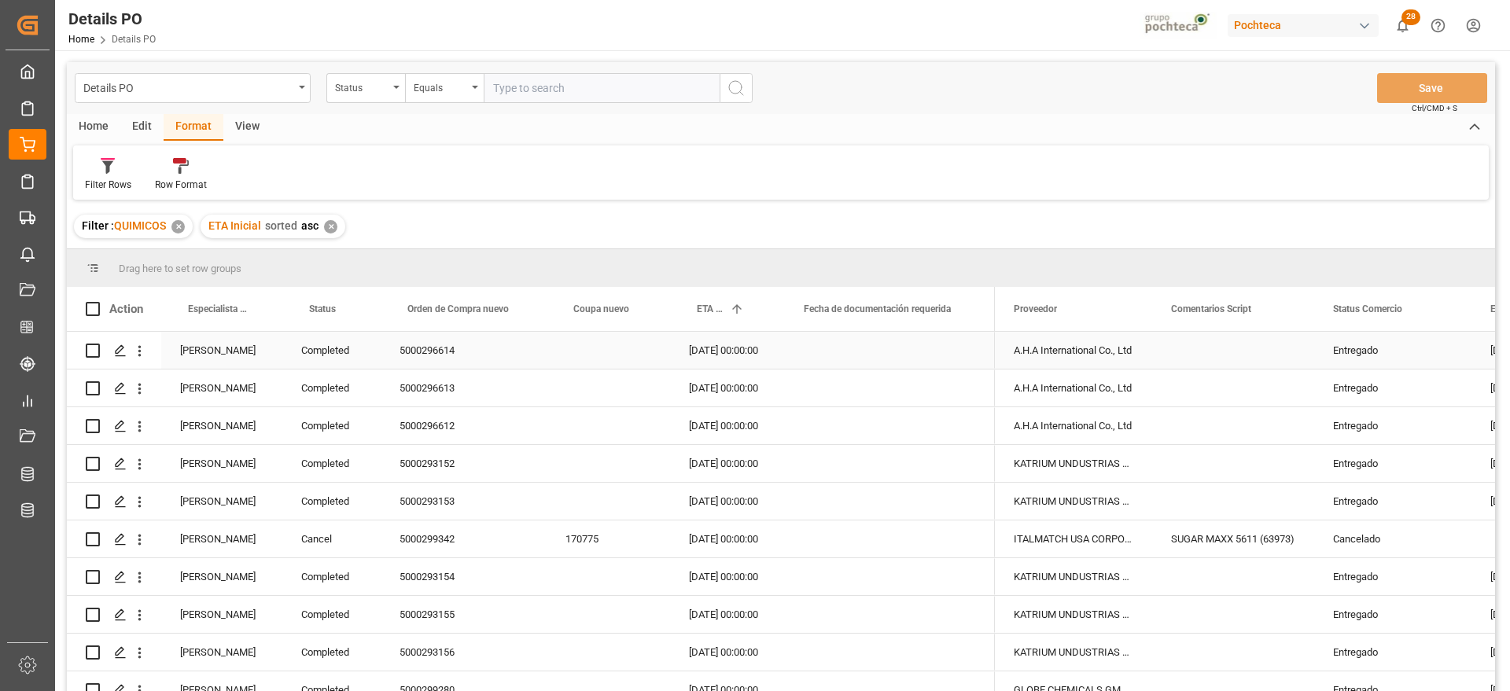
click at [226, 353] on div "[PERSON_NAME]" at bounding box center [221, 350] width 121 height 37
click at [256, 307] on span at bounding box center [256, 309] width 14 height 14
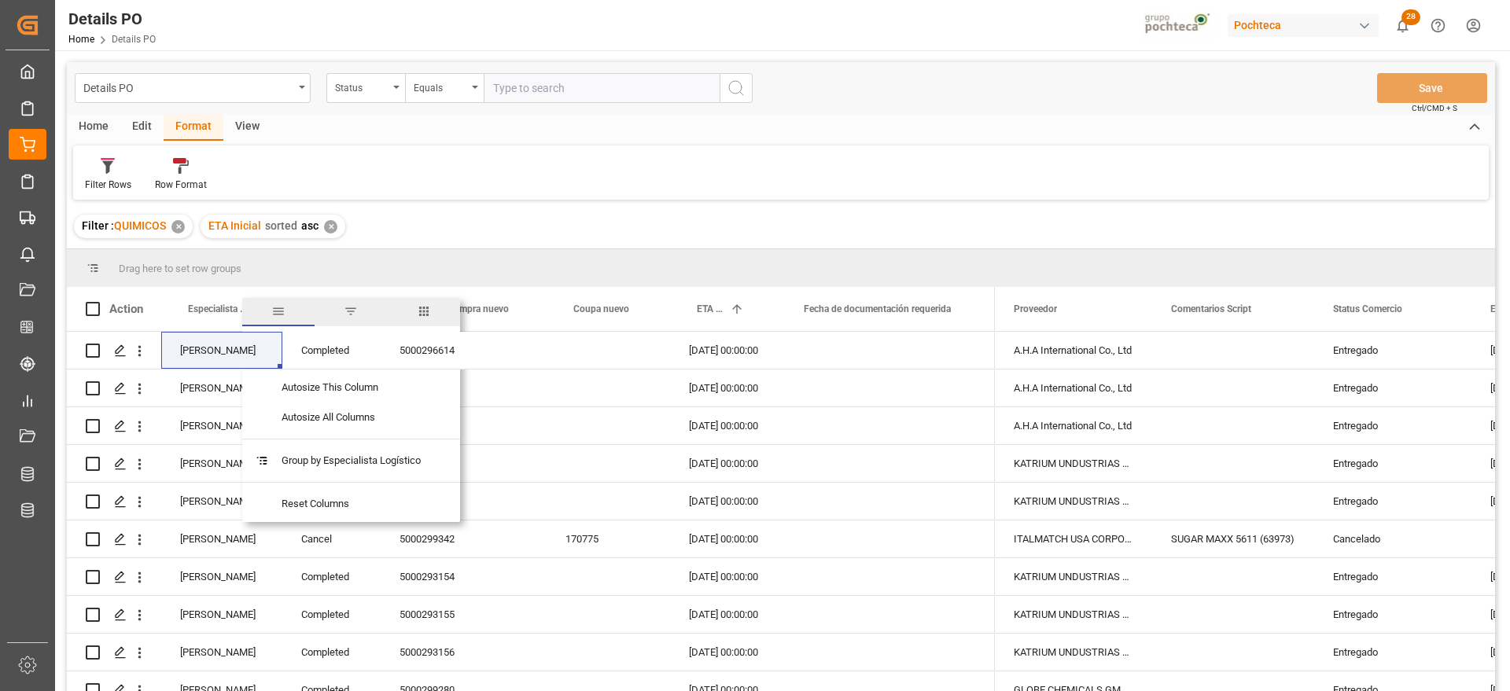
click at [343, 306] on span "filter" at bounding box center [350, 312] width 72 height 28
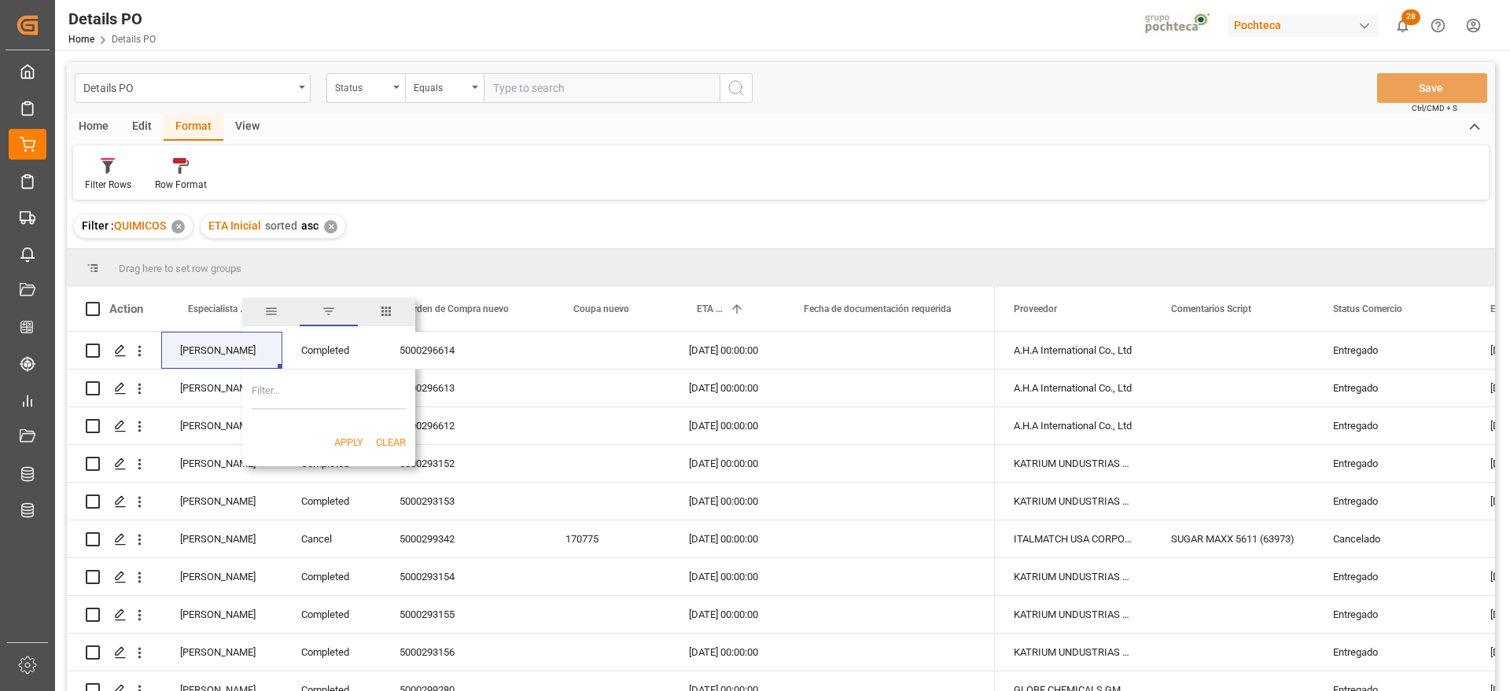
click at [331, 390] on input "Filter Value" at bounding box center [329, 393] width 154 height 31
type input "v"
paste input "[PERSON_NAME]"
type input "[PERSON_NAME]"
click at [340, 438] on button "Apply" at bounding box center [348, 443] width 29 height 16
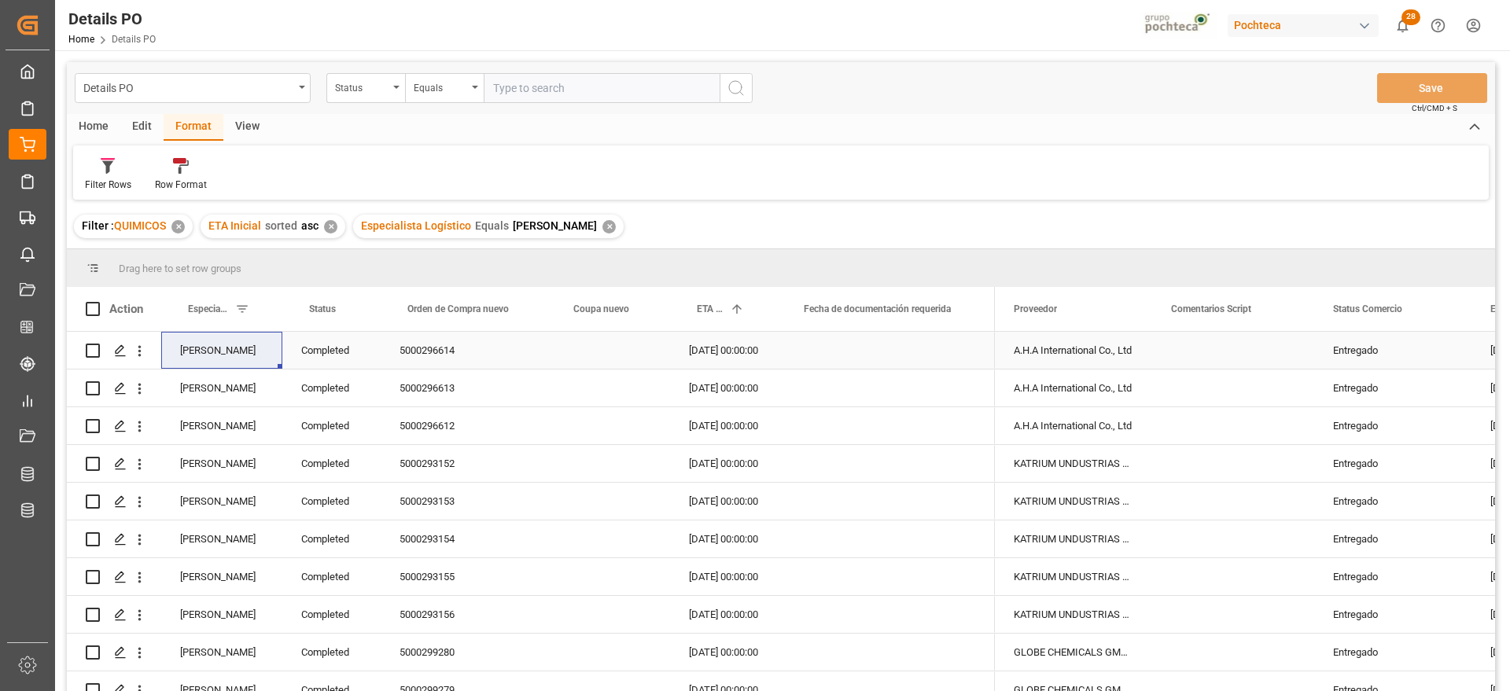
click at [325, 351] on div "Completed" at bounding box center [331, 350] width 98 height 37
click at [351, 309] on span at bounding box center [355, 309] width 14 height 14
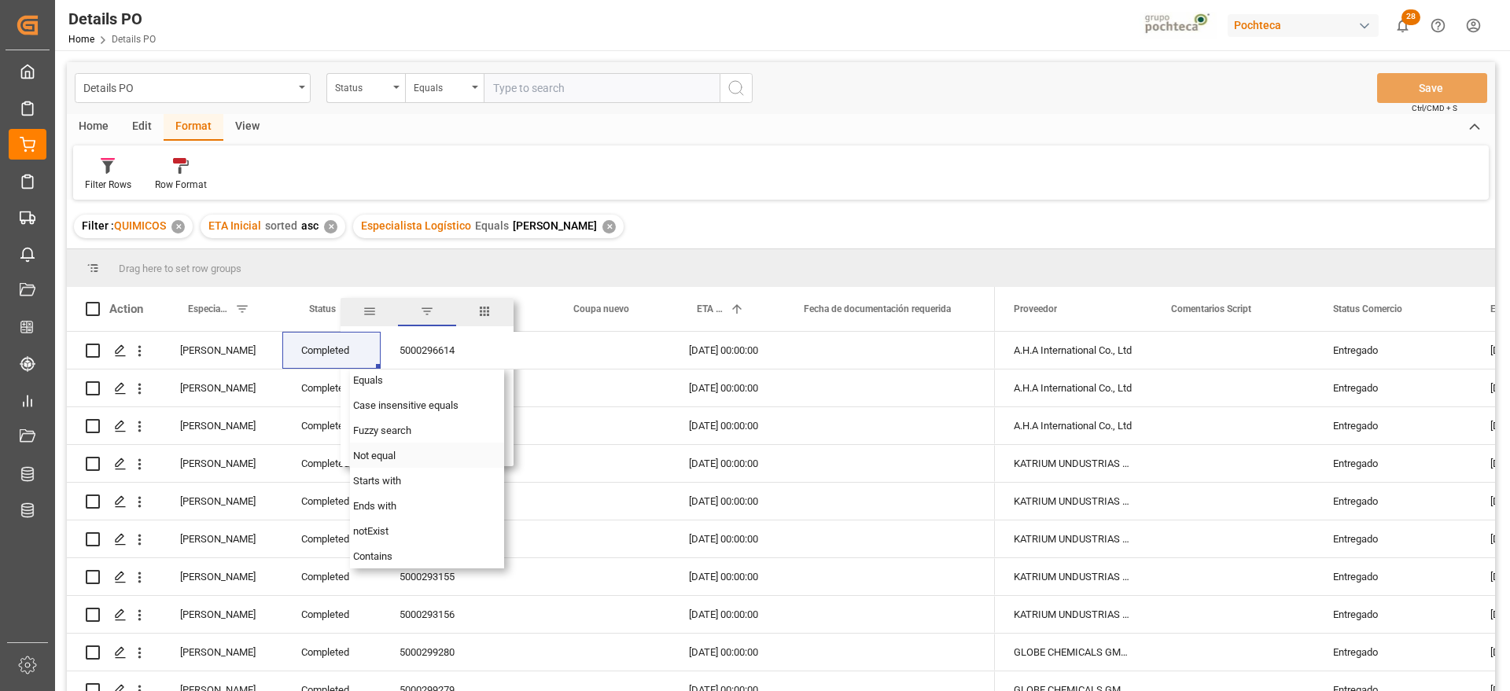
click at [373, 462] on div "Not equal" at bounding box center [427, 455] width 154 height 25
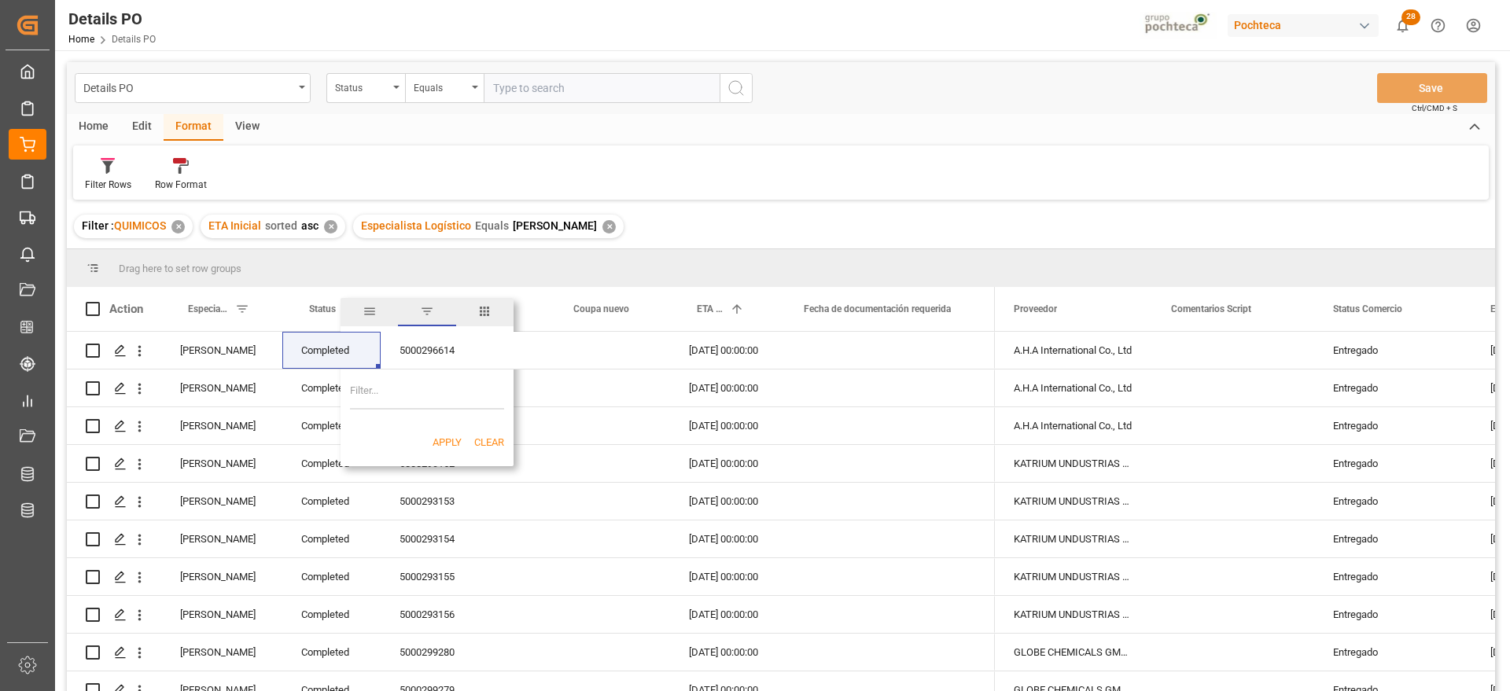
click at [401, 406] on input "Filter Value" at bounding box center [427, 393] width 154 height 31
paste input "Completed"
type input "Completed"
click at [454, 443] on button "Apply" at bounding box center [446, 443] width 29 height 16
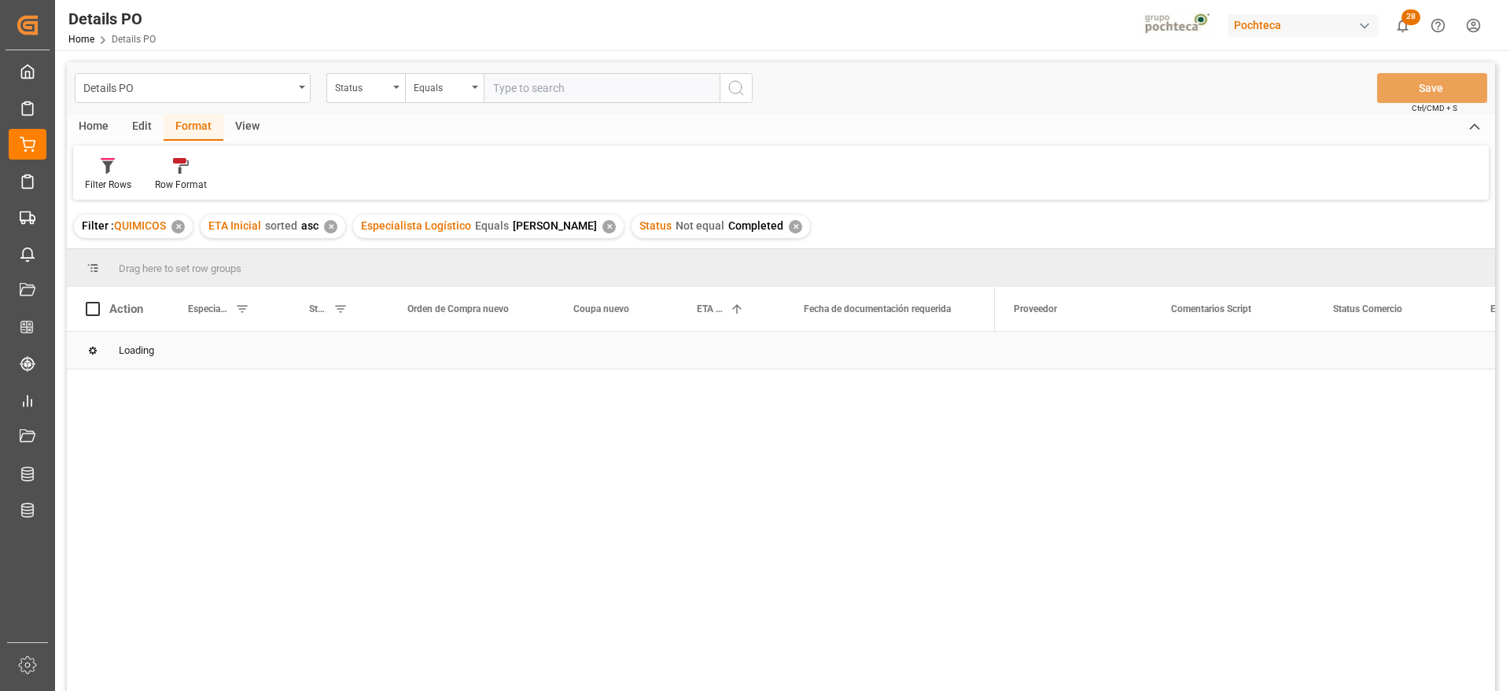
click at [471, 351] on div "Loading" at bounding box center [781, 351] width 1428 height 38
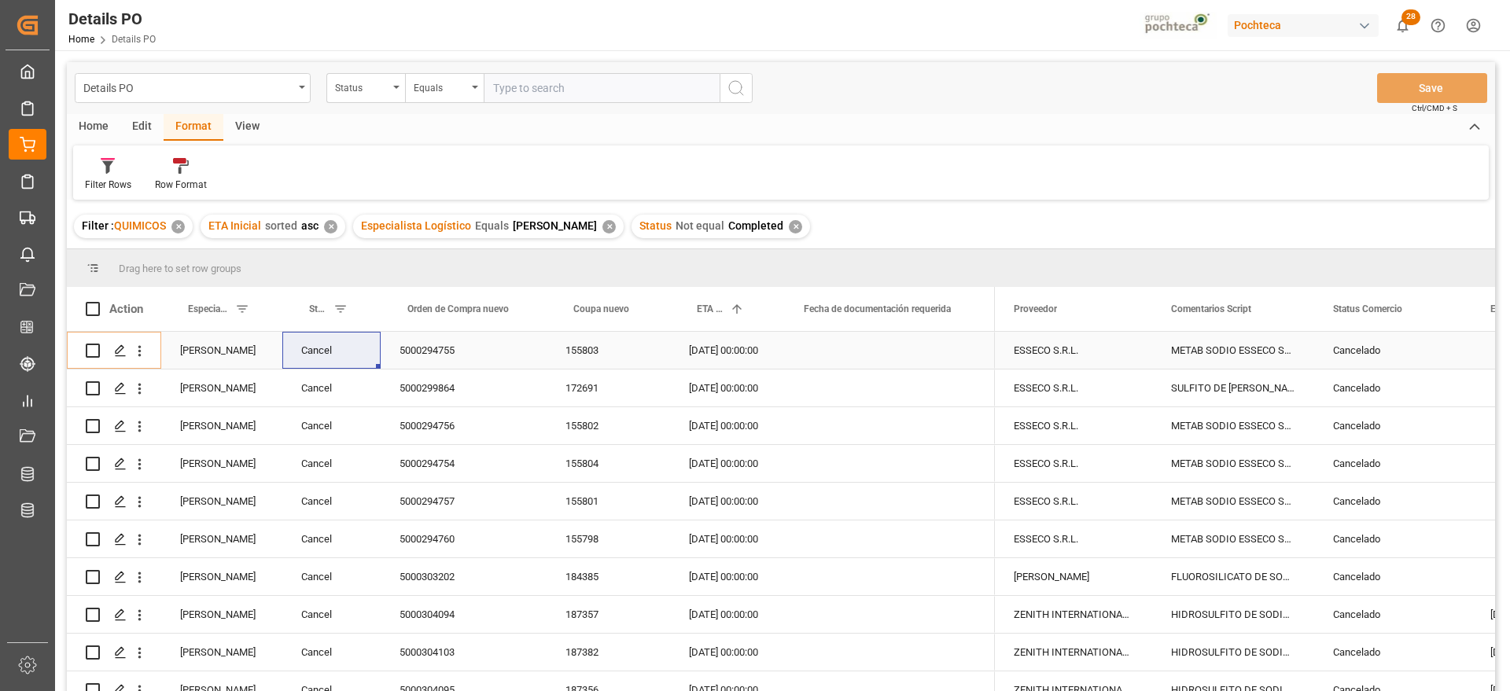
click at [462, 351] on div "5000294755" at bounding box center [464, 350] width 166 height 37
click at [1448, 309] on span at bounding box center [1445, 309] width 14 height 14
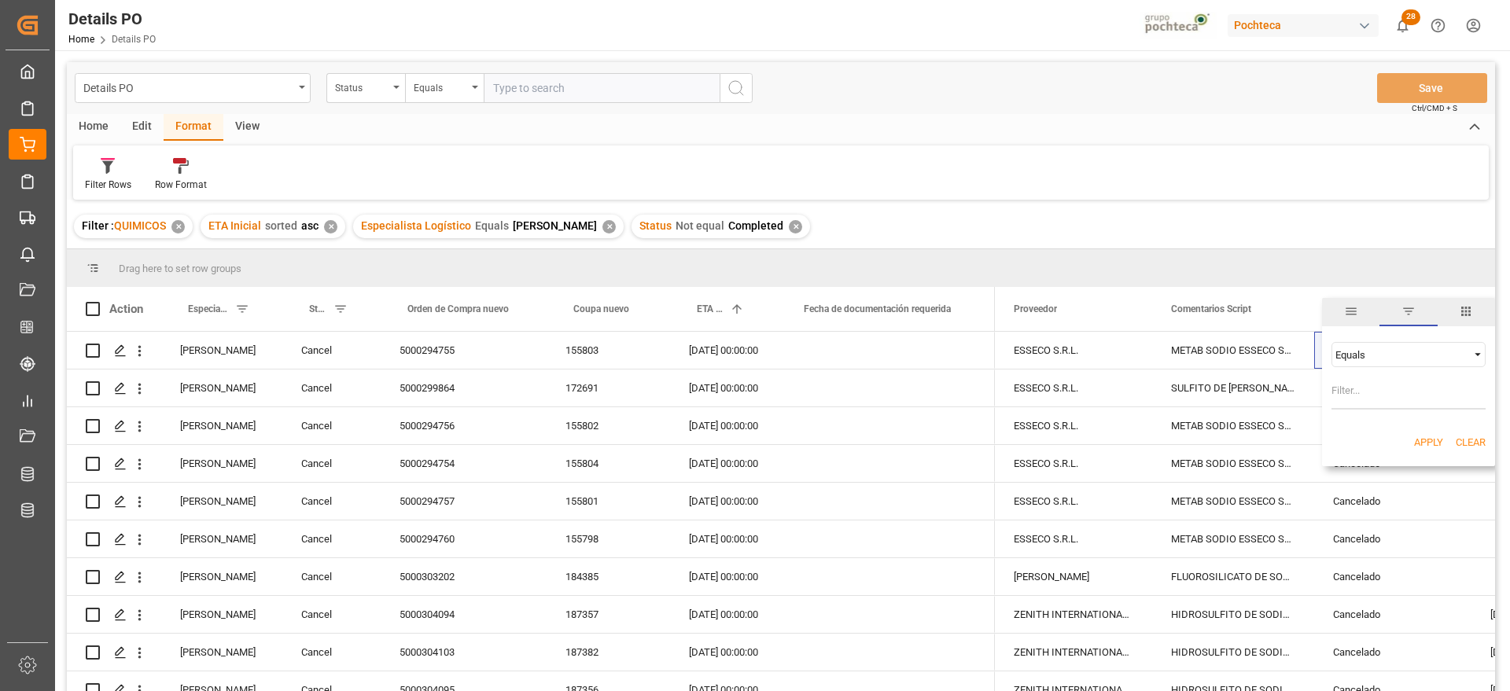
click at [1477, 353] on span "Filtering operator" at bounding box center [1477, 355] width 14 height 14
click at [1373, 399] on span "Not equal" at bounding box center [1355, 405] width 42 height 12
click at [1369, 392] on input "Filter Value" at bounding box center [1408, 393] width 154 height 31
paste input "Cancelado"
type input "Cancelado"
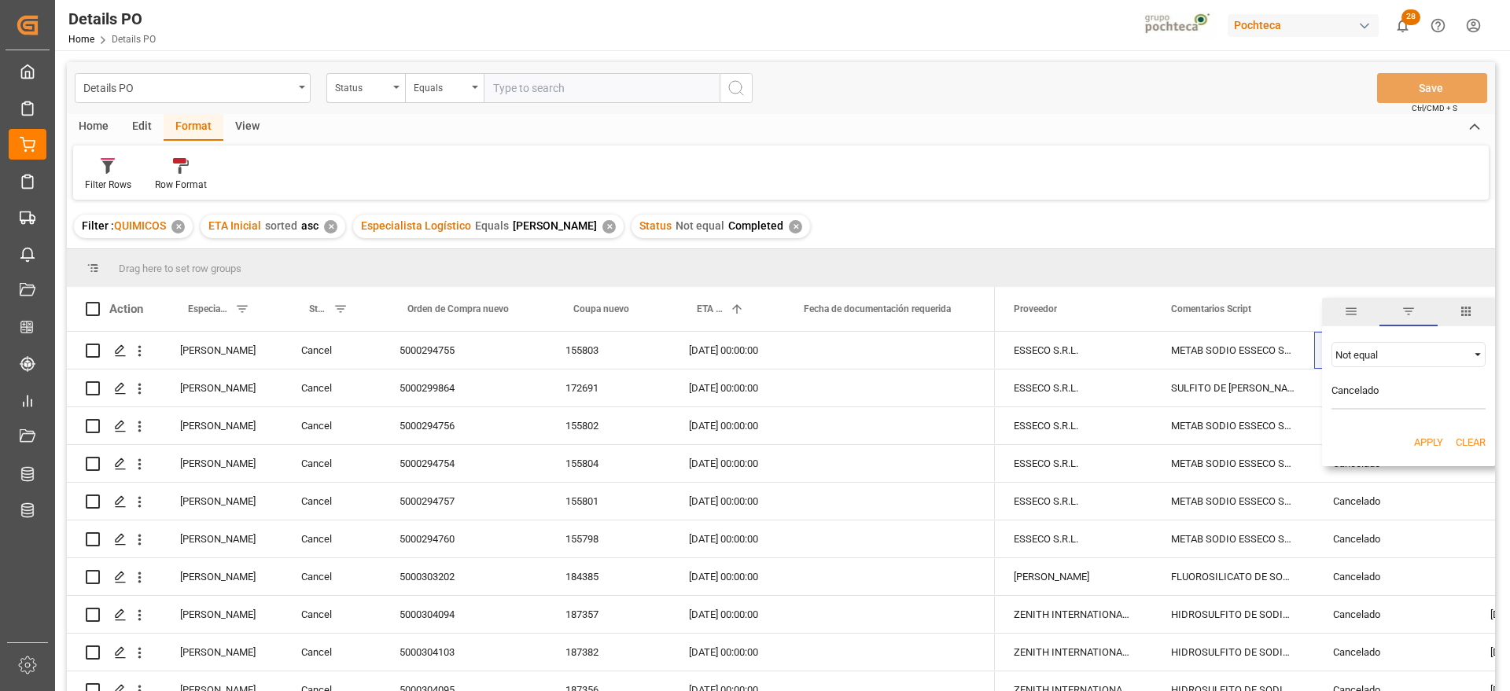
click at [1420, 442] on button "Apply" at bounding box center [1428, 443] width 29 height 16
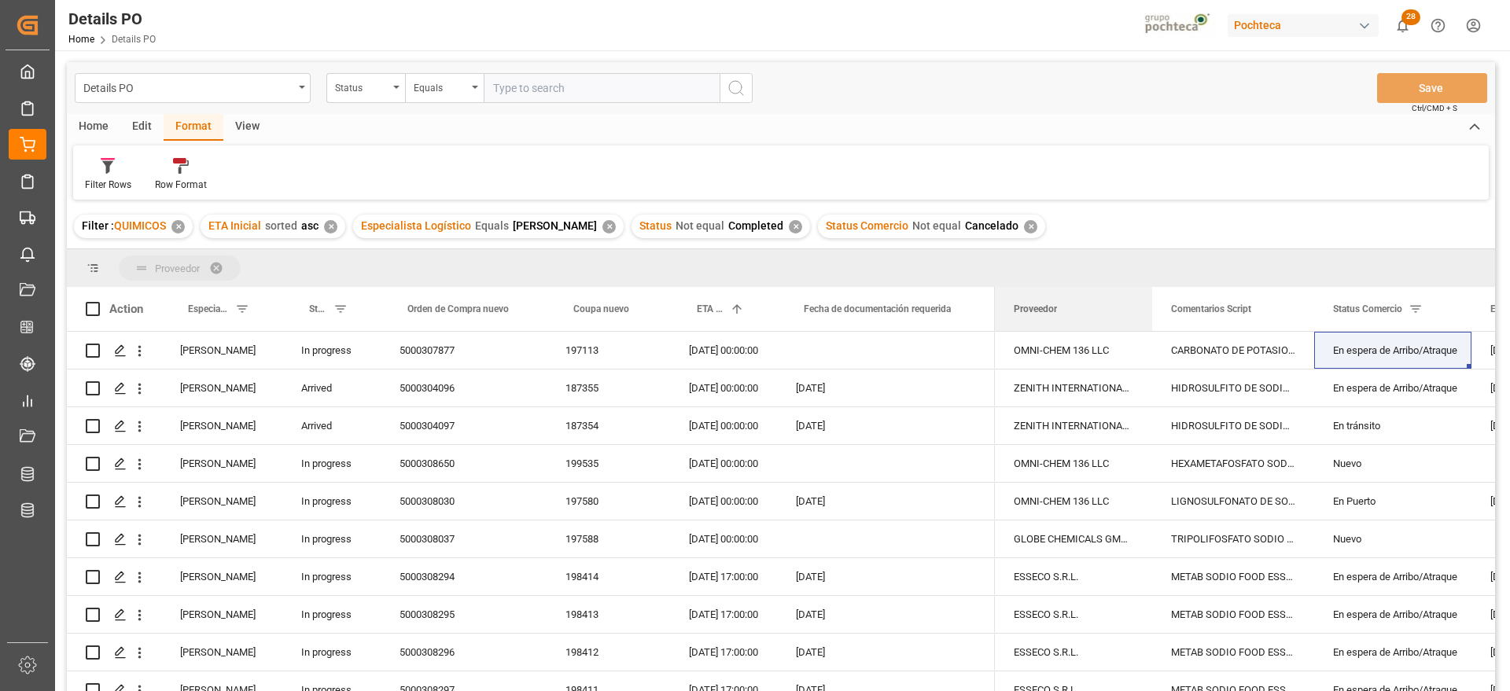
drag, startPoint x: 1027, startPoint y: 300, endPoint x: 980, endPoint y: 263, distance: 59.3
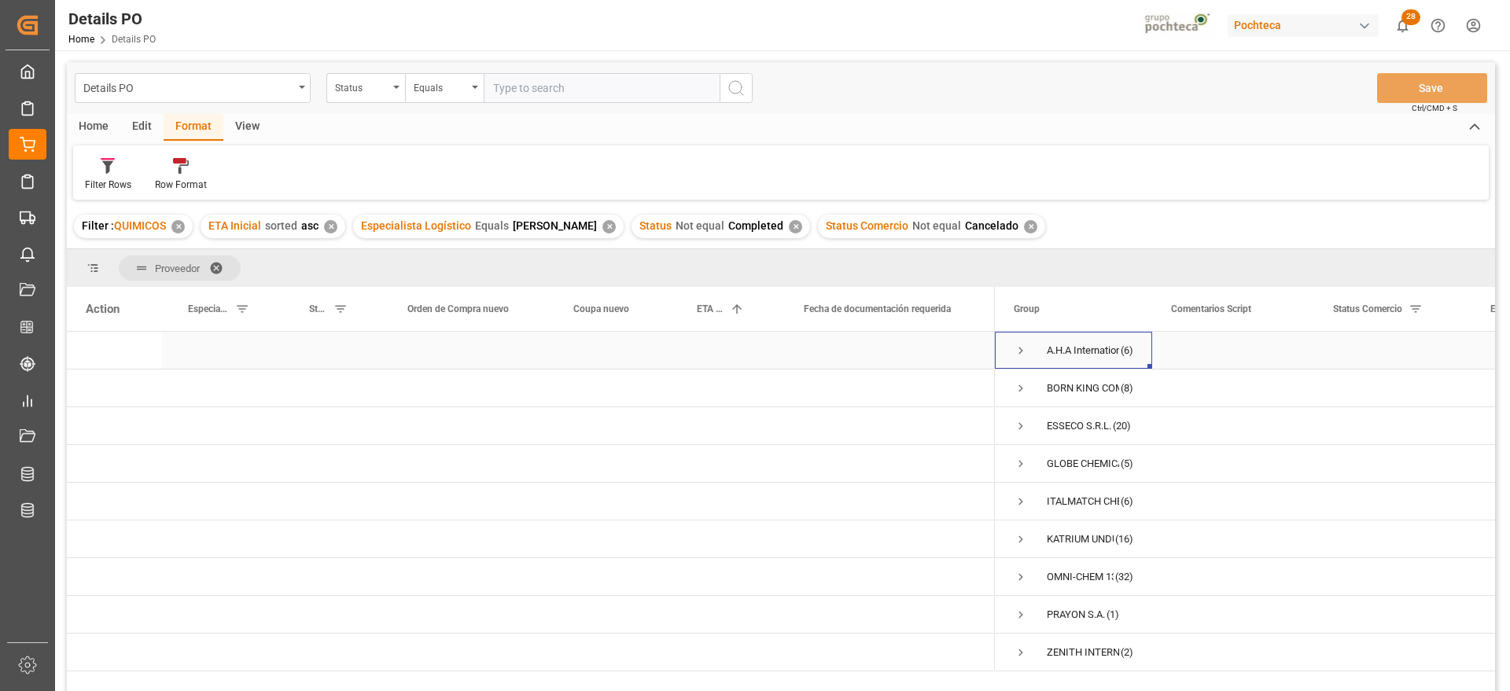
click at [1018, 347] on span "Press SPACE to select this row." at bounding box center [1020, 351] width 14 height 14
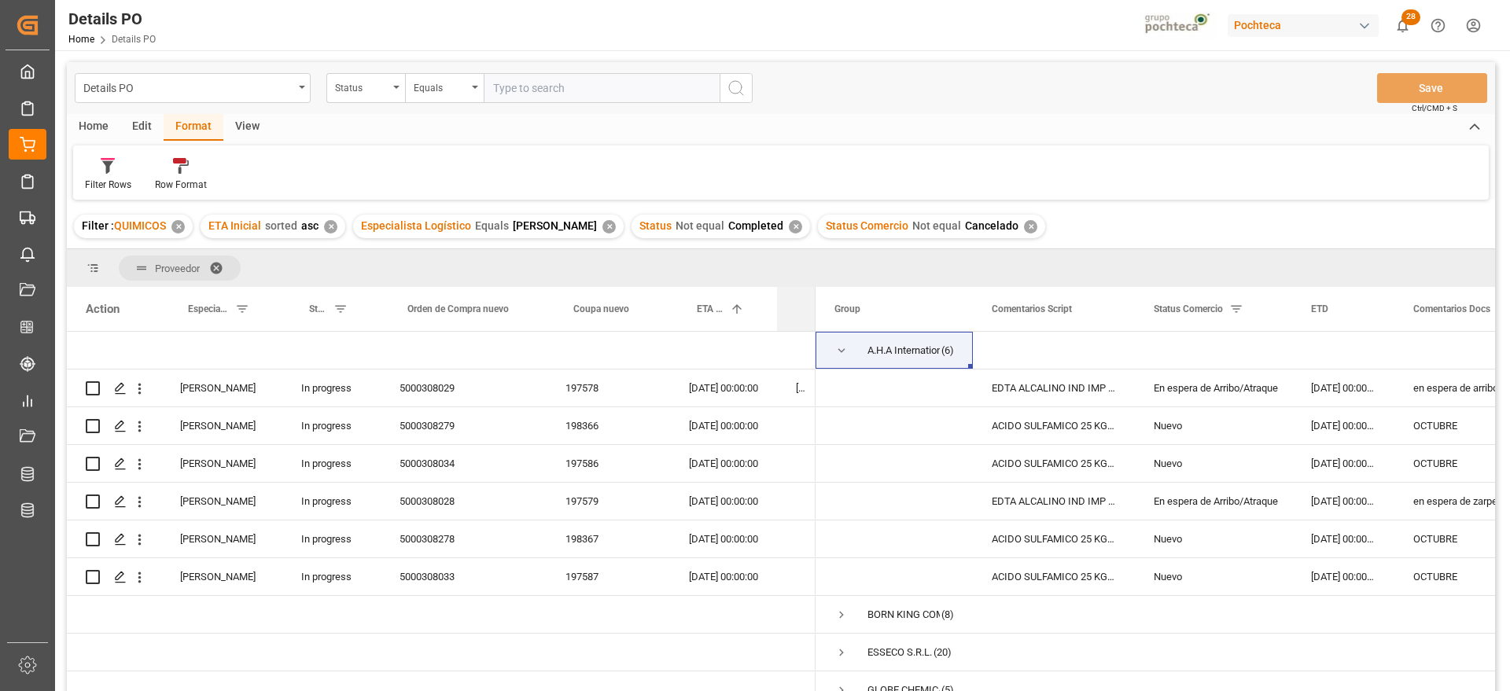
drag, startPoint x: 991, startPoint y: 313, endPoint x: 779, endPoint y: 313, distance: 212.3
click at [779, 313] on div "Fecha de documentación requerida" at bounding box center [796, 309] width 39 height 44
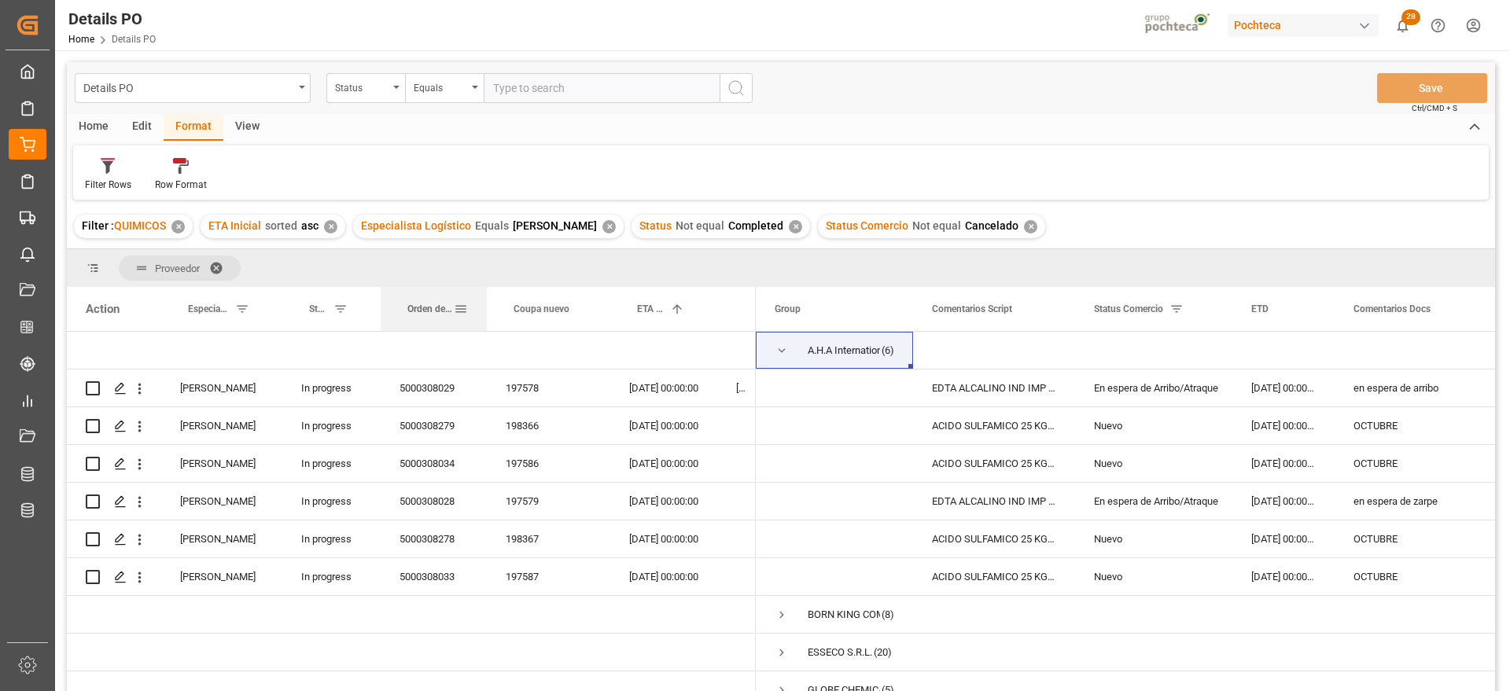
drag, startPoint x: 546, startPoint y: 309, endPoint x: 486, endPoint y: 309, distance: 59.8
click at [486, 309] on div at bounding box center [487, 309] width 6 height 44
click at [914, 459] on div "ACIDO SULFAMICO 25 KG SAC (22300)" at bounding box center [994, 463] width 162 height 37
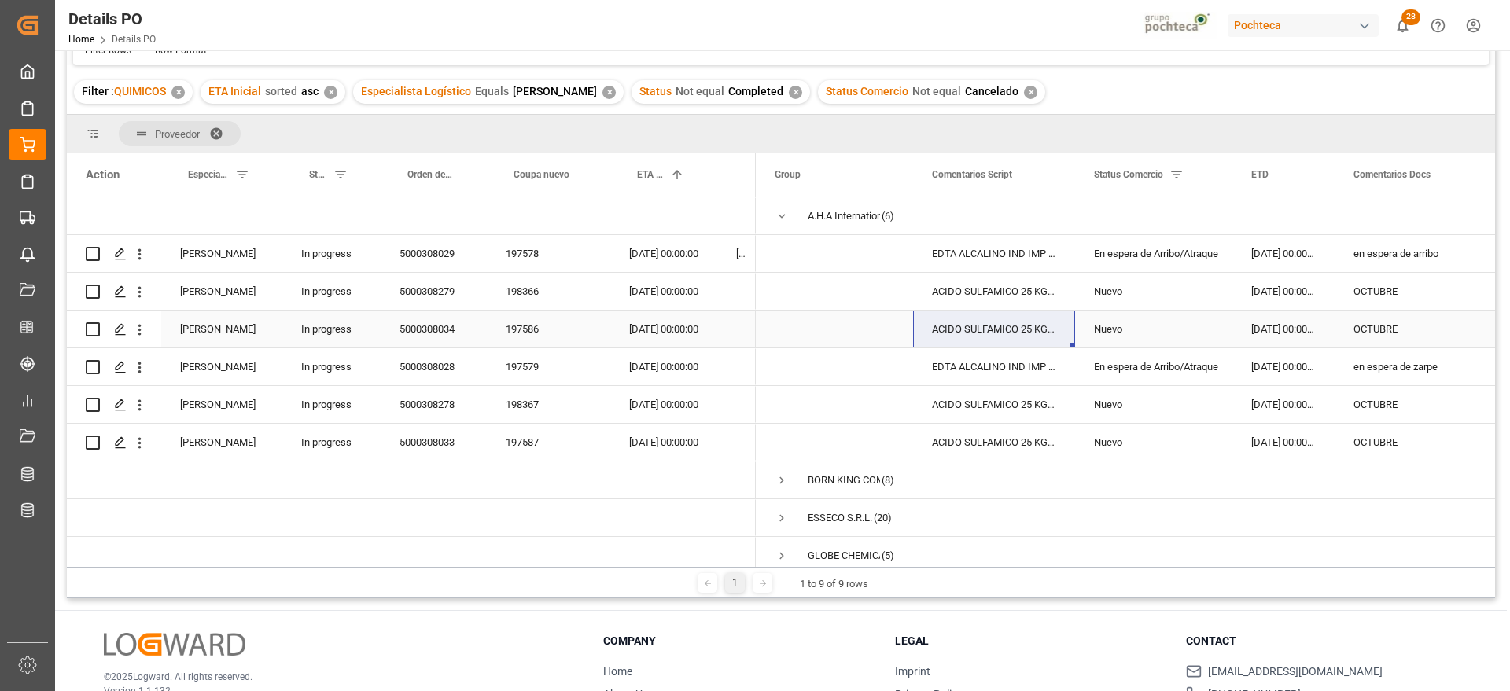
click at [1414, 317] on div "OCTUBRE" at bounding box center [1414, 329] width 160 height 37
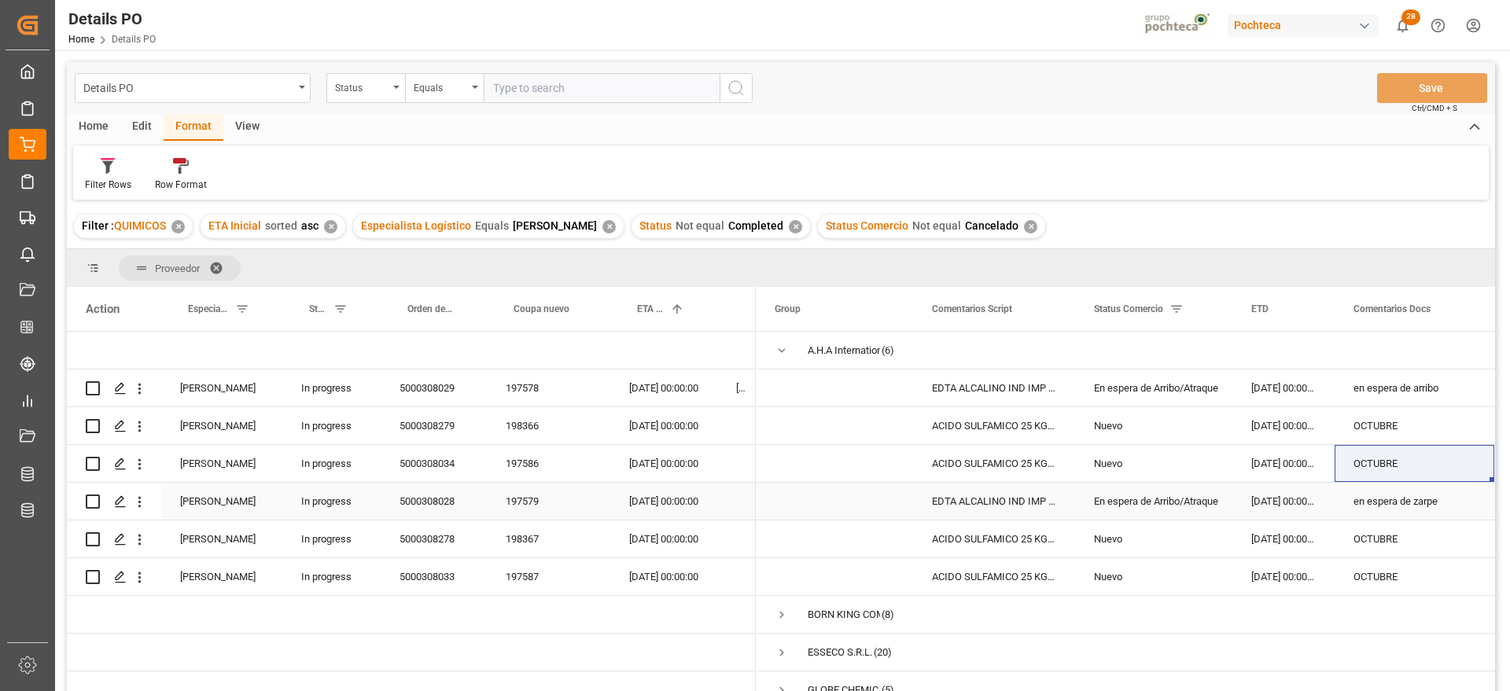
click at [516, 459] on div "197586" at bounding box center [548, 463] width 123 height 37
click at [925, 424] on div "ACIDO SULFAMICO 25 KG SAC (22300)" at bounding box center [994, 425] width 162 height 37
click at [1135, 390] on div "En espera de Arribo/Atraque" at bounding box center [1154, 388] width 120 height 36
click at [1183, 484] on div "En espera de Arribo/Atraque" at bounding box center [1154, 502] width 120 height 36
click at [621, 419] on div "[DATE] 00:00:00" at bounding box center [663, 425] width 107 height 37
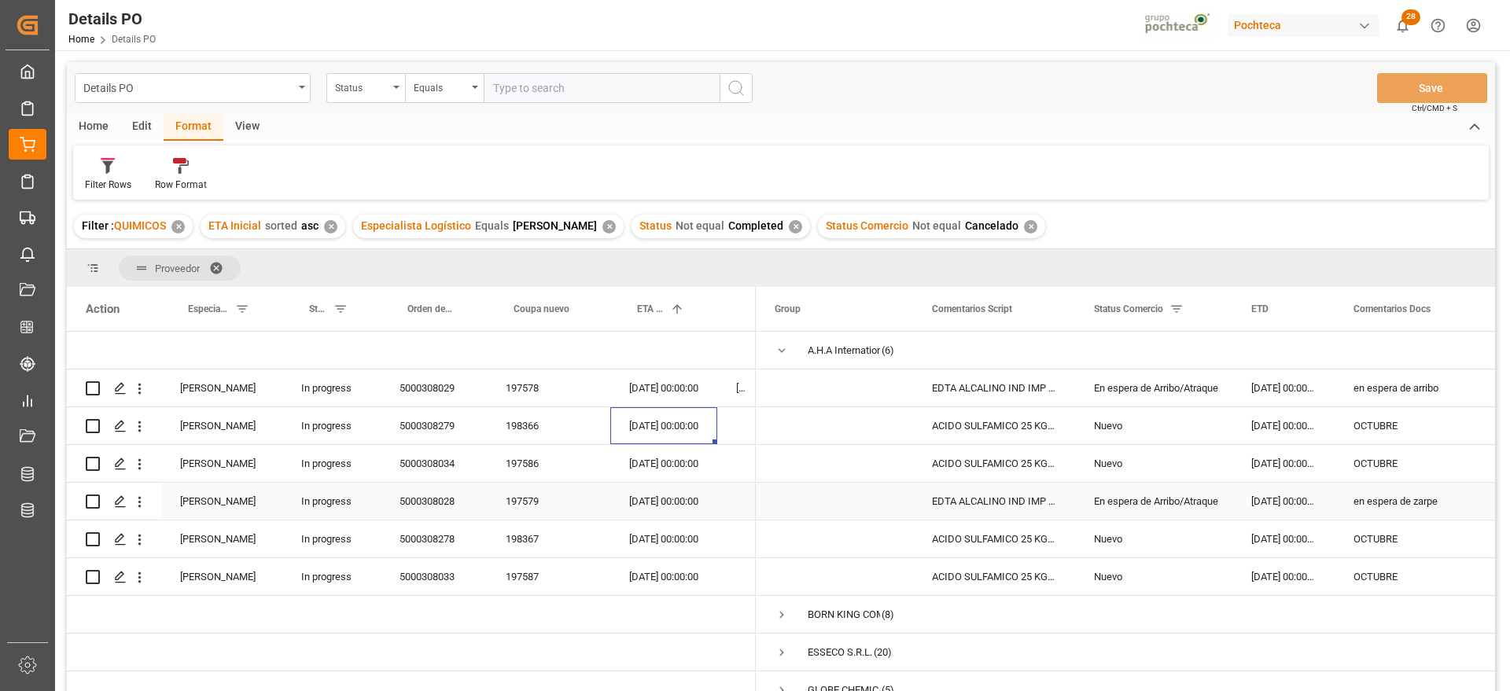
click at [859, 474] on span "Press SPACE to select this row." at bounding box center [834, 463] width 120 height 35
click at [850, 382] on span "Press SPACE to select this row." at bounding box center [834, 387] width 120 height 35
click at [1001, 392] on div "EDTA ALCALINO IND IMP SAC 25 KG (59620)" at bounding box center [994, 388] width 162 height 37
click at [1142, 386] on div "En espera de Arribo/Atraque" at bounding box center [1154, 388] width 120 height 36
click at [1013, 494] on div "EDTA ALCALINO IND IMP SAC 25 KG (59620)" at bounding box center [994, 501] width 162 height 37
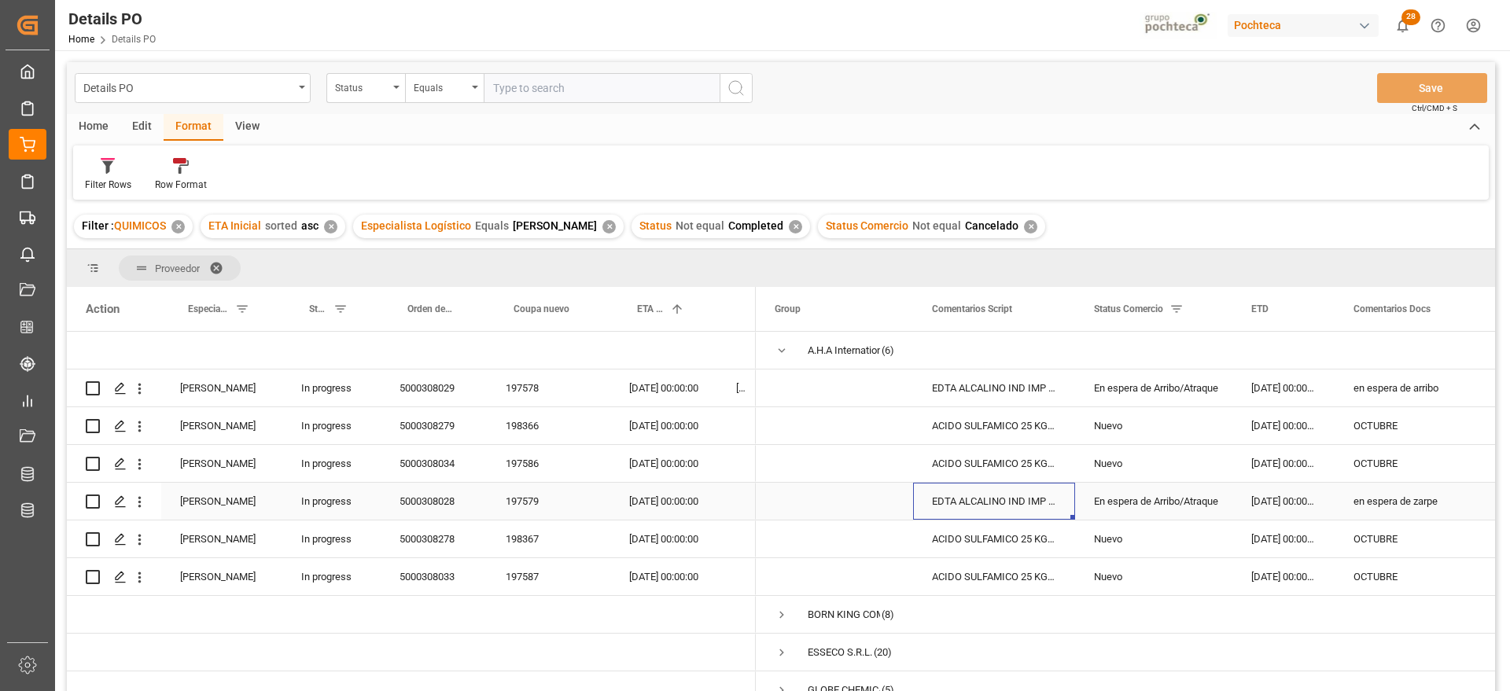
click at [693, 502] on div "[DATE] 00:00:00" at bounding box center [663, 501] width 107 height 37
click at [1278, 502] on div "[DATE] 00:00:00" at bounding box center [1283, 501] width 102 height 37
click at [992, 432] on div "ACIDO SULFAMICO 25 KG SAC (22300)" at bounding box center [994, 425] width 162 height 37
click at [1034, 460] on div "ACIDO SULFAMICO 25 KG SAC (22300)" at bounding box center [994, 463] width 162 height 37
click at [539, 425] on div "198366" at bounding box center [548, 425] width 123 height 37
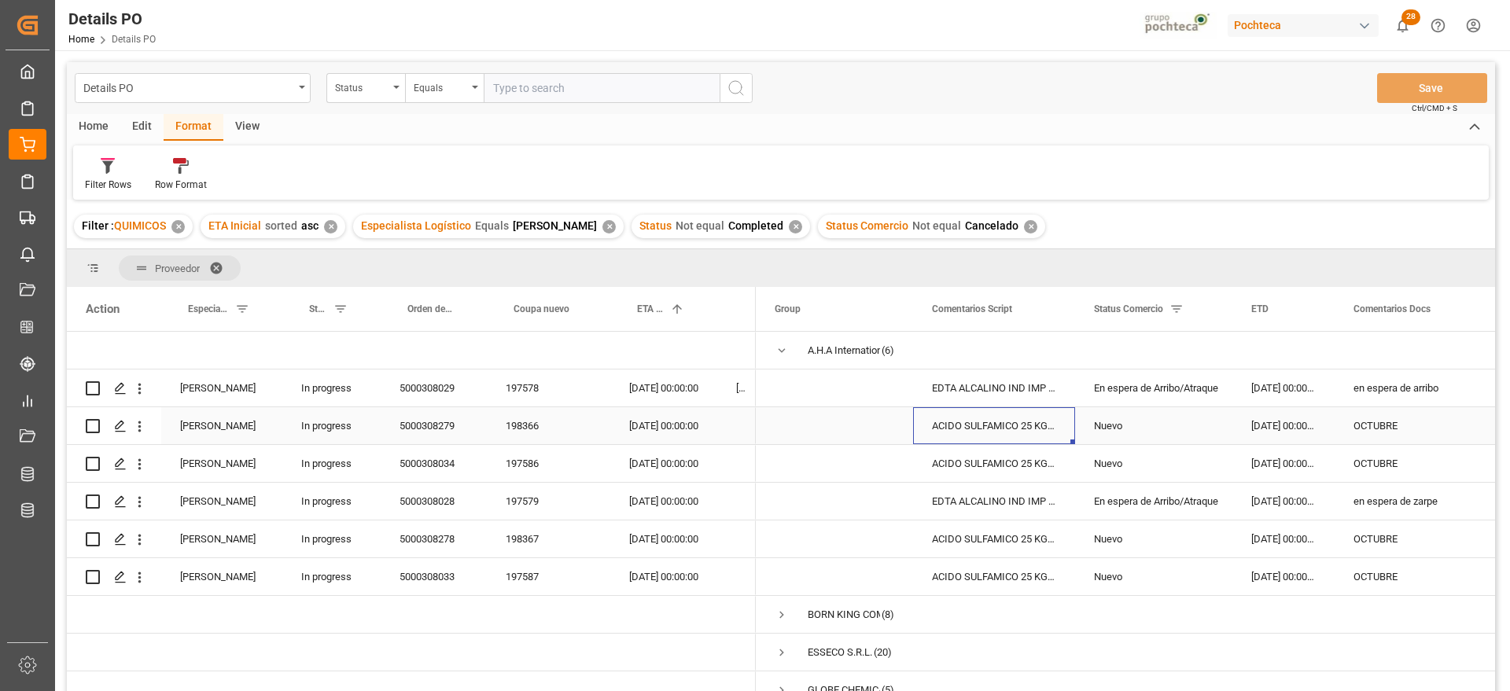
click at [1020, 428] on div "ACIDO SULFAMICO 25 KG SAC (22300)" at bounding box center [994, 425] width 162 height 37
click at [780, 348] on span "Press SPACE to select this row." at bounding box center [781, 351] width 14 height 14
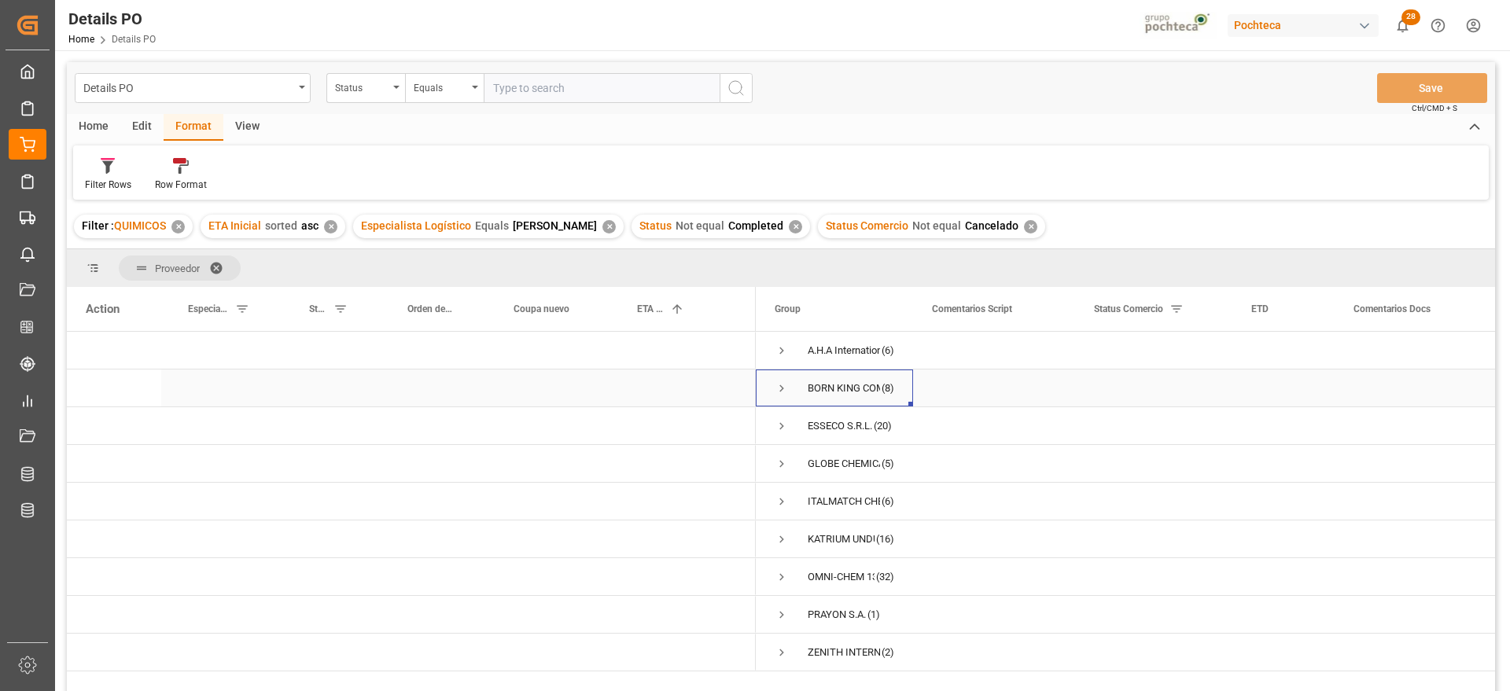
click at [780, 386] on span "Press SPACE to select this row." at bounding box center [781, 388] width 14 height 14
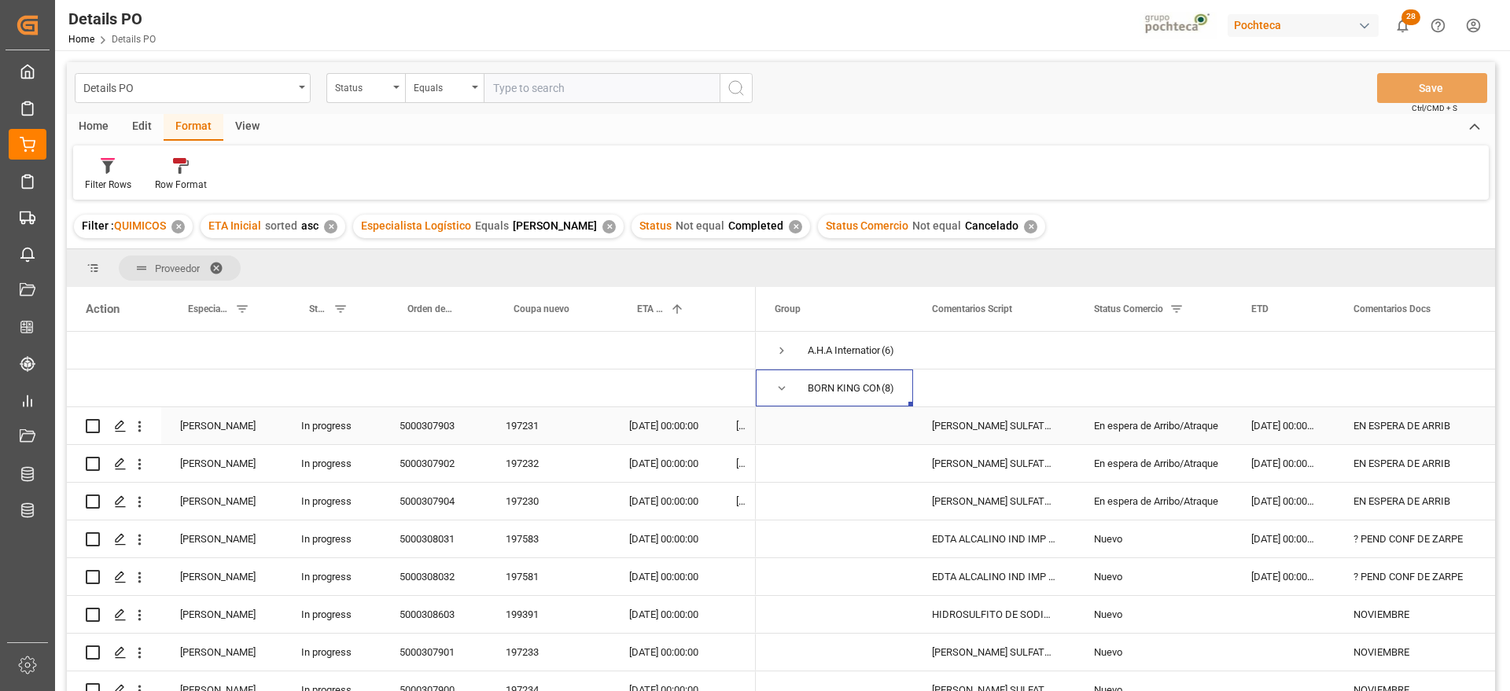
click at [1135, 423] on div "En espera de Arribo/Atraque" at bounding box center [1154, 426] width 120 height 36
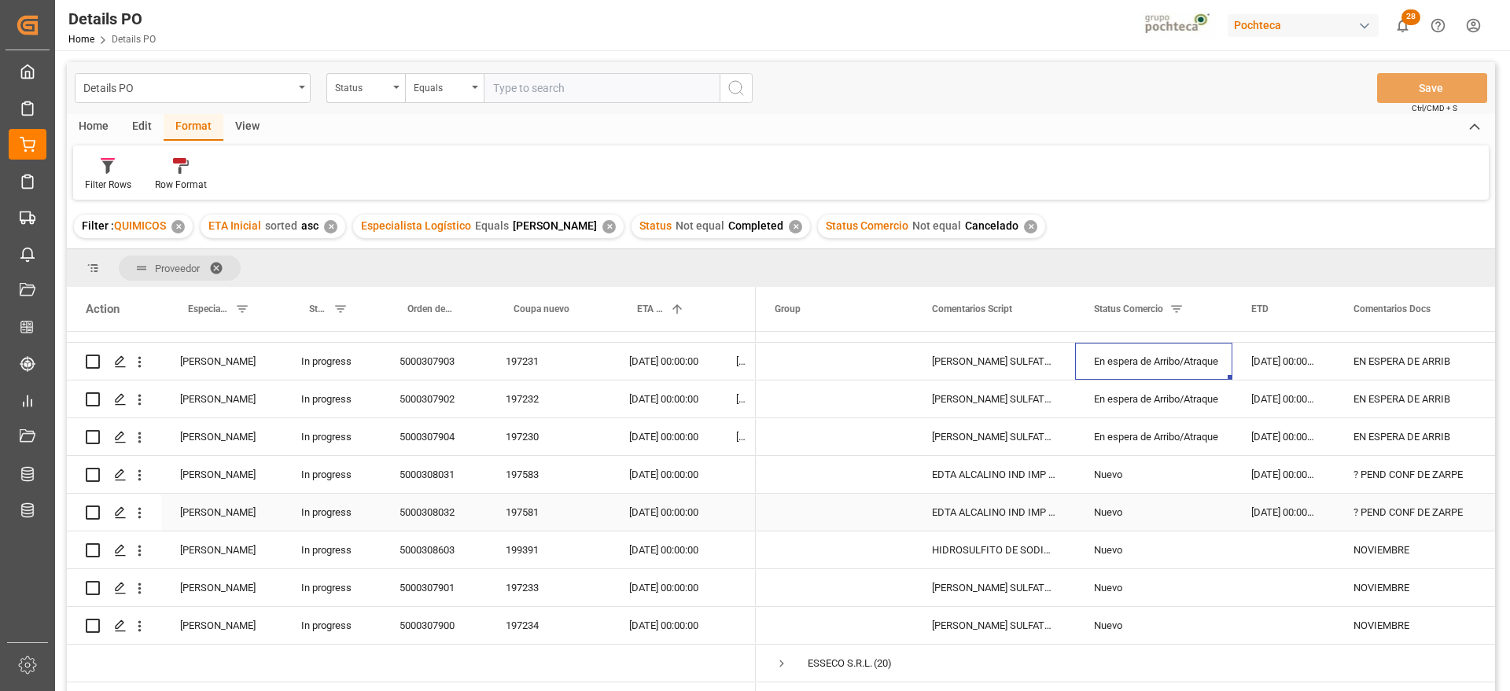
scroll to position [98, 0]
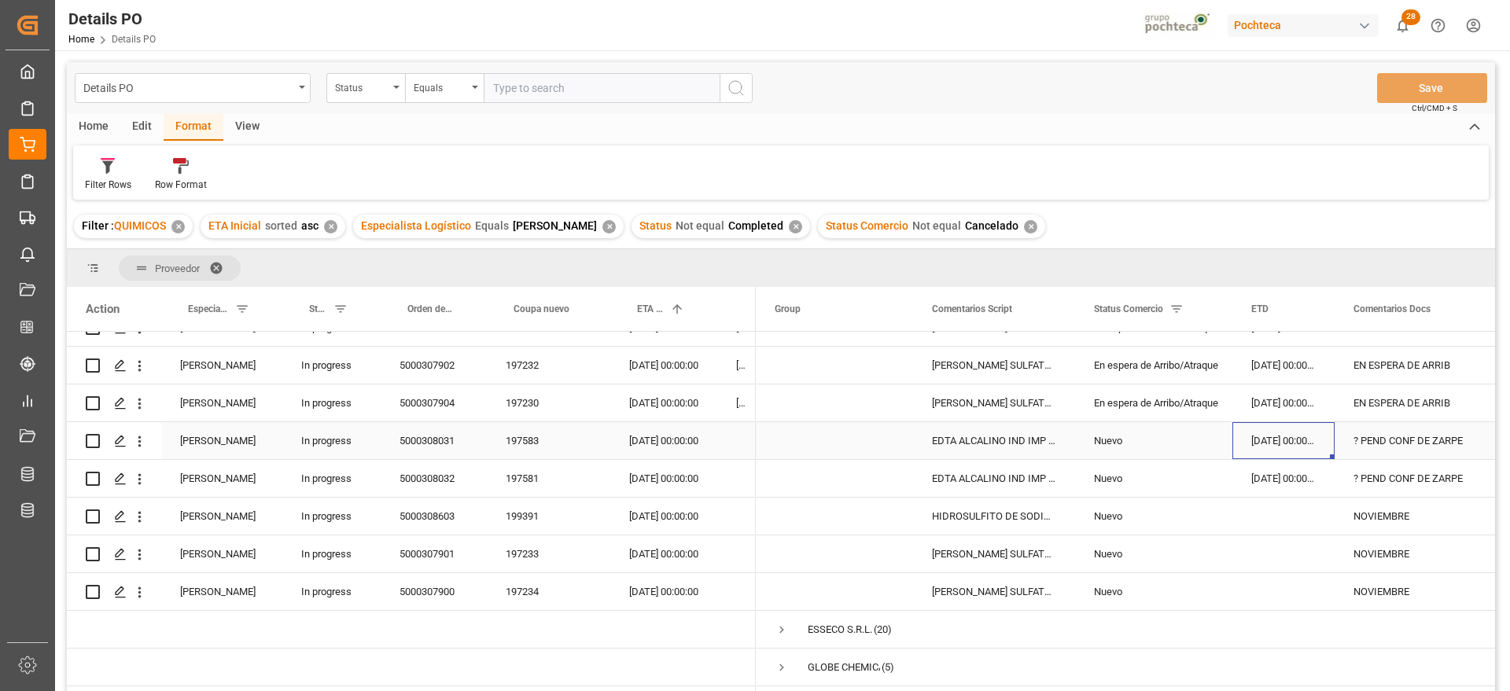
click at [1316, 442] on div "[DATE] 00:00:00" at bounding box center [1283, 440] width 102 height 37
click at [1002, 450] on div "EDTA ALCALINO IND IMP SAC 25 KG (59620)" at bounding box center [994, 440] width 162 height 37
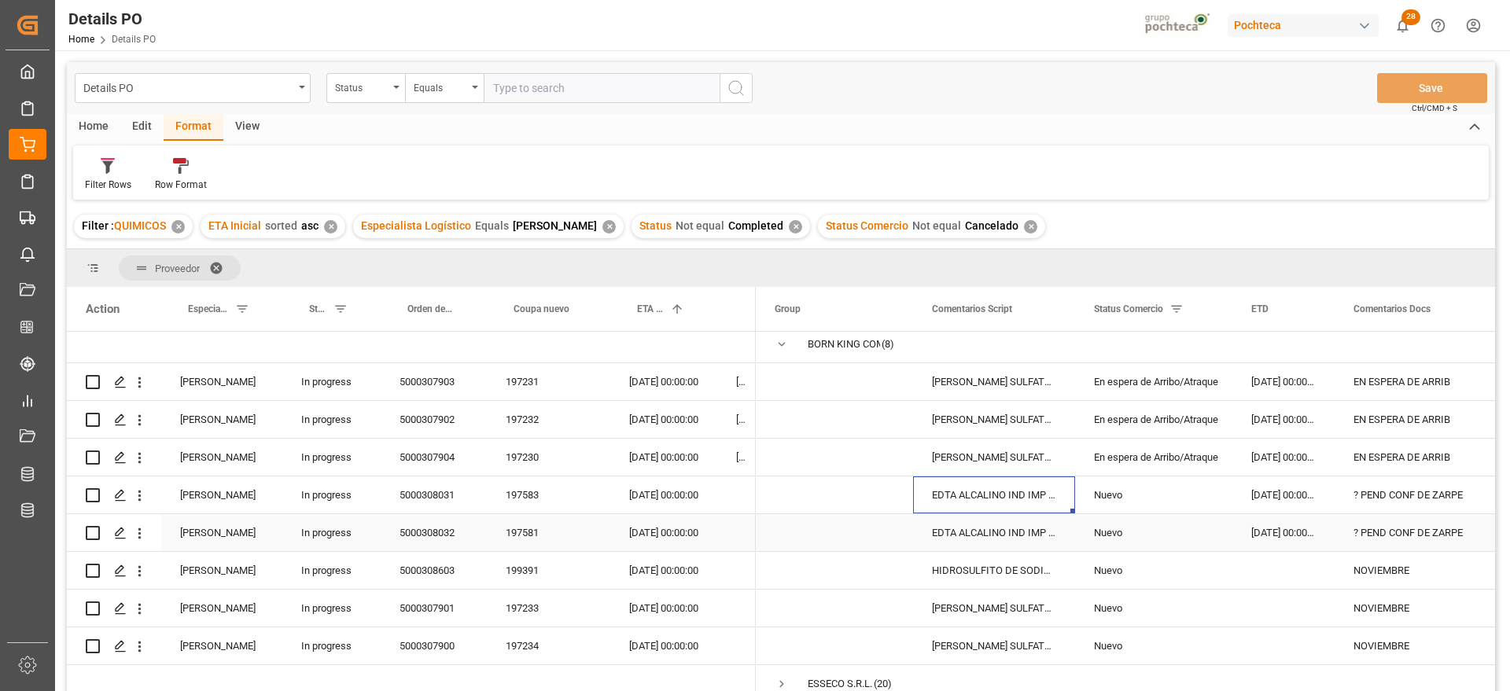
scroll to position [0, 0]
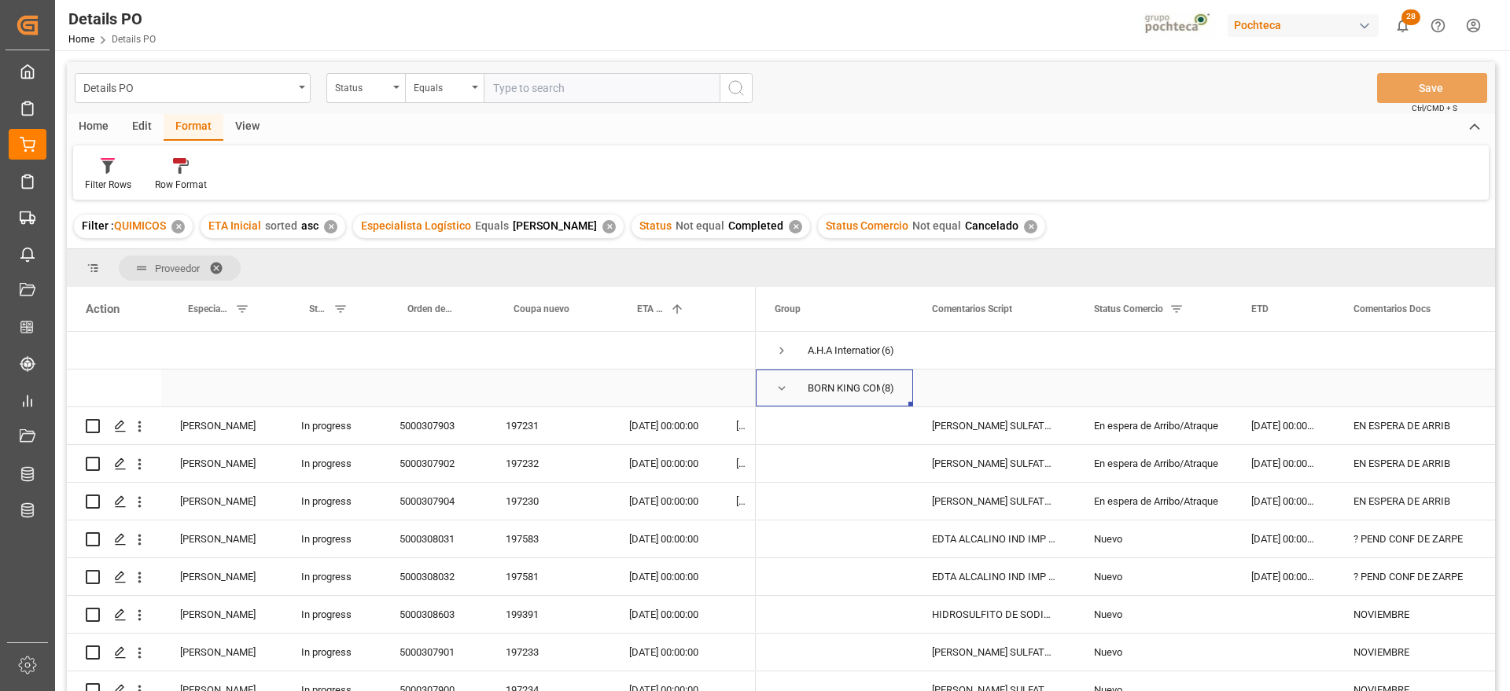
click at [781, 389] on span "Press SPACE to select this row." at bounding box center [781, 388] width 14 height 14
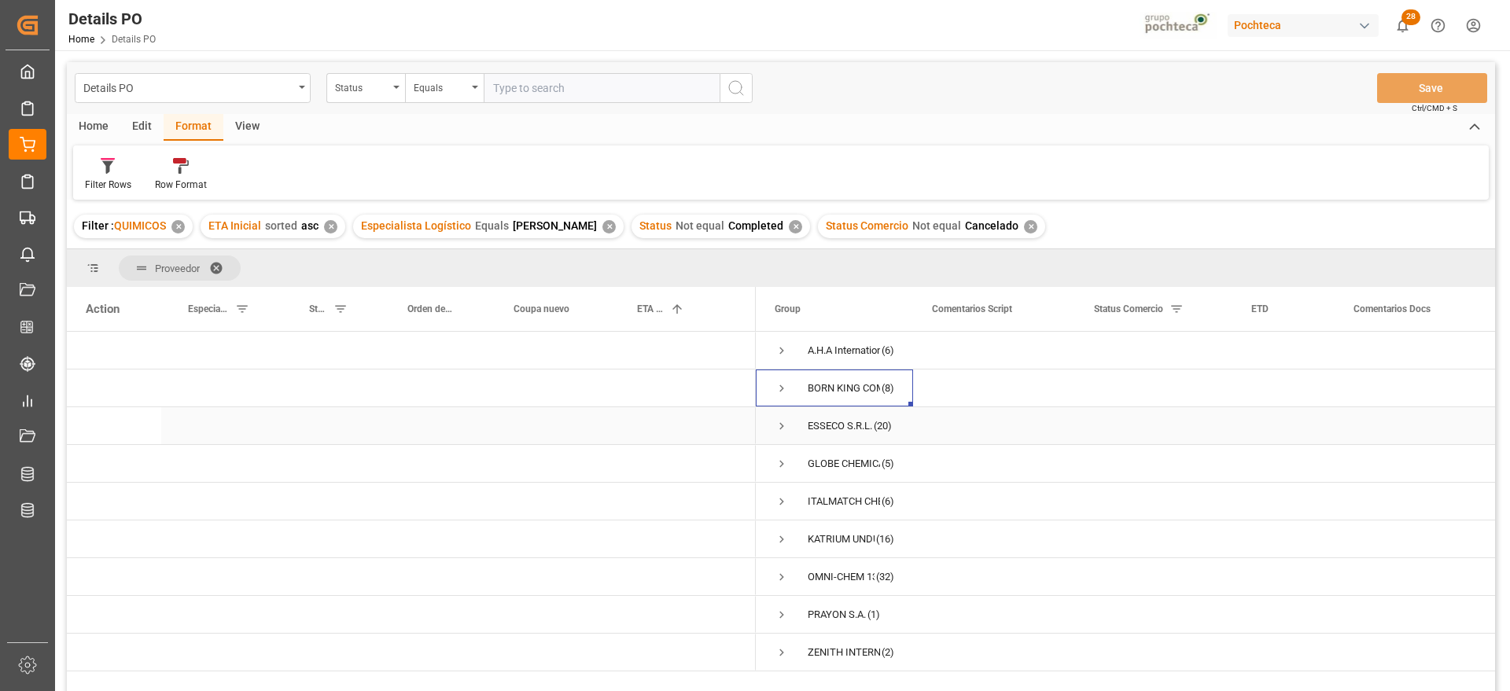
click at [782, 427] on span "Press SPACE to select this row." at bounding box center [781, 426] width 14 height 14
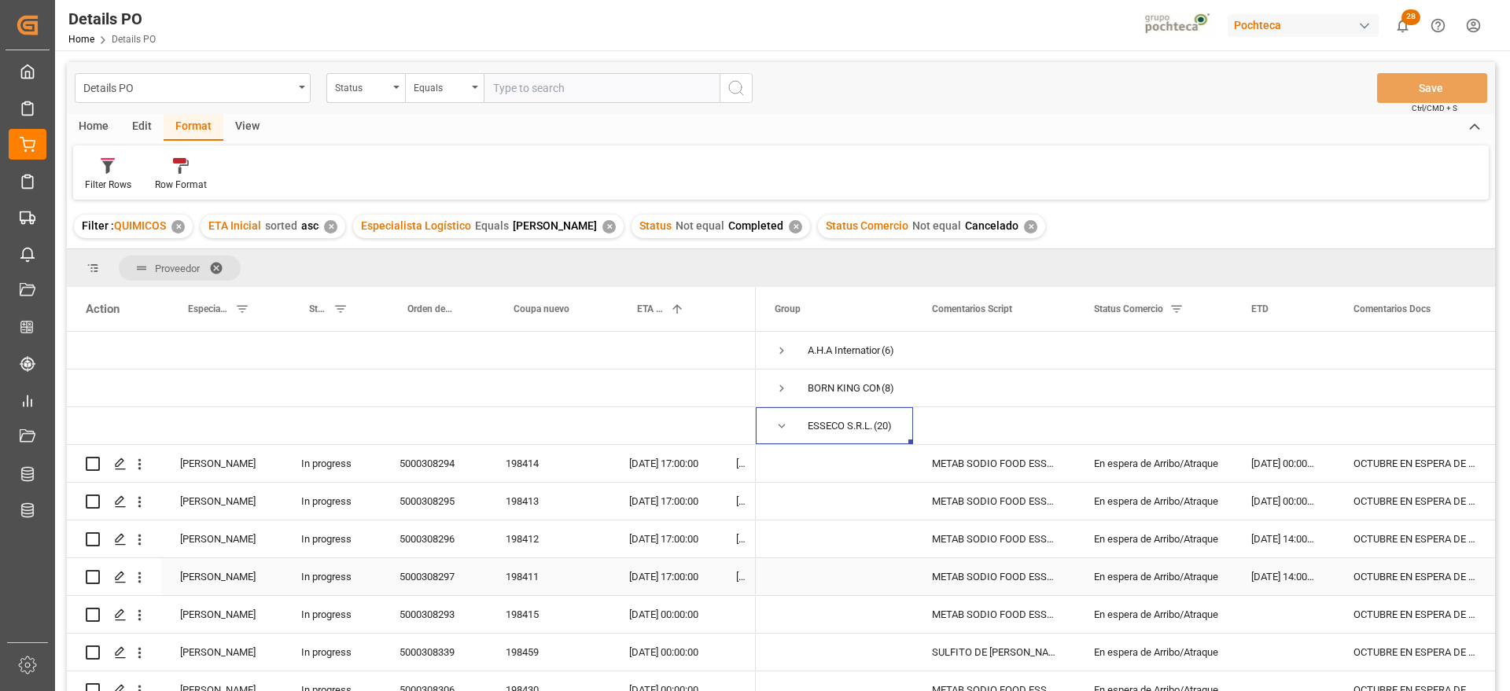
scroll to position [98, 0]
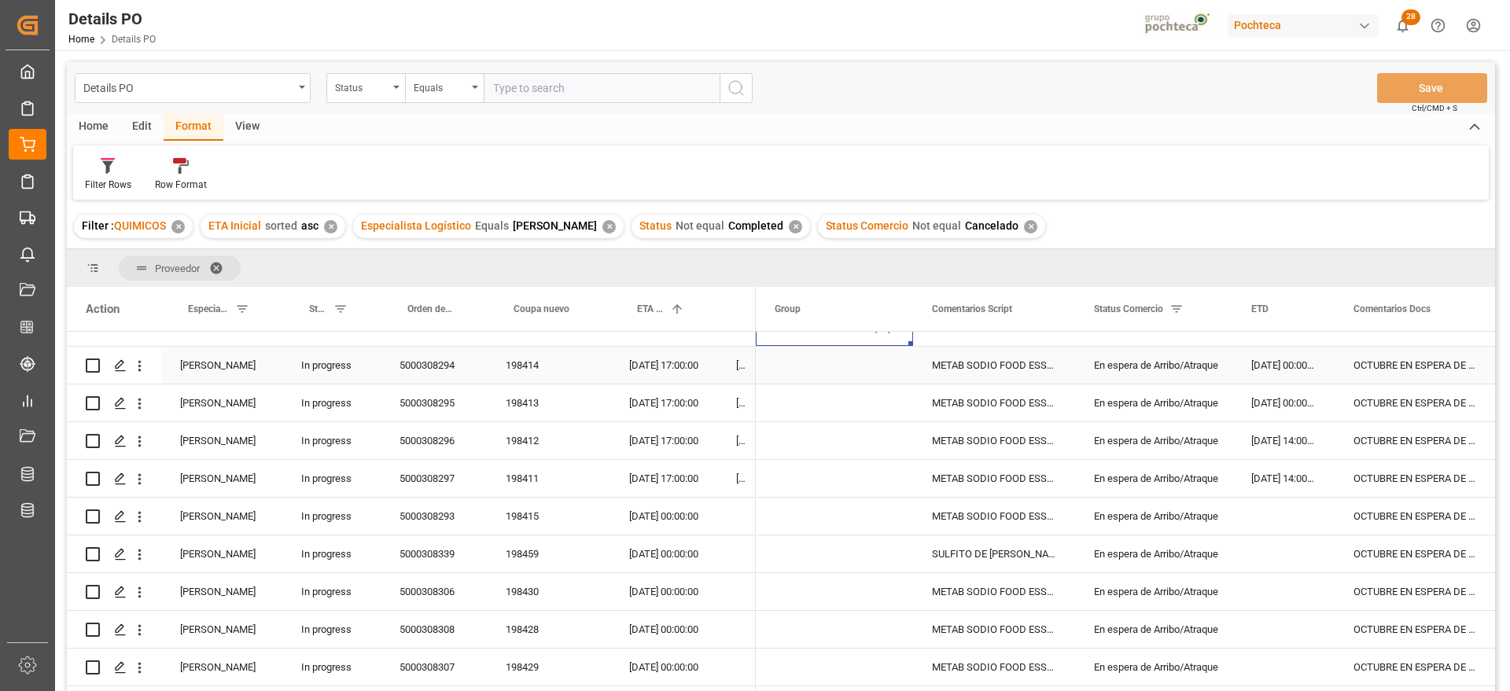
click at [655, 369] on div "[DATE] 17:00:00" at bounding box center [663, 365] width 107 height 37
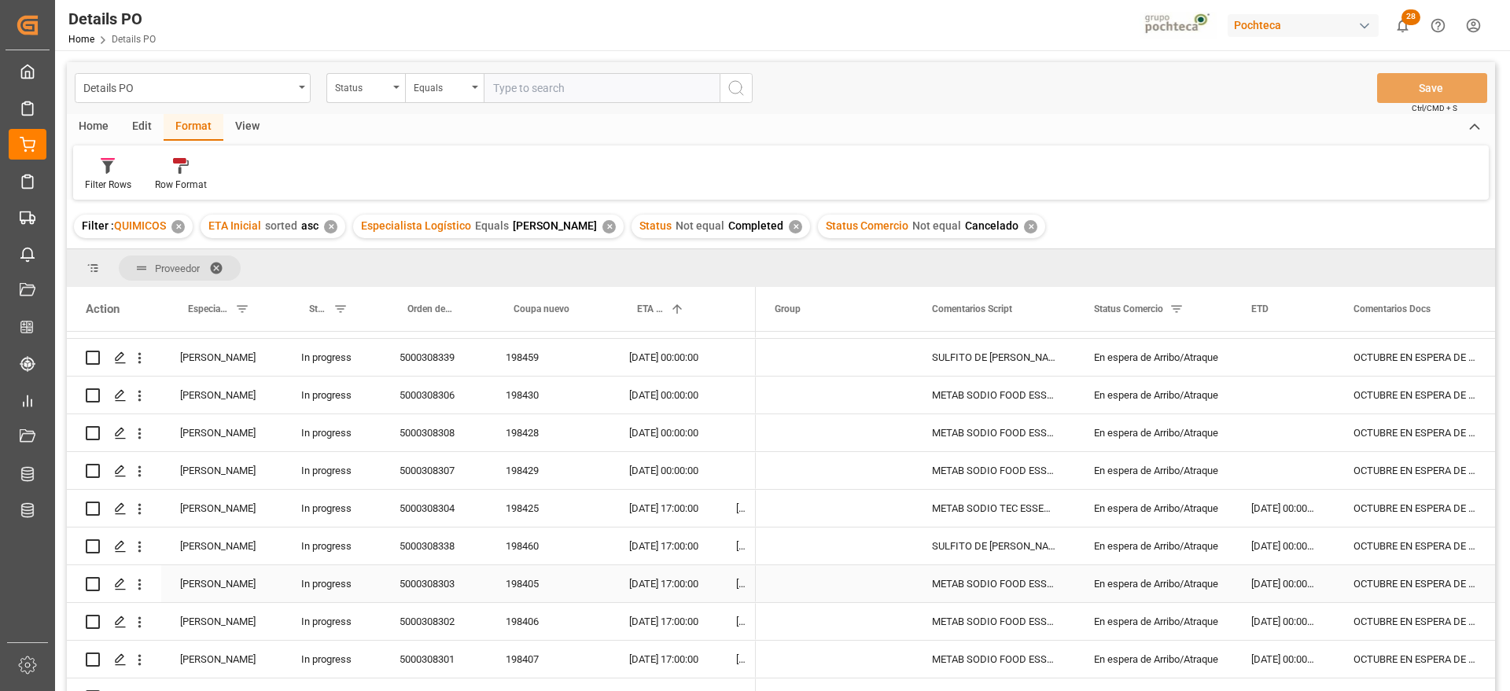
scroll to position [393, 0]
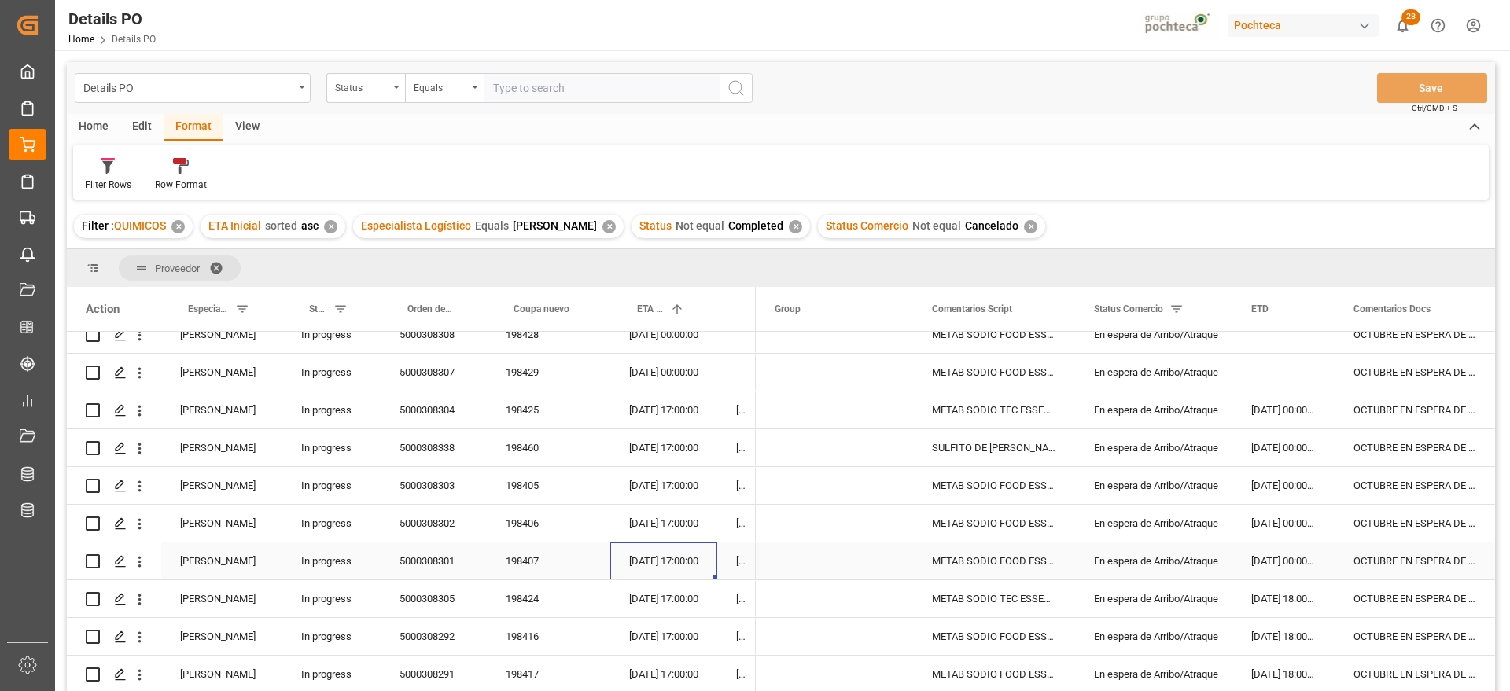
click at [675, 554] on div "[DATE] 17:00:00" at bounding box center [663, 560] width 107 height 37
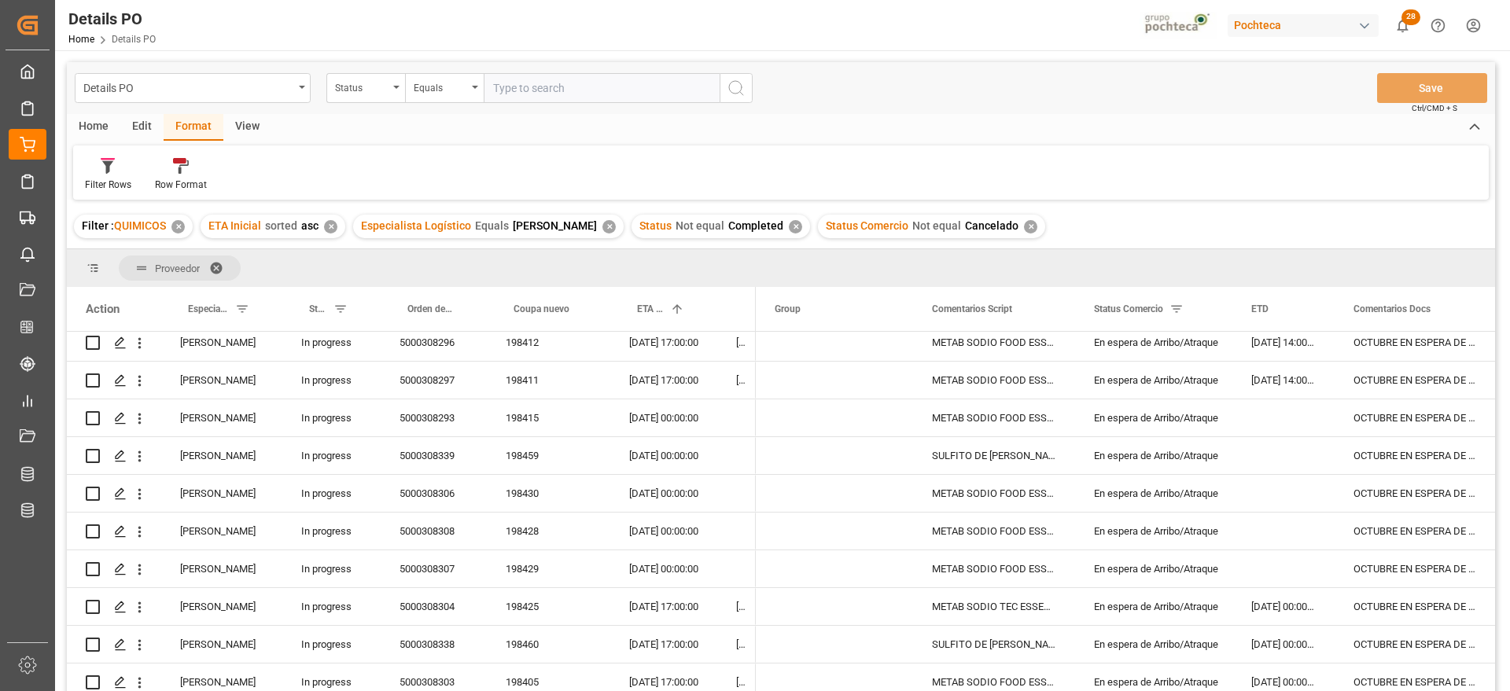
scroll to position [0, 0]
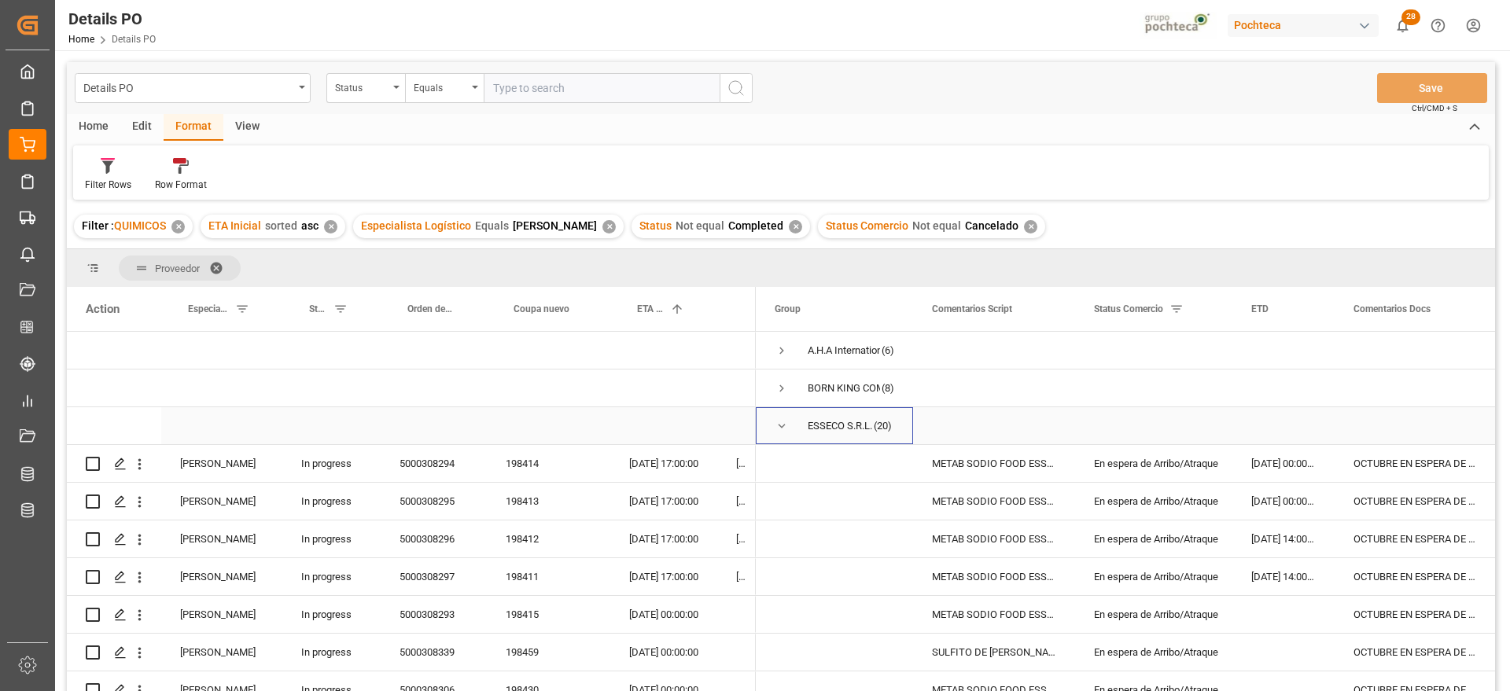
click at [781, 425] on span "Press SPACE to select this row." at bounding box center [781, 426] width 14 height 14
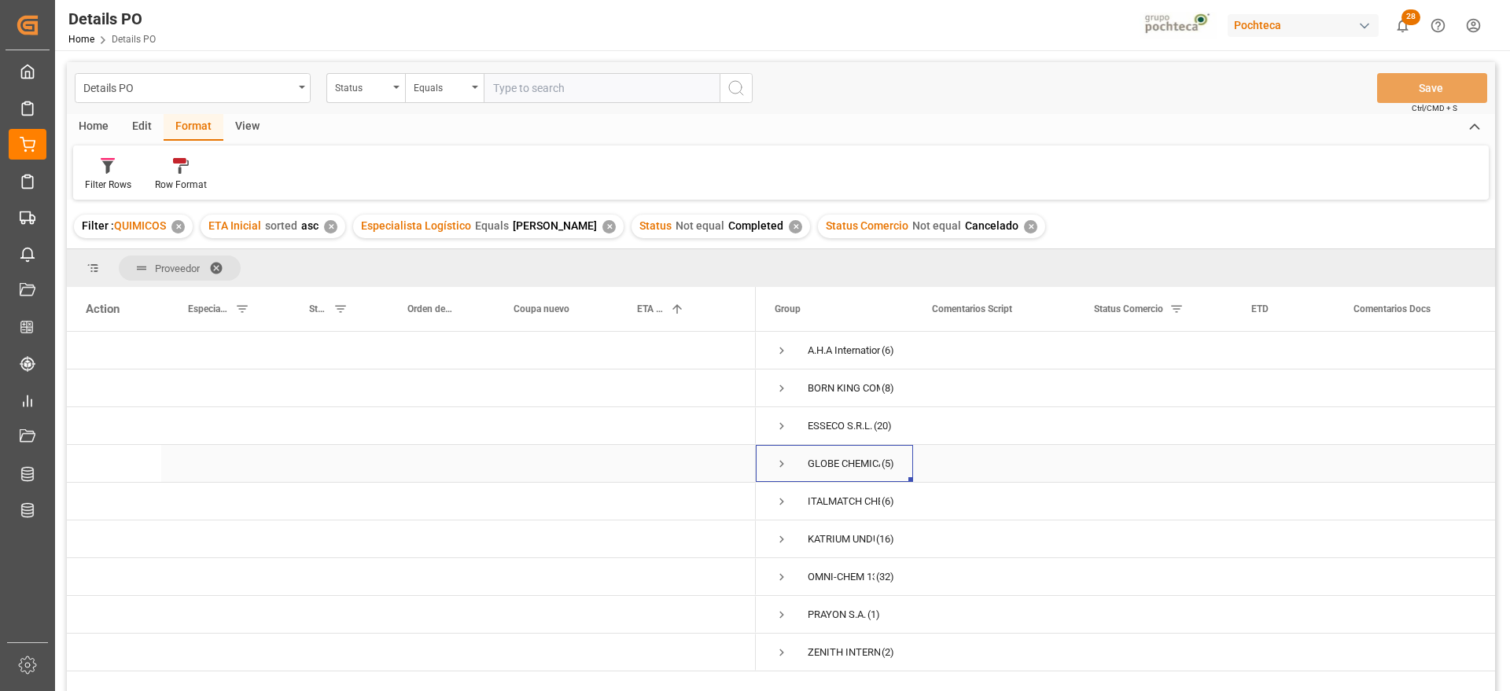
click at [780, 461] on span "Press SPACE to select this row." at bounding box center [781, 464] width 14 height 14
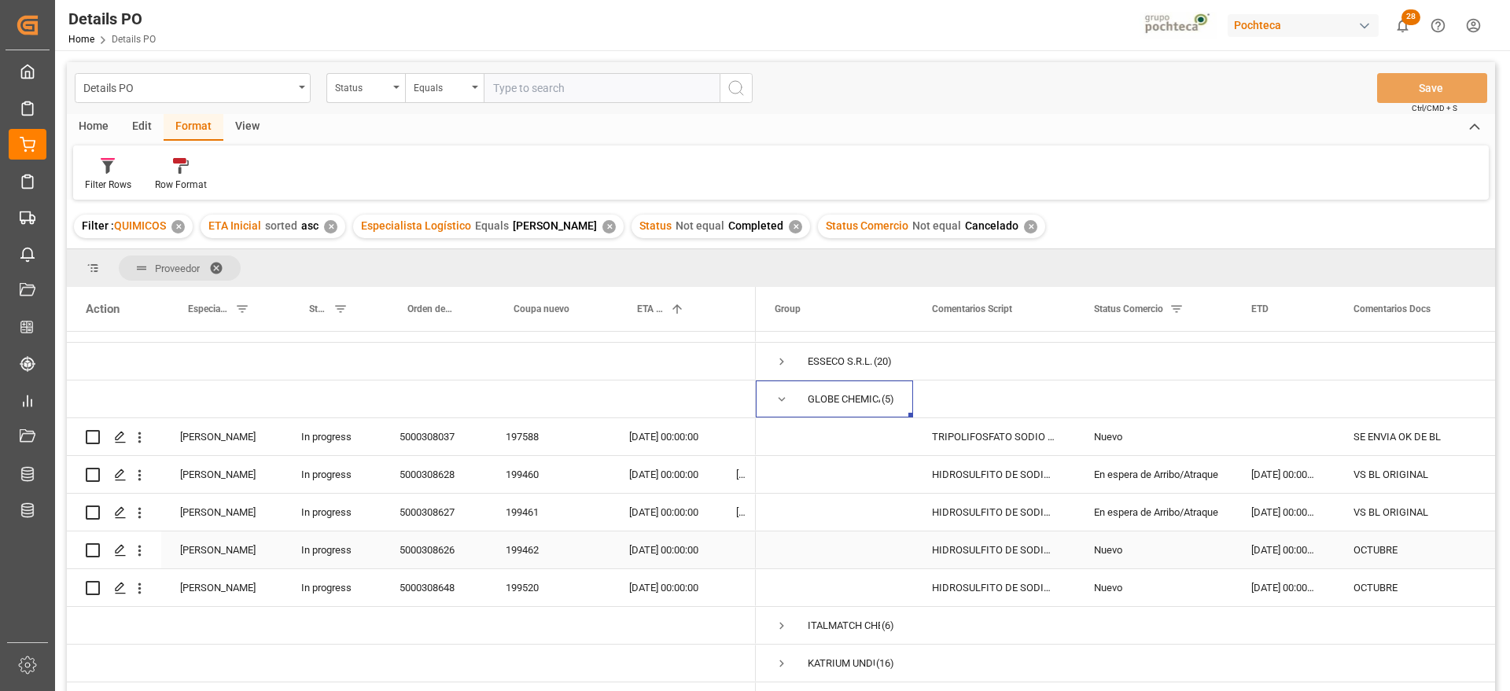
scroll to position [98, 0]
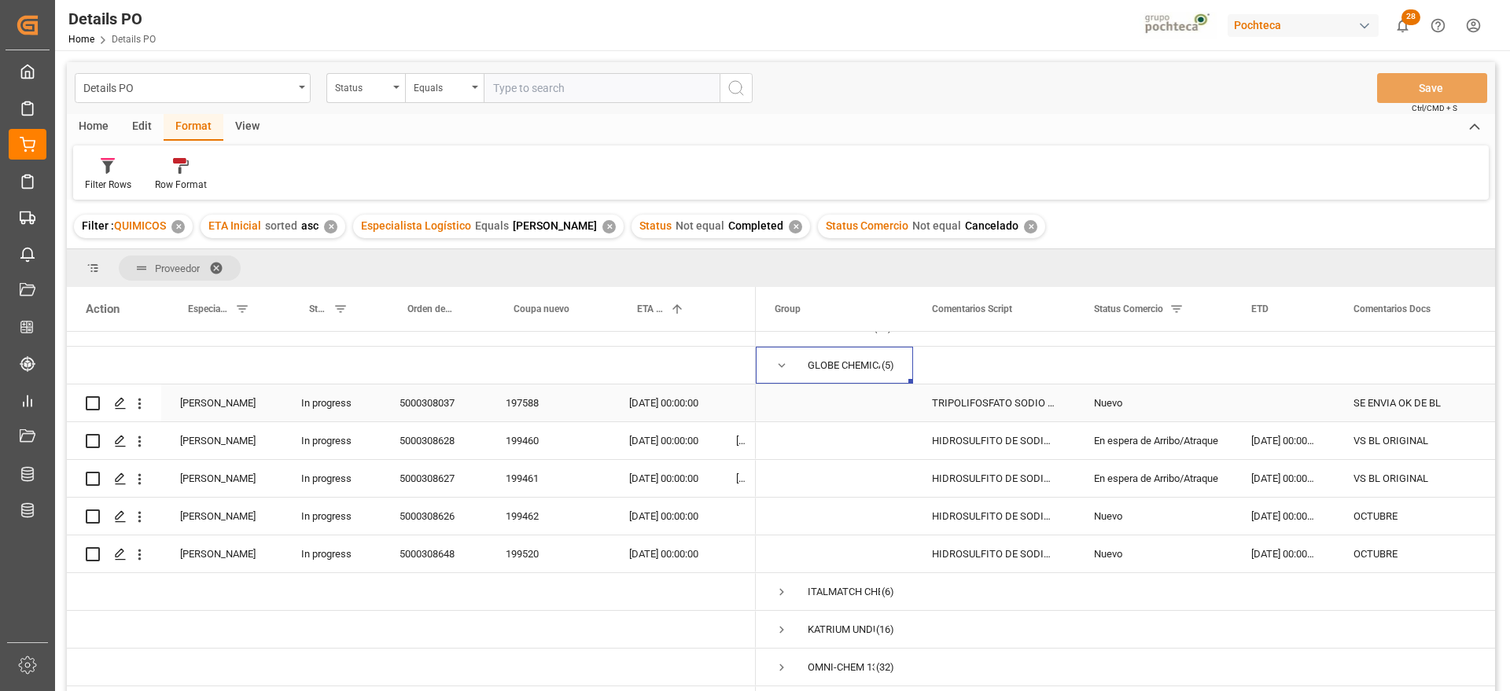
click at [1035, 410] on div "TRIPOLIFOSFATO SODIO POLVO IMP SACO 25KG" at bounding box center [994, 402] width 162 height 37
click at [1003, 454] on div "HIDROSULFITO DE SODIO 50 KG CUNETE (2283" at bounding box center [994, 440] width 162 height 37
click at [1010, 490] on div "HIDROSULFITO DE SODIO 50 KG CUNETE (2283" at bounding box center [994, 478] width 162 height 37
click at [998, 445] on div "HIDROSULFITO DE SODIO 50 KG CUNETE (2283" at bounding box center [994, 440] width 162 height 37
click at [528, 440] on div "199460" at bounding box center [548, 440] width 123 height 37
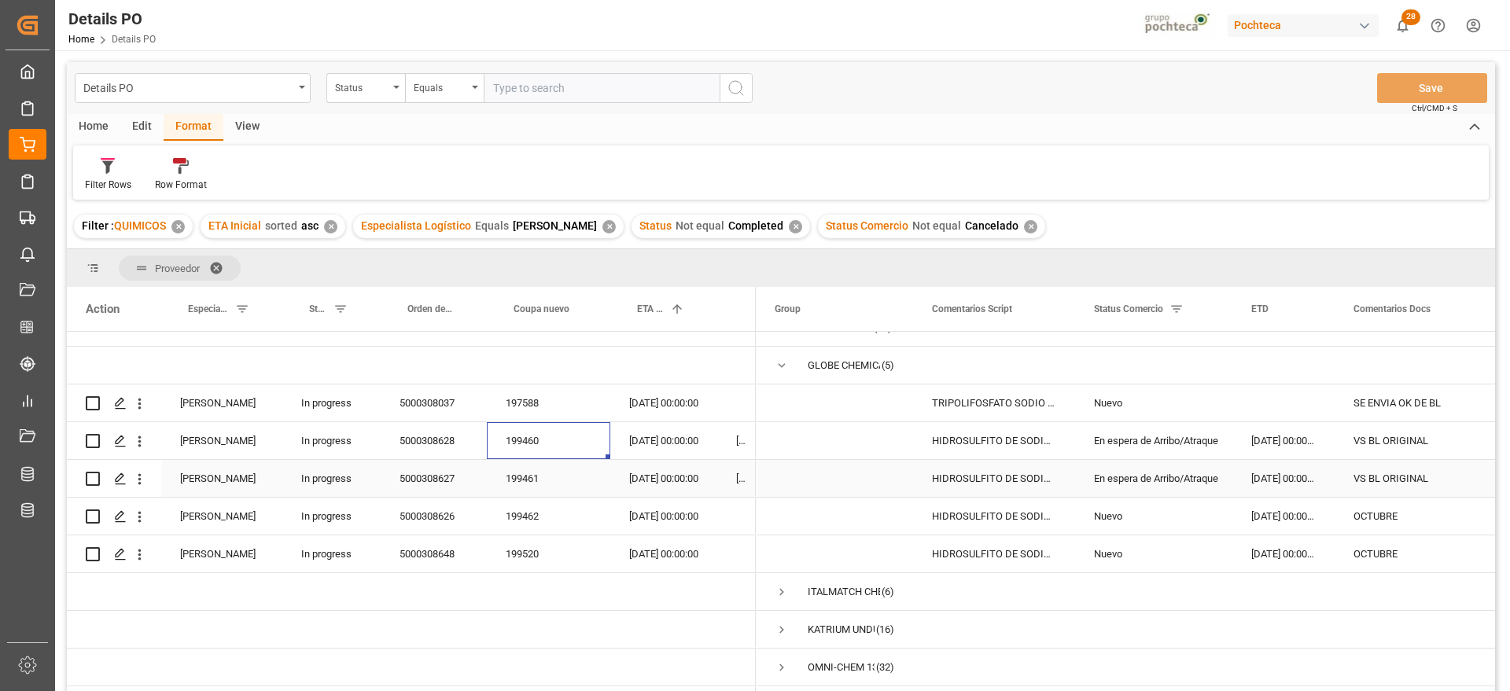
click at [531, 470] on div "199461" at bounding box center [548, 478] width 123 height 37
drag, startPoint x: 1299, startPoint y: 506, endPoint x: 1294, endPoint y: 517, distance: 12.0
click at [1298, 506] on div "[DATE] 00:00:00" at bounding box center [1283, 516] width 102 height 37
click at [649, 512] on div "[DATE] 00:00:00" at bounding box center [663, 516] width 107 height 37
click at [783, 362] on span "Press SPACE to select this row." at bounding box center [781, 366] width 14 height 14
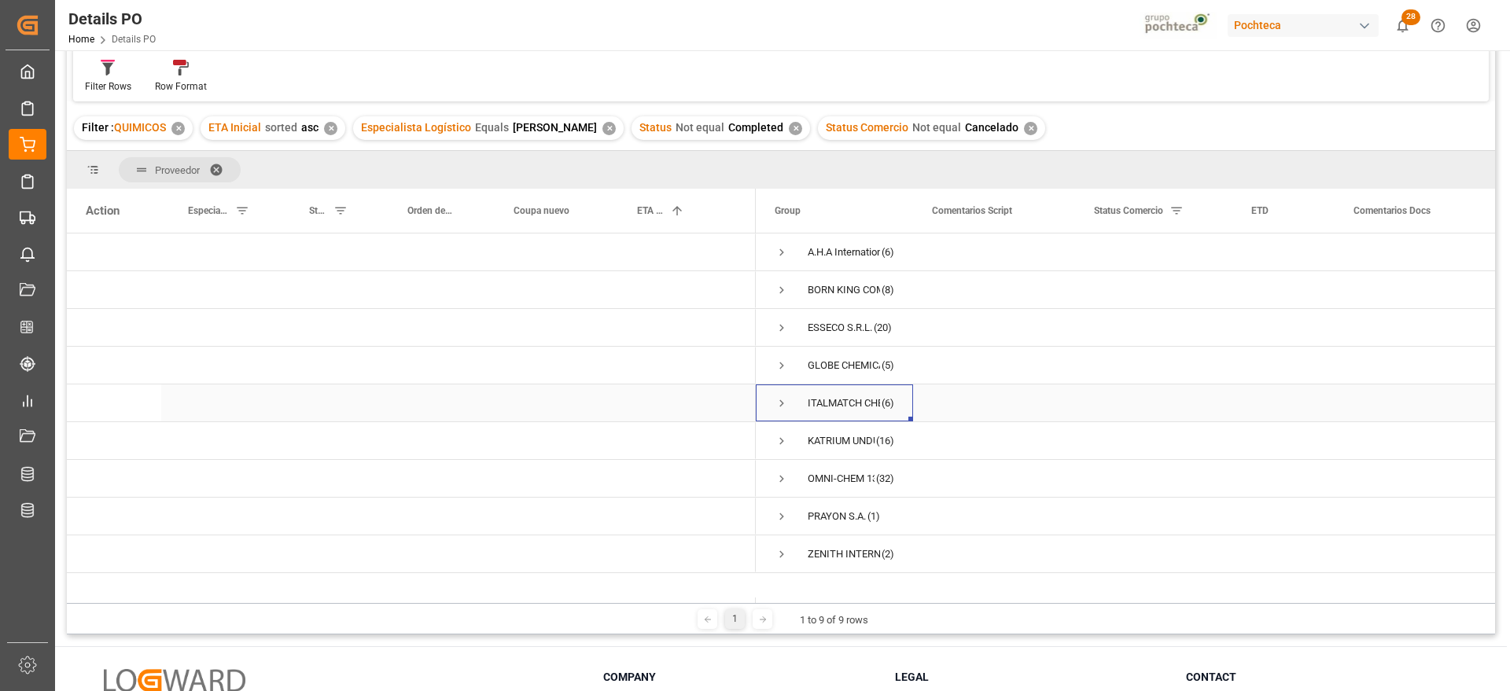
click at [780, 403] on span "Press SPACE to select this row." at bounding box center [781, 403] width 14 height 14
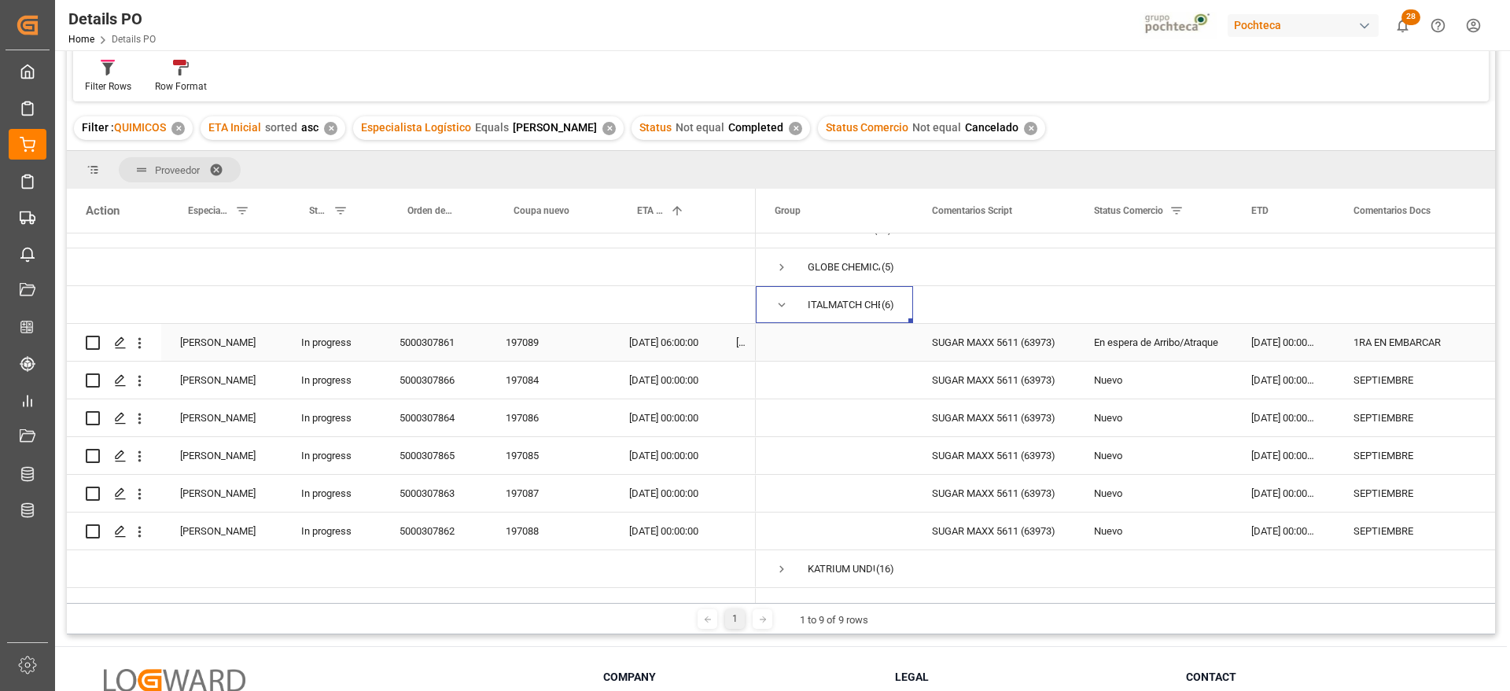
click at [995, 335] on div "SUGAR MAXX 5611 (63973)" at bounding box center [994, 342] width 162 height 37
click at [650, 343] on div "[DATE] 06:00:00" at bounding box center [663, 342] width 107 height 37
click at [909, 489] on div "Press SPACE to select this row." at bounding box center [834, 493] width 157 height 37
click at [783, 306] on span "Press SPACE to select this row." at bounding box center [781, 305] width 14 height 14
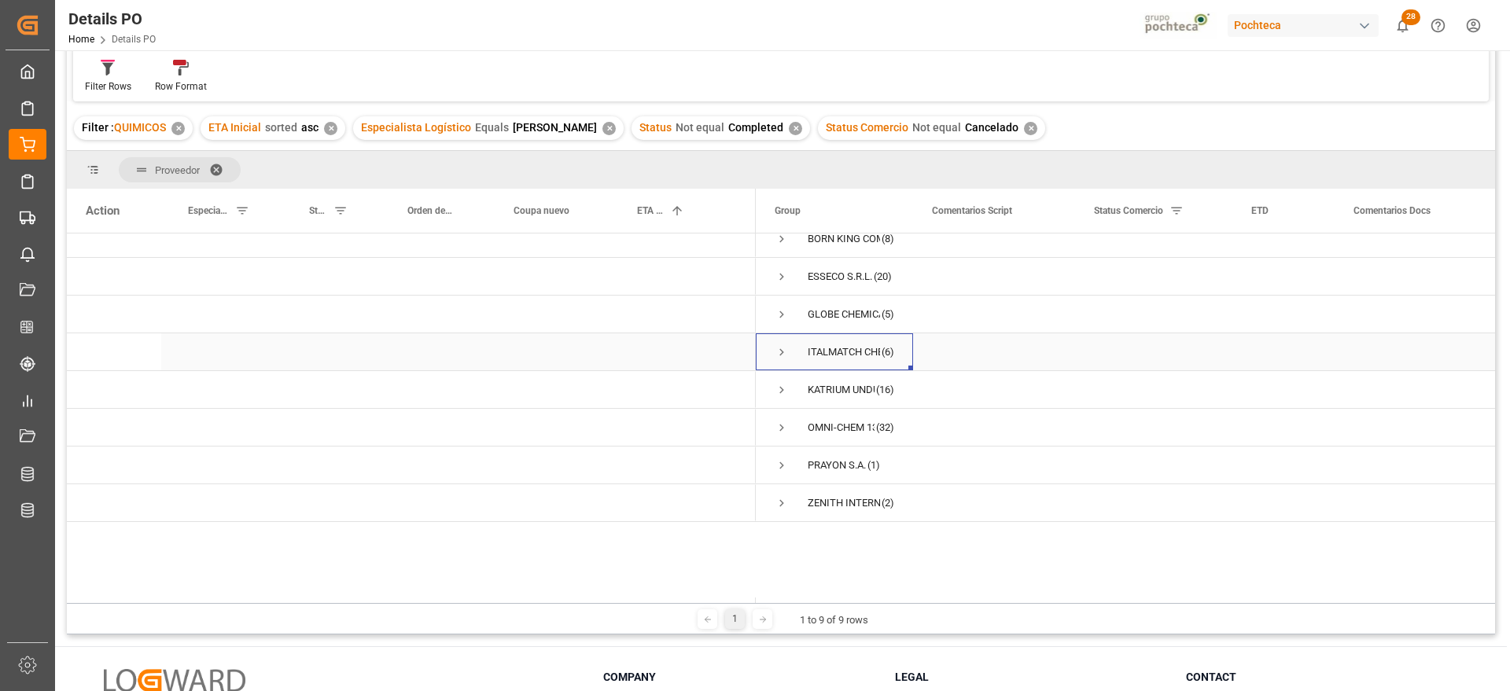
scroll to position [0, 0]
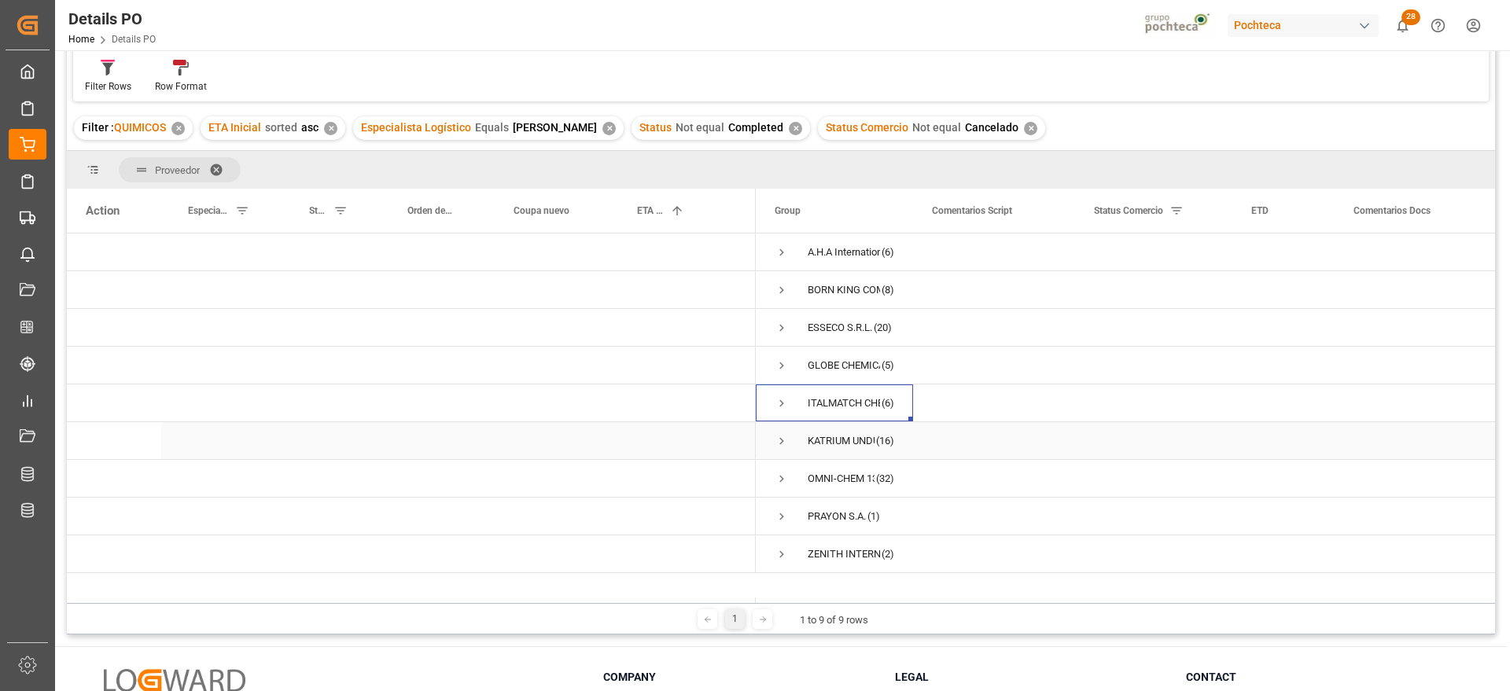
click at [784, 439] on span "Press SPACE to select this row." at bounding box center [781, 441] width 14 height 14
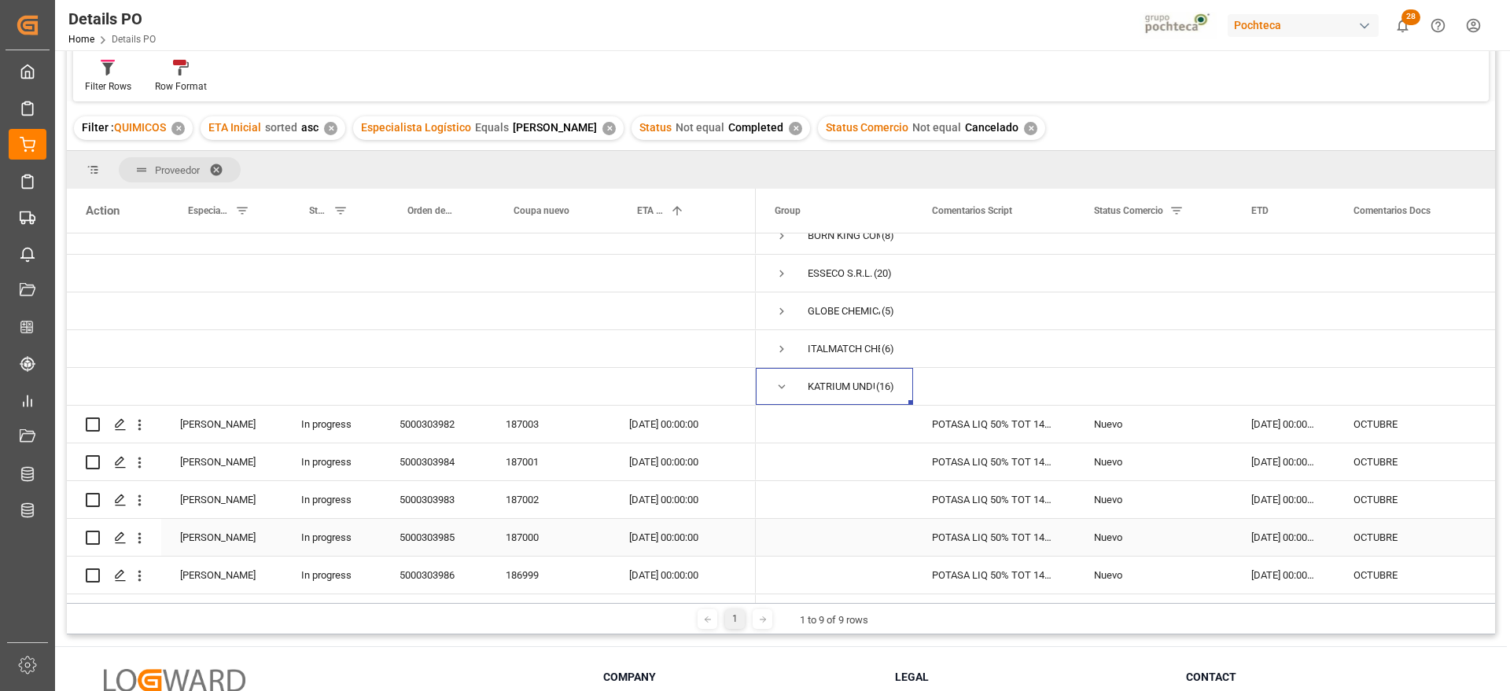
scroll to position [98, 0]
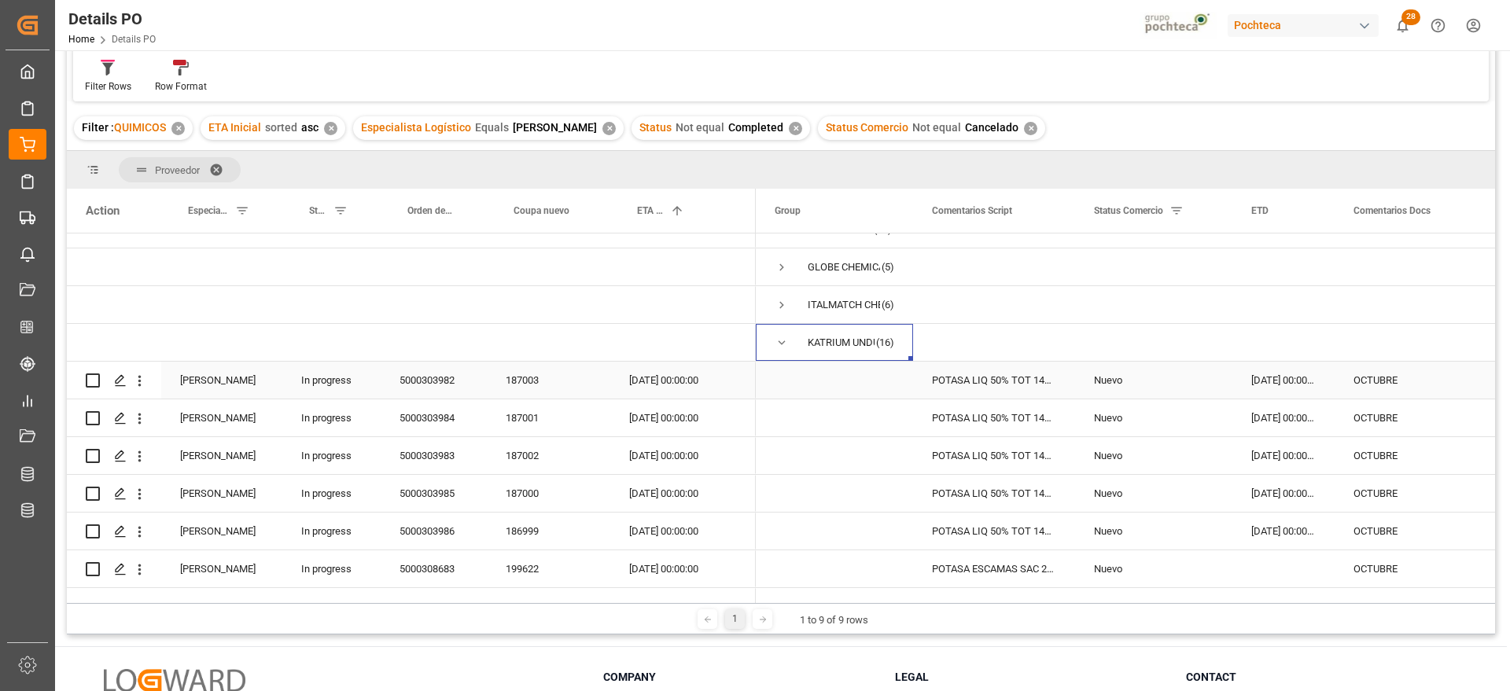
click at [1272, 372] on div "[DATE] 00:00:00" at bounding box center [1283, 380] width 102 height 37
click at [1271, 522] on div "[DATE] 00:00:00" at bounding box center [1283, 531] width 102 height 37
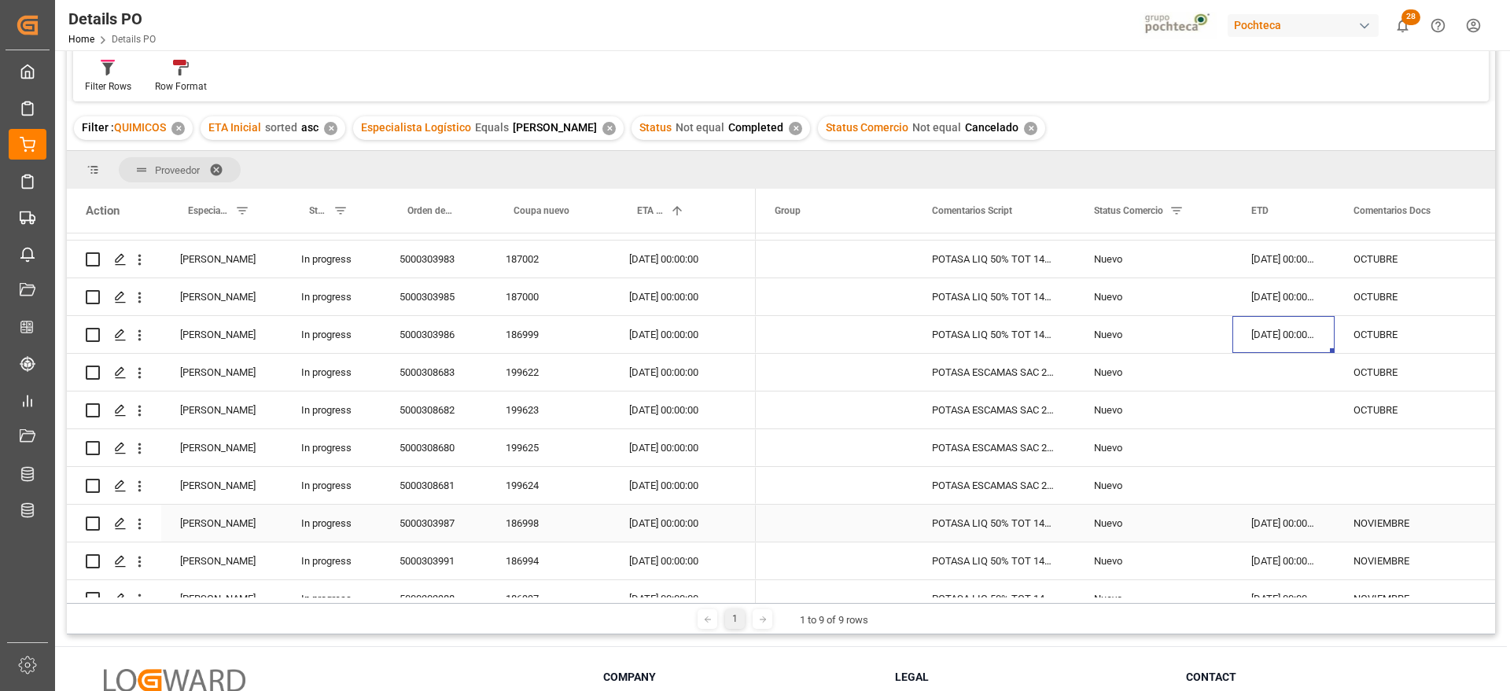
scroll to position [393, 0]
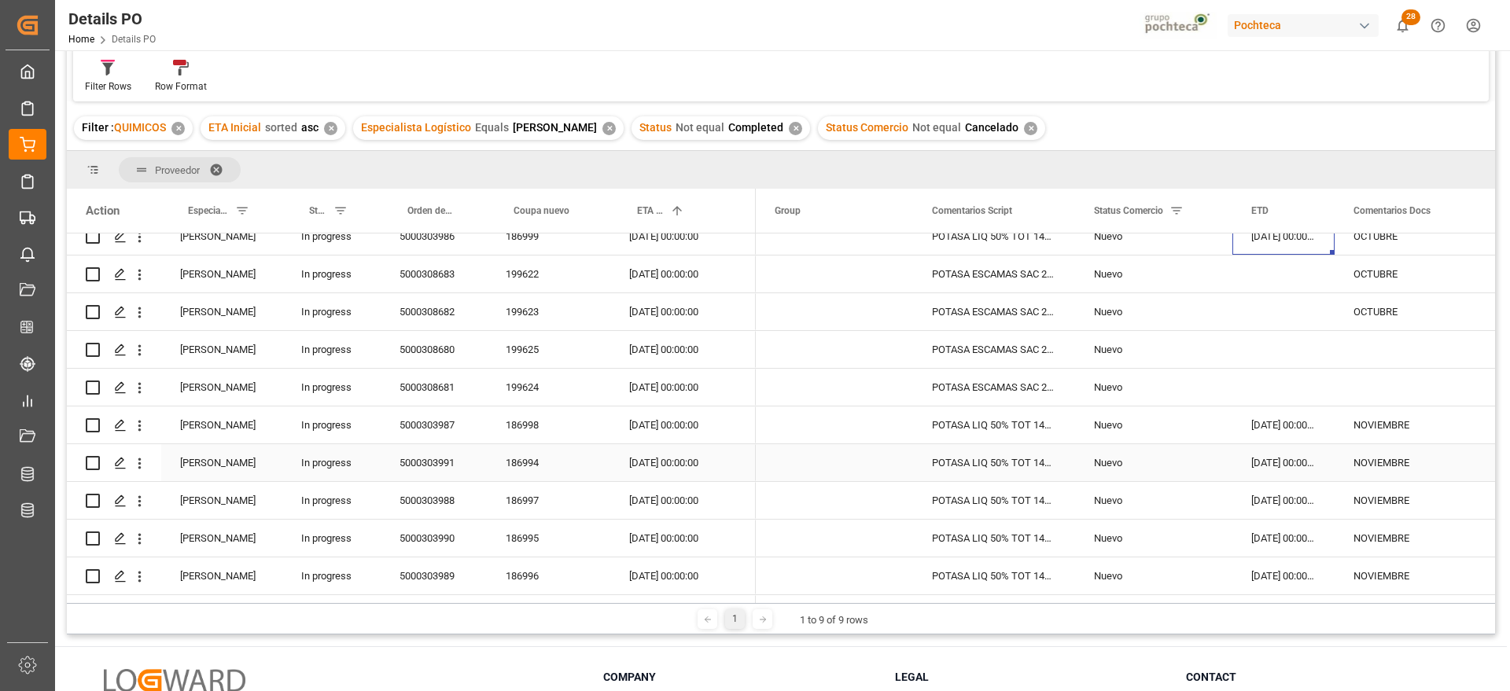
click at [1292, 477] on div "[DATE] 00:00:00" at bounding box center [1283, 462] width 102 height 37
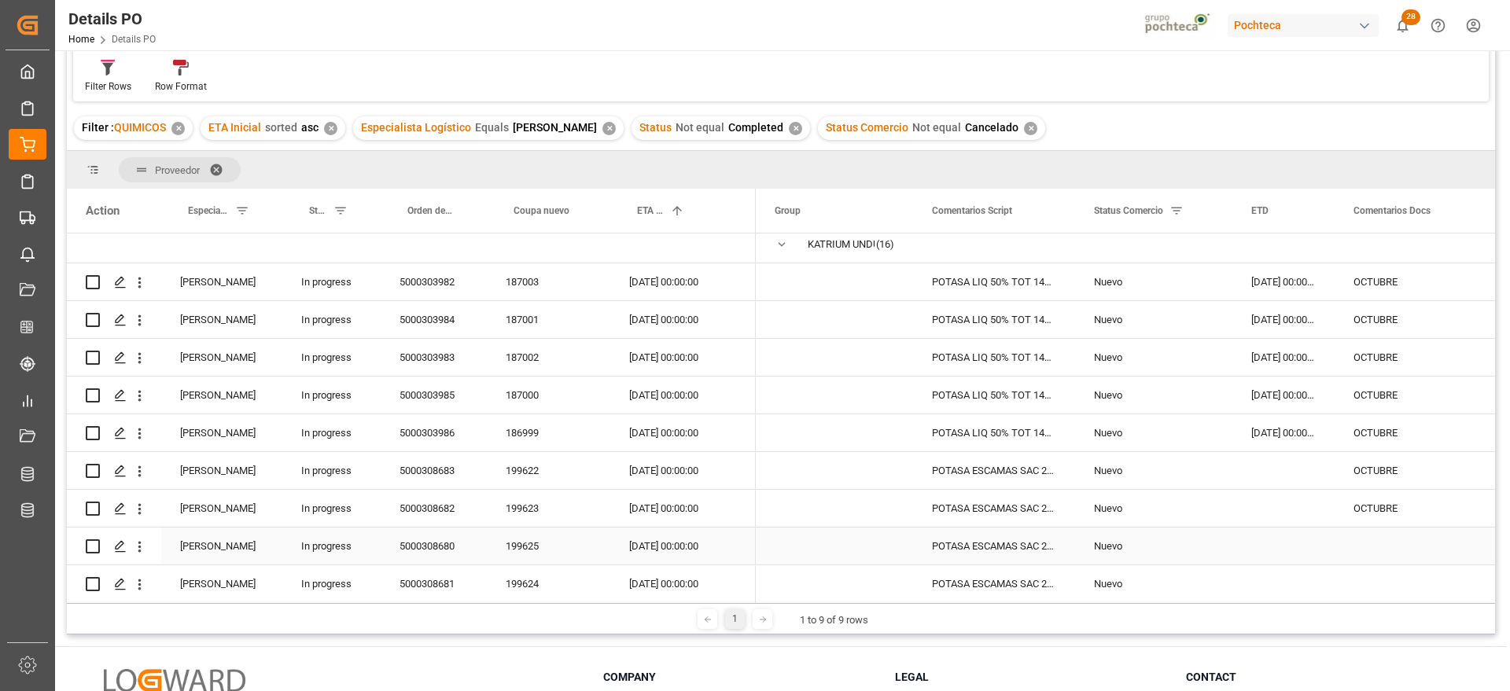
scroll to position [491, 0]
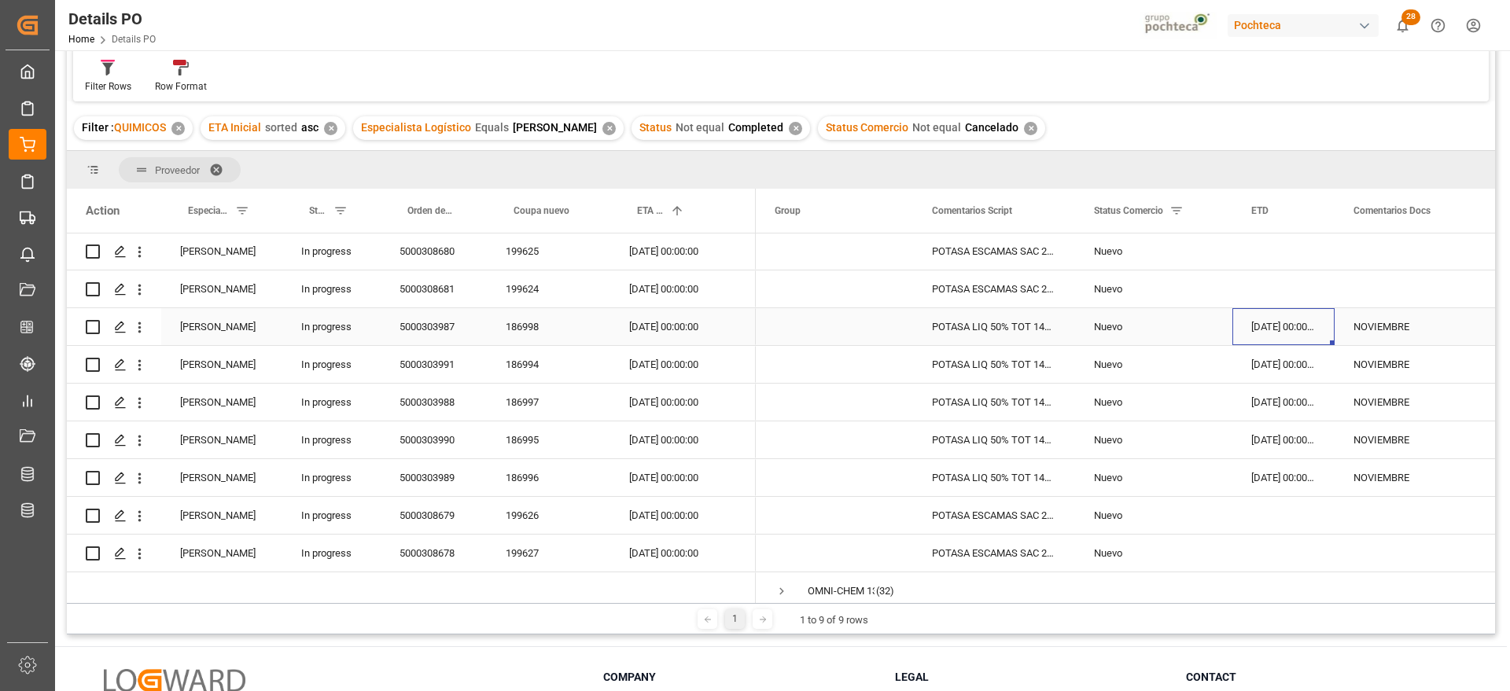
click at [1272, 331] on div "[DATE] 00:00:00" at bounding box center [1283, 326] width 102 height 37
click at [682, 366] on div "[DATE] 00:00:00" at bounding box center [663, 364] width 107 height 37
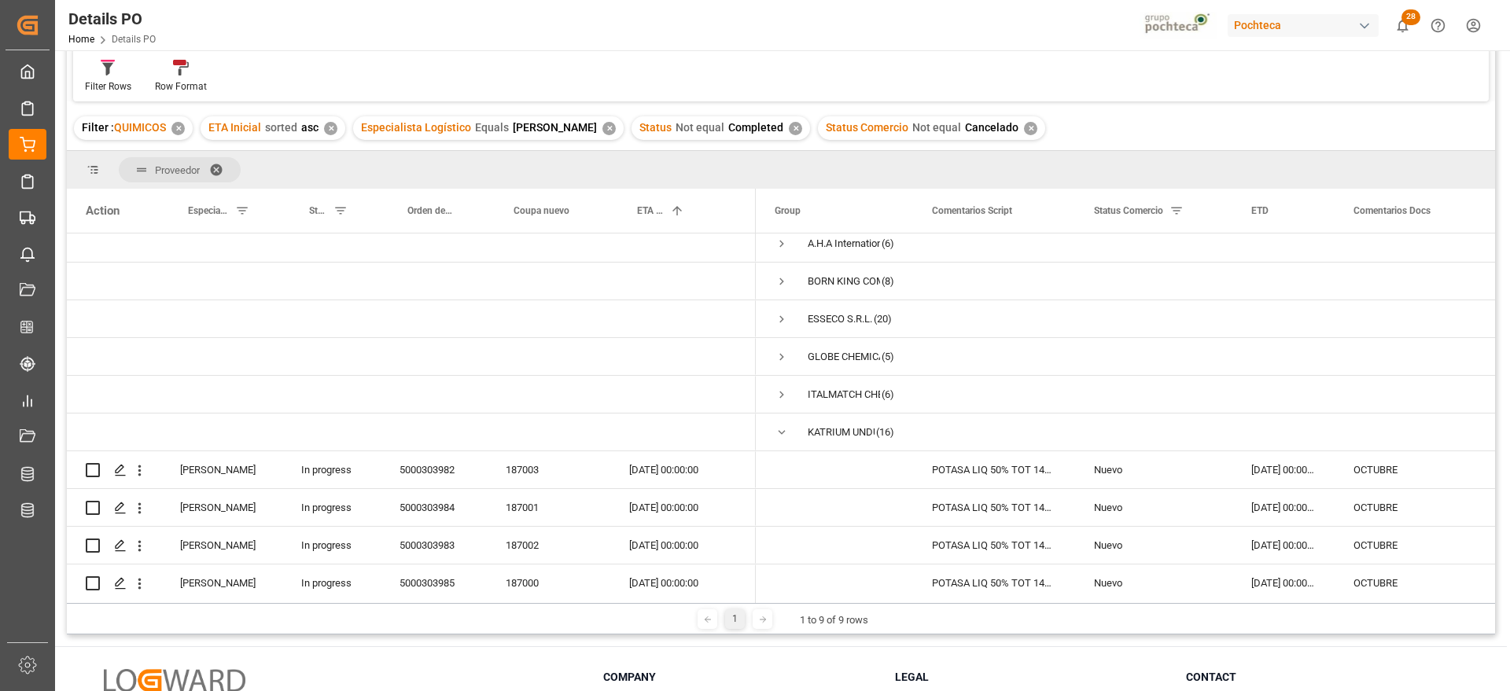
scroll to position [0, 0]
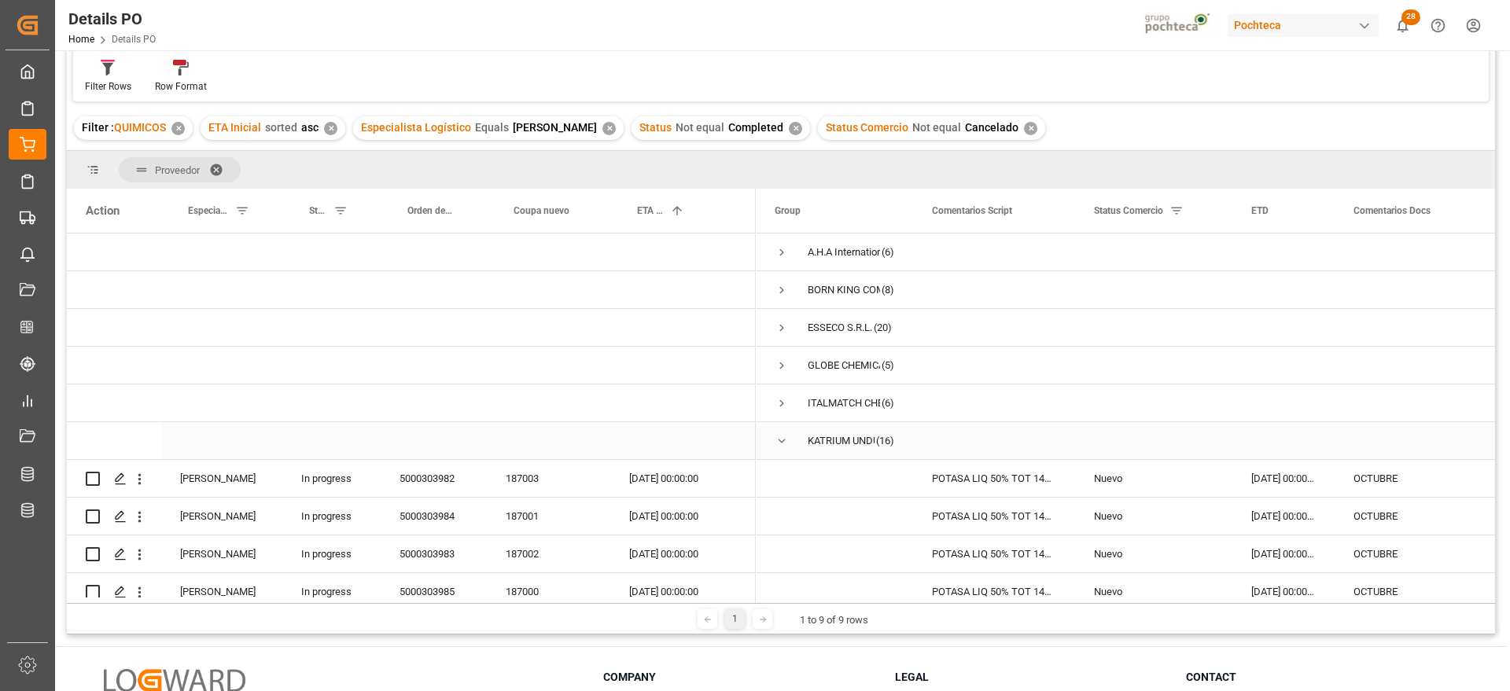
click at [782, 439] on span "Press SPACE to select this row." at bounding box center [781, 441] width 14 height 14
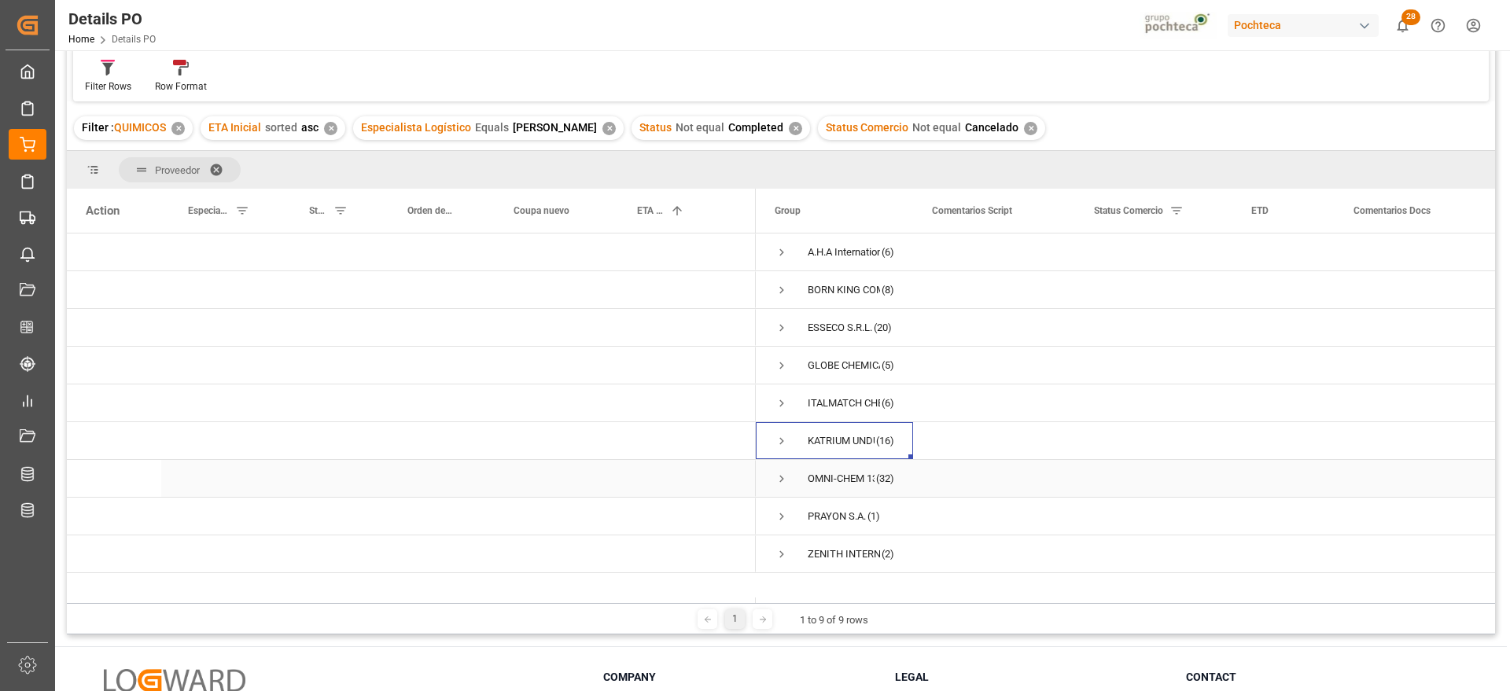
click at [778, 479] on span "Press SPACE to select this row." at bounding box center [781, 479] width 14 height 14
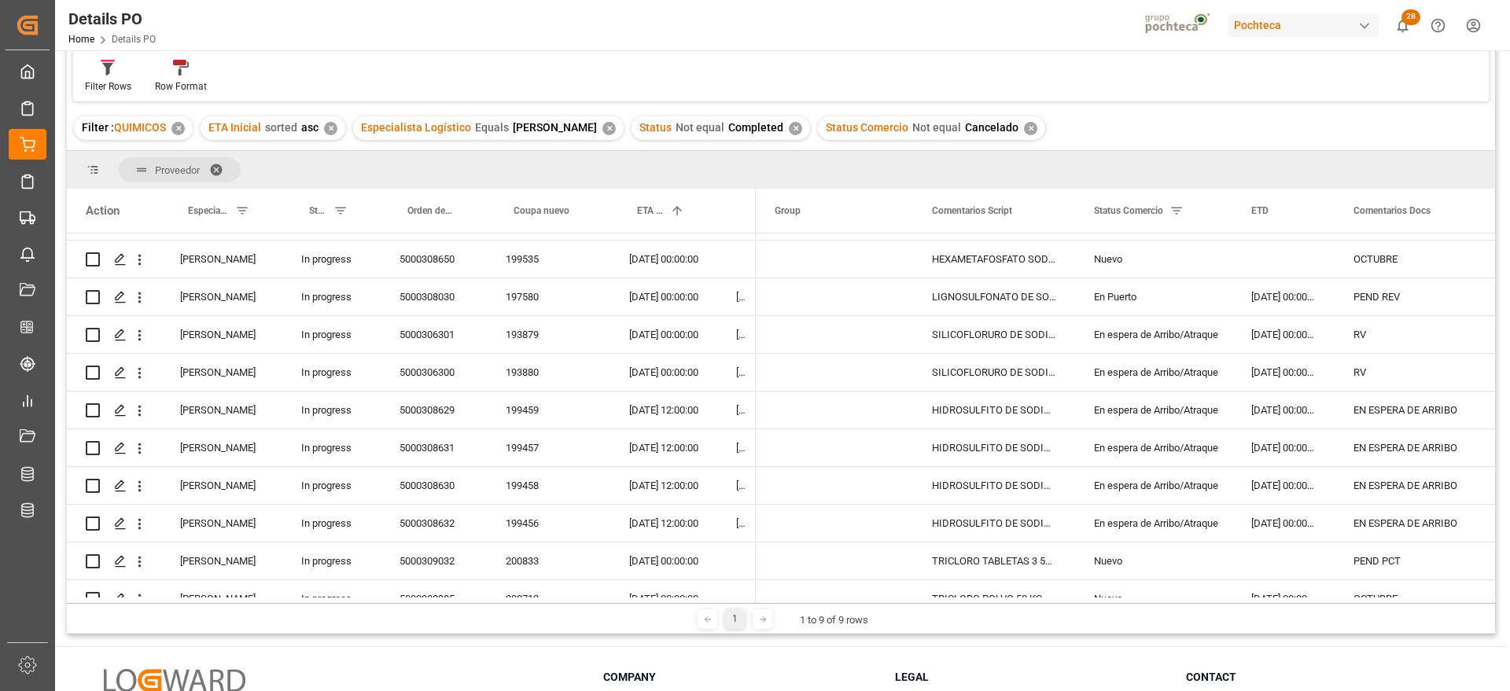
scroll to position [197, 0]
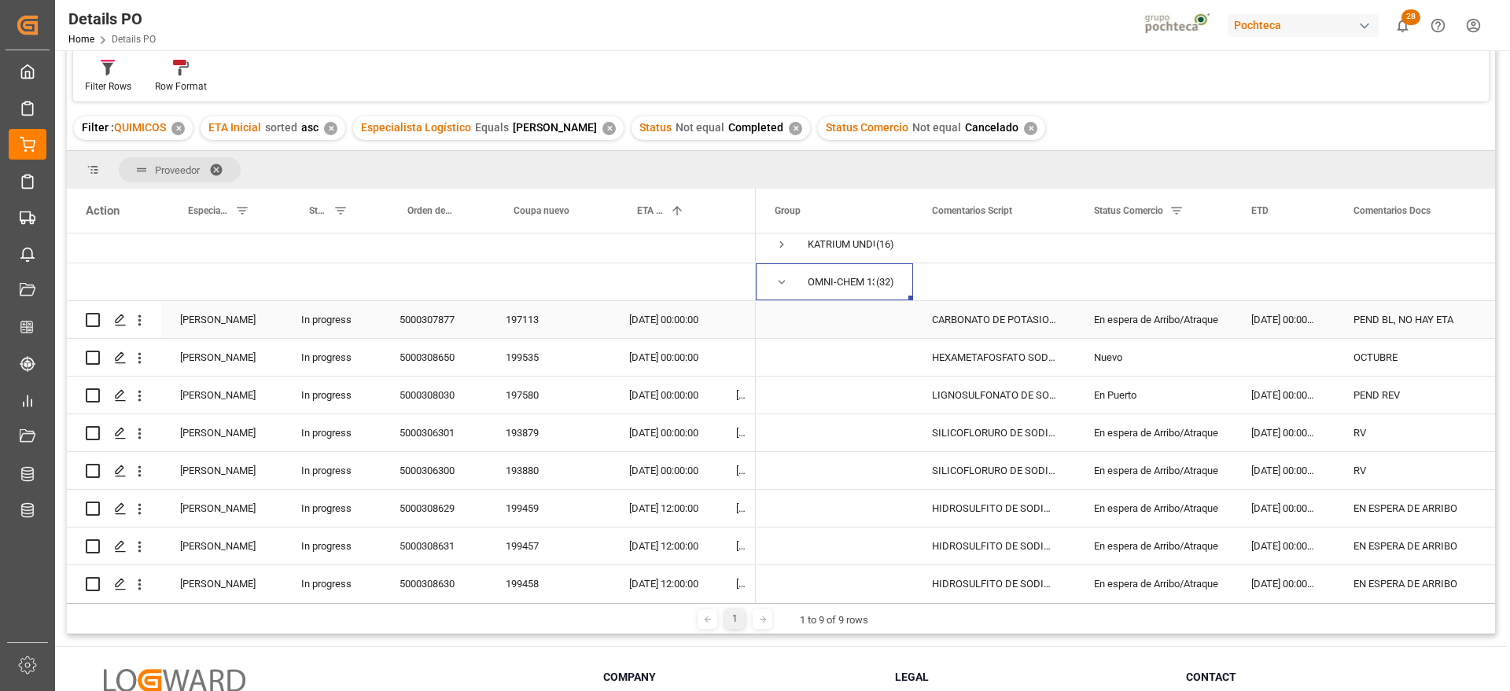
click at [1213, 315] on div "En espera de Arribo/Atraque" at bounding box center [1154, 320] width 120 height 36
click at [1164, 345] on div "Nuevo" at bounding box center [1154, 358] width 120 height 36
click at [1403, 360] on div "OCTUBRE" at bounding box center [1414, 357] width 160 height 37
click at [1392, 395] on div "PEND REV" at bounding box center [1414, 395] width 160 height 37
click at [965, 388] on div "LIGNOSULFONATO DE SODIO SAC 25 KG (56733" at bounding box center [994, 395] width 162 height 37
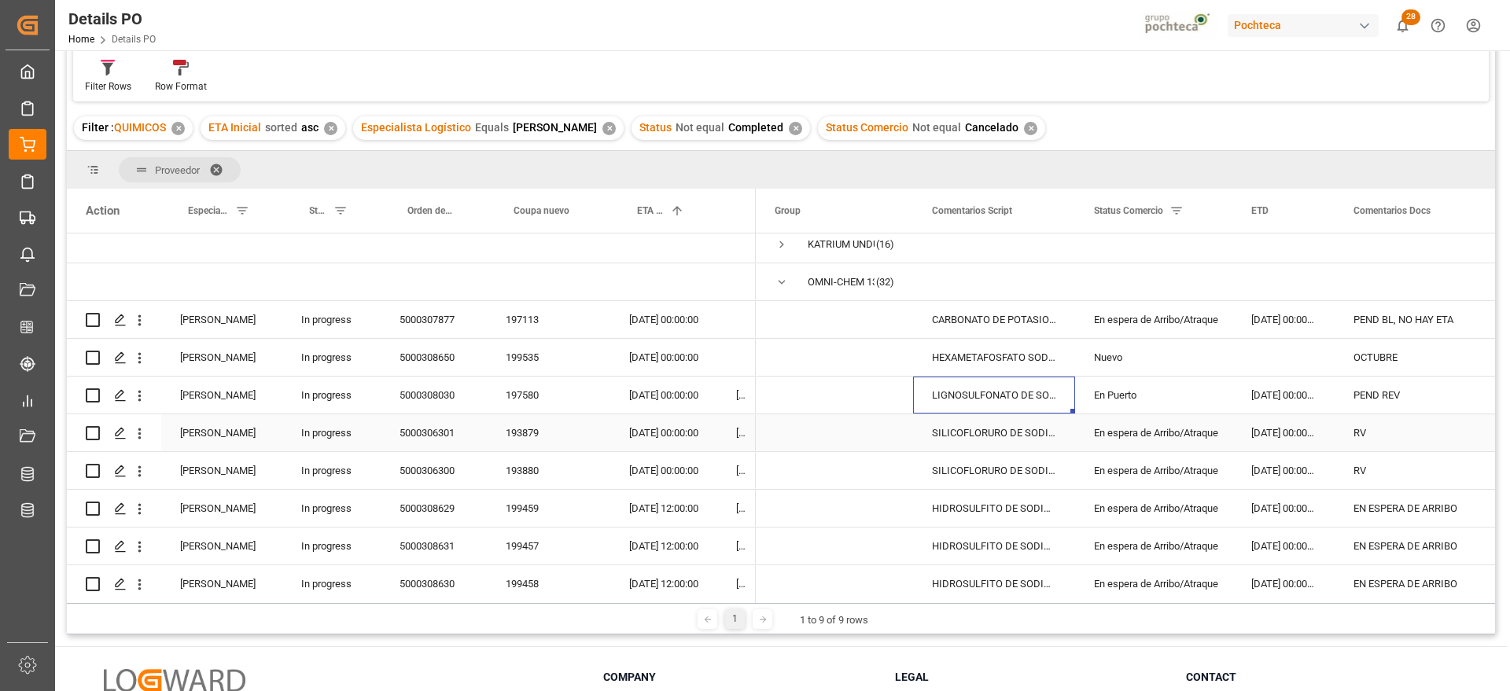
click at [998, 432] on div "SILICOFLORURO DE SODIO 25 KG SAC (23208)" at bounding box center [994, 432] width 162 height 37
click at [1000, 479] on div "SILICOFLORURO DE SODIO 25 KG SAC (23208)" at bounding box center [994, 470] width 162 height 37
click at [645, 429] on div "[DATE] 00:00:00" at bounding box center [663, 432] width 107 height 37
click at [1381, 428] on div "RV" at bounding box center [1414, 432] width 160 height 37
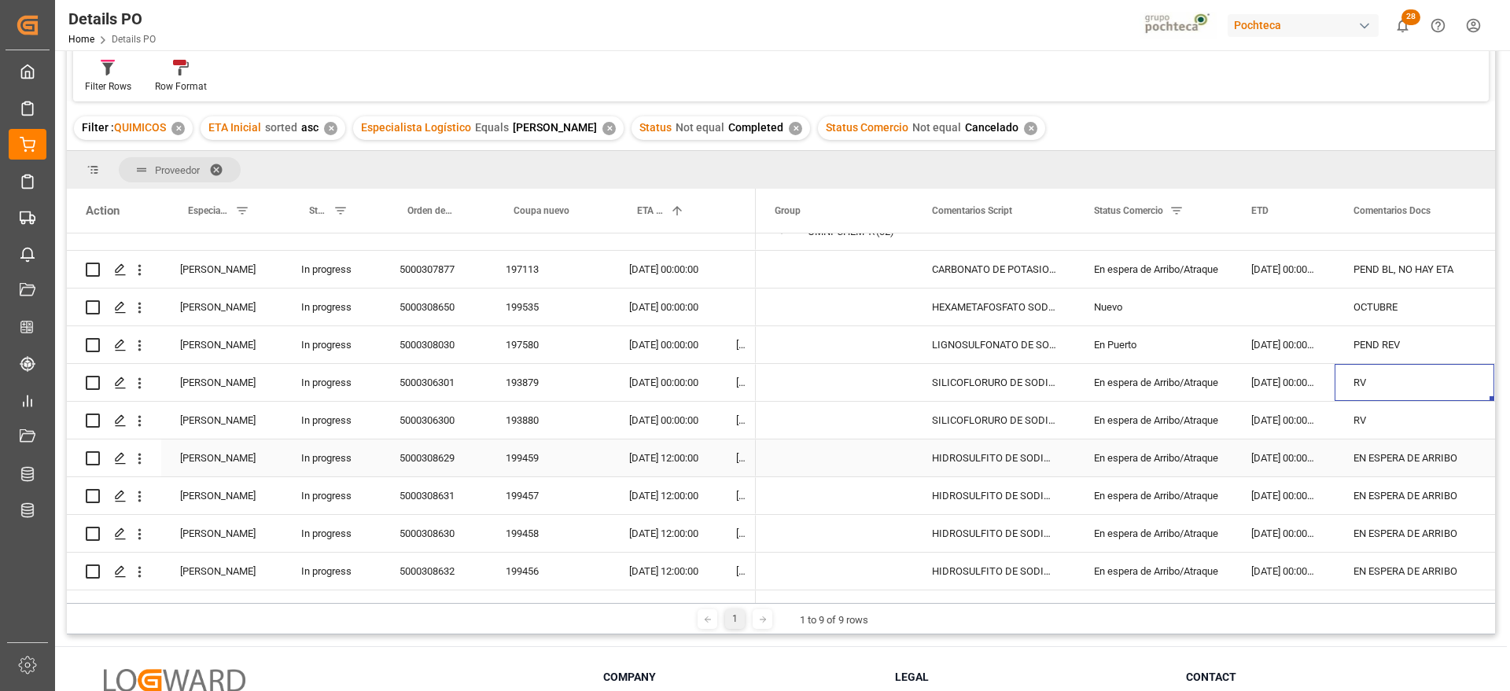
scroll to position [295, 0]
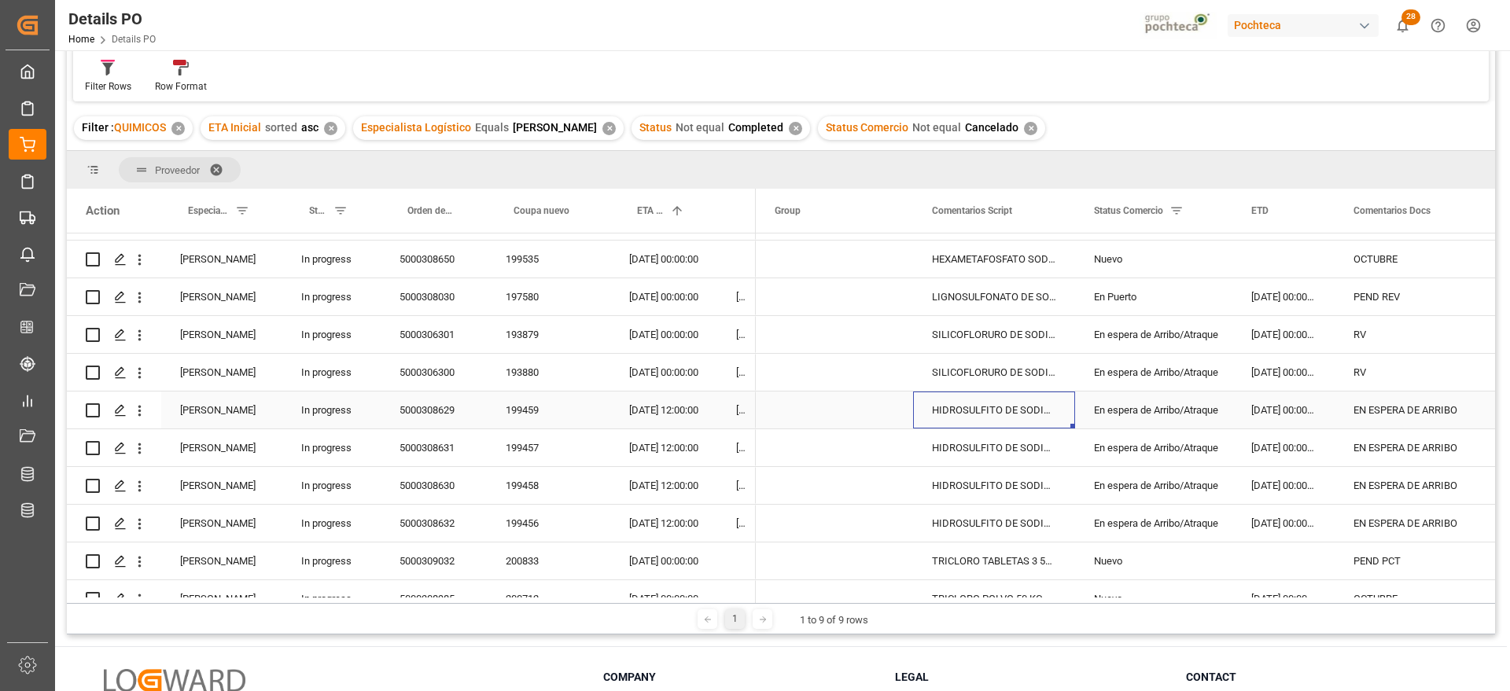
click at [978, 418] on div "HIDROSULFITO DE SODIO 50 KG CUNETE (2283" at bounding box center [994, 410] width 162 height 37
click at [637, 412] on div "[DATE] 12:00:00" at bounding box center [663, 410] width 107 height 37
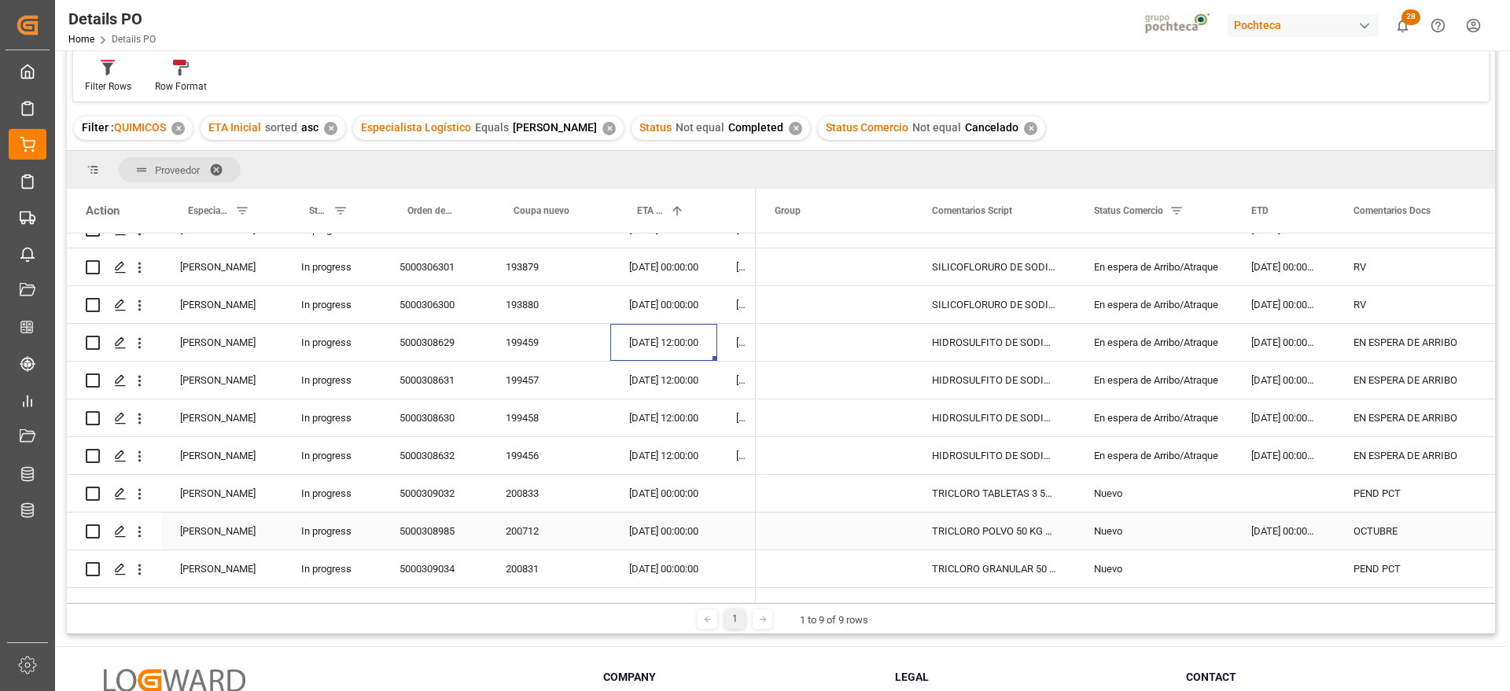
scroll to position [393, 0]
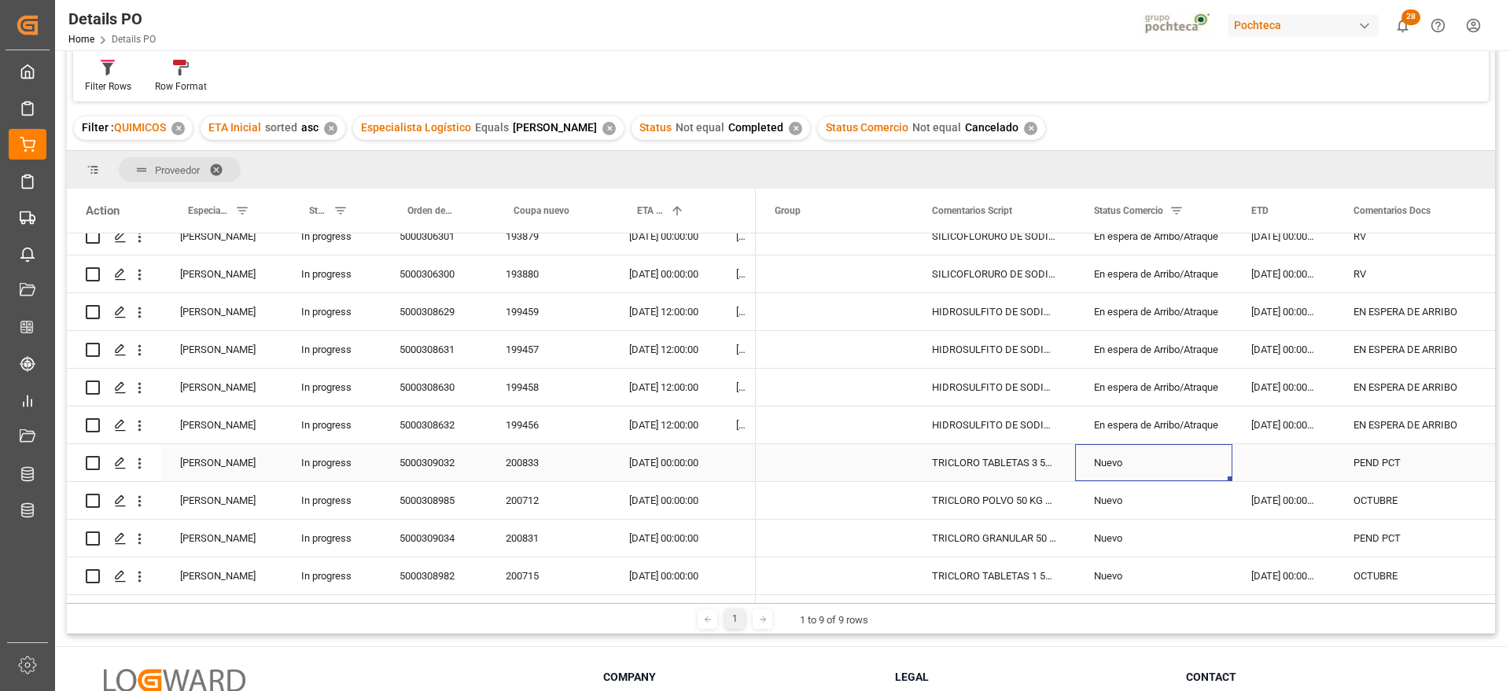
click at [1129, 474] on div "Nuevo" at bounding box center [1154, 463] width 120 height 36
click at [987, 458] on div "TRICLORO TABLETAS 3 50 KG CUBETA (23293)" at bounding box center [994, 462] width 162 height 37
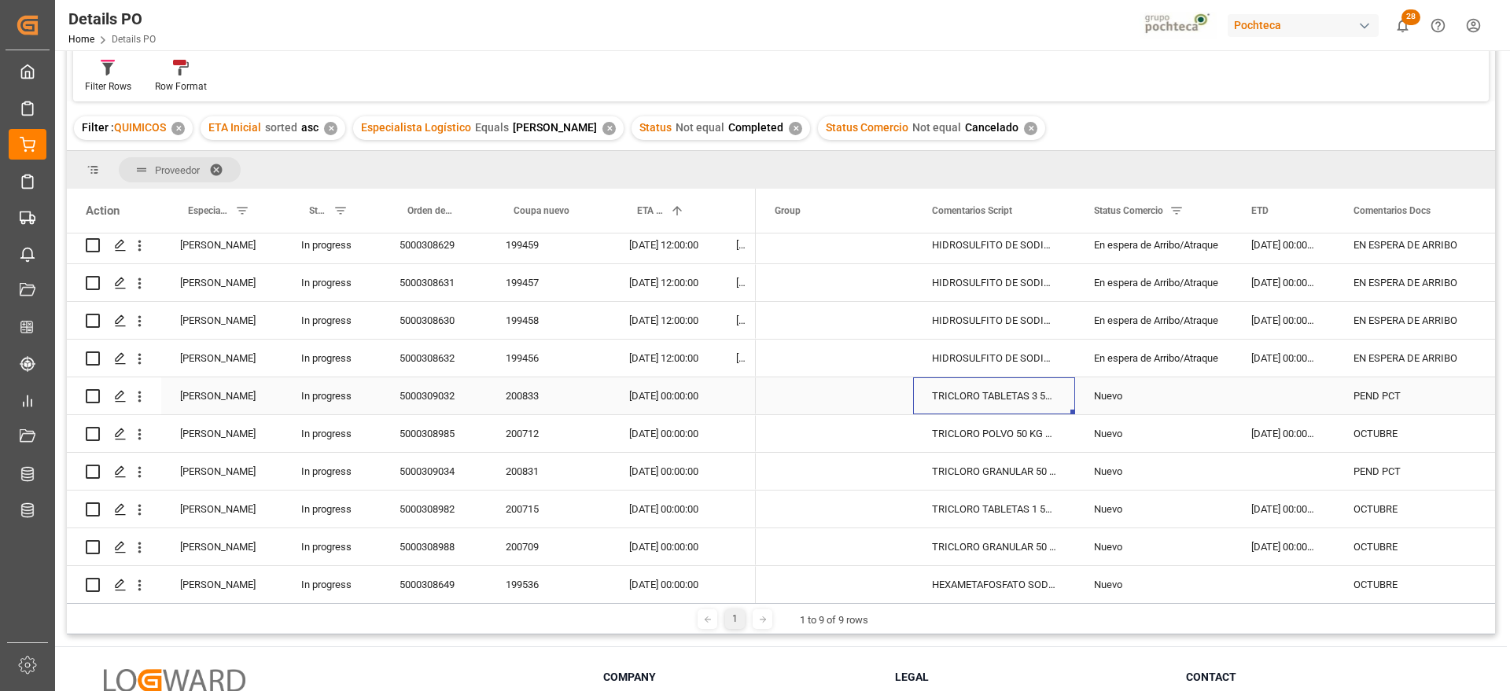
scroll to position [491, 0]
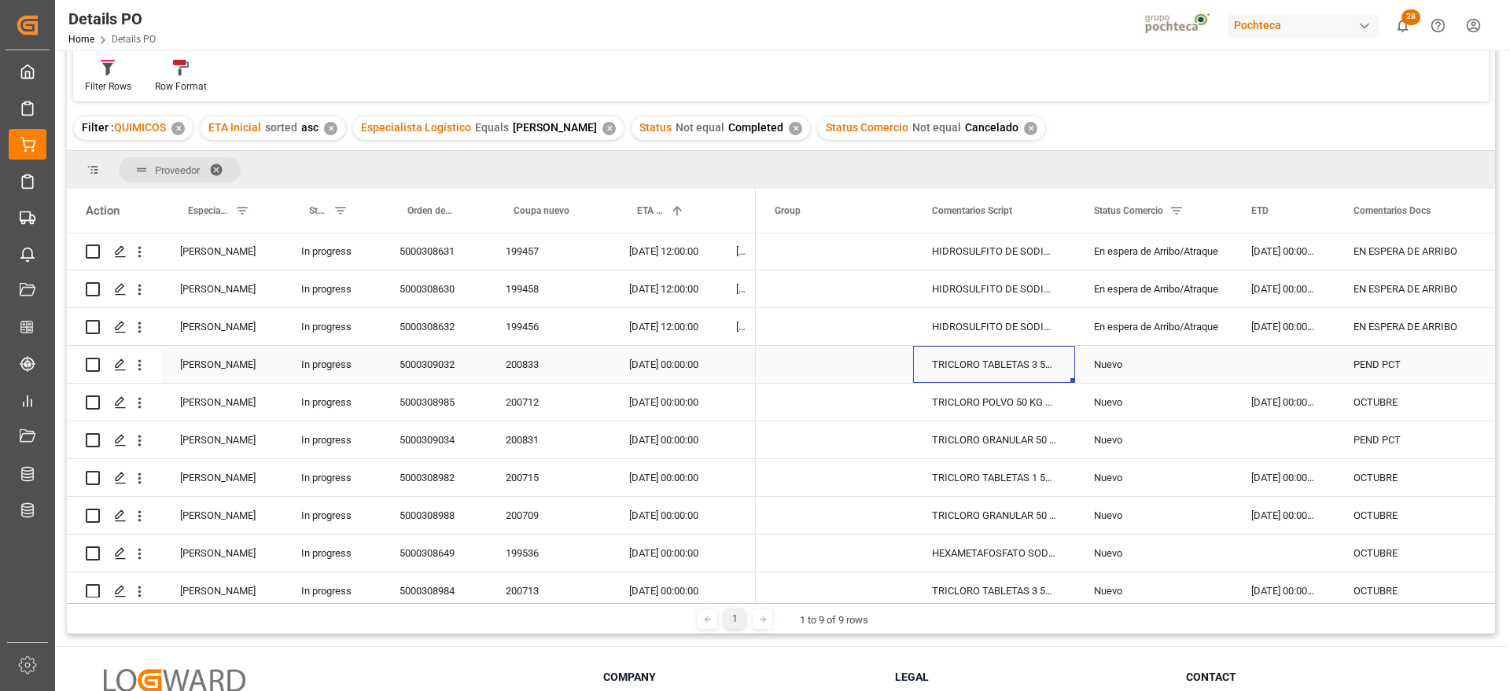
click at [1403, 368] on div "PEND PCT" at bounding box center [1414, 364] width 160 height 37
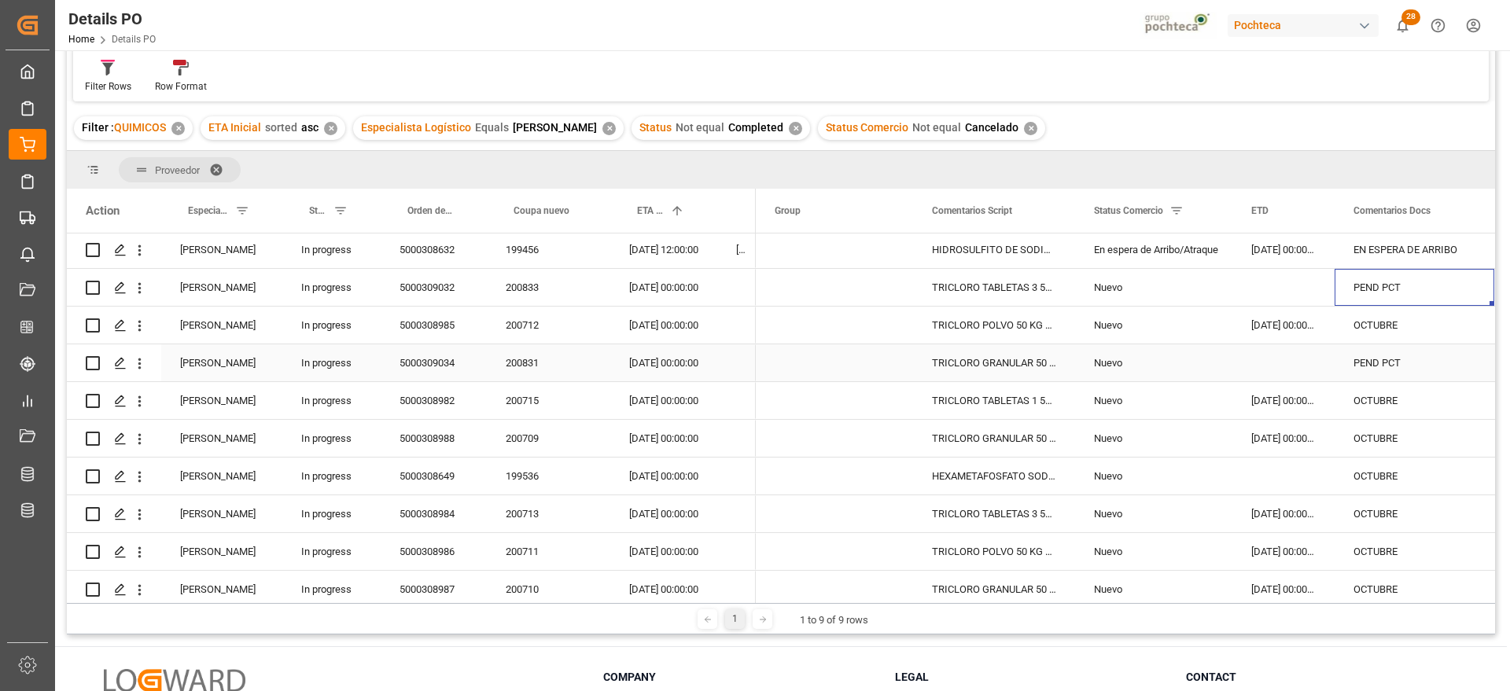
scroll to position [590, 0]
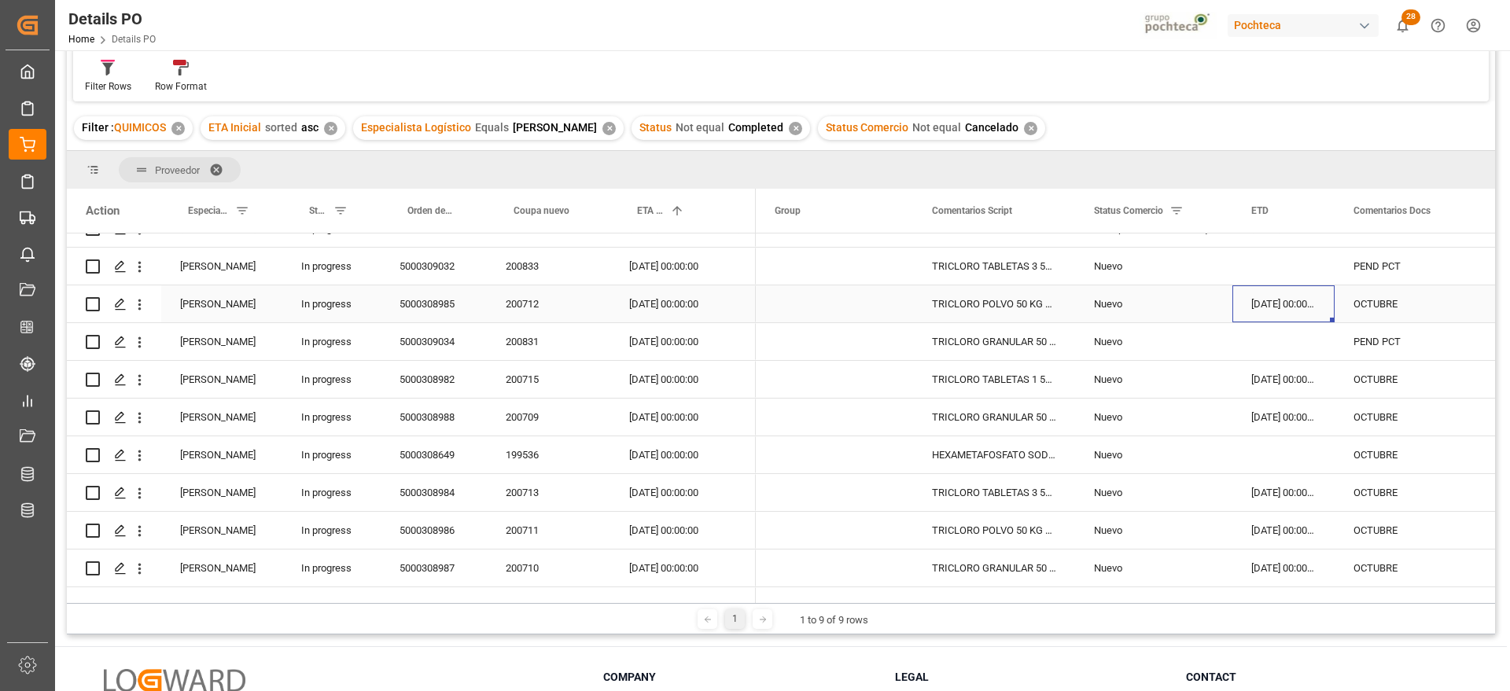
click at [1284, 301] on div "[DATE] 00:00:00" at bounding box center [1283, 303] width 102 height 37
click at [656, 303] on div "[DATE] 00:00:00" at bounding box center [663, 303] width 107 height 37
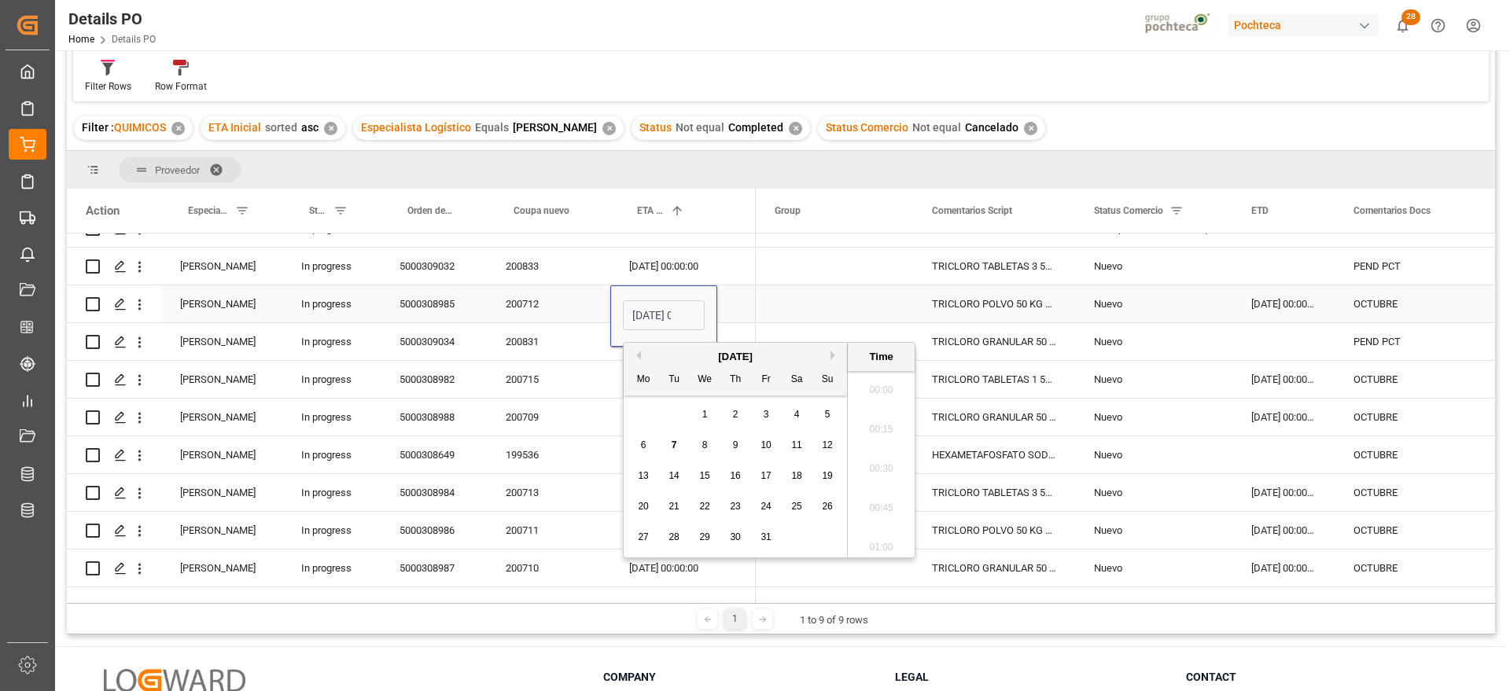
scroll to position [1892, 0]
click at [735, 537] on span "30" at bounding box center [735, 536] width 10 height 11
type input "[DATE] 00:00"
click at [804, 300] on span "Press SPACE to select this row." at bounding box center [834, 303] width 120 height 35
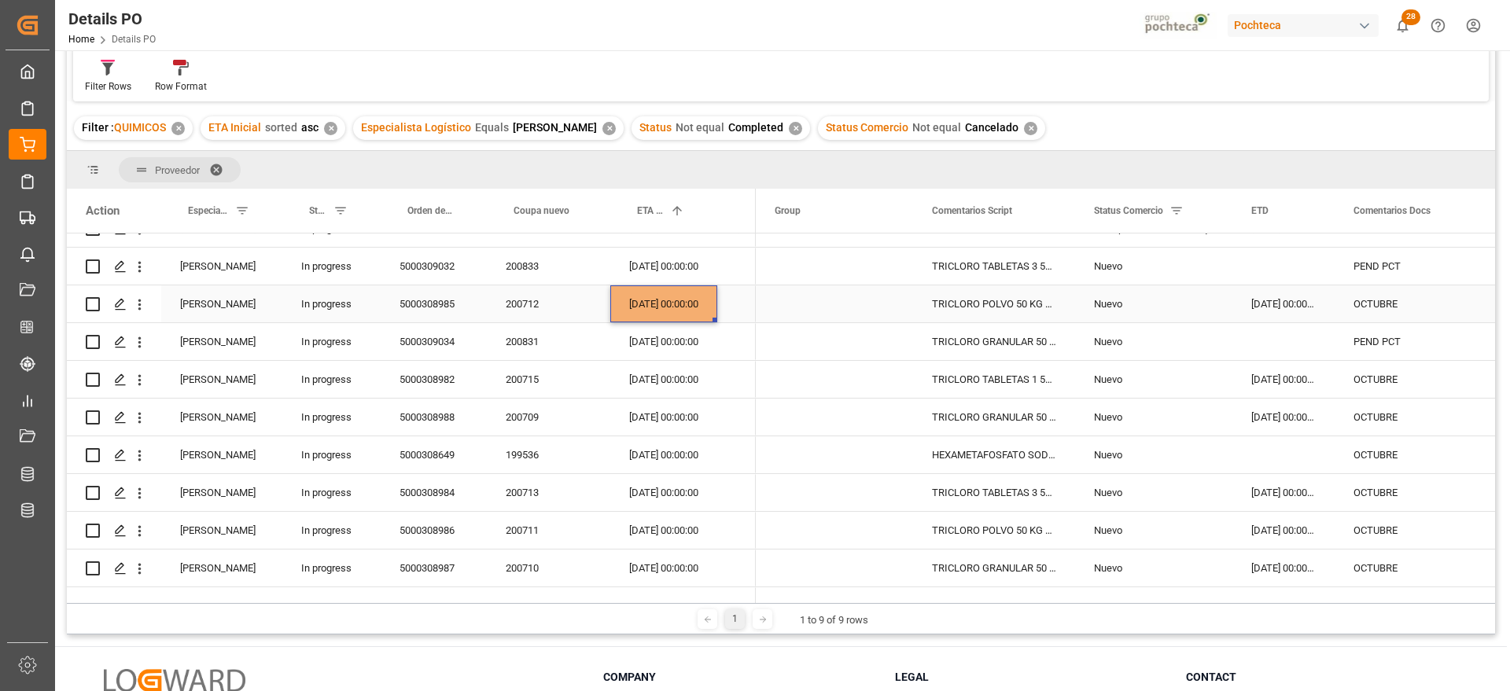
click at [667, 308] on div "[DATE] 00:00:00" at bounding box center [663, 303] width 107 height 37
click at [657, 385] on div "[DATE] 00:00:00" at bounding box center [663, 379] width 107 height 37
click at [653, 412] on div "[DATE] 00:00:00" at bounding box center [663, 417] width 107 height 37
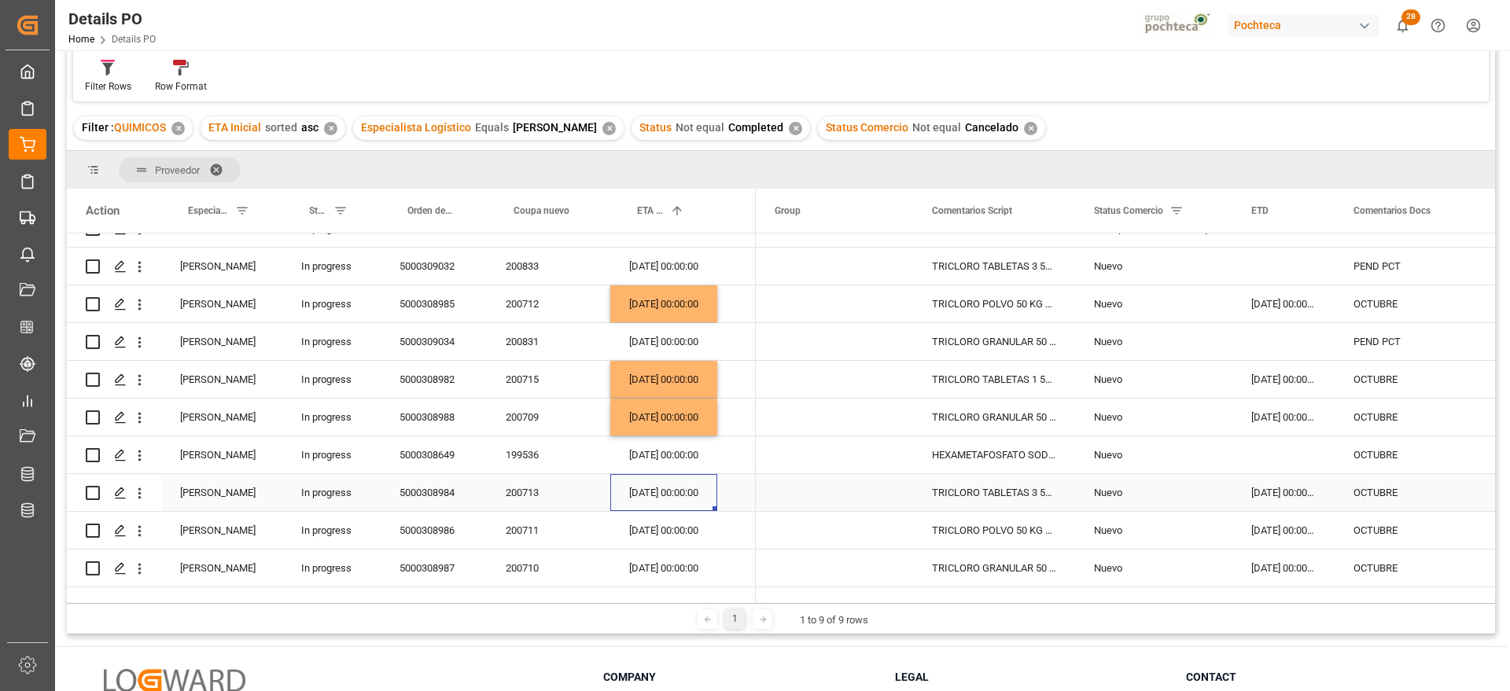
click at [667, 495] on div "[DATE] 00:00:00" at bounding box center [663, 492] width 107 height 37
click at [676, 531] on div "[DATE] 00:00:00" at bounding box center [663, 530] width 107 height 37
click at [671, 566] on div "[DATE] 00:00:00" at bounding box center [663, 568] width 107 height 37
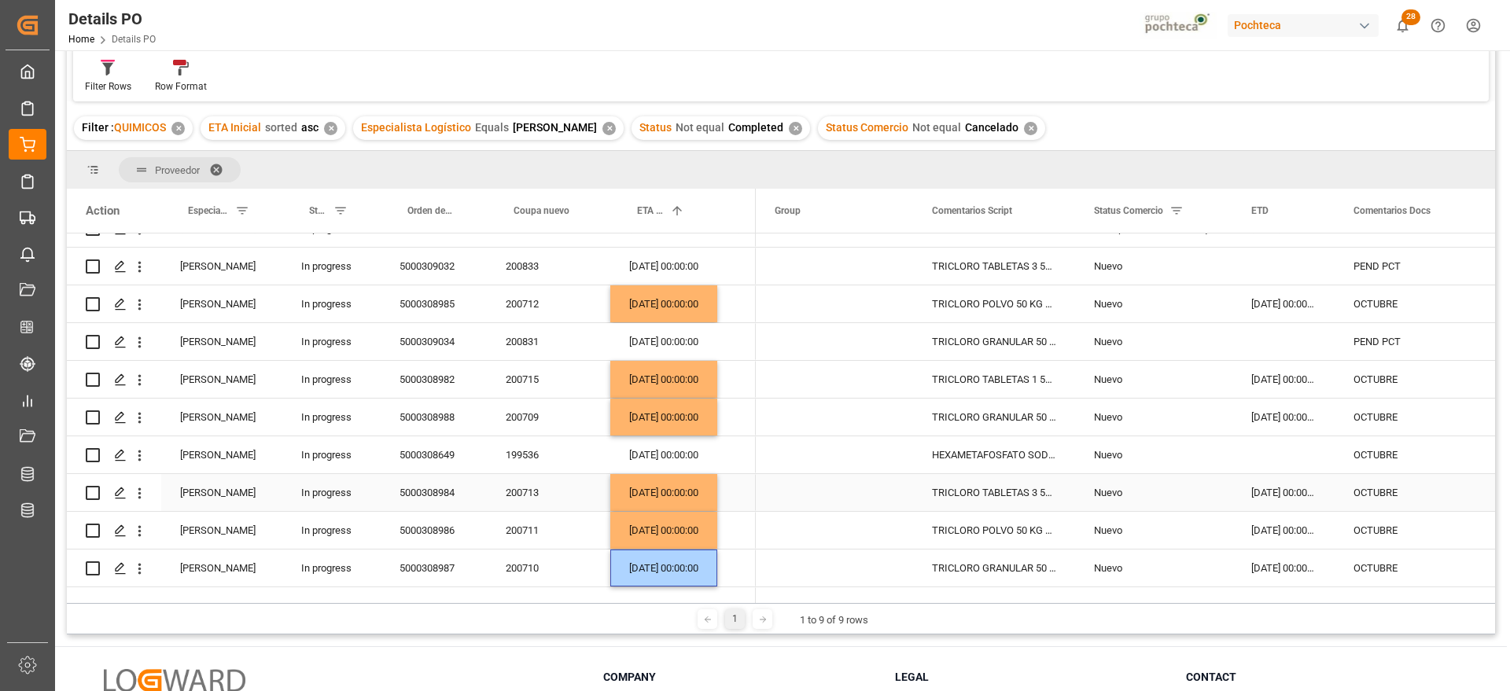
click at [1001, 498] on div "TRICLORO TABLETAS 3 50 KG CUBETA (23293)" at bounding box center [994, 492] width 162 height 37
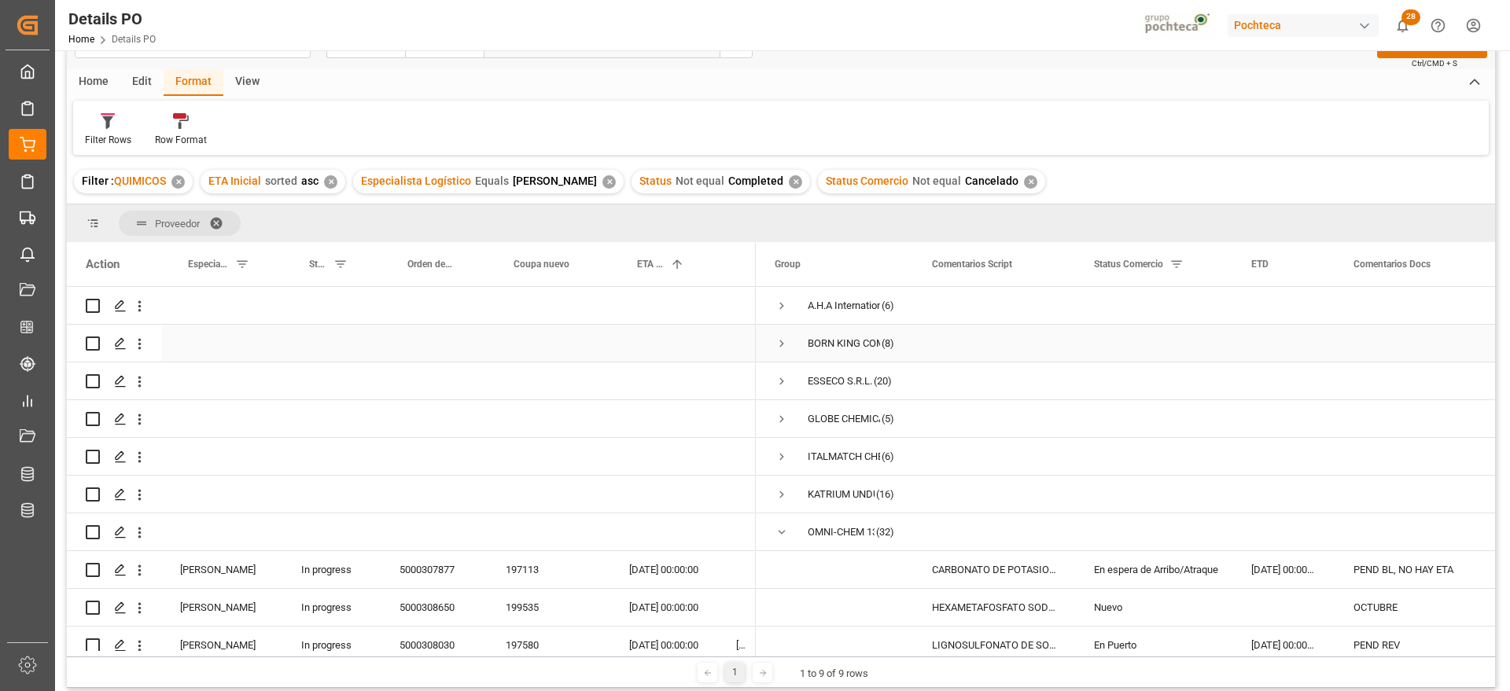
scroll to position [0, 0]
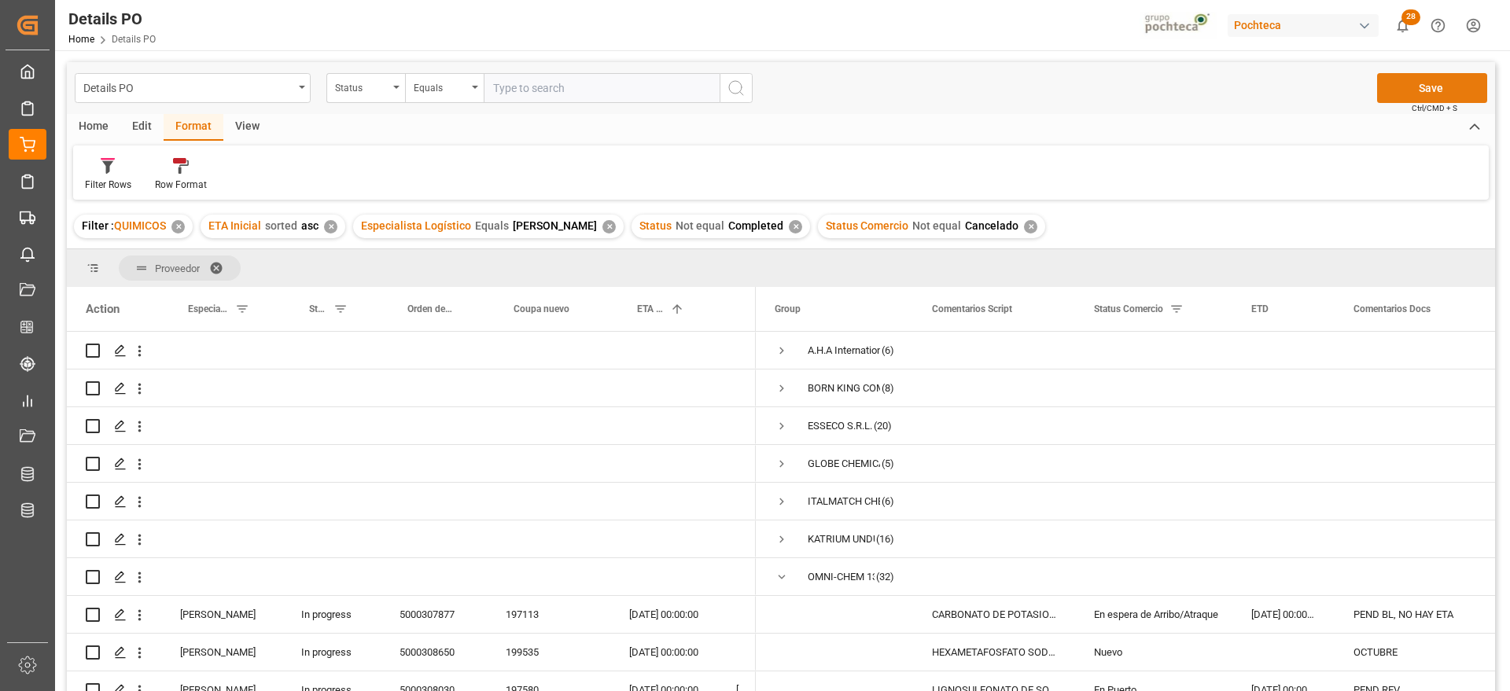
click at [1430, 88] on button "Save" at bounding box center [1432, 88] width 110 height 30
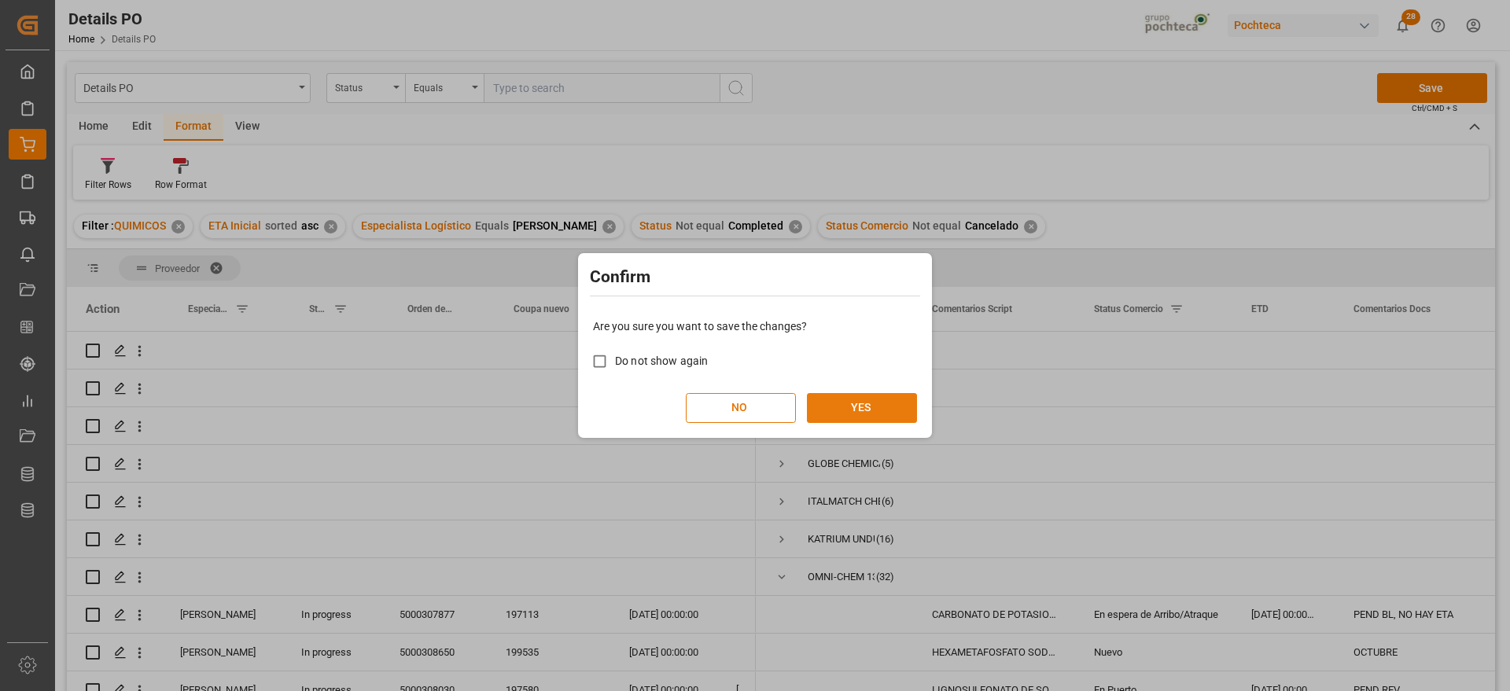
click at [873, 413] on button "YES" at bounding box center [862, 408] width 110 height 30
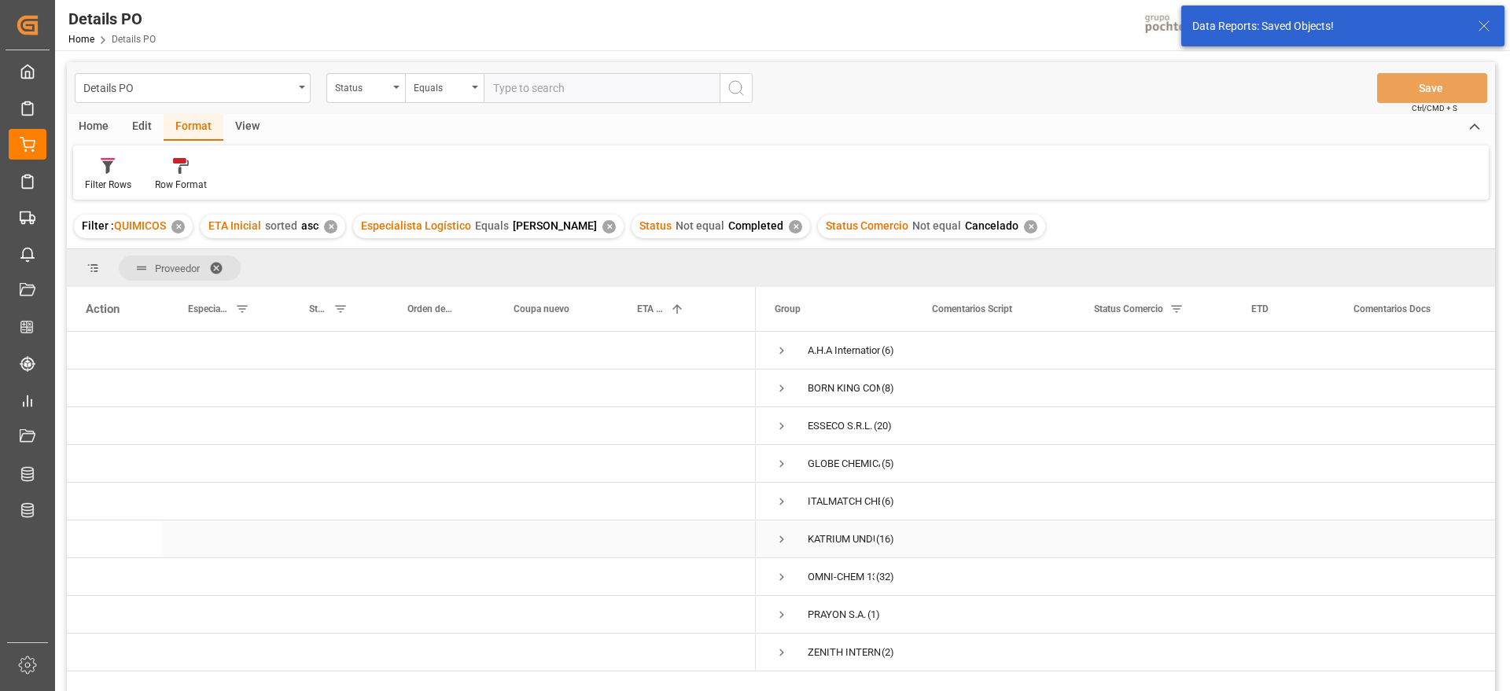
scroll to position [98, 0]
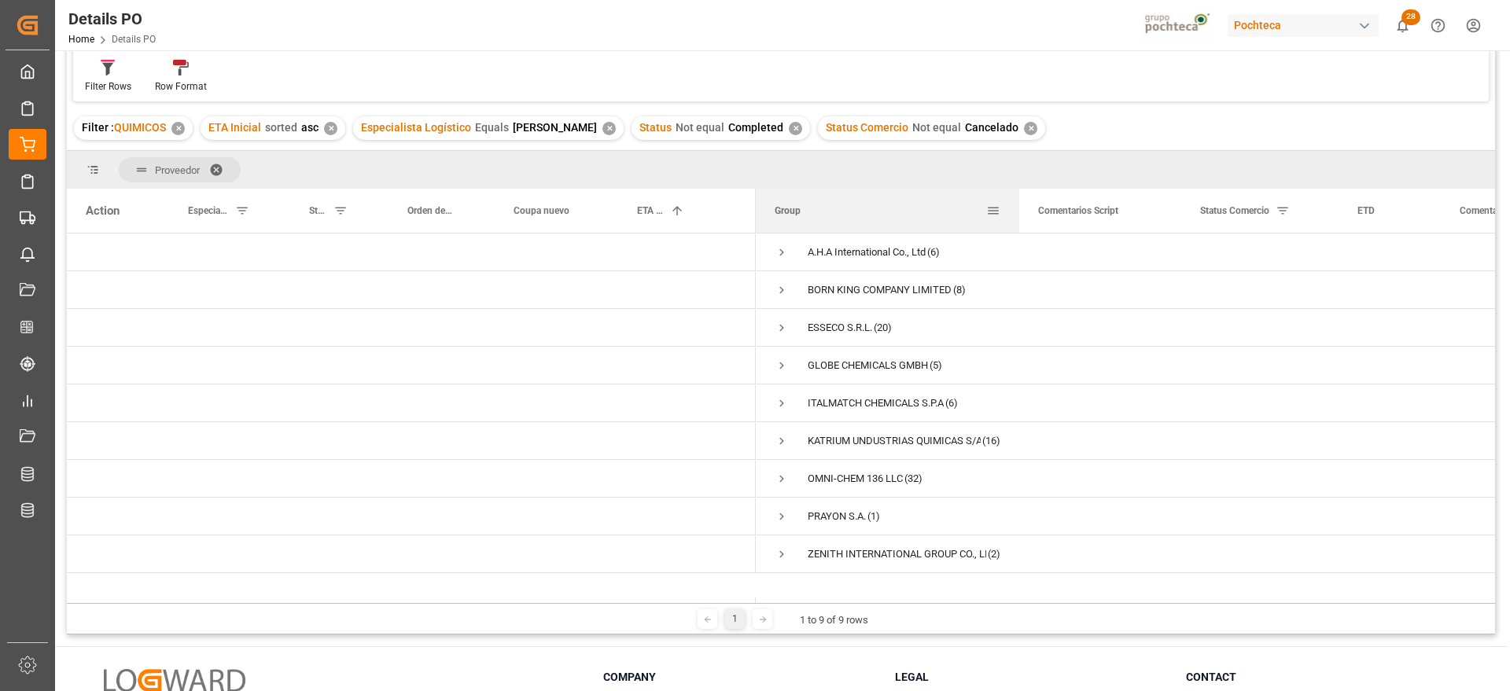
drag, startPoint x: 911, startPoint y: 208, endPoint x: 1017, endPoint y: 214, distance: 106.3
click at [1017, 214] on div at bounding box center [1019, 211] width 6 height 44
drag, startPoint x: 1016, startPoint y: 221, endPoint x: 949, endPoint y: 221, distance: 66.8
click at [949, 221] on div at bounding box center [952, 211] width 6 height 44
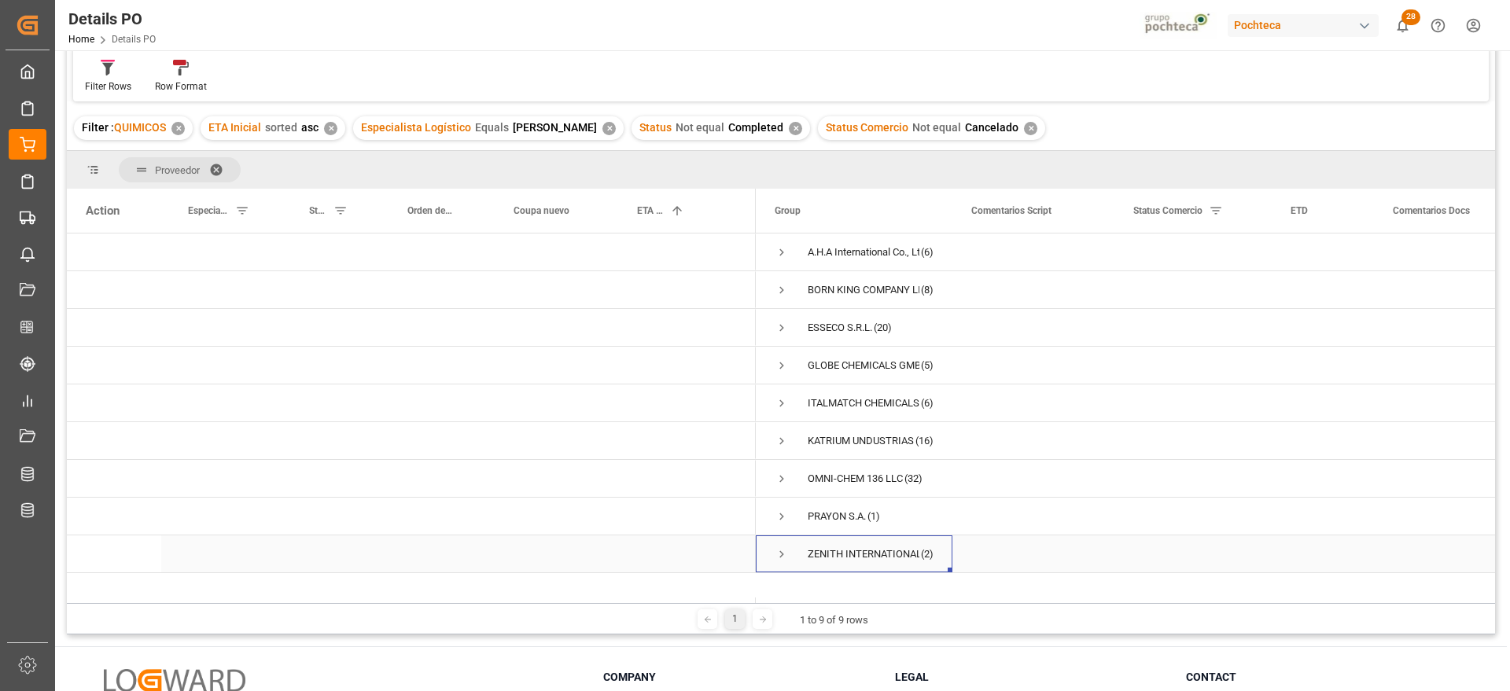
click at [775, 555] on span "Press SPACE to select this row." at bounding box center [781, 554] width 14 height 14
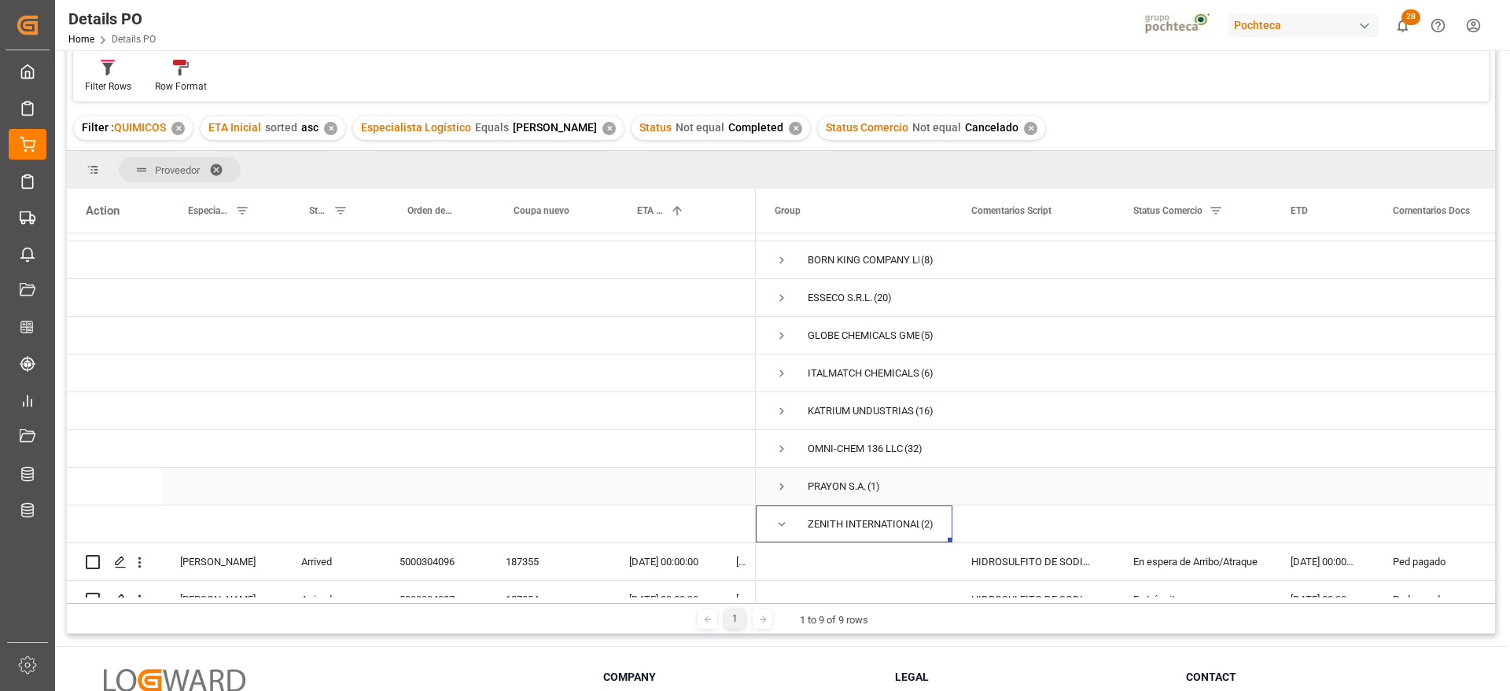
scroll to position [57, 0]
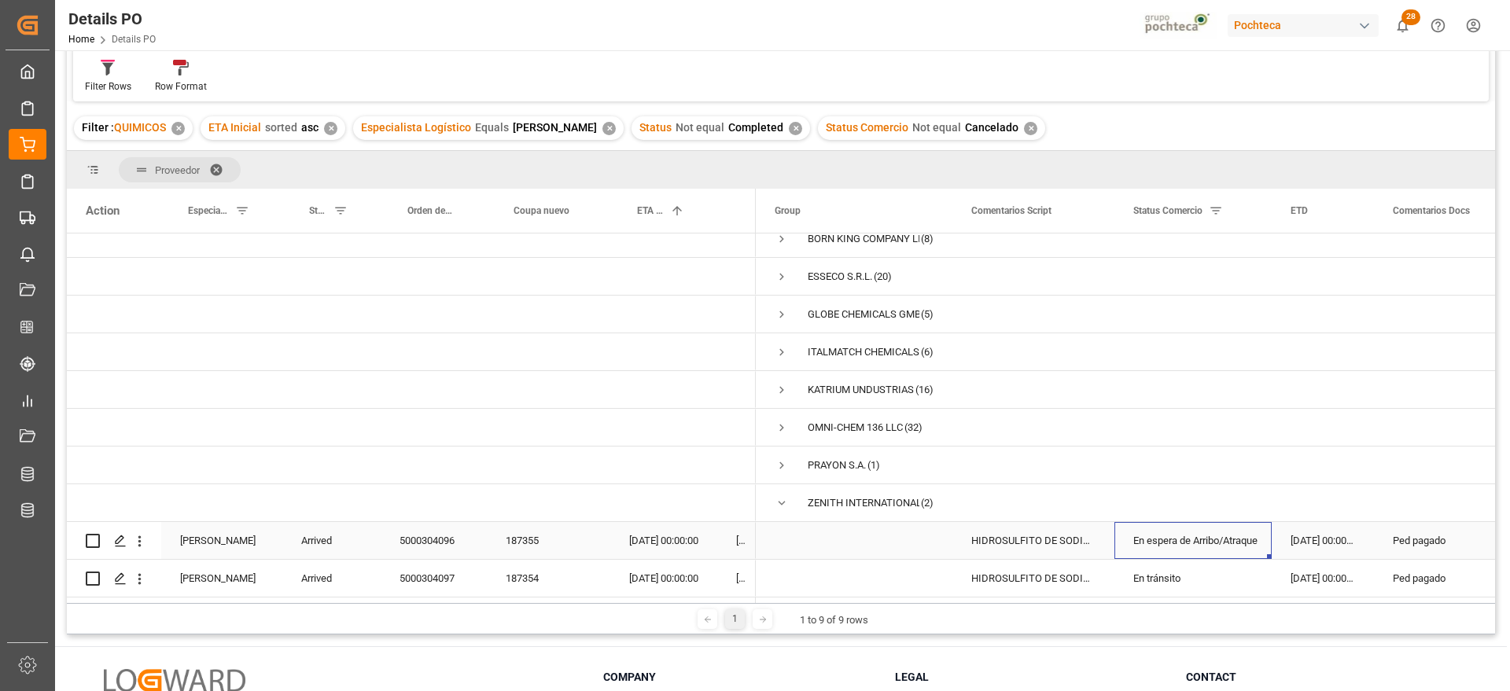
click at [1221, 528] on div "En espera de Arribo/Atraque" at bounding box center [1193, 541] width 120 height 36
click at [1356, 581] on div "[DATE] 00:00:00" at bounding box center [1322, 578] width 102 height 37
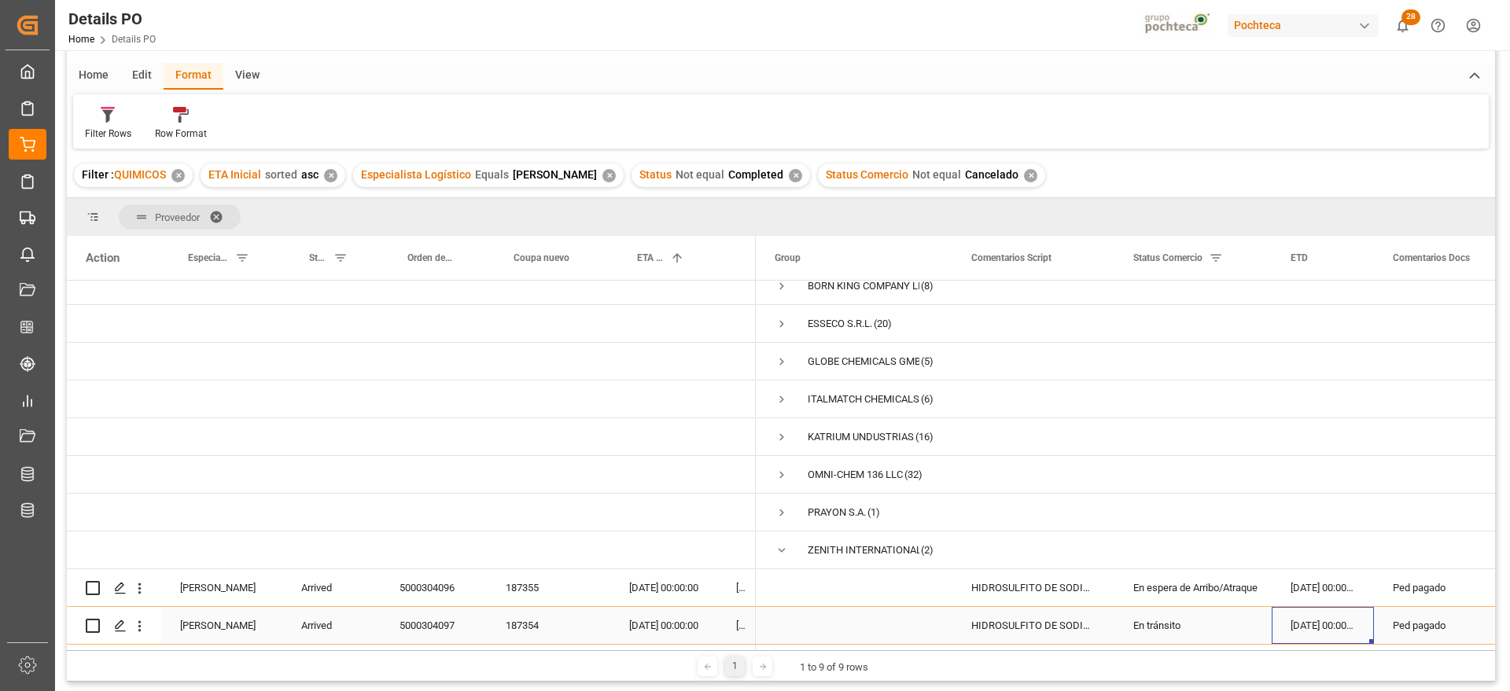
scroll to position [145, 0]
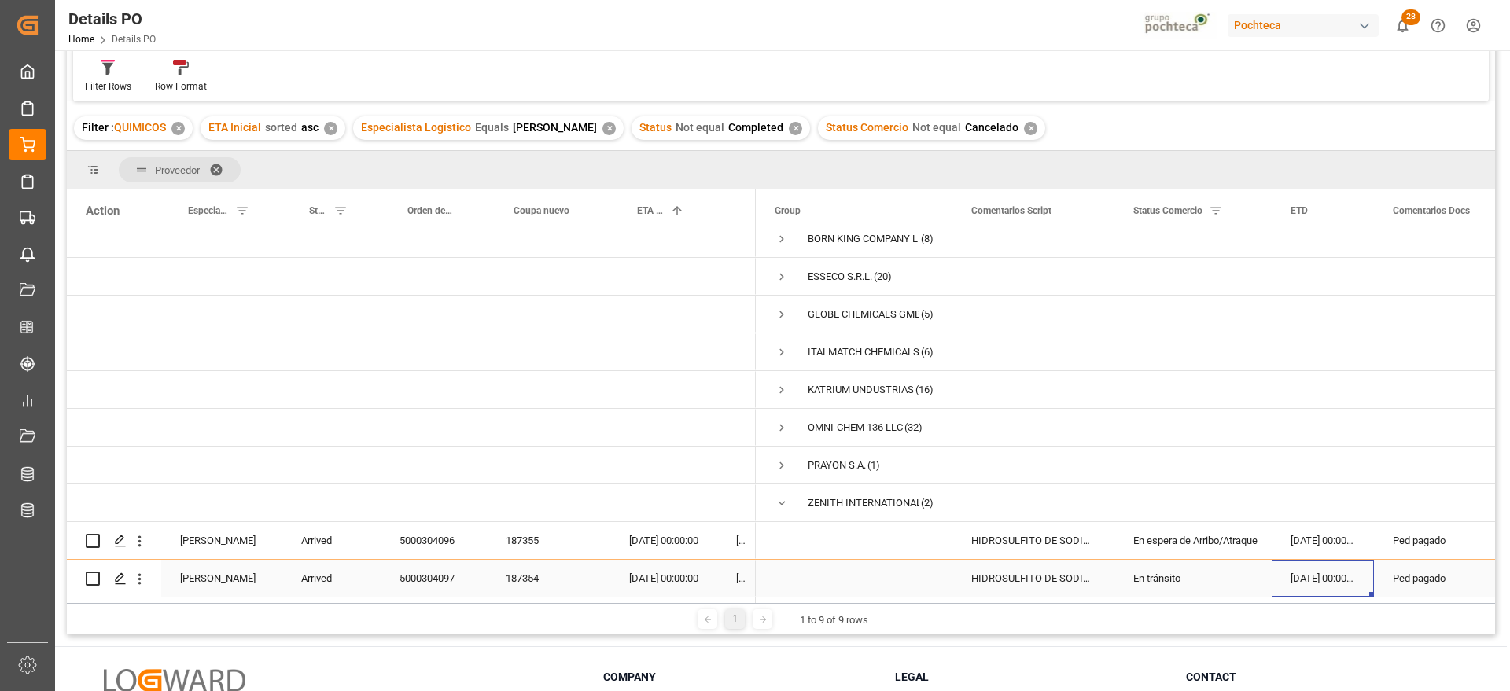
click at [357, 576] on div "Arrived" at bounding box center [331, 578] width 98 height 37
click at [417, 568] on div "5000304097" at bounding box center [434, 578] width 106 height 37
click at [1182, 576] on div "En tránsito" at bounding box center [1193, 579] width 120 height 36
click at [1185, 539] on div "En espera de Arribo/Atraque" at bounding box center [1193, 541] width 120 height 36
click at [1042, 528] on div "HIDROSULFITO DE SODIO 50 KG CUNETE (2283" at bounding box center [1033, 540] width 162 height 37
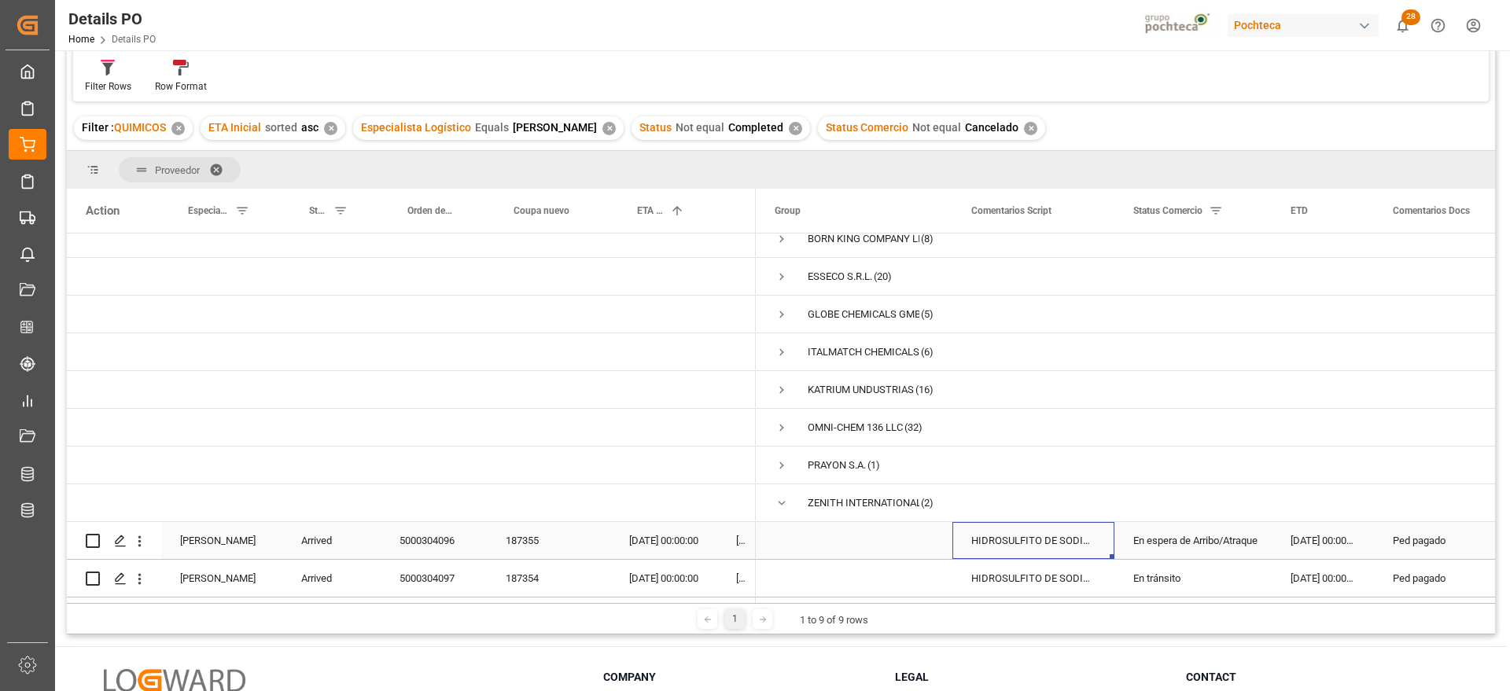
click at [446, 543] on div "5000304096" at bounding box center [434, 540] width 106 height 37
click at [782, 497] on span "Press SPACE to select this row." at bounding box center [781, 503] width 14 height 14
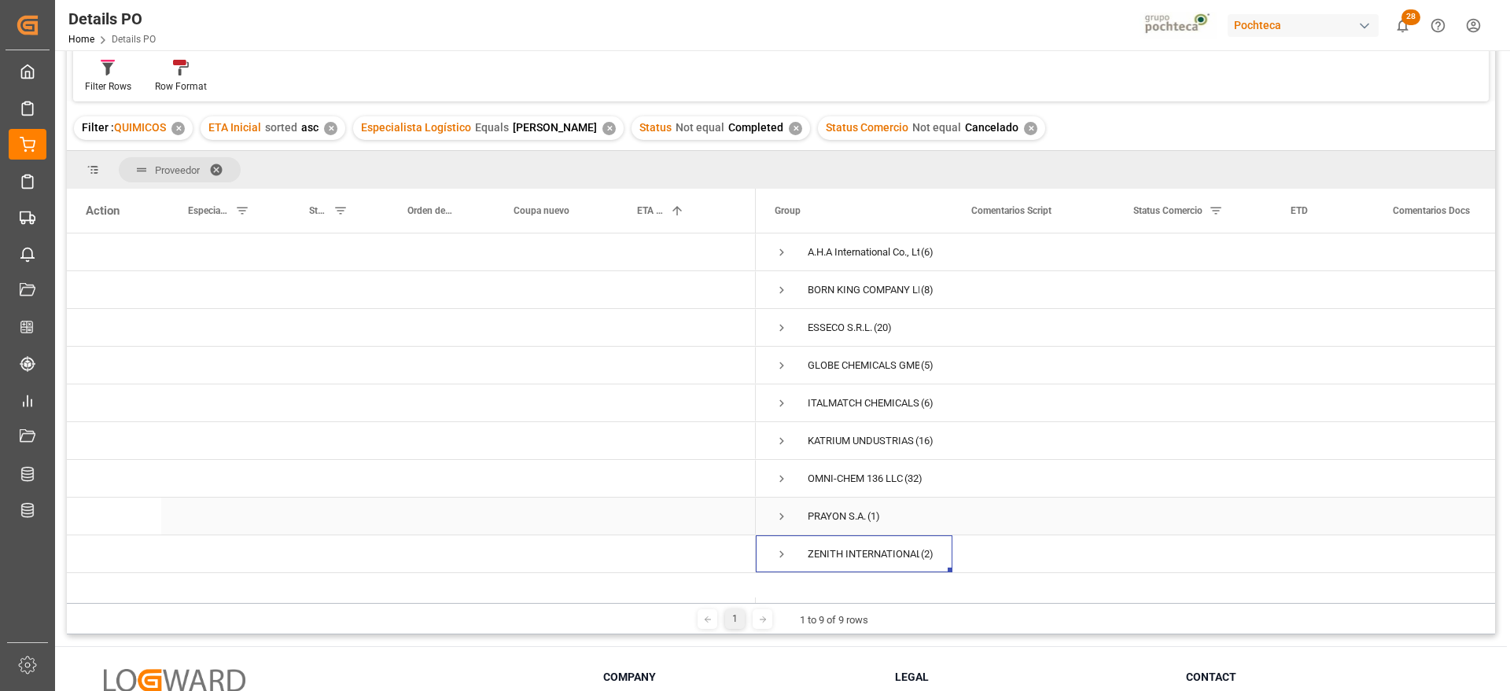
scroll to position [0, 0]
click at [1077, 524] on div "Press SPACE to select this row." at bounding box center [1033, 516] width 162 height 37
drag, startPoint x: 910, startPoint y: 495, endPoint x: 896, endPoint y: 478, distance: 21.7
click at [910, 483] on span "(32)" at bounding box center [913, 479] width 18 height 36
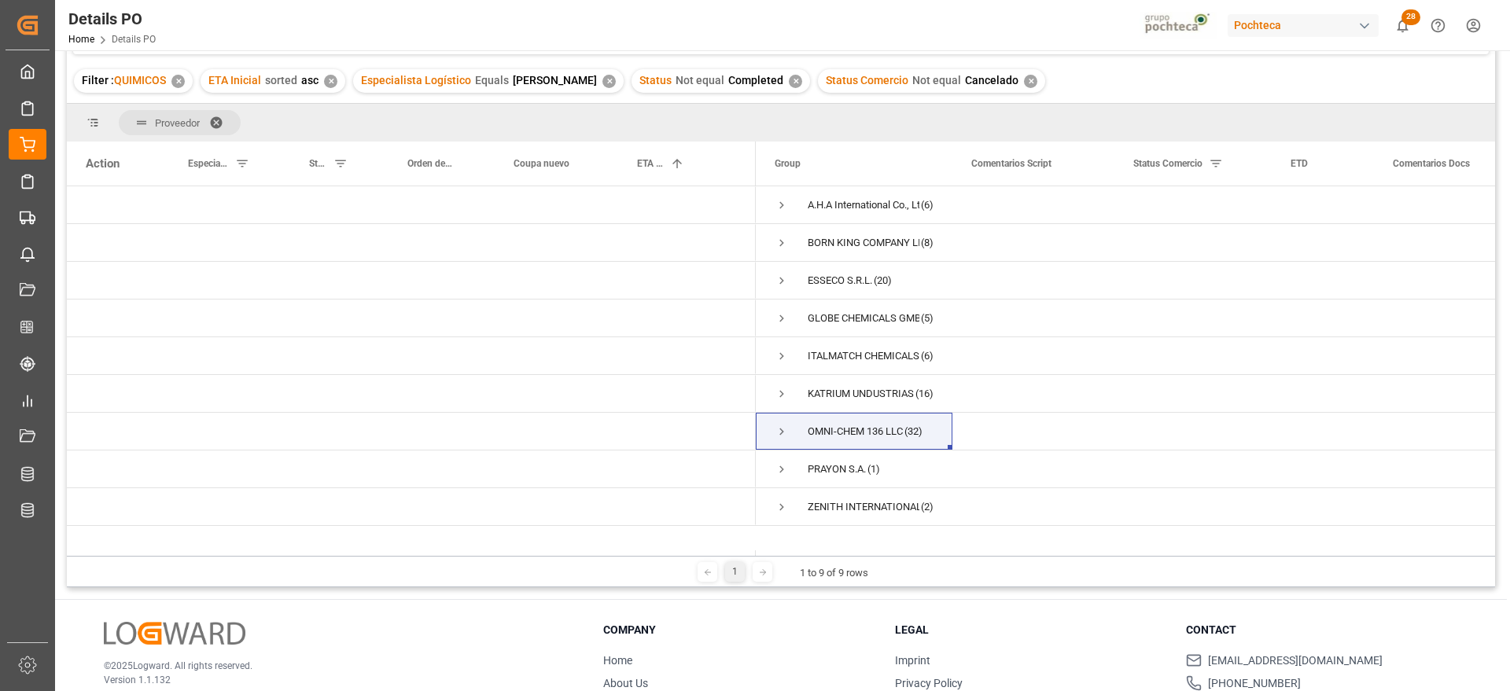
scroll to position [98, 0]
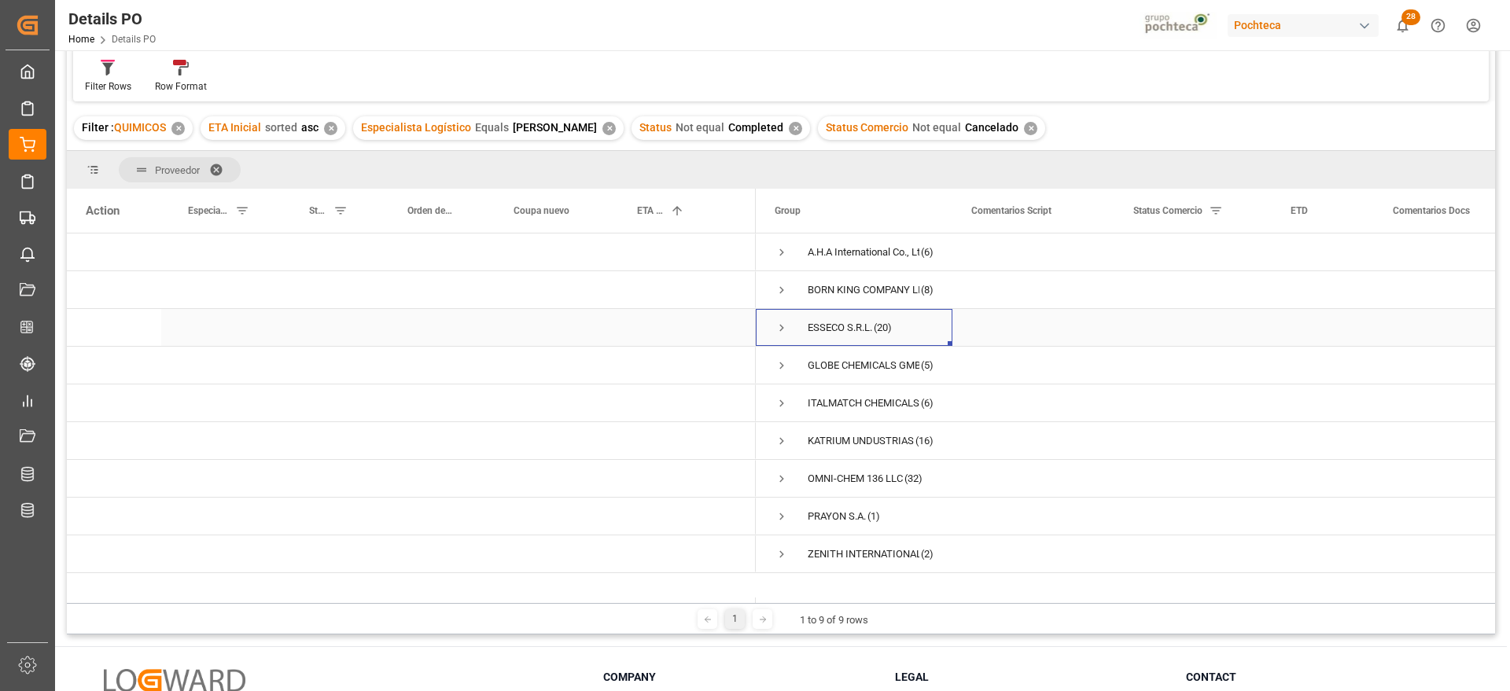
click at [882, 318] on span "(20)" at bounding box center [882, 328] width 18 height 36
click at [215, 163] on span at bounding box center [221, 170] width 25 height 14
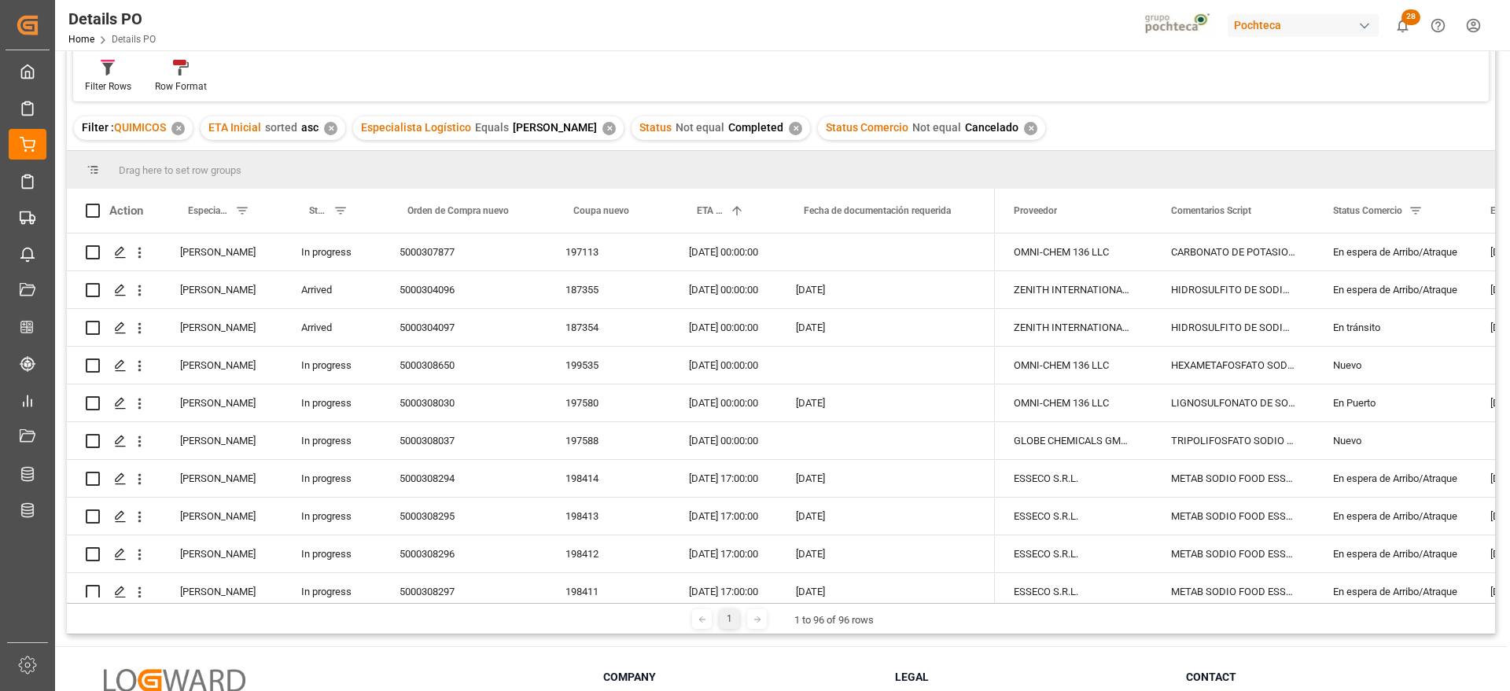
click at [608, 127] on div "✕" at bounding box center [608, 128] width 13 height 13
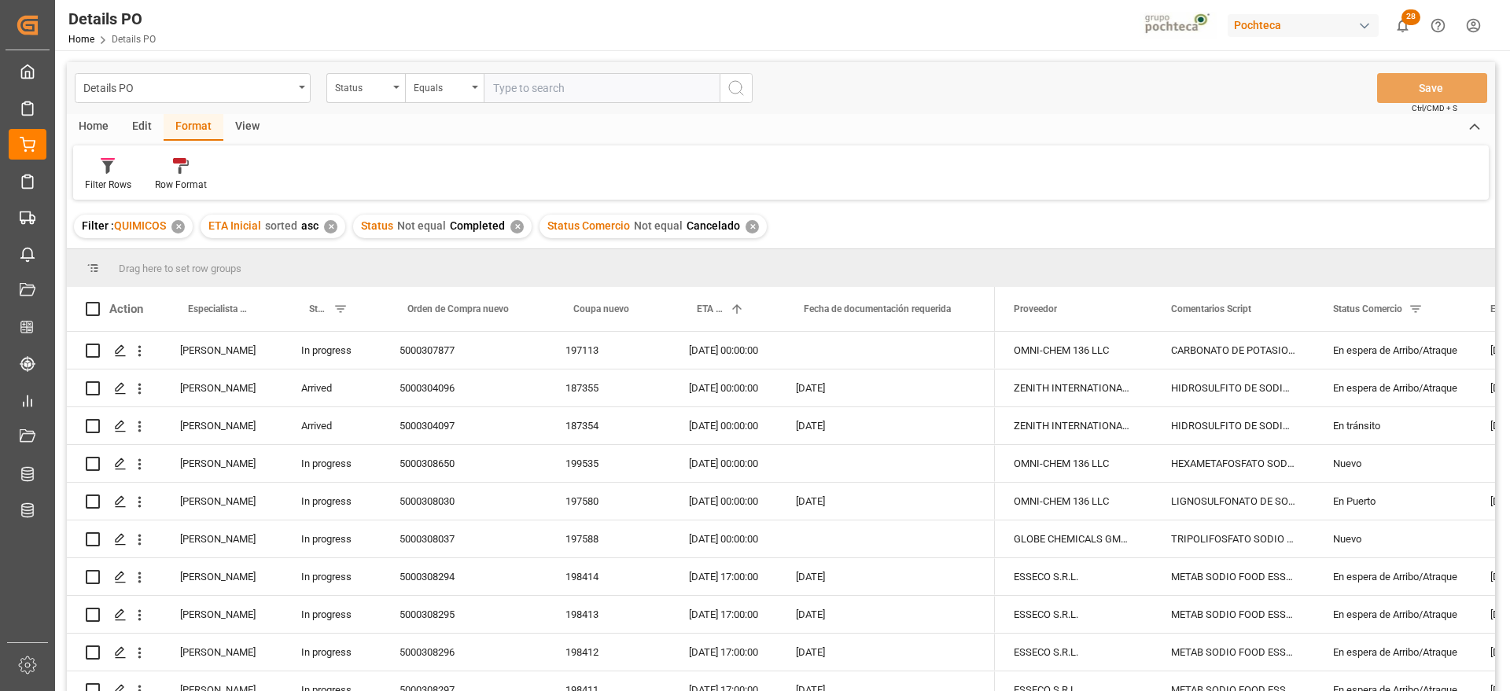
click at [139, 125] on div "Edit" at bounding box center [141, 127] width 43 height 27
click at [97, 135] on div "Home" at bounding box center [93, 127] width 53 height 27
click at [192, 182] on div "Download" at bounding box center [174, 185] width 43 height 14
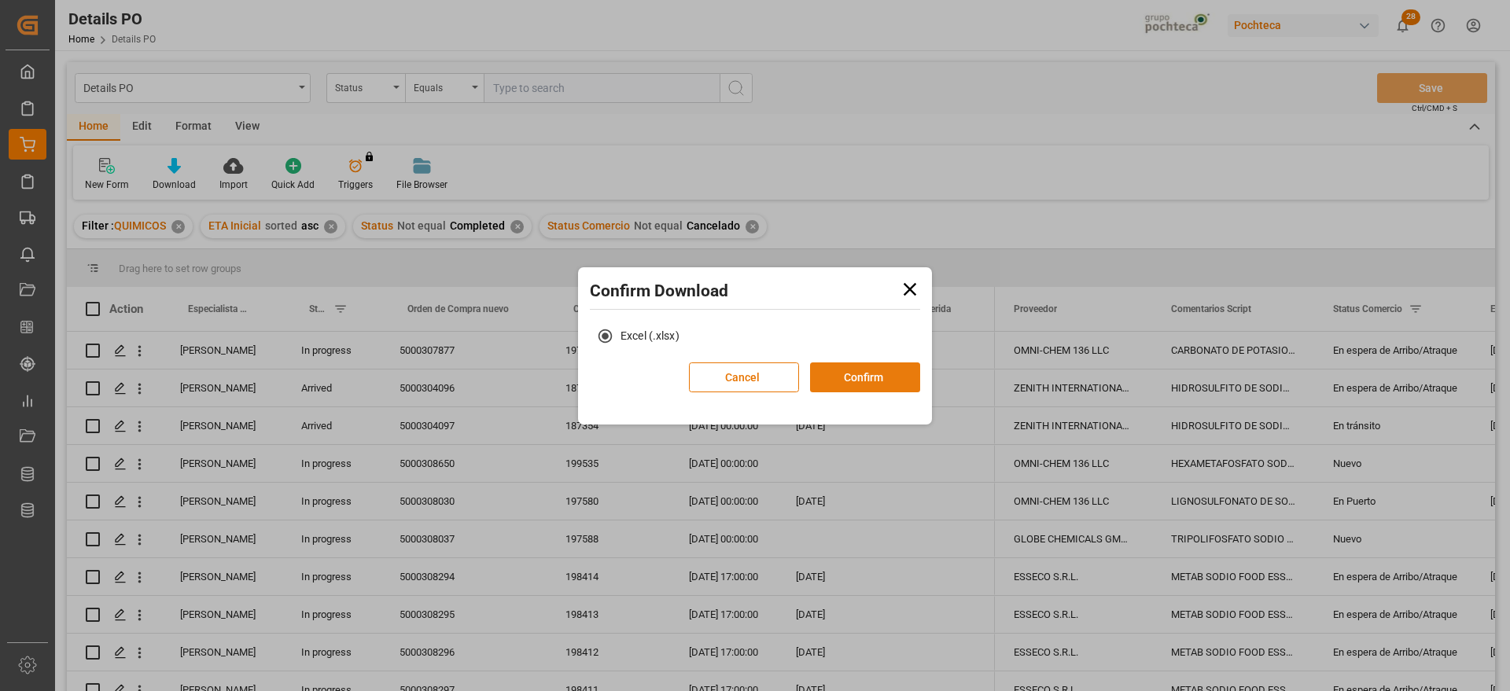
click at [867, 388] on button "Confirm" at bounding box center [865, 377] width 110 height 30
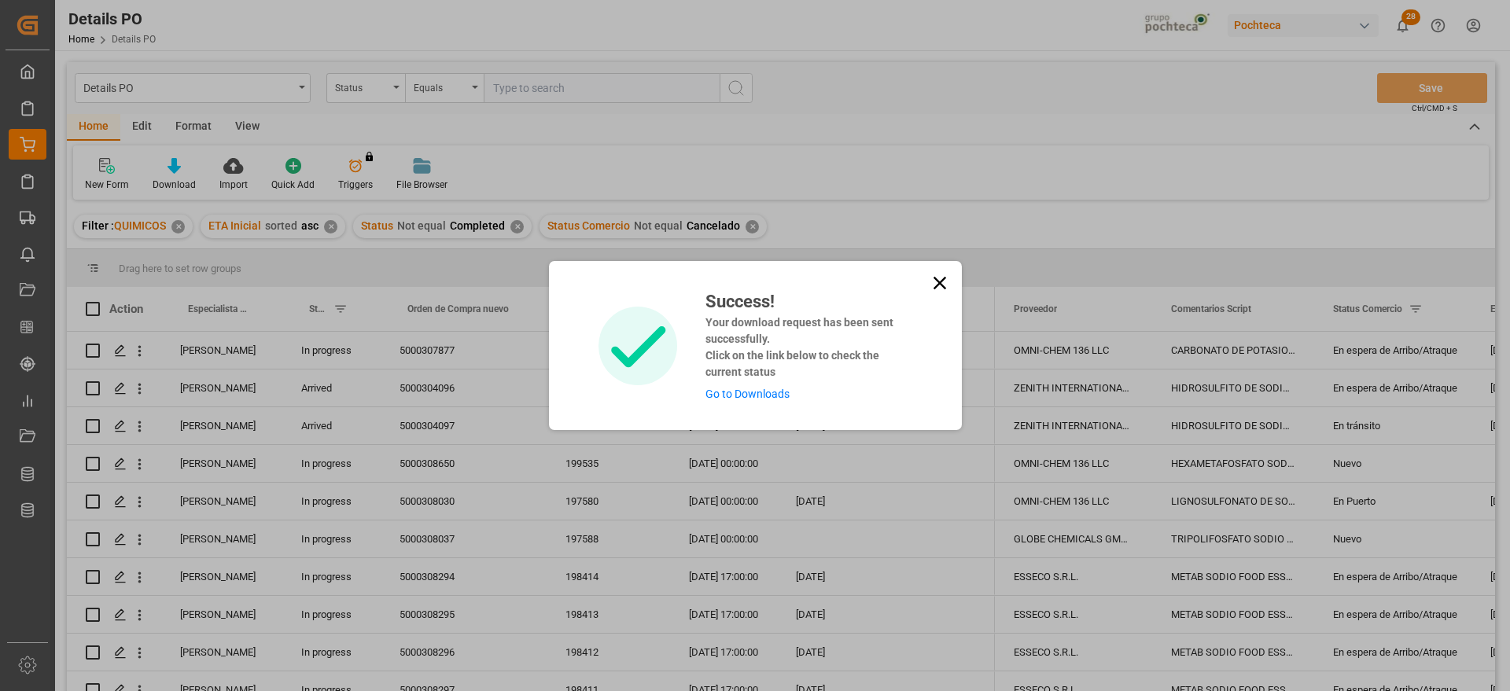
click at [764, 395] on link "Go to Downloads" at bounding box center [747, 394] width 84 height 13
